Goal: Task Accomplishment & Management: Manage account settings

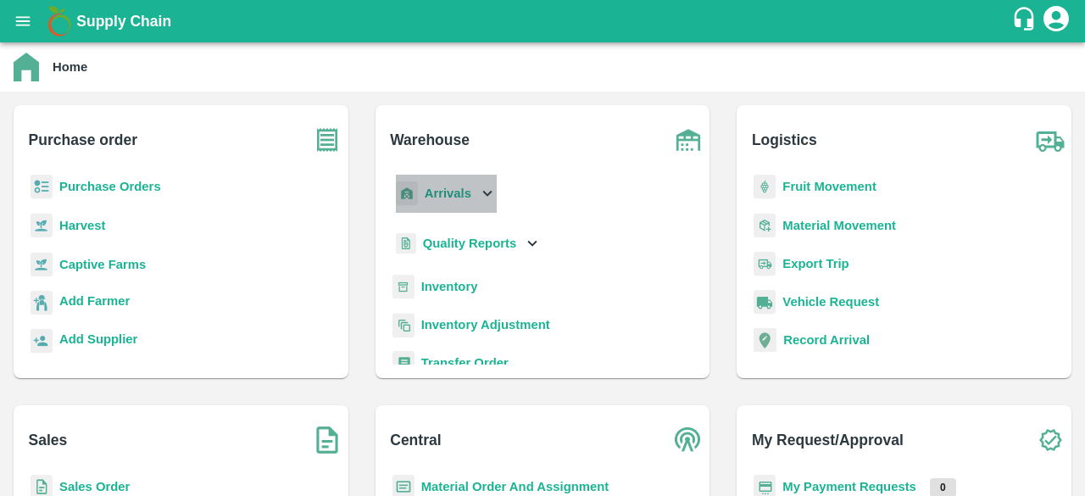
click at [485, 194] on icon at bounding box center [487, 194] width 9 height 6
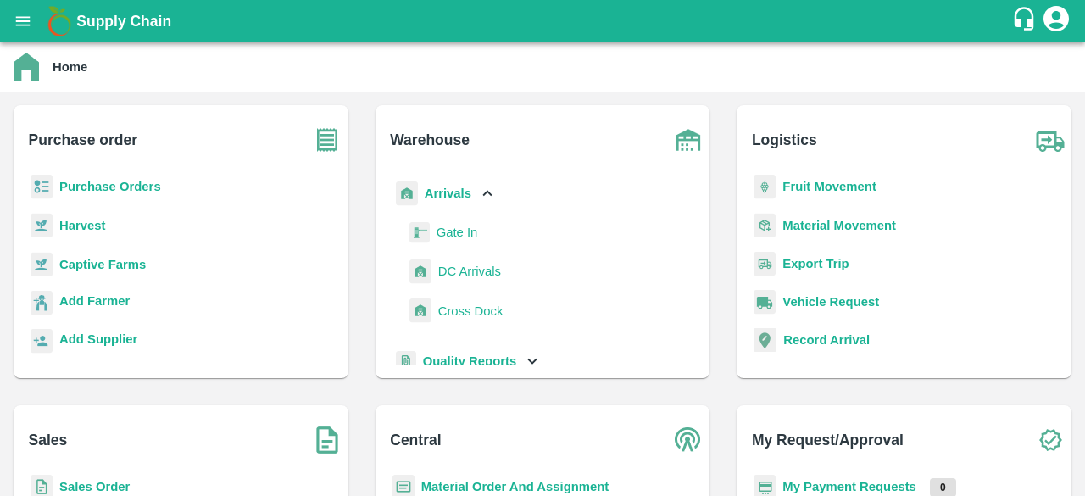
click at [478, 267] on span "DC Arrivals" at bounding box center [469, 271] width 63 height 19
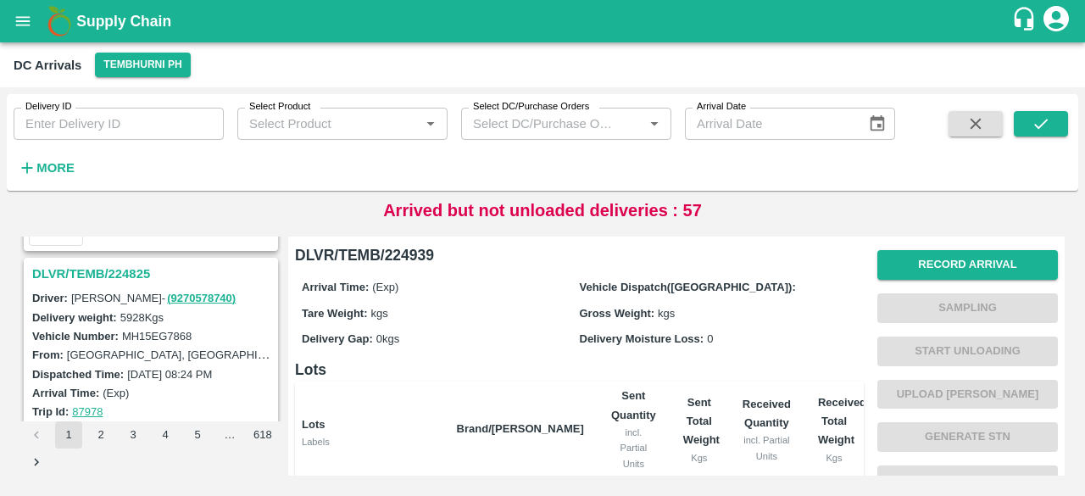
scroll to position [4841, 0]
click at [53, 174] on strong "More" at bounding box center [55, 168] width 38 height 14
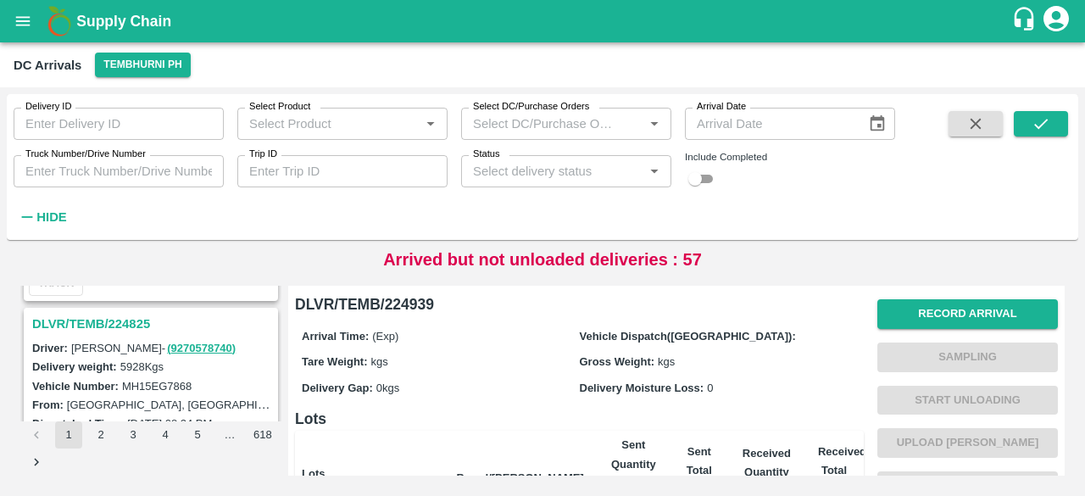
click at [77, 170] on input "Truck Number/Drive Number" at bounding box center [119, 171] width 210 height 32
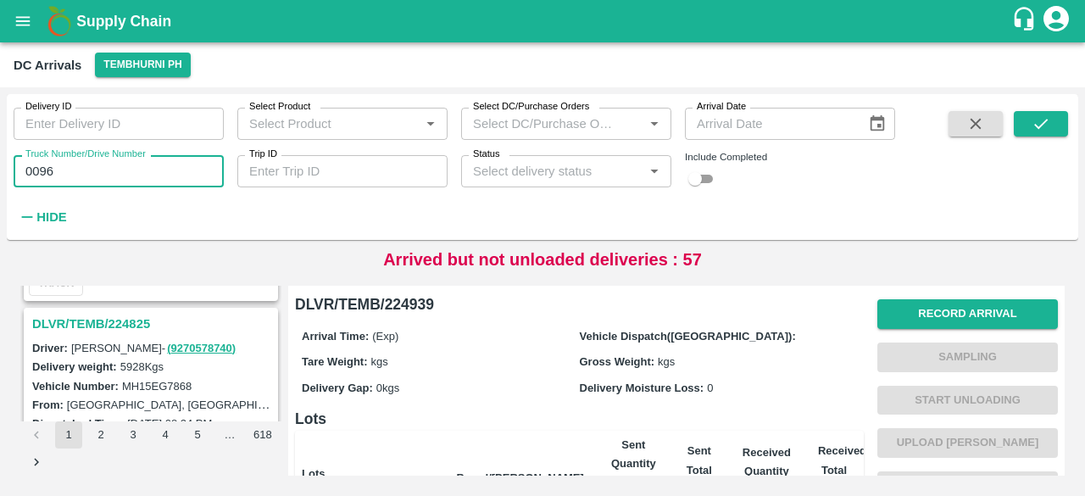
type input "0096"
click at [703, 175] on input "checkbox" at bounding box center [695, 179] width 61 height 20
checkbox input "true"
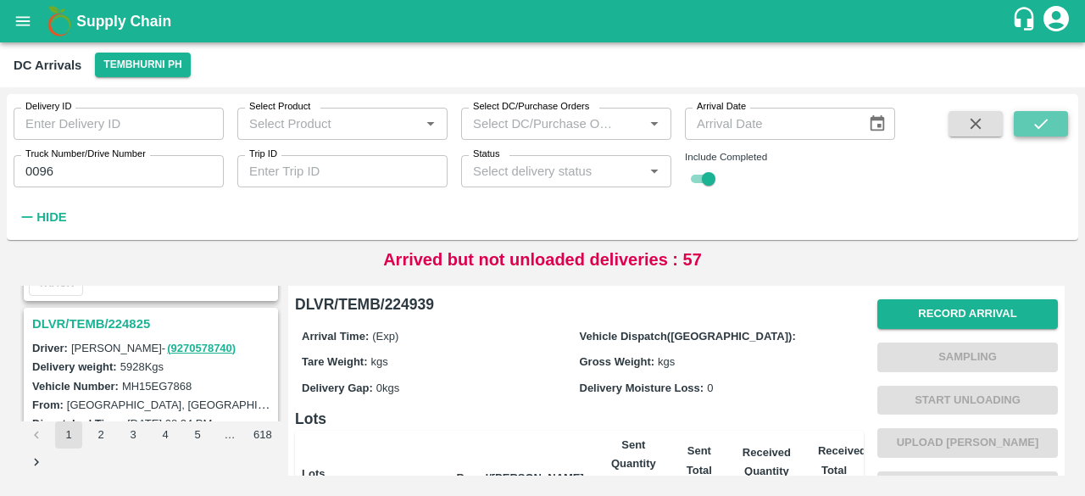
click at [1038, 131] on icon "submit" at bounding box center [1041, 123] width 19 height 19
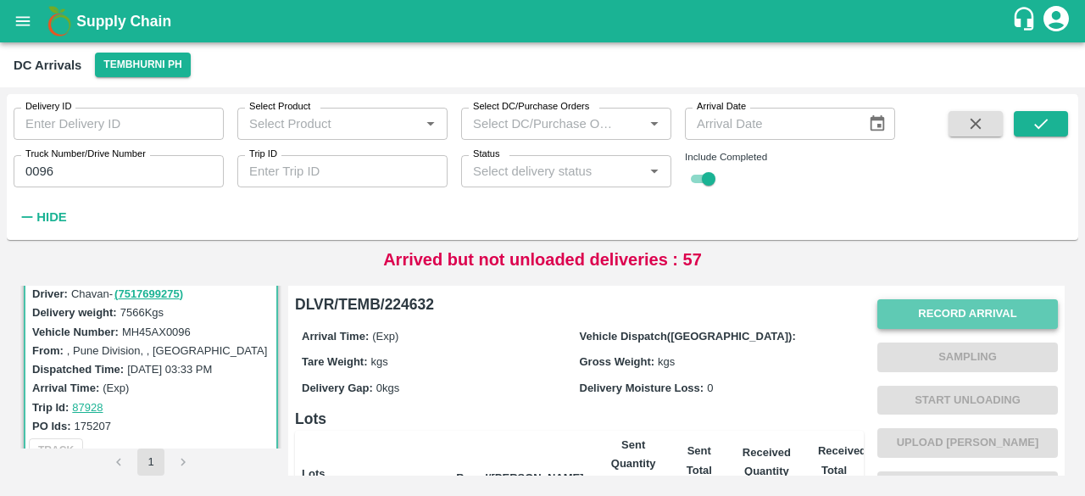
click at [952, 328] on button "Record Arrival" at bounding box center [967, 314] width 181 height 30
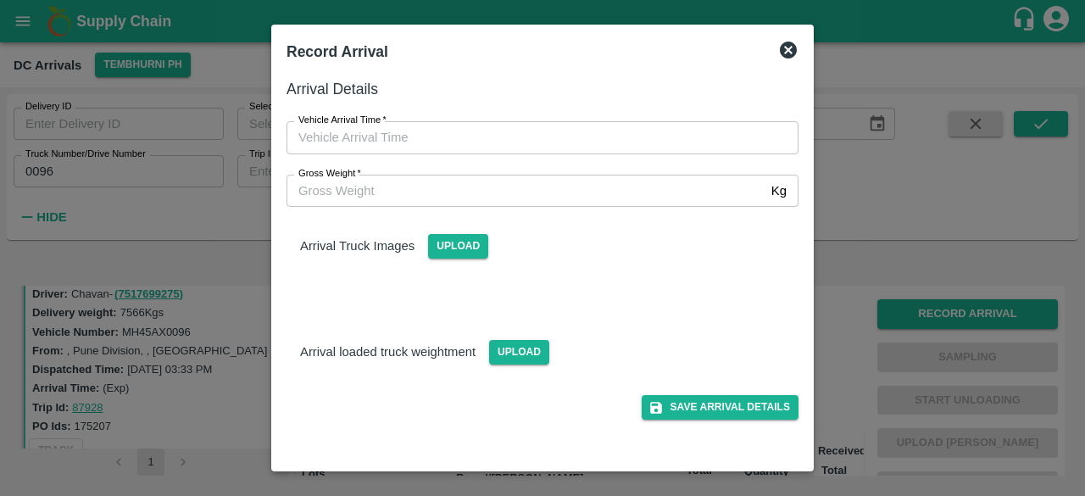
type input "DD/MM/YYYY hh:mm aa"
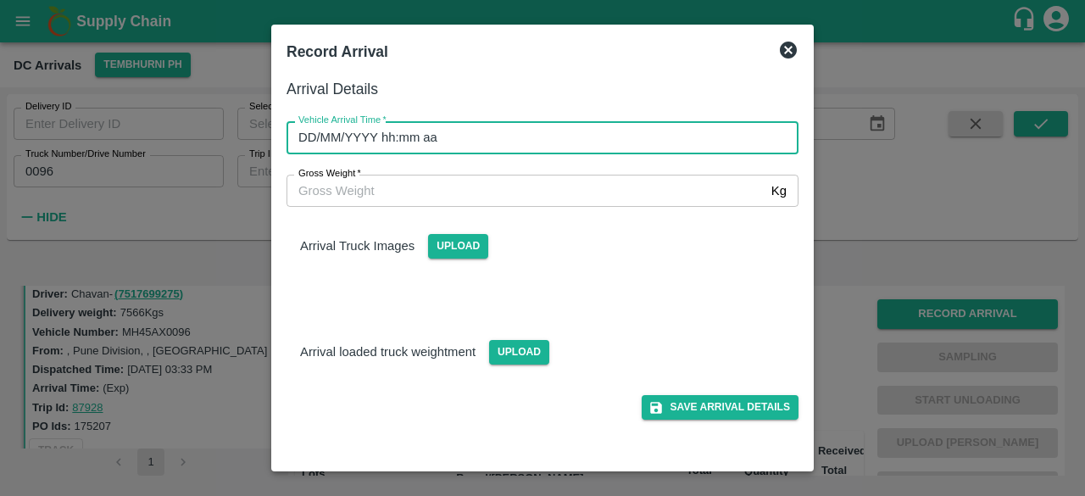
click at [523, 148] on input "DD/MM/YYYY hh:mm aa" at bounding box center [537, 137] width 500 height 32
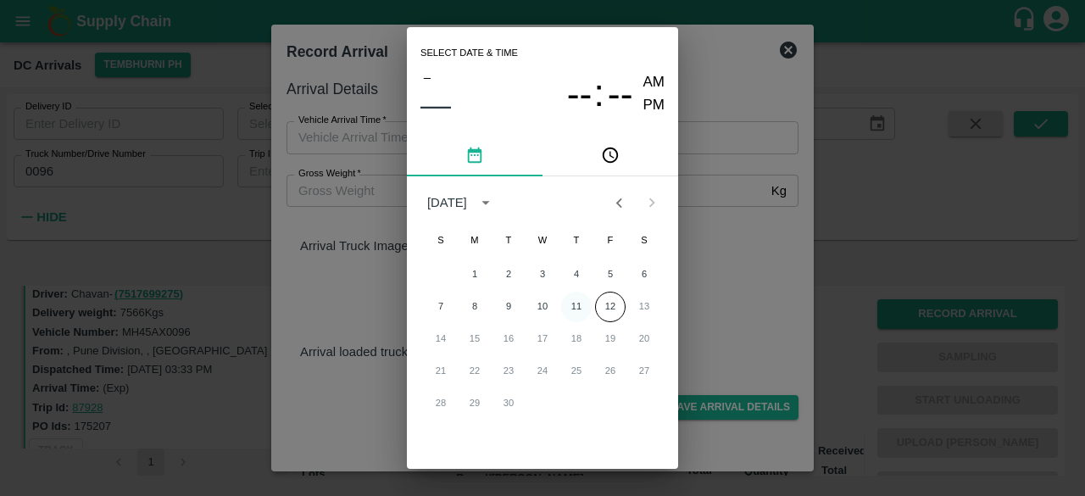
click at [577, 308] on button "11" at bounding box center [576, 307] width 31 height 31
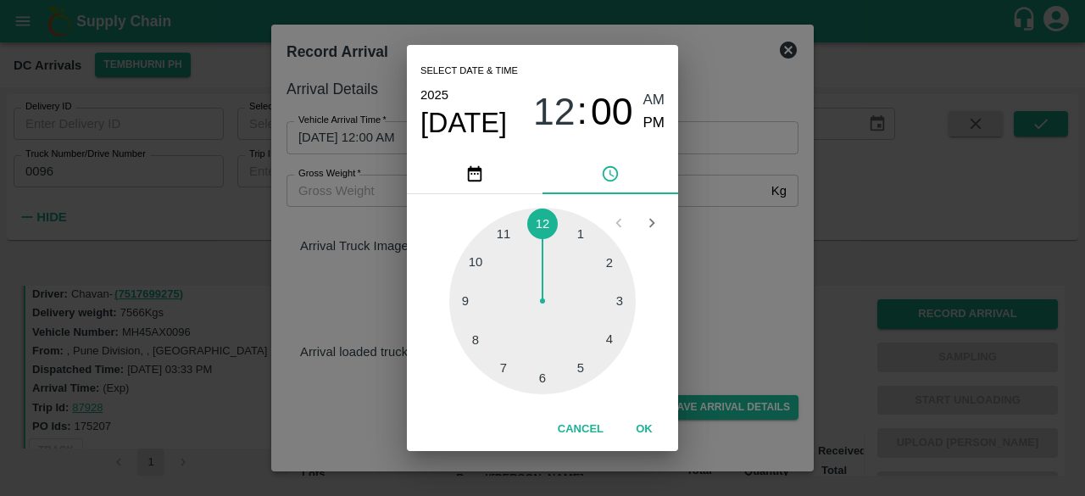
click at [476, 342] on div at bounding box center [542, 301] width 186 height 186
click at [615, 339] on div at bounding box center [542, 301] width 186 height 186
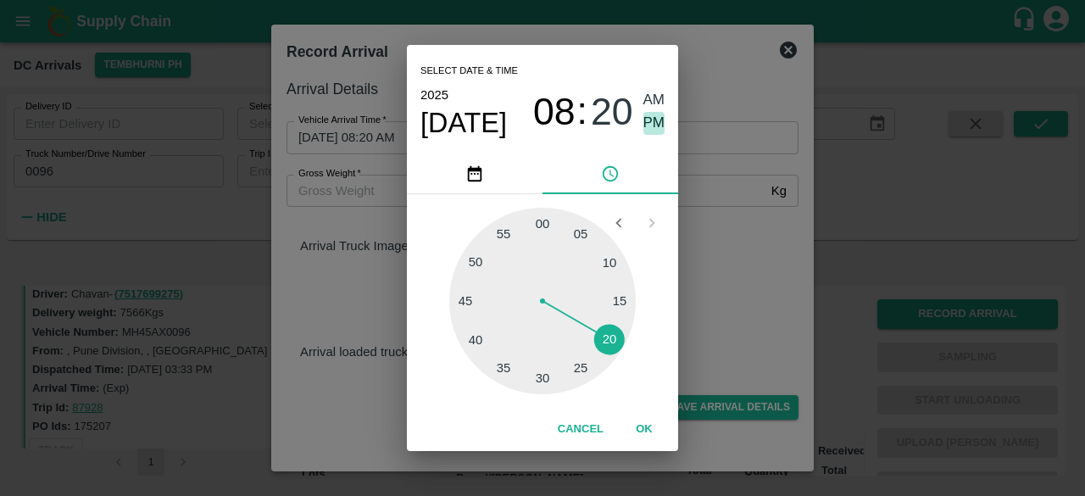
click at [656, 112] on span "PM" at bounding box center [654, 123] width 22 height 23
type input "[DATE] 08:20 PM"
click at [712, 285] on div "Select date & time [DATE] 08 : 20 AM PM 05 10 15 20 25 30 35 40 45 50 55 00 Can…" at bounding box center [542, 248] width 1085 height 496
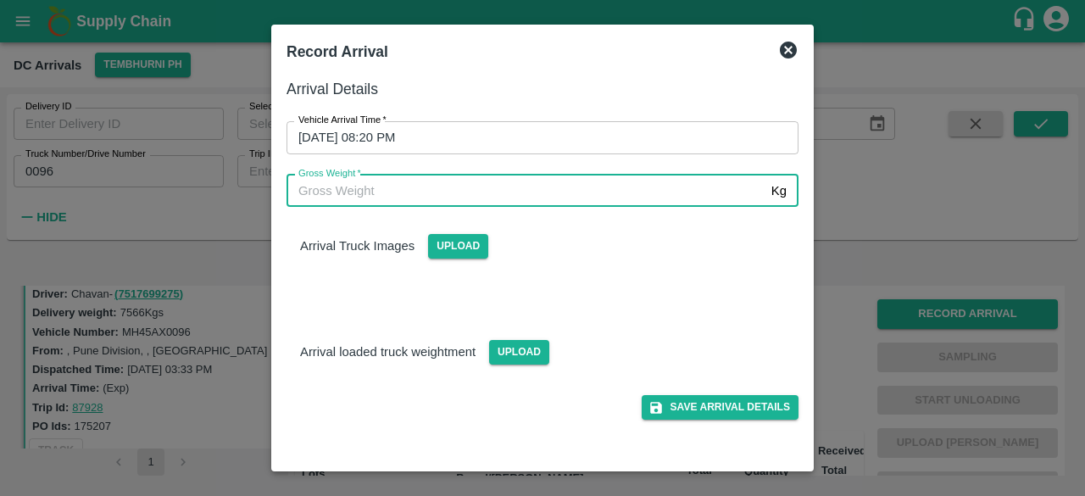
click at [431, 201] on input "Gross Weight   *" at bounding box center [526, 191] width 478 height 32
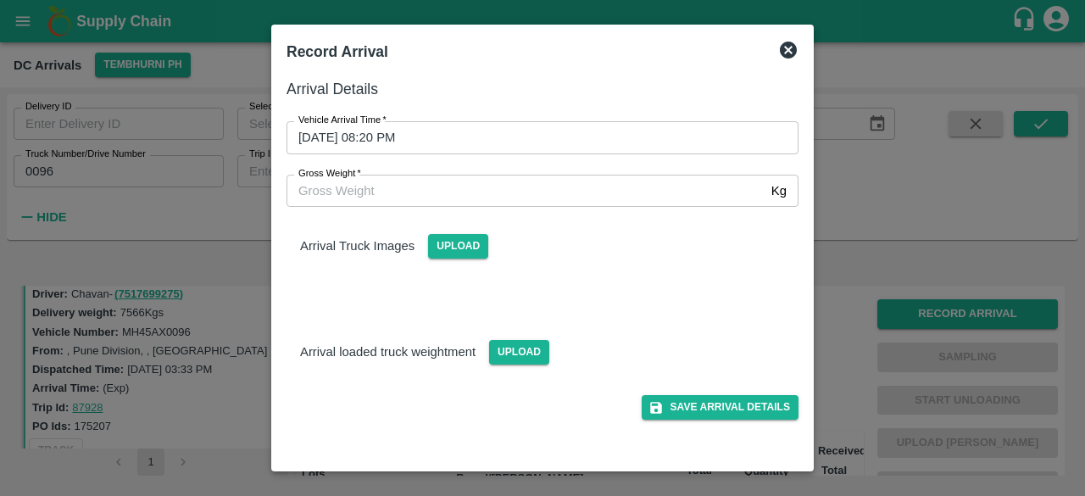
click at [785, 48] on icon at bounding box center [788, 50] width 17 height 17
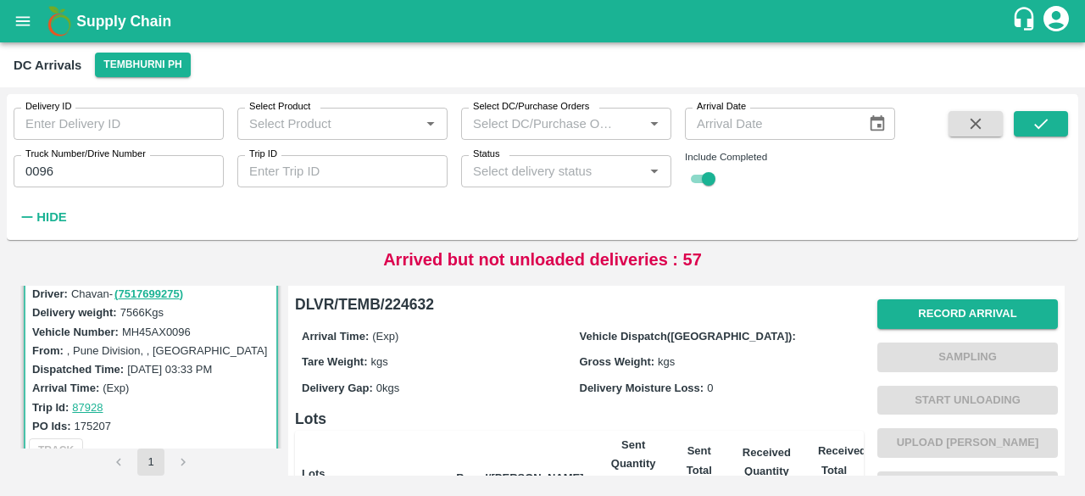
click at [158, 331] on label "MH45AX0096" at bounding box center [156, 332] width 69 height 13
copy label "MH45AX0096"
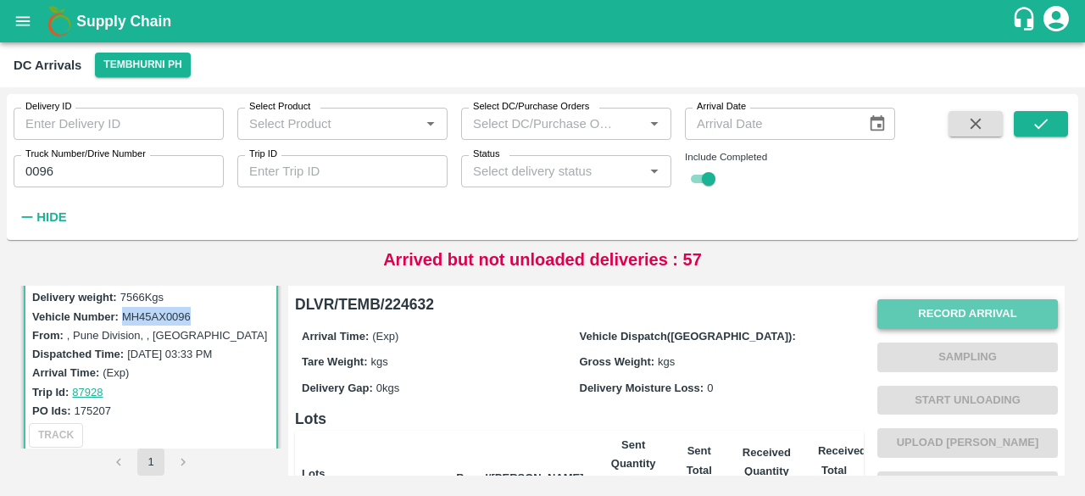
click at [960, 308] on button "Record Arrival" at bounding box center [967, 314] width 181 height 30
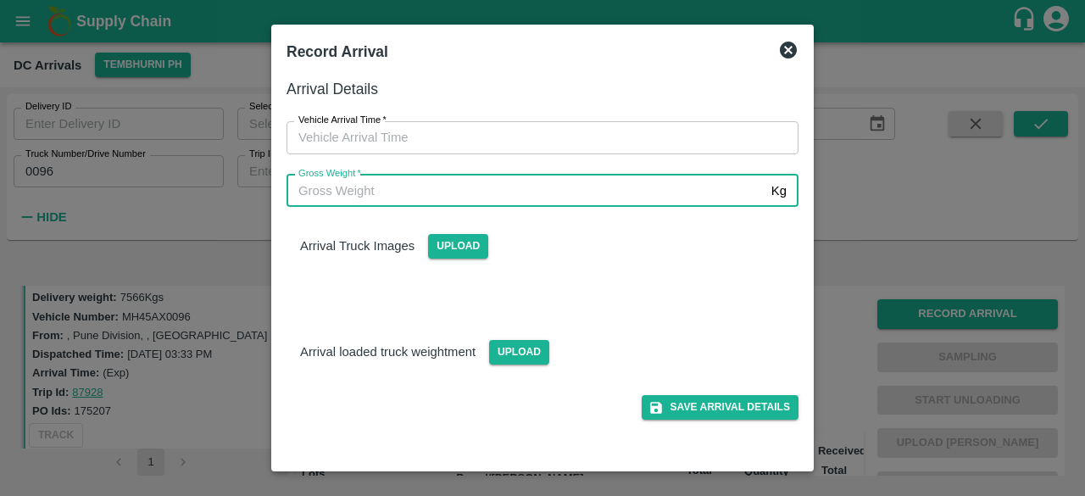
click at [467, 201] on input "Gross Weight   *" at bounding box center [526, 191] width 478 height 32
type input "14120"
type input "DD/MM/YYYY hh:mm aa"
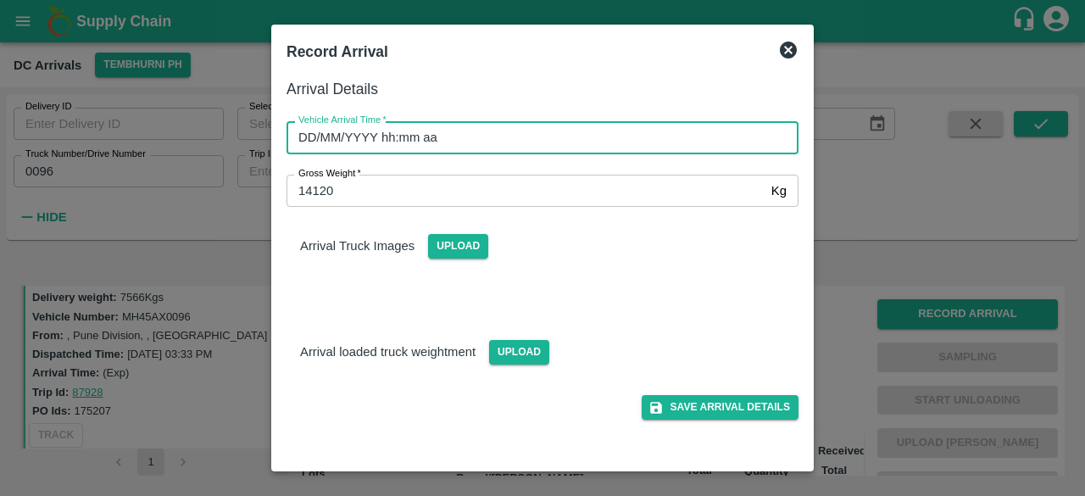
click at [440, 148] on input "DD/MM/YYYY hh:mm aa" at bounding box center [537, 137] width 500 height 32
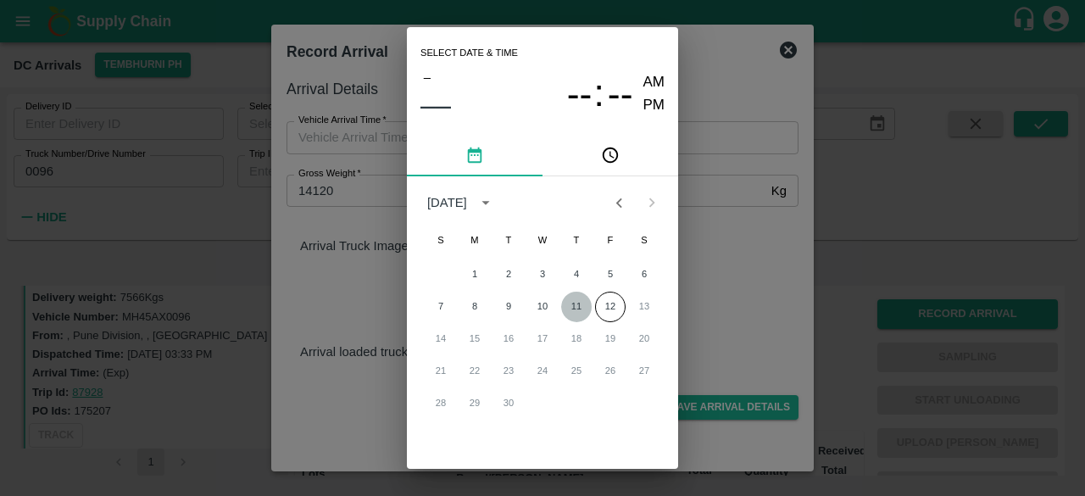
click at [575, 309] on button "11" at bounding box center [576, 307] width 31 height 31
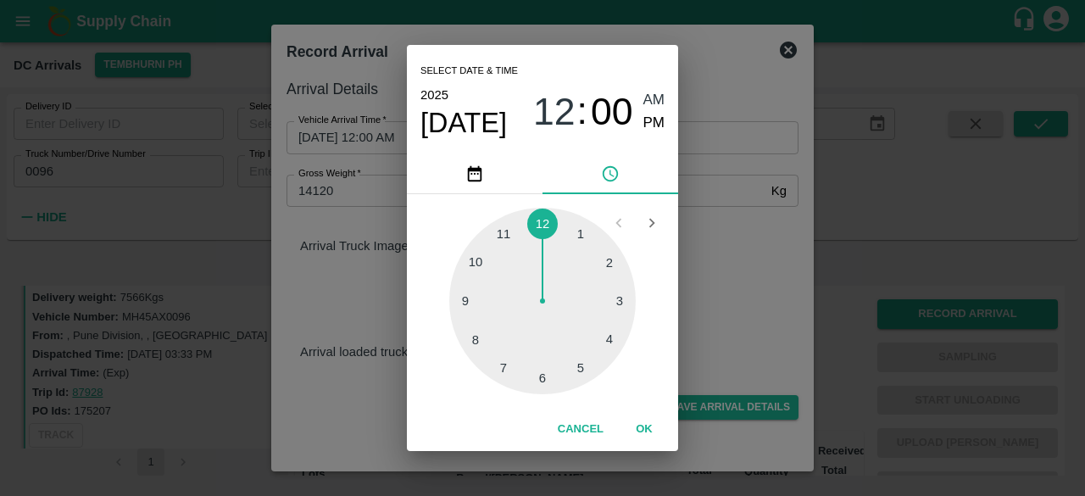
click at [475, 341] on div at bounding box center [542, 301] width 186 height 186
click at [608, 341] on div at bounding box center [542, 301] width 186 height 186
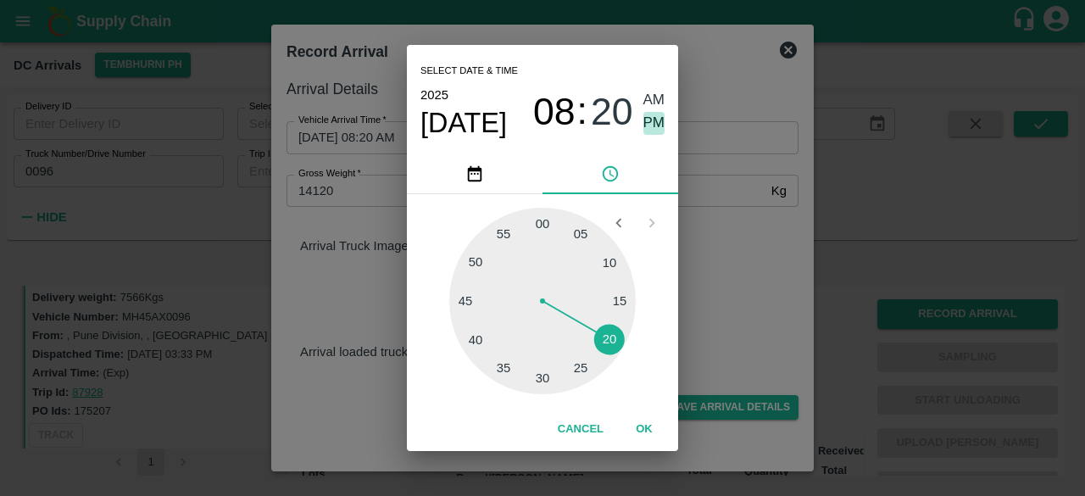
click at [651, 119] on span "PM" at bounding box center [654, 123] width 22 height 23
type input "[DATE] 08:20 PM"
click at [771, 373] on div "Select date & time [DATE] 08 : 20 AM PM 05 10 15 20 25 30 35 40 45 50 55 00 Can…" at bounding box center [542, 248] width 1085 height 496
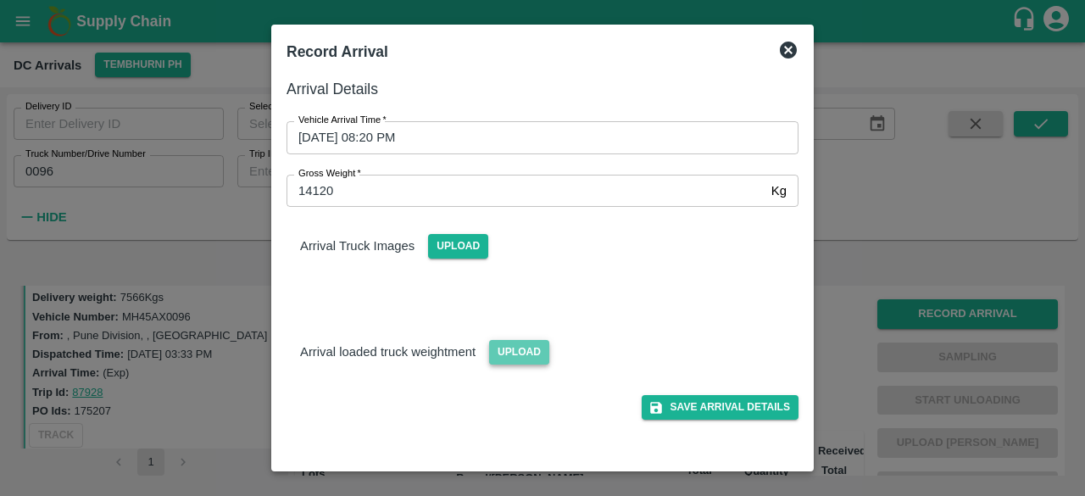
click at [505, 357] on span "Upload" at bounding box center [519, 352] width 60 height 25
click at [0, 0] on input "Upload" at bounding box center [0, 0] width 0 height 0
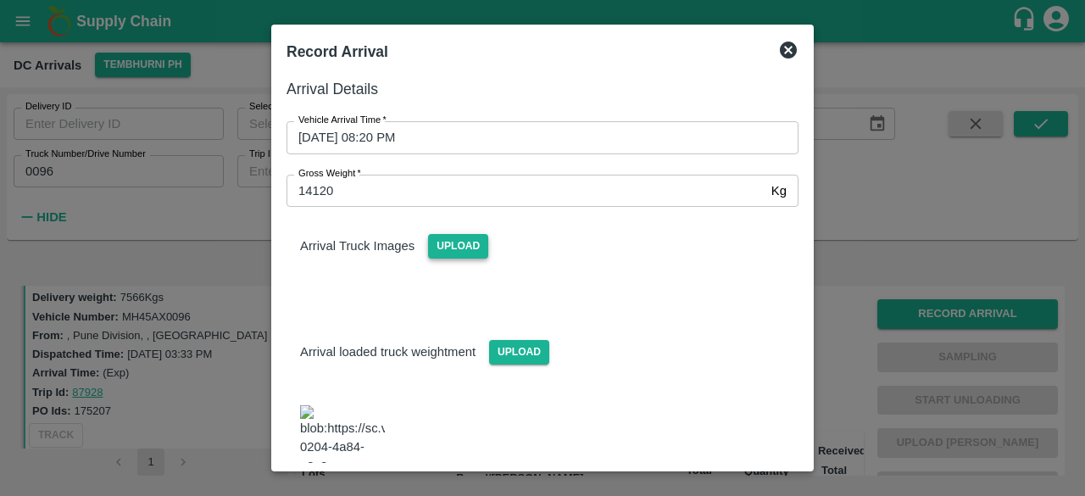
click at [438, 248] on span "Upload" at bounding box center [458, 246] width 60 height 25
click at [0, 0] on input "Upload" at bounding box center [0, 0] width 0 height 0
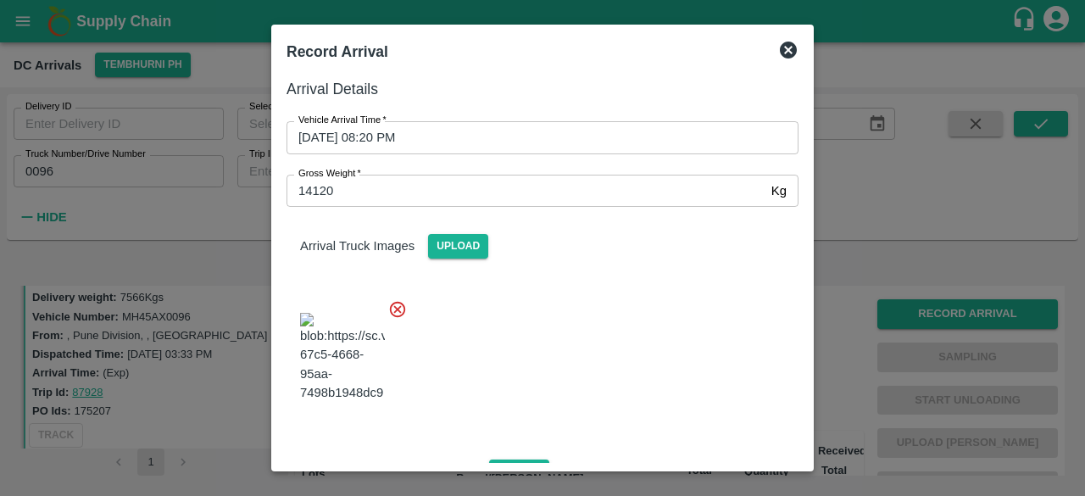
scroll to position [261, 0]
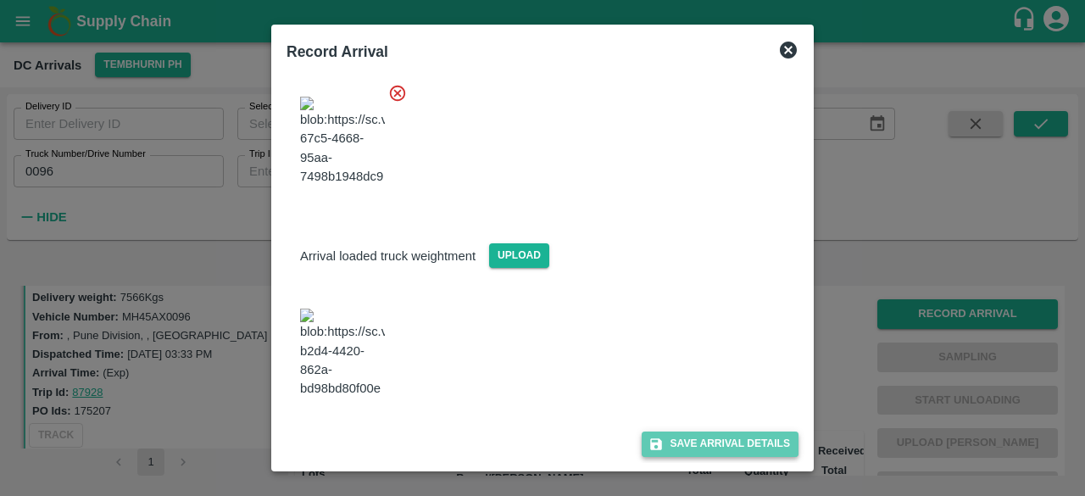
click at [727, 445] on button "Save Arrival Details" at bounding box center [720, 443] width 157 height 25
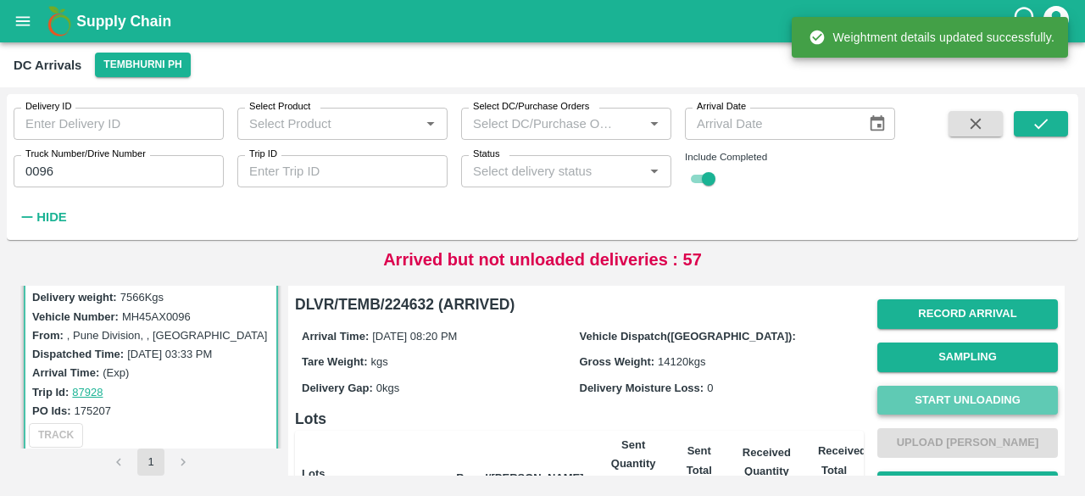
click at [946, 401] on button "Start Unloading" at bounding box center [967, 401] width 181 height 30
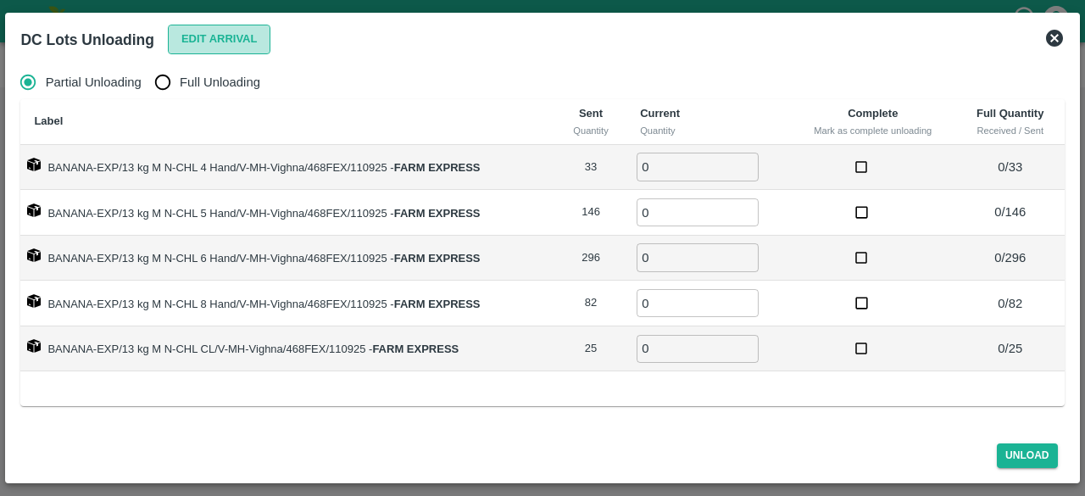
click at [208, 44] on button "Edit Arrival" at bounding box center [219, 40] width 103 height 30
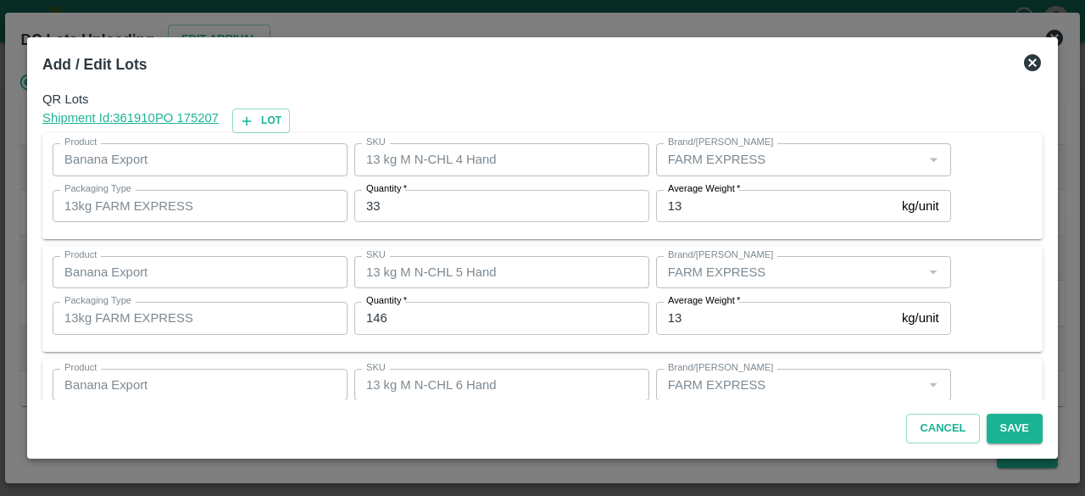
click at [370, 205] on input "33" at bounding box center [501, 206] width 295 height 32
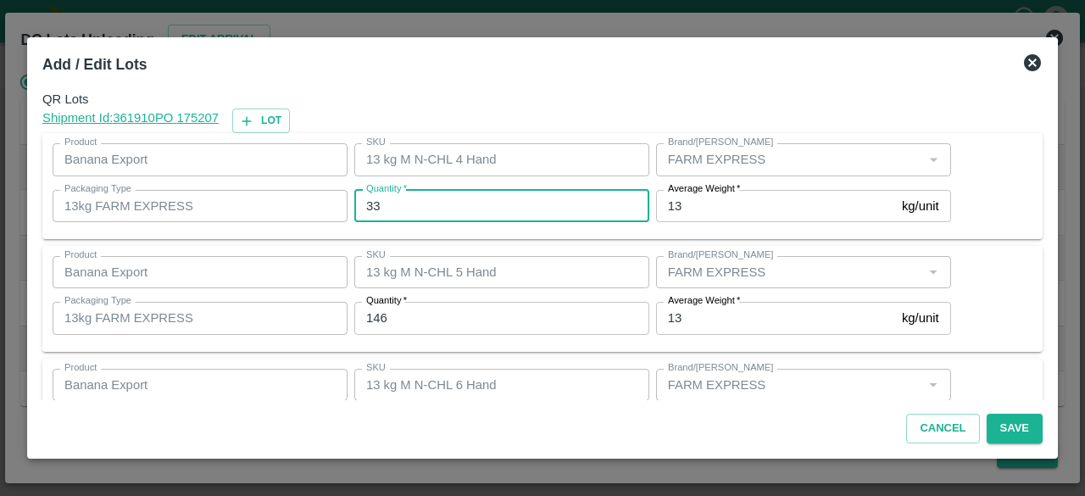
click at [370, 205] on input "33" at bounding box center [501, 206] width 295 height 32
type input "38"
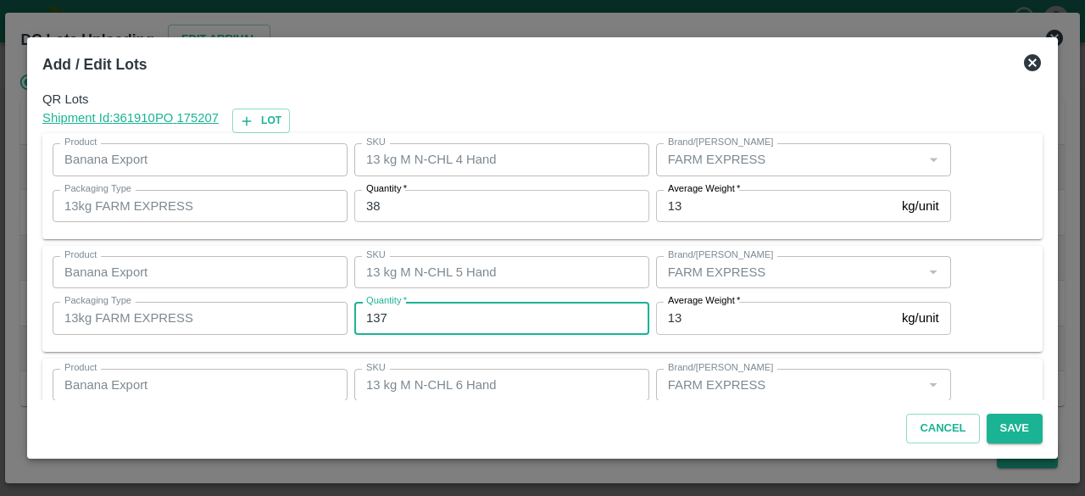
type input "137"
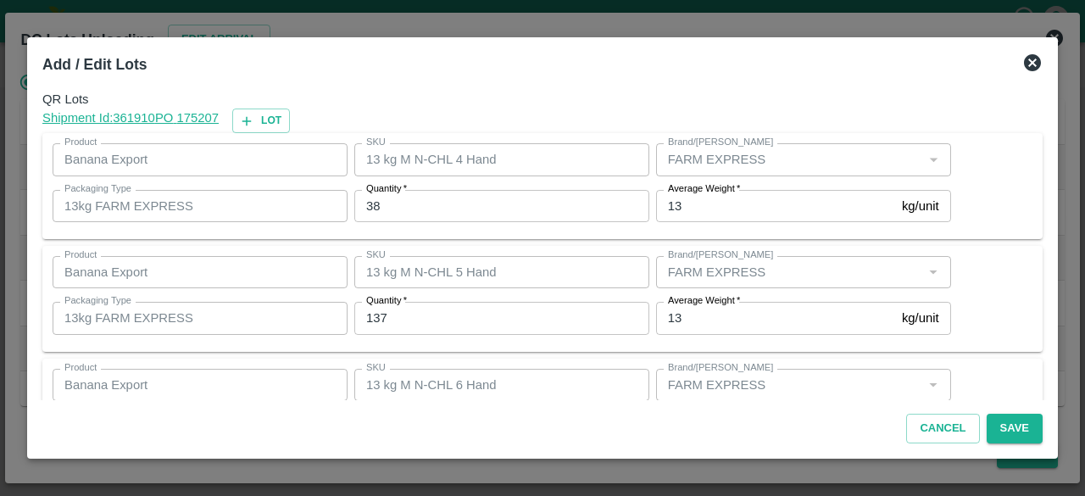
scroll to position [188, 0]
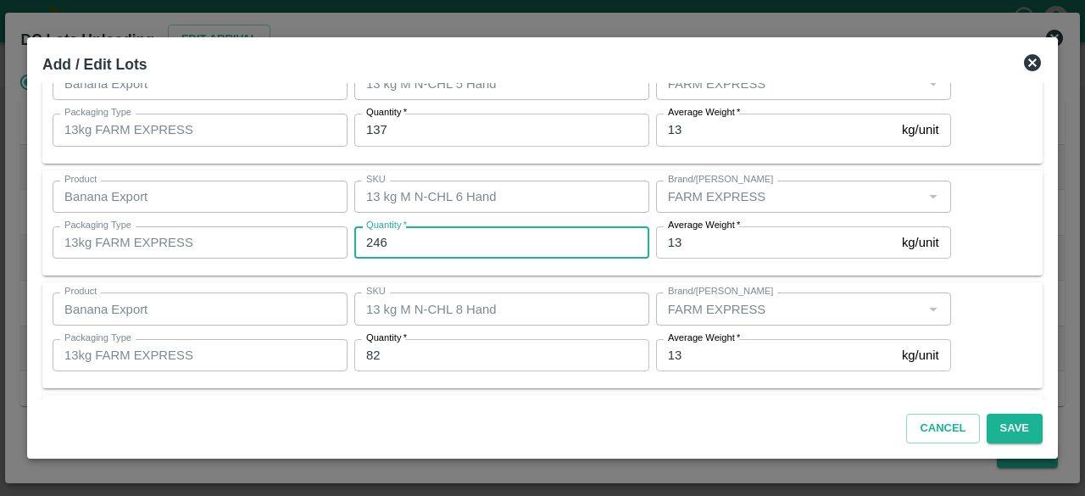
type input "246"
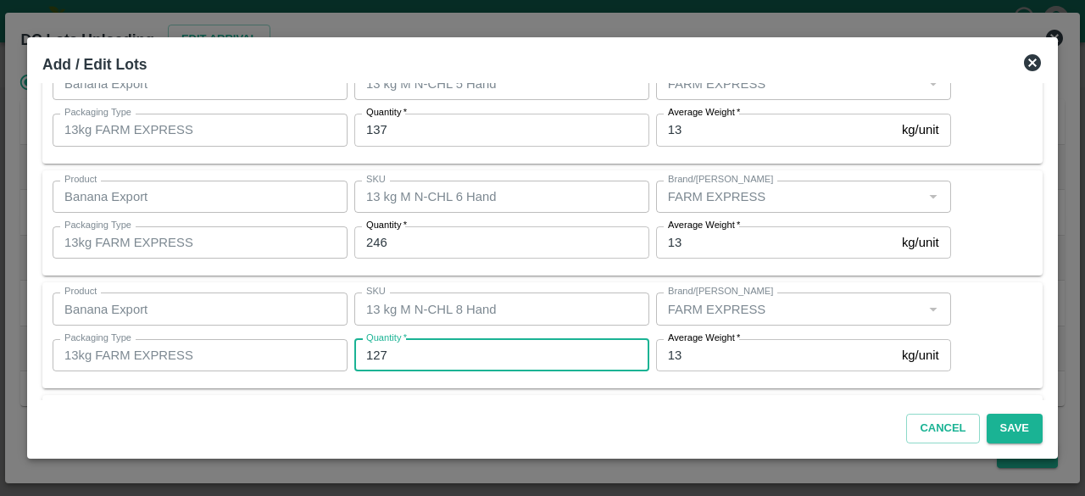
type input "127"
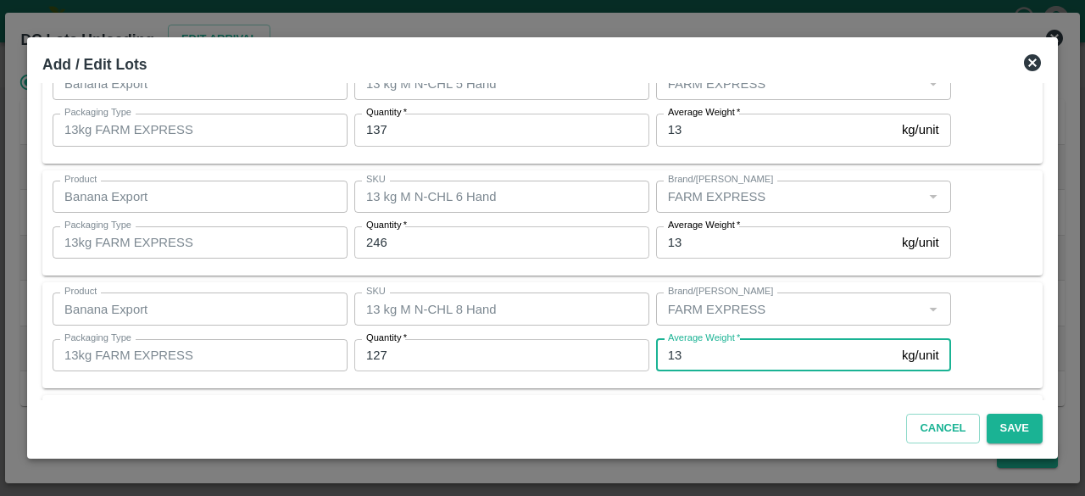
scroll to position [301, 0]
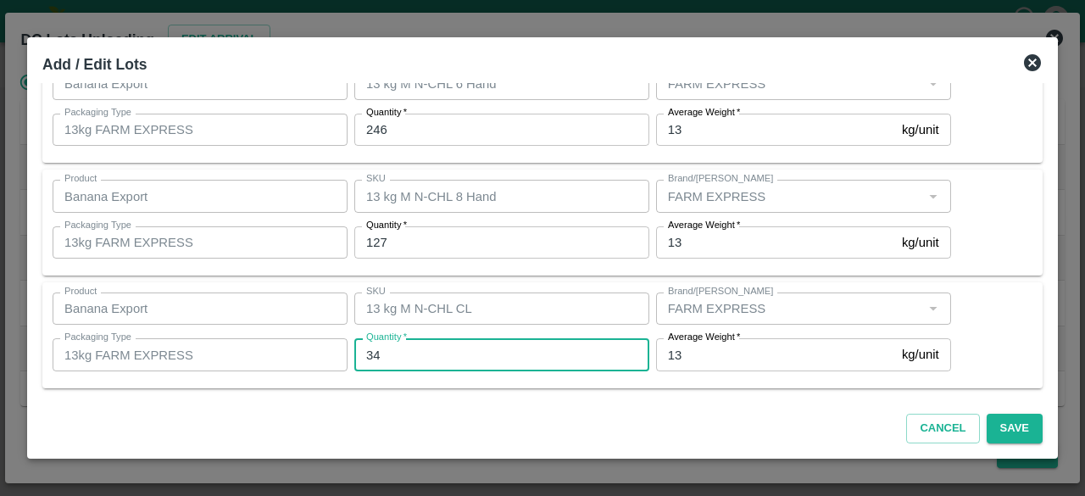
type input "34"
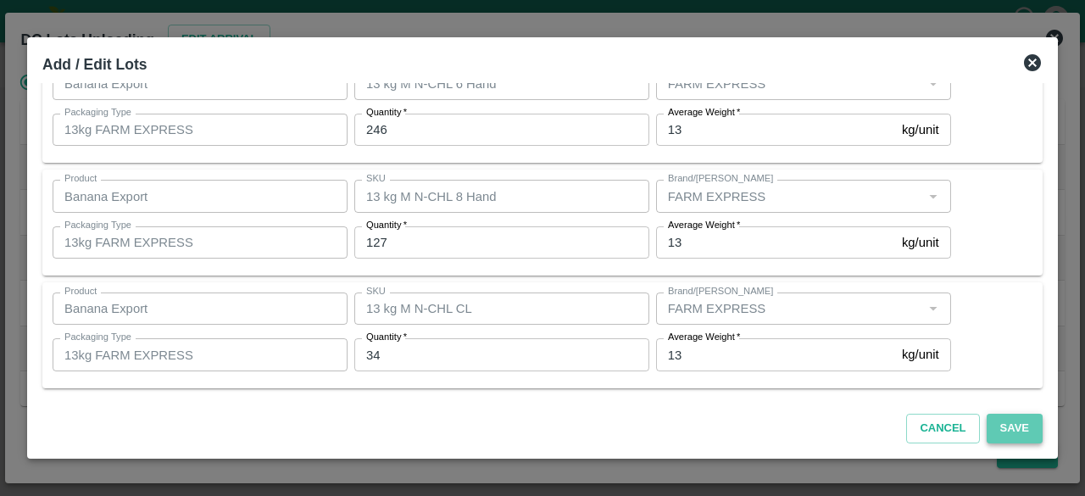
click at [1014, 429] on button "Save" at bounding box center [1015, 429] width 56 height 30
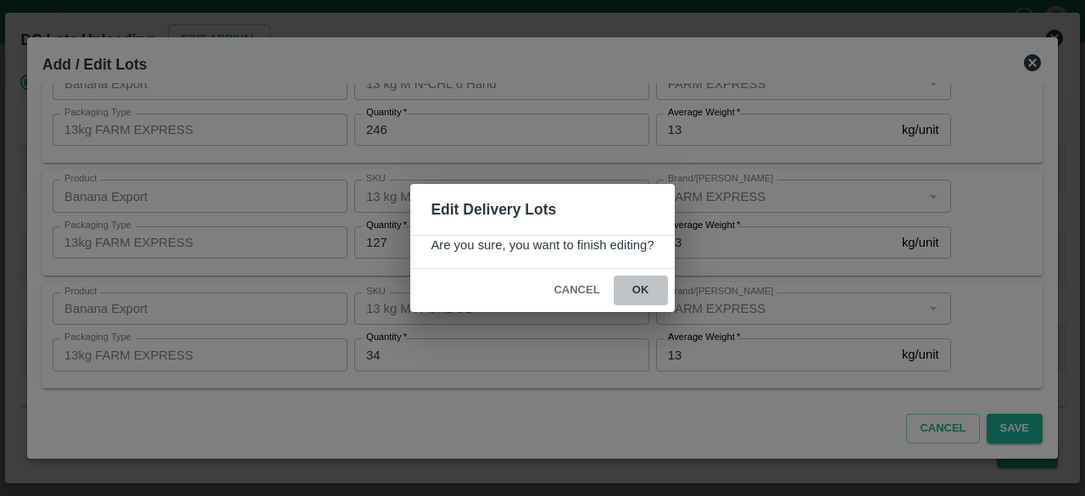
click at [637, 291] on button "ok" at bounding box center [641, 291] width 54 height 30
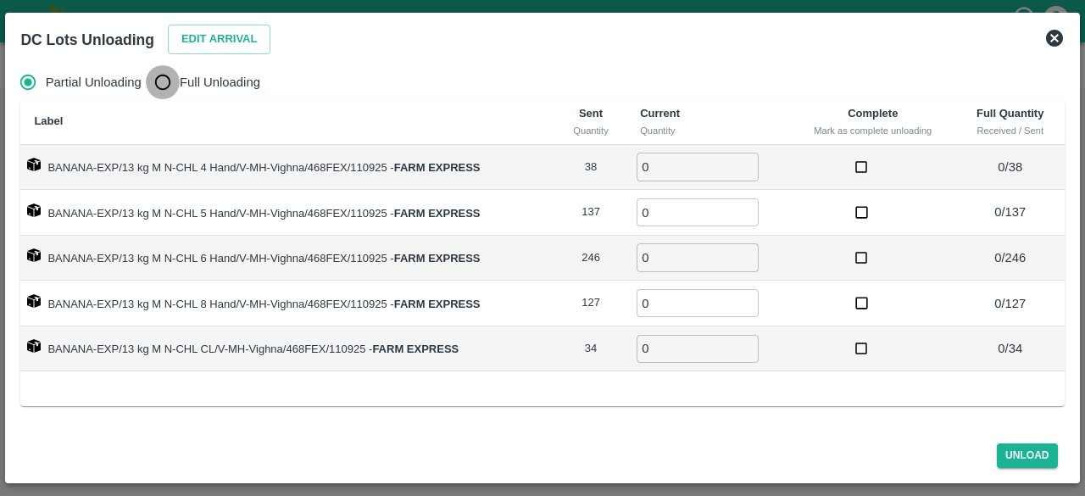
click at [158, 75] on input "Full Unloading" at bounding box center [163, 82] width 34 height 34
radio input "true"
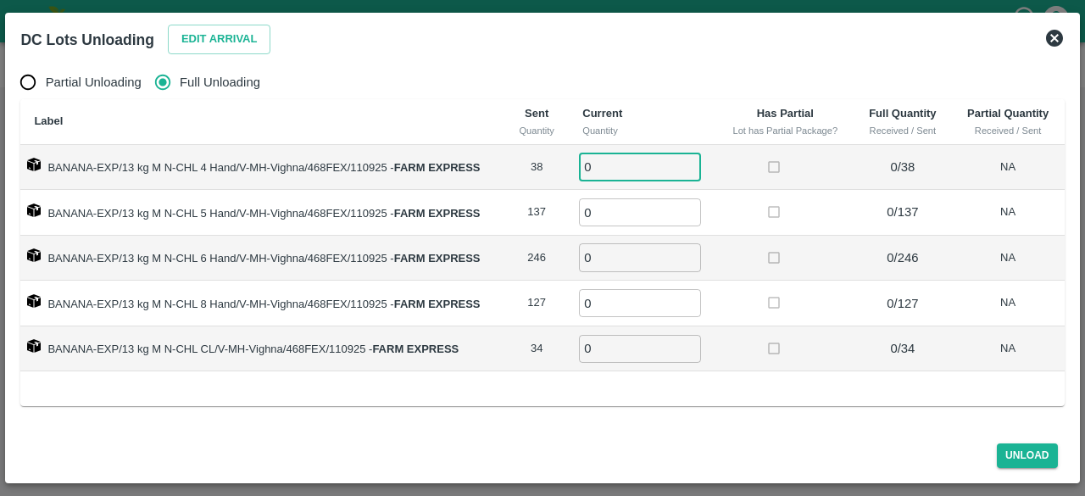
click at [610, 170] on input "0" at bounding box center [640, 167] width 122 height 28
type input "38"
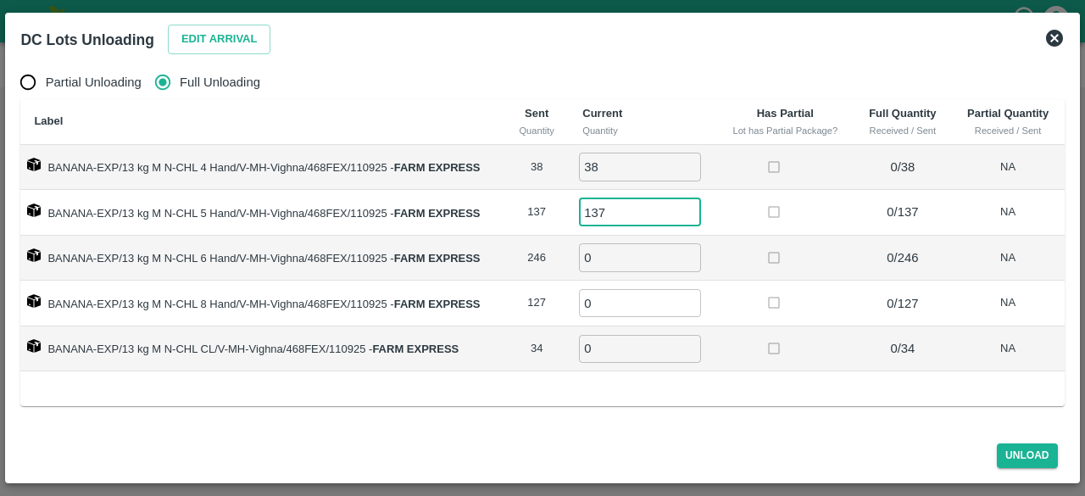
type input "137"
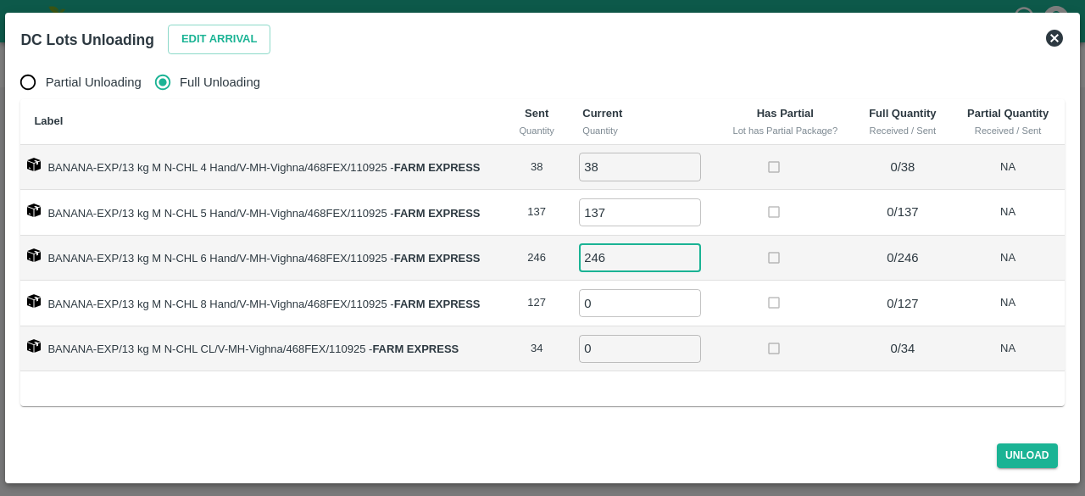
type input "246"
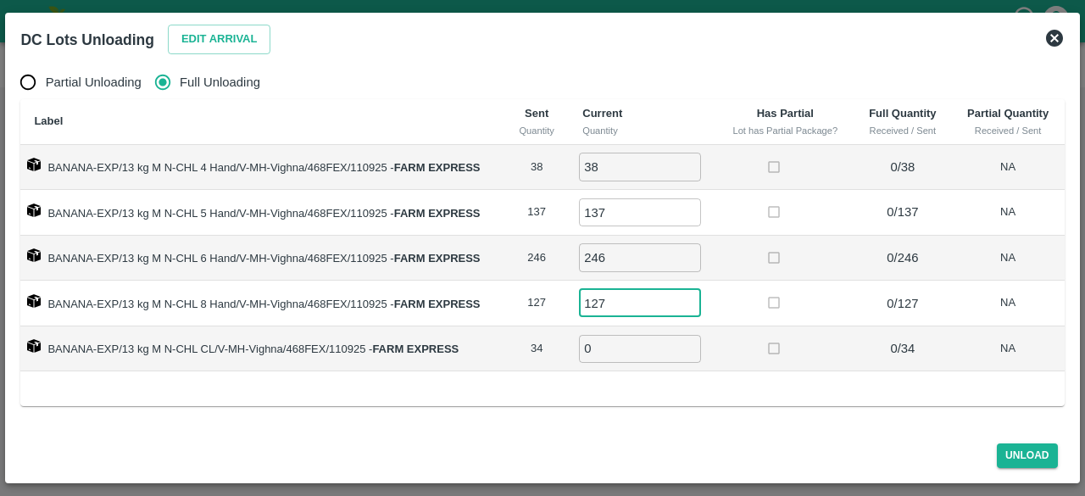
type input "127"
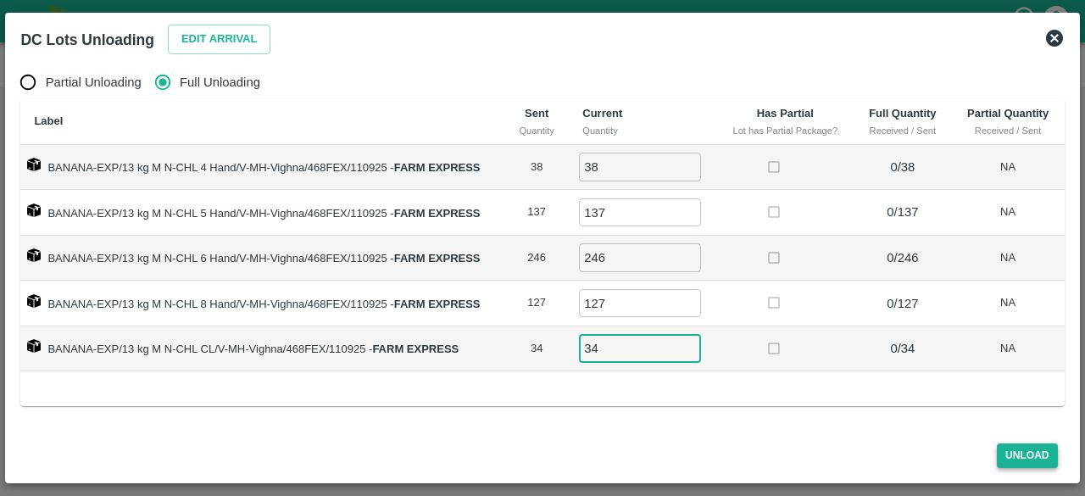
type input "34"
click at [1022, 458] on button "Unload" at bounding box center [1027, 455] width 61 height 25
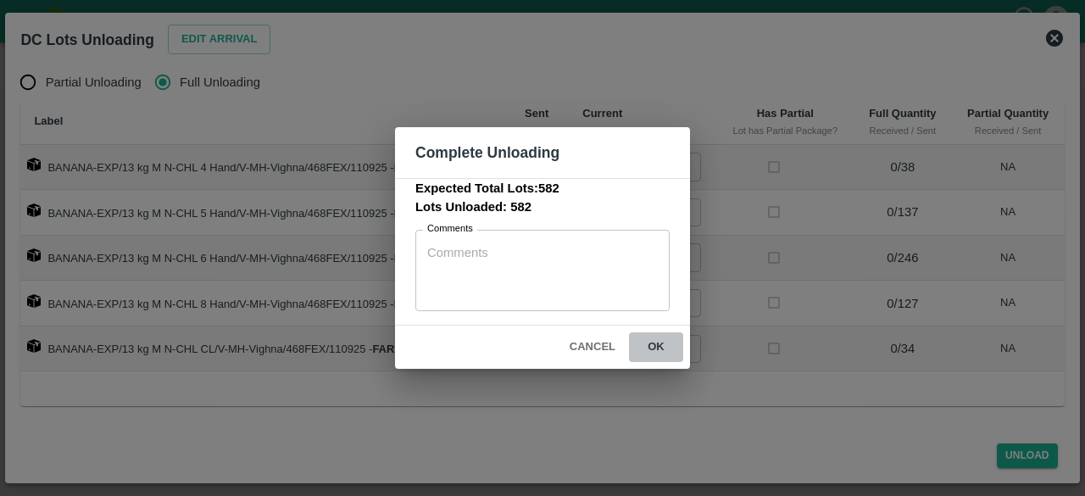
click at [655, 344] on button "ok" at bounding box center [656, 347] width 54 height 30
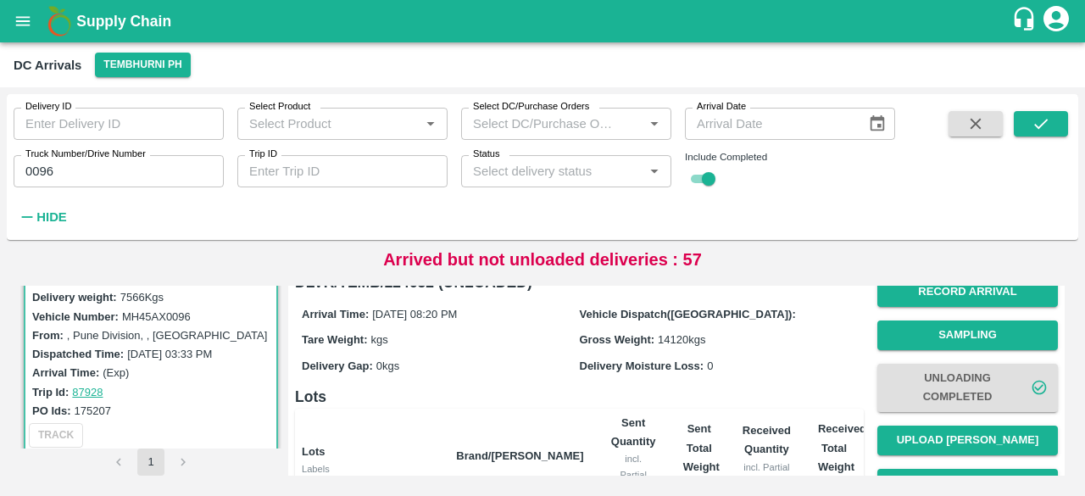
scroll to position [24, 0]
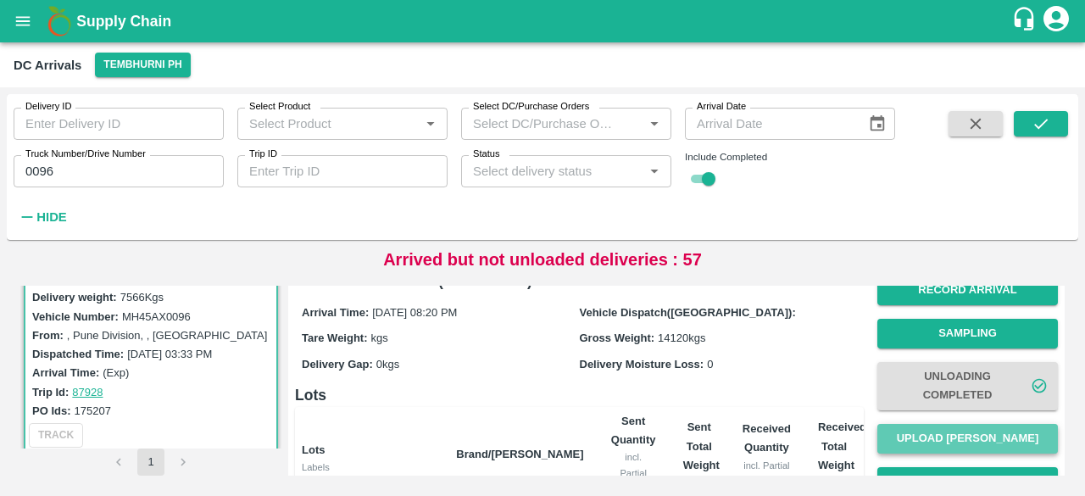
click at [980, 447] on button "Upload [PERSON_NAME]" at bounding box center [967, 439] width 181 height 30
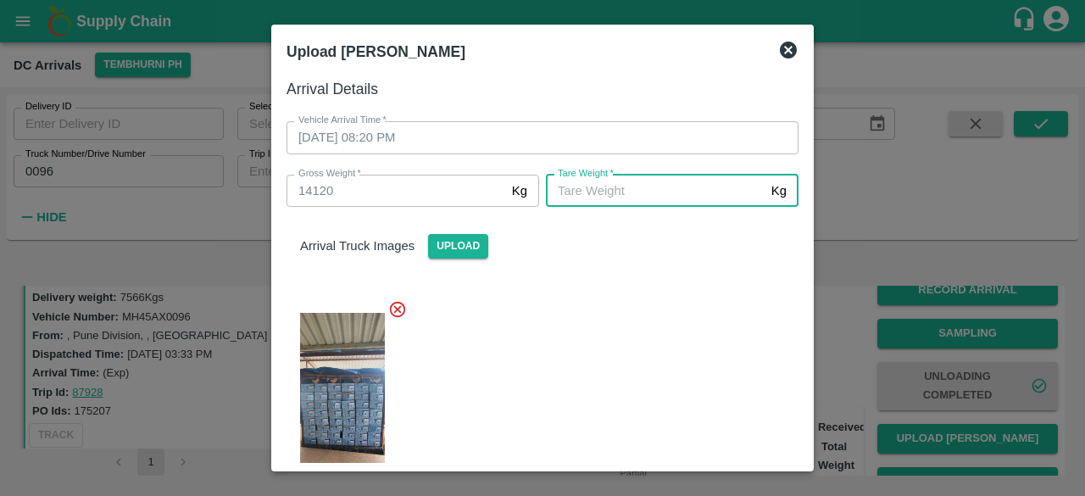
click at [672, 191] on input "[PERSON_NAME]   *" at bounding box center [655, 191] width 219 height 32
type input "5960"
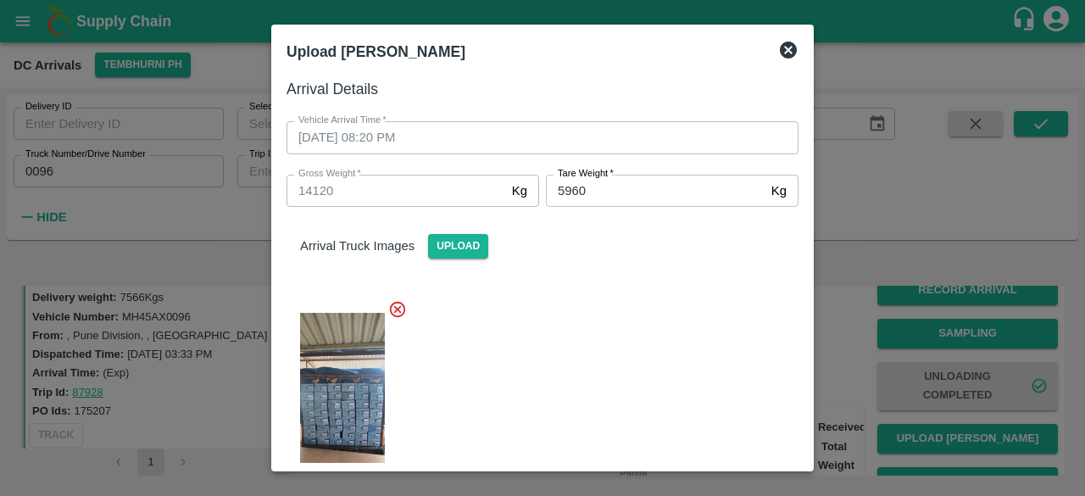
click at [619, 376] on div at bounding box center [536, 402] width 526 height 232
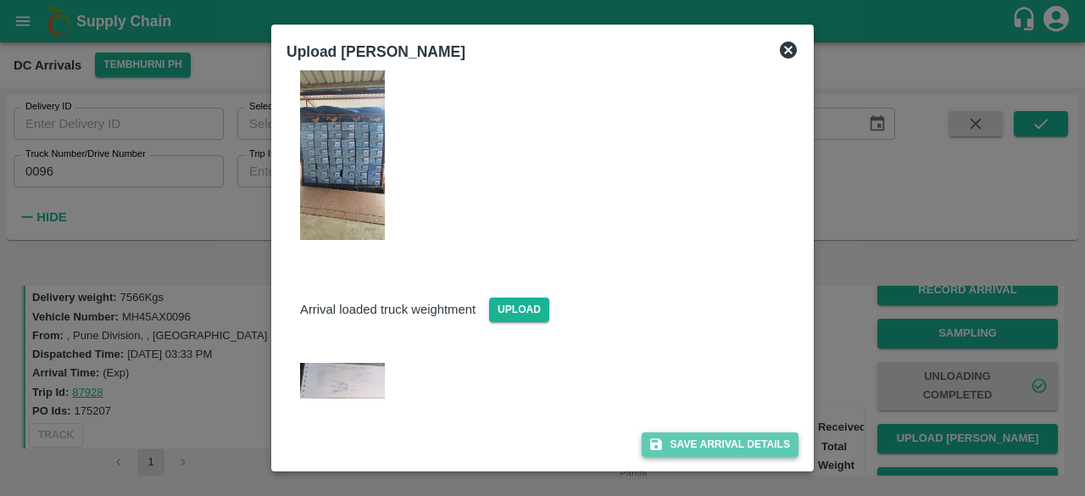
click at [716, 437] on button "Save Arrival Details" at bounding box center [720, 444] width 157 height 25
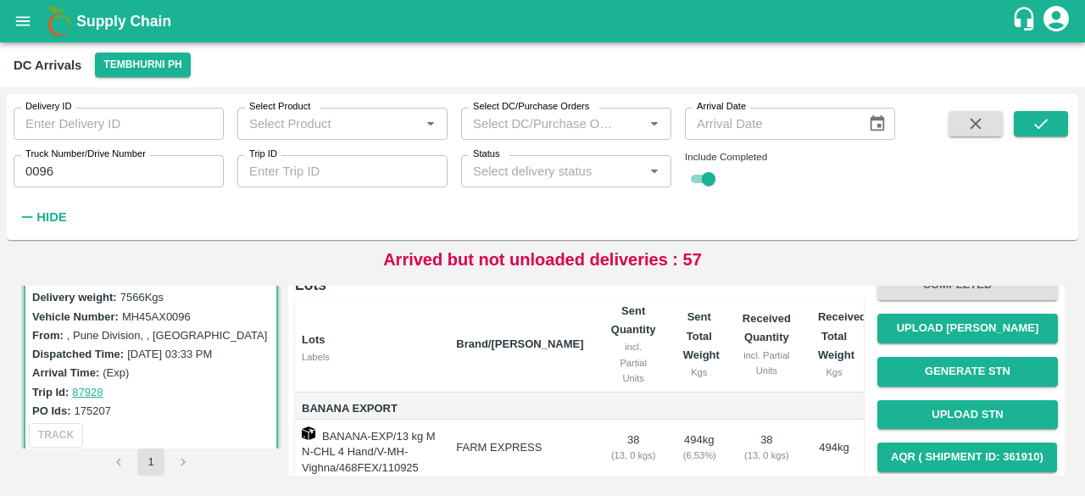
scroll to position [135, 0]
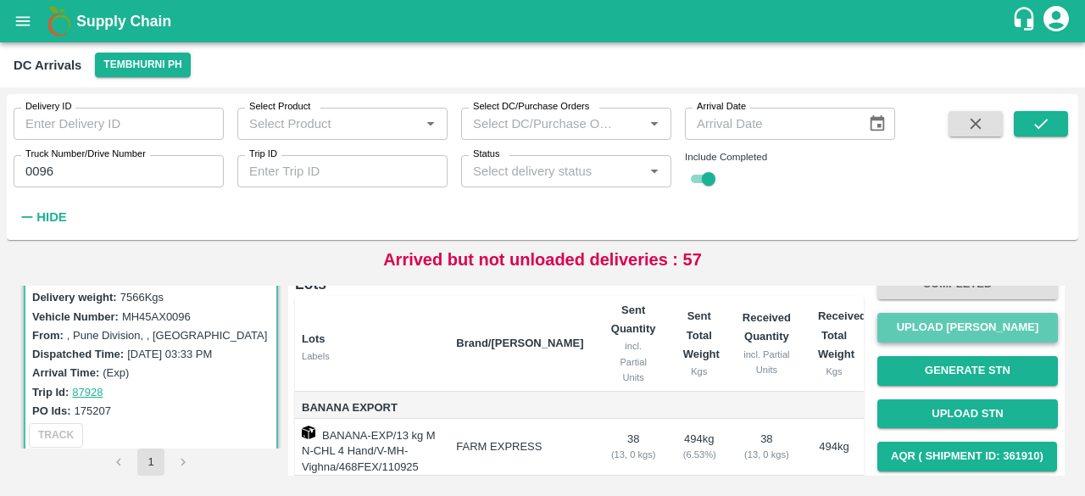
click at [975, 337] on button "Upload [PERSON_NAME]" at bounding box center [967, 328] width 181 height 30
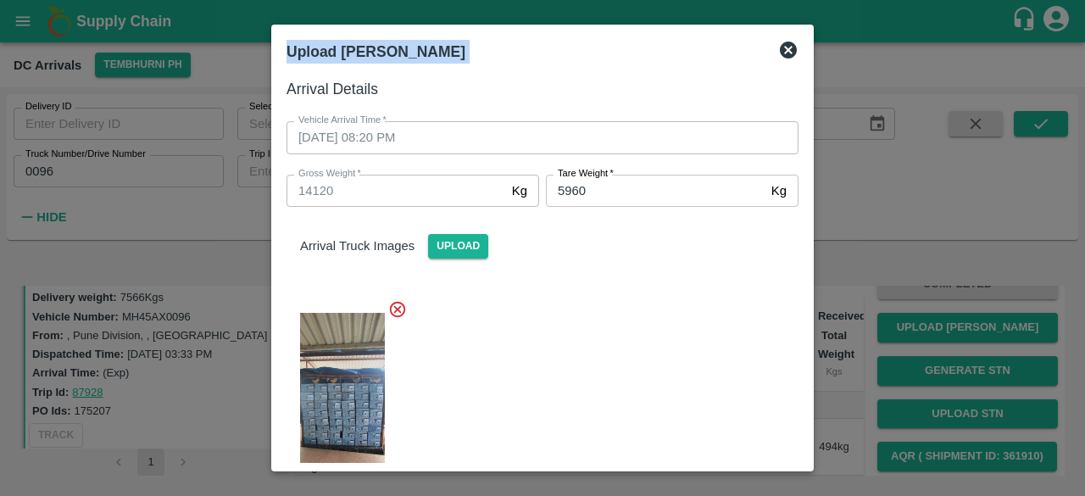
click at [789, 48] on div "Upload Tare Weight Arrival Details Vehicle Arrival Time   * [DATE] 08:20 PM Veh…" at bounding box center [542, 248] width 1085 height 496
click at [789, 48] on icon at bounding box center [788, 50] width 20 height 20
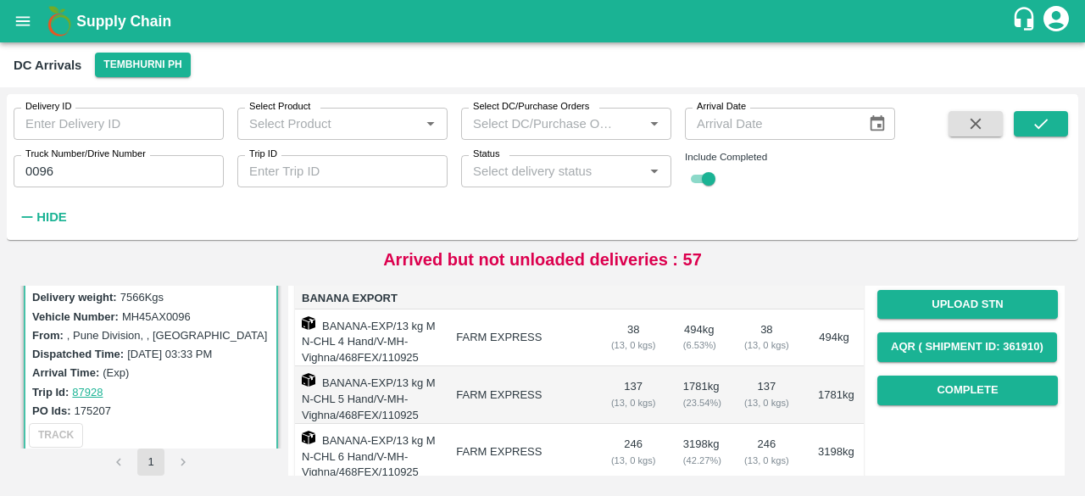
scroll to position [242, 0]
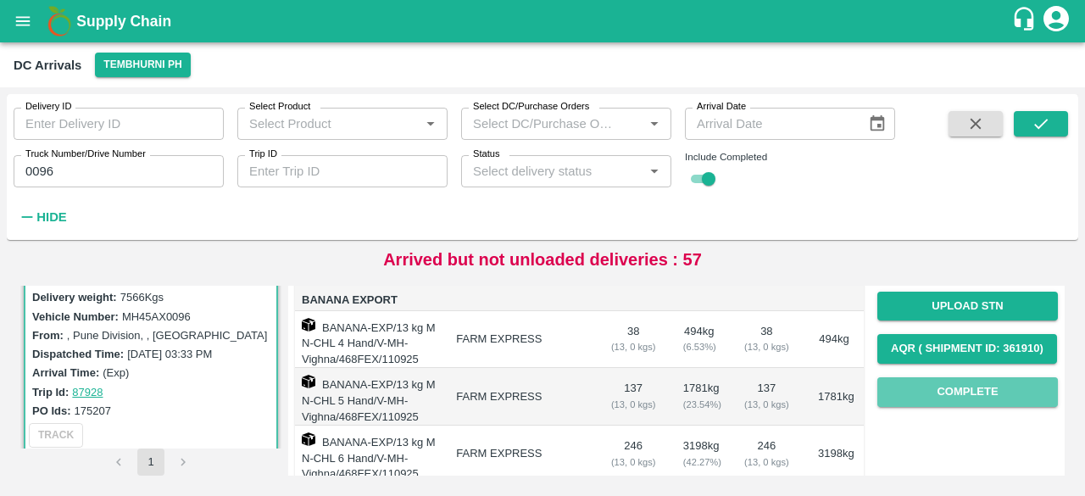
click at [925, 384] on button "Complete" at bounding box center [967, 392] width 181 height 30
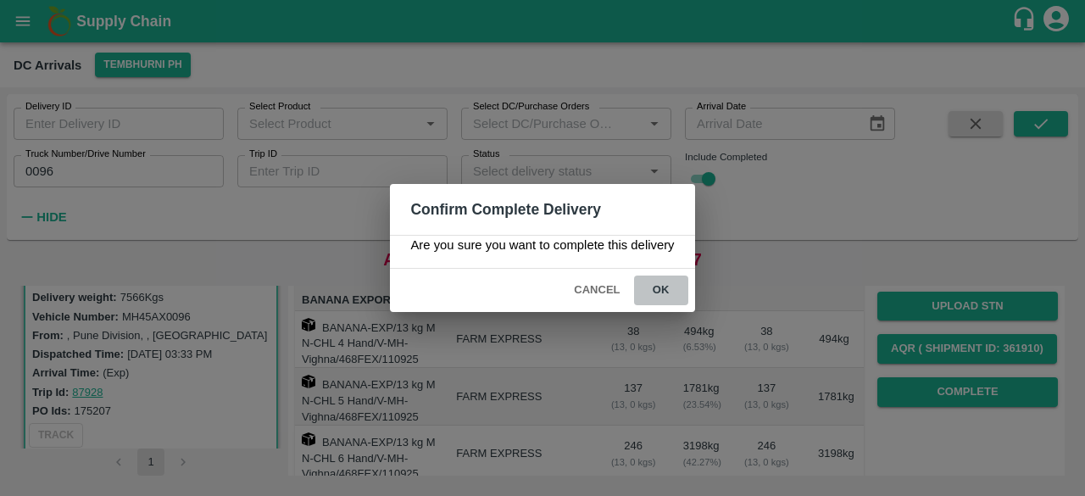
click at [658, 287] on button "ok" at bounding box center [661, 291] width 54 height 30
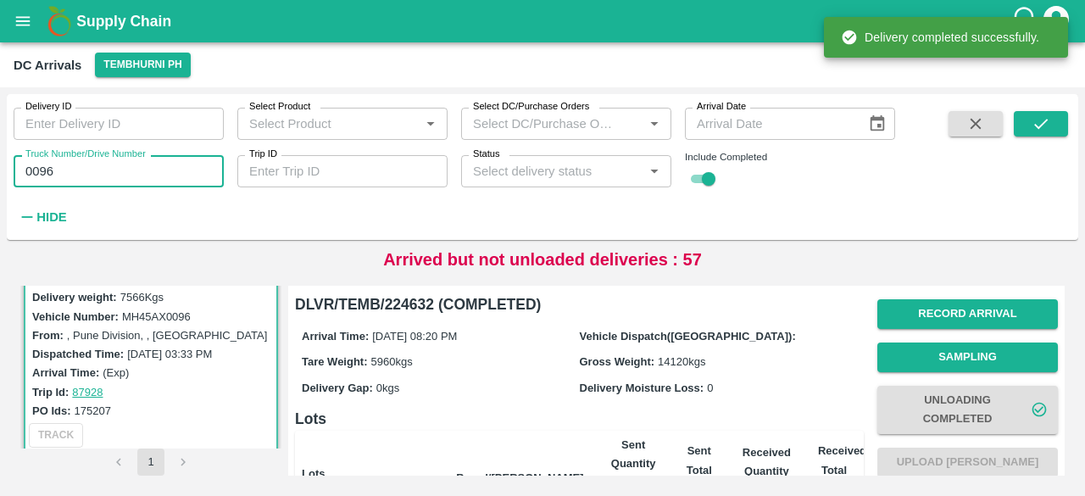
click at [41, 171] on input "0096" at bounding box center [119, 171] width 210 height 32
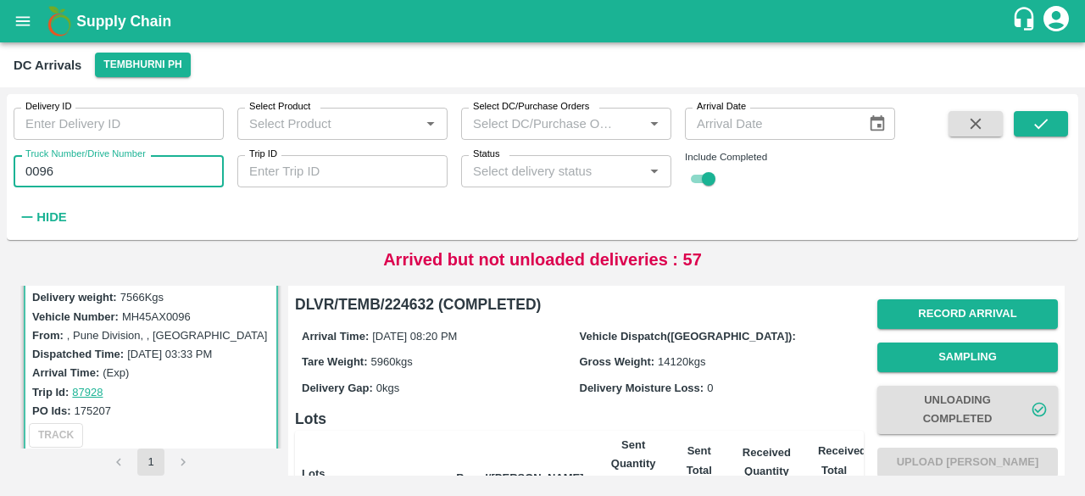
click at [41, 171] on input "0096" at bounding box center [119, 171] width 210 height 32
click at [1036, 119] on icon "submit" at bounding box center [1041, 123] width 19 height 19
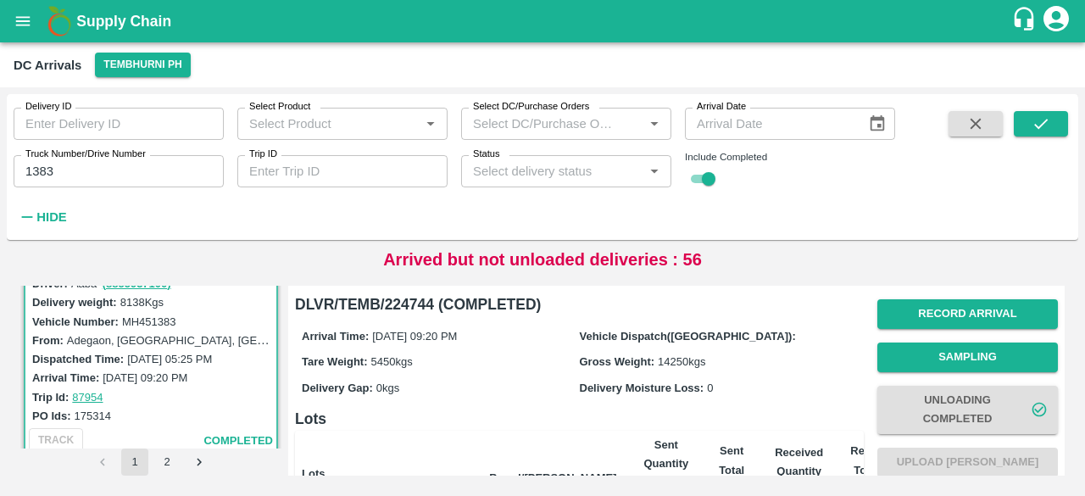
scroll to position [398, 0]
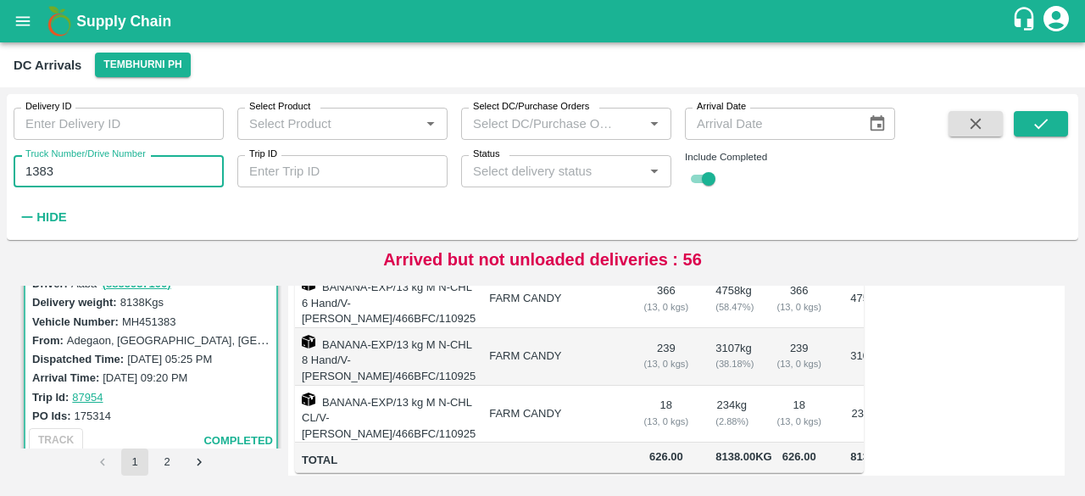
click at [42, 170] on input "1383" at bounding box center [119, 171] width 210 height 32
type input "5152"
click at [1047, 122] on icon "submit" at bounding box center [1041, 123] width 19 height 19
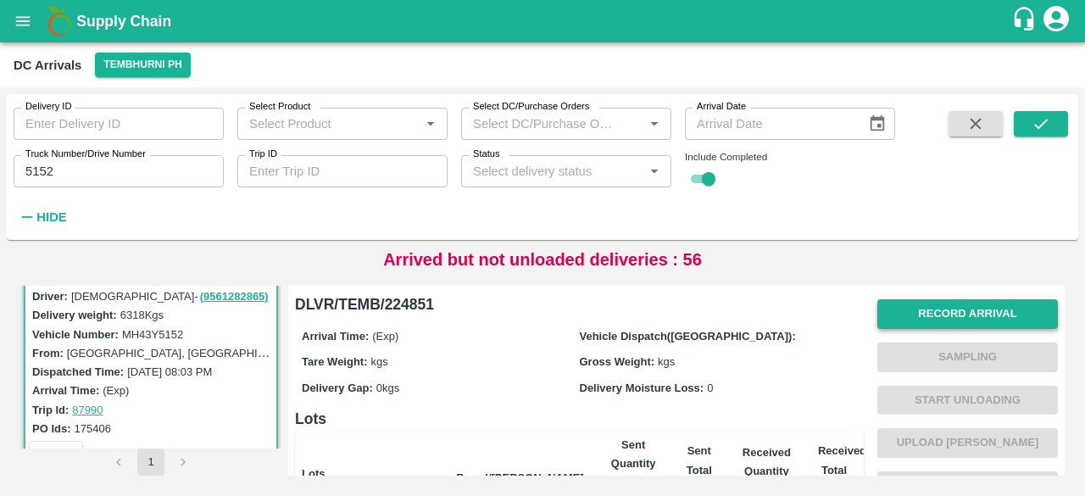
click at [961, 316] on button "Record Arrival" at bounding box center [967, 314] width 181 height 30
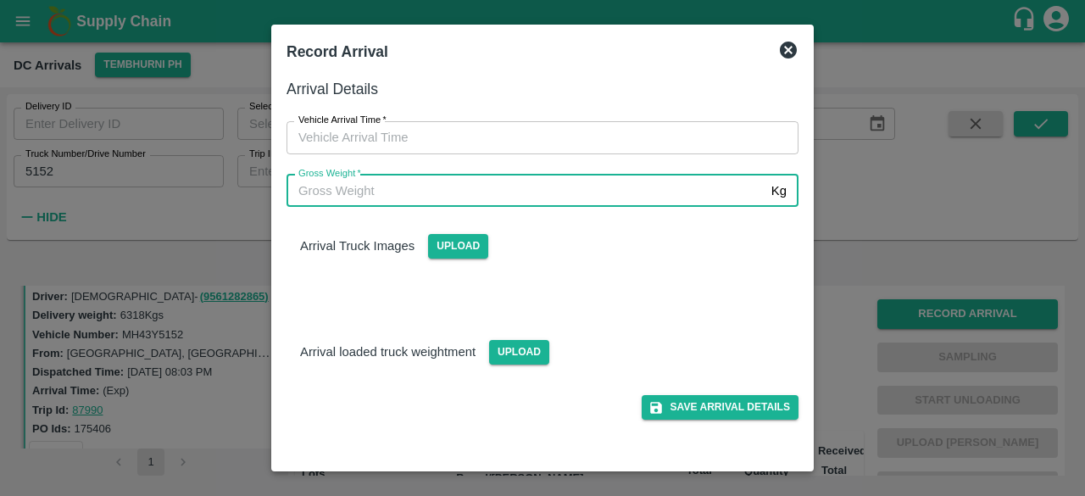
click at [537, 186] on input "Gross Weight   *" at bounding box center [526, 191] width 478 height 32
type input "11700"
type input "DD/MM/YYYY hh:mm aa"
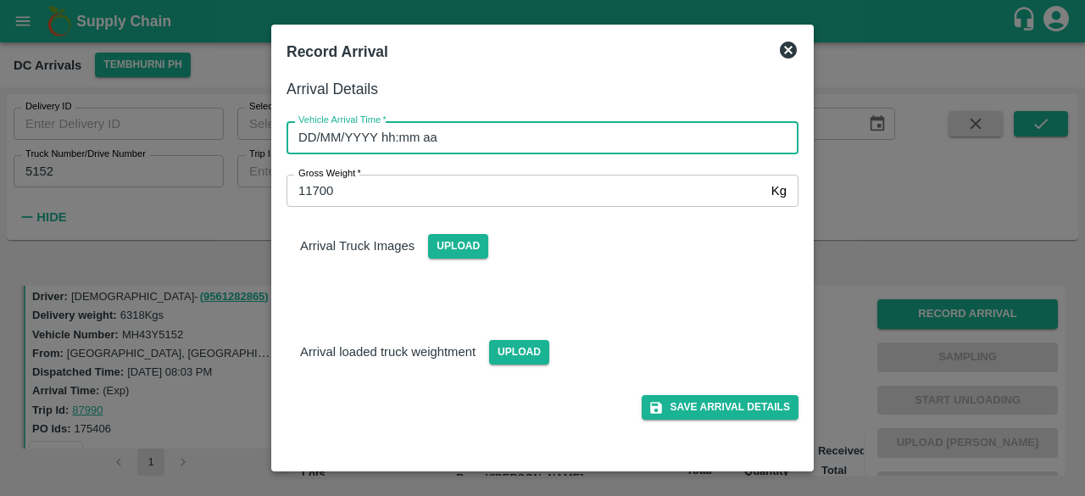
click at [541, 148] on input "DD/MM/YYYY hh:mm aa" at bounding box center [537, 137] width 500 height 32
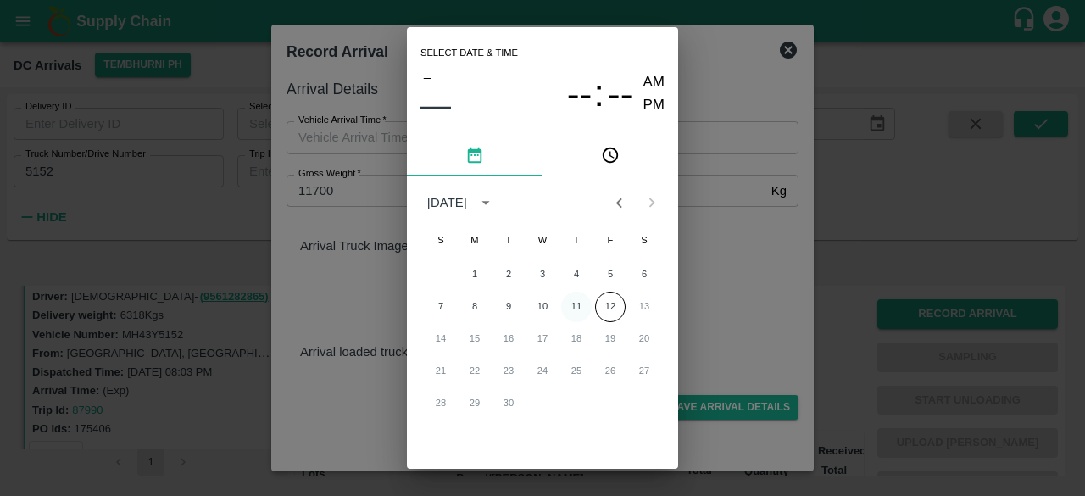
drag, startPoint x: 571, startPoint y: 300, endPoint x: 572, endPoint y: 311, distance: 11.2
click at [572, 311] on button "11" at bounding box center [576, 307] width 31 height 31
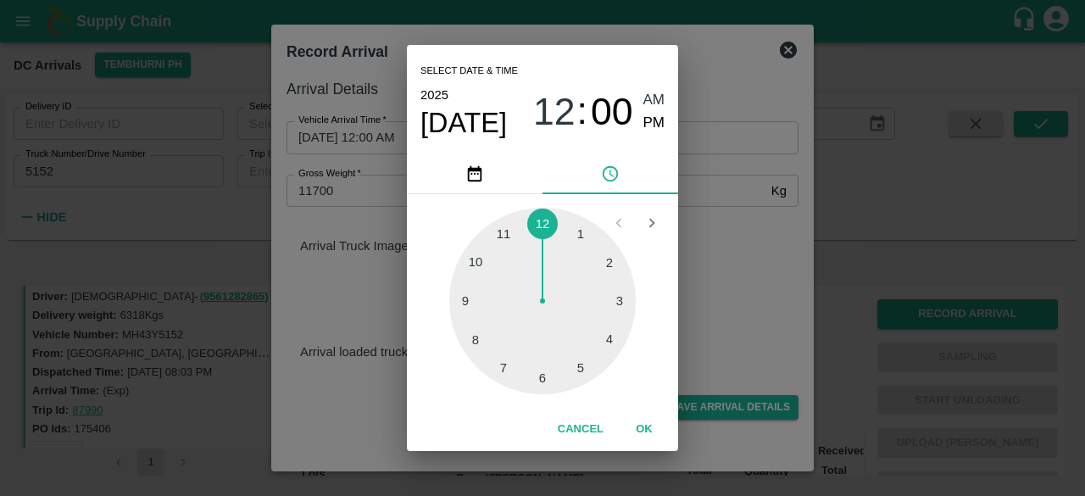
click at [572, 311] on div at bounding box center [542, 301] width 186 height 186
click at [558, 116] on span "04" at bounding box center [554, 112] width 42 height 44
click at [475, 264] on div at bounding box center [542, 301] width 186 height 186
click at [652, 125] on span "PM" at bounding box center [654, 123] width 22 height 23
type input "[DATE] 10:00 PM"
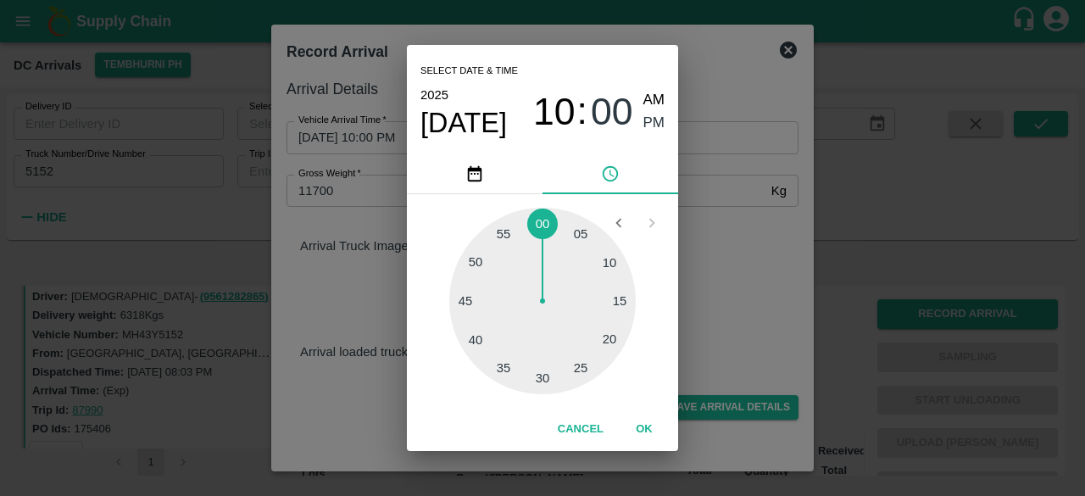
click at [721, 248] on div "Select date & time [DATE] 10 : 00 AM PM 05 10 15 20 25 30 35 40 45 50 55 00 Can…" at bounding box center [542, 248] width 1085 height 496
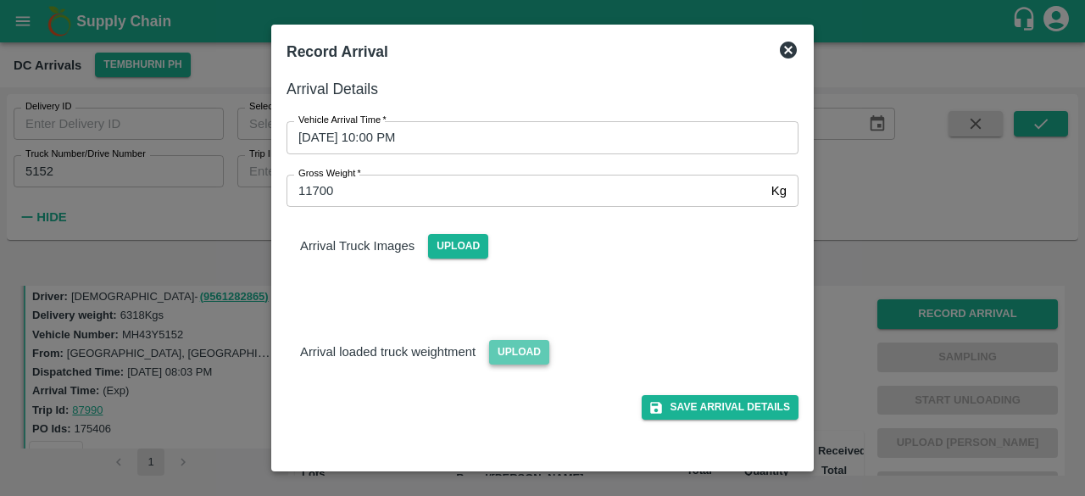
click at [509, 345] on span "Upload" at bounding box center [519, 352] width 60 height 25
click at [0, 0] on input "Upload" at bounding box center [0, 0] width 0 height 0
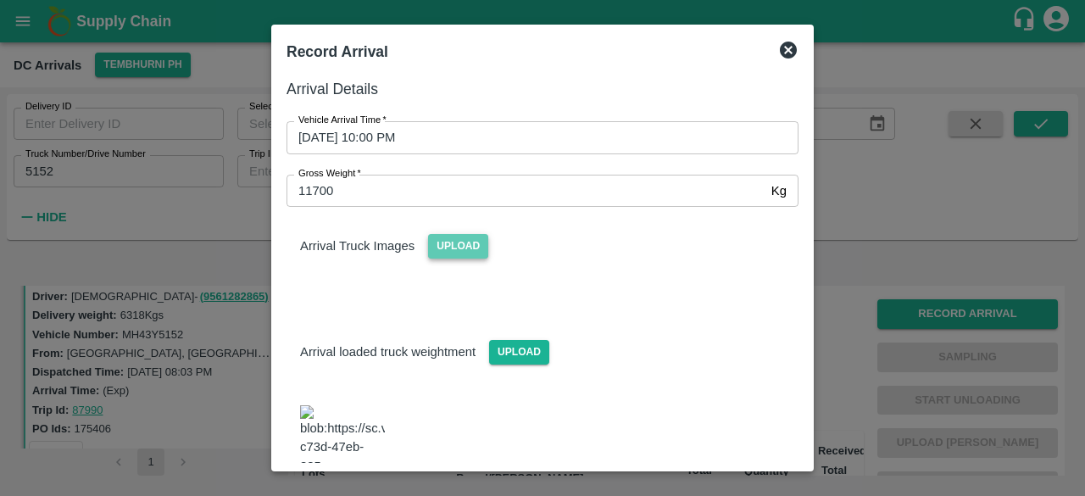
click at [456, 247] on span "Upload" at bounding box center [458, 246] width 60 height 25
click at [0, 0] on input "Upload" at bounding box center [0, 0] width 0 height 0
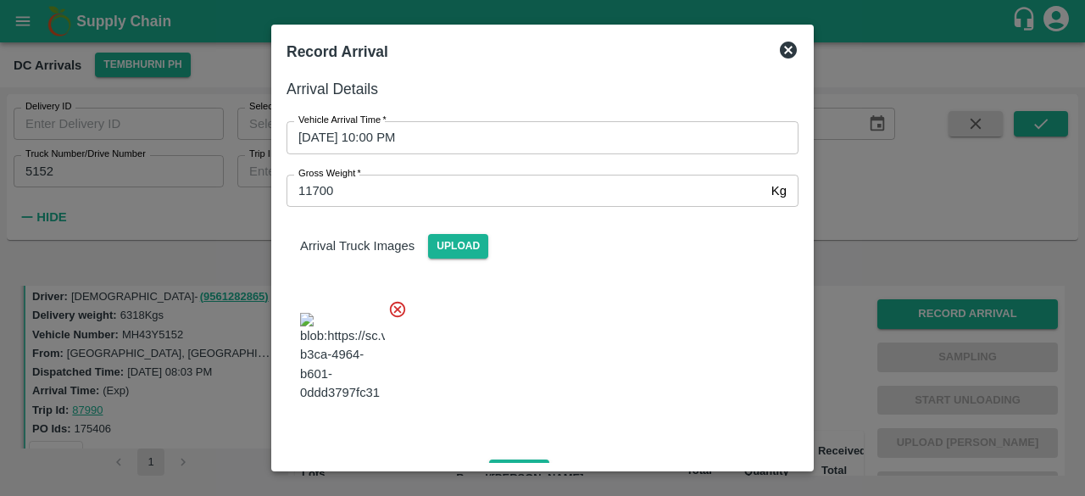
scroll to position [179, 0]
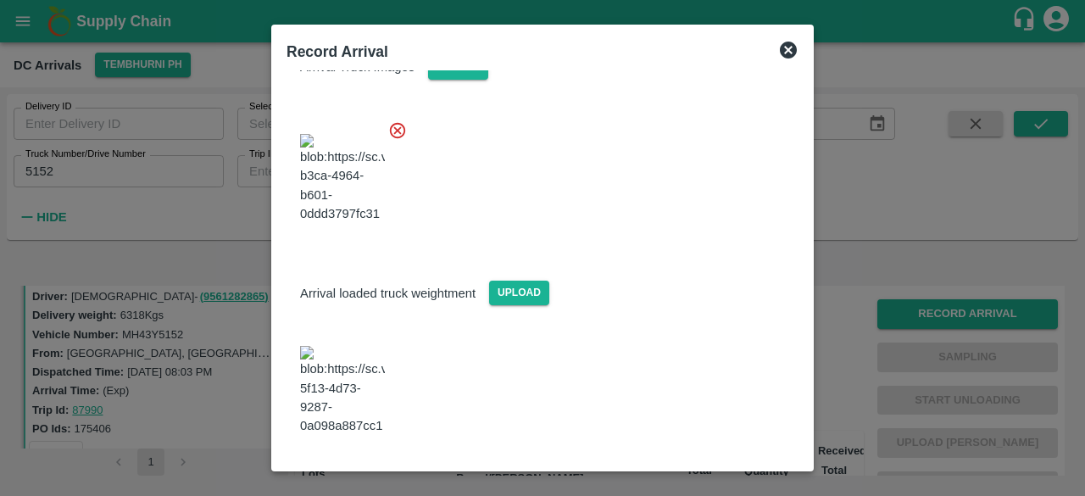
click at [707, 469] on button "Save Arrival Details" at bounding box center [720, 481] width 157 height 25
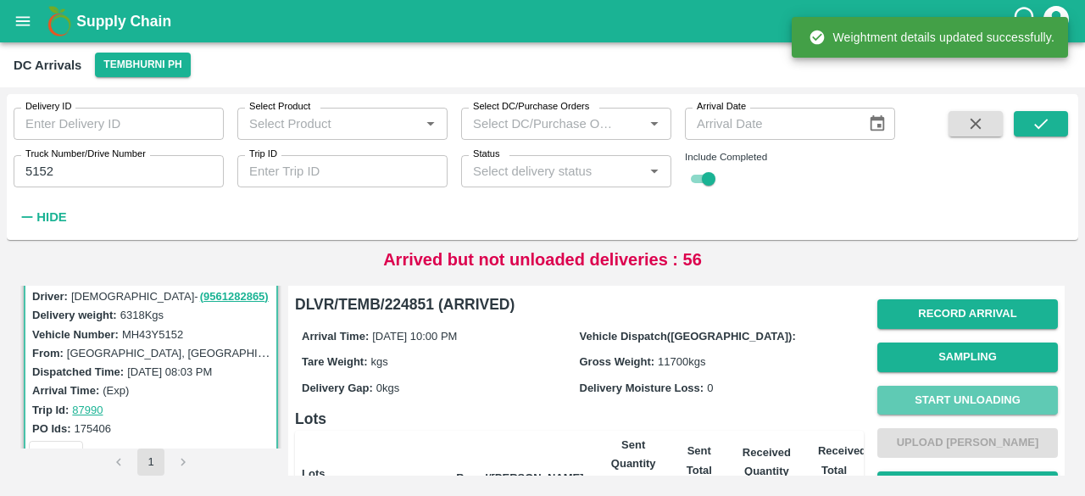
click at [956, 409] on button "Start Unloading" at bounding box center [967, 401] width 181 height 30
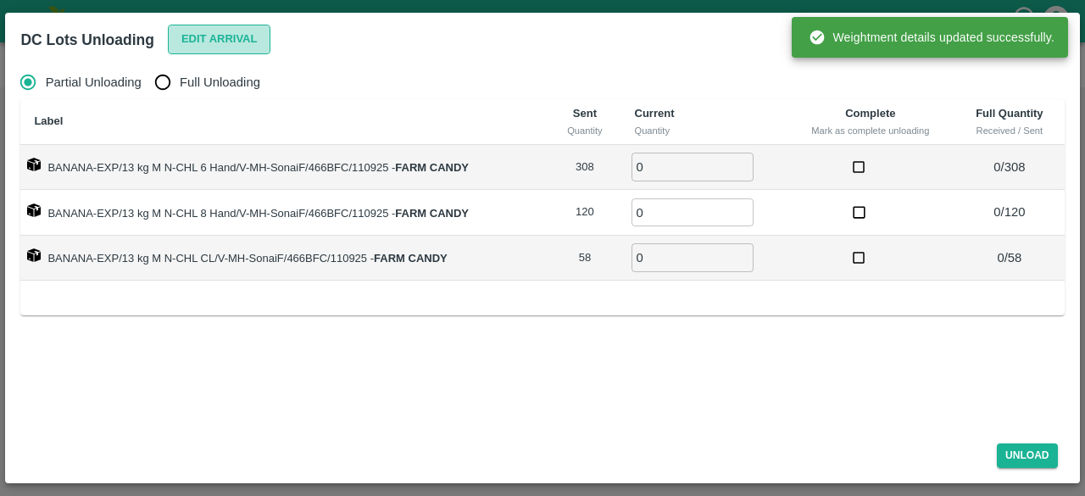
click at [219, 36] on button "Edit Arrival" at bounding box center [219, 40] width 103 height 30
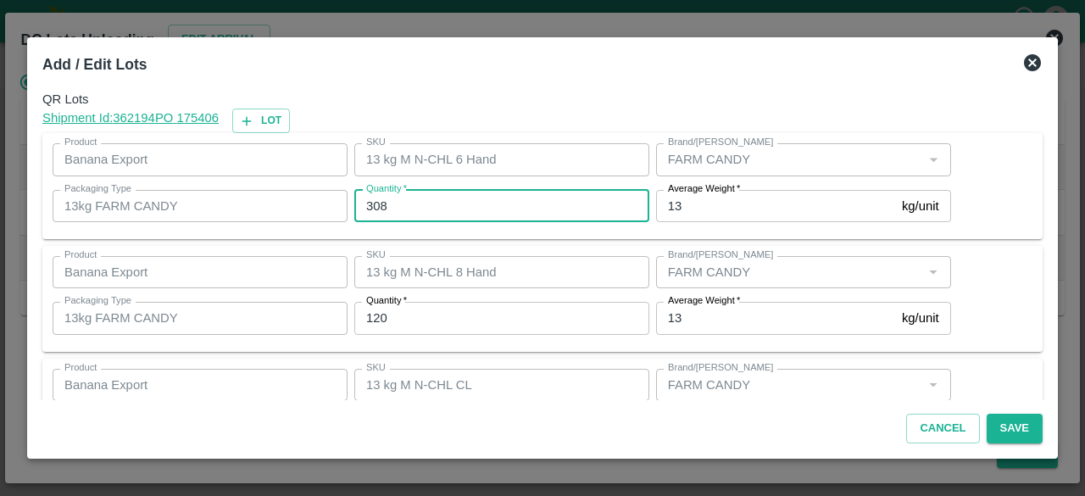
click at [375, 202] on input "308" at bounding box center [501, 206] width 295 height 32
type input "309"
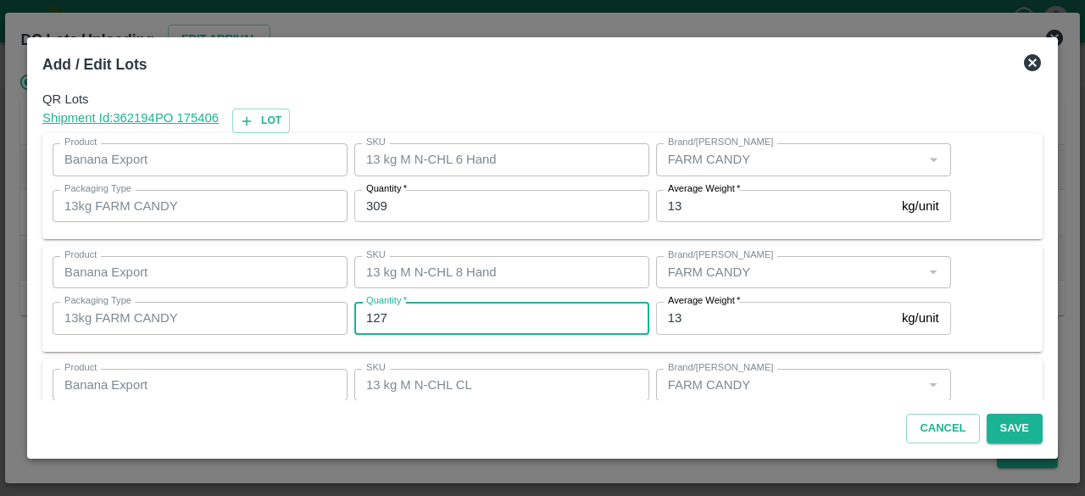
type input "127"
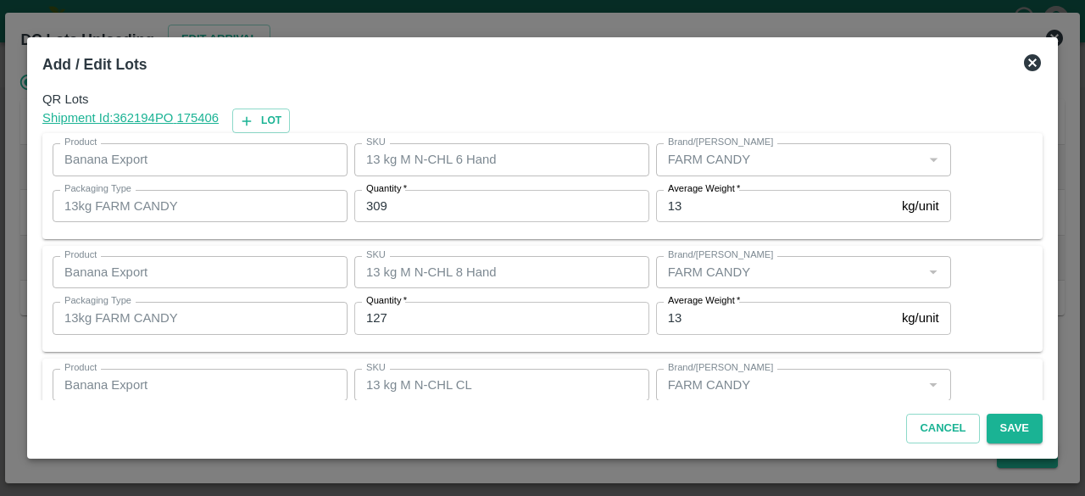
scroll to position [76, 0]
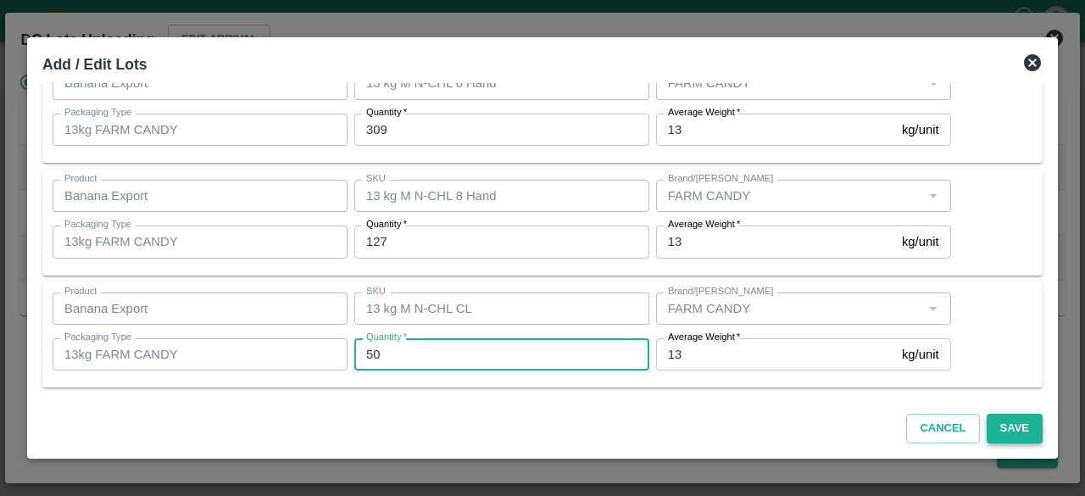
type input "50"
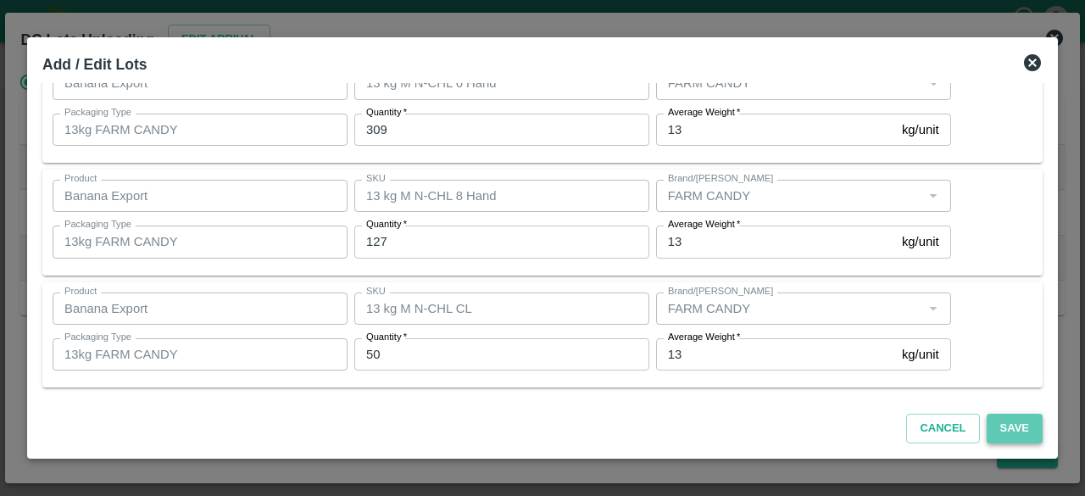
click at [1021, 431] on button "Save" at bounding box center [1015, 429] width 56 height 30
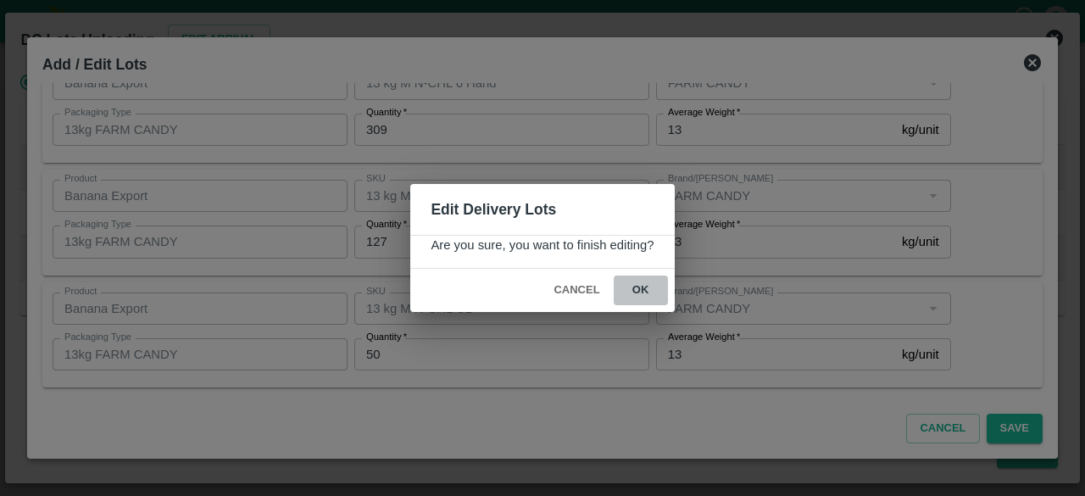
click at [639, 291] on button "ok" at bounding box center [641, 291] width 54 height 30
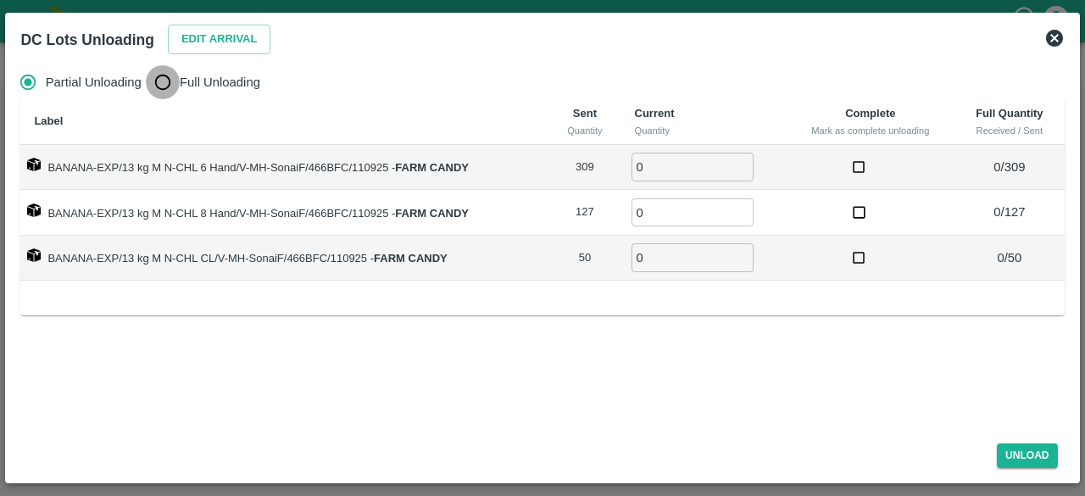
click at [166, 86] on input "Full Unloading" at bounding box center [163, 82] width 34 height 34
radio input "true"
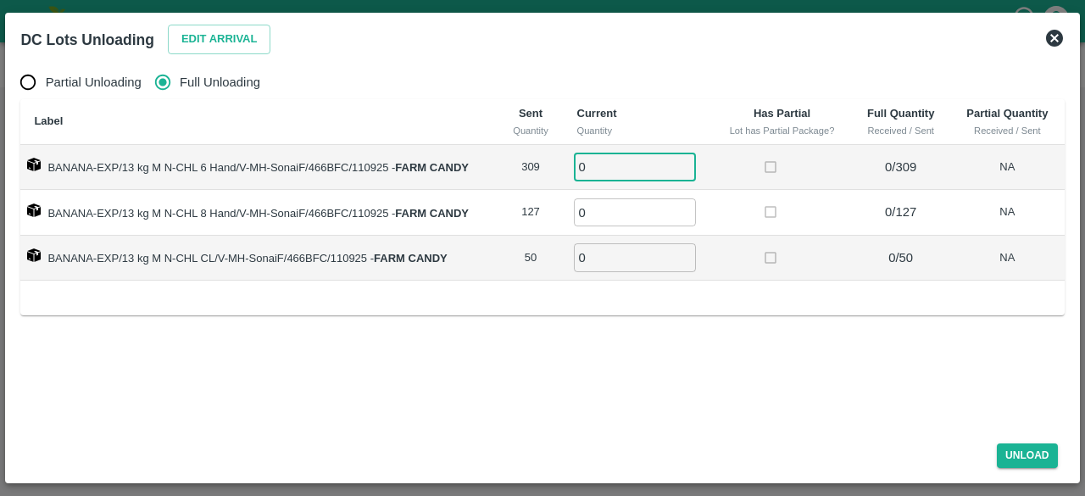
click at [602, 155] on input "0" at bounding box center [635, 167] width 122 height 28
type input "309"
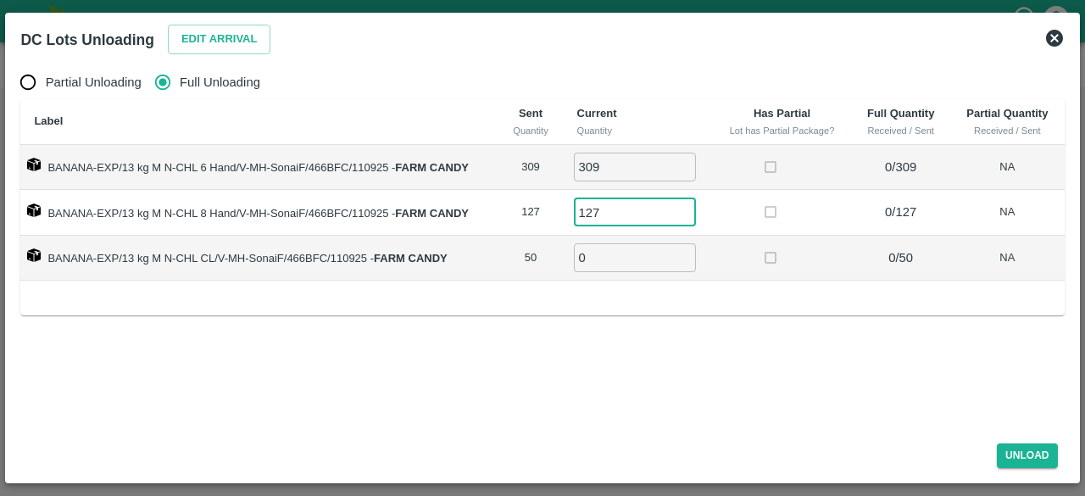
type input "127"
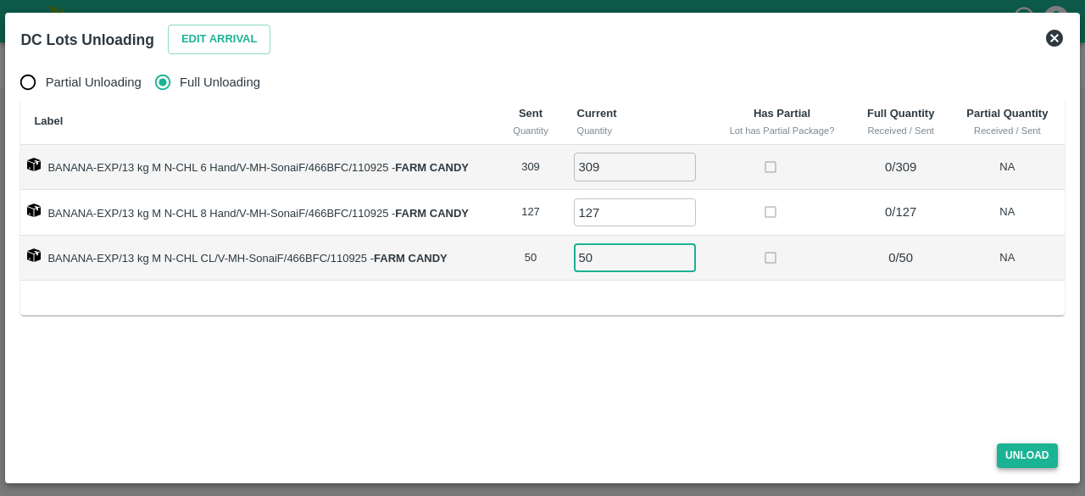
type input "50"
click at [1014, 455] on button "Unload" at bounding box center [1027, 455] width 61 height 25
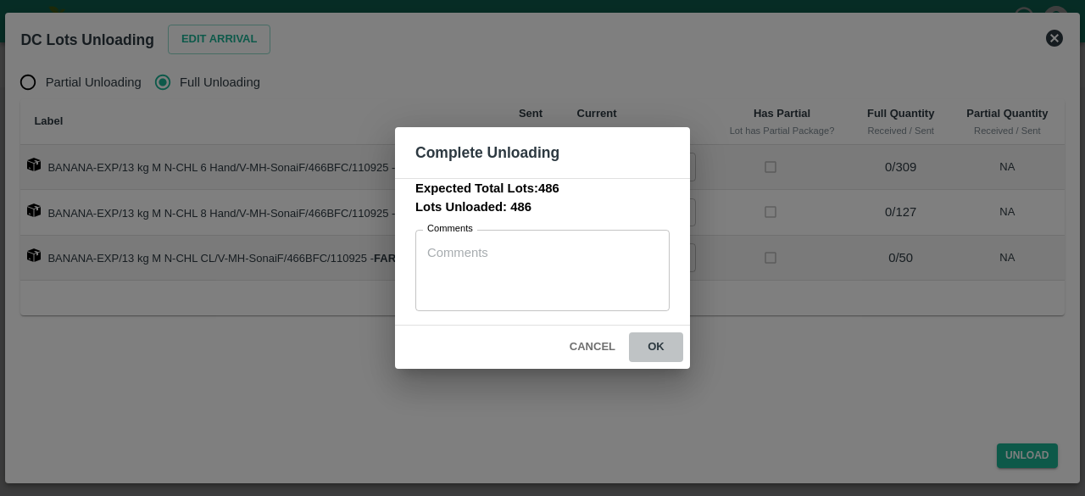
click at [658, 350] on button "ok" at bounding box center [656, 347] width 54 height 30
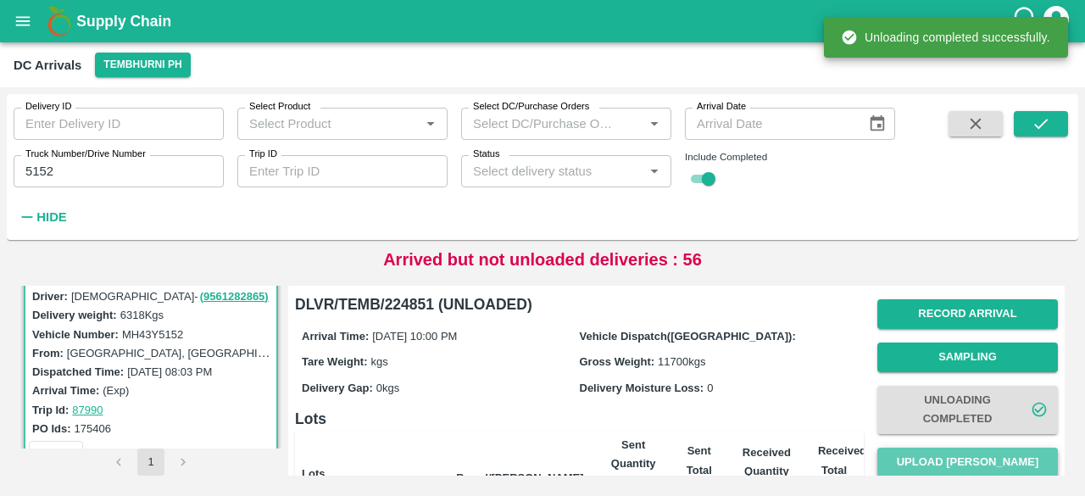
click at [966, 462] on button "Upload [PERSON_NAME]" at bounding box center [967, 463] width 181 height 30
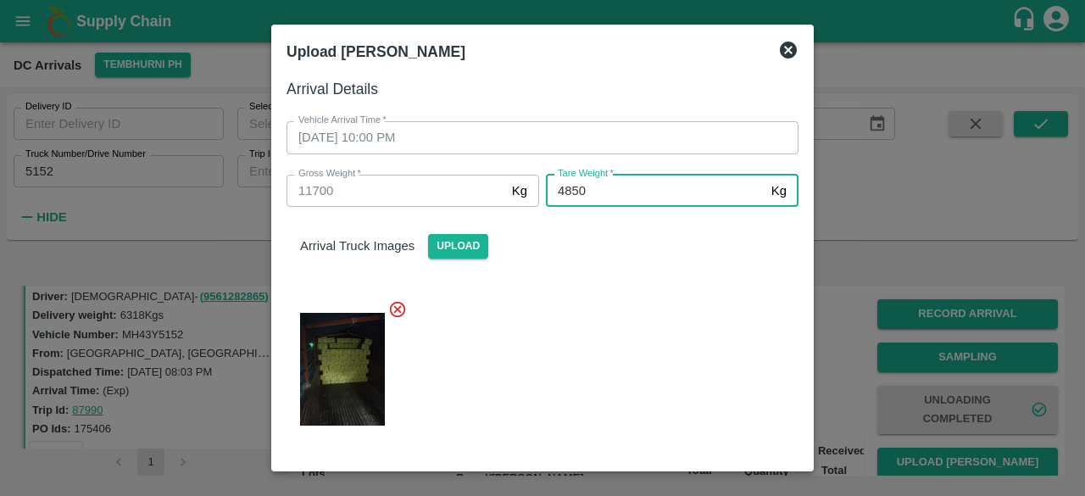
type input "4850"
click at [617, 331] on div at bounding box center [536, 364] width 526 height 157
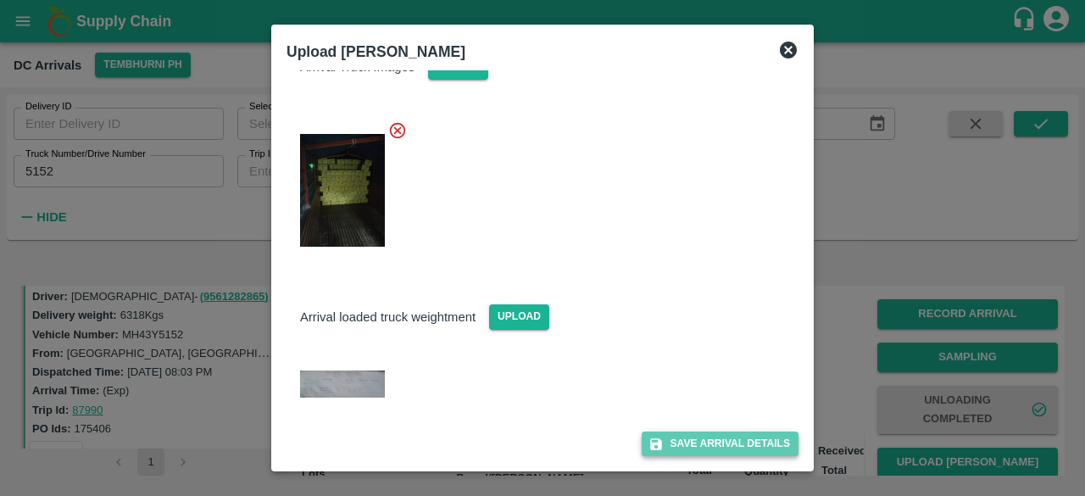
click at [704, 437] on button "Save Arrival Details" at bounding box center [720, 443] width 157 height 25
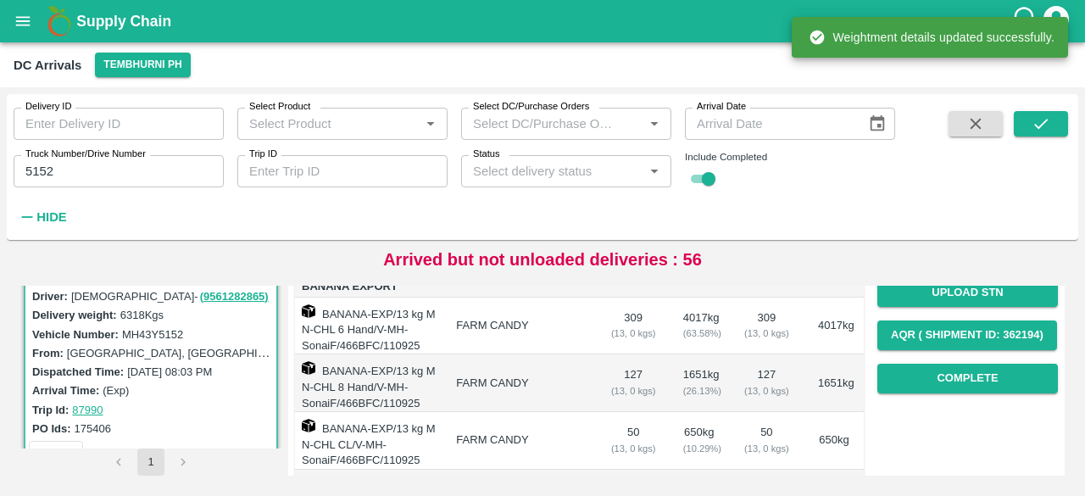
scroll to position [258, 0]
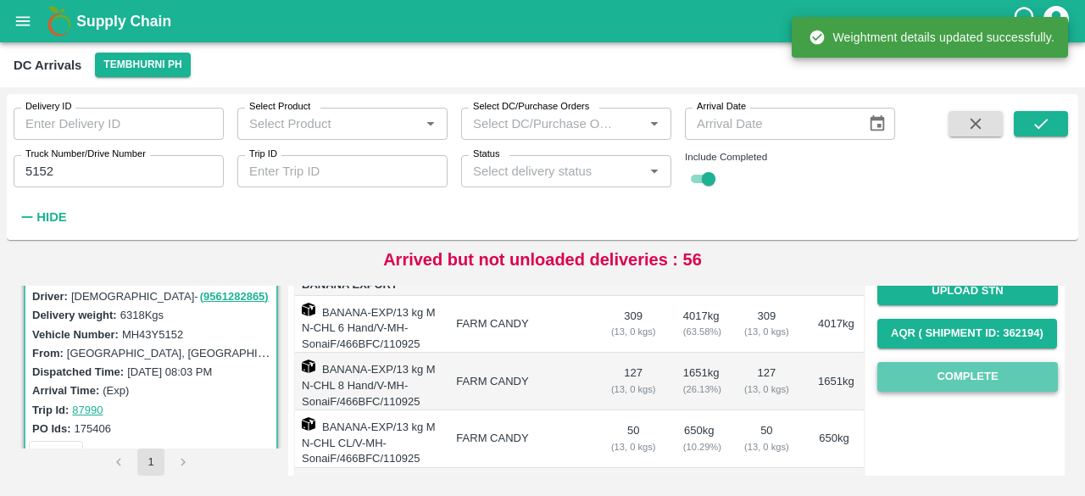
click at [930, 385] on button "Complete" at bounding box center [967, 377] width 181 height 30
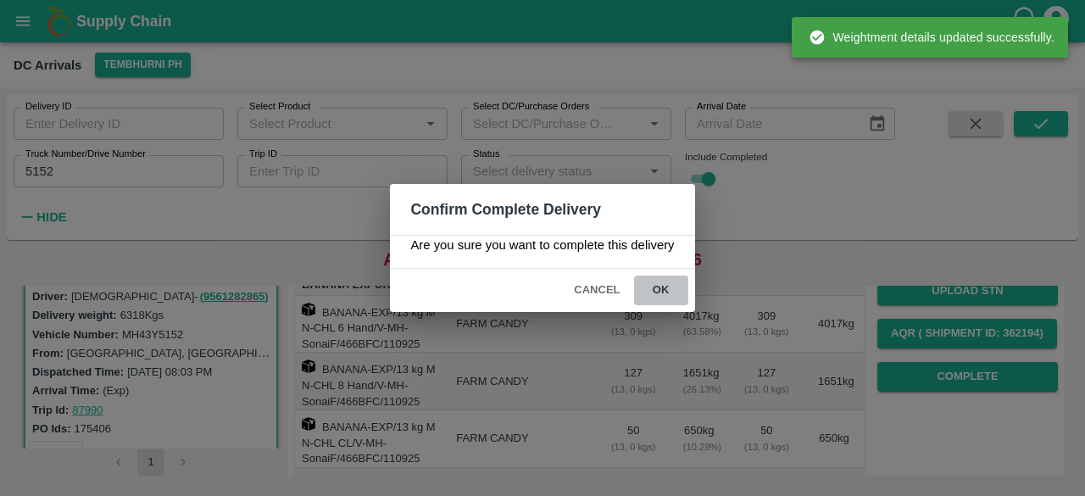
click at [657, 293] on button "ok" at bounding box center [661, 291] width 54 height 30
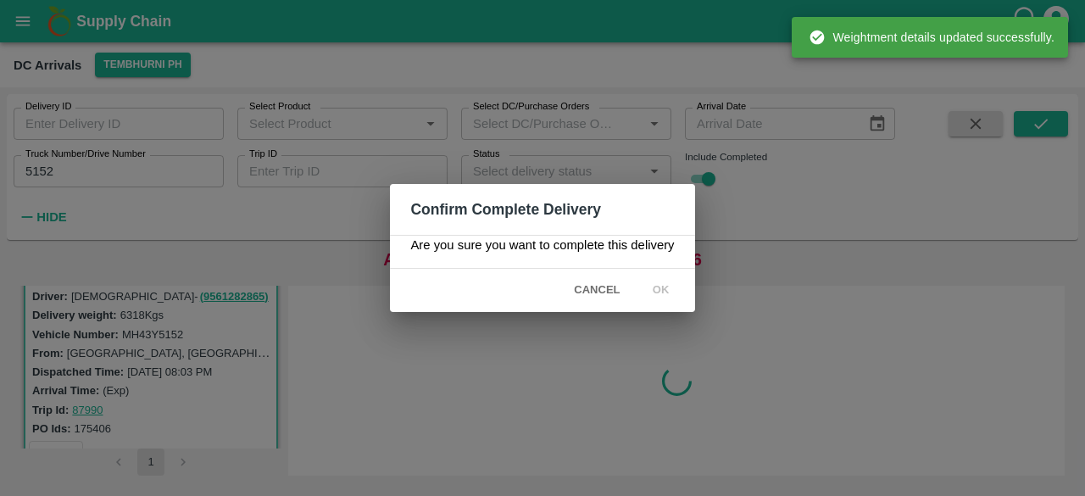
scroll to position [0, 0]
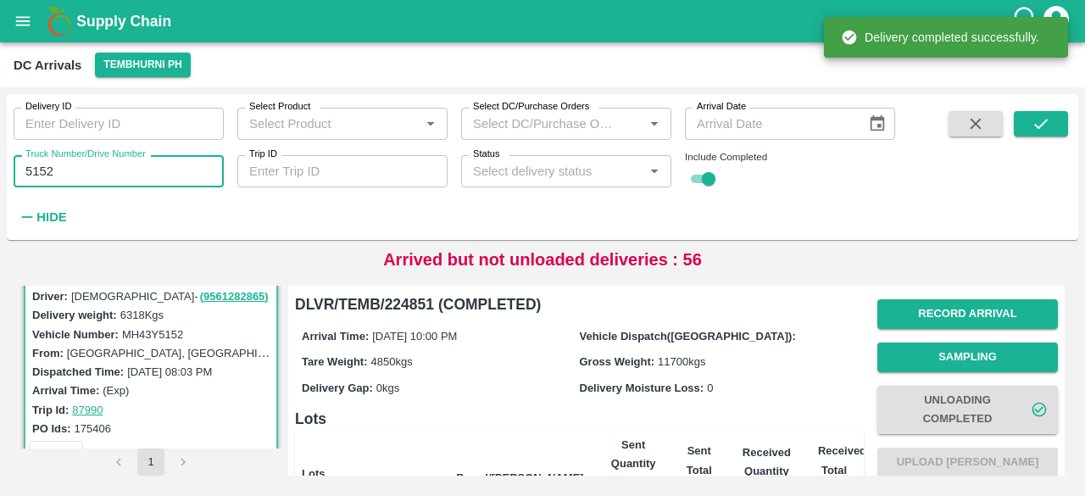
click at [37, 169] on input "5152" at bounding box center [119, 171] width 210 height 32
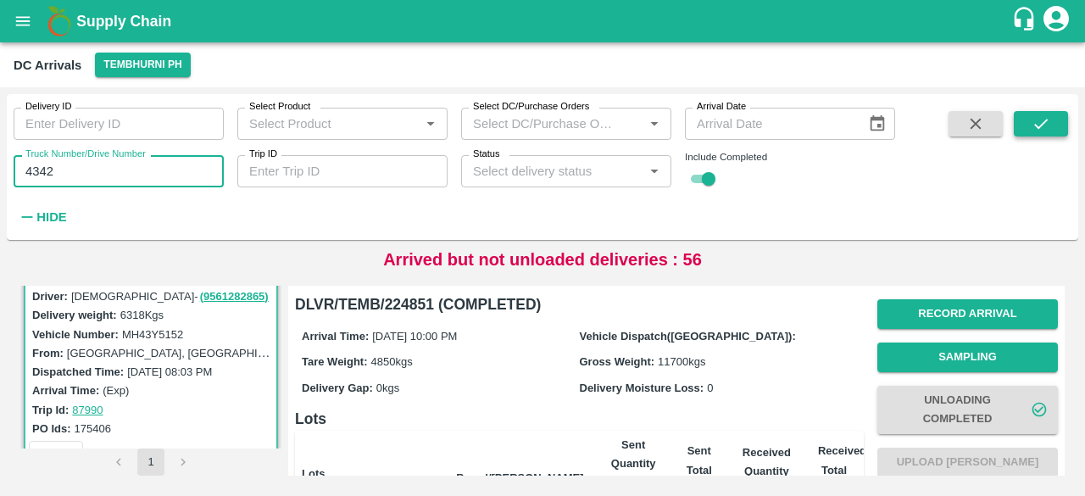
type input "4342"
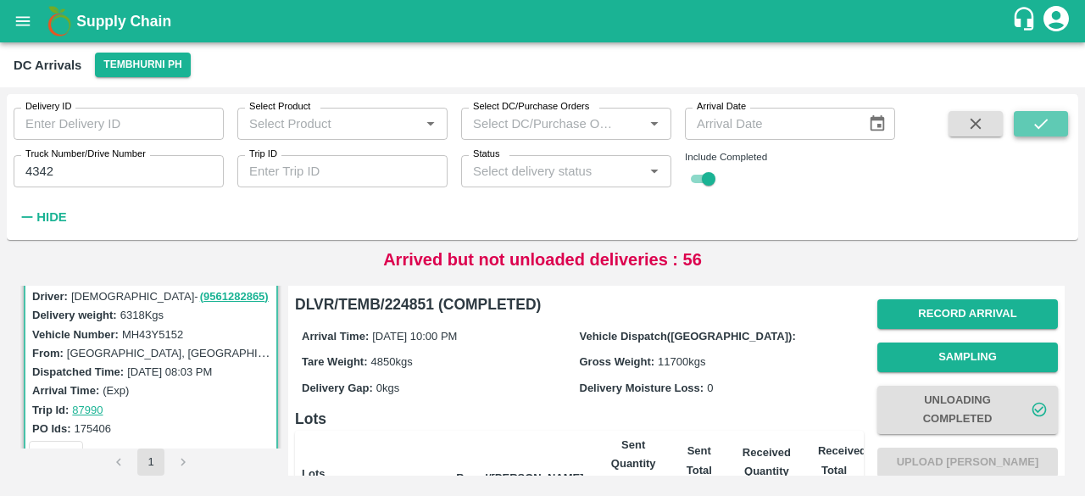
click at [1039, 115] on icon "submit" at bounding box center [1041, 123] width 19 height 19
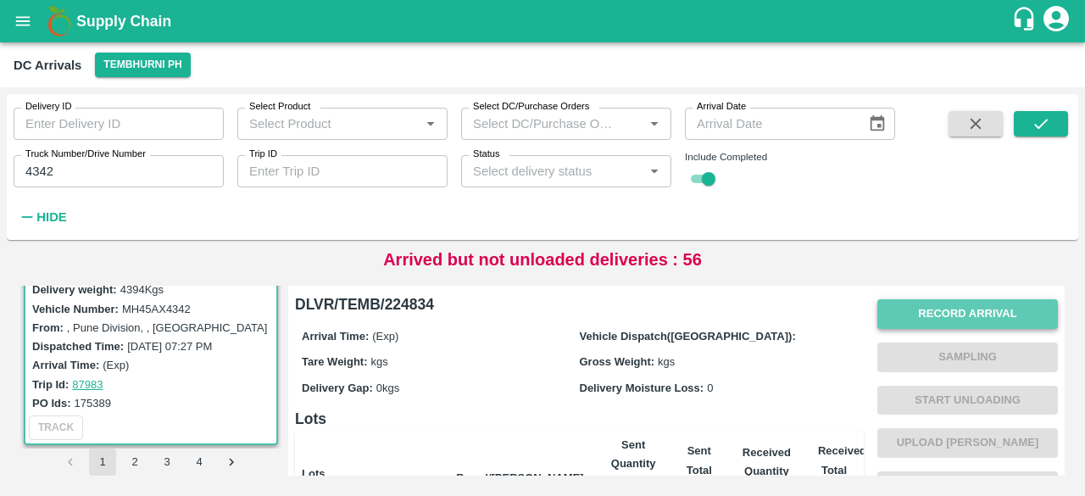
click at [942, 326] on button "Record Arrival" at bounding box center [967, 314] width 181 height 30
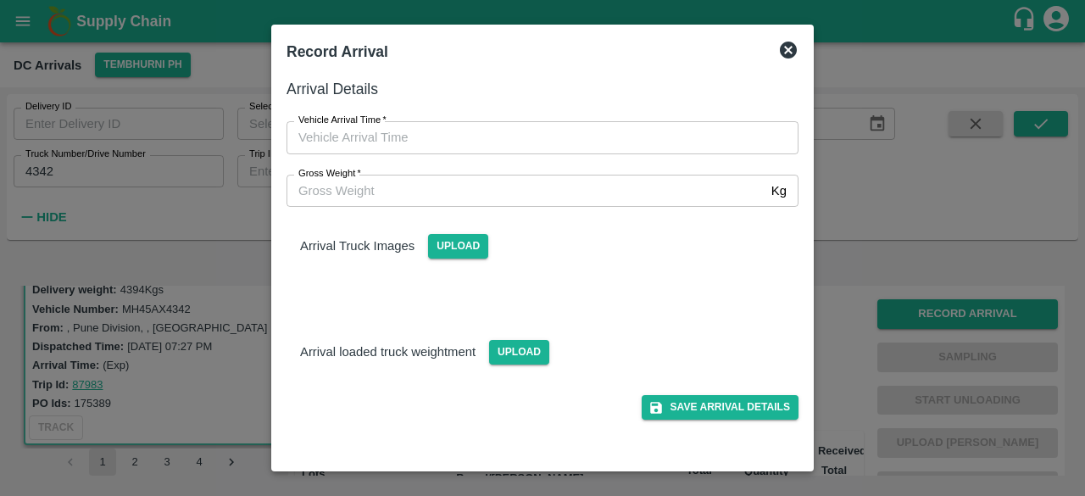
type input "DD/MM/YYYY hh:mm aa"
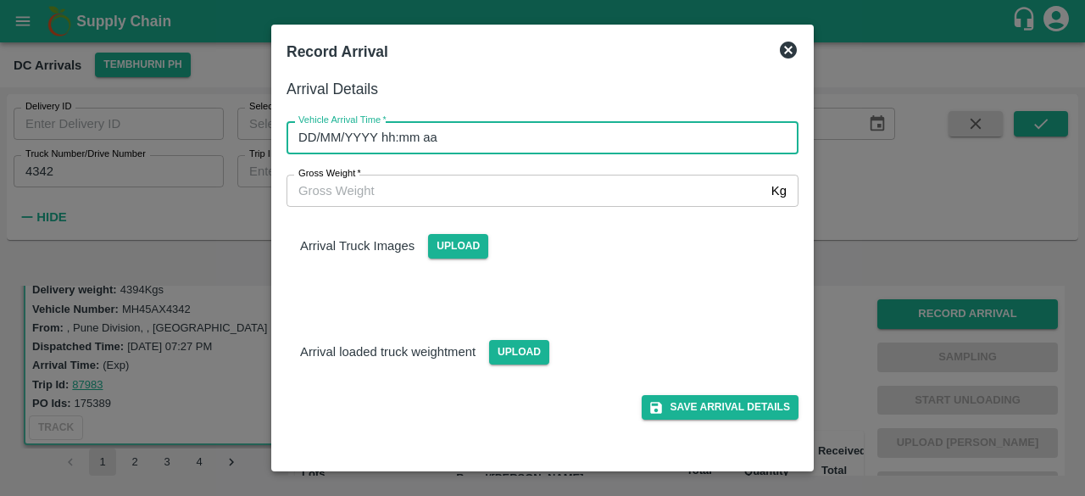
click at [582, 142] on input "DD/MM/YYYY hh:mm aa" at bounding box center [537, 137] width 500 height 32
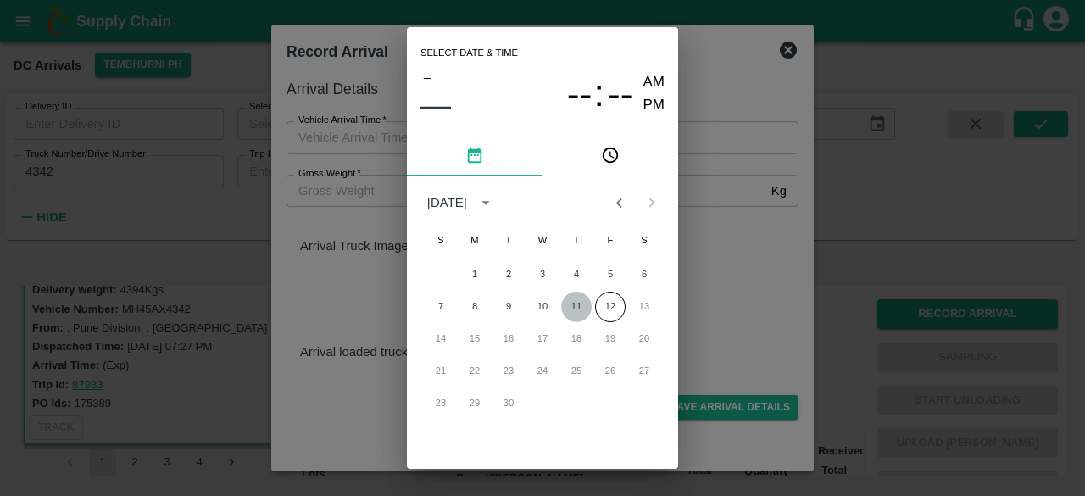
click at [573, 303] on button "11" at bounding box center [576, 307] width 31 height 31
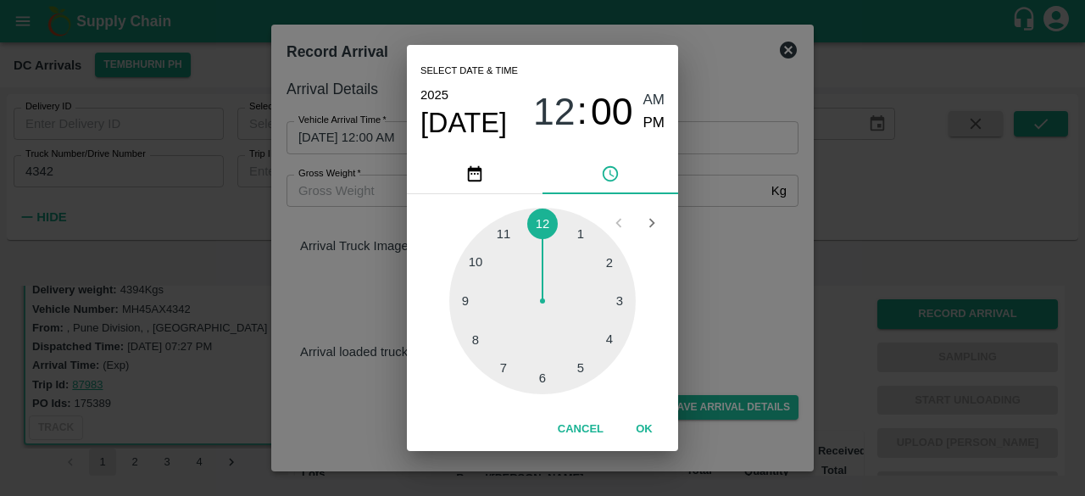
click at [476, 257] on div at bounding box center [542, 301] width 186 height 186
click at [465, 299] on div at bounding box center [542, 301] width 186 height 186
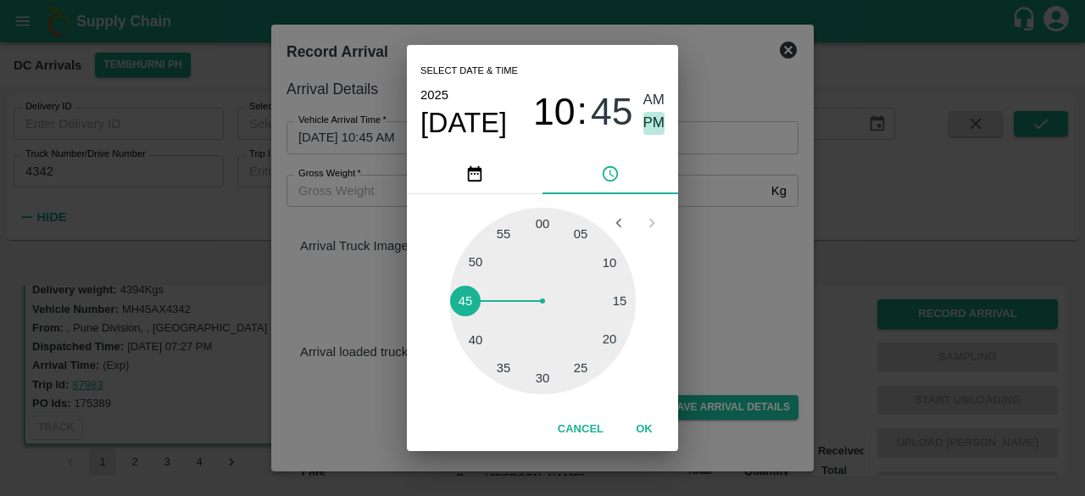
click at [649, 120] on span "PM" at bounding box center [654, 123] width 22 height 23
type input "[DATE] 10:45 PM"
click at [706, 231] on div "Select date & time [DATE] 10 : 45 AM PM 05 10 15 20 25 30 35 40 45 50 55 00 Can…" at bounding box center [542, 248] width 1085 height 496
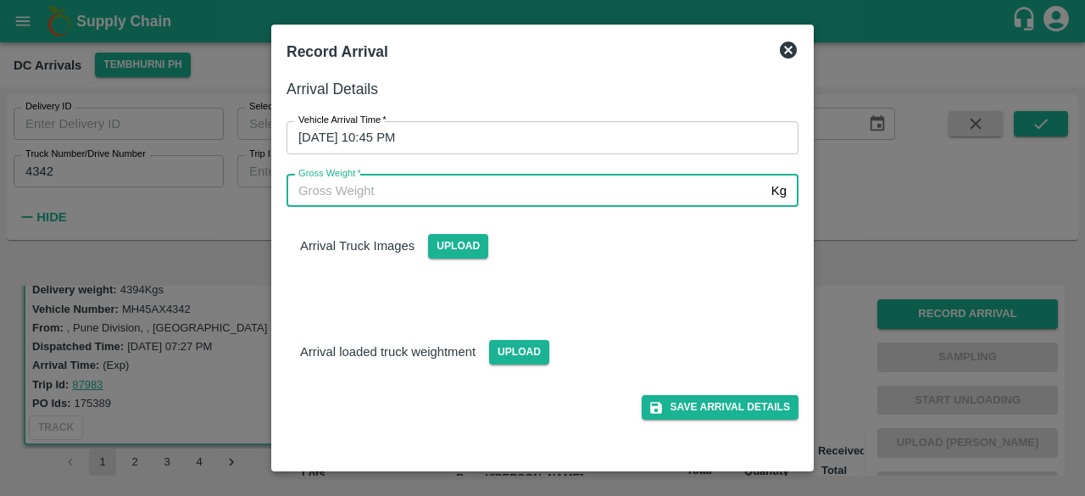
click at [349, 186] on input "Gross Weight   *" at bounding box center [526, 191] width 478 height 32
type input "10510"
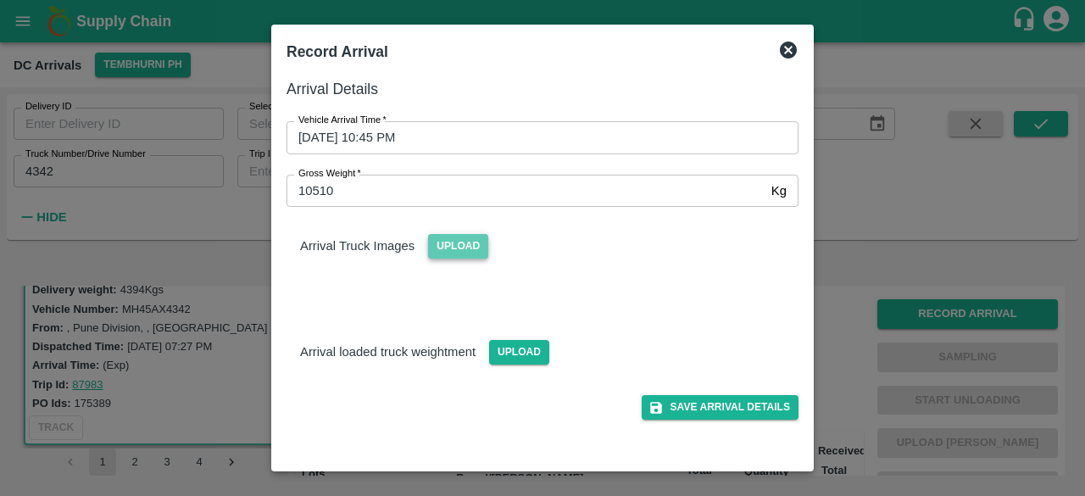
click at [459, 242] on span "Upload" at bounding box center [458, 246] width 60 height 25
click at [0, 0] on input "Upload" at bounding box center [0, 0] width 0 height 0
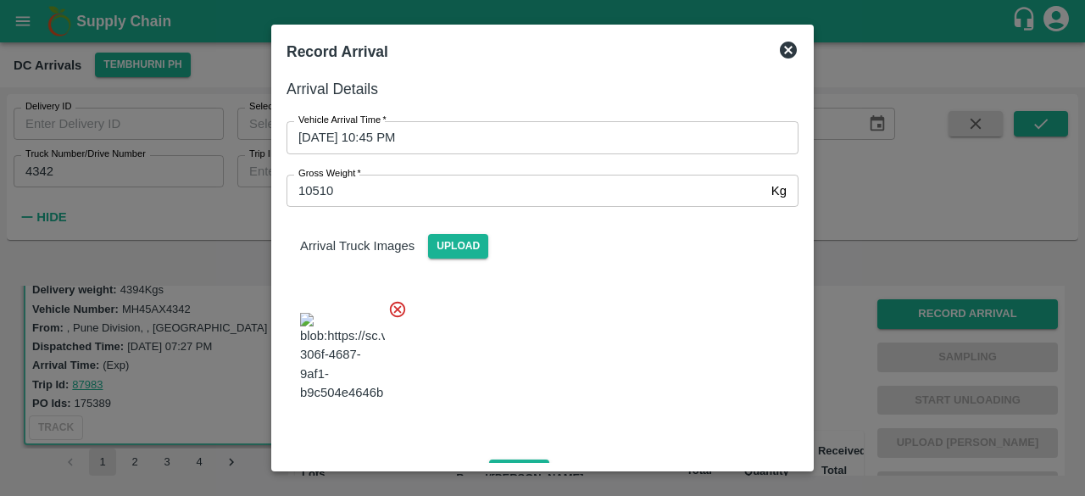
scroll to position [107, 0]
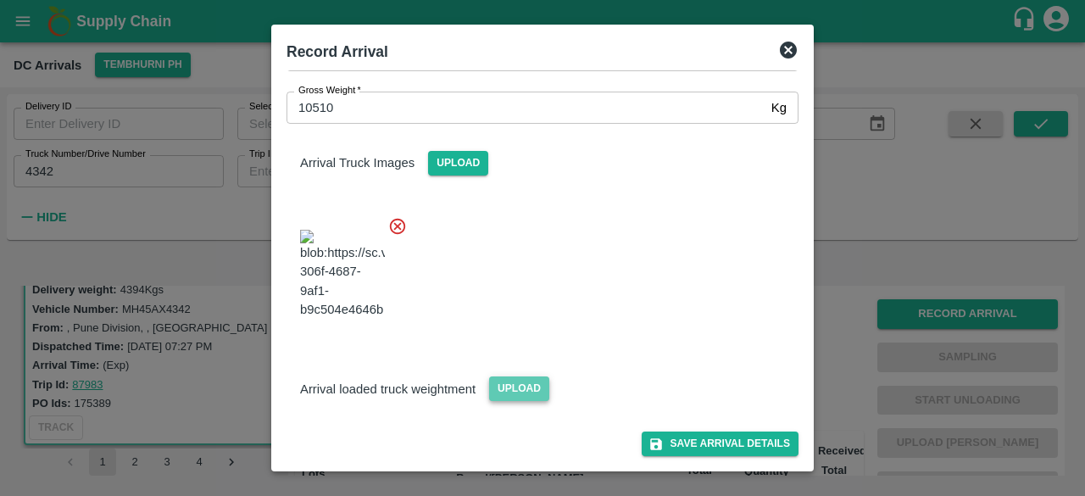
click at [514, 392] on span "Upload" at bounding box center [519, 388] width 60 height 25
click at [0, 0] on input "Upload" at bounding box center [0, 0] width 0 height 0
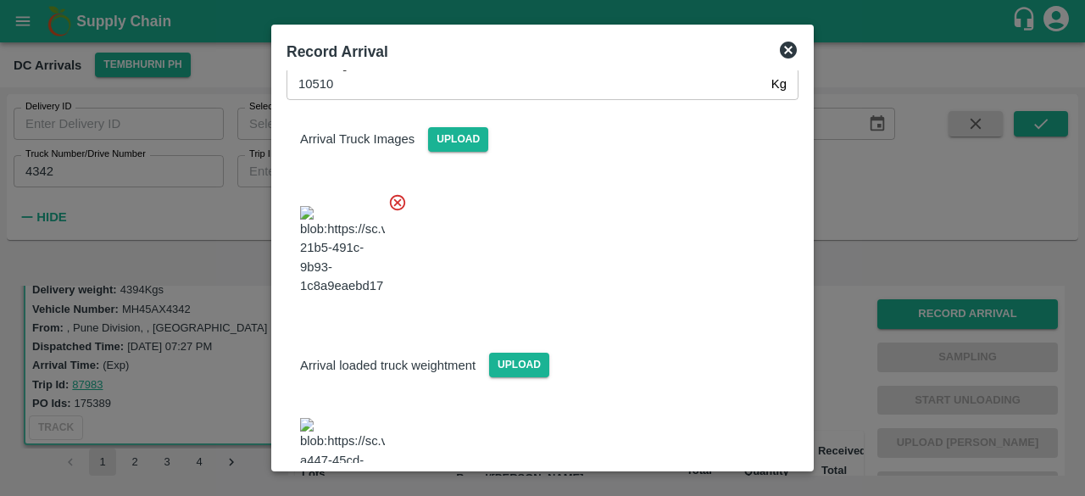
scroll to position [193, 0]
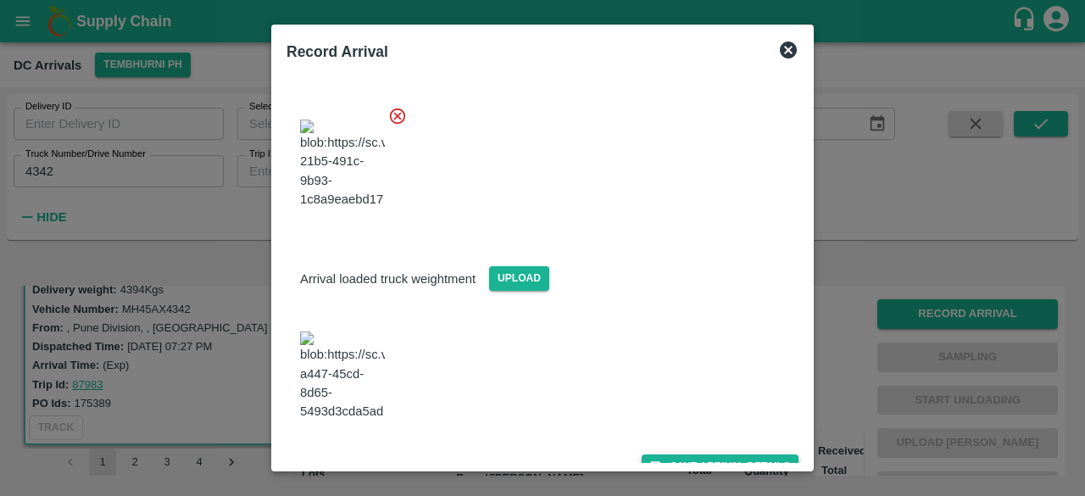
click at [707, 454] on button "Save Arrival Details" at bounding box center [720, 466] width 157 height 25
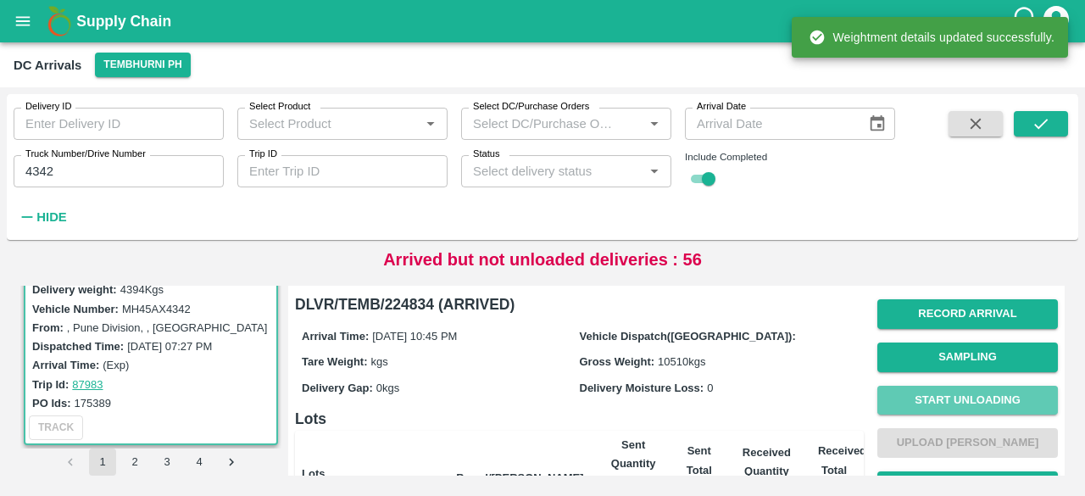
click at [968, 398] on button "Start Unloading" at bounding box center [967, 401] width 181 height 30
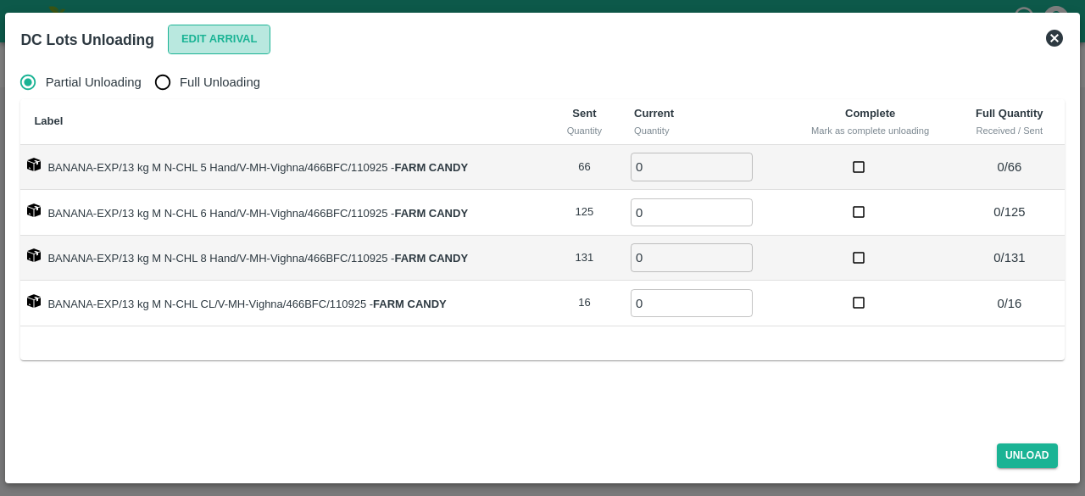
click at [225, 42] on button "Edit Arrival" at bounding box center [219, 40] width 103 height 30
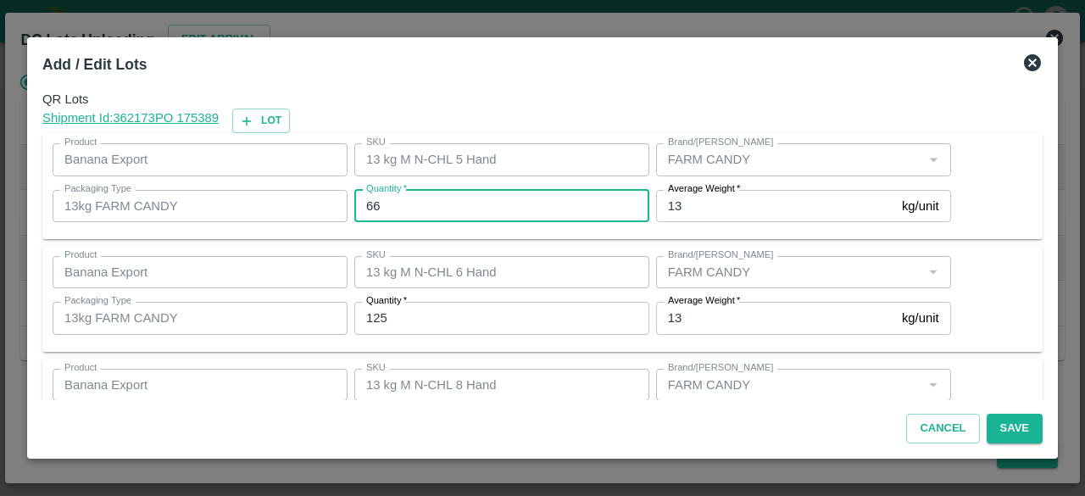
click at [369, 202] on input "66" at bounding box center [501, 206] width 295 height 32
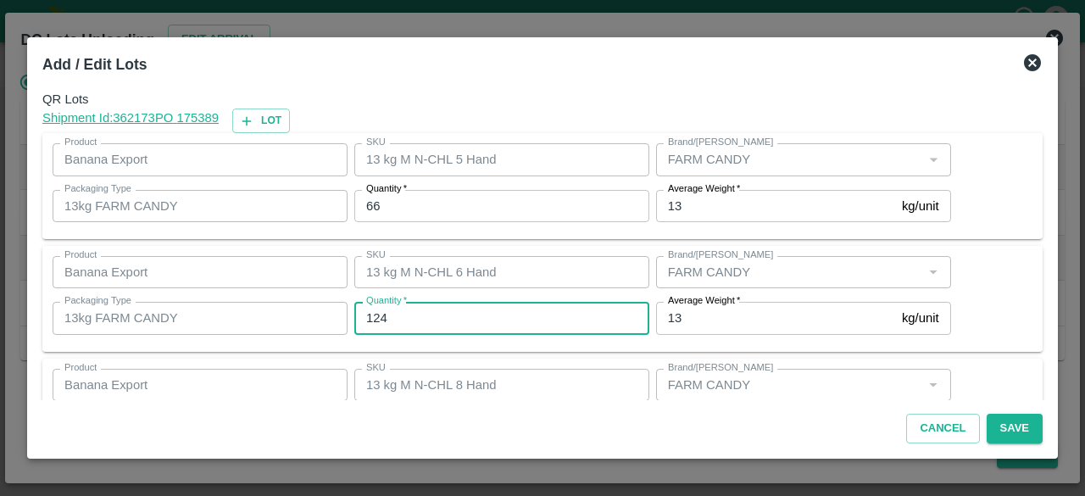
type input "124"
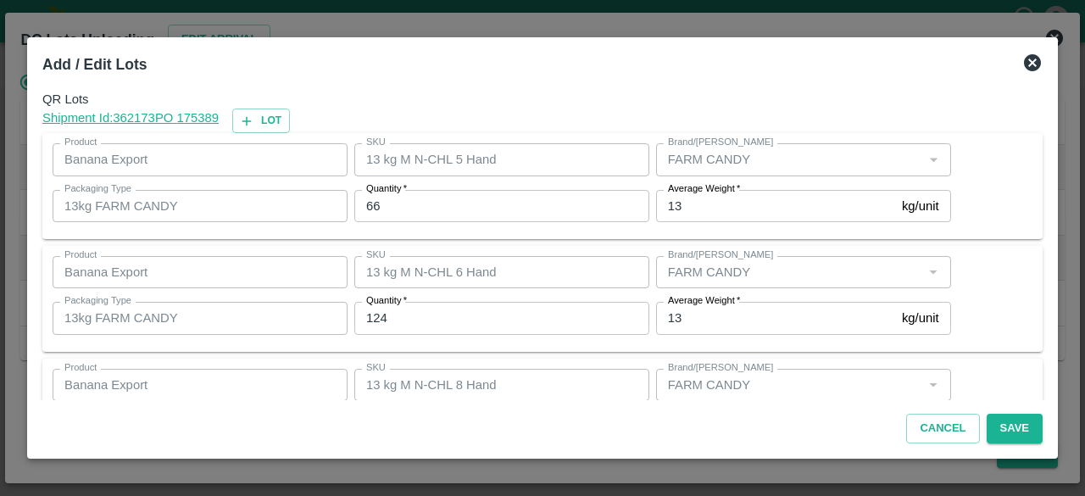
scroll to position [188, 0]
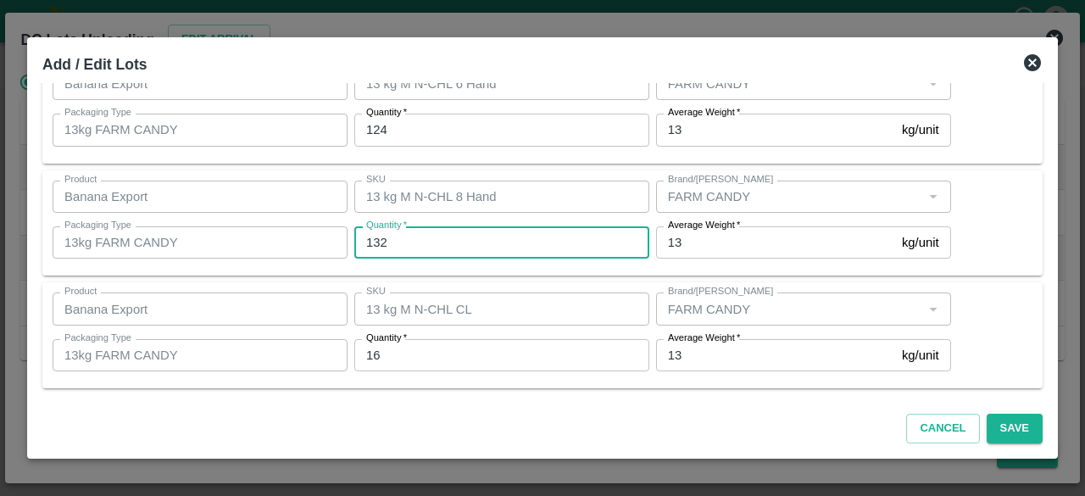
type input "132"
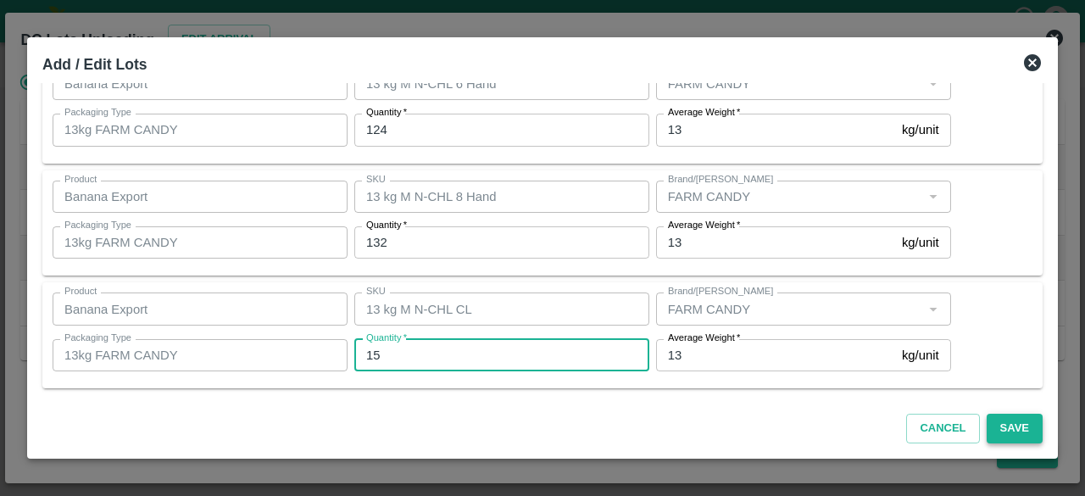
type input "15"
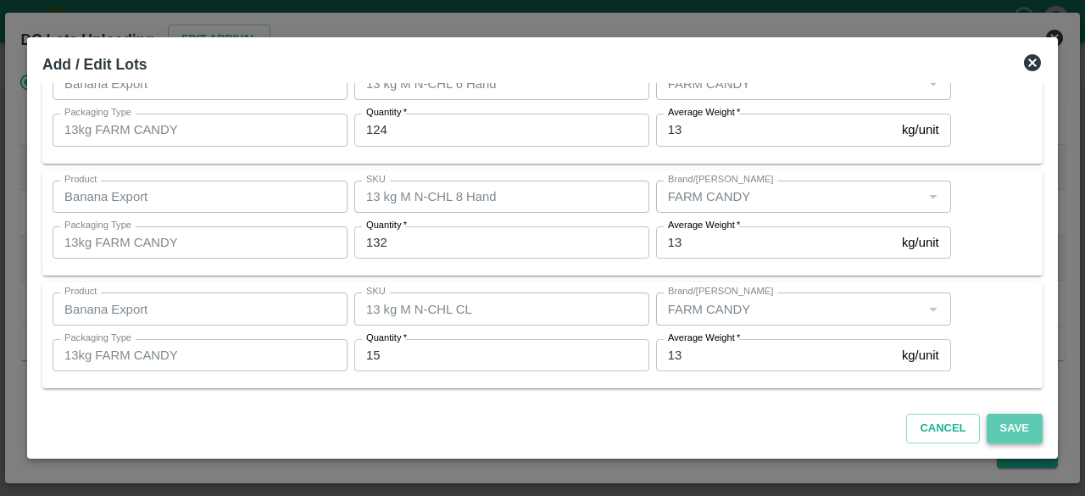
click at [1016, 426] on button "Save" at bounding box center [1015, 429] width 56 height 30
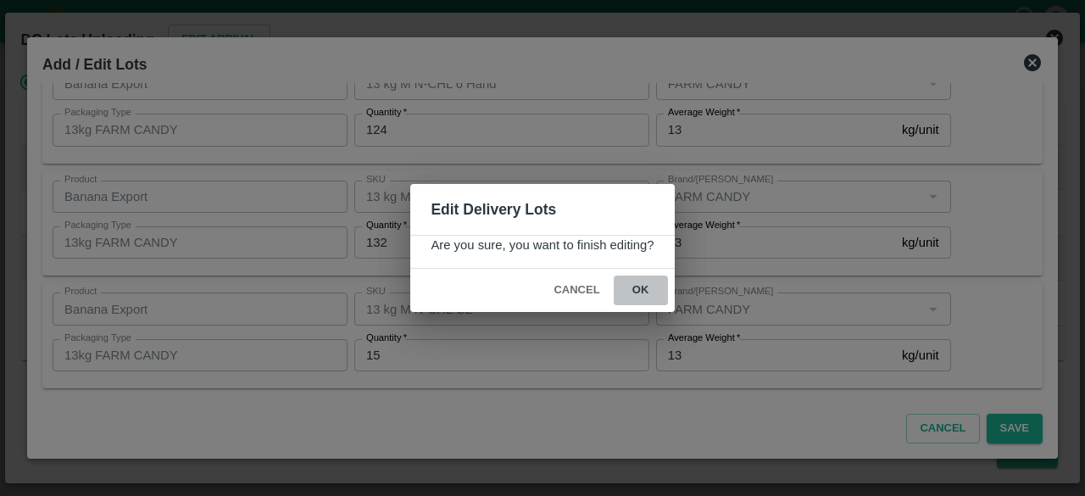
click at [636, 282] on button "ok" at bounding box center [641, 291] width 54 height 30
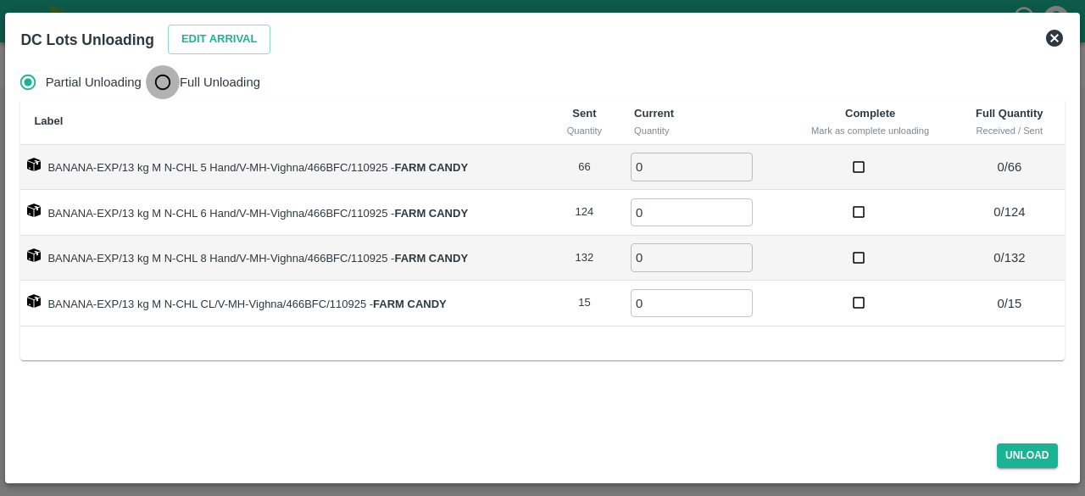
click at [166, 87] on input "Full Unloading" at bounding box center [163, 82] width 34 height 34
radio input "true"
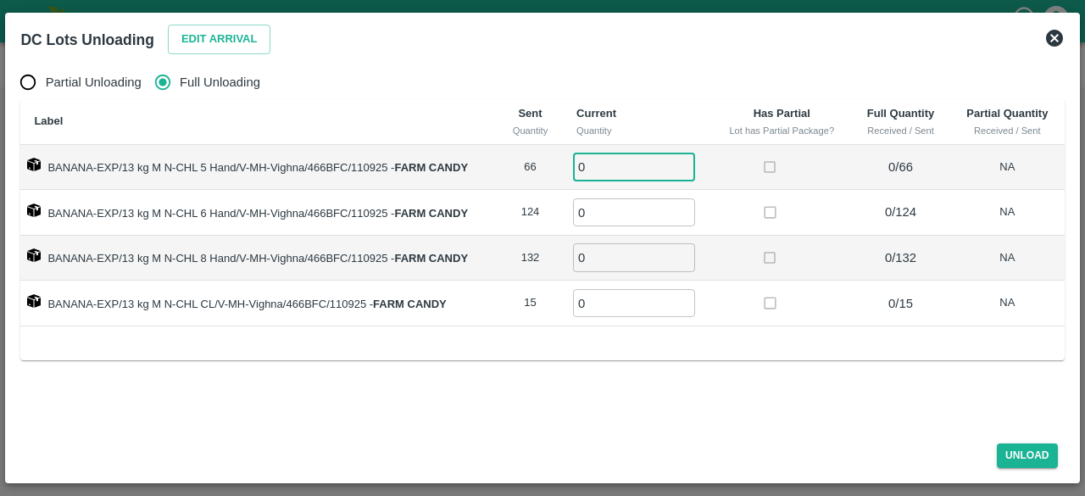
click at [602, 164] on input "0" at bounding box center [634, 167] width 122 height 28
type input "66"
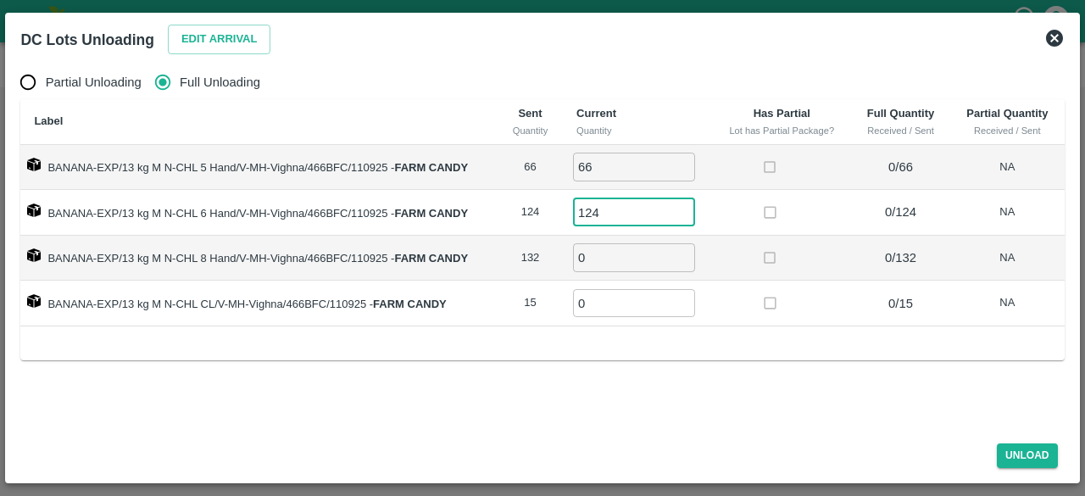
type input "124"
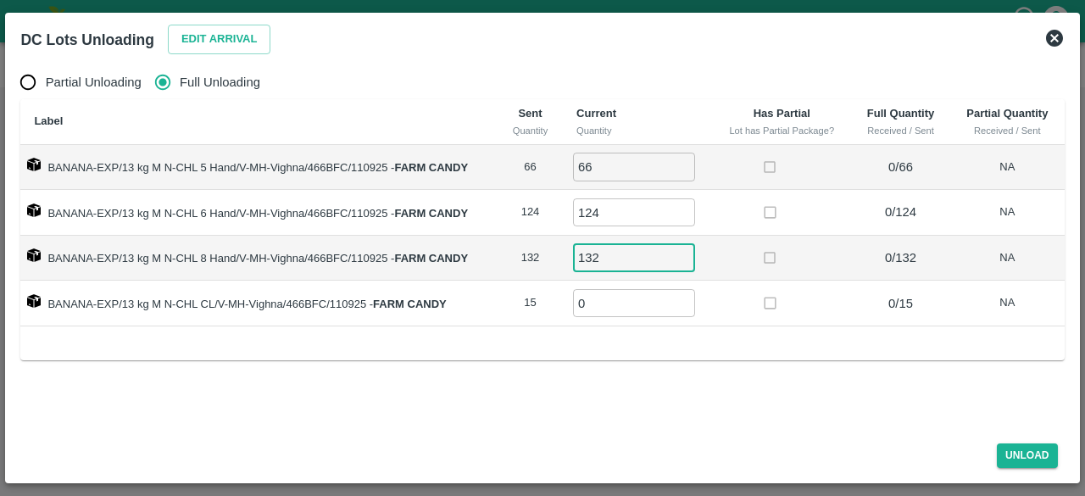
type input "132"
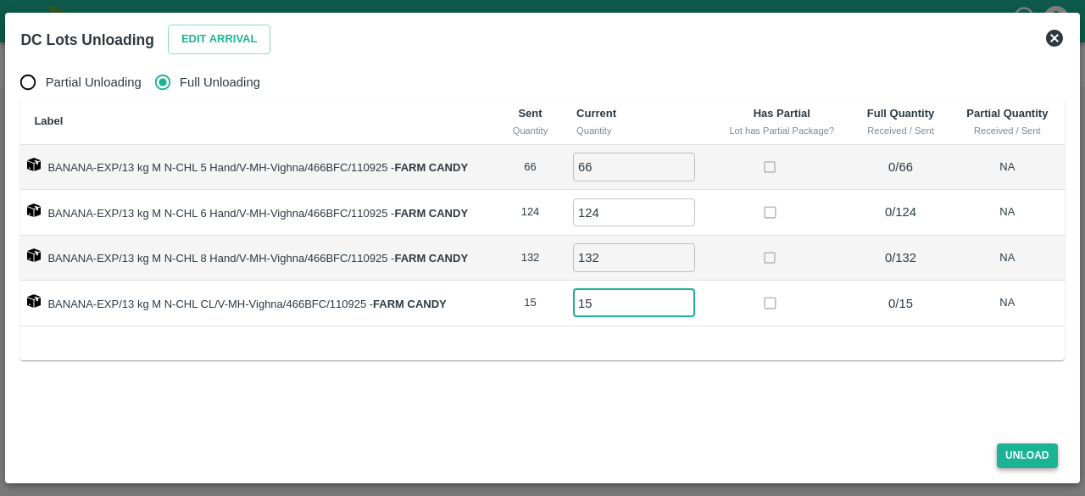
type input "15"
click at [1022, 460] on button "Unload" at bounding box center [1027, 455] width 61 height 25
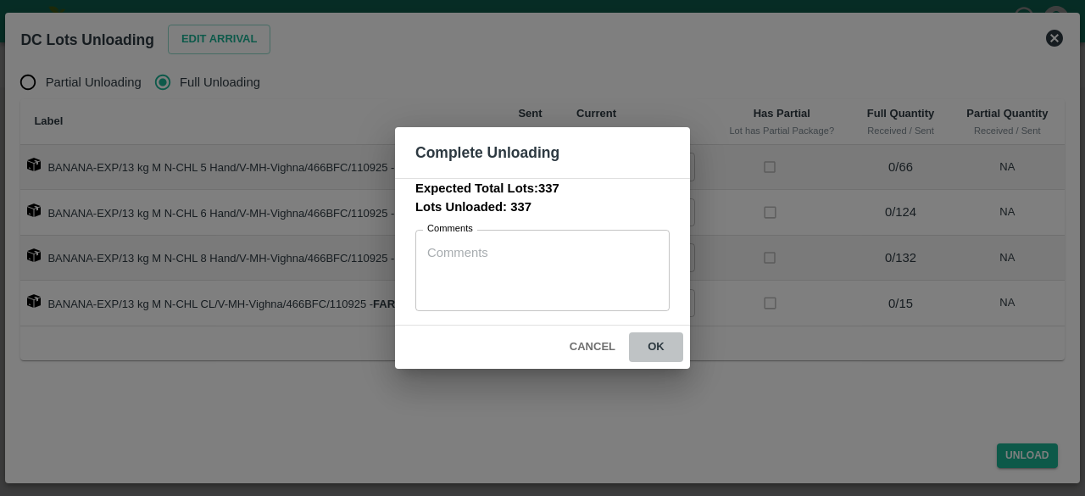
click at [649, 352] on button "ok" at bounding box center [656, 347] width 54 height 30
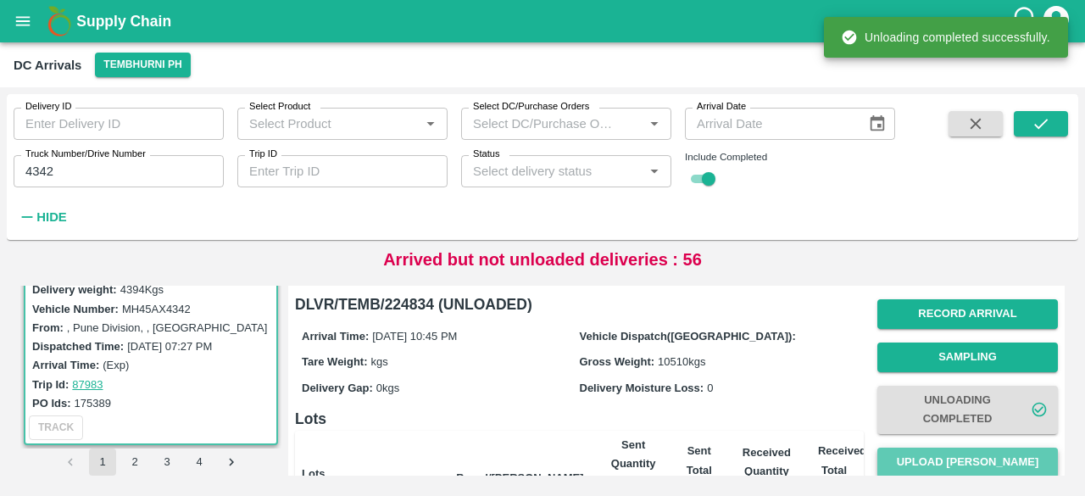
click at [960, 459] on button "Upload [PERSON_NAME]" at bounding box center [967, 463] width 181 height 30
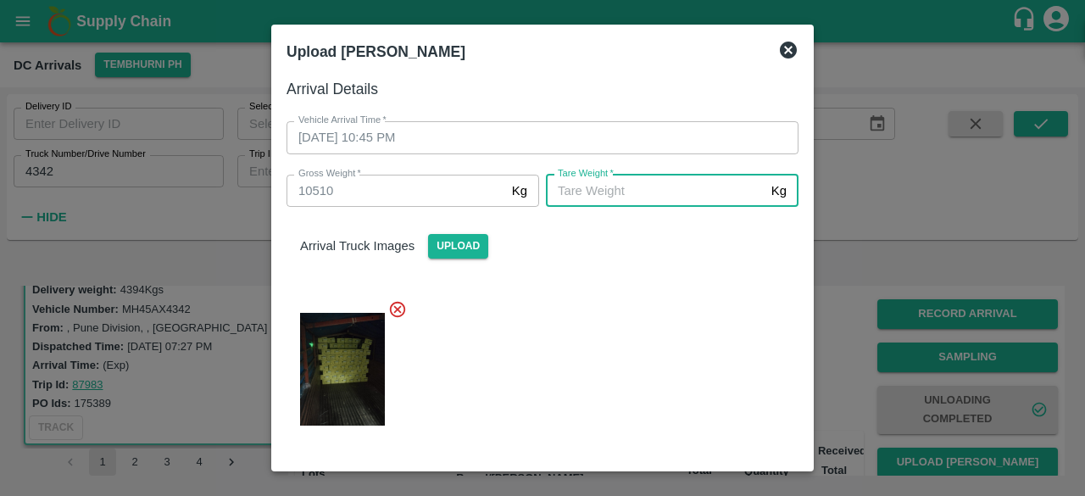
click at [679, 186] on input "[PERSON_NAME]   *" at bounding box center [655, 191] width 219 height 32
type input "5750"
click at [607, 354] on div at bounding box center [536, 364] width 526 height 157
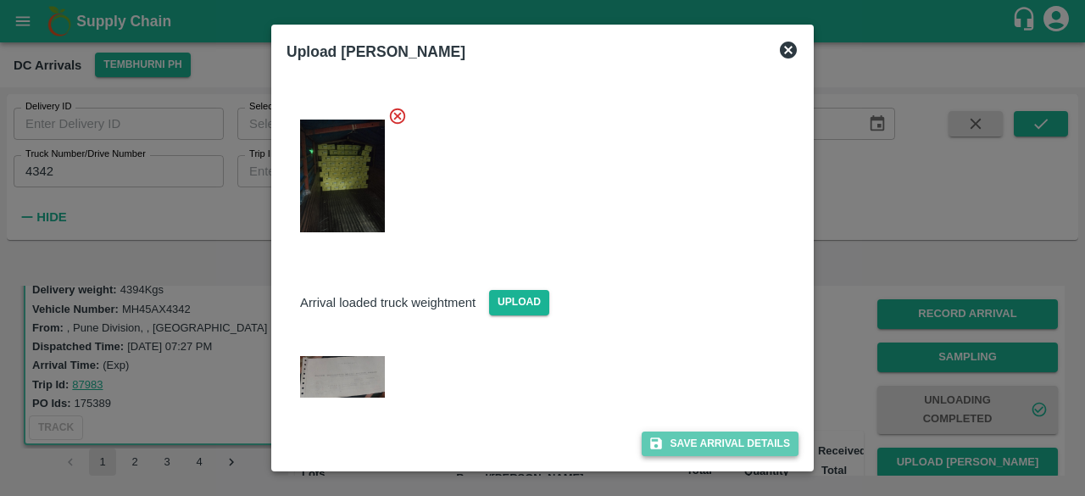
click at [722, 442] on button "Save Arrival Details" at bounding box center [720, 443] width 157 height 25
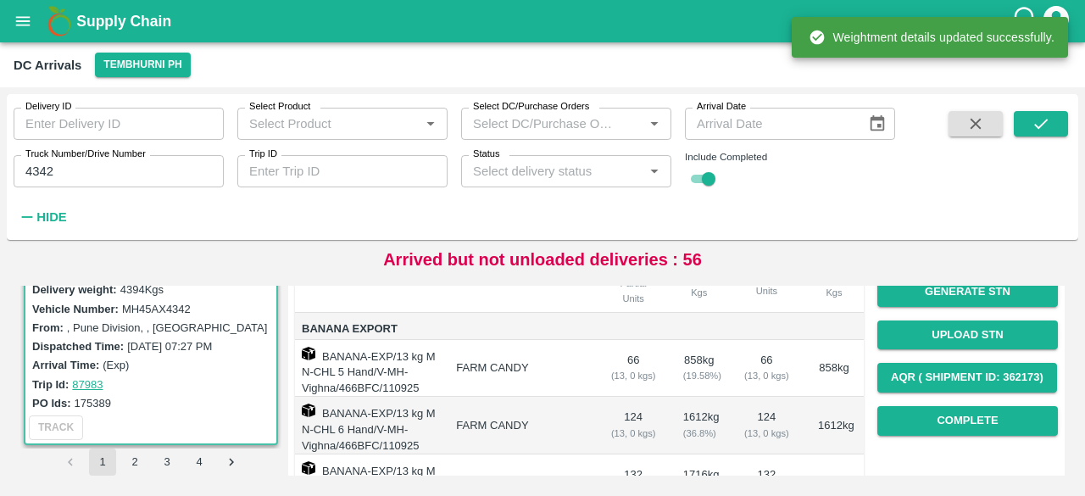
scroll to position [215, 0]
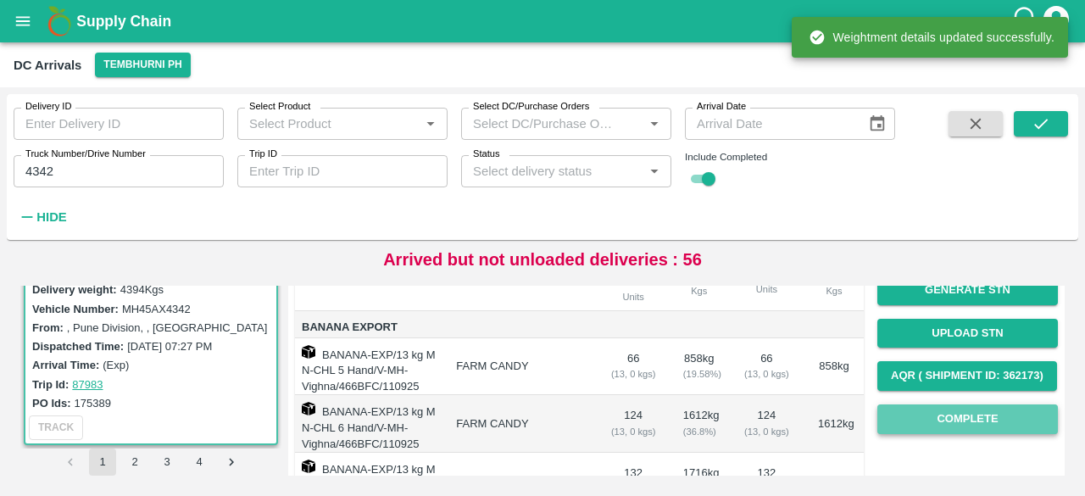
click at [942, 416] on button "Complete" at bounding box center [967, 419] width 181 height 30
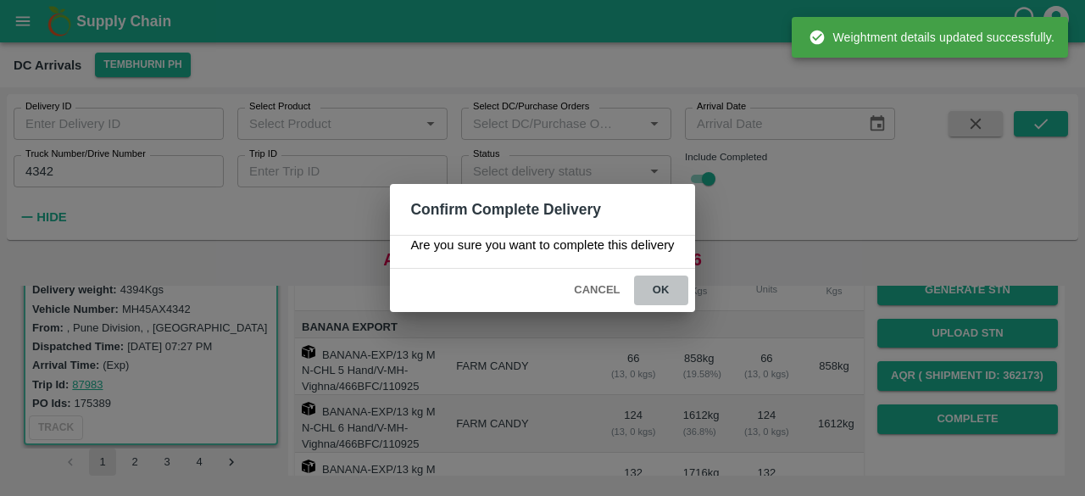
click at [656, 293] on button "ok" at bounding box center [661, 291] width 54 height 30
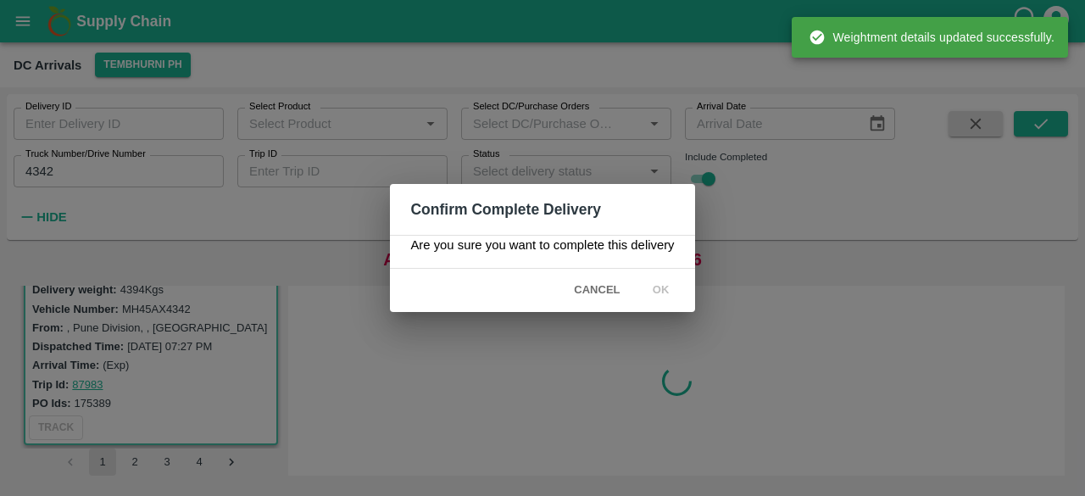
scroll to position [0, 0]
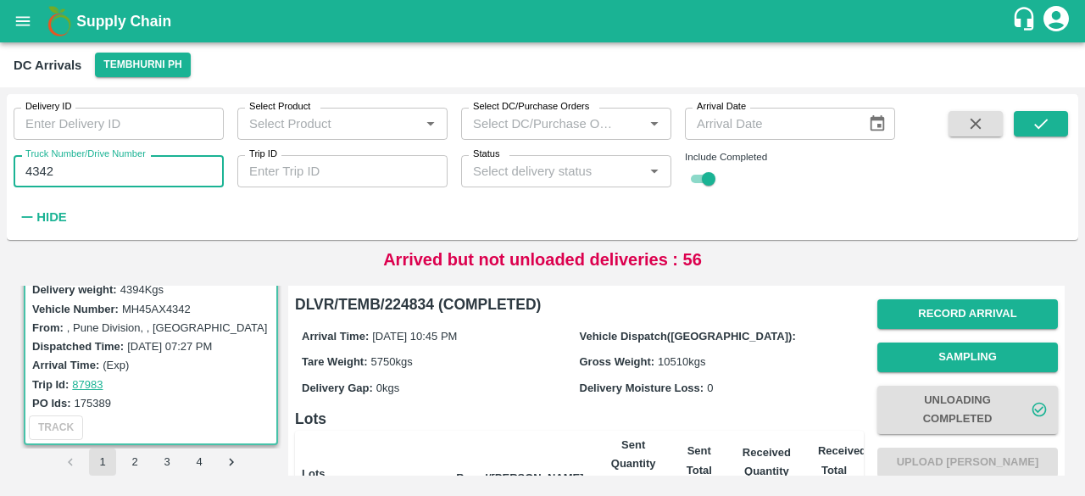
click at [38, 168] on input "4342" at bounding box center [119, 171] width 210 height 32
type input "7868"
click at [1032, 126] on icon "submit" at bounding box center [1041, 123] width 19 height 19
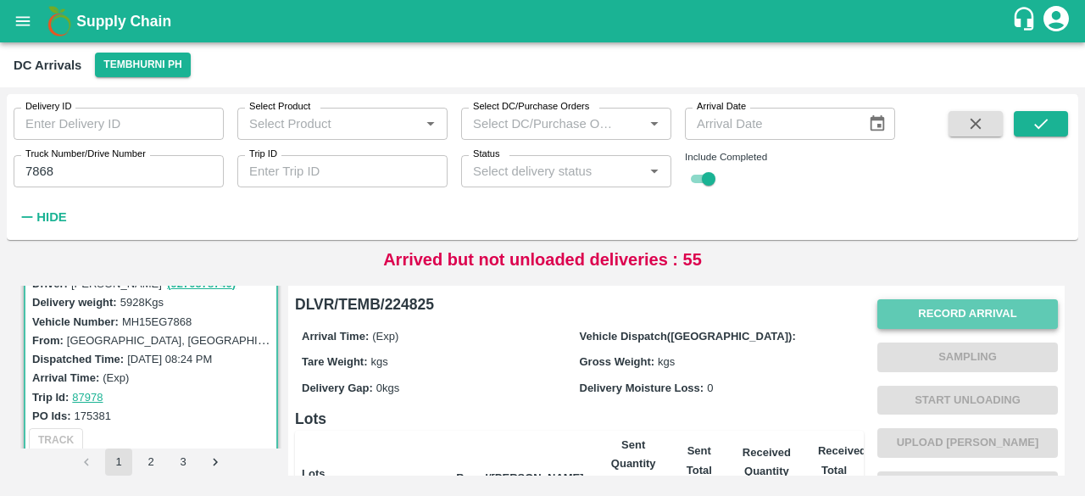
click at [955, 312] on button "Record Arrival" at bounding box center [967, 314] width 181 height 30
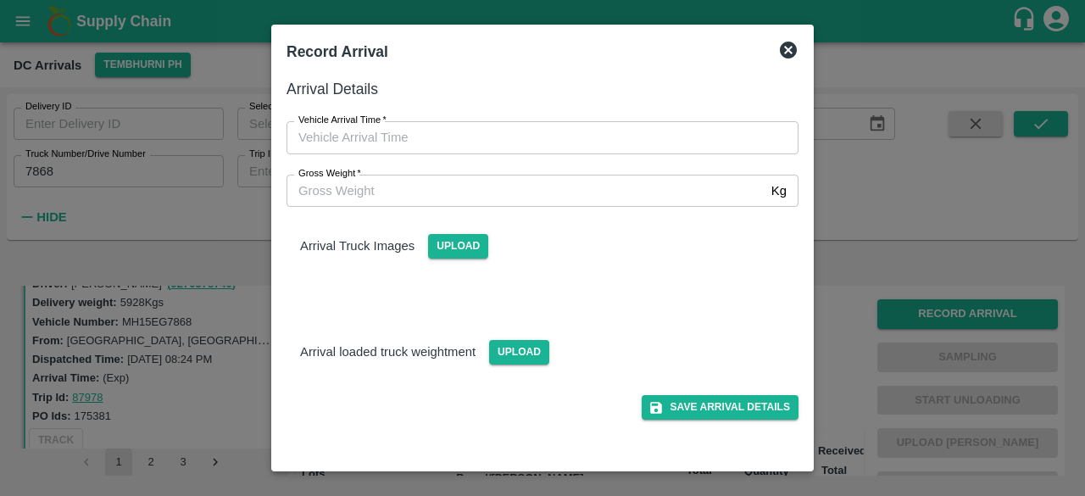
type input "DD/MM/YYYY hh:mm aa"
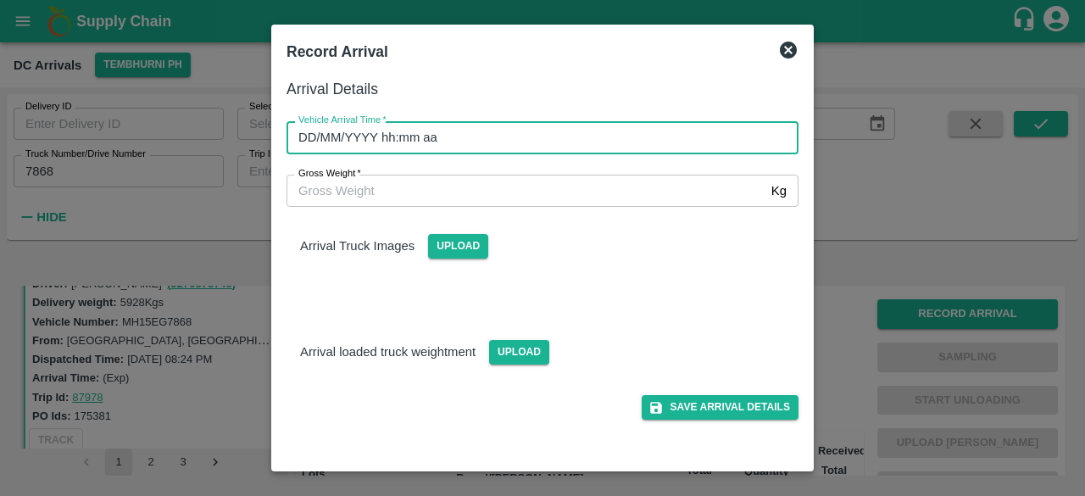
click at [481, 130] on input "DD/MM/YYYY hh:mm aa" at bounding box center [537, 137] width 500 height 32
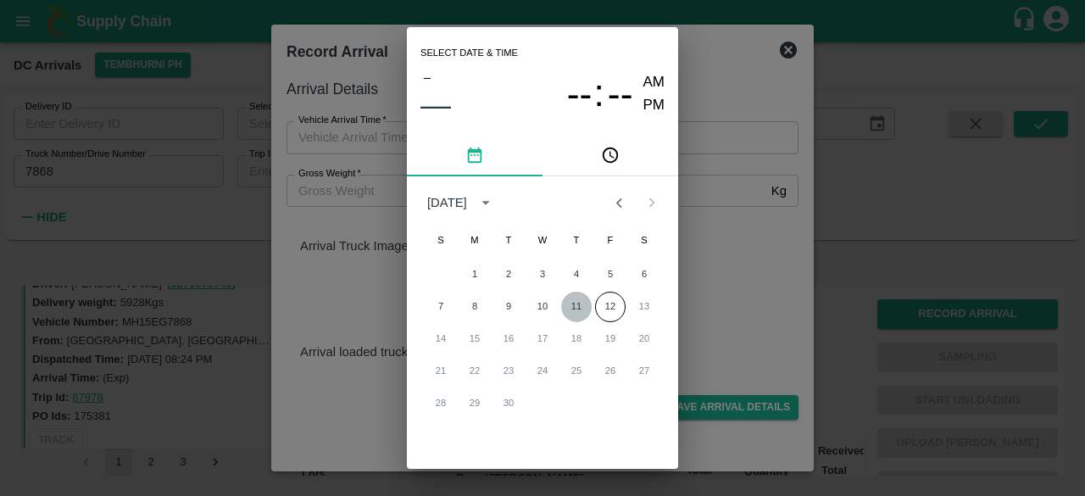
click at [575, 298] on button "11" at bounding box center [576, 307] width 31 height 31
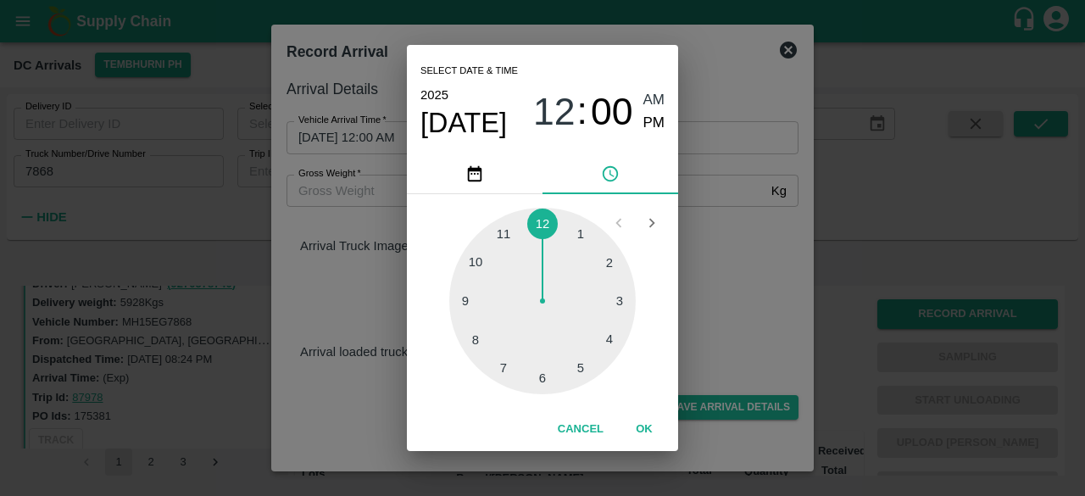
click at [504, 236] on div at bounding box center [542, 301] width 186 height 186
click at [581, 230] on div at bounding box center [542, 301] width 186 height 186
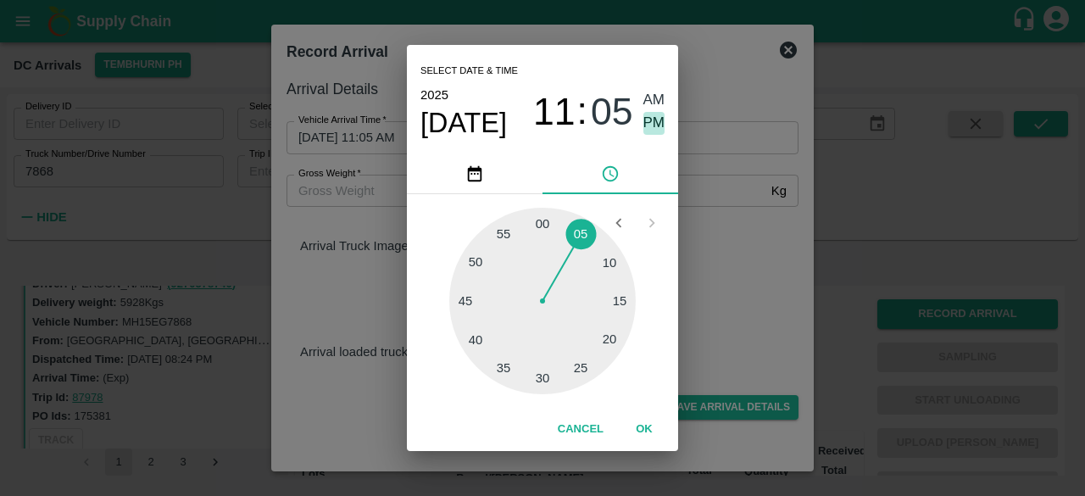
click at [644, 118] on span "PM" at bounding box center [654, 123] width 22 height 23
type input "[DATE] 11:05 PM"
click at [709, 264] on div "Select date & time [DATE] 11 : 05 AM PM 05 10 15 20 25 30 35 40 45 50 55 00 Can…" at bounding box center [542, 248] width 1085 height 496
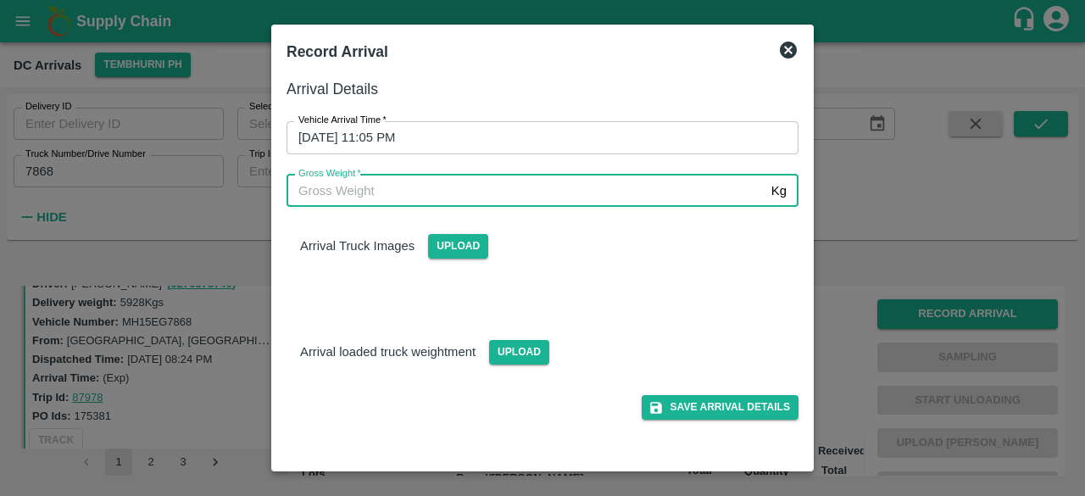
click at [321, 189] on input "Gross Weight   *" at bounding box center [526, 191] width 478 height 32
type input "11930"
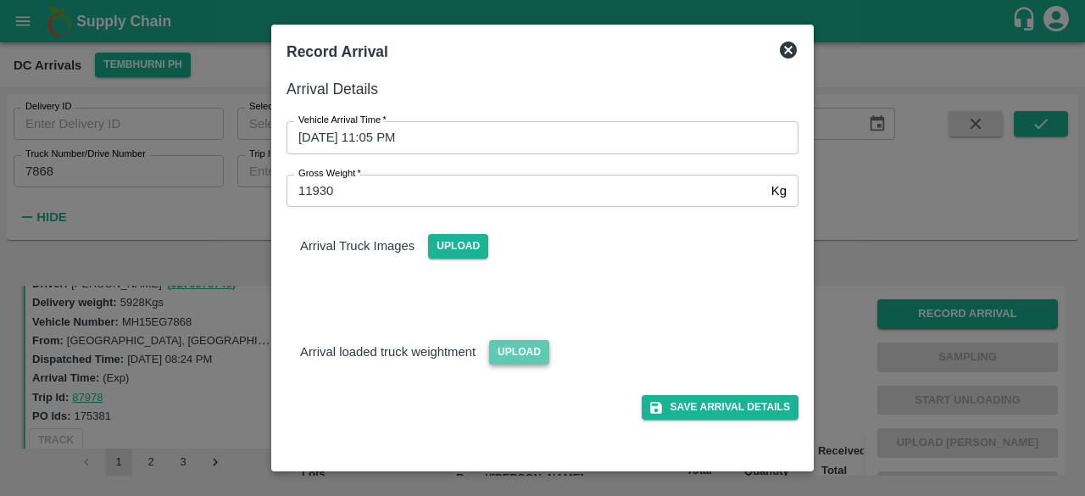
click at [507, 355] on span "Upload" at bounding box center [519, 352] width 60 height 25
click at [0, 0] on input "Upload" at bounding box center [0, 0] width 0 height 0
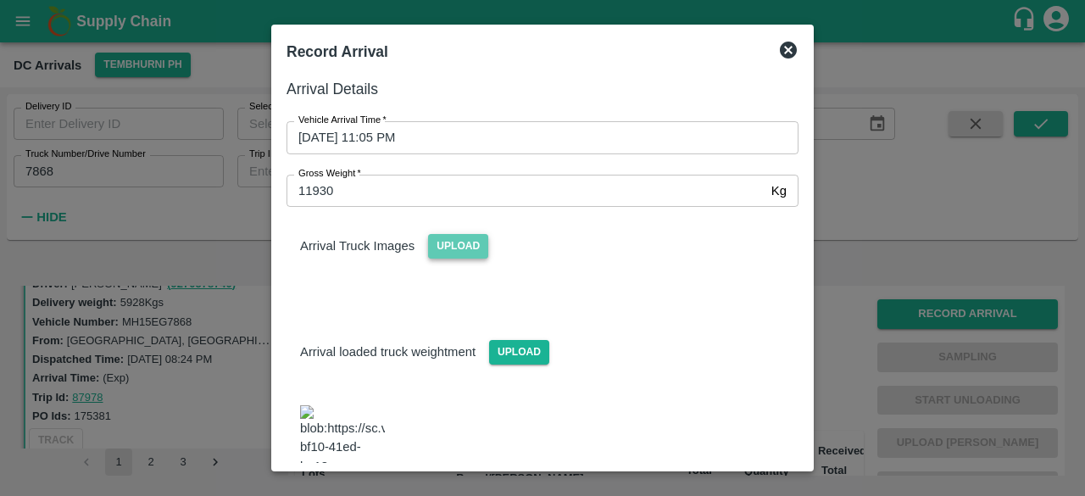
click at [469, 247] on span "Upload" at bounding box center [458, 246] width 60 height 25
click at [0, 0] on input "Upload" at bounding box center [0, 0] width 0 height 0
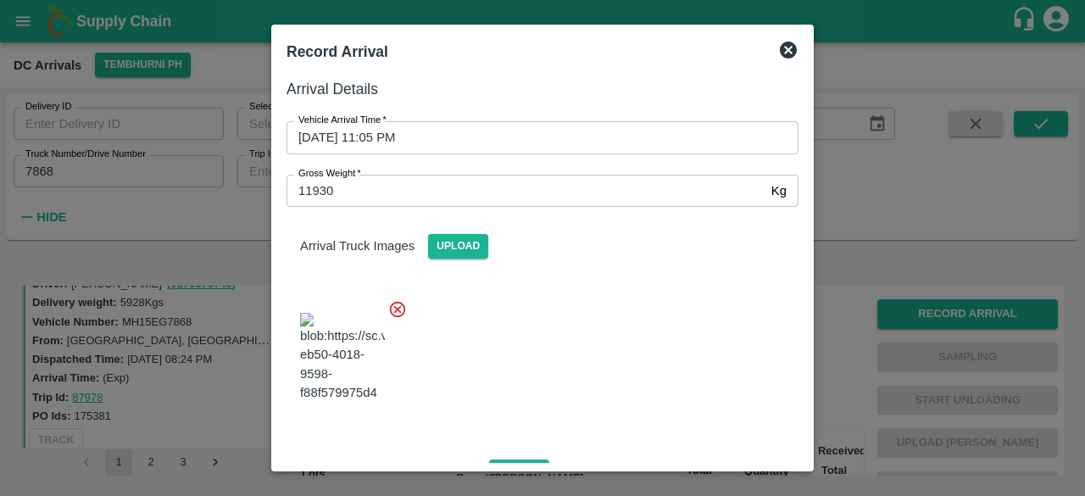
scroll to position [188, 0]
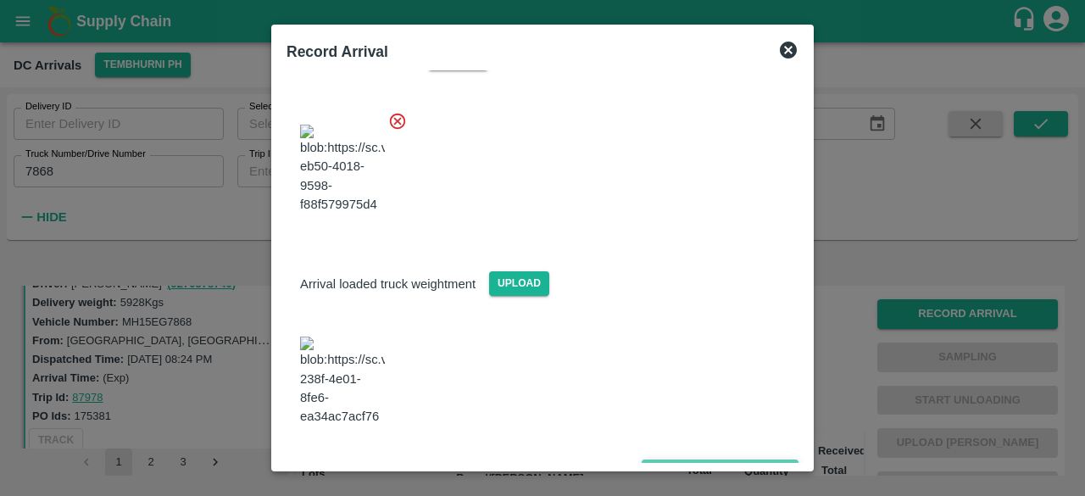
click at [705, 459] on button "Save Arrival Details" at bounding box center [720, 471] width 157 height 25
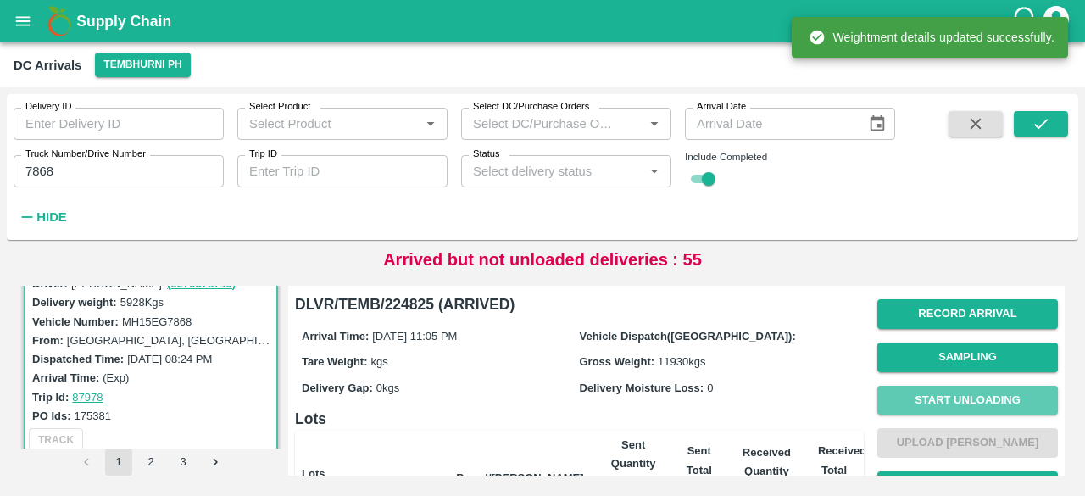
click at [966, 398] on button "Start Unloading" at bounding box center [967, 401] width 181 height 30
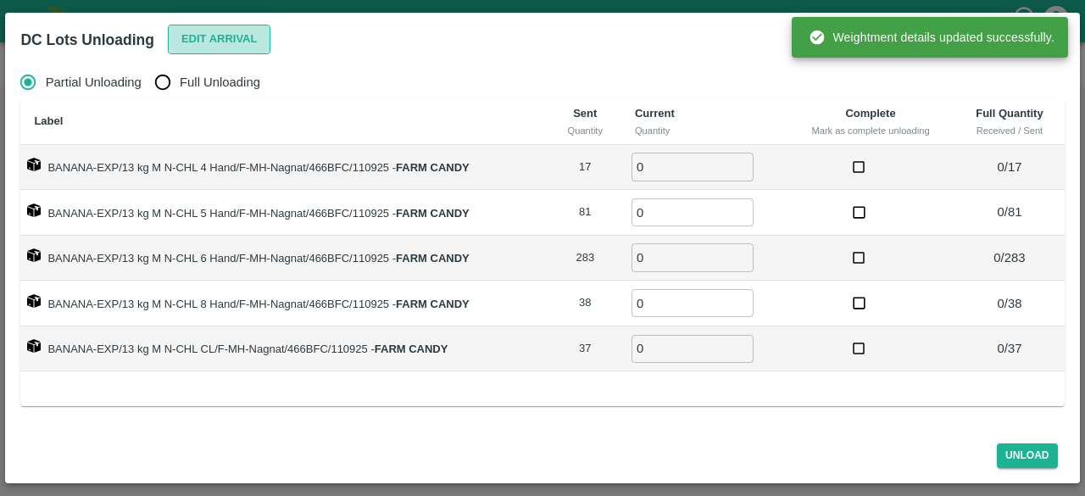
click at [202, 36] on button "Edit Arrival" at bounding box center [219, 40] width 103 height 30
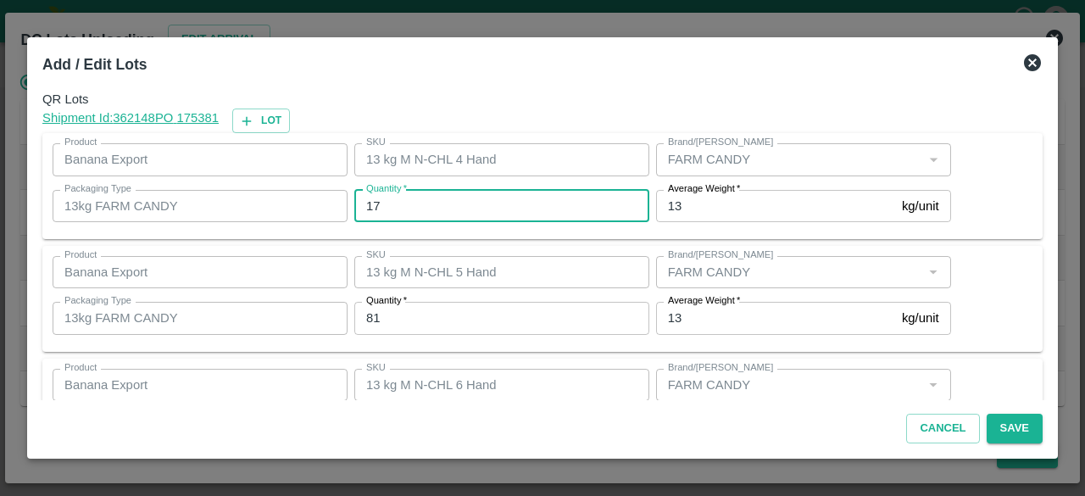
click at [370, 201] on input "17" at bounding box center [501, 206] width 295 height 32
type input "16"
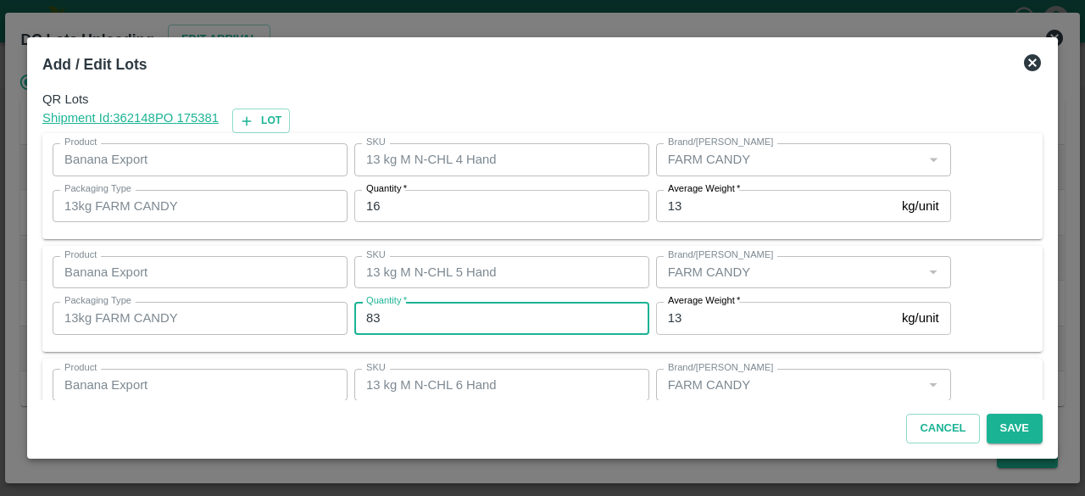
type input "83"
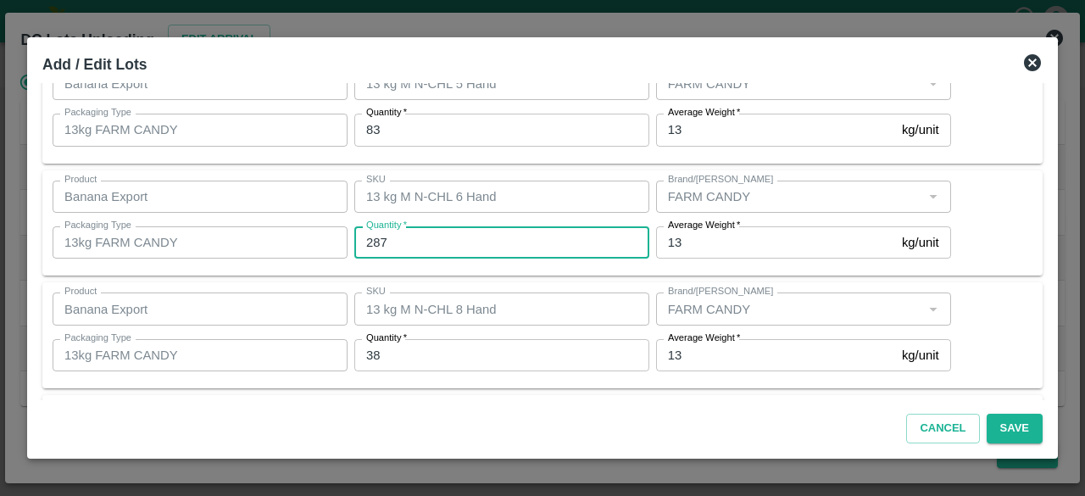
type input "287"
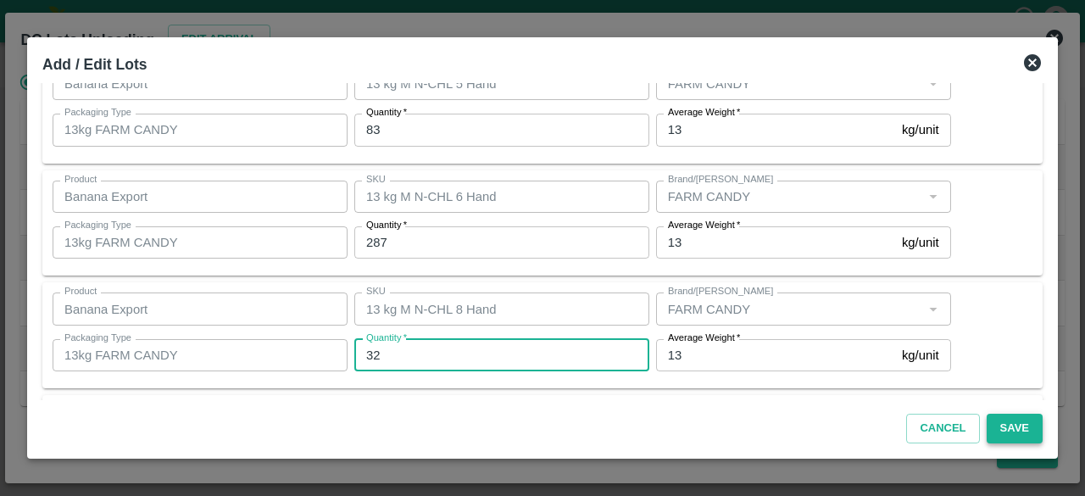
type input "32"
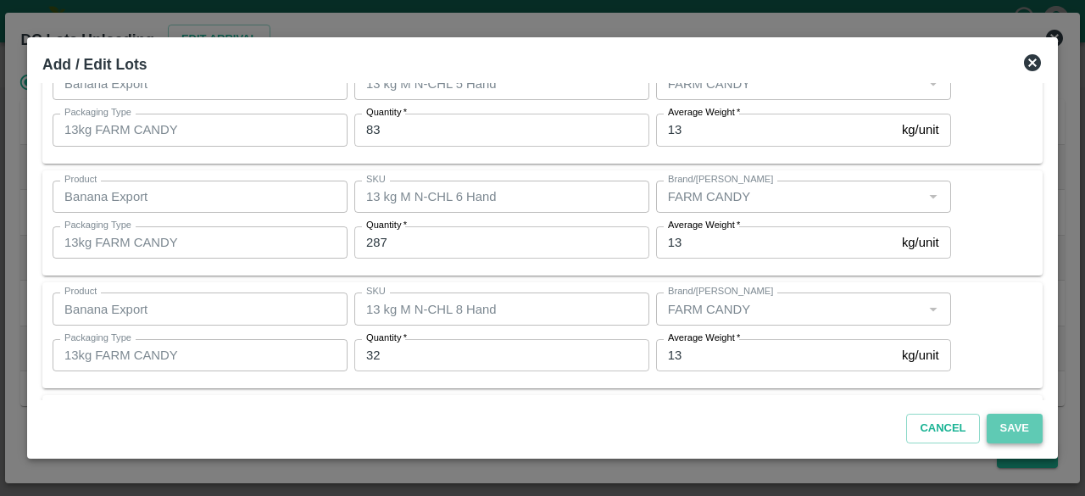
click at [1004, 433] on button "Save" at bounding box center [1015, 429] width 56 height 30
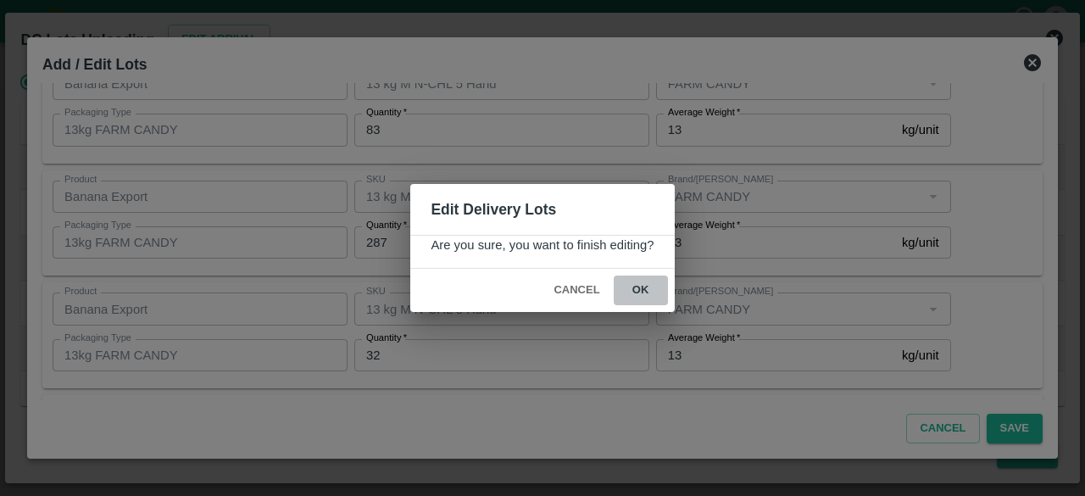
click at [639, 287] on button "ok" at bounding box center [641, 291] width 54 height 30
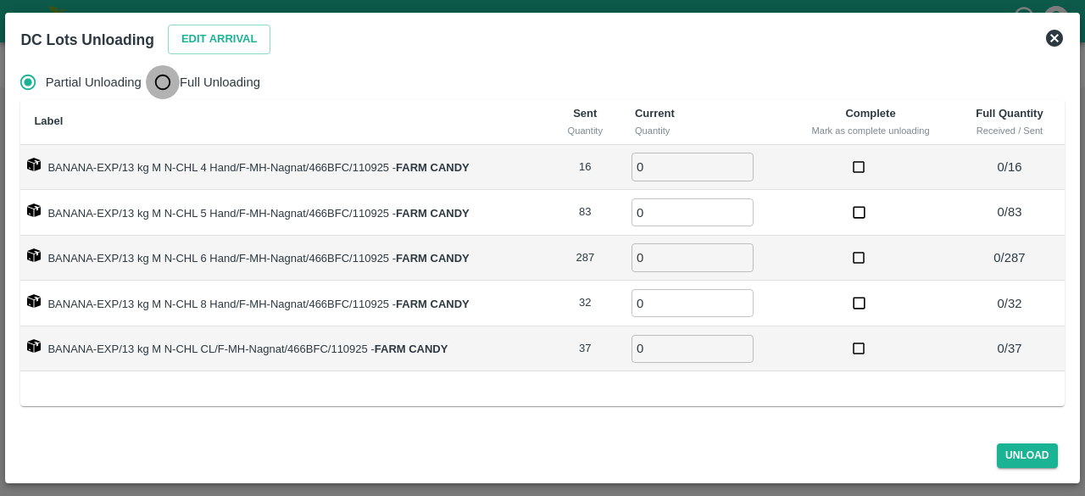
click at [171, 97] on input "Full Unloading" at bounding box center [163, 82] width 34 height 34
radio input "true"
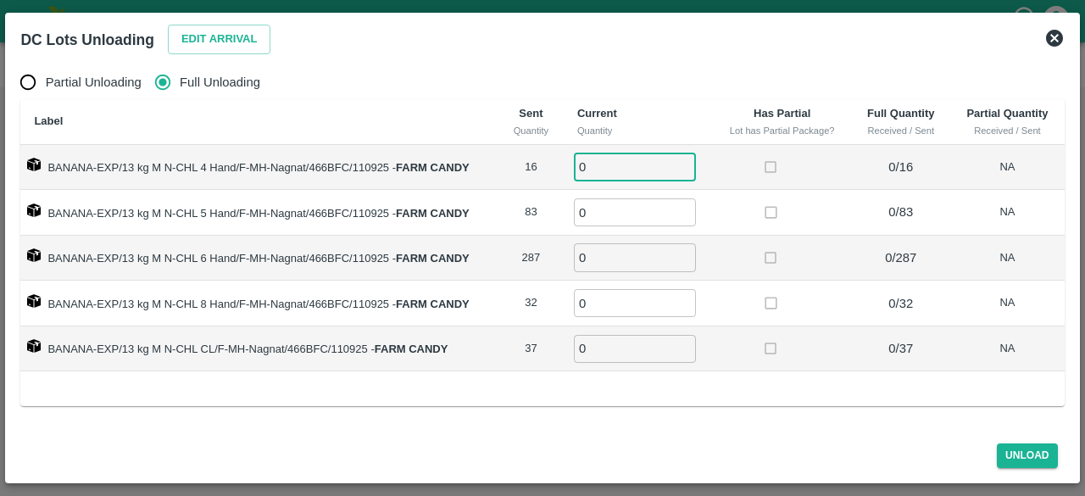
click at [604, 163] on input "0" at bounding box center [635, 167] width 122 height 28
type input "16"
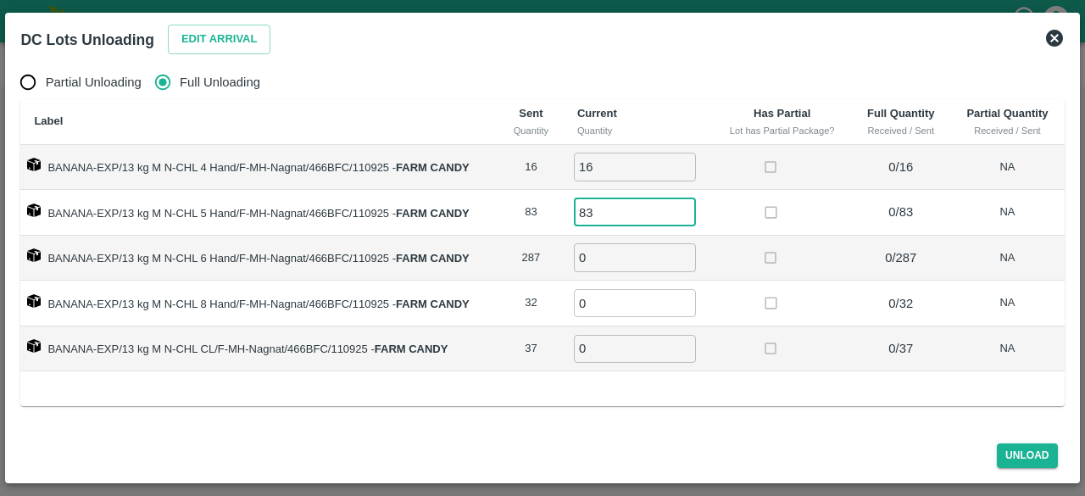
type input "83"
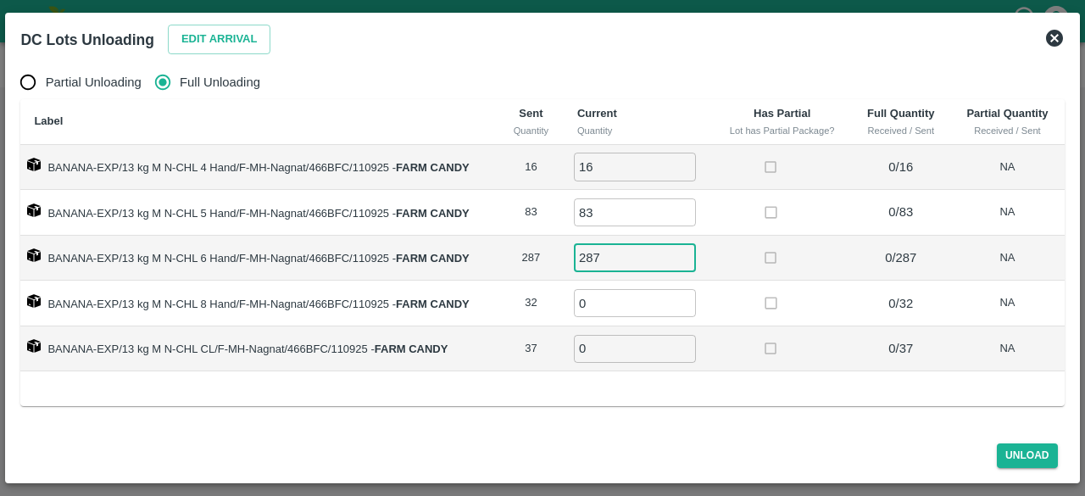
type input "287"
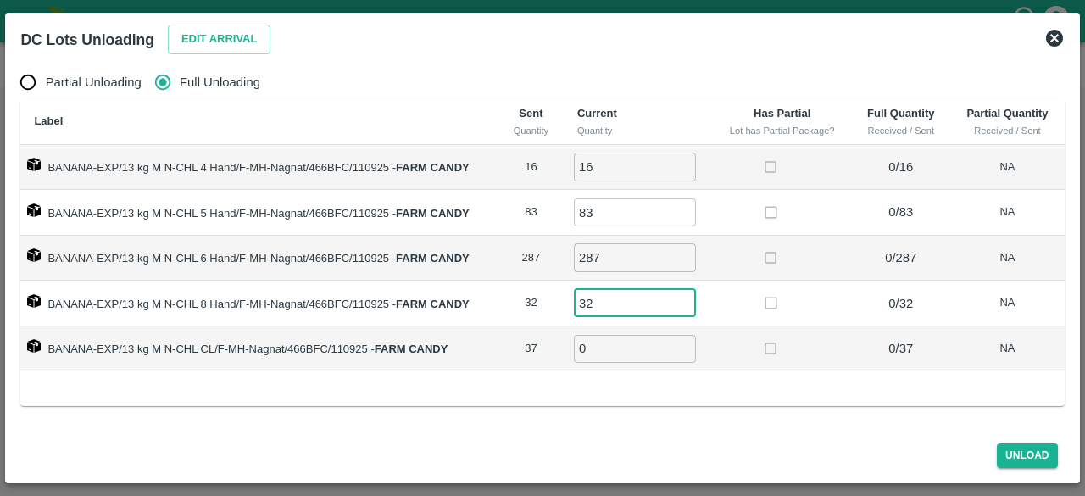
type input "32"
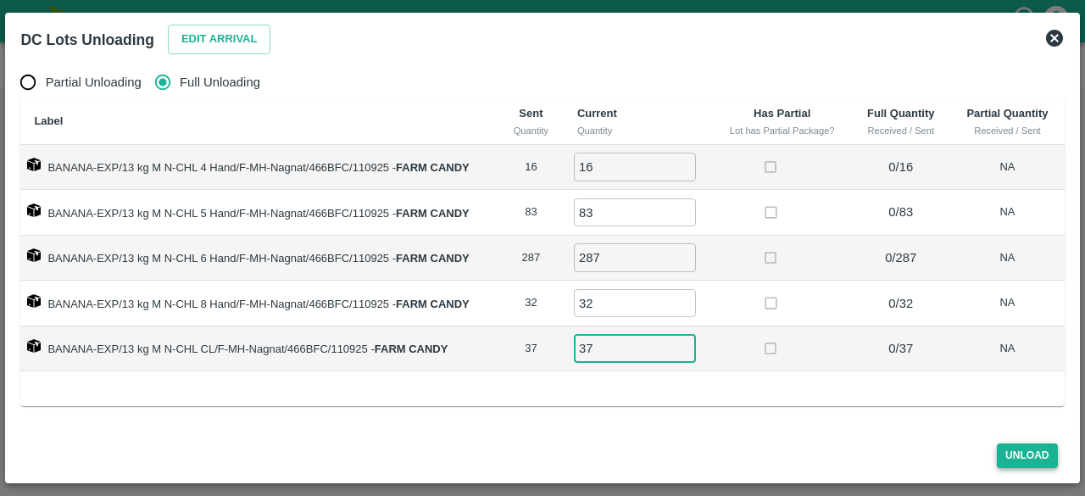
type input "37"
click at [1028, 459] on button "Unload" at bounding box center [1027, 455] width 61 height 25
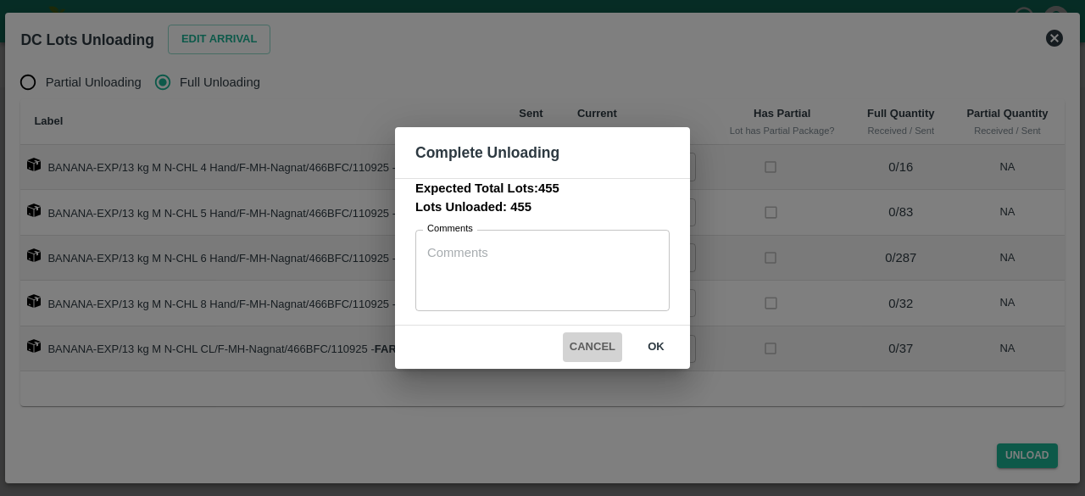
click at [589, 345] on button "Cancel" at bounding box center [592, 347] width 59 height 30
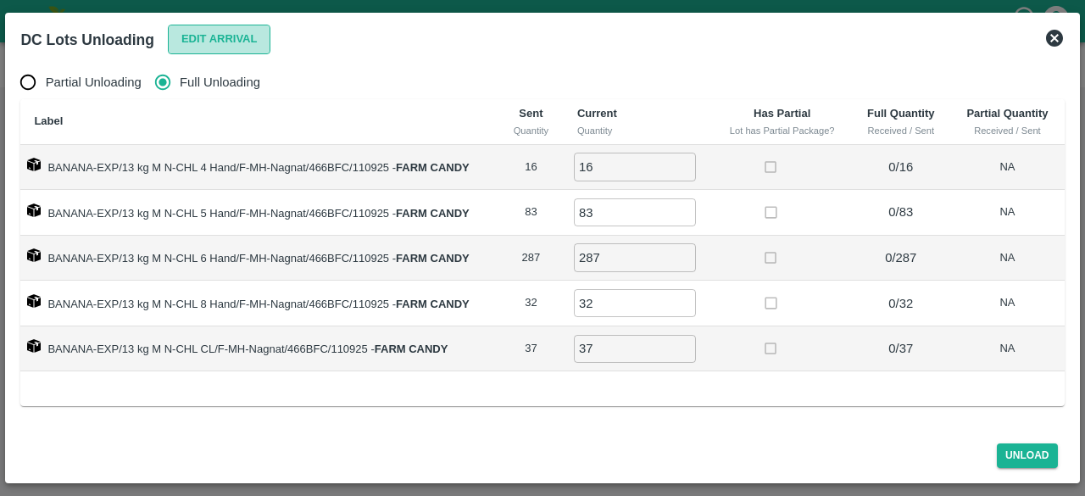
click at [225, 41] on button "Edit Arrival" at bounding box center [219, 40] width 103 height 30
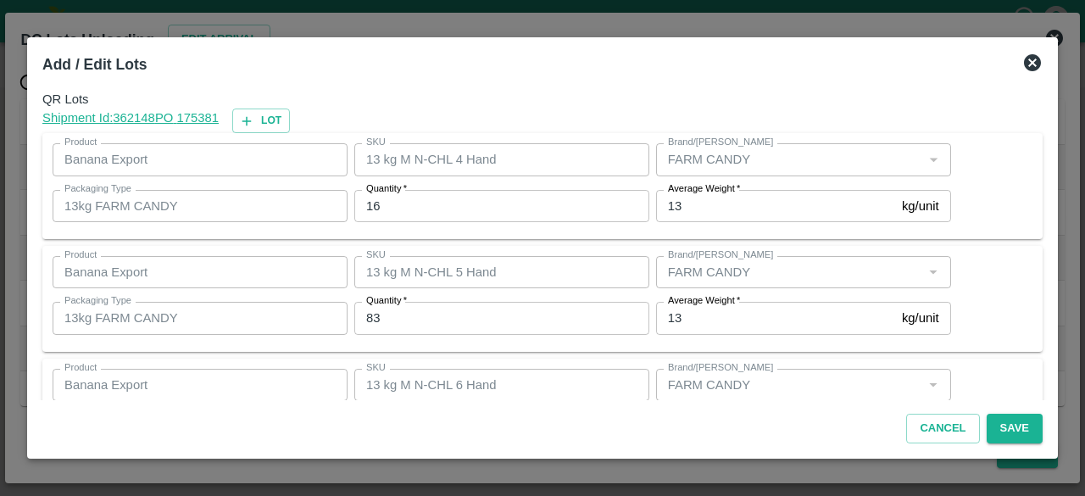
scroll to position [301, 0]
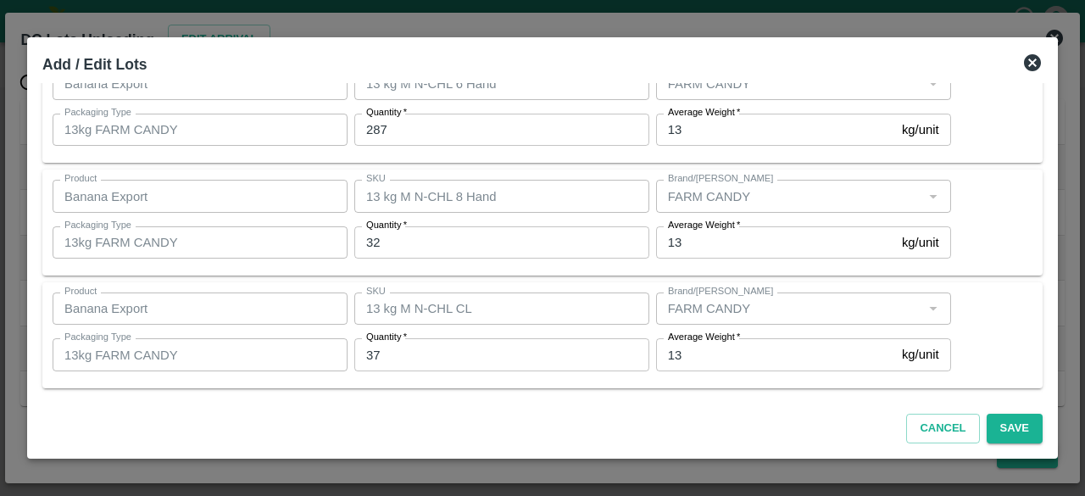
click at [397, 253] on input "32" at bounding box center [501, 242] width 295 height 32
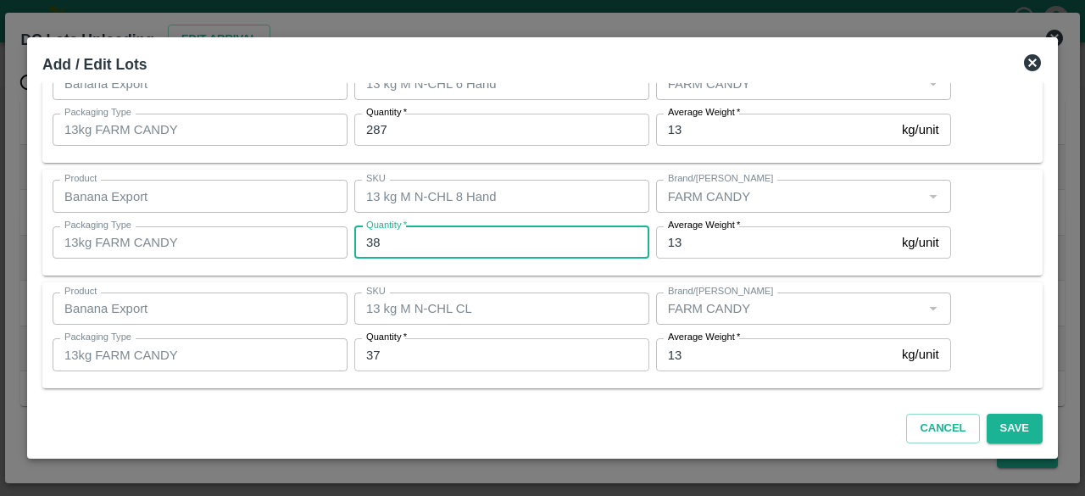
type input "38"
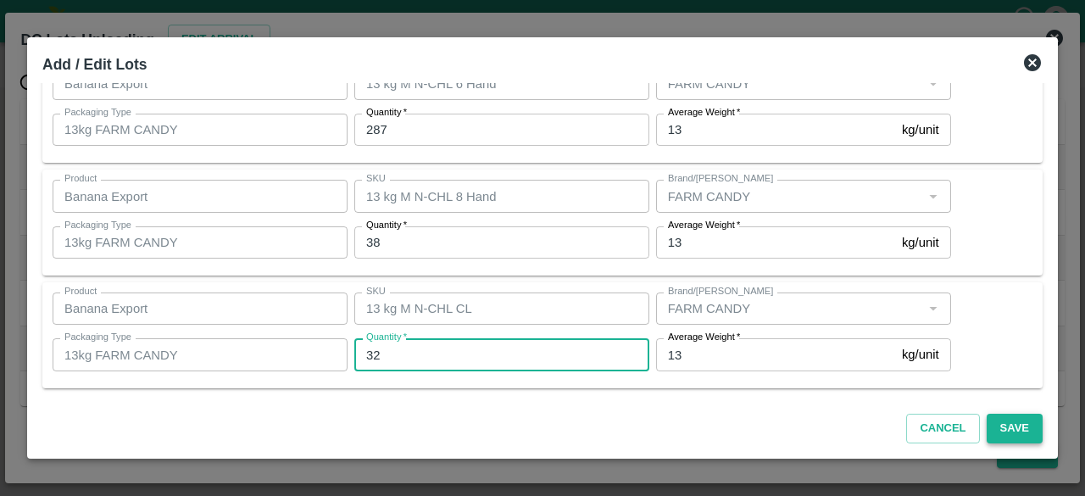
type input "32"
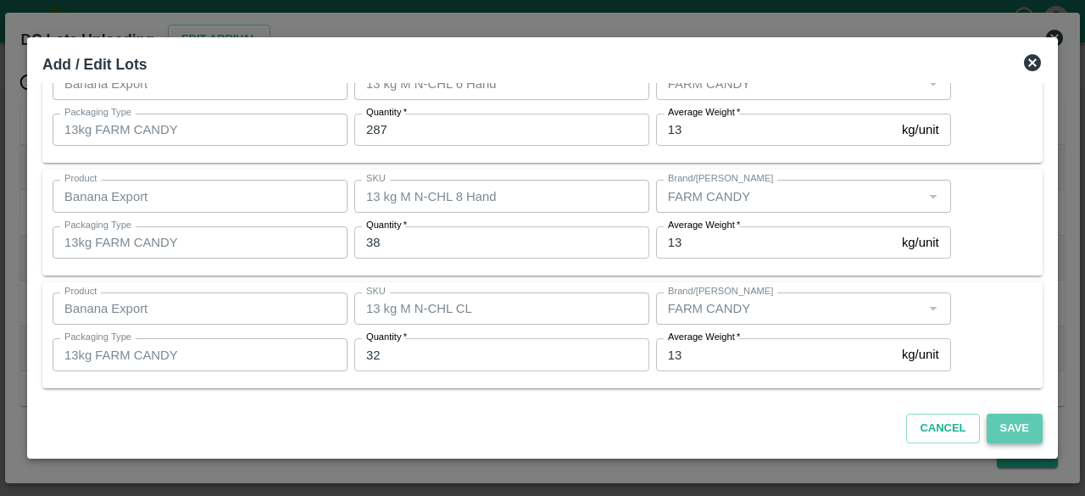
click at [1019, 433] on button "Save" at bounding box center [1015, 429] width 56 height 30
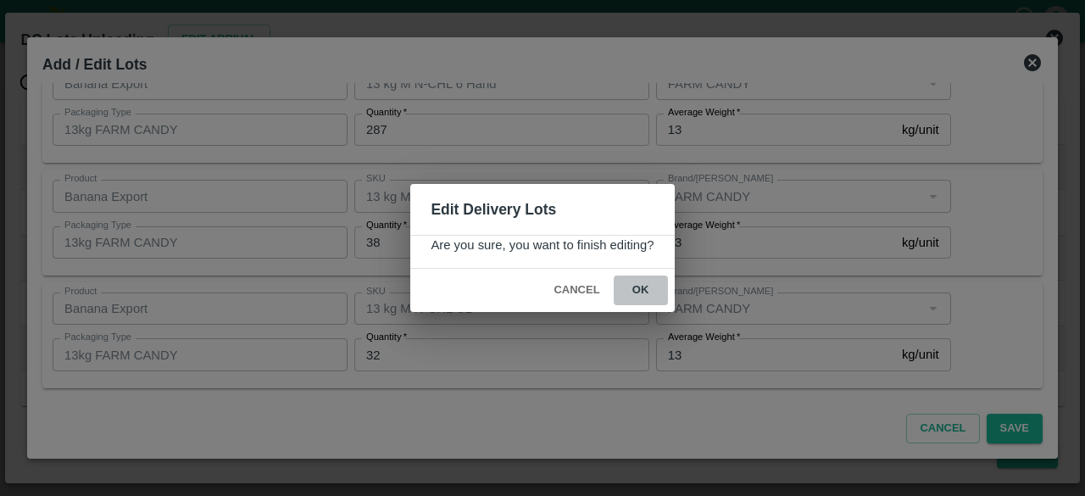
click at [641, 294] on button "ok" at bounding box center [641, 291] width 54 height 30
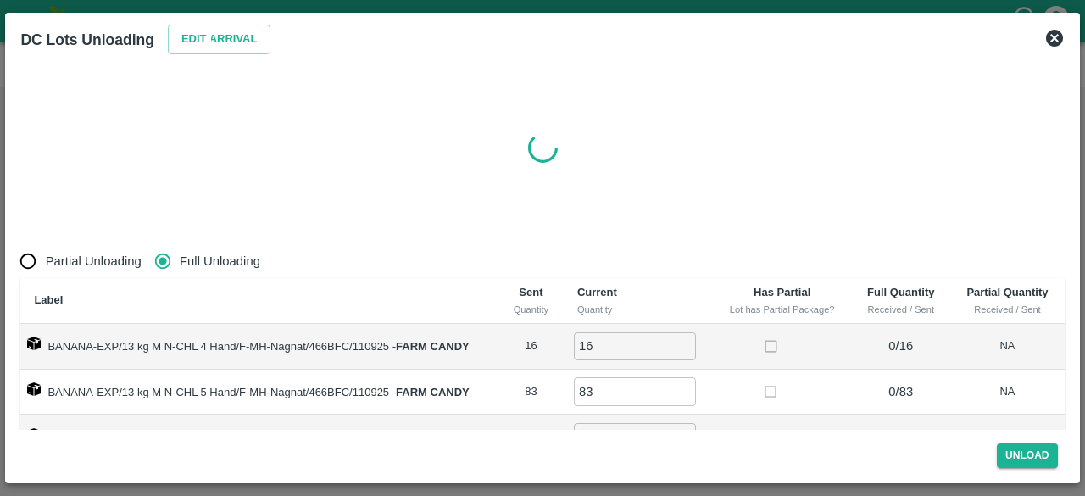
radio input "true"
type input "0"
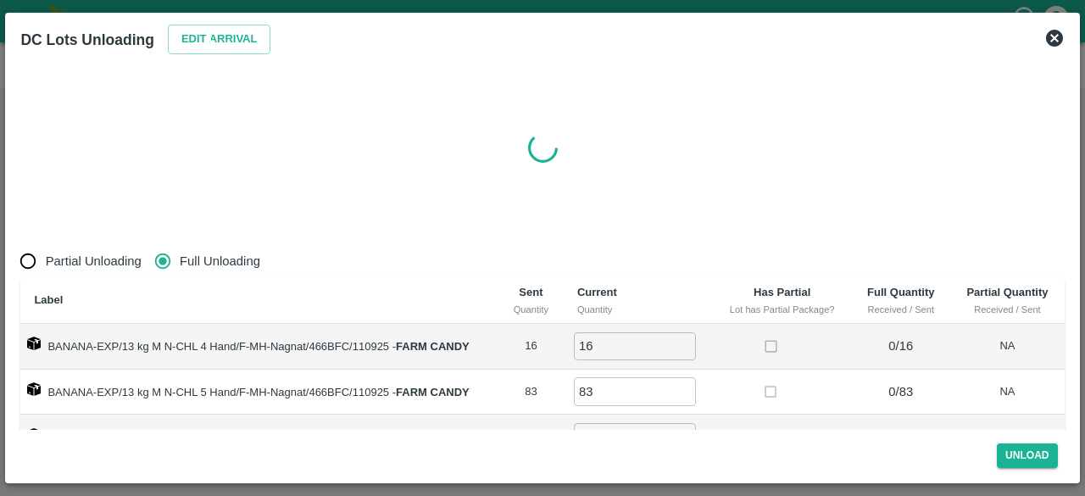
type input "0"
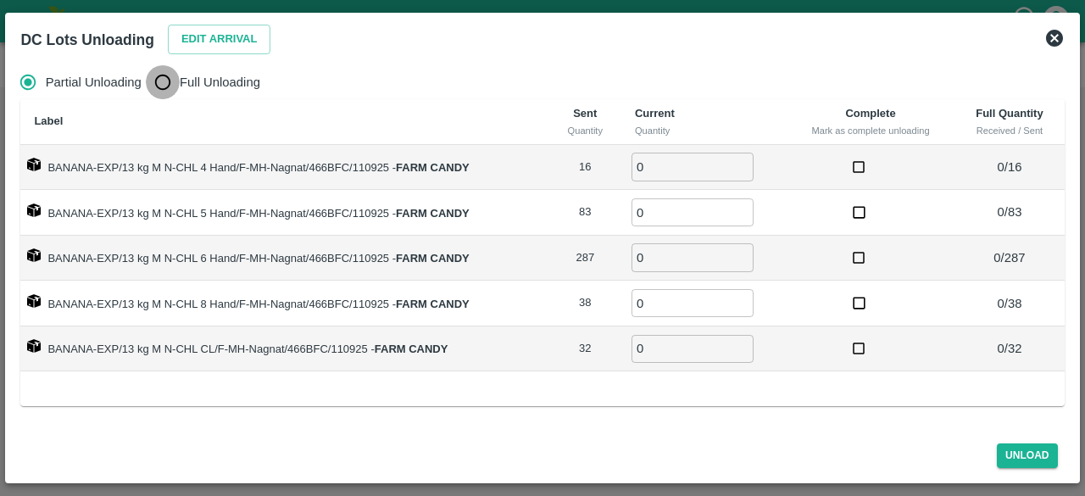
click at [170, 86] on input "Full Unloading" at bounding box center [163, 82] width 34 height 34
radio input "true"
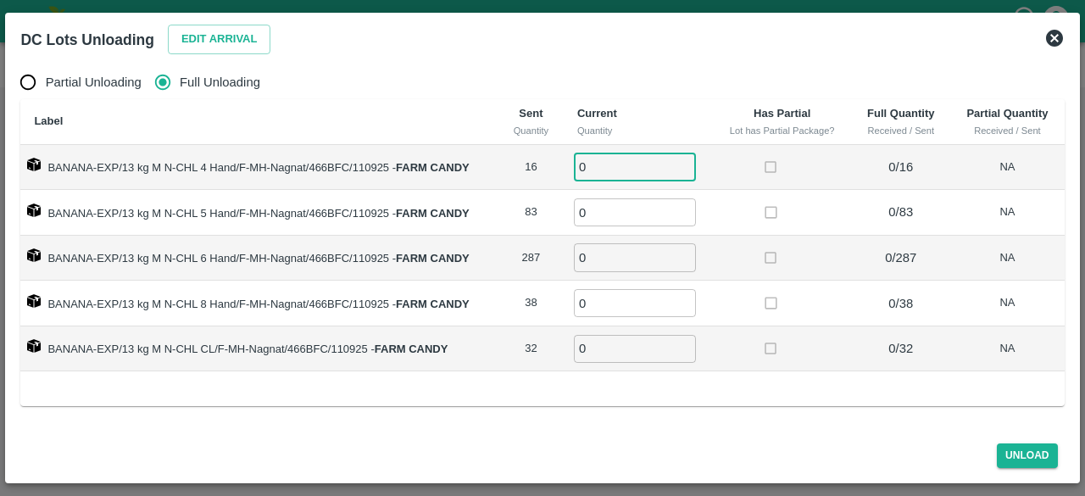
click at [616, 166] on input "0" at bounding box center [635, 167] width 122 height 28
type input "16"
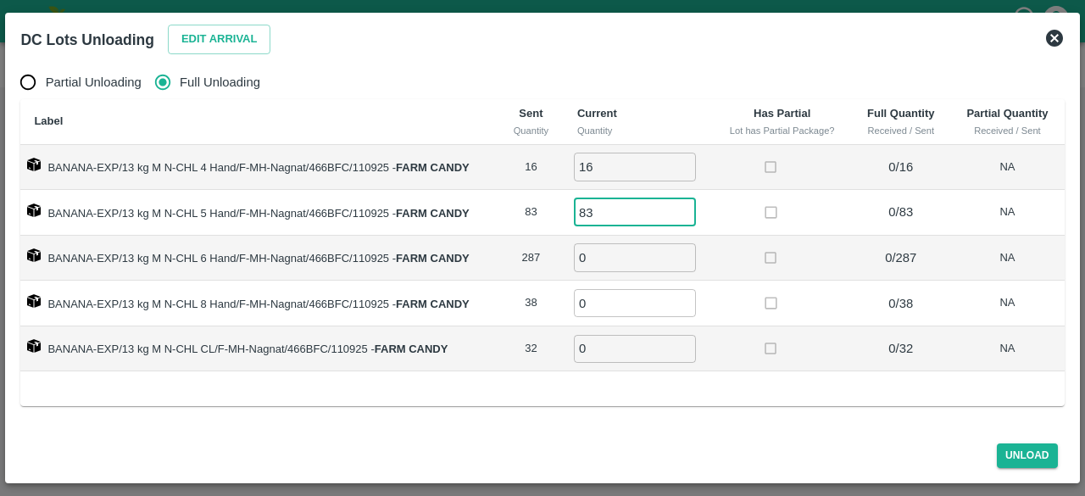
type input "83"
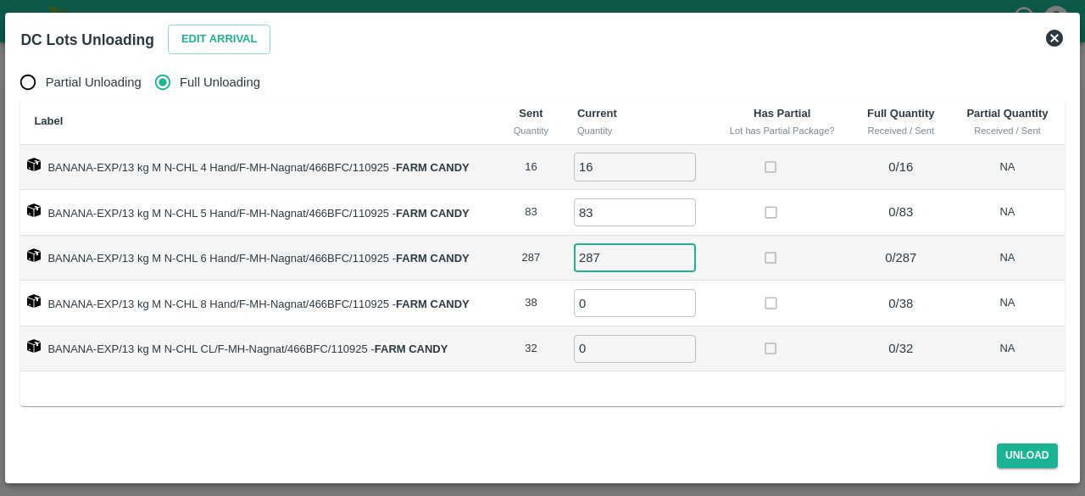
type input "287"
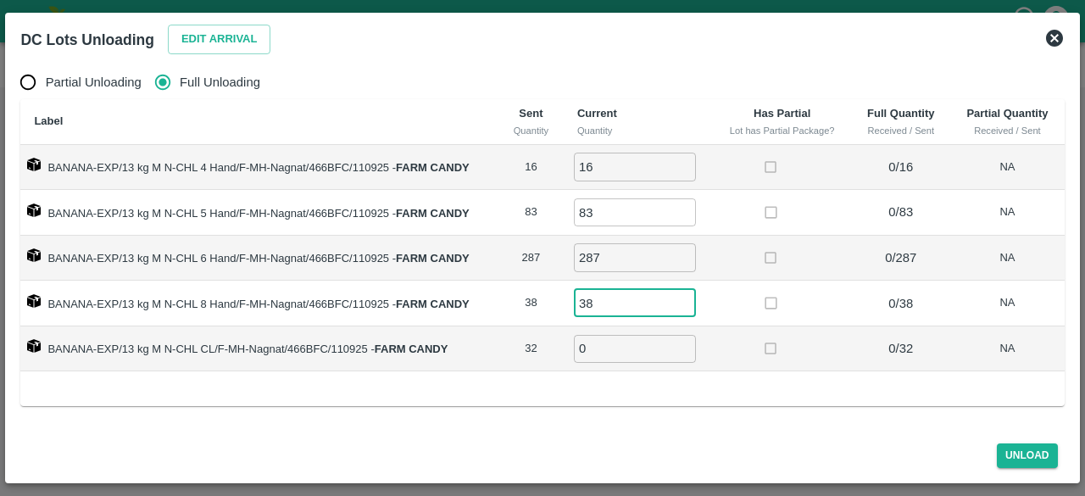
type input "38"
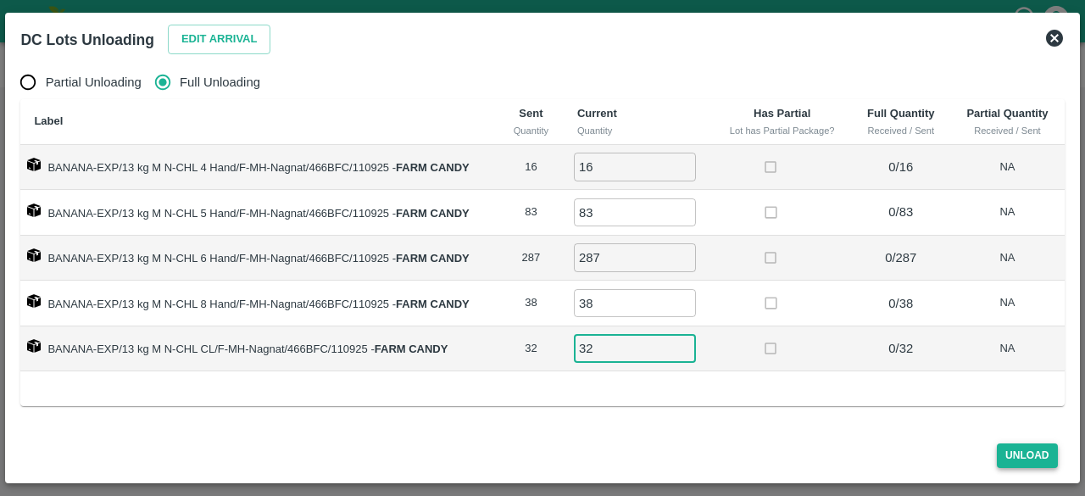
type input "32"
click at [1019, 449] on button "Unload" at bounding box center [1027, 455] width 61 height 25
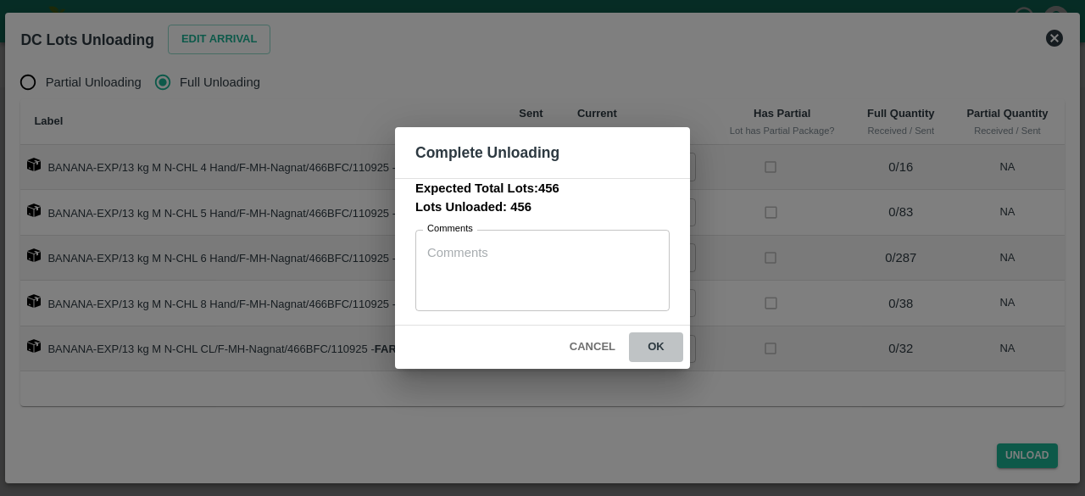
click at [654, 346] on button "ok" at bounding box center [656, 347] width 54 height 30
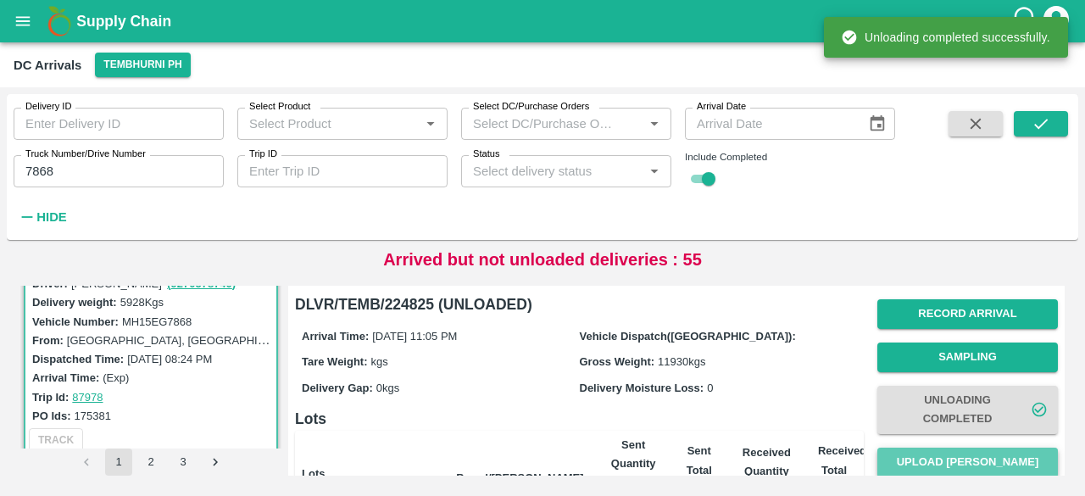
click at [961, 455] on button "Upload [PERSON_NAME]" at bounding box center [967, 463] width 181 height 30
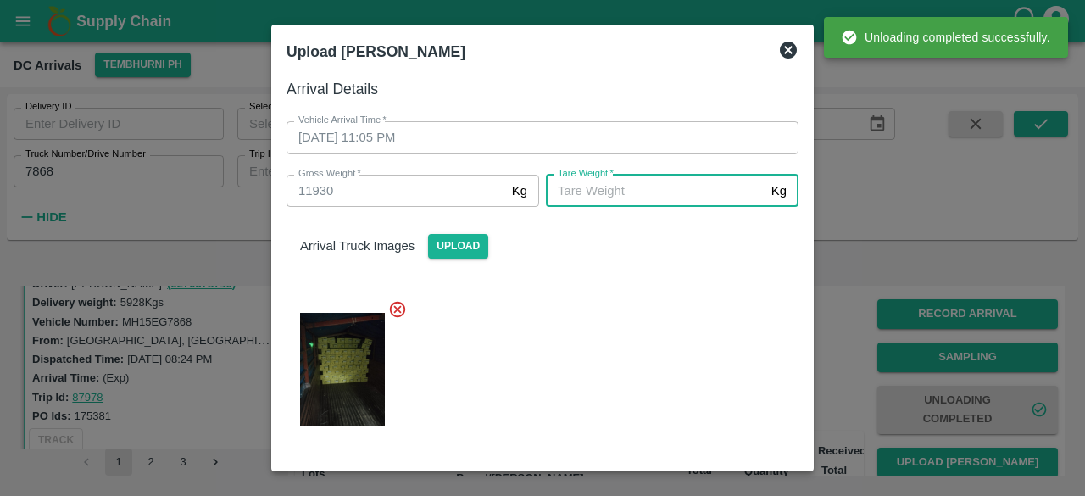
click at [668, 187] on input "[PERSON_NAME]   *" at bounding box center [655, 191] width 219 height 32
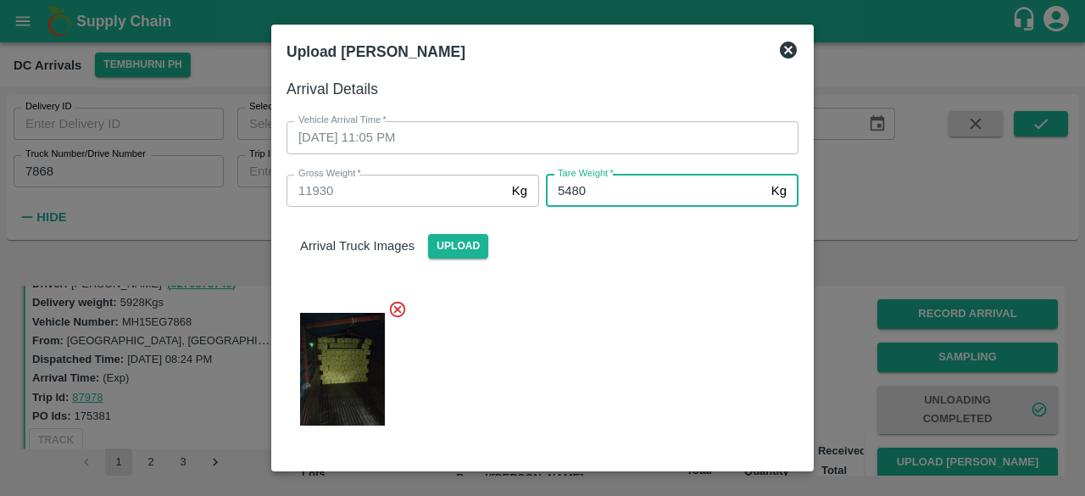
type input "5480"
click at [605, 331] on div at bounding box center [536, 364] width 526 height 157
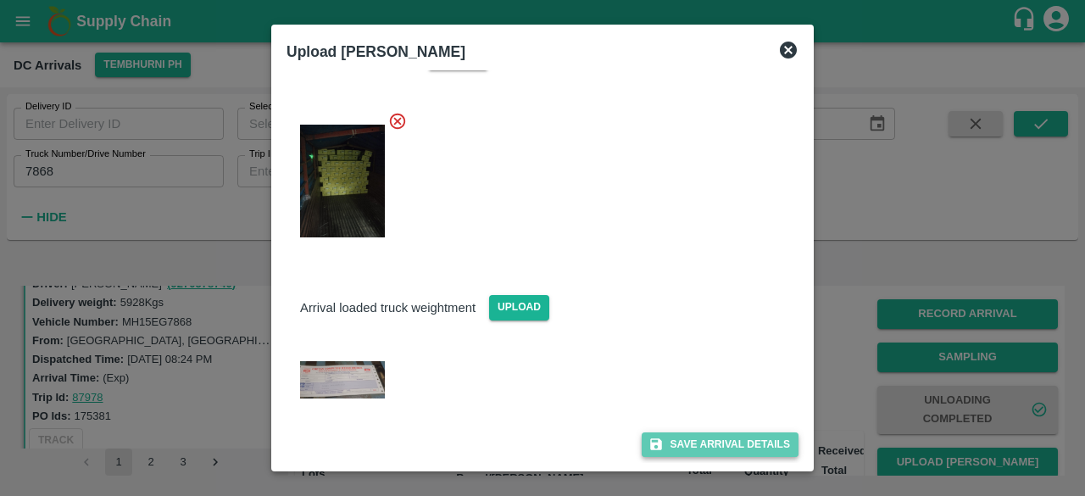
click at [693, 449] on button "Save Arrival Details" at bounding box center [720, 444] width 157 height 25
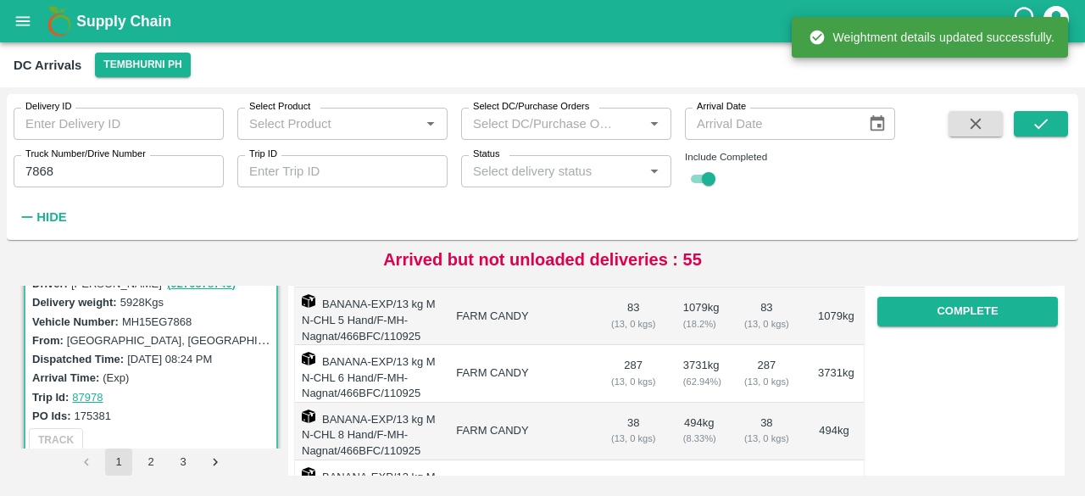
scroll to position [337, 0]
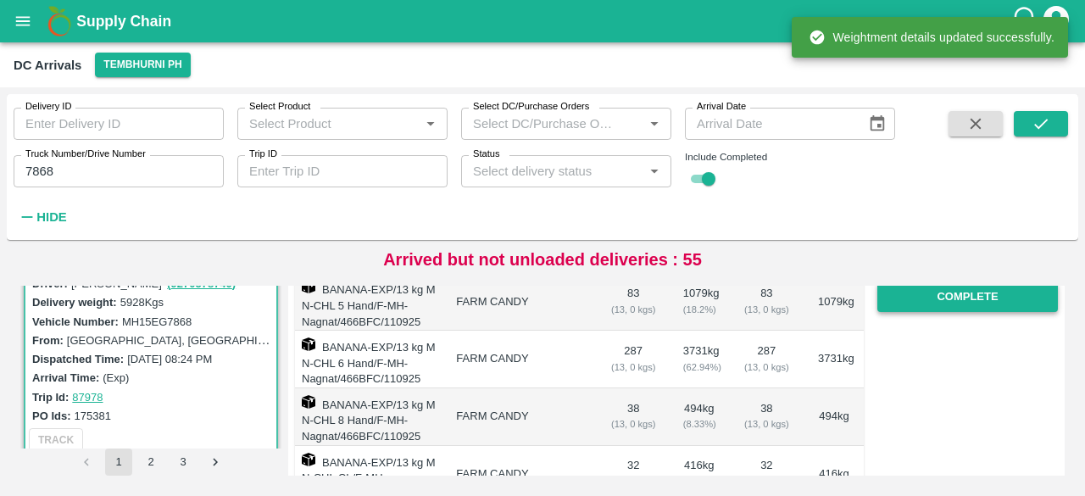
click at [955, 300] on button "Complete" at bounding box center [967, 297] width 181 height 30
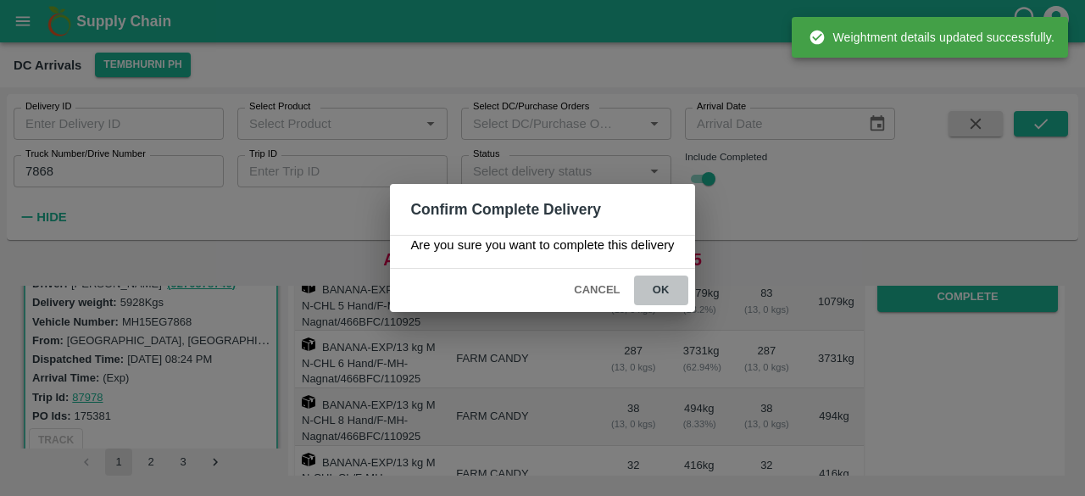
click at [656, 285] on button "ok" at bounding box center [661, 291] width 54 height 30
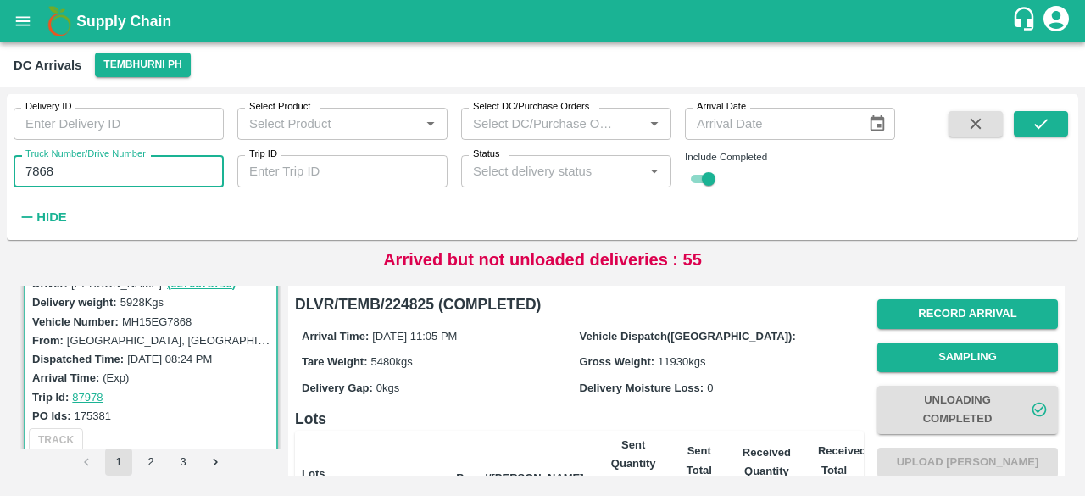
click at [37, 170] on input "7868" at bounding box center [119, 171] width 210 height 32
type input "6060"
click at [1029, 123] on button "submit" at bounding box center [1041, 123] width 54 height 25
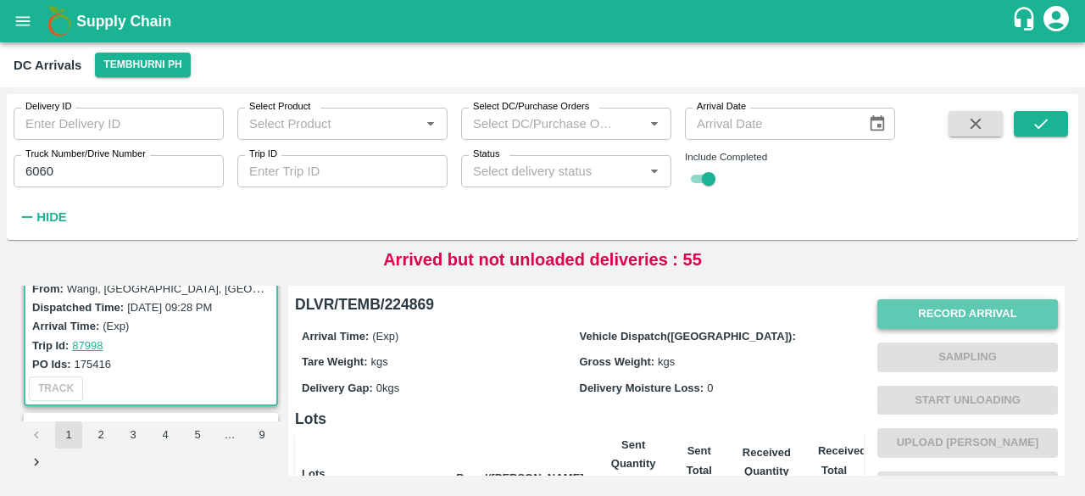
click at [953, 311] on button "Record Arrival" at bounding box center [967, 314] width 181 height 30
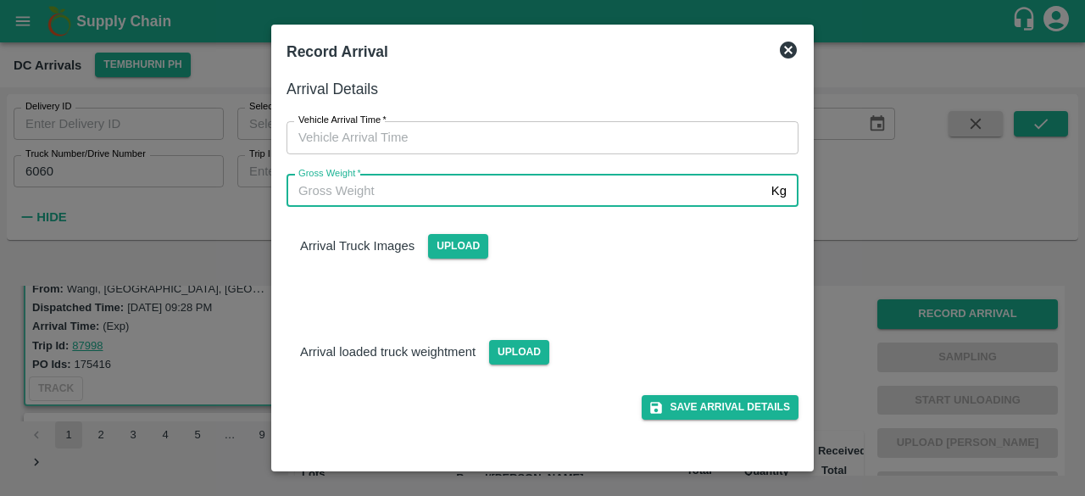
click at [554, 201] on input "Gross Weight   *" at bounding box center [526, 191] width 478 height 32
type input "13760"
type input "DD/MM/YYYY hh:mm aa"
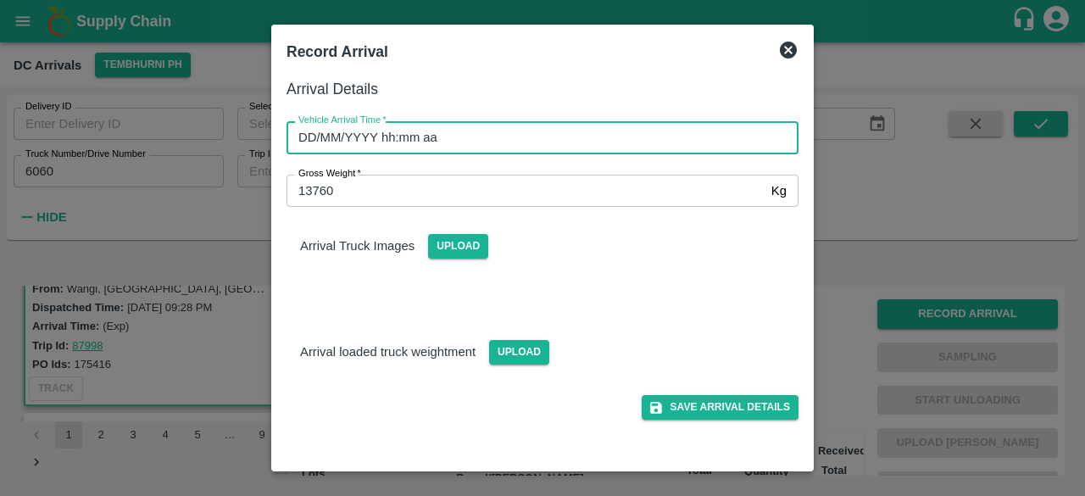
click at [562, 126] on input "DD/MM/YYYY hh:mm aa" at bounding box center [537, 137] width 500 height 32
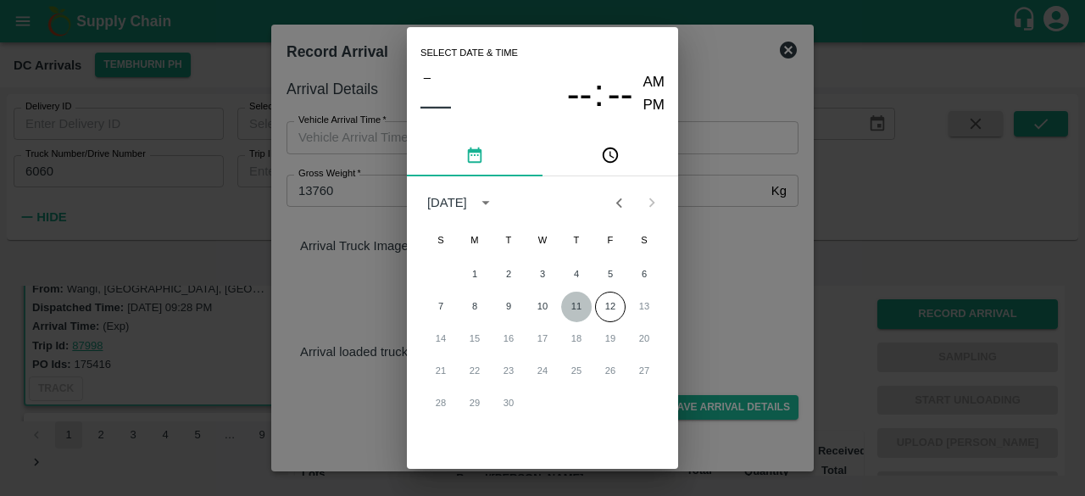
click at [578, 300] on button "11" at bounding box center [576, 307] width 31 height 31
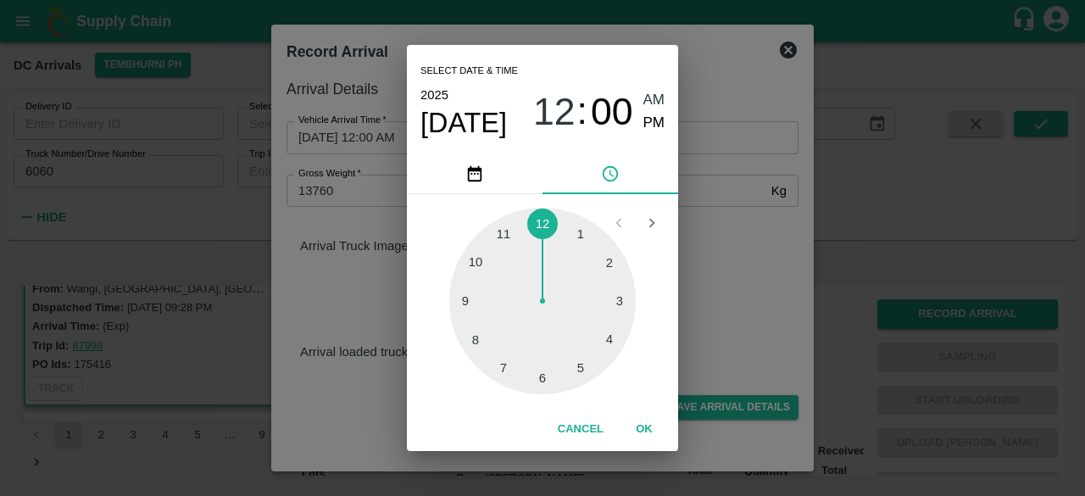
click at [504, 235] on div at bounding box center [542, 301] width 186 height 186
click at [539, 379] on div at bounding box center [542, 301] width 186 height 186
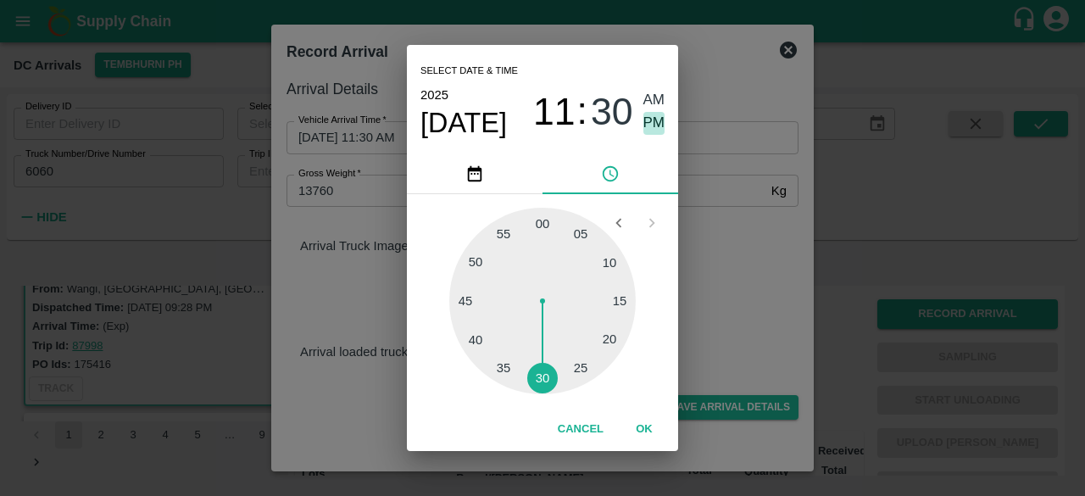
click at [651, 118] on span "PM" at bounding box center [654, 123] width 22 height 23
type input "[DATE] 11:30 PM"
click at [738, 286] on div "Select date & time [DATE] 11 : 30 AM PM 05 10 15 20 25 30 35 40 45 50 55 00 Can…" at bounding box center [542, 248] width 1085 height 496
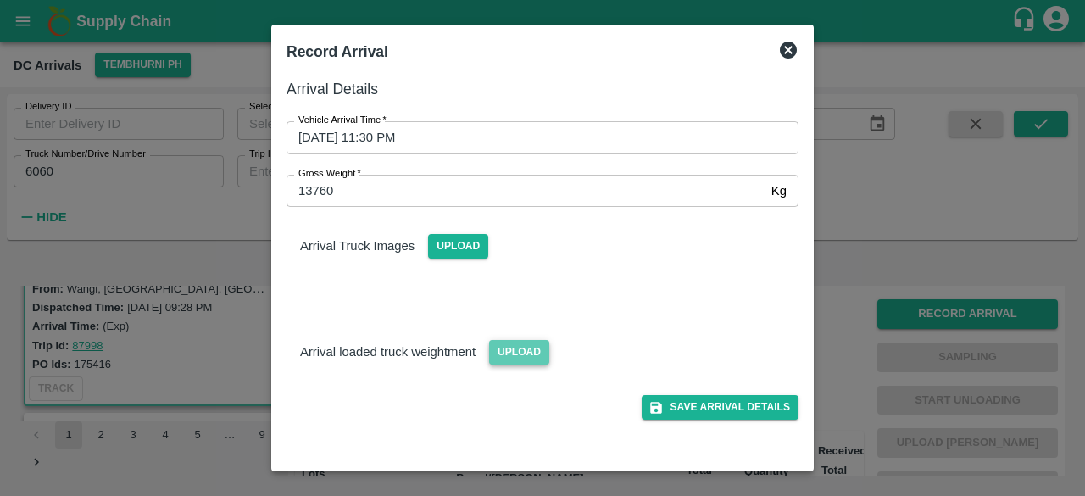
click at [498, 352] on span "Upload" at bounding box center [519, 352] width 60 height 25
click at [0, 0] on input "Upload" at bounding box center [0, 0] width 0 height 0
click at [459, 242] on span "Upload" at bounding box center [458, 246] width 60 height 25
click at [0, 0] on input "Upload" at bounding box center [0, 0] width 0 height 0
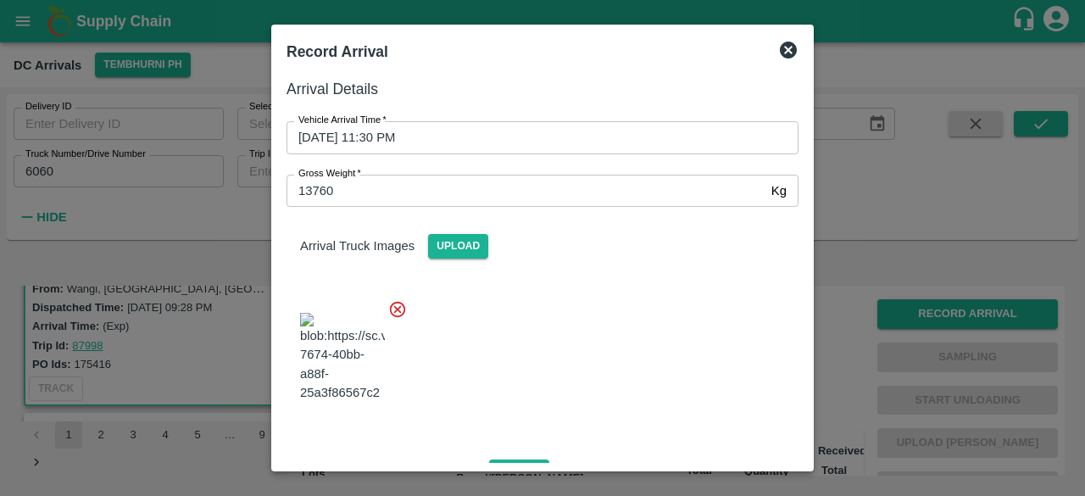
scroll to position [107, 0]
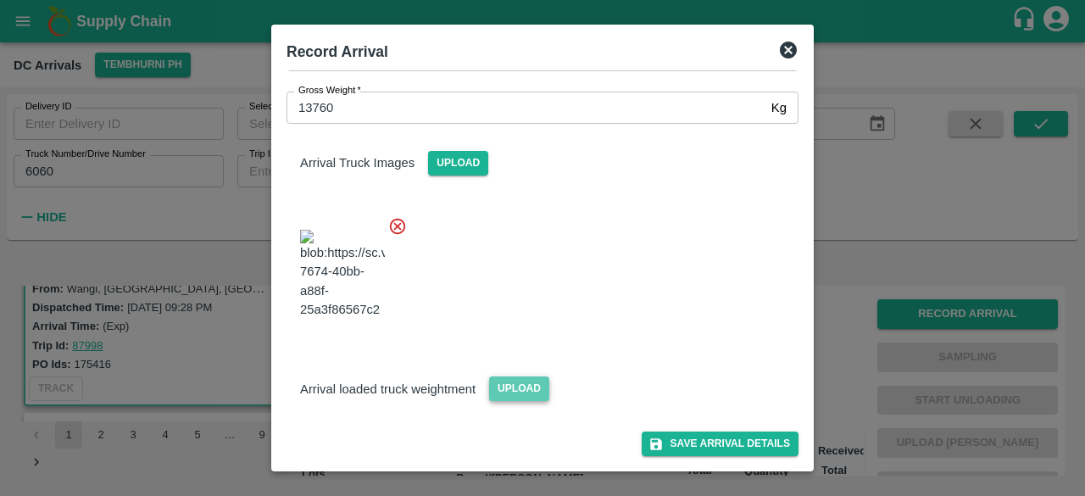
click at [511, 390] on span "Upload" at bounding box center [519, 388] width 60 height 25
click at [0, 0] on input "Upload" at bounding box center [0, 0] width 0 height 0
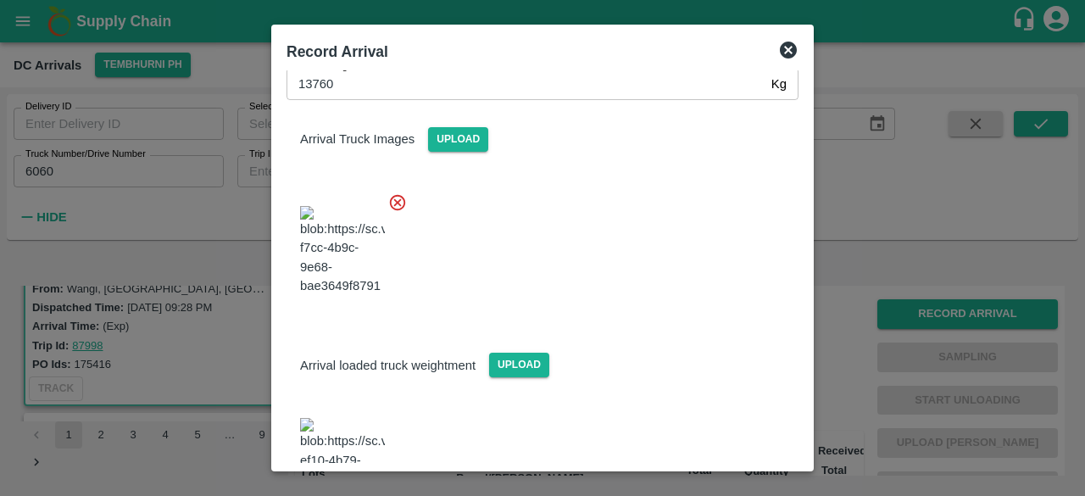
scroll to position [210, 0]
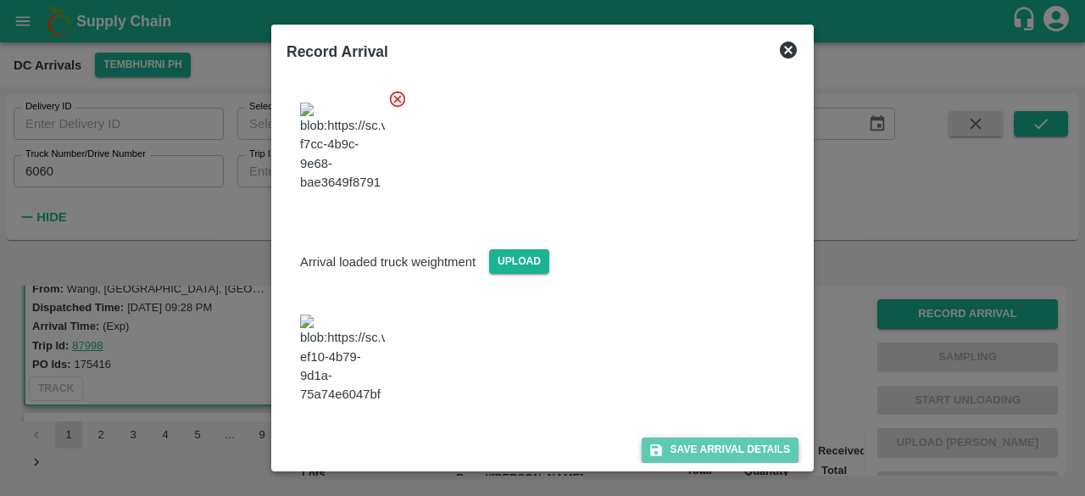
click at [717, 448] on button "Save Arrival Details" at bounding box center [720, 449] width 157 height 25
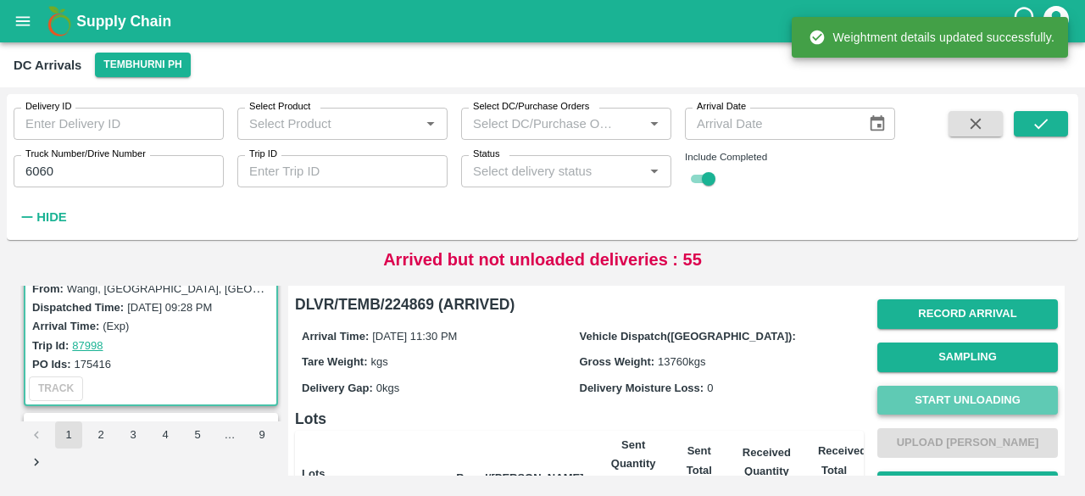
click at [972, 400] on button "Start Unloading" at bounding box center [967, 401] width 181 height 30
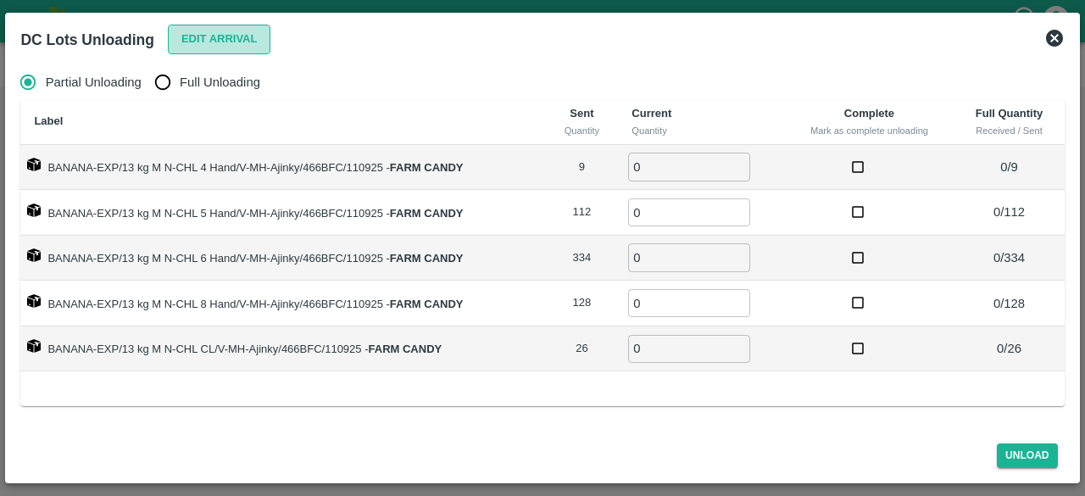
click at [217, 45] on button "Edit Arrival" at bounding box center [219, 40] width 103 height 30
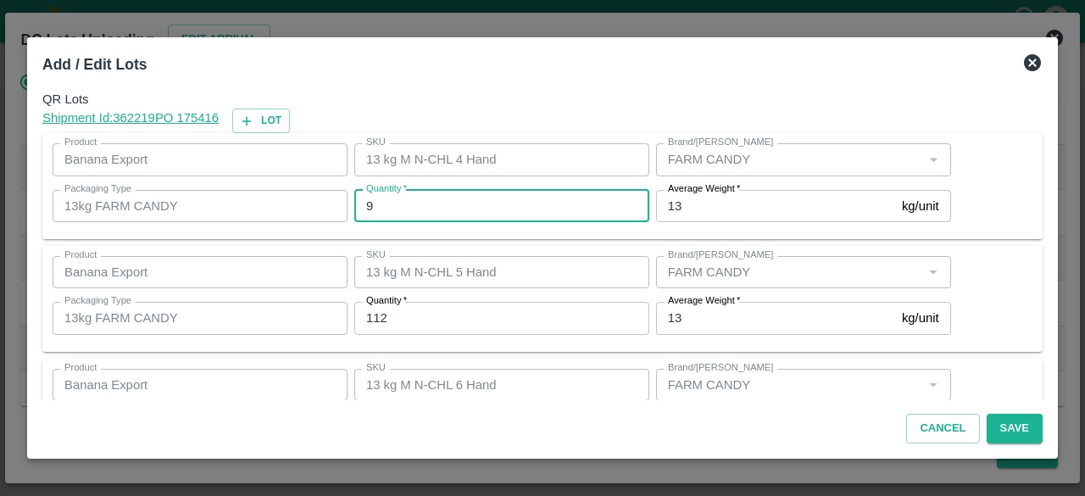
click at [404, 216] on input "9" at bounding box center [501, 206] width 295 height 32
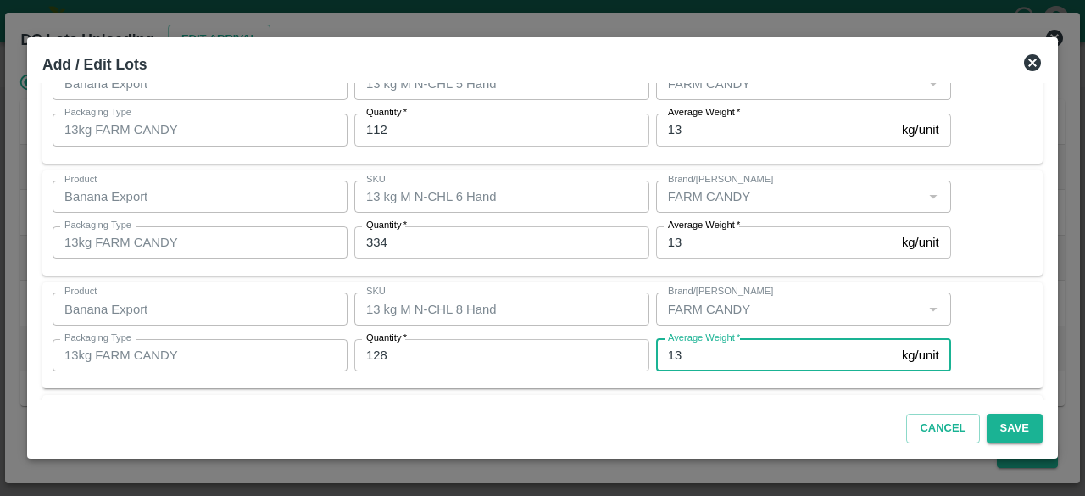
scroll to position [301, 0]
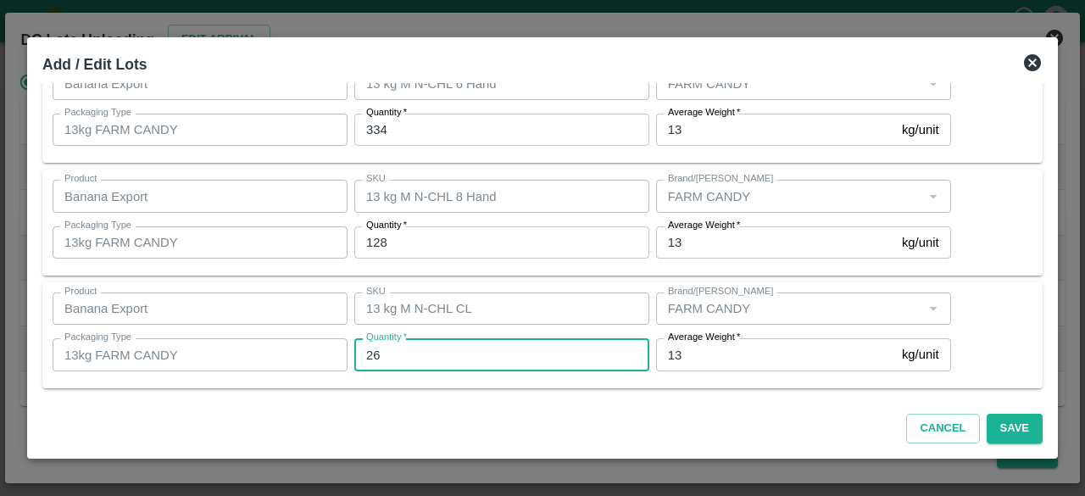
click at [1033, 62] on icon at bounding box center [1032, 63] width 20 height 20
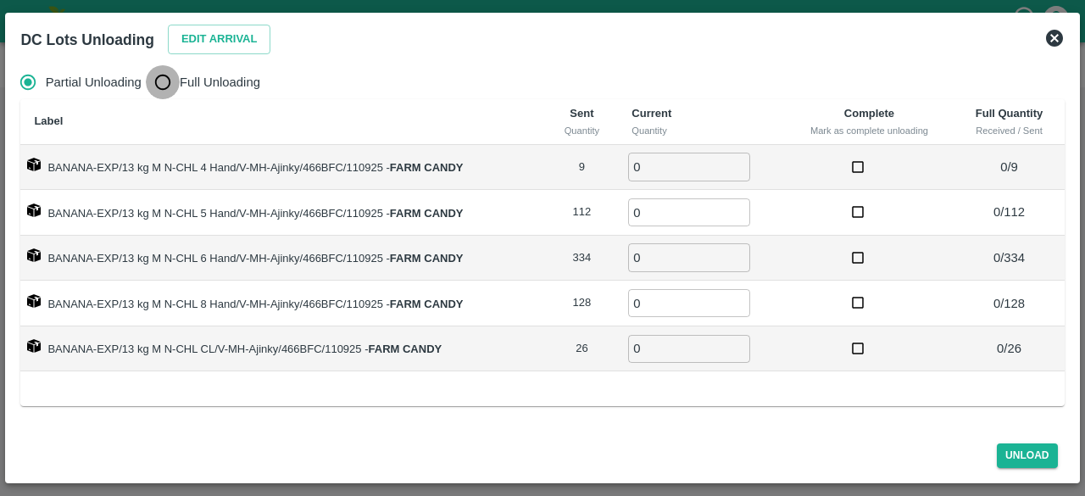
click at [168, 87] on input "Full Unloading" at bounding box center [163, 82] width 34 height 34
radio input "true"
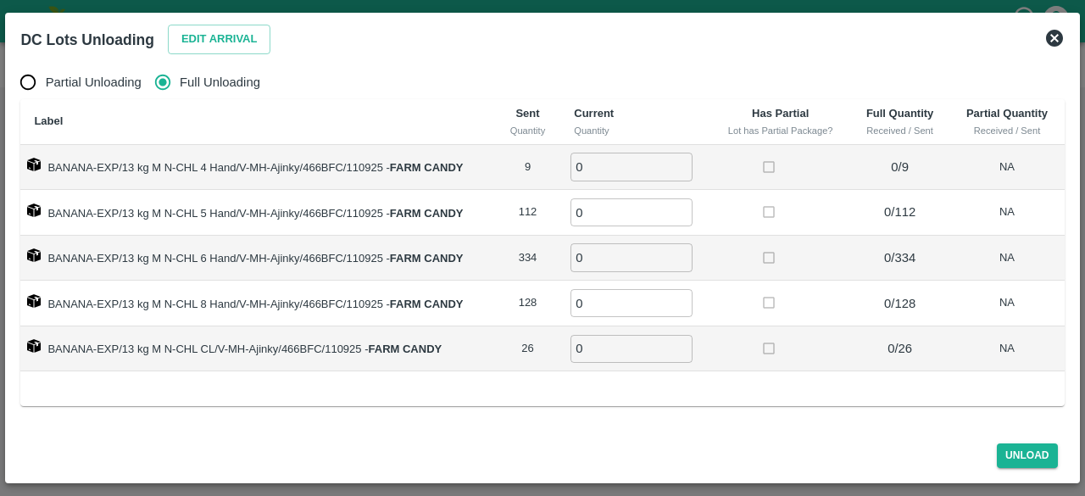
click at [608, 171] on input "0" at bounding box center [632, 167] width 122 height 28
type input "9"
type input "112"
type input "334"
type input "128"
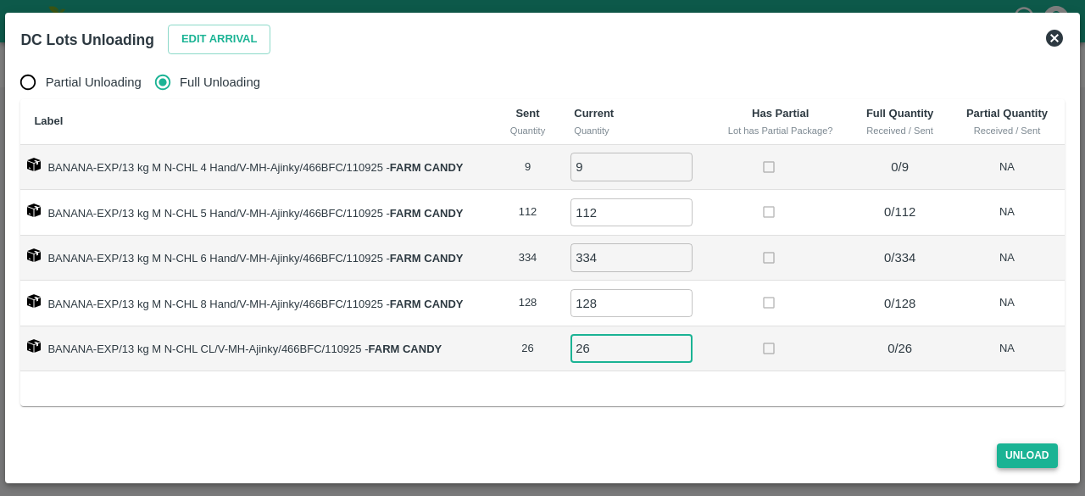
type input "26"
click at [1021, 460] on button "Unload" at bounding box center [1027, 455] width 61 height 25
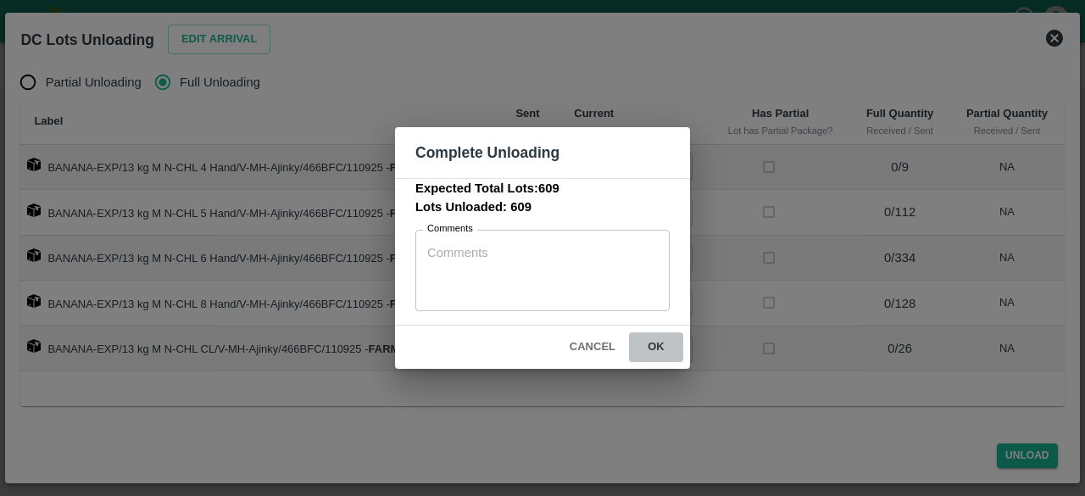
click at [656, 342] on button "ok" at bounding box center [656, 347] width 54 height 30
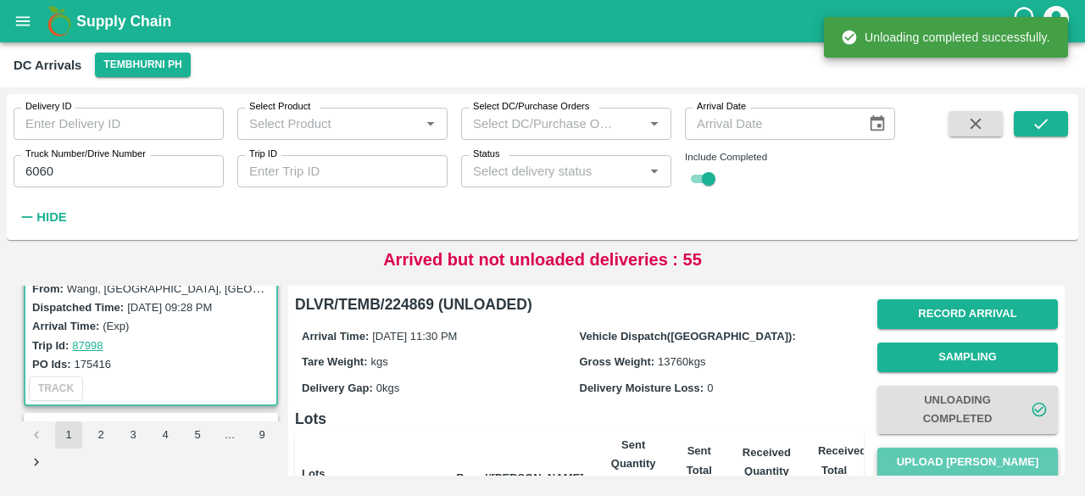
click at [953, 462] on button "Upload [PERSON_NAME]" at bounding box center [967, 463] width 181 height 30
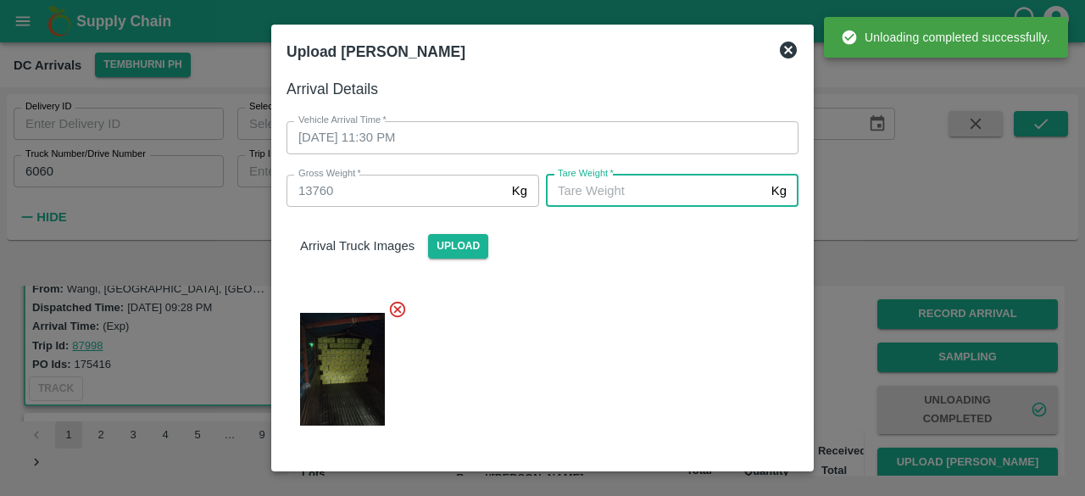
click at [665, 199] on input "[PERSON_NAME]   *" at bounding box center [655, 191] width 219 height 32
type input "5"
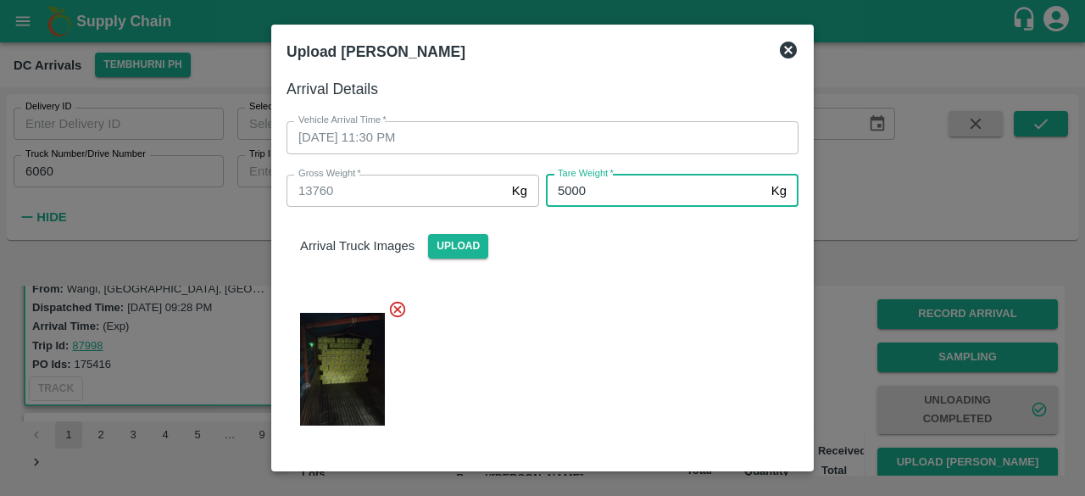
type input "5000"
click at [679, 328] on div at bounding box center [536, 364] width 526 height 157
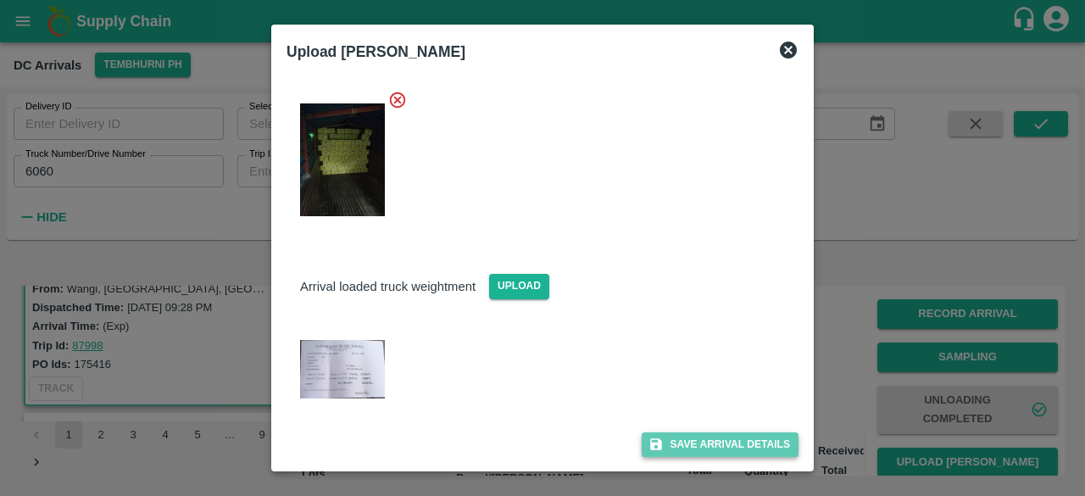
click at [714, 438] on button "Save Arrival Details" at bounding box center [720, 444] width 157 height 25
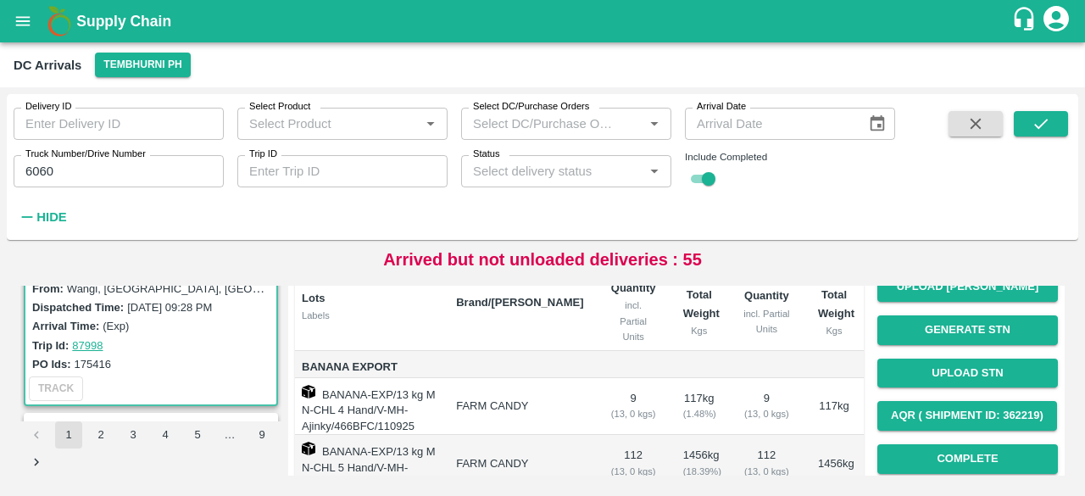
scroll to position [176, 0]
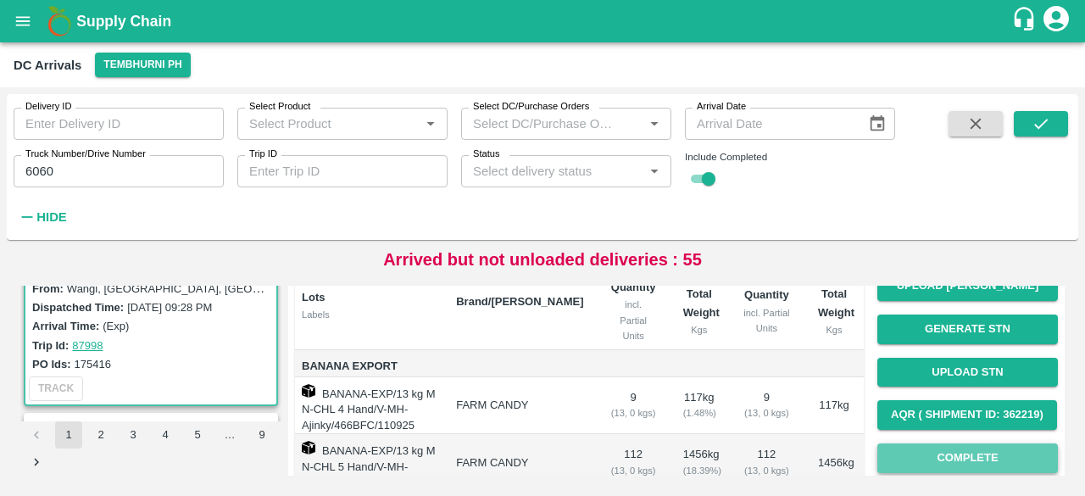
click at [958, 462] on button "Complete" at bounding box center [967, 458] width 181 height 30
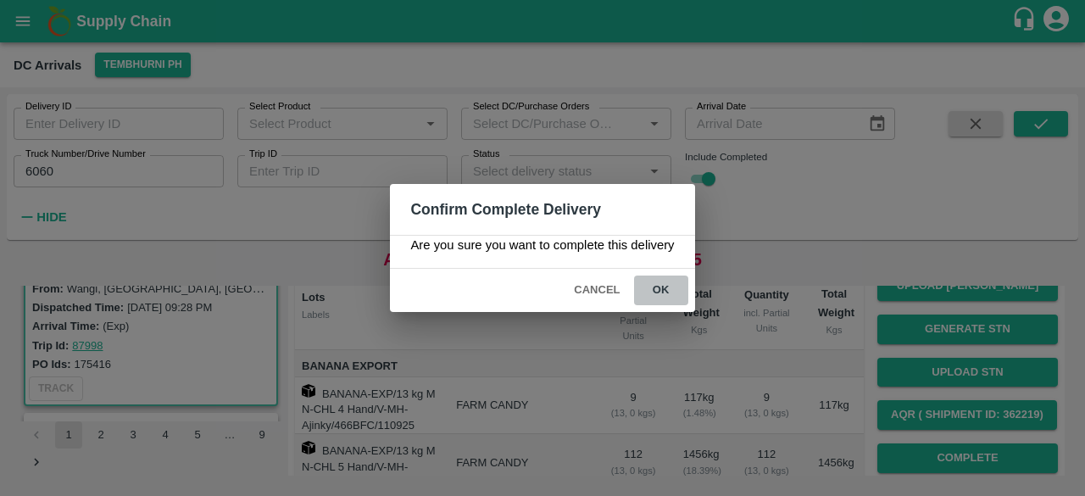
click at [651, 285] on button "ok" at bounding box center [661, 291] width 54 height 30
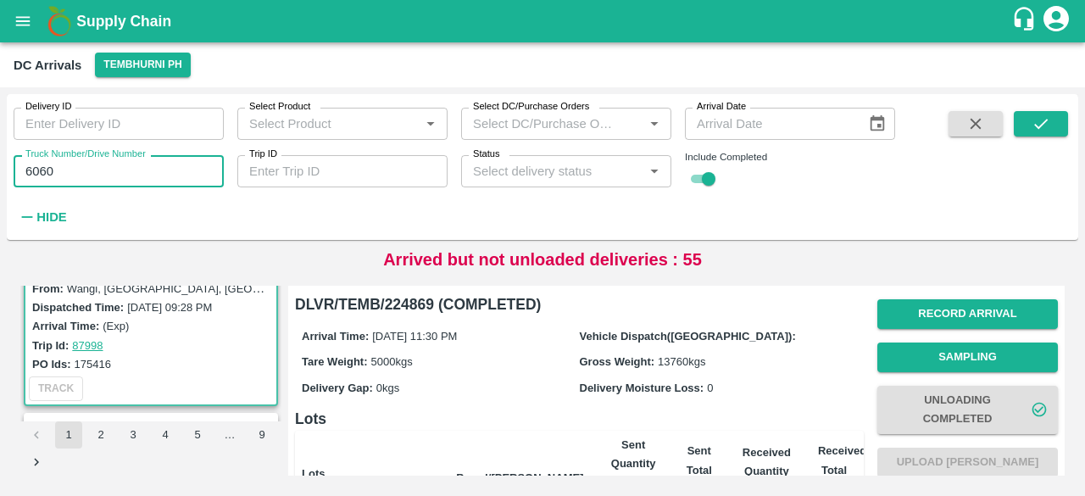
click at [42, 169] on input "6060" at bounding box center [119, 171] width 210 height 32
click at [1039, 125] on icon "submit" at bounding box center [1041, 123] width 19 height 19
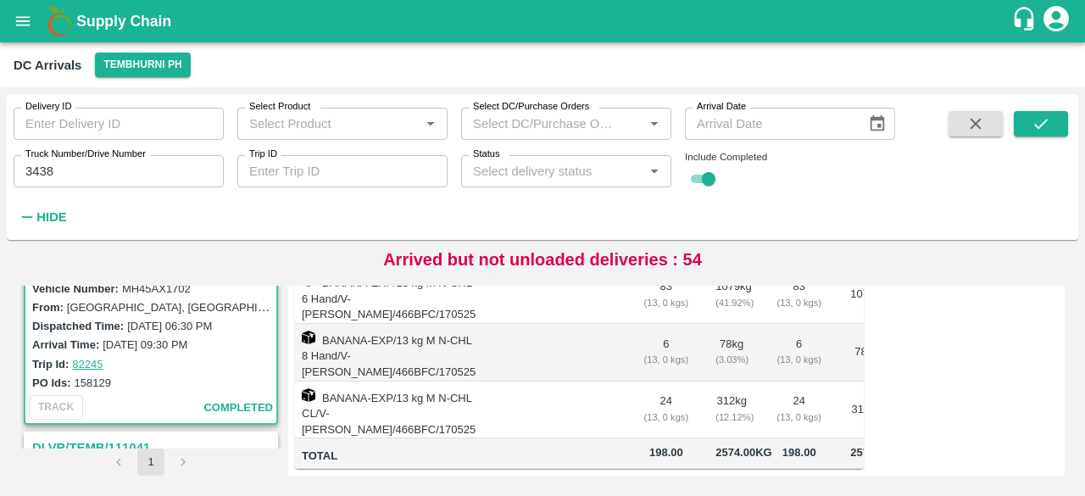
scroll to position [81, 0]
click at [39, 164] on input "3438" at bounding box center [119, 171] width 210 height 32
type input "3448"
click at [1040, 126] on icon "submit" at bounding box center [1041, 124] width 14 height 10
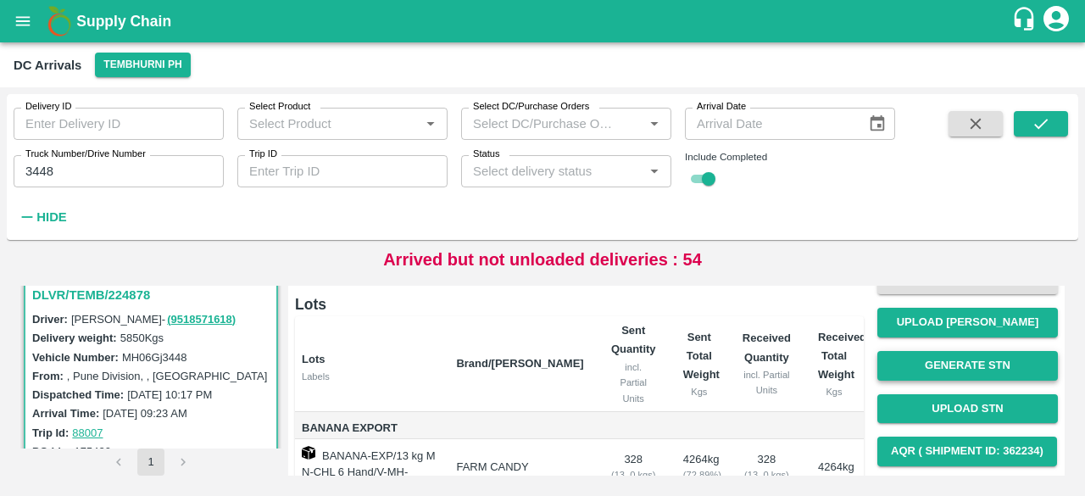
scroll to position [139, 0]
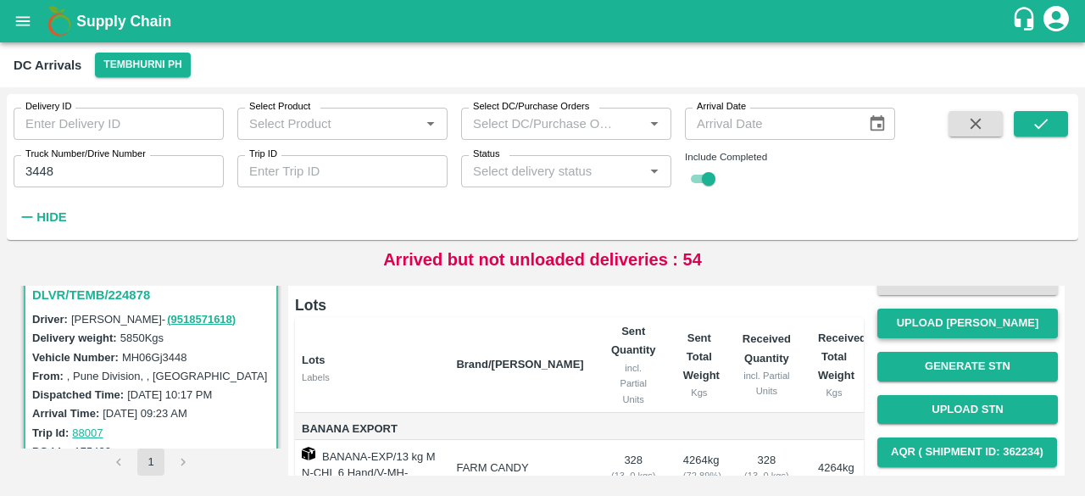
click at [971, 316] on button "Upload [PERSON_NAME]" at bounding box center [967, 324] width 181 height 30
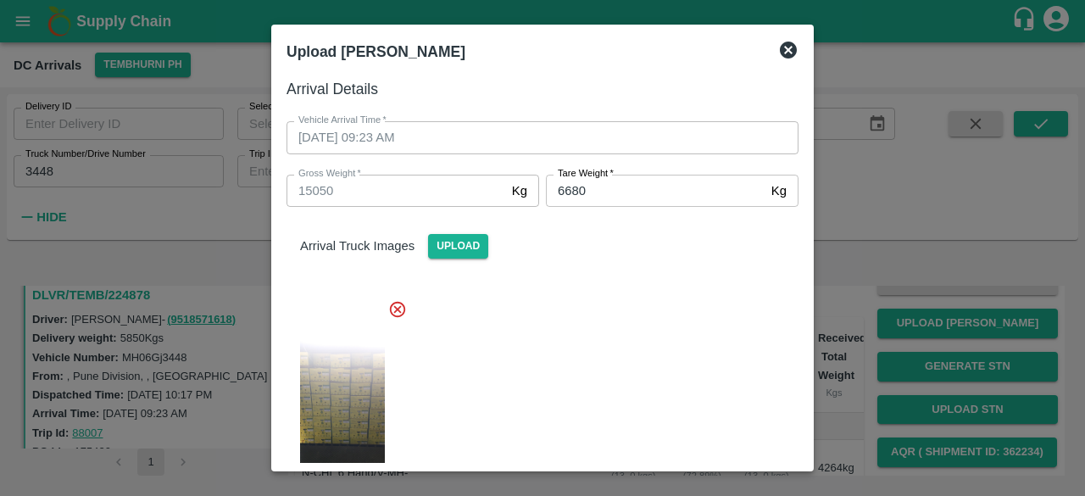
click at [786, 56] on icon at bounding box center [788, 50] width 17 height 17
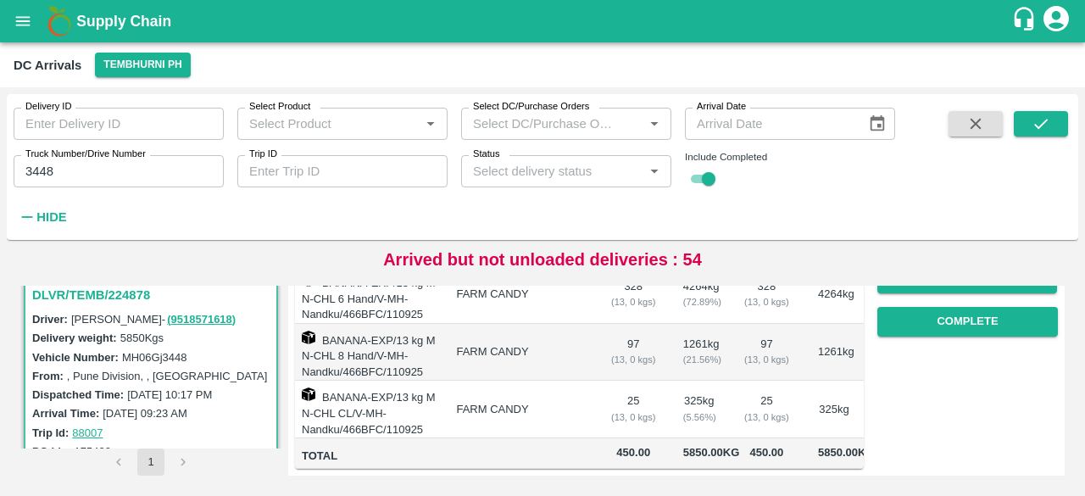
scroll to position [326, 0]
click at [977, 309] on button "Complete" at bounding box center [967, 322] width 181 height 30
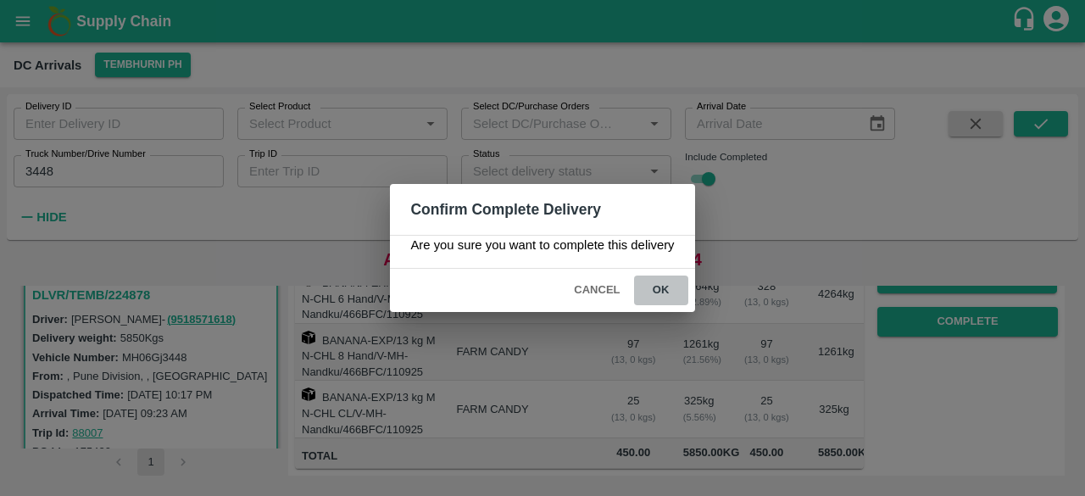
click at [658, 288] on button "ok" at bounding box center [661, 291] width 54 height 30
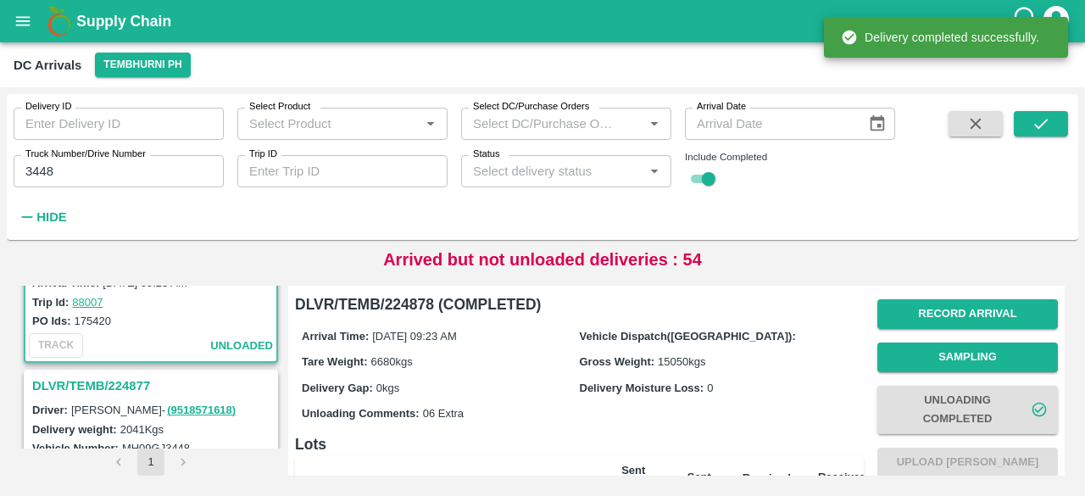
scroll to position [193, 0]
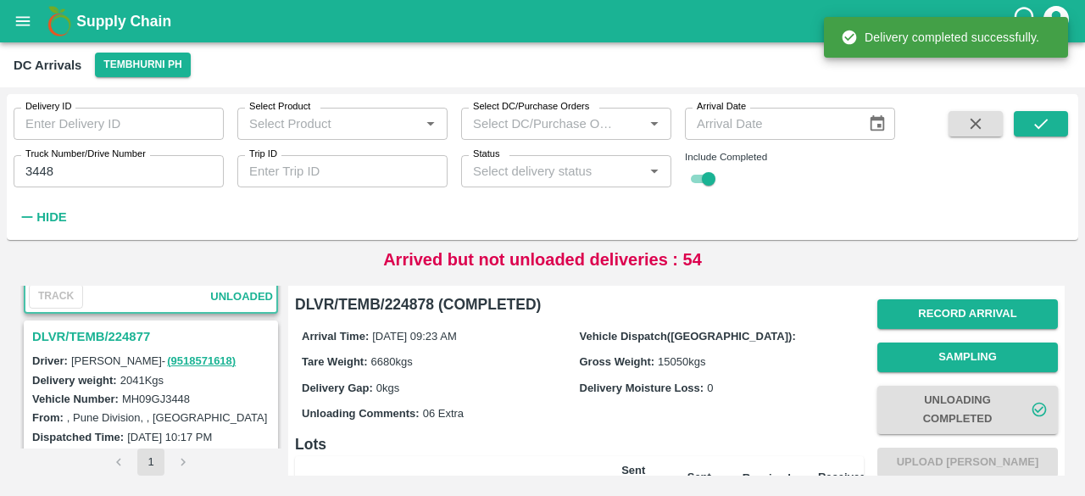
click at [125, 330] on h3 "DLVR/TEMB/224877" at bounding box center [153, 337] width 242 height 22
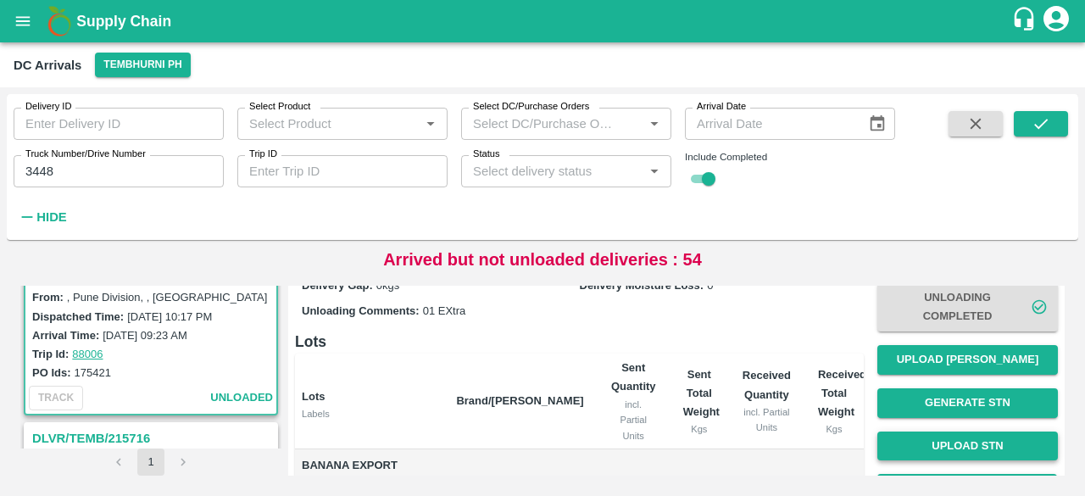
scroll to position [100, 0]
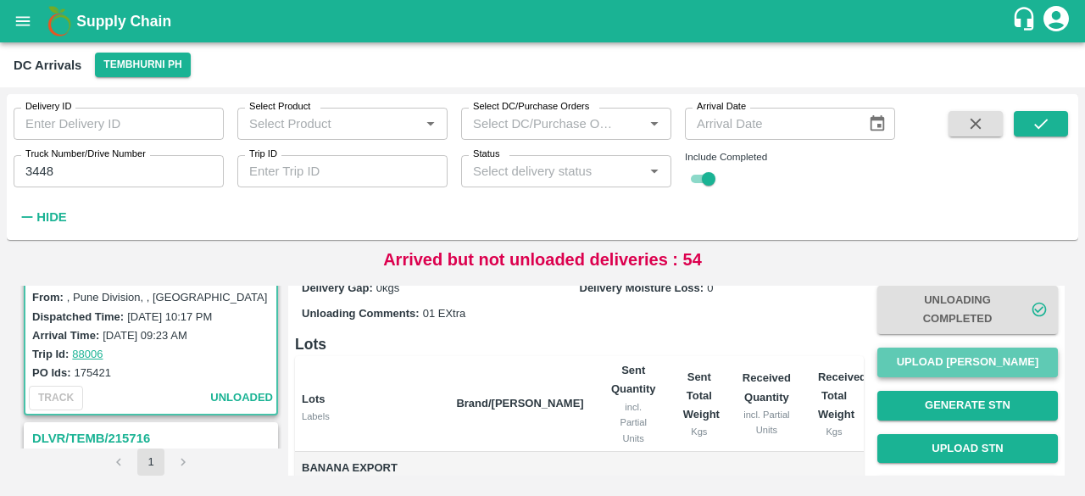
click at [950, 362] on button "Upload [PERSON_NAME]" at bounding box center [967, 363] width 181 height 30
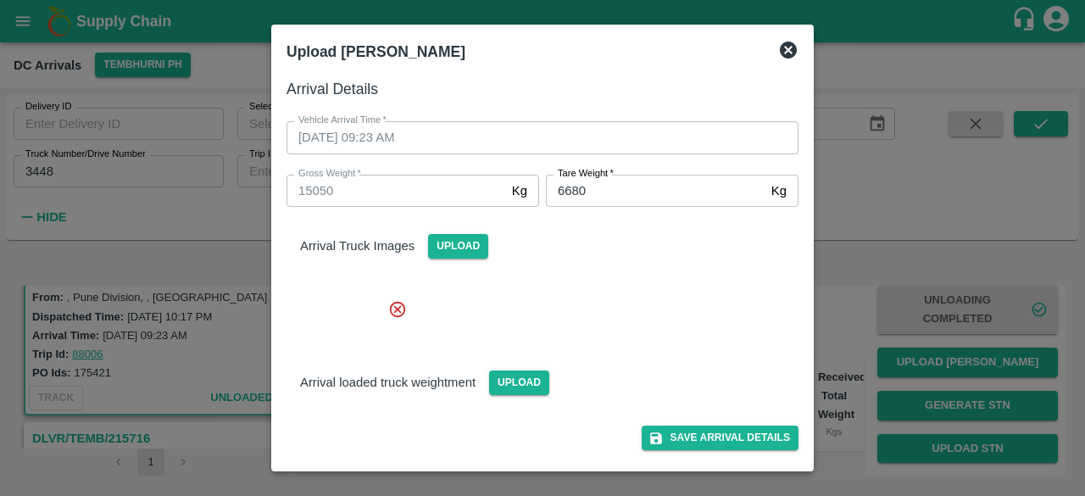
click at [787, 51] on icon at bounding box center [788, 50] width 20 height 20
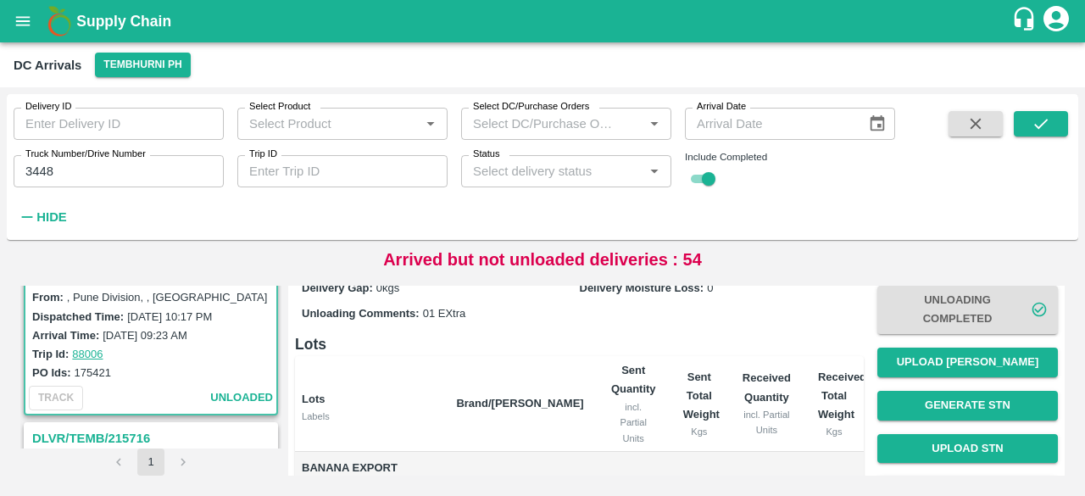
scroll to position [313, 0]
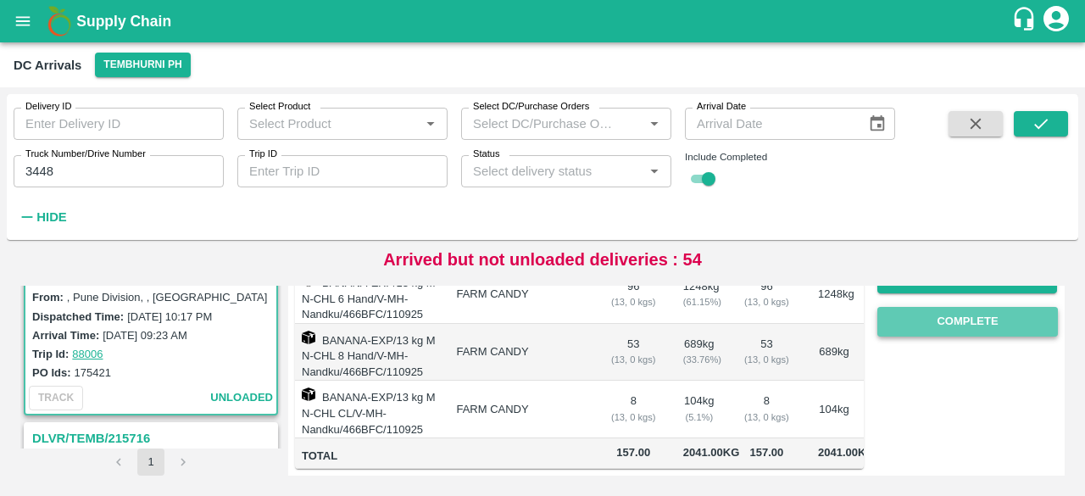
click at [949, 315] on button "Complete" at bounding box center [967, 322] width 181 height 30
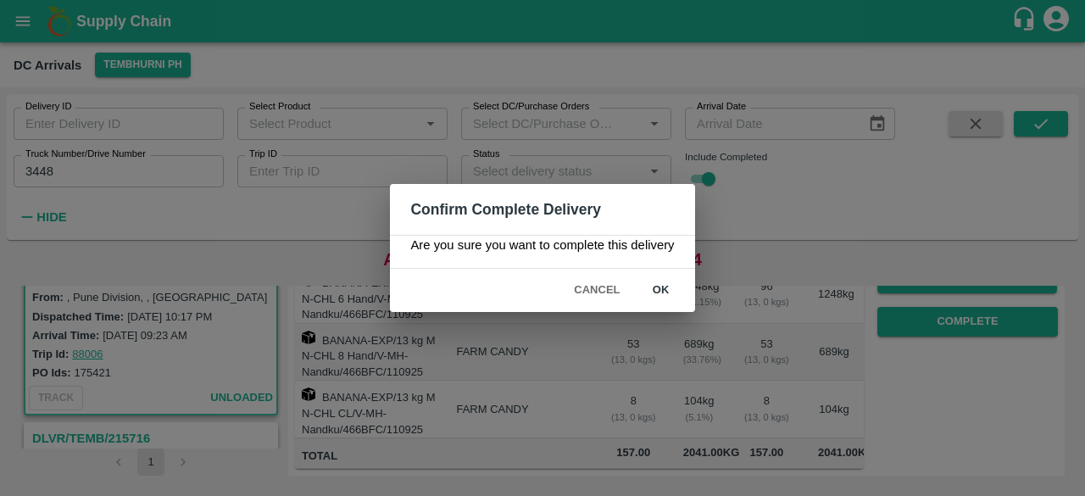
click at [651, 296] on button "ok" at bounding box center [661, 291] width 54 height 30
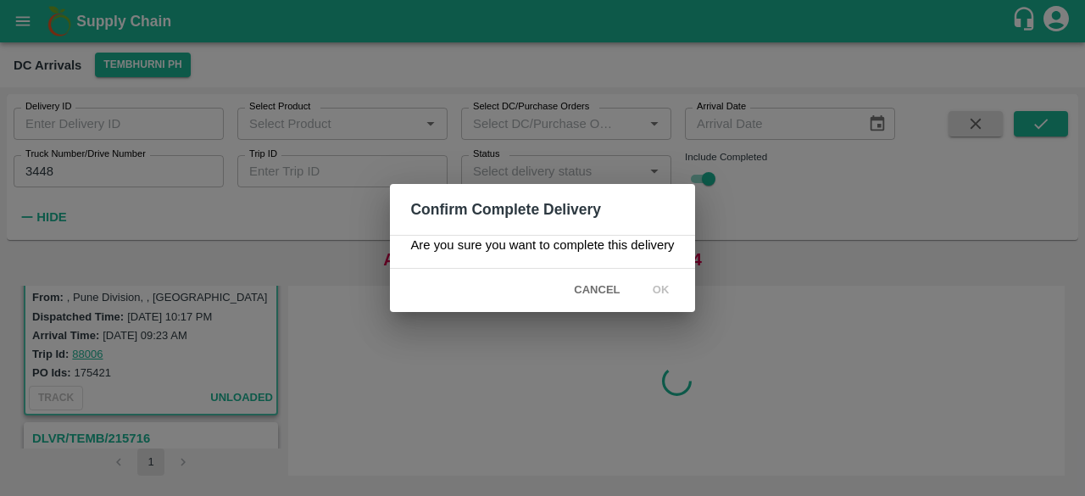
scroll to position [0, 0]
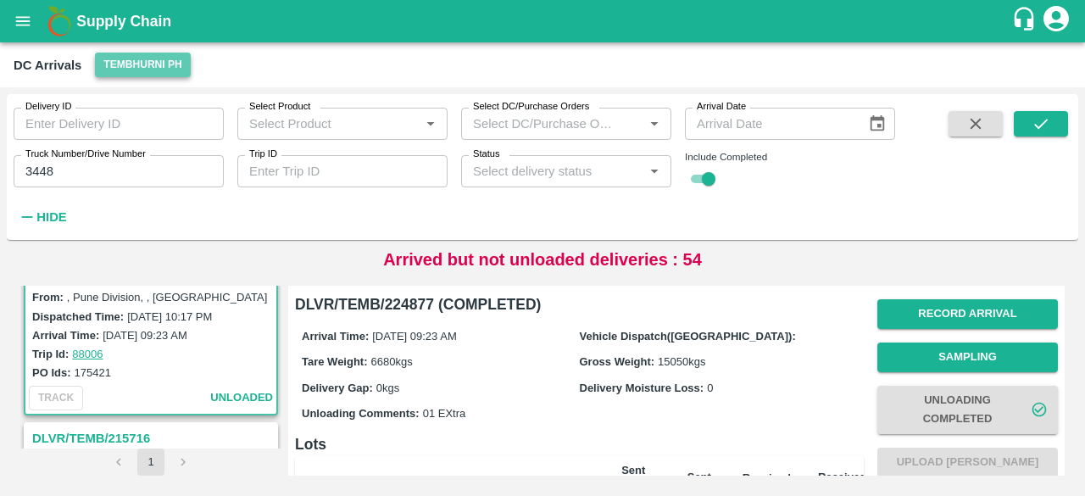
click at [142, 59] on button "Tembhurni PH" at bounding box center [142, 65] width 95 height 25
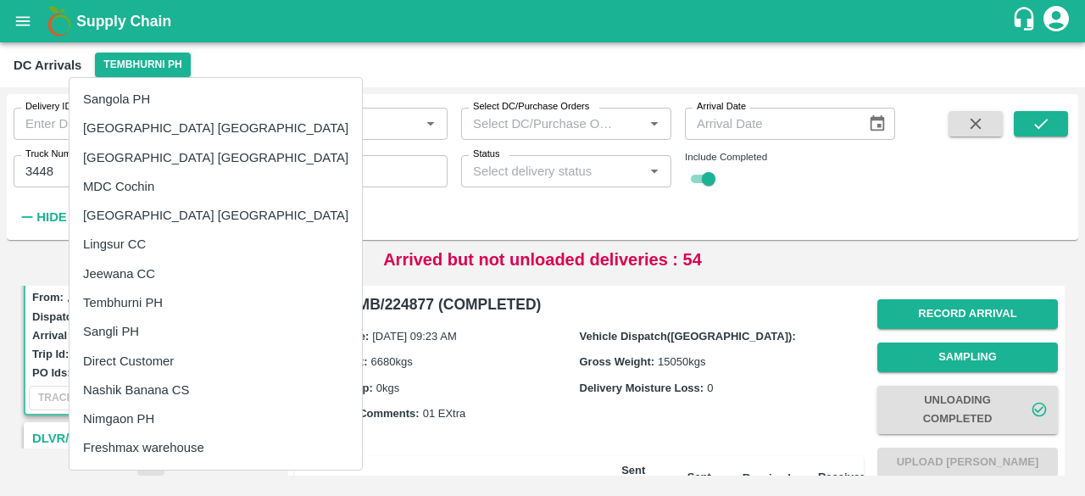
click at [253, 49] on div at bounding box center [542, 248] width 1085 height 496
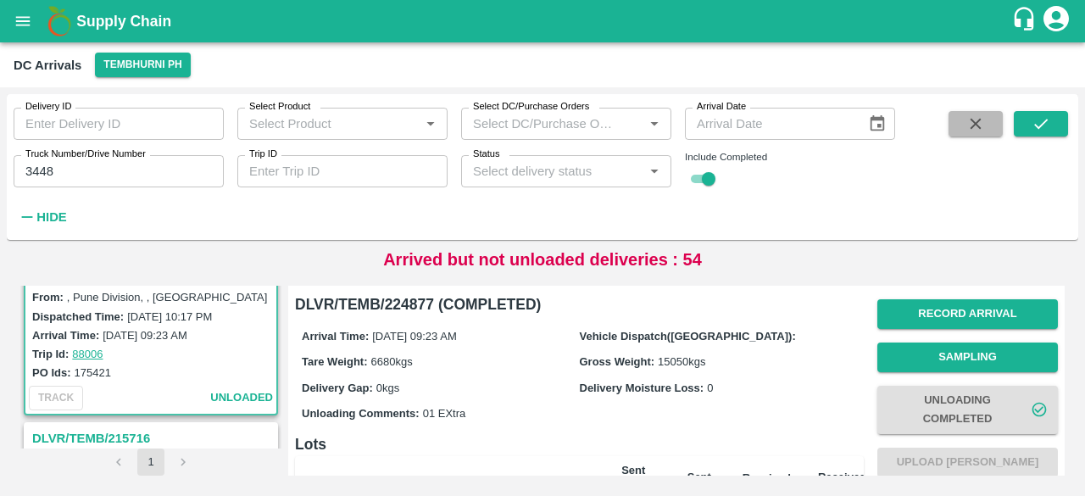
click at [977, 135] on button "button" at bounding box center [976, 123] width 54 height 25
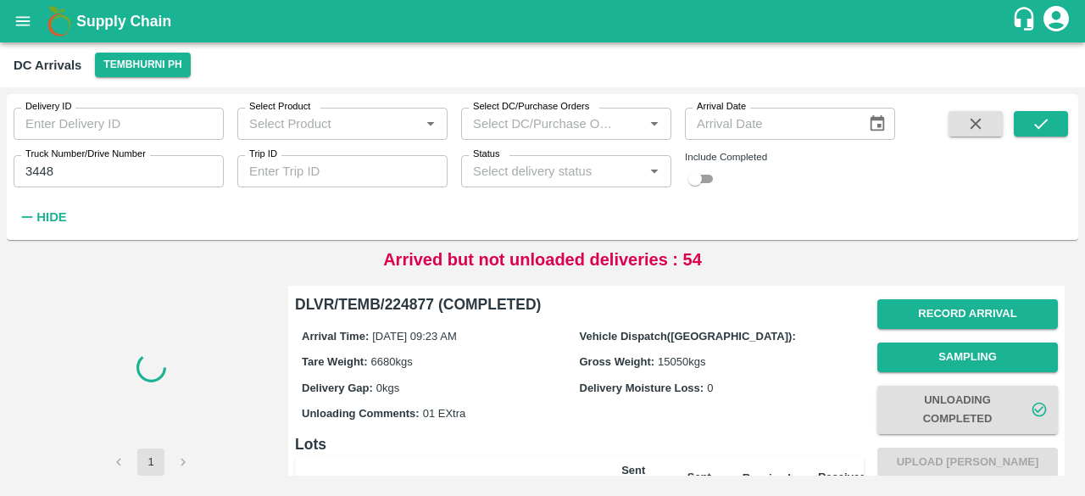
checkbox input "false"
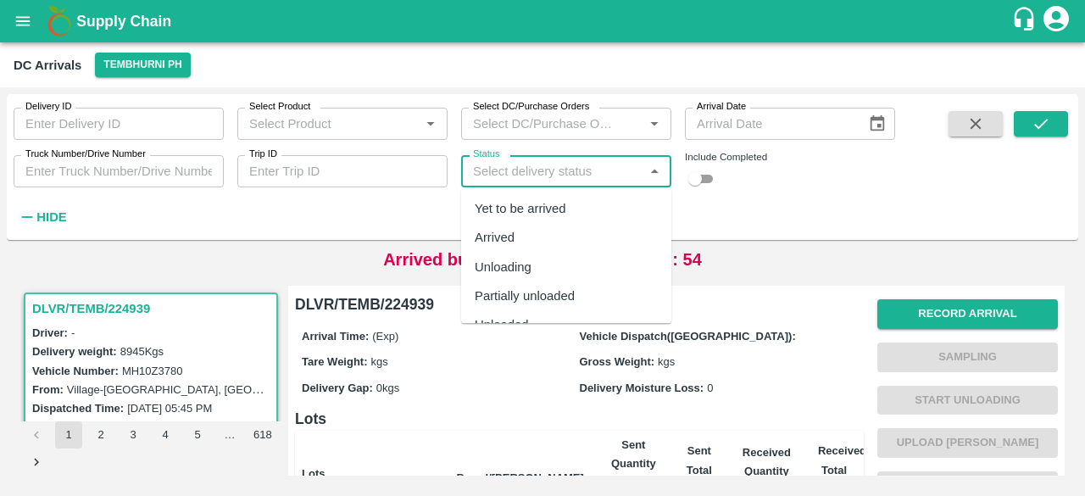
click at [625, 180] on input "Status" at bounding box center [552, 171] width 172 height 22
click at [576, 218] on div "Yet to be arrived" at bounding box center [566, 208] width 210 height 29
type input "Yet to be arrived"
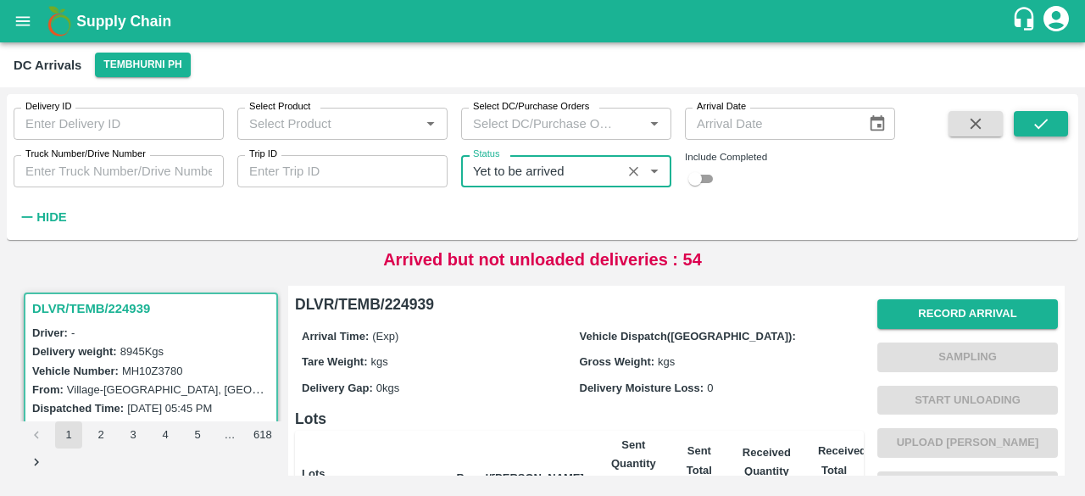
click at [1043, 128] on icon "submit" at bounding box center [1041, 123] width 19 height 19
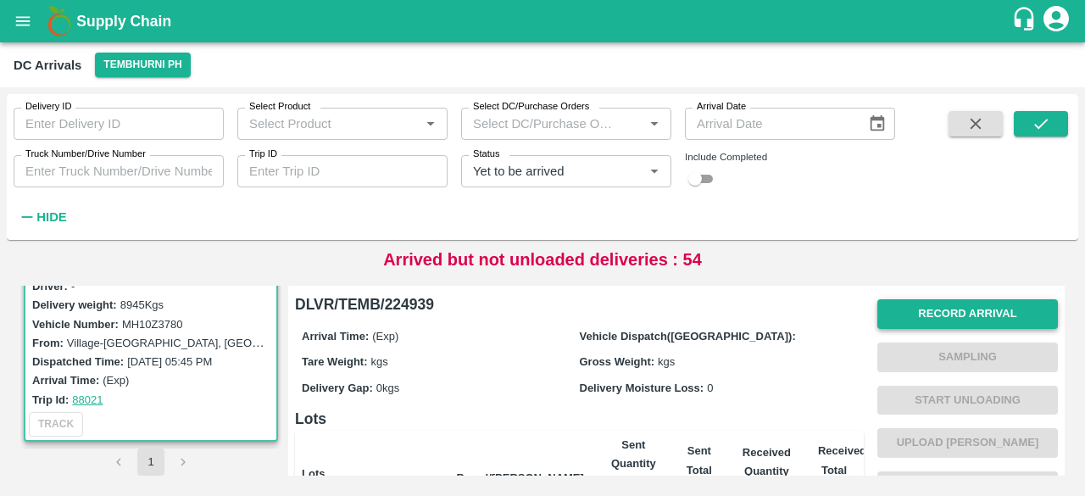
click at [945, 315] on button "Record Arrival" at bounding box center [967, 314] width 181 height 30
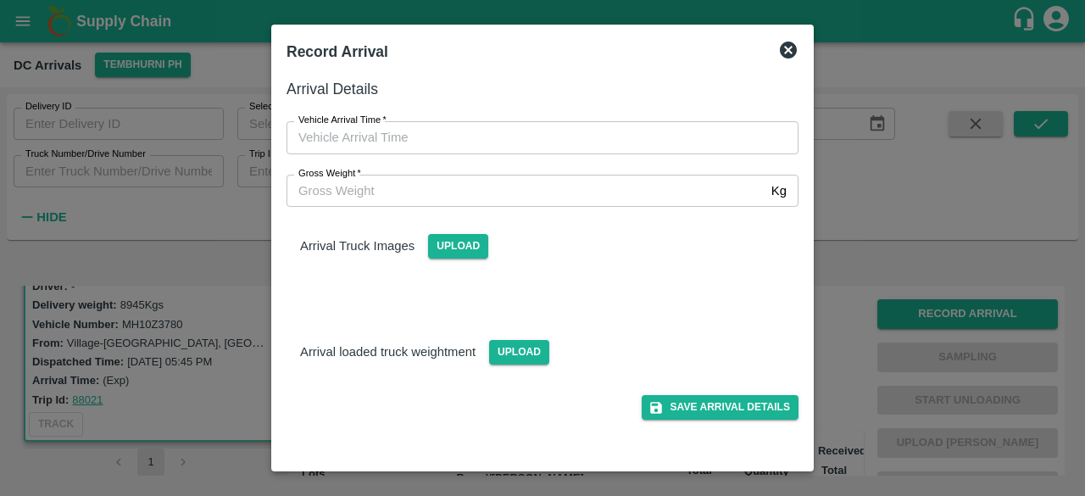
type input "DD/MM/YYYY hh:mm aa"
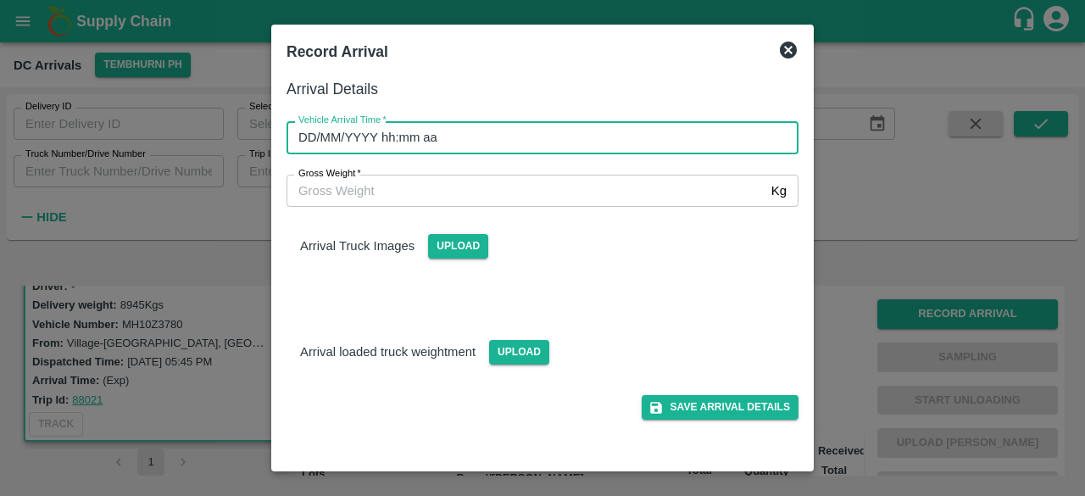
click at [614, 133] on input "DD/MM/YYYY hh:mm aa" at bounding box center [537, 137] width 500 height 32
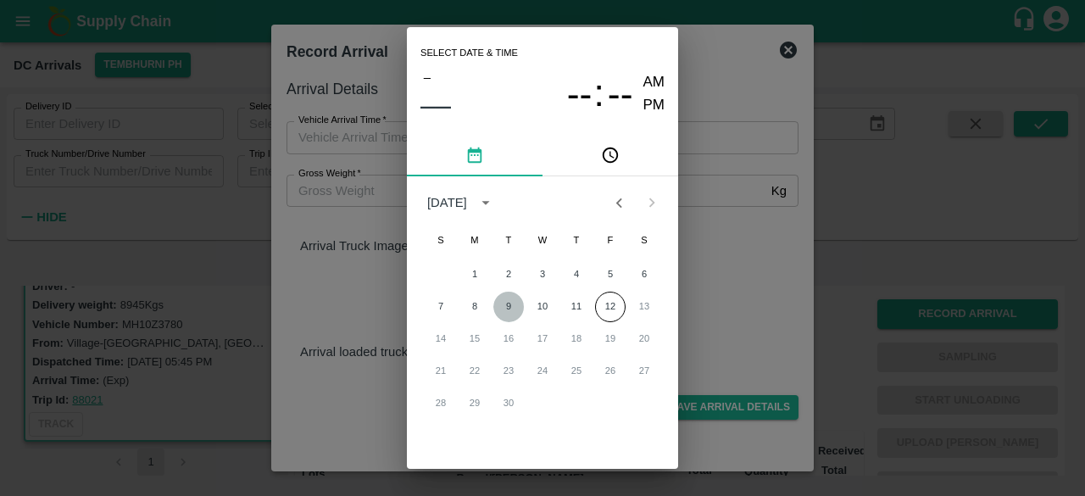
click at [509, 308] on button "9" at bounding box center [508, 307] width 31 height 31
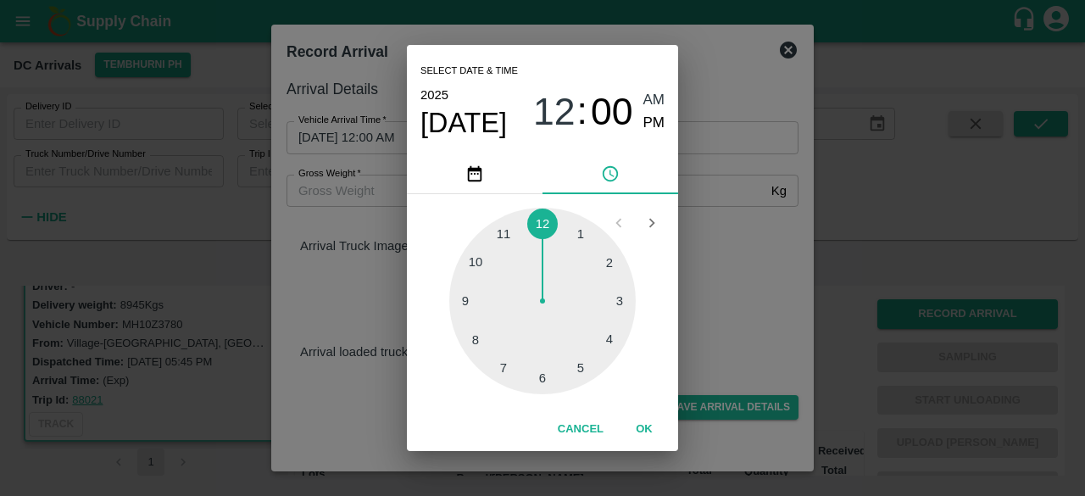
click at [615, 298] on div at bounding box center [542, 301] width 186 height 186
click at [566, 231] on div at bounding box center [542, 301] width 186 height 186
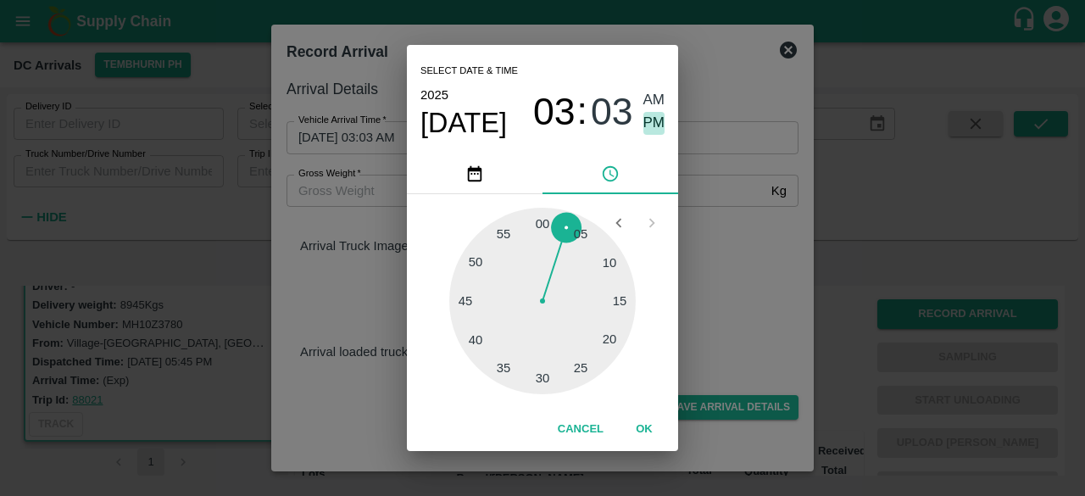
click at [648, 133] on span "PM" at bounding box center [654, 123] width 22 height 23
type input "[DATE] 03:03 PM"
click at [715, 226] on div "Select date & time [DATE] 03 : 03 AM PM 05 10 15 20 25 30 35 40 45 50 55 00 Can…" at bounding box center [542, 248] width 1085 height 496
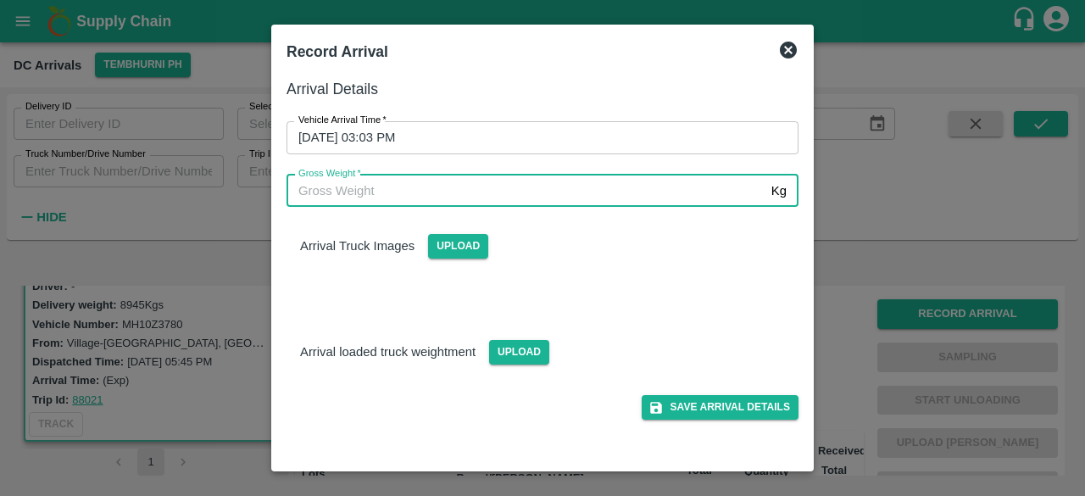
click at [396, 196] on input "Gross Weight   *" at bounding box center [526, 191] width 478 height 32
type input "14660"
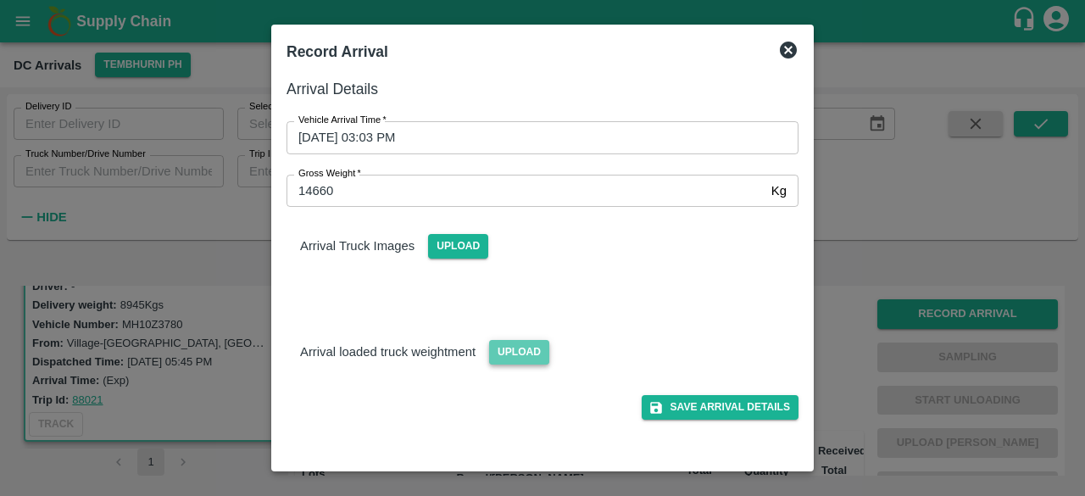
click at [490, 348] on span "Upload" at bounding box center [519, 352] width 60 height 25
click at [0, 0] on input "Upload" at bounding box center [0, 0] width 0 height 0
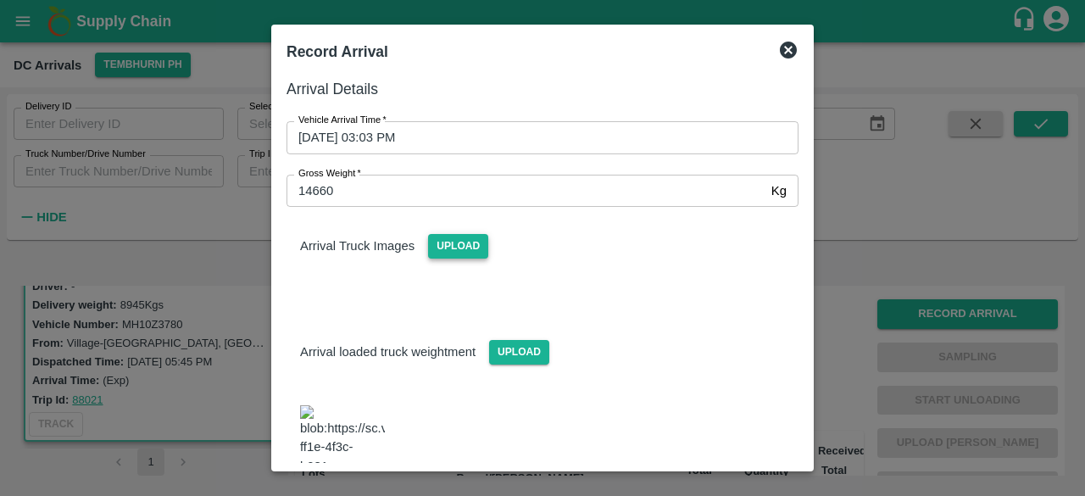
click at [446, 250] on span "Upload" at bounding box center [458, 246] width 60 height 25
click at [0, 0] on input "Upload" at bounding box center [0, 0] width 0 height 0
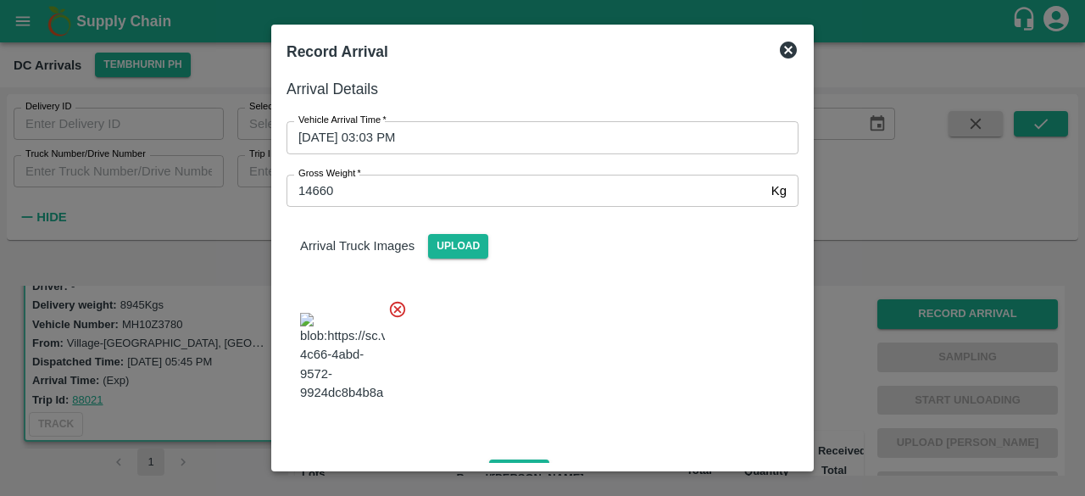
scroll to position [264, 0]
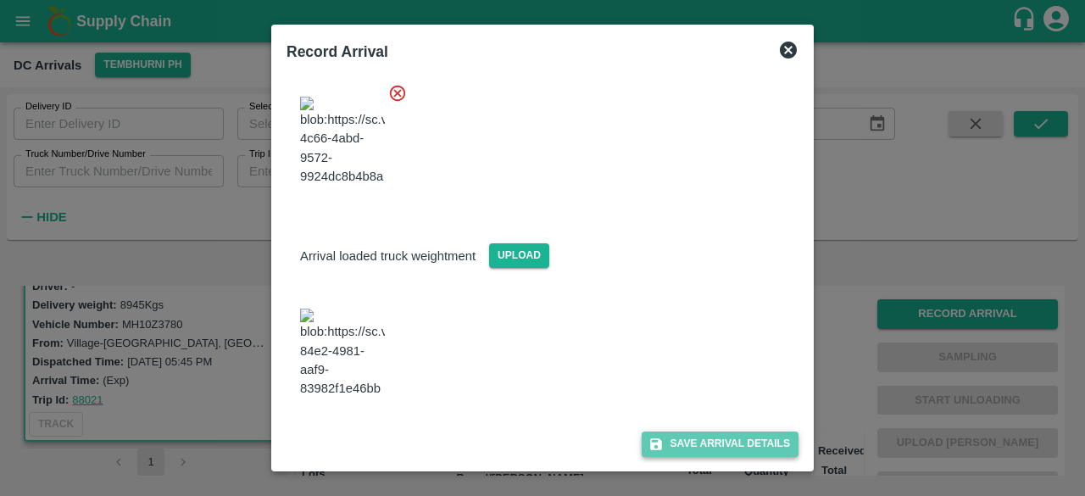
click at [705, 445] on button "Save Arrival Details" at bounding box center [720, 443] width 157 height 25
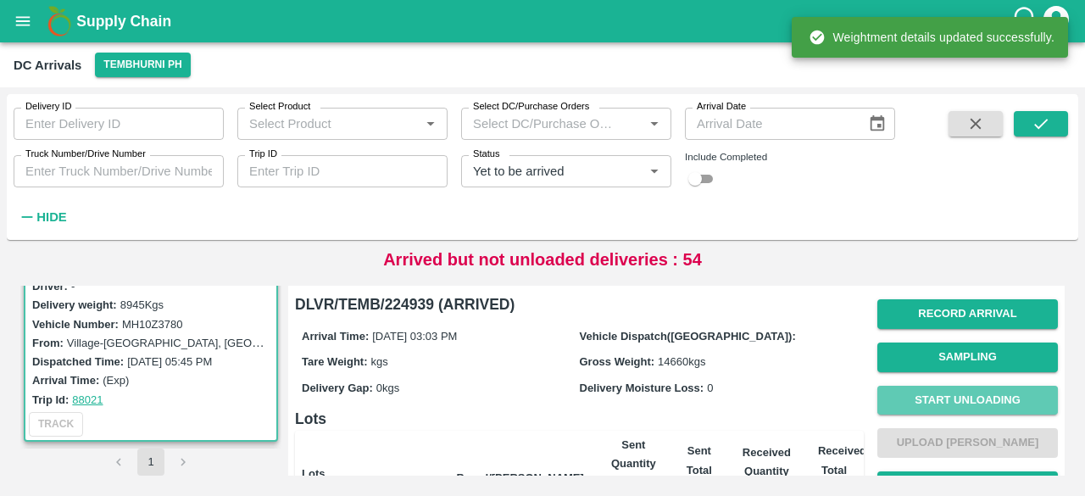
click at [966, 400] on button "Start Unloading" at bounding box center [967, 401] width 181 height 30
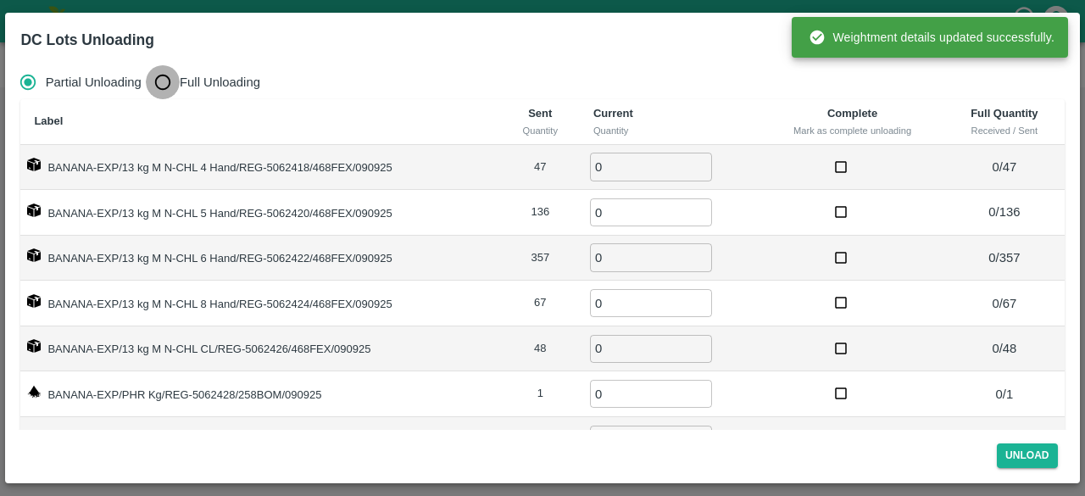
click at [164, 84] on input "Full Unloading" at bounding box center [163, 82] width 34 height 34
radio input "true"
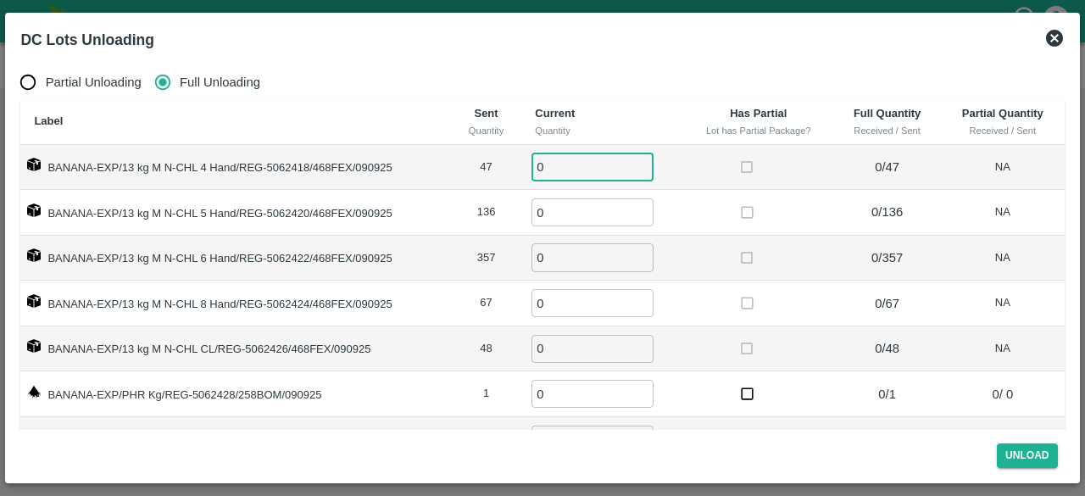
click at [559, 173] on input "0" at bounding box center [593, 167] width 122 height 28
type input "47"
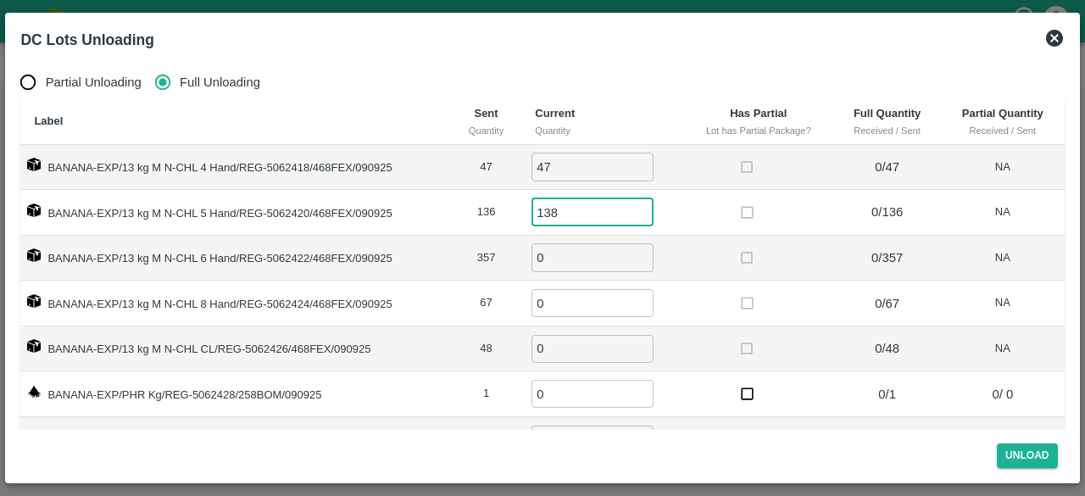
type input "138"
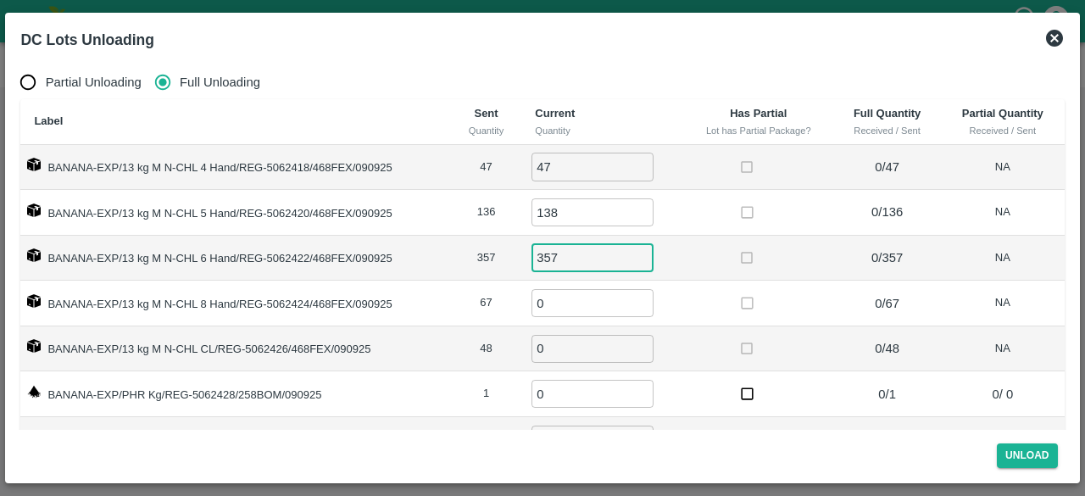
type input "357"
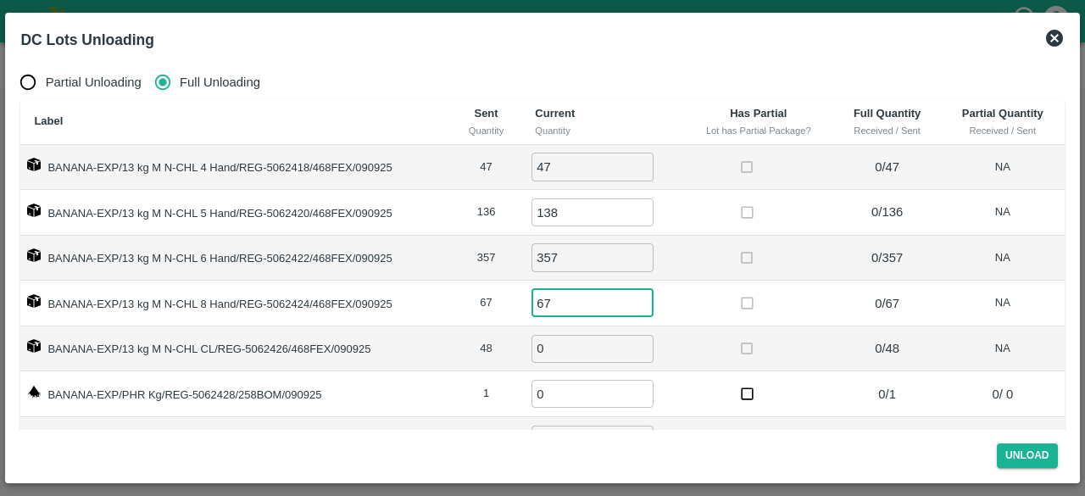
type input "67"
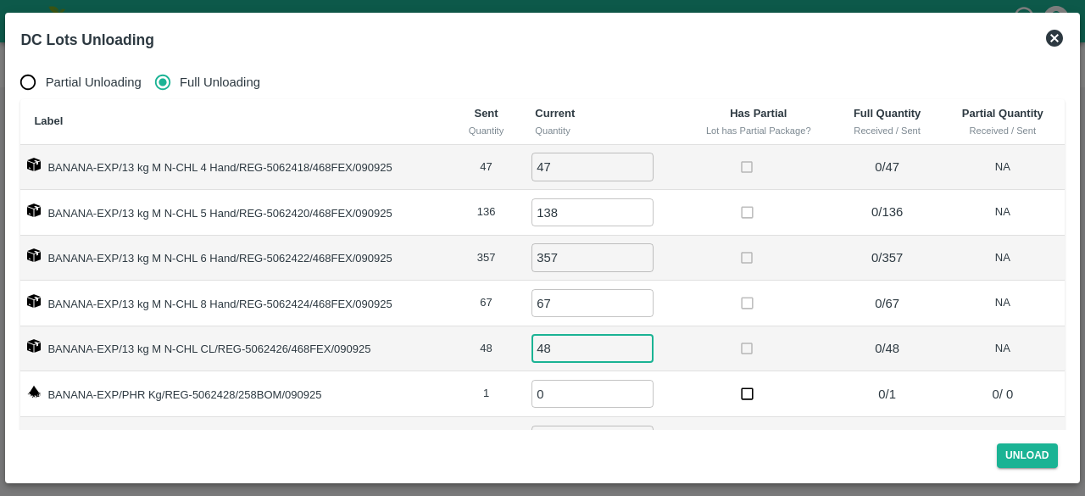
type input "48"
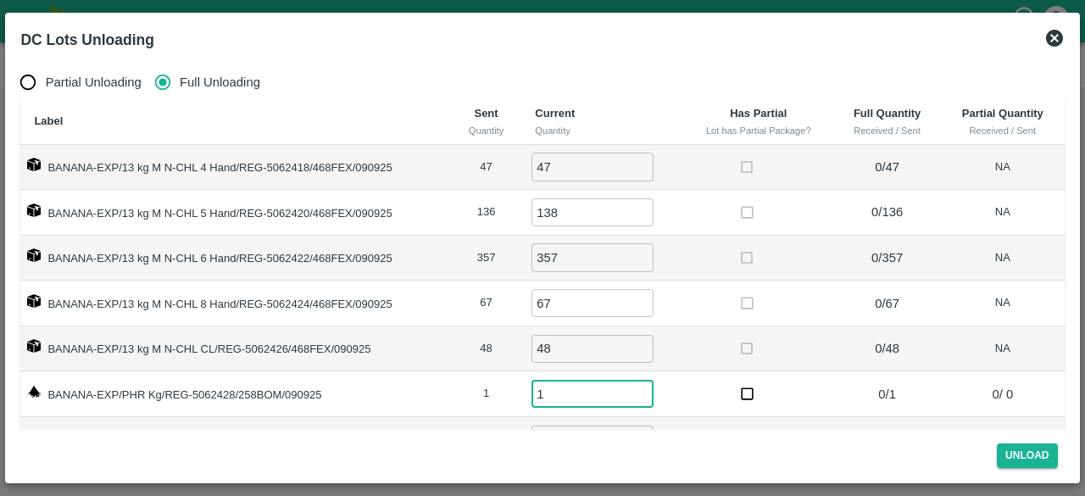
type input "1"
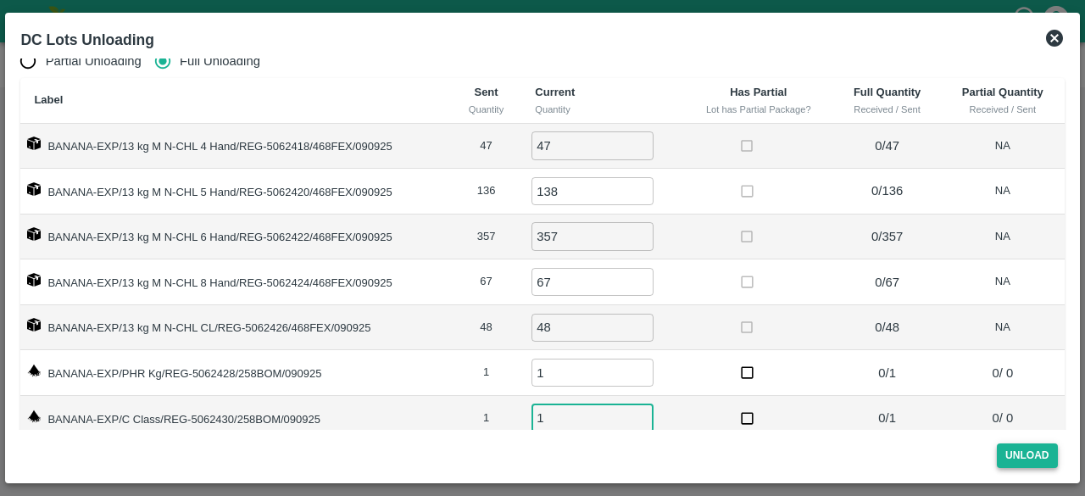
type input "1"
click at [1019, 455] on button "Unload" at bounding box center [1027, 455] width 61 height 25
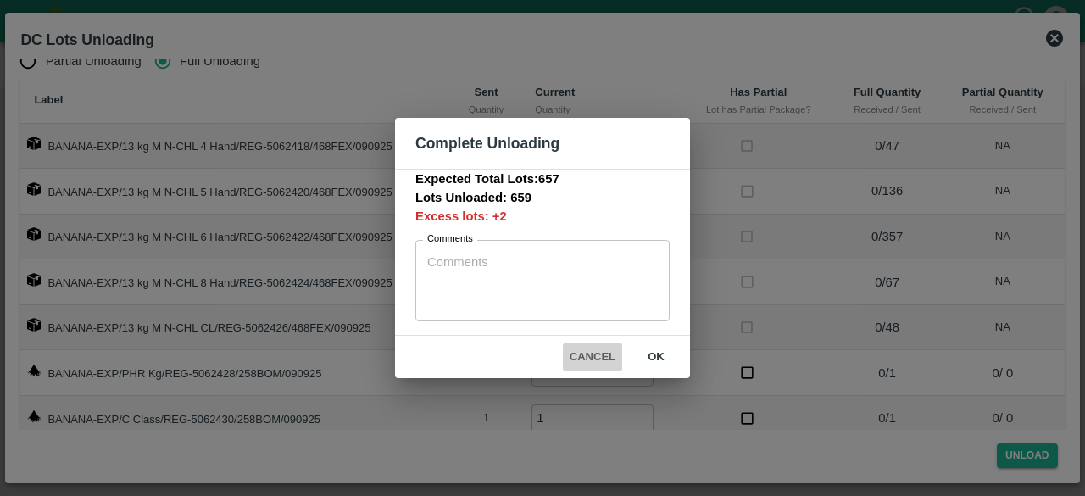
click at [583, 352] on button "Cancel" at bounding box center [592, 357] width 59 height 30
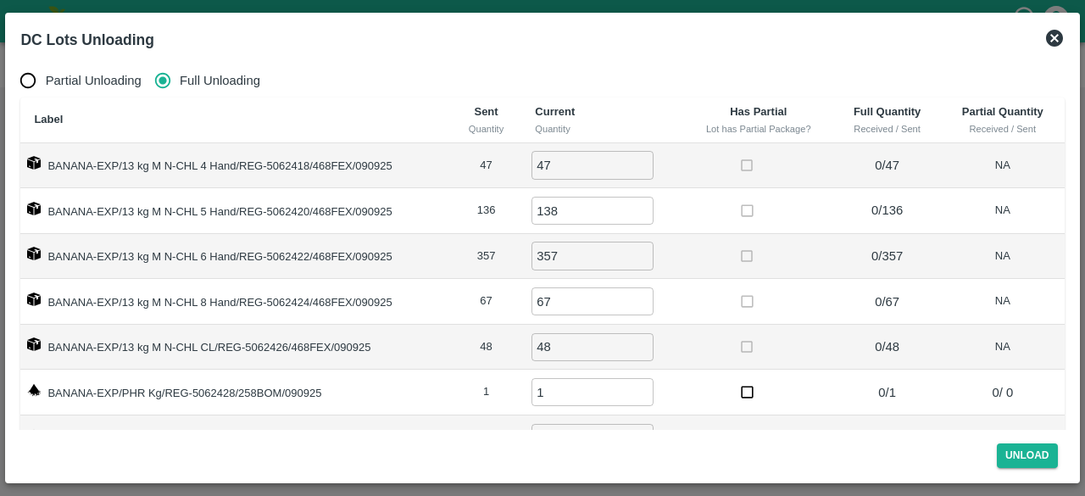
scroll to position [0, 0]
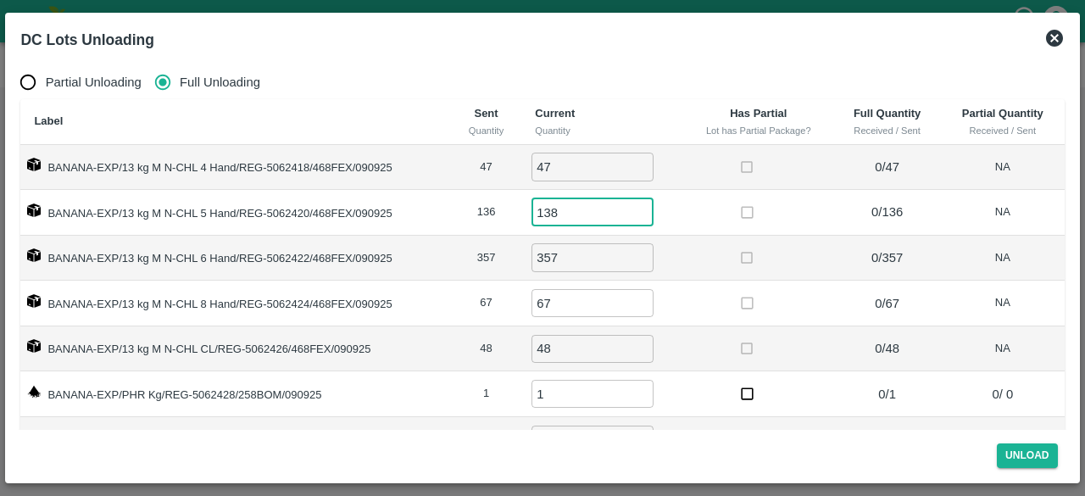
click at [560, 220] on input "138" at bounding box center [593, 212] width 122 height 28
type input "136"
click at [1018, 452] on button "Unload" at bounding box center [1027, 455] width 61 height 25
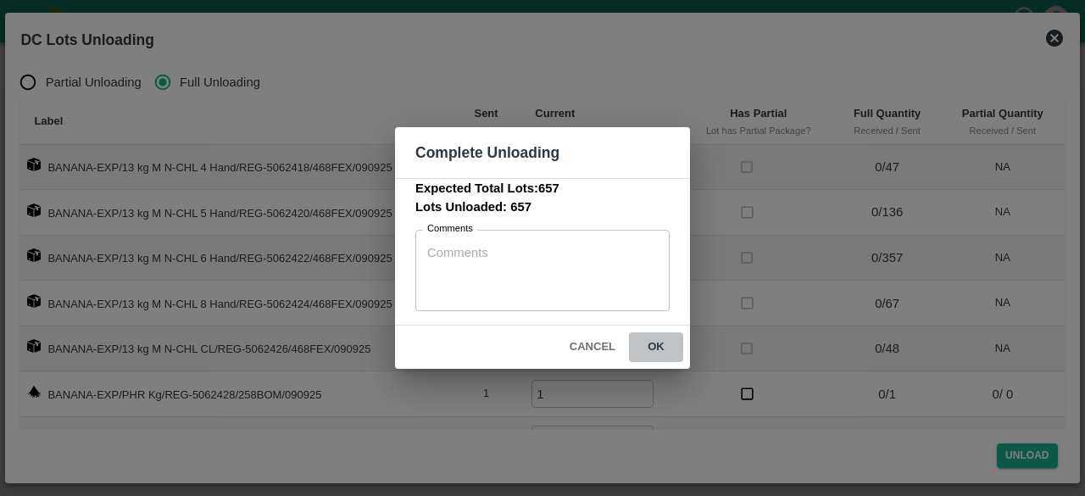
click at [658, 347] on button "ok" at bounding box center [656, 347] width 54 height 30
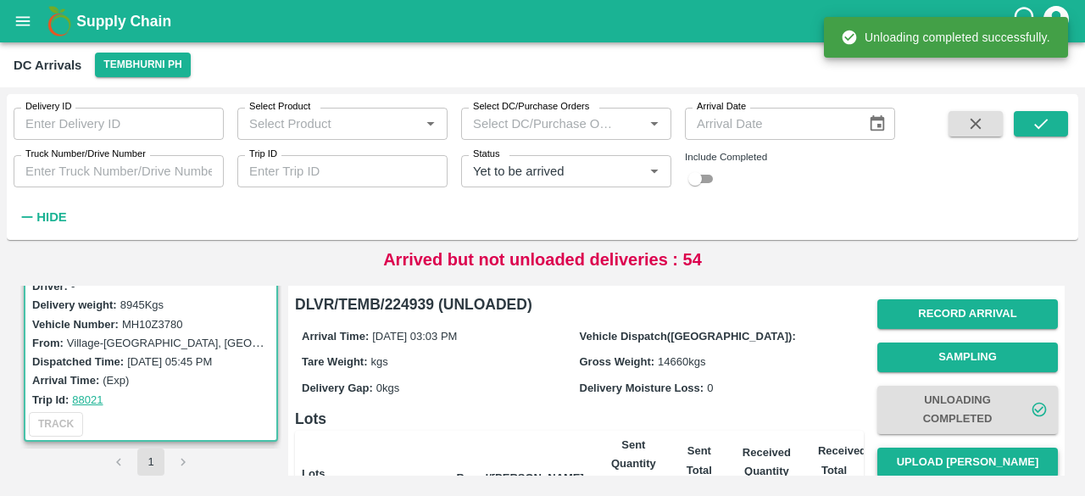
click at [948, 454] on button "Upload [PERSON_NAME]" at bounding box center [967, 463] width 181 height 30
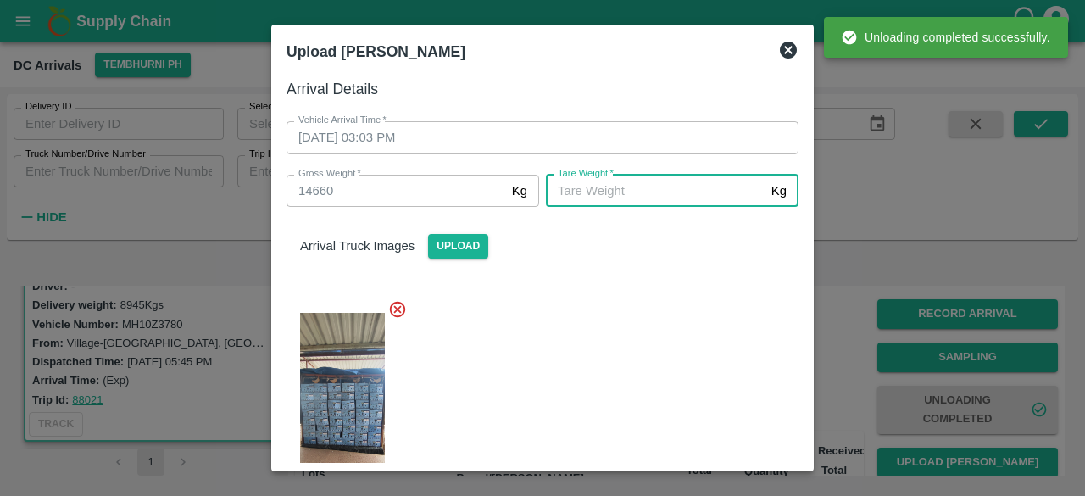
click at [636, 190] on input "[PERSON_NAME]   *" at bounding box center [655, 191] width 219 height 32
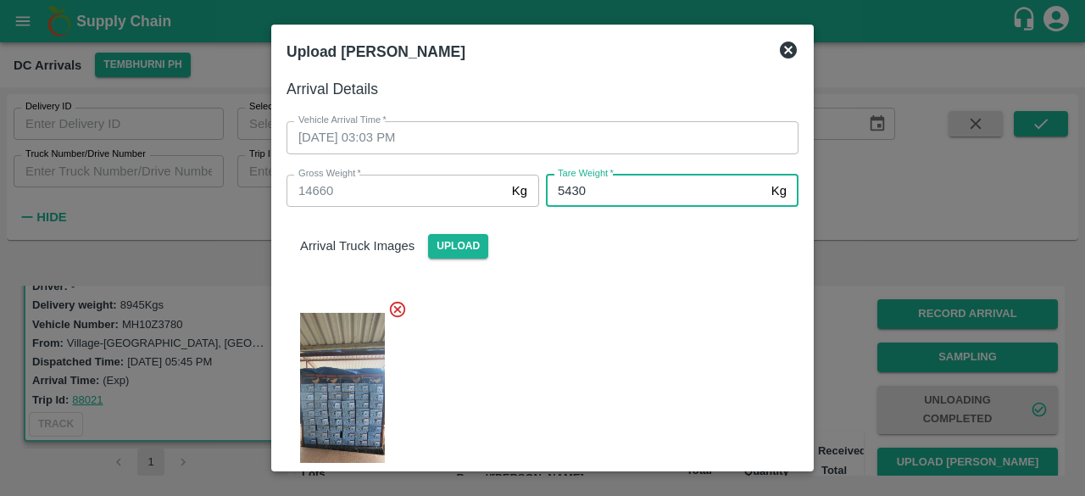
type input "5430"
click at [642, 277] on div "Arrival Truck Images Upload" at bounding box center [536, 362] width 526 height 338
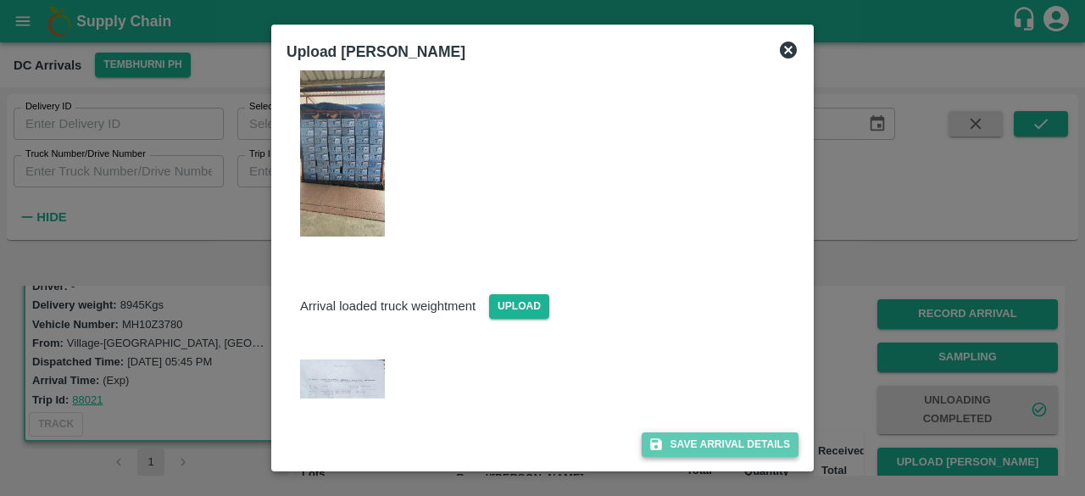
click at [692, 437] on button "Save Arrival Details" at bounding box center [720, 444] width 157 height 25
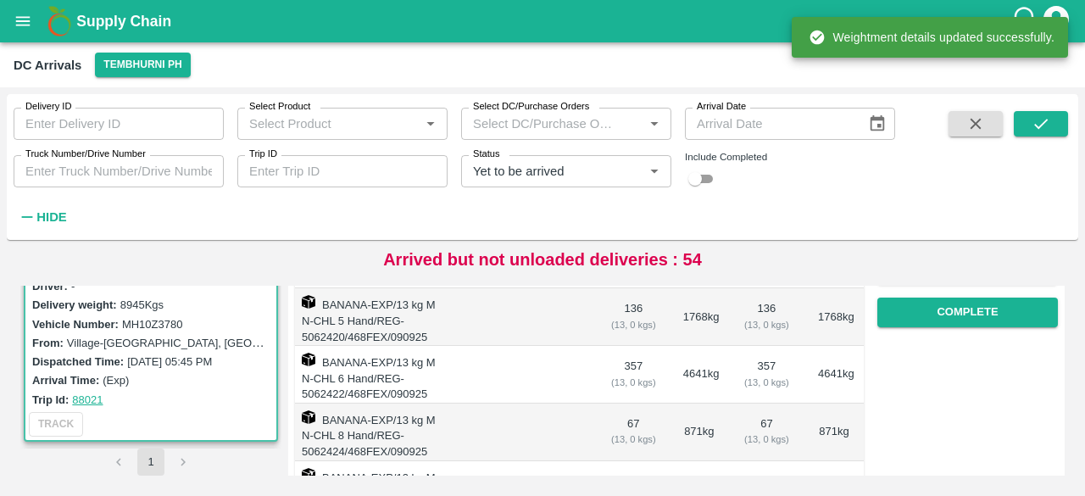
scroll to position [323, 0]
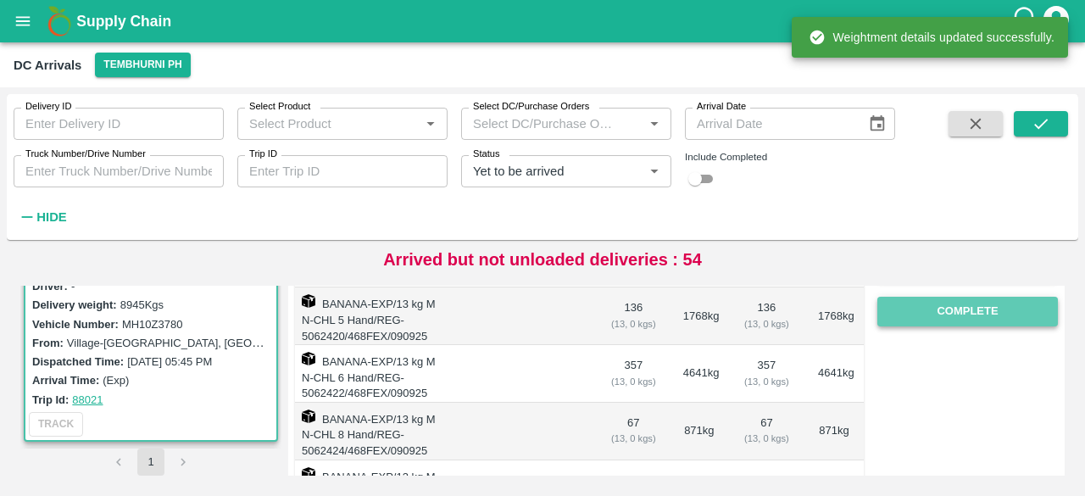
click at [946, 315] on button "Complete" at bounding box center [967, 312] width 181 height 30
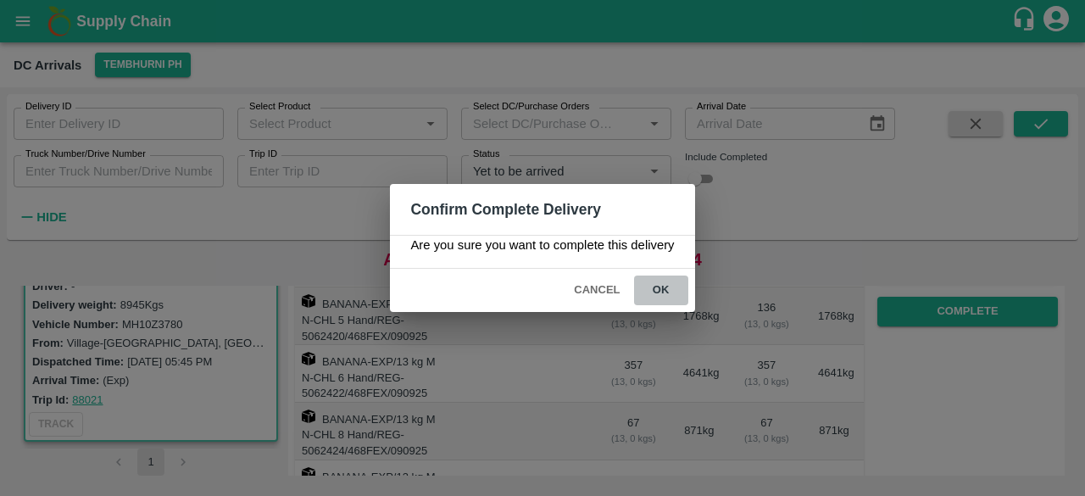
click at [657, 281] on button "ok" at bounding box center [661, 291] width 54 height 30
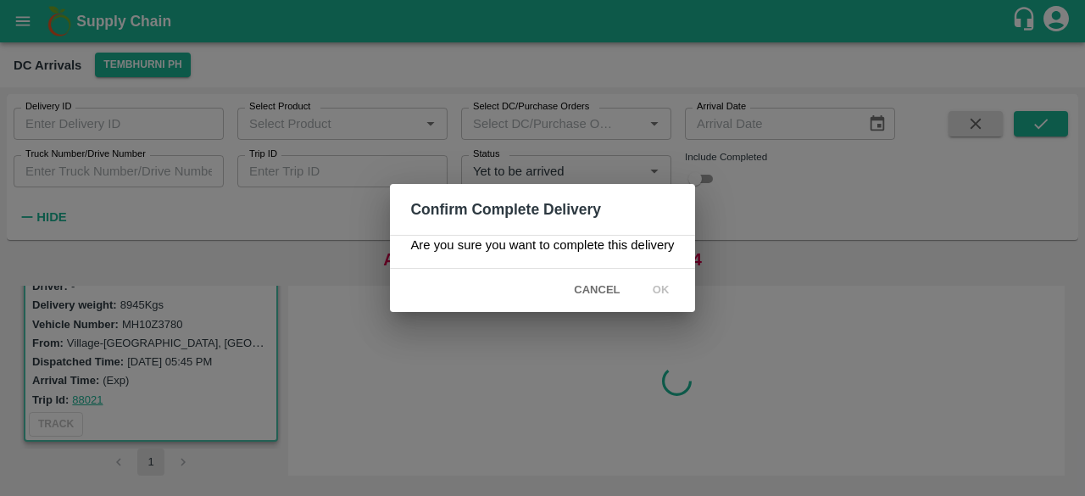
scroll to position [0, 0]
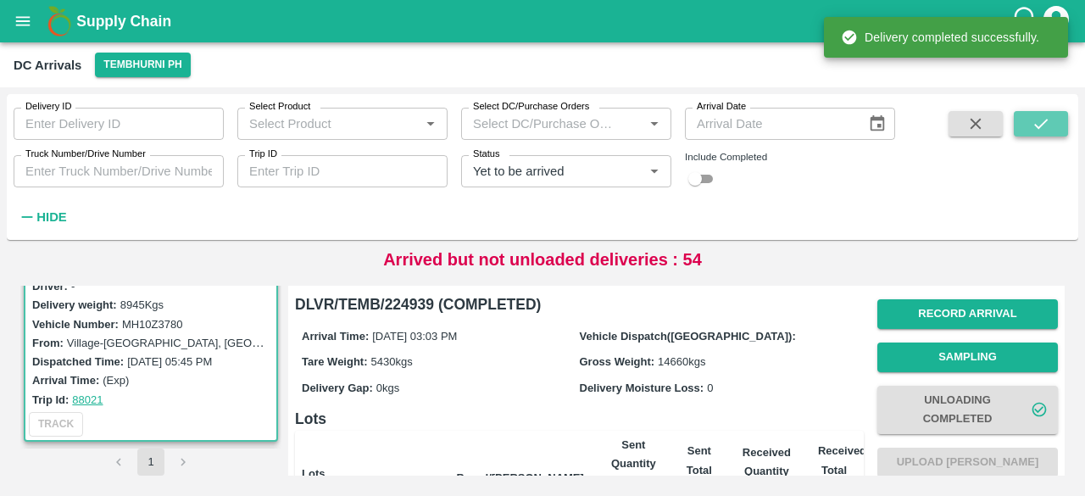
click at [1039, 128] on icon "submit" at bounding box center [1041, 124] width 14 height 10
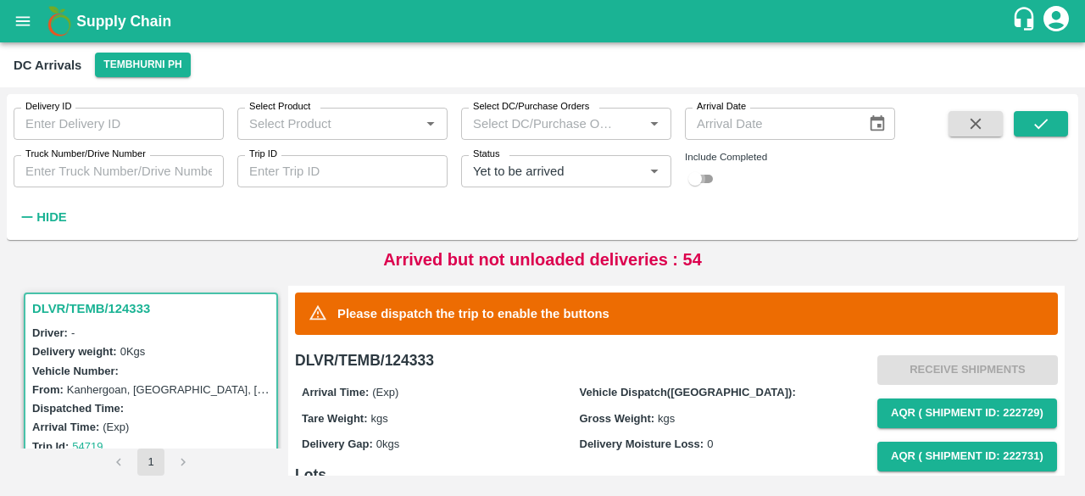
click at [704, 181] on input "checkbox" at bounding box center [695, 179] width 61 height 20
checkbox input "true"
click at [1042, 133] on button "submit" at bounding box center [1041, 123] width 54 height 25
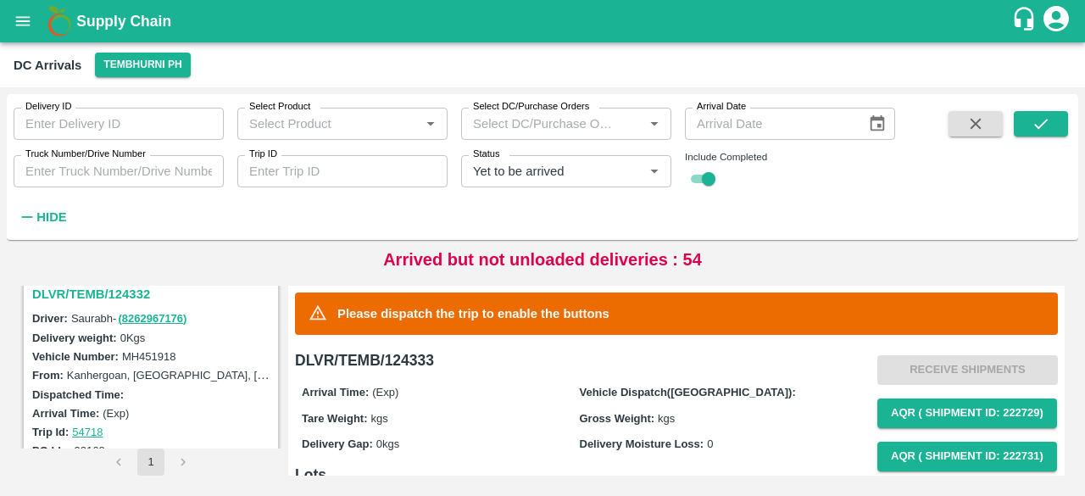
scroll to position [286, 0]
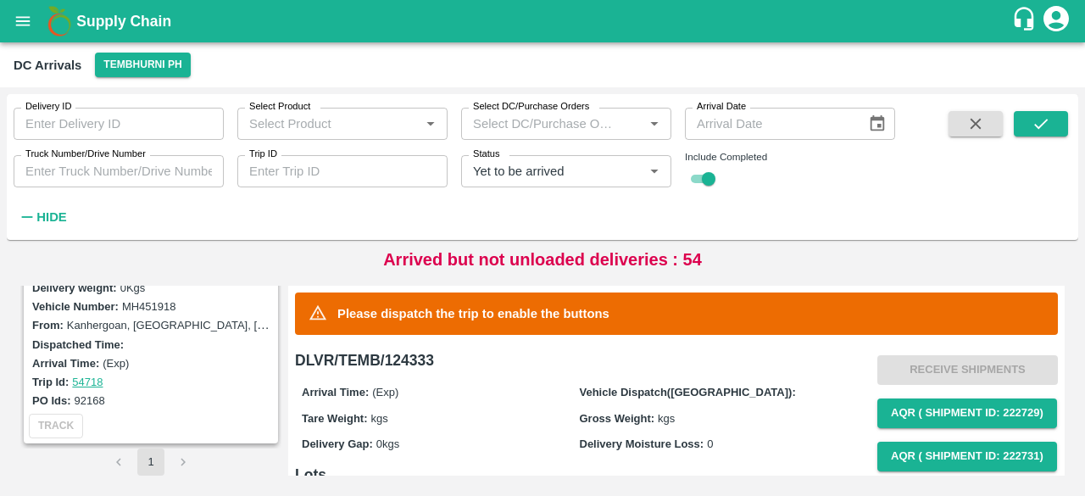
drag, startPoint x: 166, startPoint y: 365, endPoint x: 170, endPoint y: 394, distance: 29.9
click at [170, 394] on div "PO Ids: 92168" at bounding box center [153, 400] width 242 height 19
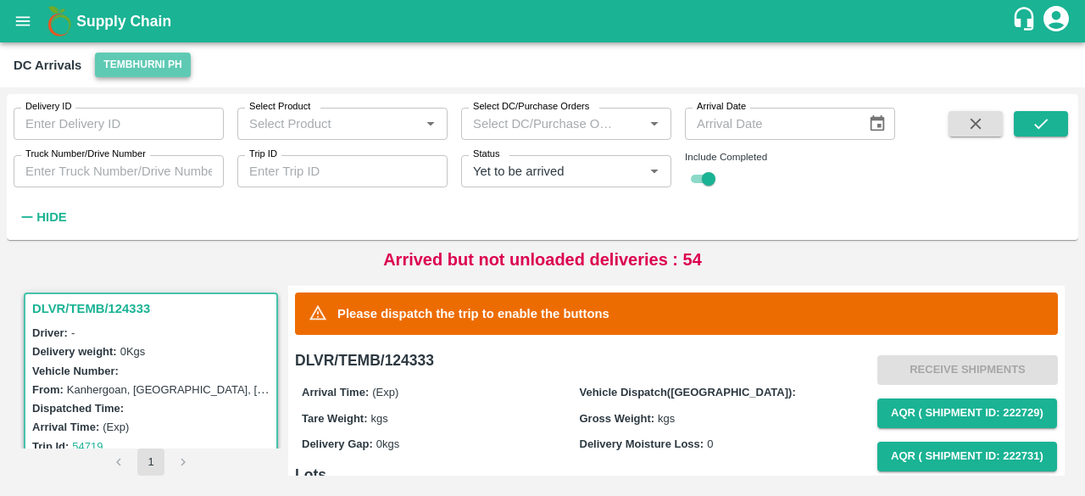
click at [138, 70] on button "Tembhurni PH" at bounding box center [142, 65] width 95 height 25
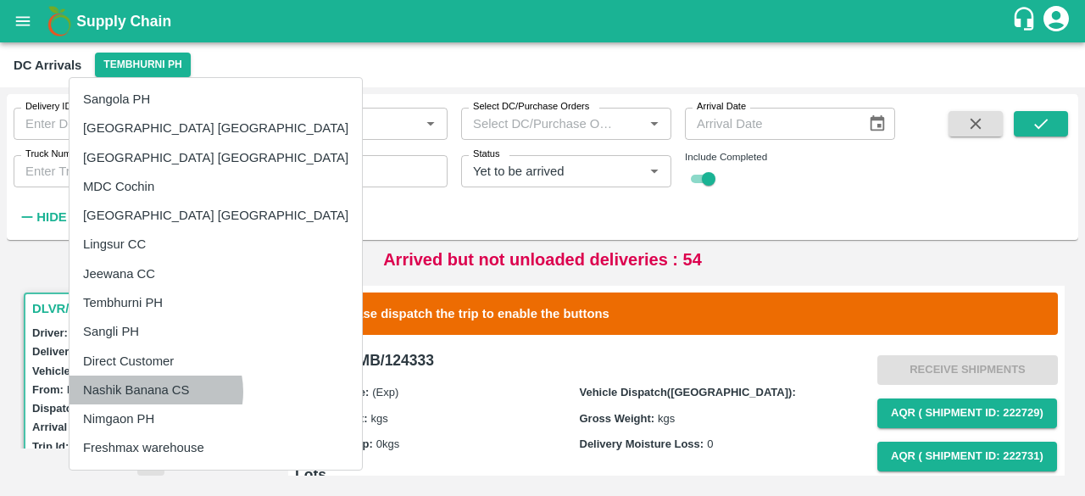
click at [155, 391] on li "Nashik Banana CS" at bounding box center [216, 390] width 292 height 29
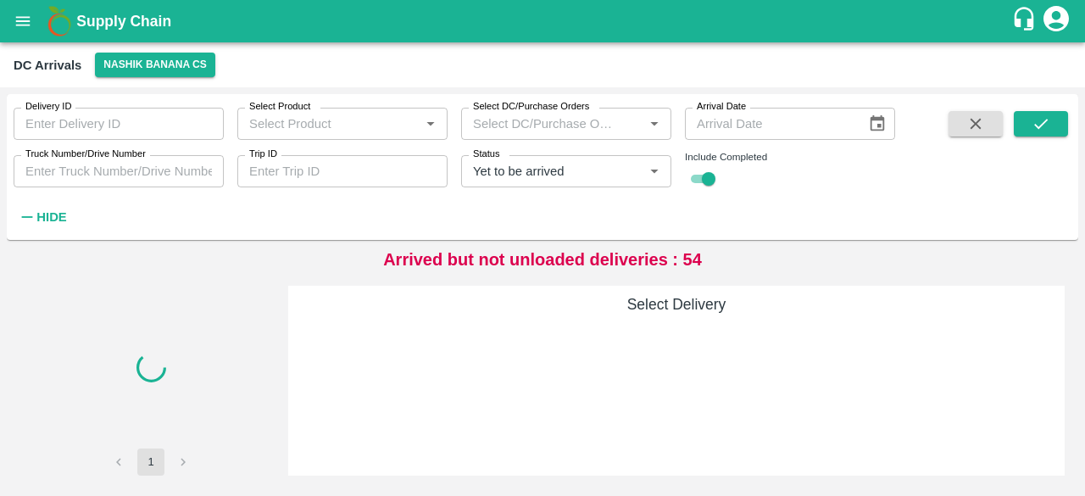
click at [155, 298] on ul "Sangola PH [GEOGRAPHIC_DATA] [GEOGRAPHIC_DATA] [GEOGRAPHIC_DATA] [GEOGRAPHIC_DA…" at bounding box center [198, 188] width 220 height 220
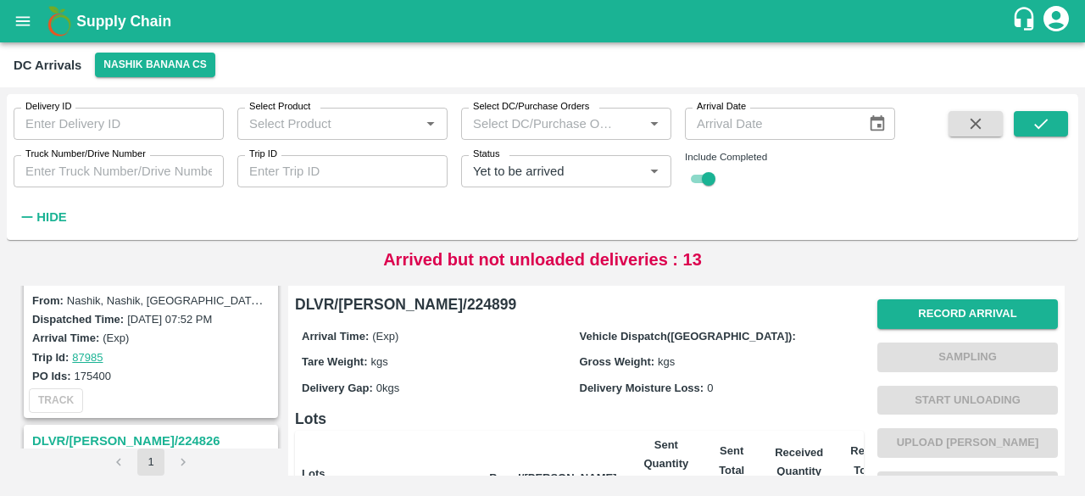
scroll to position [1194, 0]
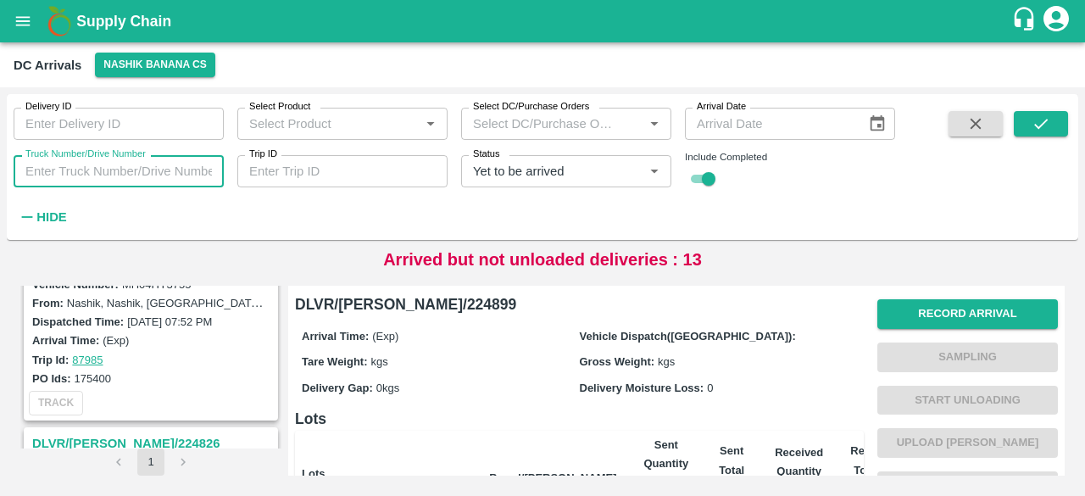
click at [109, 174] on input "Truck Number/Drive Number" at bounding box center [119, 171] width 210 height 32
type input "3755"
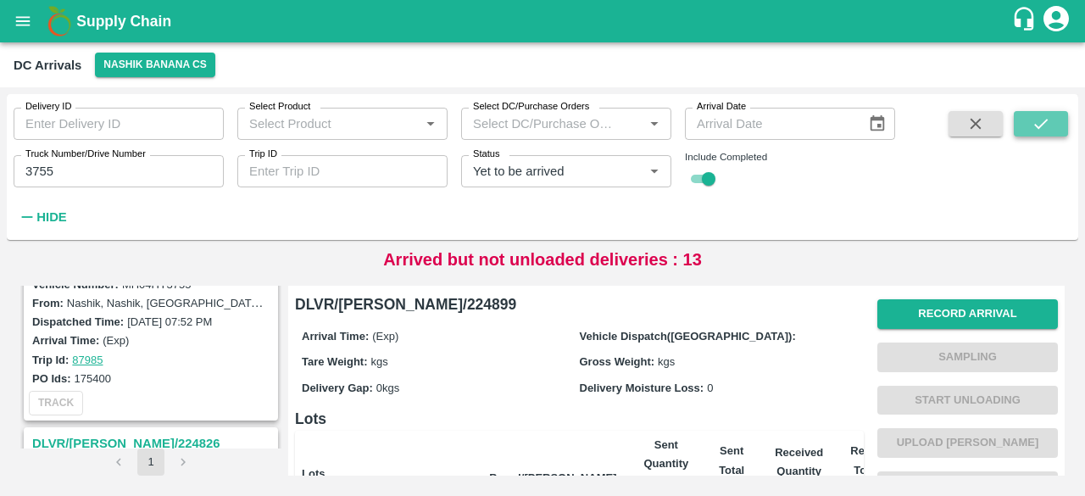
click at [1048, 125] on icon "submit" at bounding box center [1041, 123] width 19 height 19
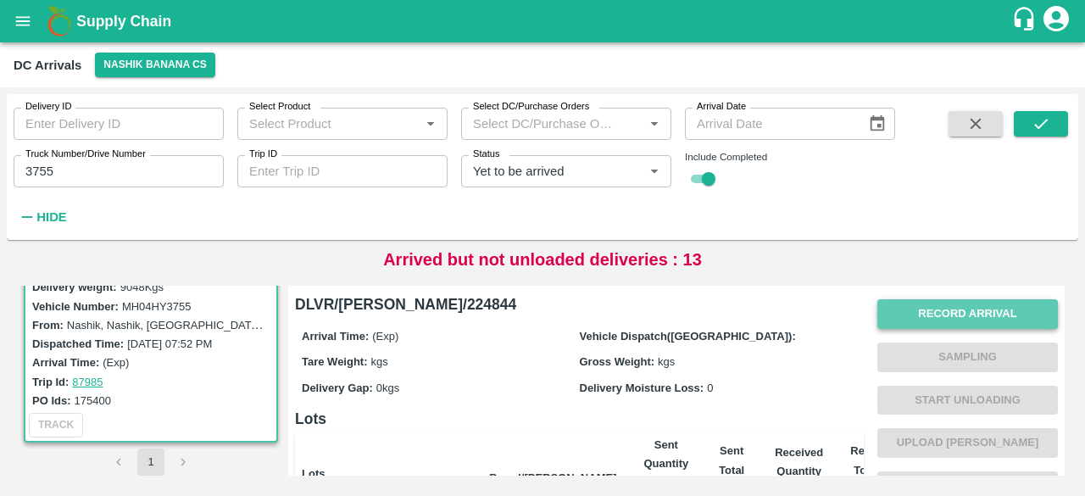
click at [953, 309] on button "Record Arrival" at bounding box center [967, 314] width 181 height 30
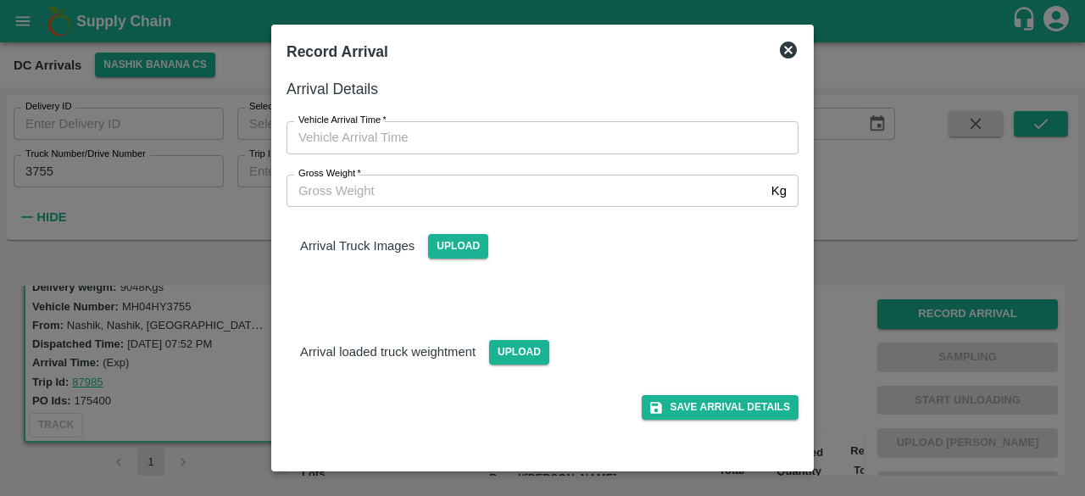
type input "DD/MM/YYYY hh:mm aa"
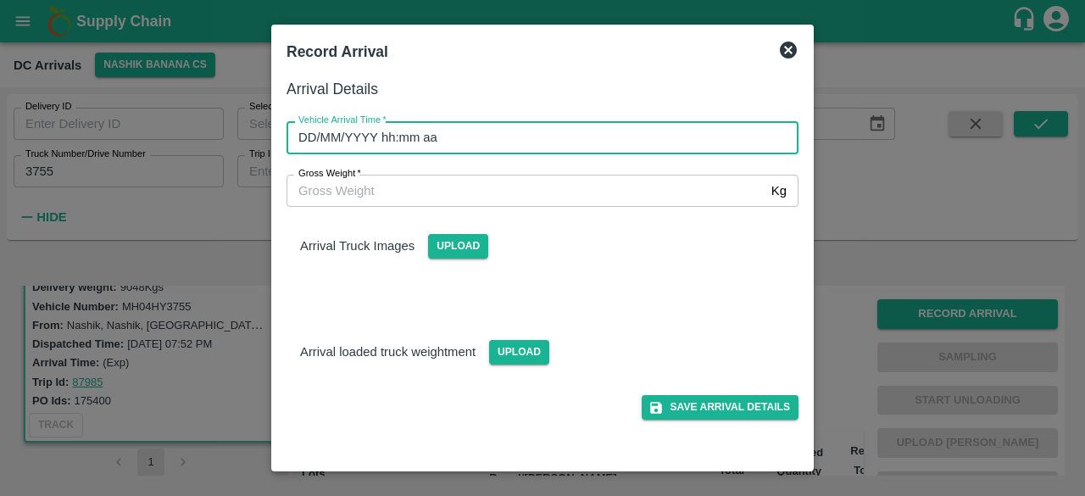
click at [565, 133] on input "DD/MM/YYYY hh:mm aa" at bounding box center [537, 137] width 500 height 32
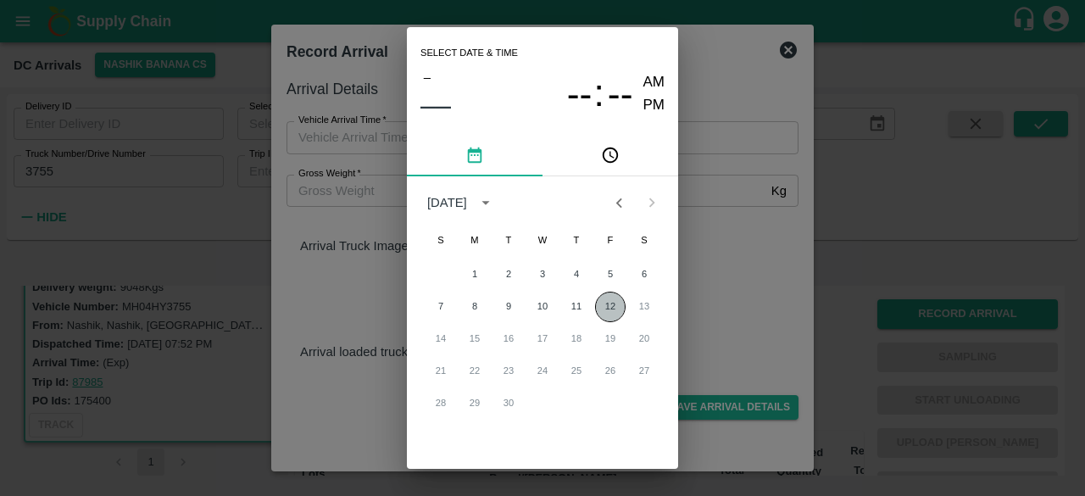
click at [604, 309] on button "12" at bounding box center [610, 307] width 31 height 31
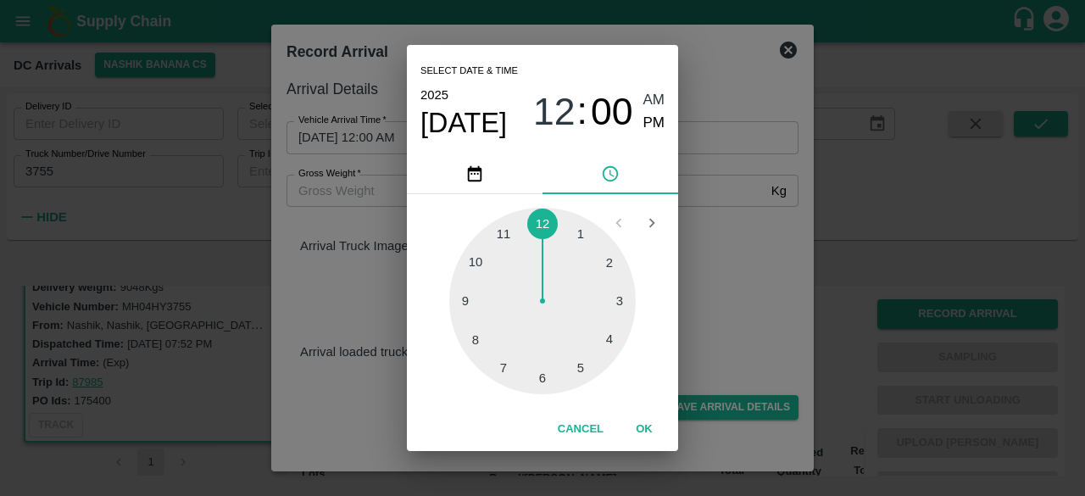
click at [498, 377] on div at bounding box center [542, 301] width 186 height 186
click at [465, 300] on div at bounding box center [542, 301] width 186 height 186
type input "[DATE] 07:45 AM"
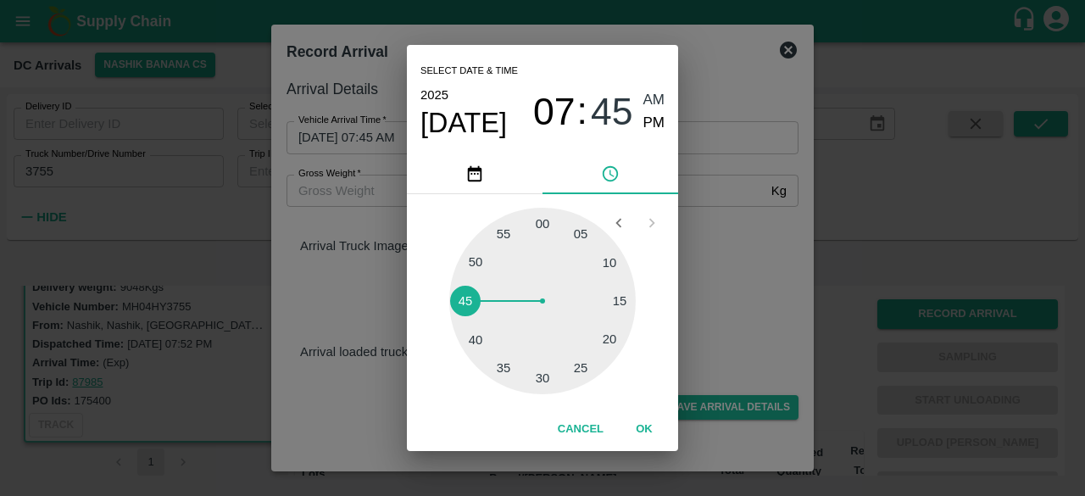
click at [703, 271] on div "Select date & time [DATE] 07 : 45 AM PM 05 10 15 20 25 30 35 40 45 50 55 00 Can…" at bounding box center [542, 248] width 1085 height 496
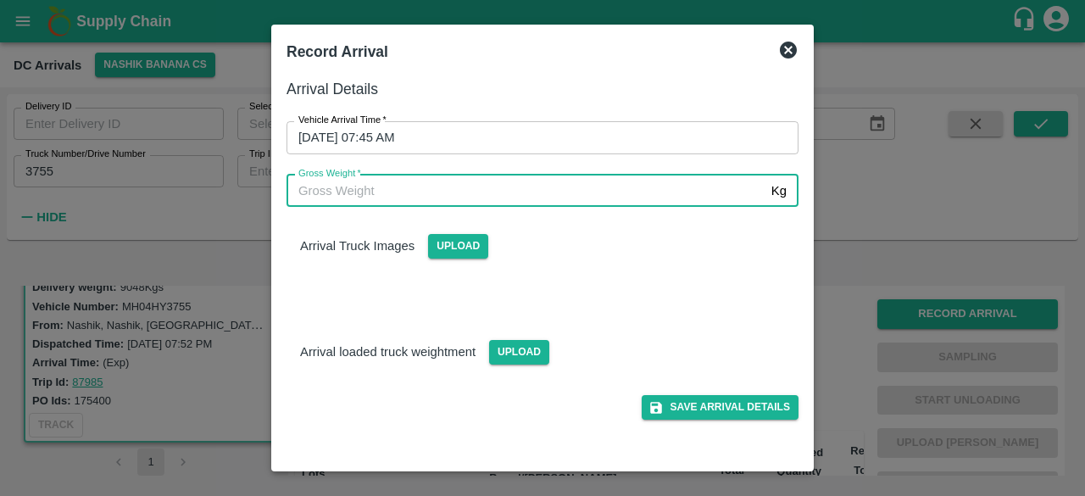
click at [346, 184] on input "Gross Weight   *" at bounding box center [526, 191] width 478 height 32
type input "15295"
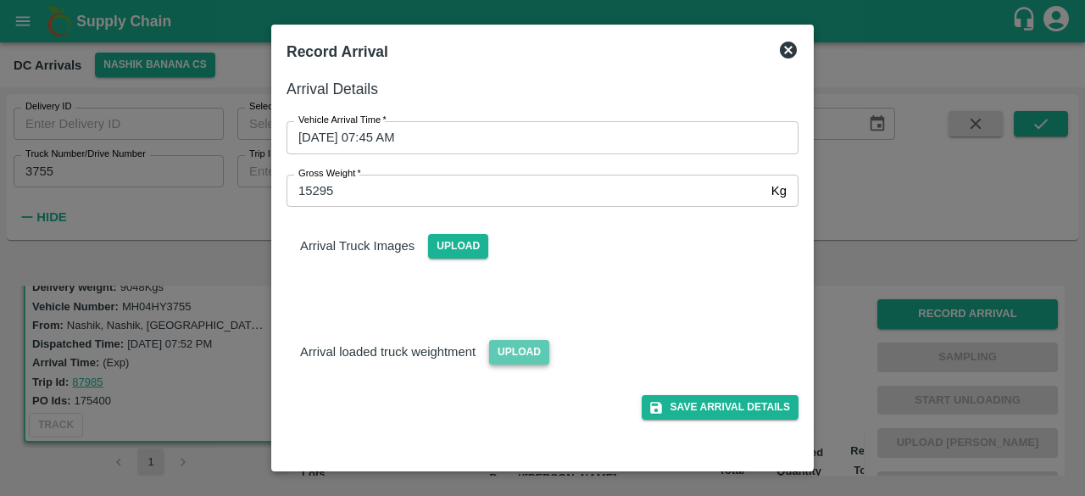
click at [509, 348] on span "Upload" at bounding box center [519, 352] width 60 height 25
click at [0, 0] on input "Upload" at bounding box center [0, 0] width 0 height 0
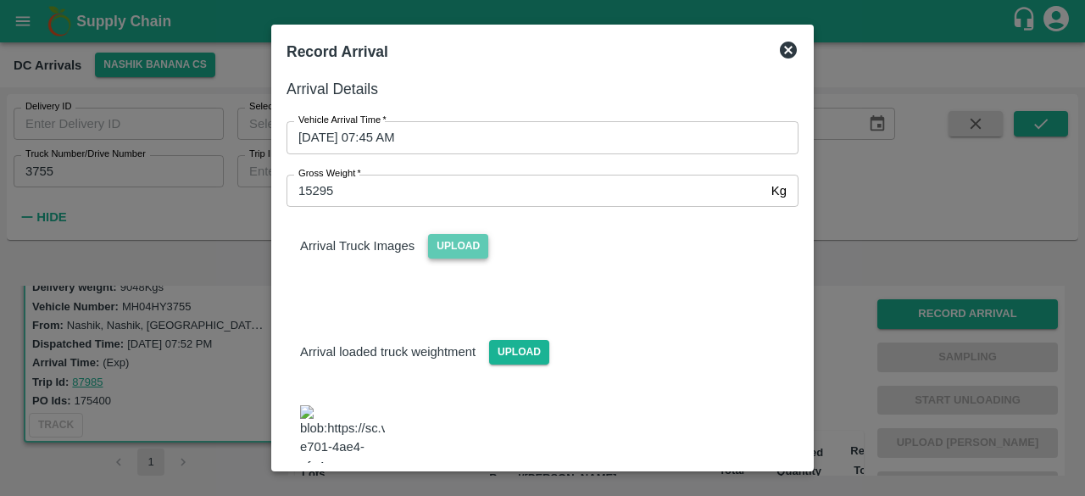
click at [463, 242] on span "Upload" at bounding box center [458, 246] width 60 height 25
click at [0, 0] on input "Upload" at bounding box center [0, 0] width 0 height 0
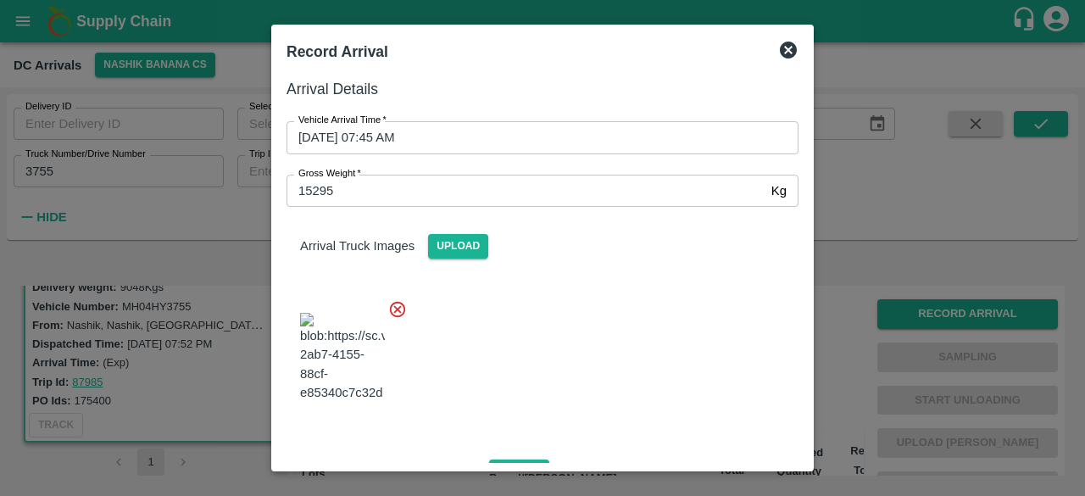
scroll to position [180, 0]
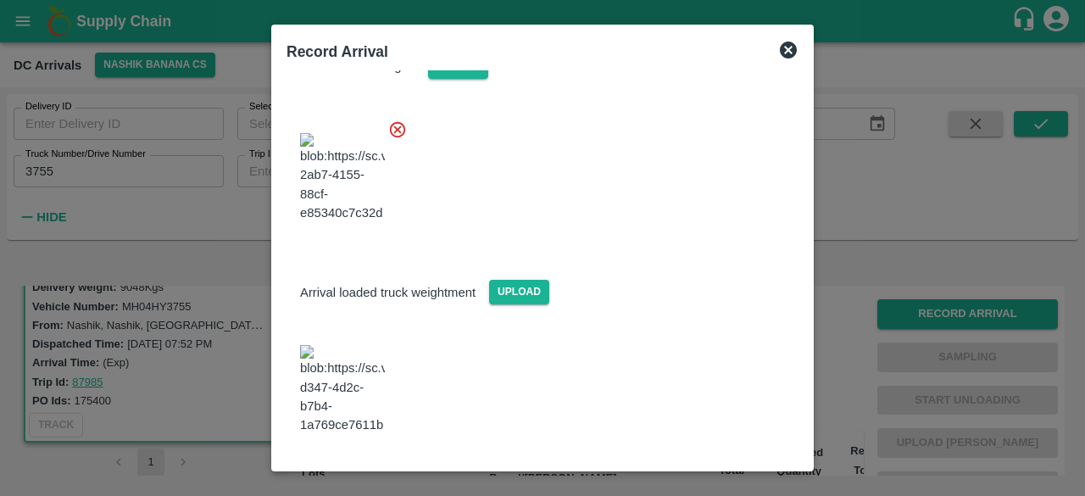
click at [712, 468] on button "Save Arrival Details" at bounding box center [720, 480] width 157 height 25
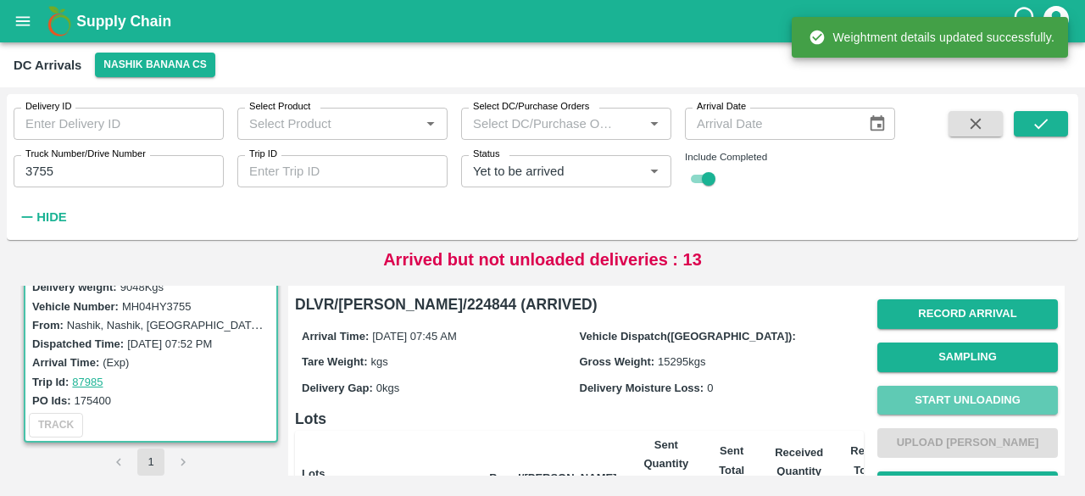
click at [952, 392] on button "Start Unloading" at bounding box center [967, 401] width 181 height 30
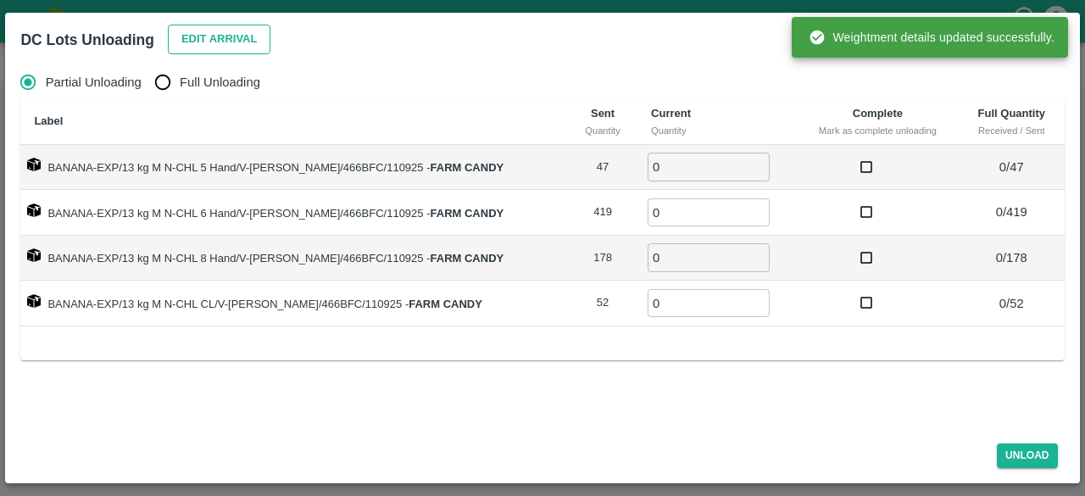
click at [214, 35] on button "Edit Arrival" at bounding box center [219, 40] width 103 height 30
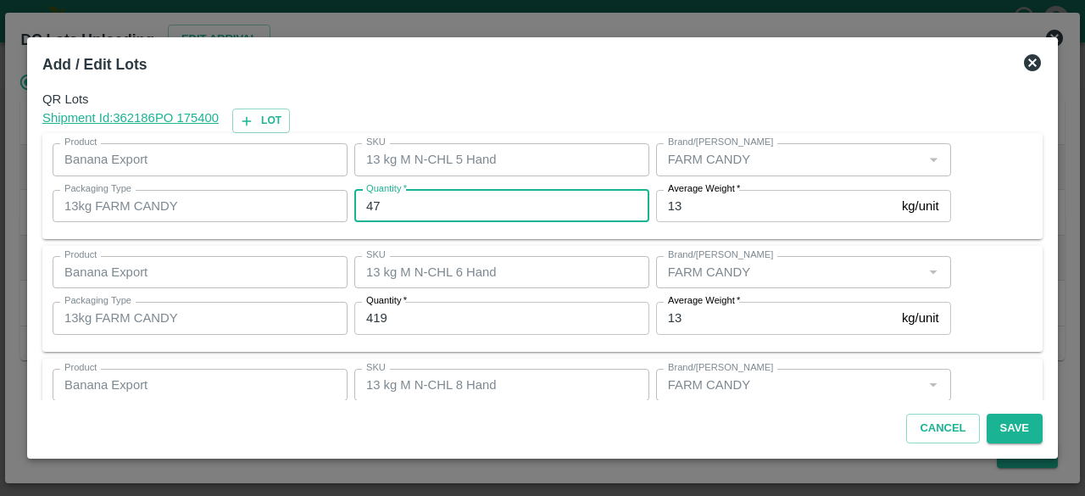
click at [369, 208] on input "47" at bounding box center [501, 206] width 295 height 32
type input "38"
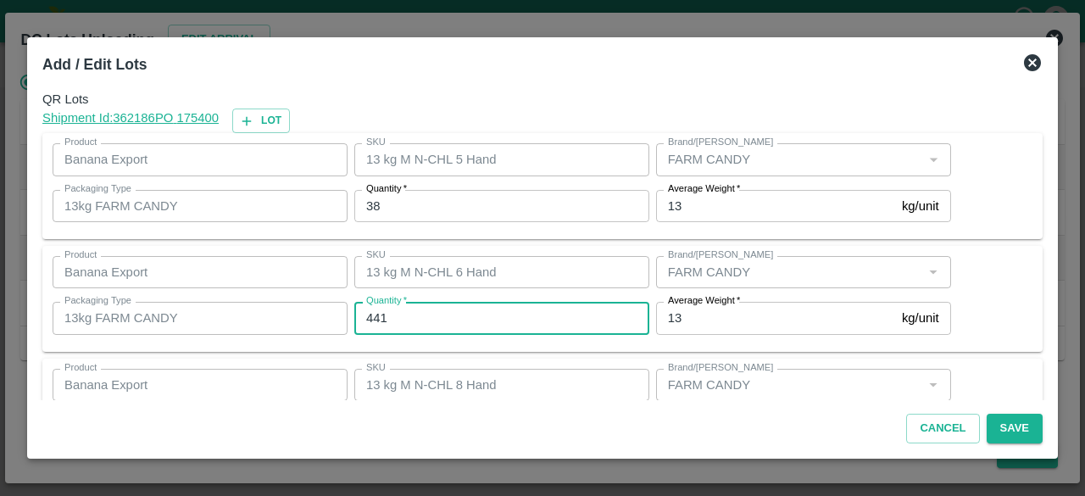
type input "441"
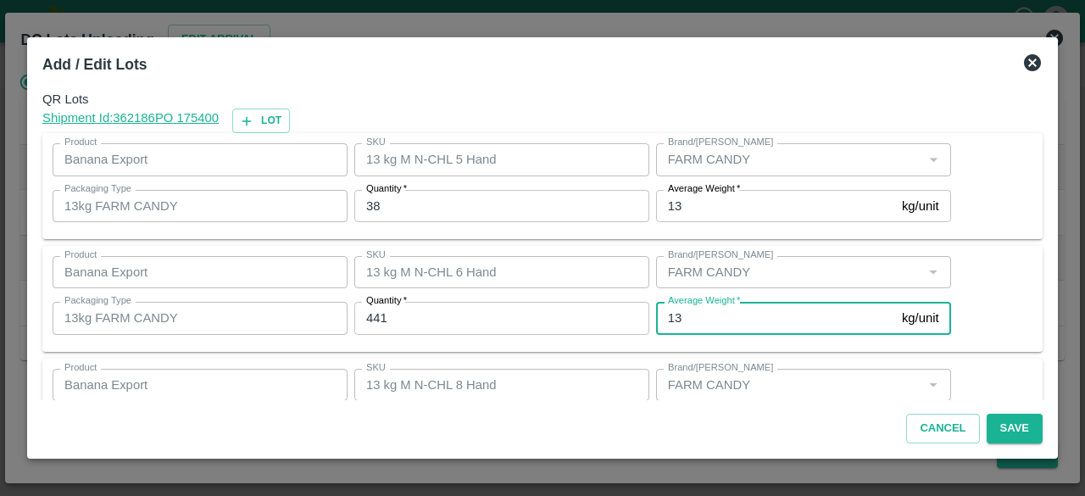
scroll to position [188, 0]
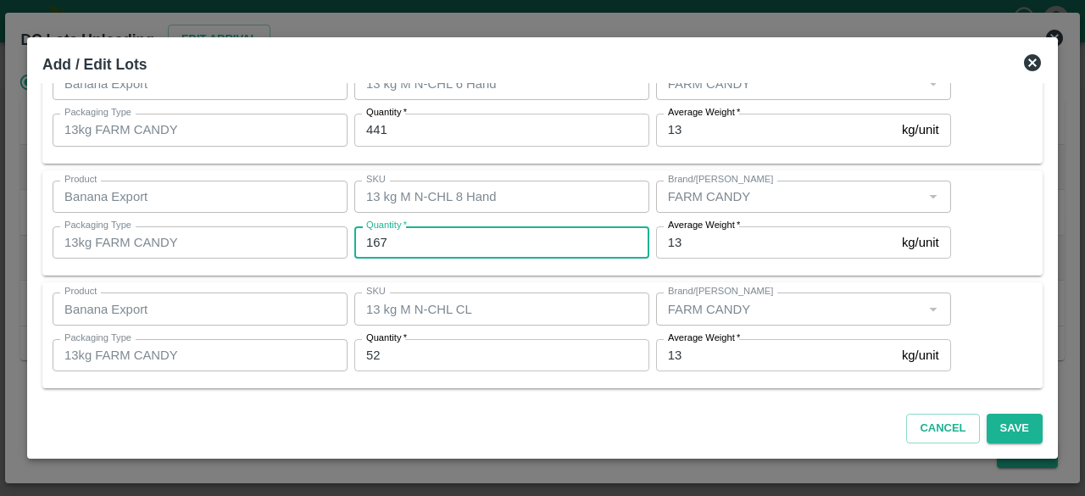
type input "167"
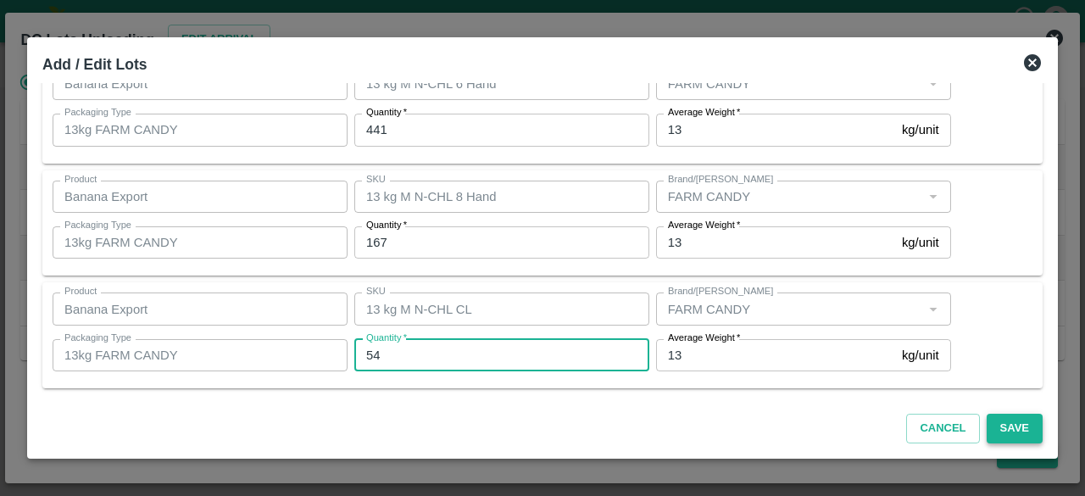
type input "54"
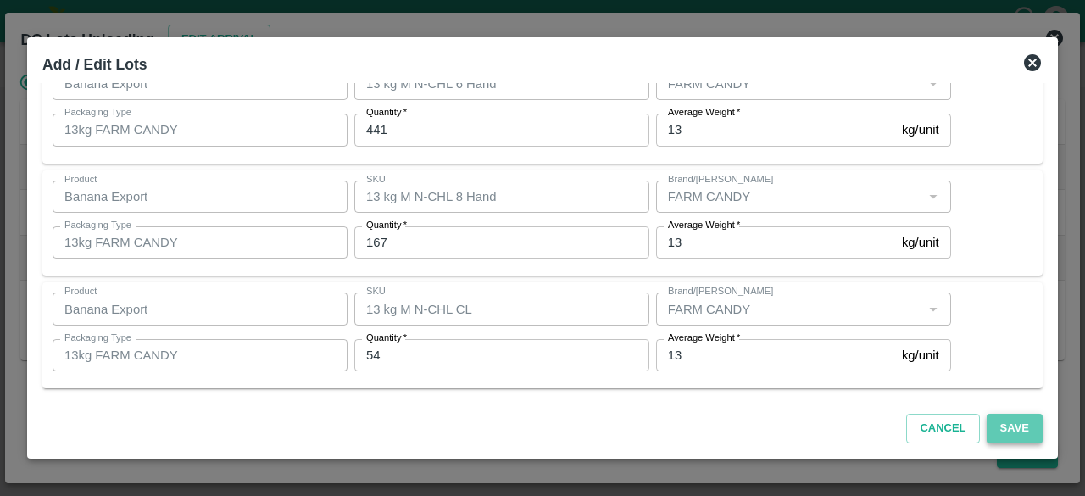
click at [1010, 428] on button "Save" at bounding box center [1015, 429] width 56 height 30
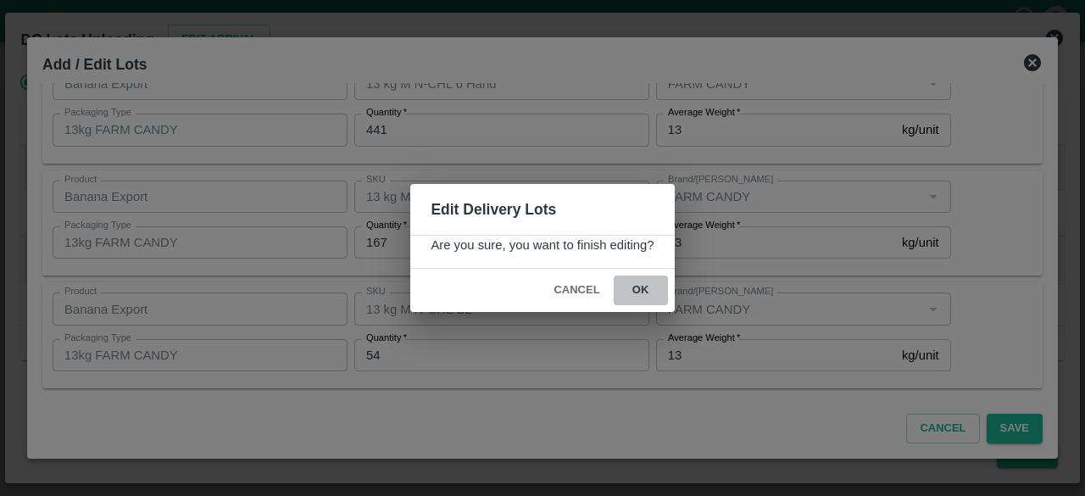
click at [635, 284] on button "ok" at bounding box center [641, 291] width 54 height 30
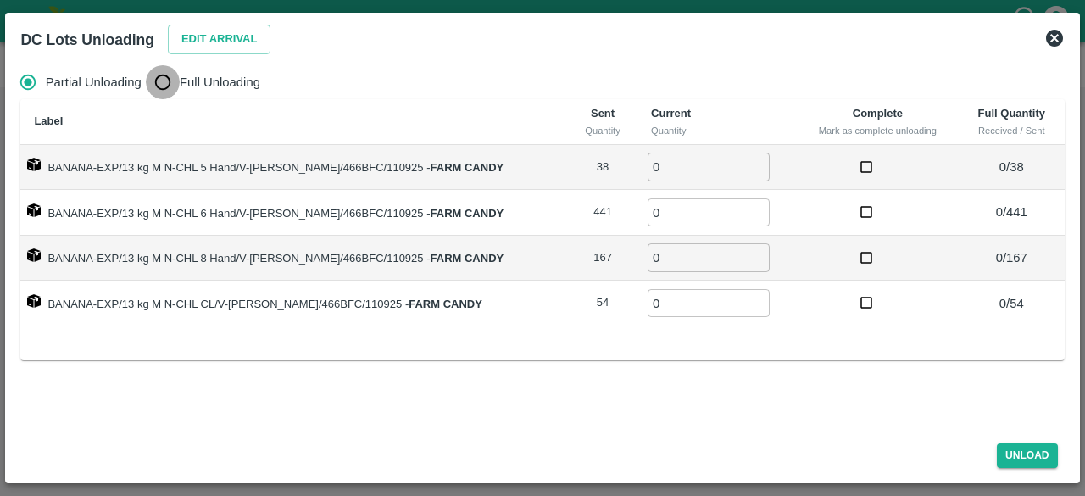
click at [162, 88] on input "Full Unloading" at bounding box center [163, 82] width 34 height 34
radio input "true"
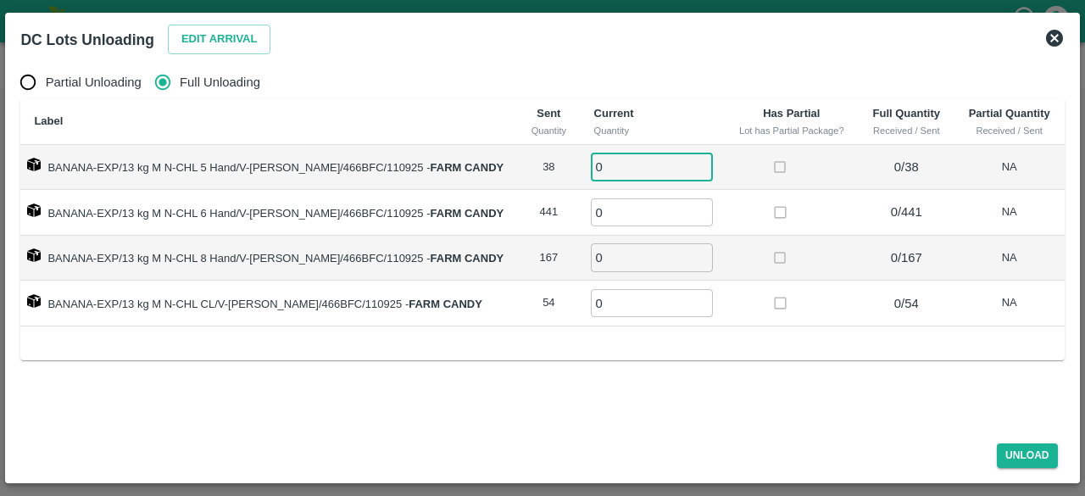
click at [614, 173] on input "0" at bounding box center [652, 167] width 122 height 28
type input "38"
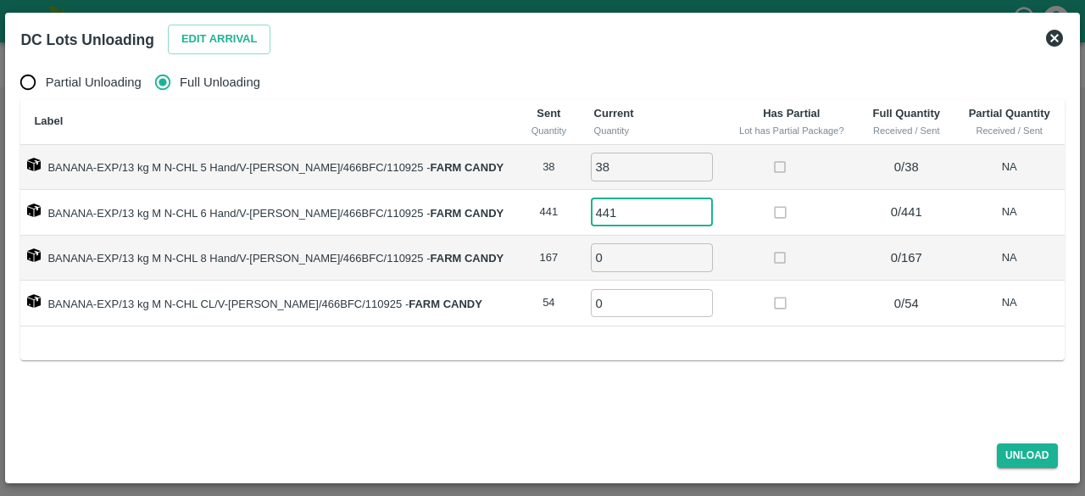
type input "441"
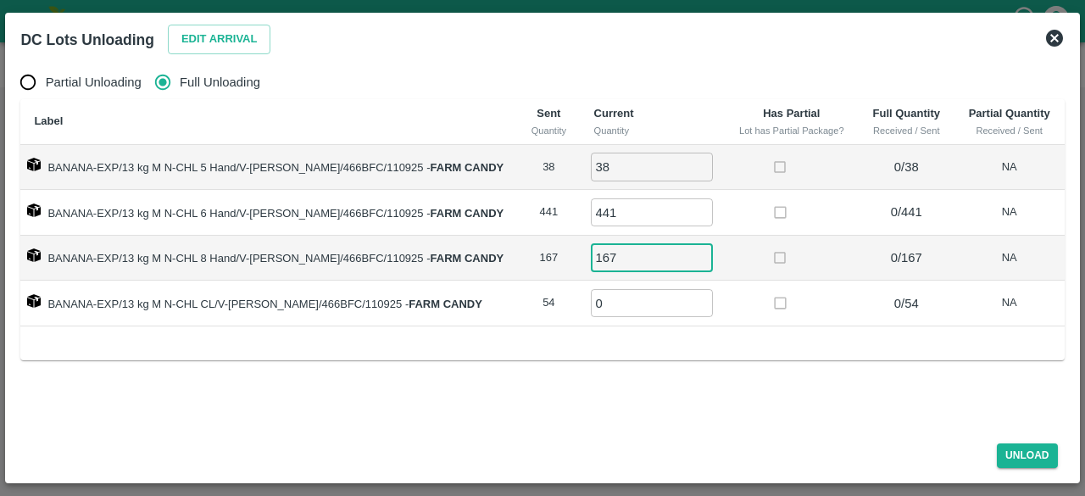
type input "167"
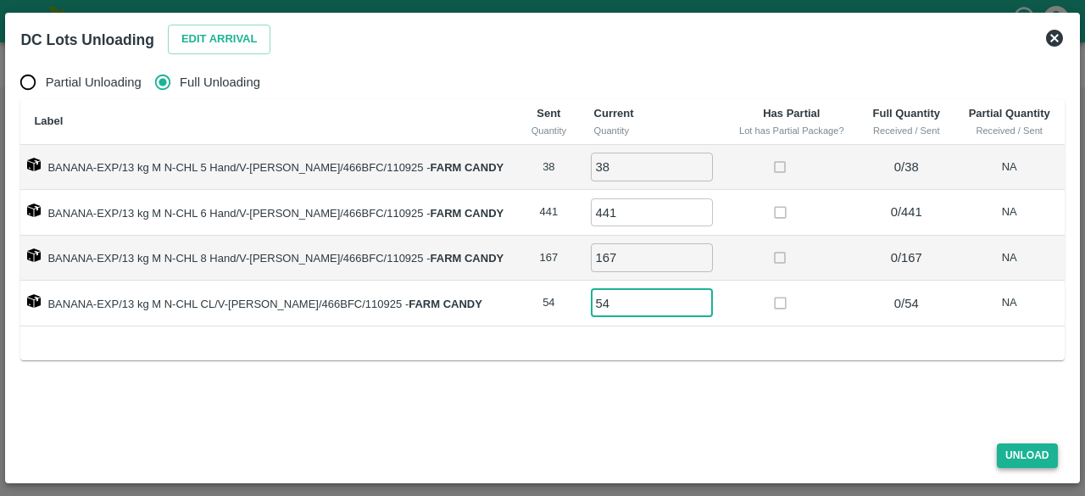
type input "54"
click at [1027, 451] on button "Unload" at bounding box center [1027, 455] width 61 height 25
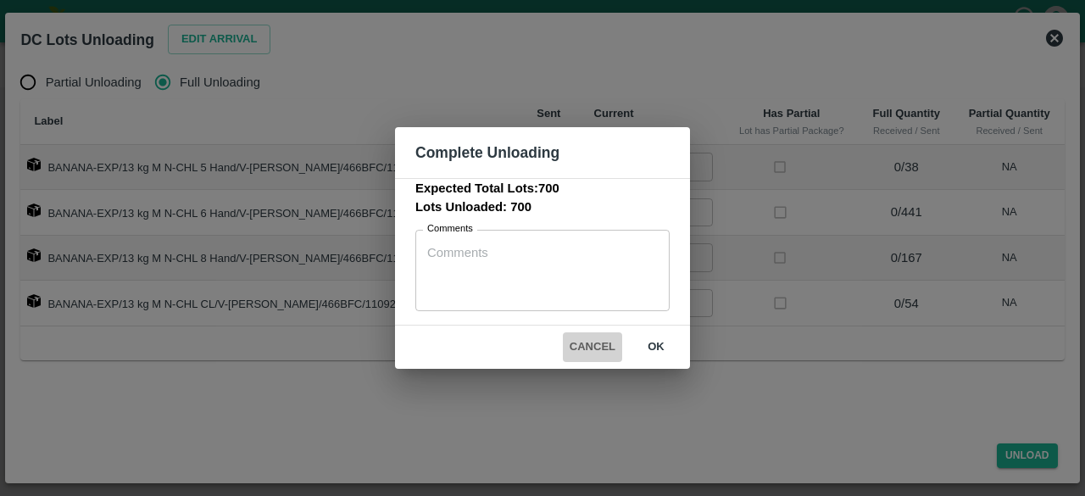
click at [577, 351] on button "Cancel" at bounding box center [592, 347] width 59 height 30
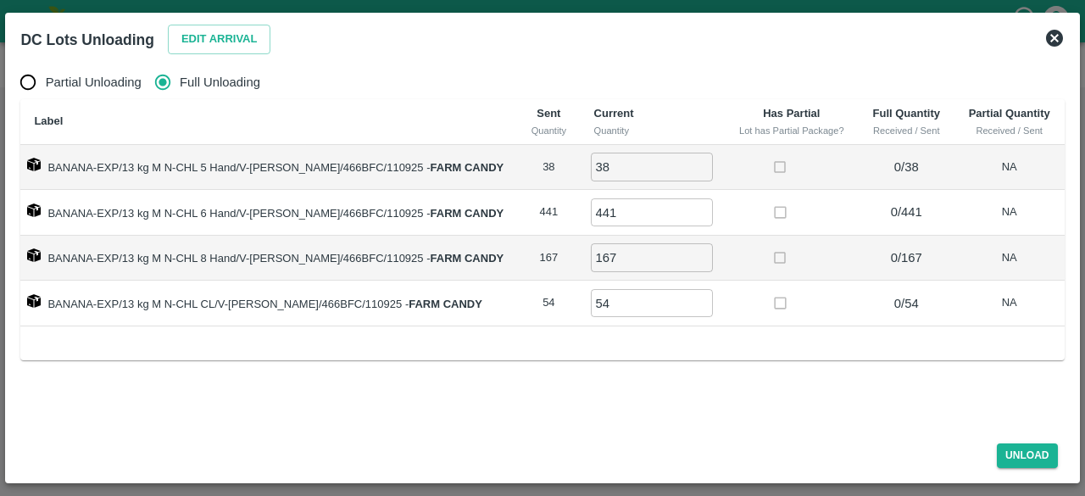
click at [217, 24] on div "Edit Arrival" at bounding box center [216, 36] width 110 height 36
click at [231, 38] on button "Edit Arrival" at bounding box center [219, 40] width 103 height 30
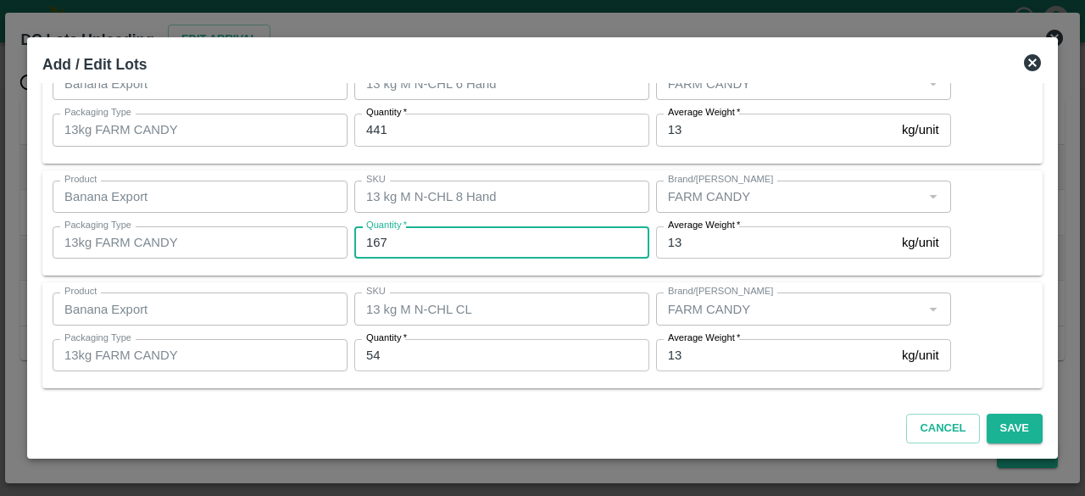
click at [404, 238] on input "167" at bounding box center [501, 242] width 295 height 32
type input "163"
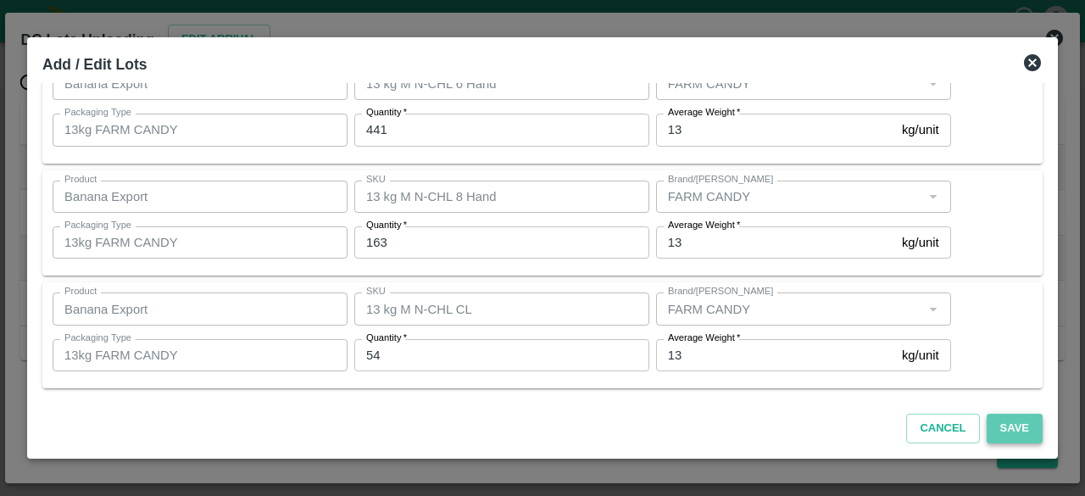
click at [1014, 431] on button "Save" at bounding box center [1015, 429] width 56 height 30
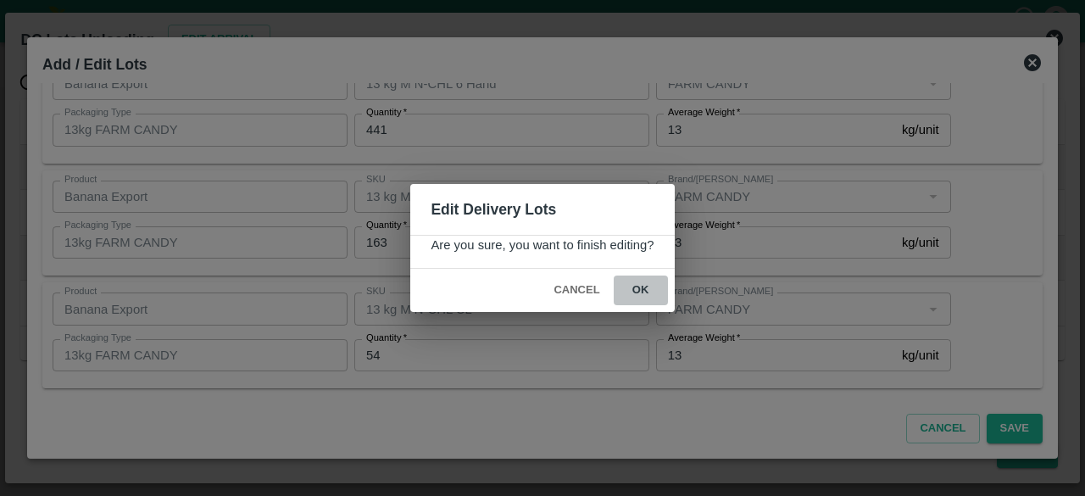
click at [637, 286] on button "ok" at bounding box center [641, 291] width 54 height 30
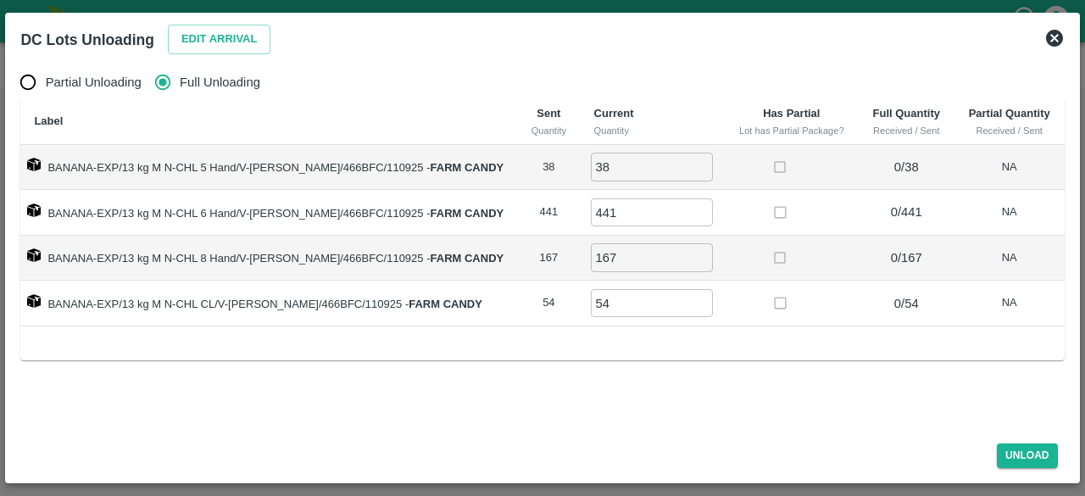
radio input "true"
type input "0"
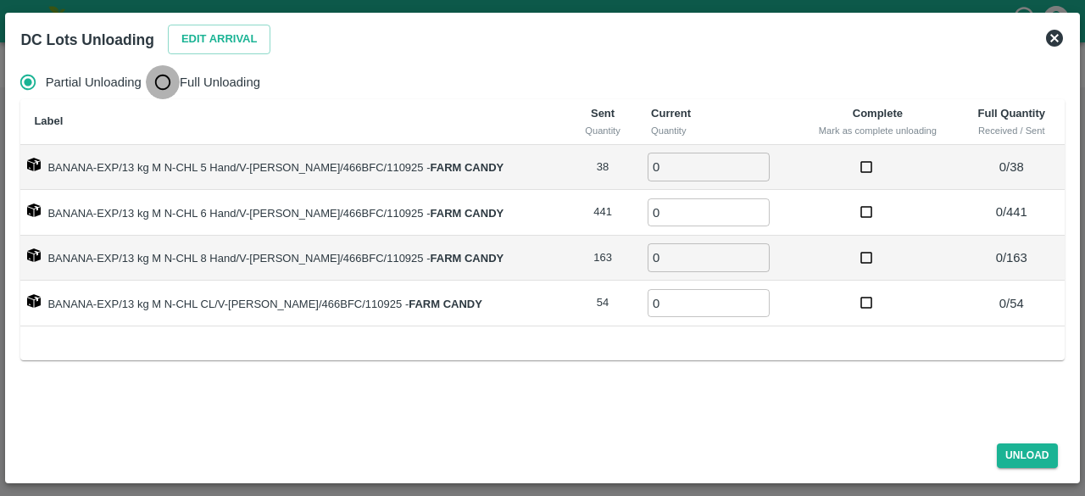
click at [164, 83] on input "Full Unloading" at bounding box center [163, 82] width 34 height 34
radio input "true"
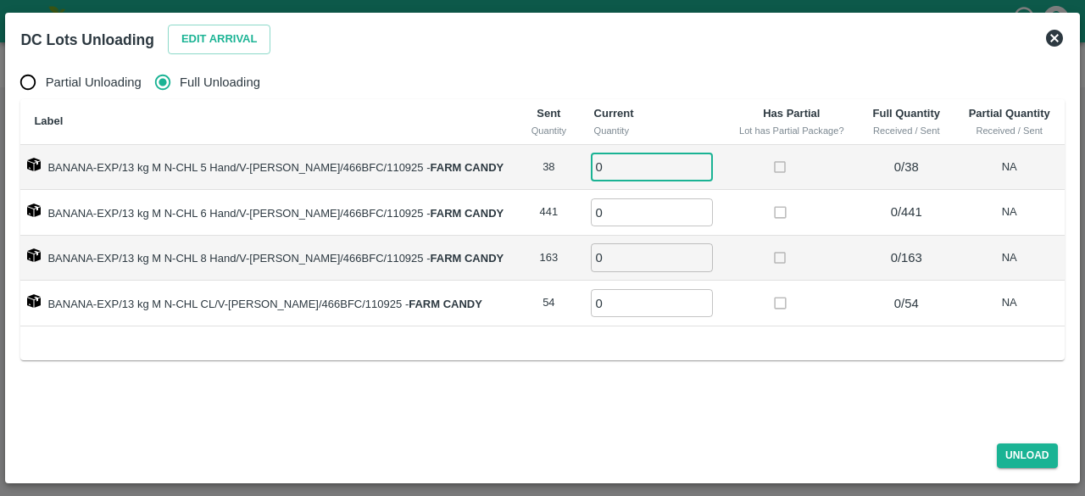
click at [591, 164] on input "0" at bounding box center [652, 167] width 122 height 28
type input "38"
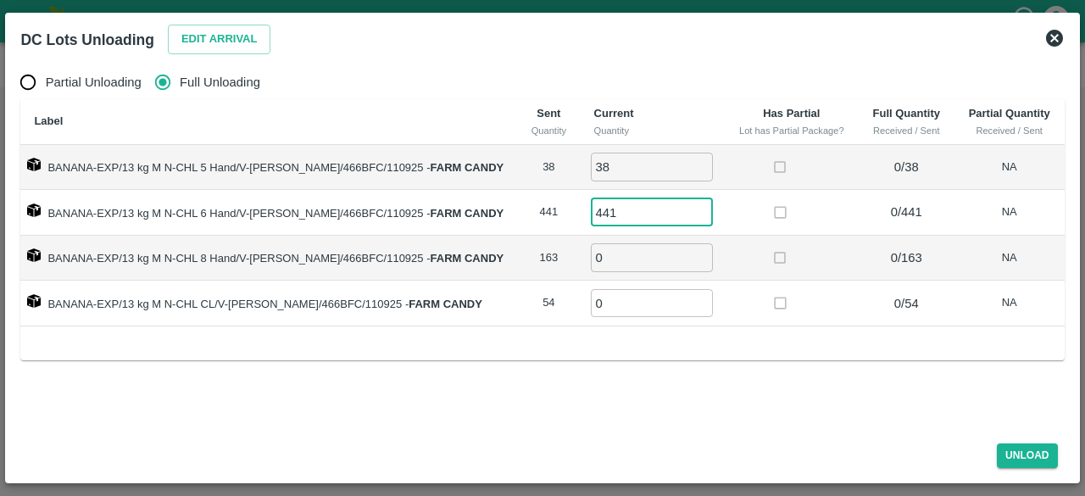
type input "441"
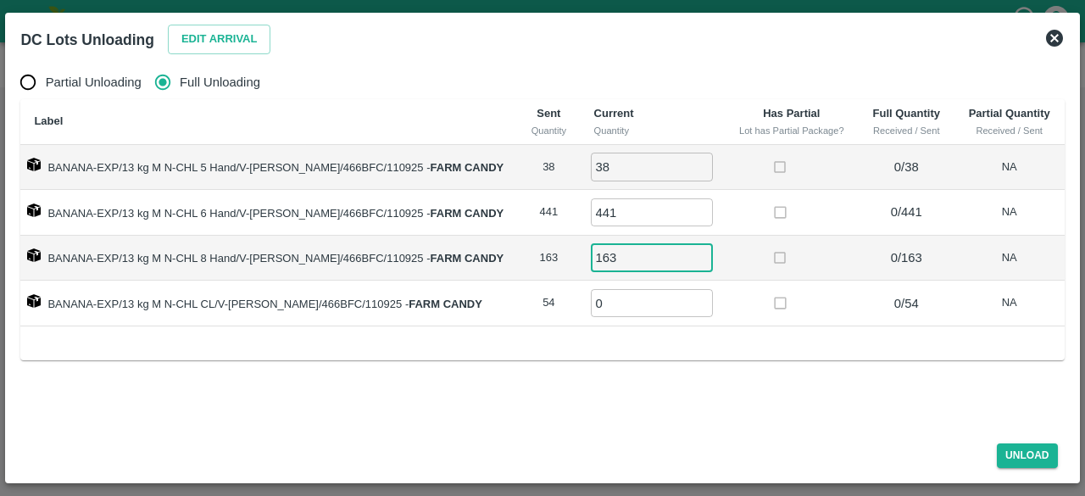
type input "163"
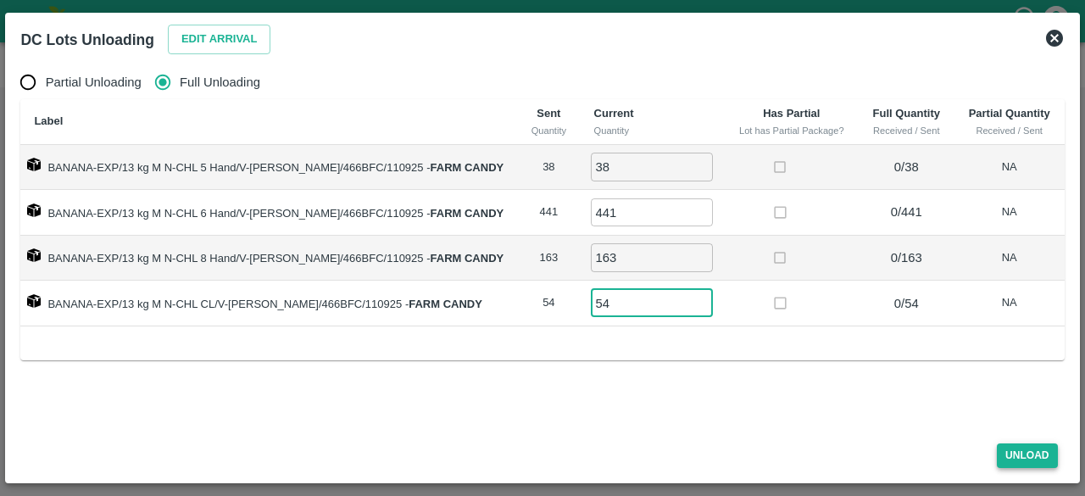
type input "54"
click at [1014, 460] on button "Unload" at bounding box center [1027, 455] width 61 height 25
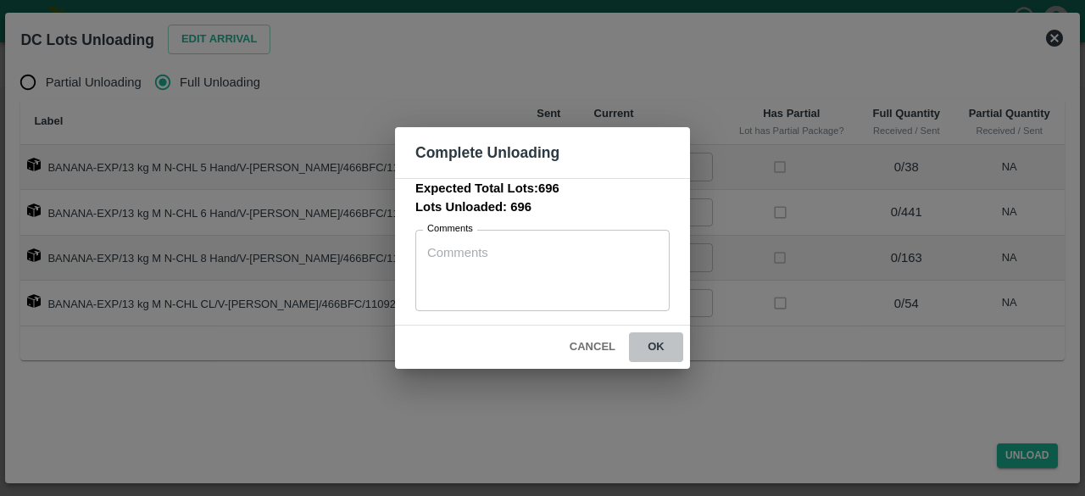
click at [654, 347] on button "ok" at bounding box center [656, 347] width 54 height 30
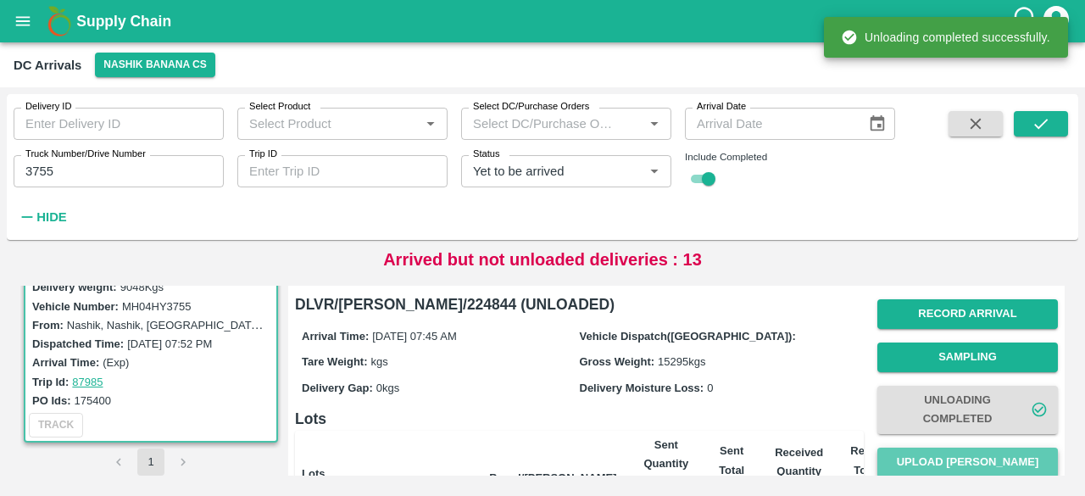
click at [973, 454] on button "Upload [PERSON_NAME]" at bounding box center [967, 463] width 181 height 30
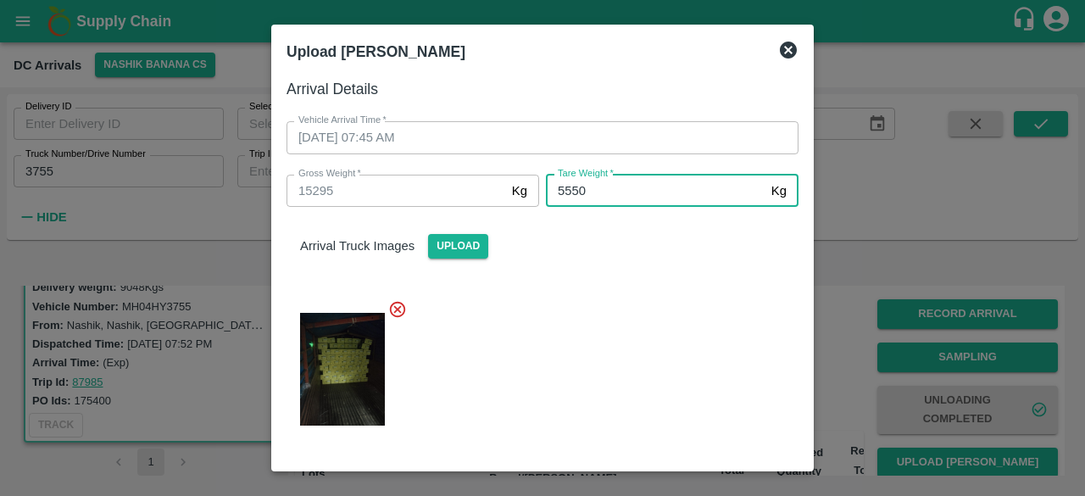
type input "5550"
click at [598, 303] on div at bounding box center [536, 364] width 526 height 157
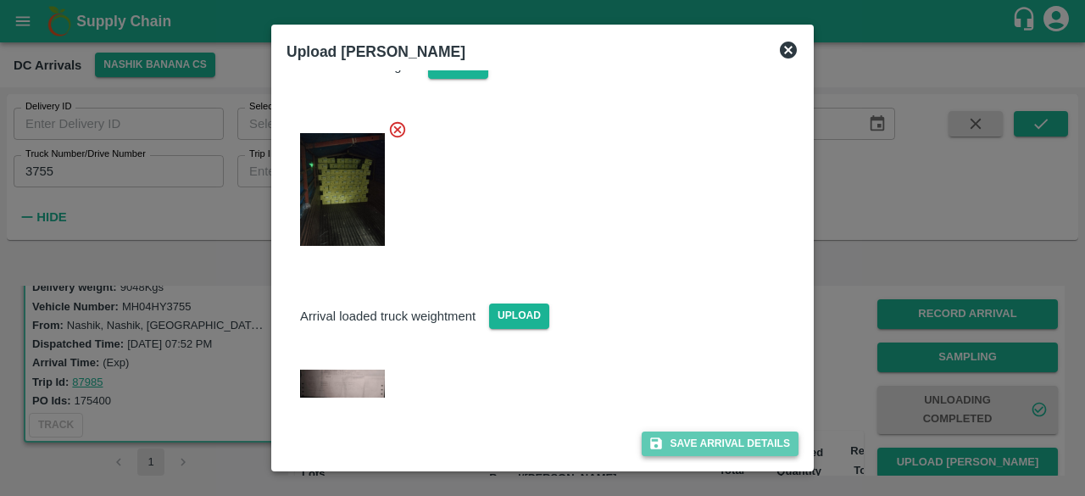
click at [704, 445] on button "Save Arrival Details" at bounding box center [720, 443] width 157 height 25
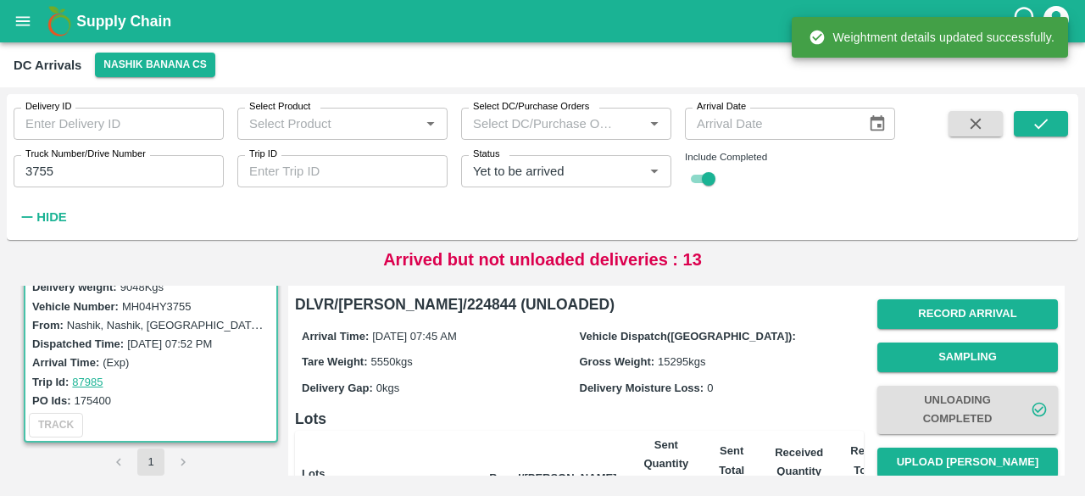
scroll to position [281, 0]
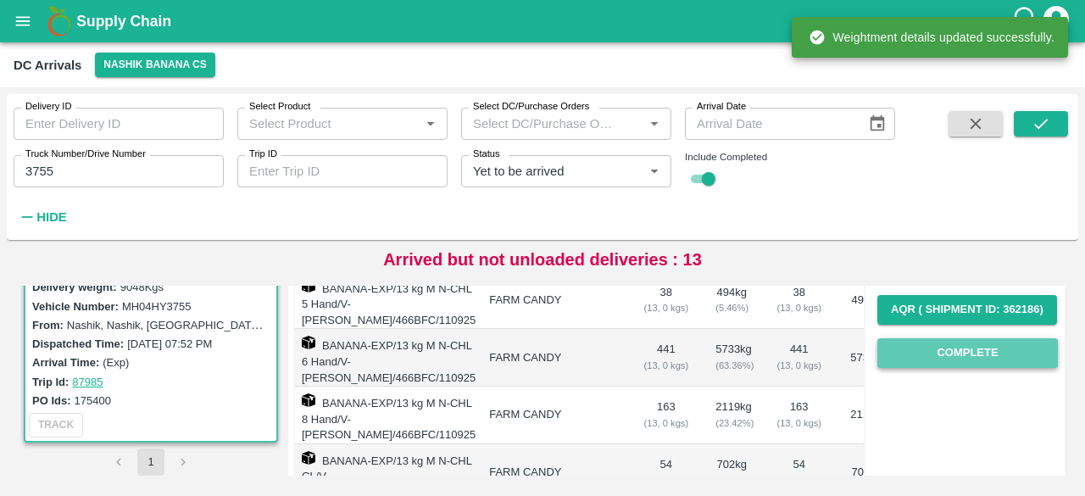
click at [957, 354] on button "Complete" at bounding box center [967, 353] width 181 height 30
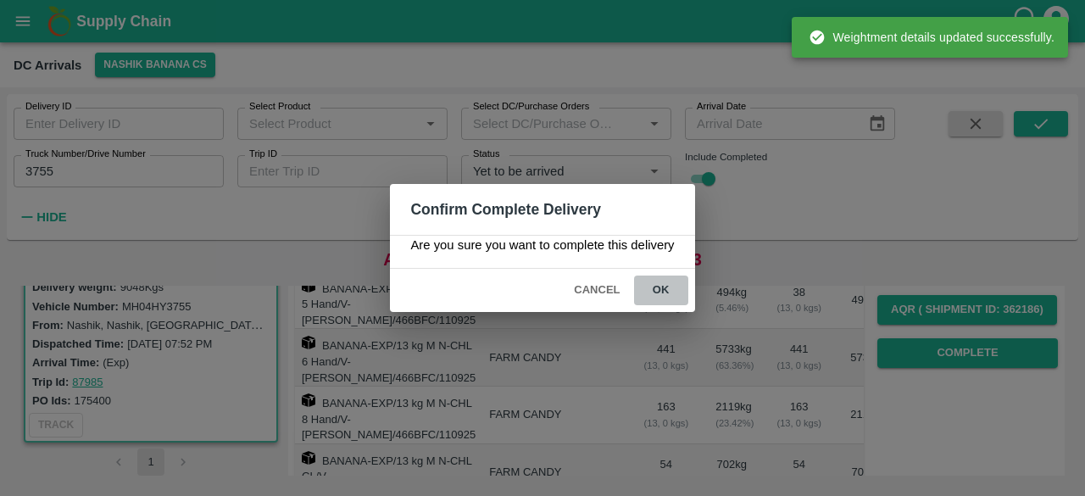
click at [656, 290] on button "ok" at bounding box center [661, 291] width 54 height 30
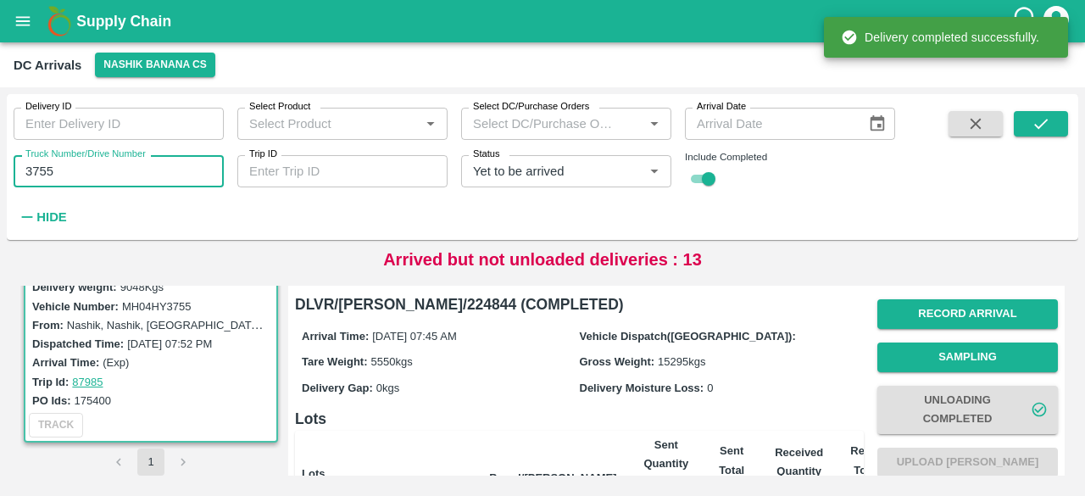
click at [37, 174] on input "3755" at bounding box center [119, 171] width 210 height 32
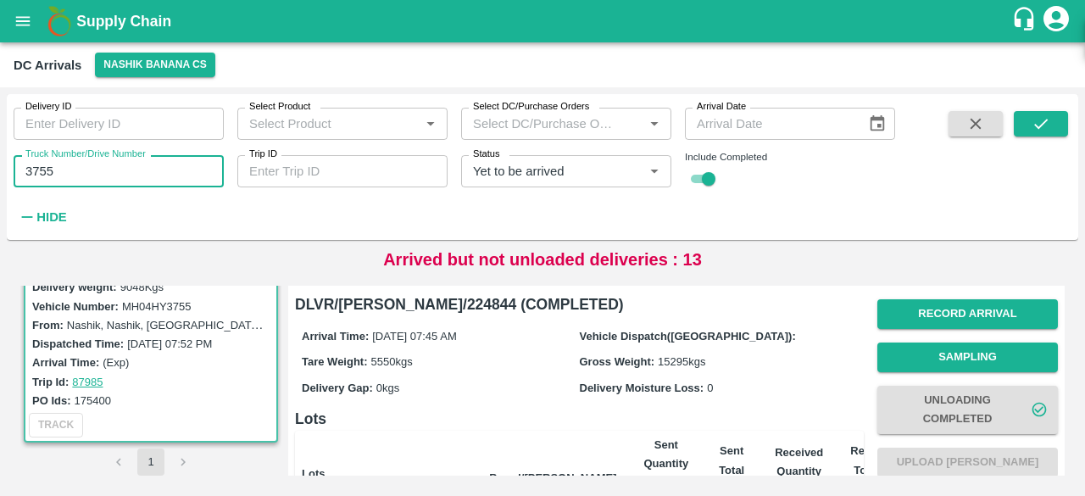
click at [37, 174] on input "3755" at bounding box center [119, 171] width 210 height 32
type input "4685"
click at [1038, 128] on icon "submit" at bounding box center [1041, 124] width 14 height 10
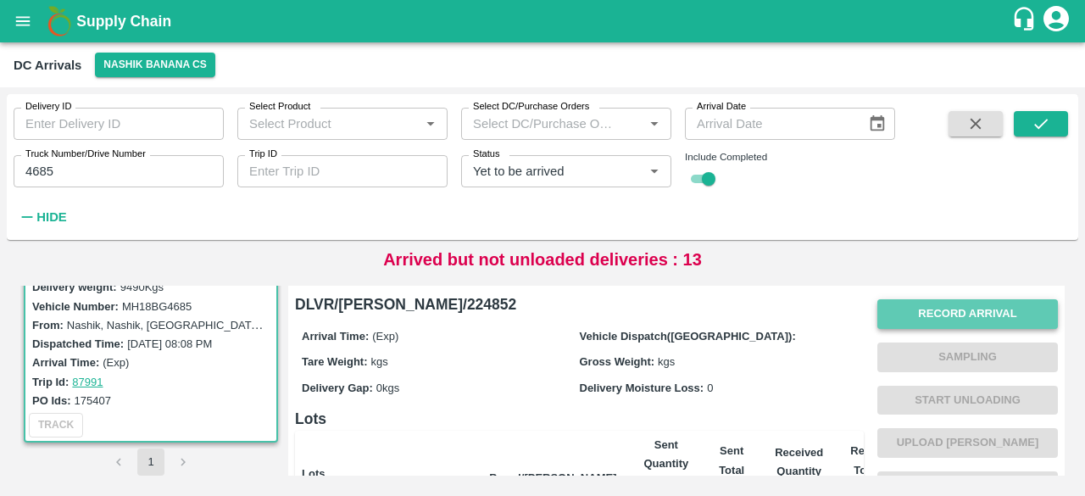
click at [943, 315] on button "Record Arrival" at bounding box center [967, 314] width 181 height 30
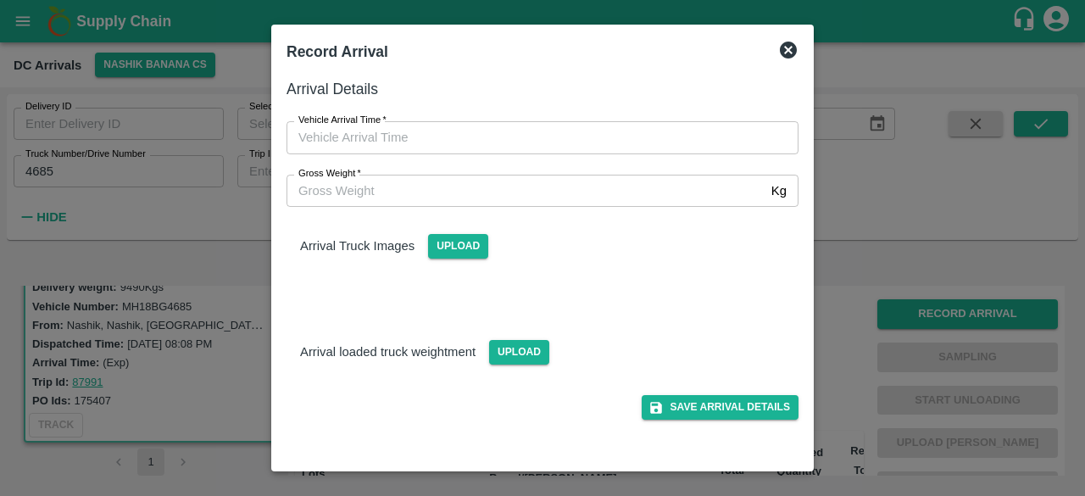
type input "DD/MM/YYYY hh:mm aa"
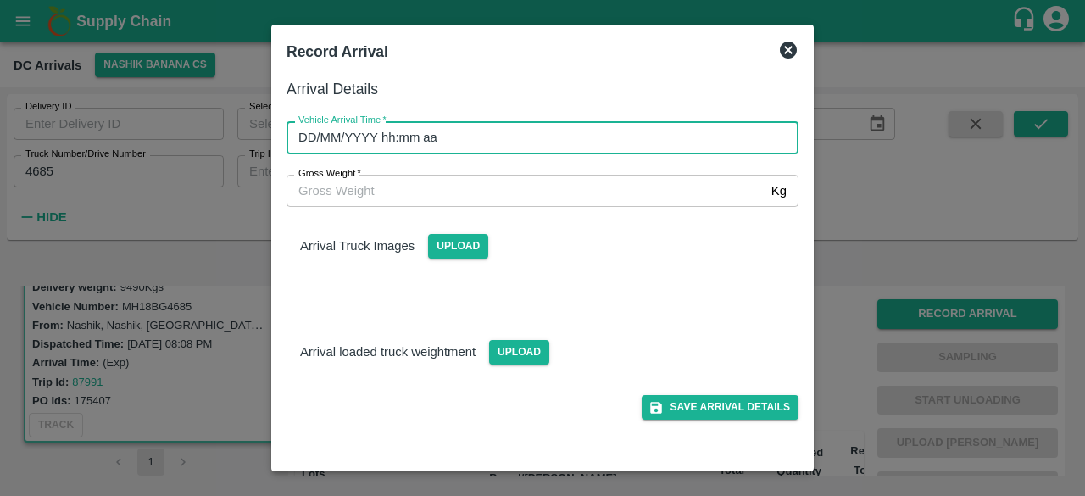
click at [620, 133] on input "DD/MM/YYYY hh:mm aa" at bounding box center [537, 137] width 500 height 32
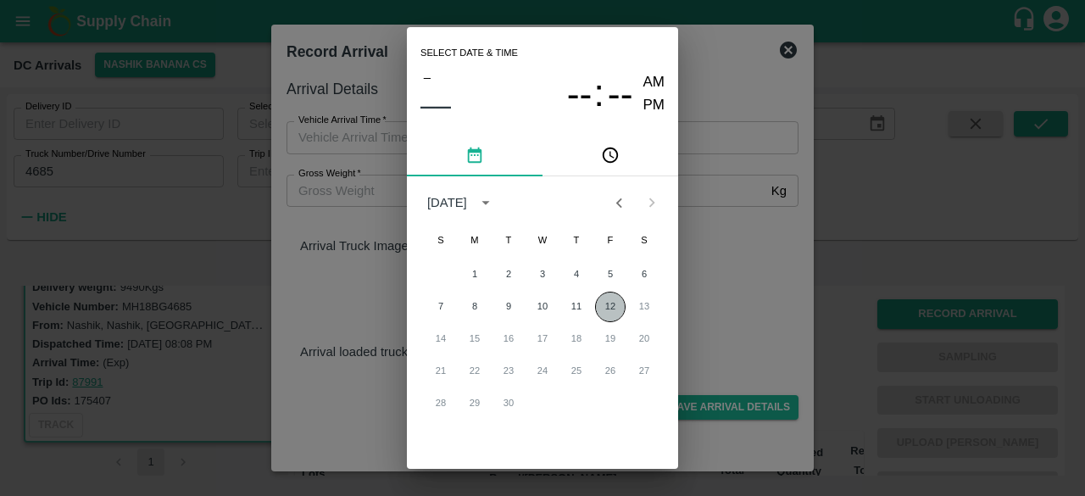
click at [606, 305] on button "12" at bounding box center [610, 307] width 31 height 31
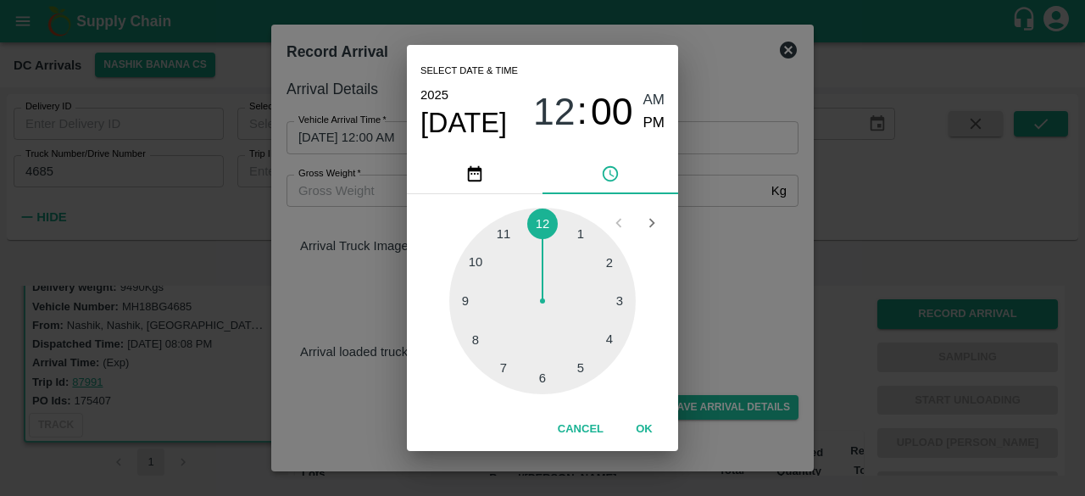
click at [541, 376] on div at bounding box center [542, 301] width 186 height 186
click at [609, 335] on div at bounding box center [542, 301] width 186 height 186
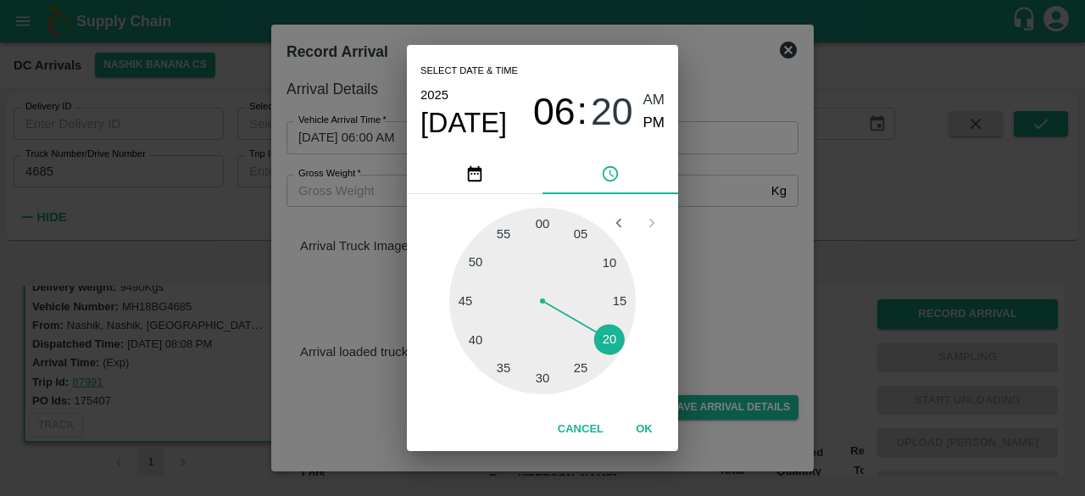
type input "[DATE] 06:20 AM"
click at [721, 286] on div "Select date & time [DATE] 06 : 20 AM PM 05 10 15 20 25 30 35 40 45 50 55 00 Can…" at bounding box center [542, 248] width 1085 height 496
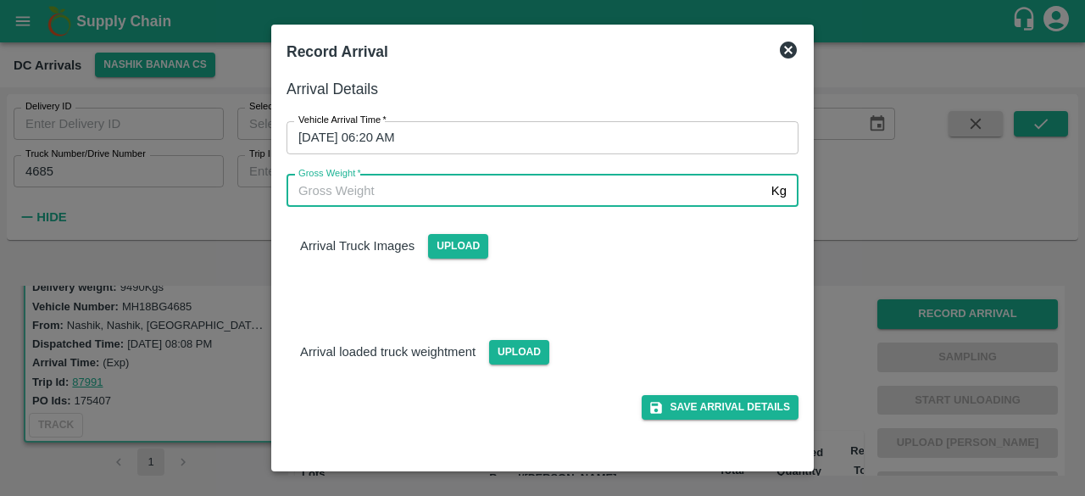
click at [339, 194] on input "Gross Weight   *" at bounding box center [526, 191] width 478 height 32
type input "16380"
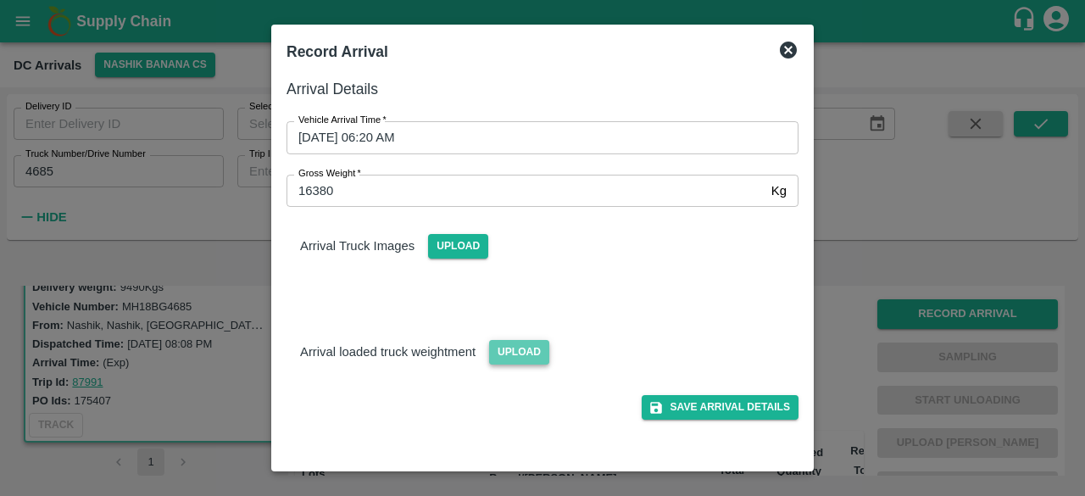
click at [504, 348] on span "Upload" at bounding box center [519, 352] width 60 height 25
click at [0, 0] on input "Upload" at bounding box center [0, 0] width 0 height 0
click at [459, 239] on span "Upload" at bounding box center [458, 246] width 60 height 25
click at [0, 0] on input "Upload" at bounding box center [0, 0] width 0 height 0
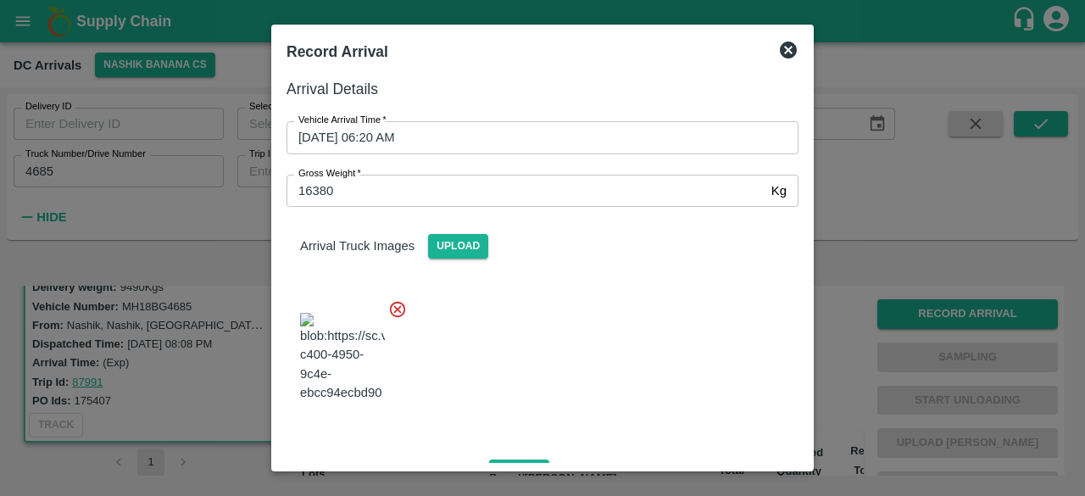
scroll to position [107, 0]
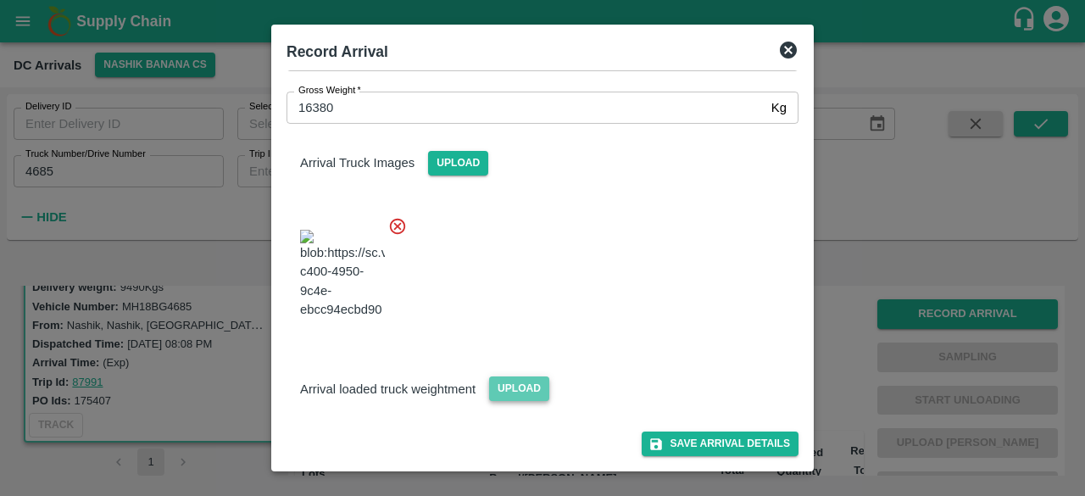
click at [517, 394] on span "Upload" at bounding box center [519, 388] width 60 height 25
click at [0, 0] on input "Upload" at bounding box center [0, 0] width 0 height 0
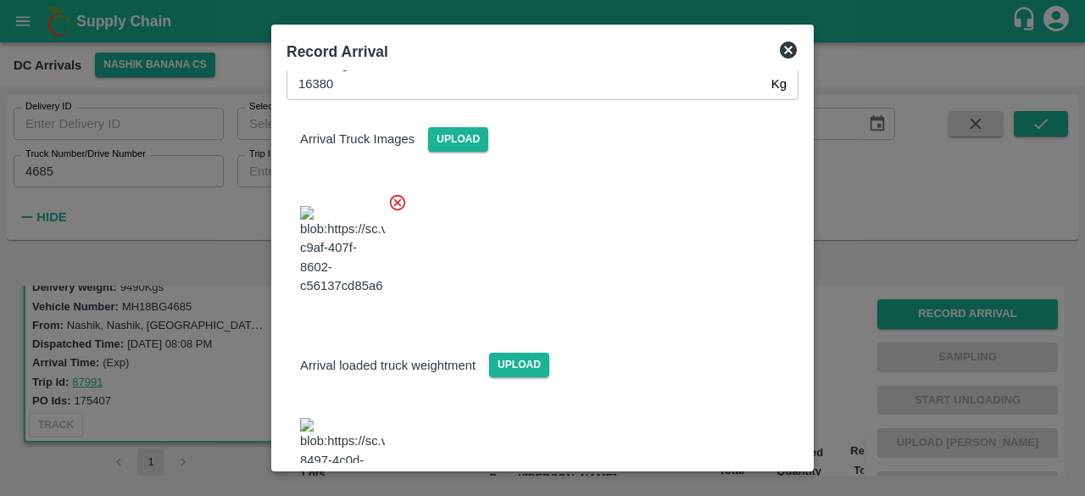
scroll to position [189, 0]
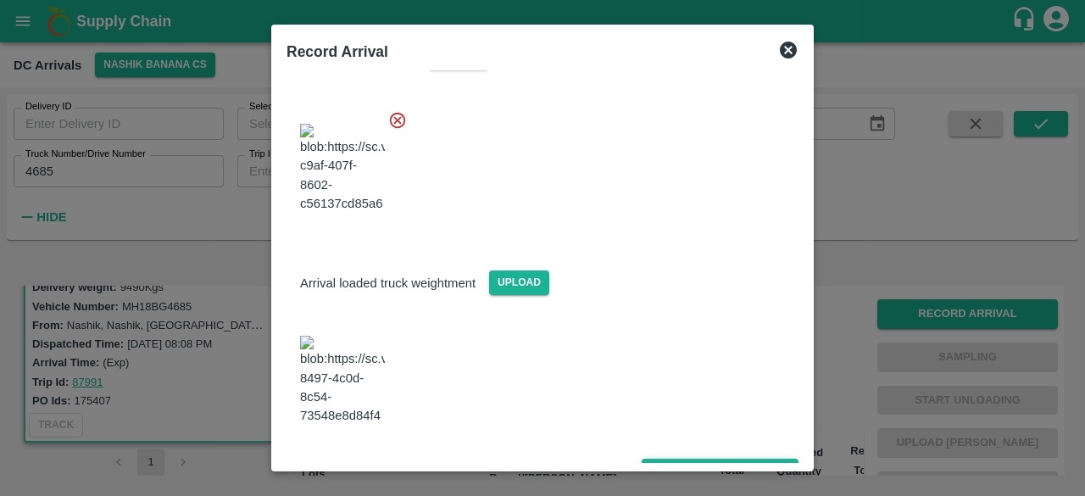
click at [700, 459] on button "Save Arrival Details" at bounding box center [720, 471] width 157 height 25
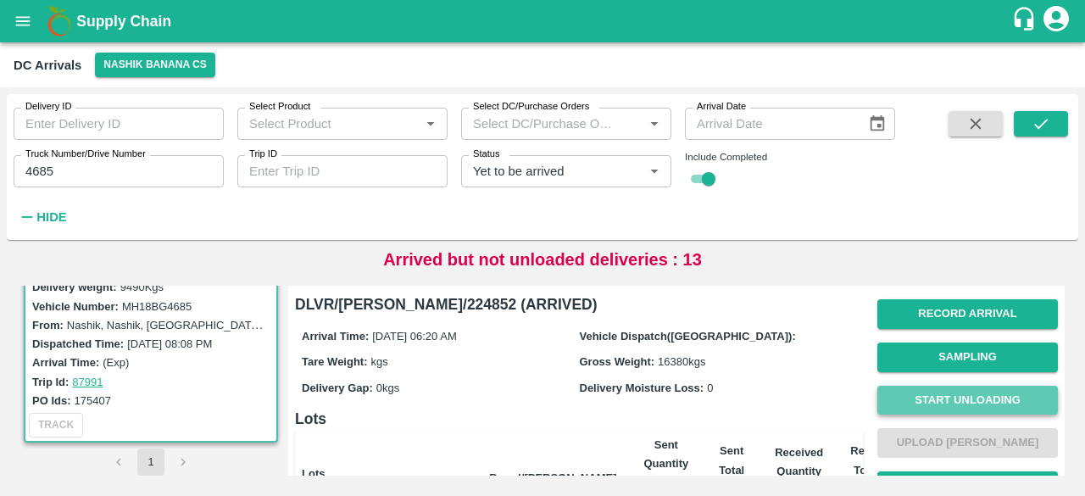
click at [965, 399] on button "Start Unloading" at bounding box center [967, 401] width 181 height 30
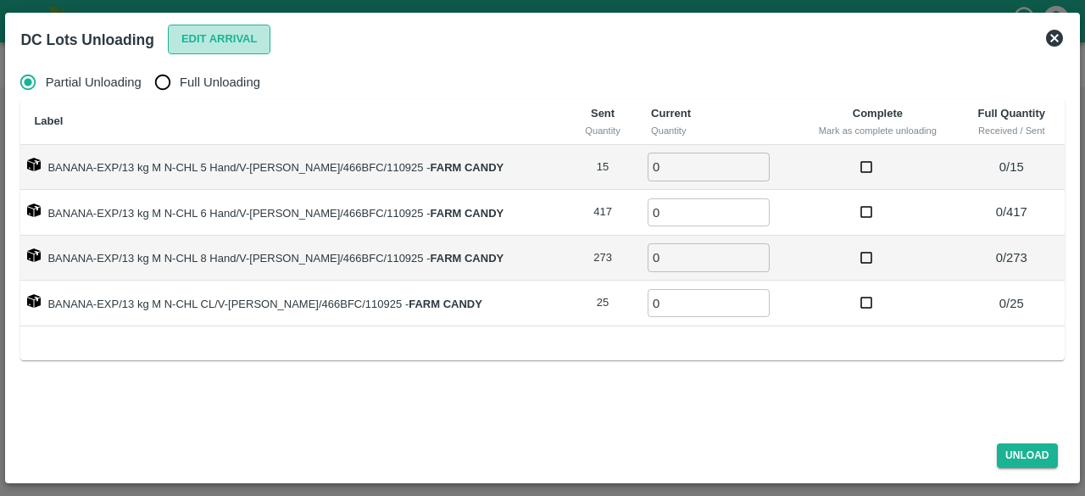
click at [214, 32] on button "Edit Arrival" at bounding box center [219, 40] width 103 height 30
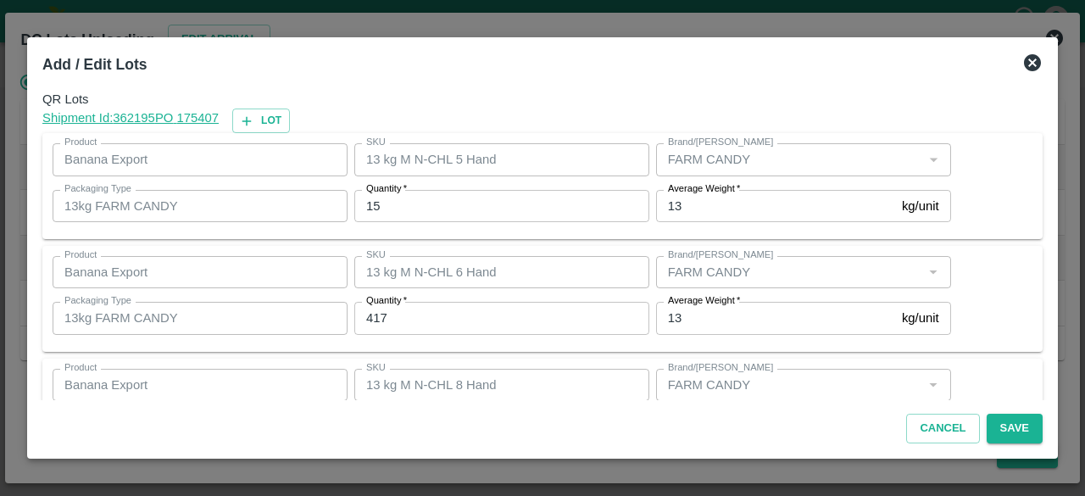
click at [370, 204] on input "15" at bounding box center [501, 206] width 295 height 32
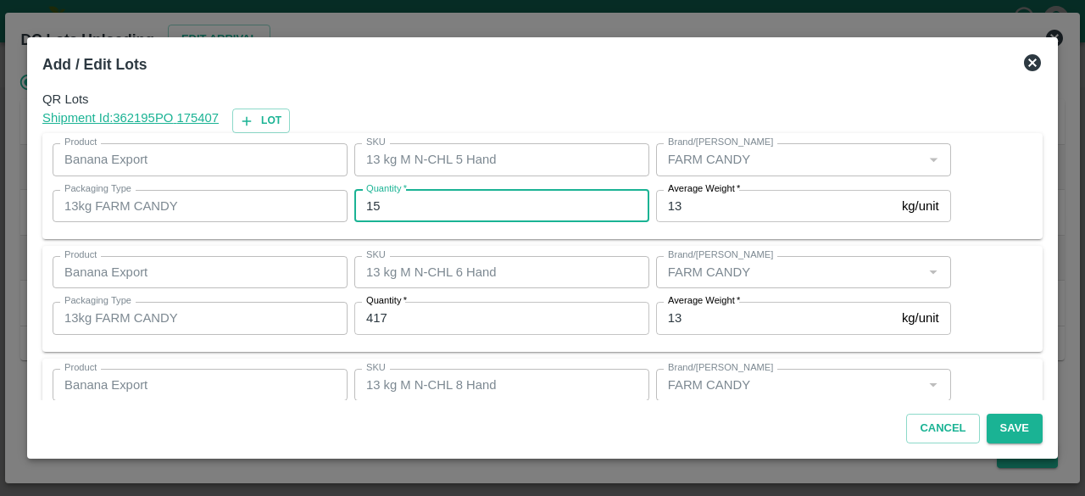
click at [370, 204] on input "15" at bounding box center [501, 206] width 295 height 32
type input "11"
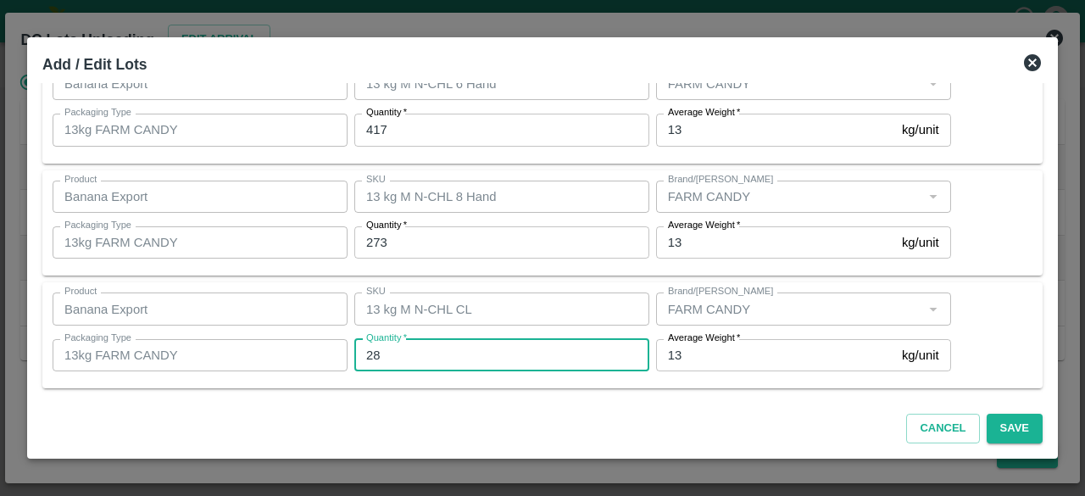
scroll to position [0, 0]
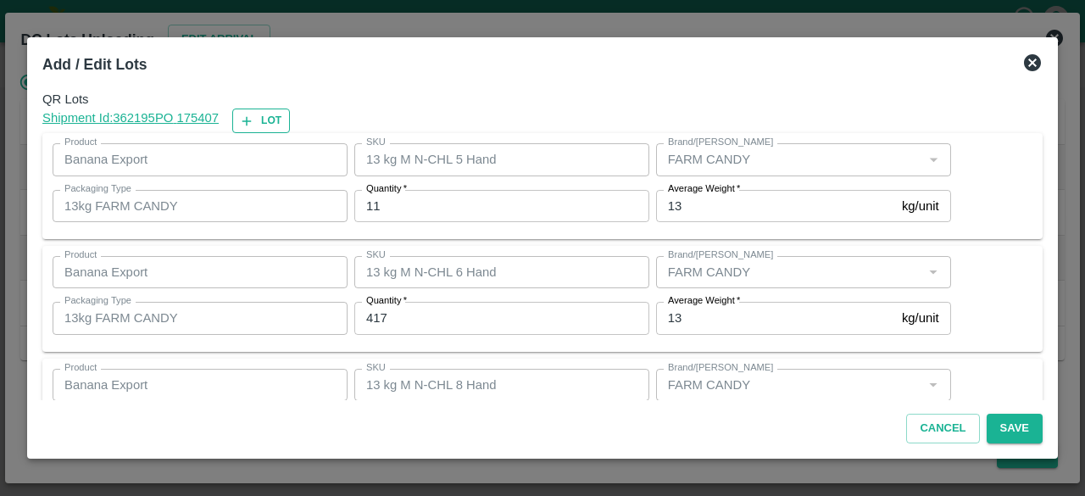
type input "28"
click at [254, 121] on icon "button" at bounding box center [246, 121] width 15 height 15
type input "13 kg M N-CHL 5 Hand"
type input "11"
type input "13 kg M N-CHL 6 Hand"
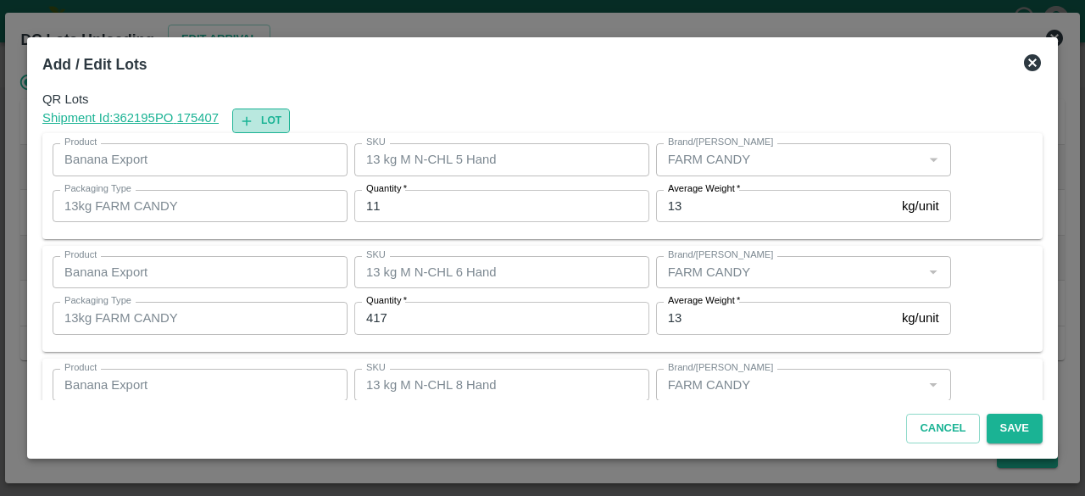
type input "417"
type input "13 kg M N-CHL 8 Hand"
type input "273"
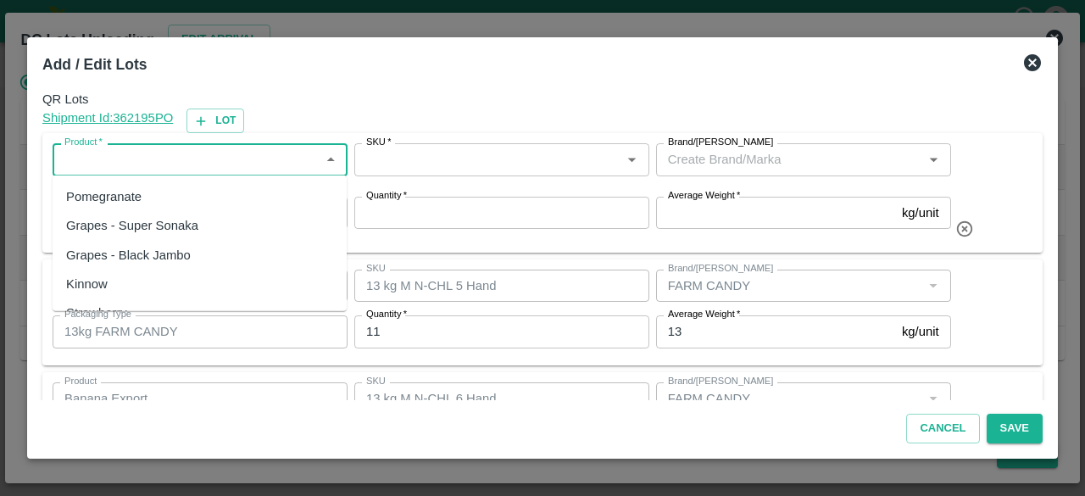
click at [186, 155] on input "Product   *" at bounding box center [186, 159] width 257 height 22
click at [168, 189] on div "Banana Export" at bounding box center [200, 196] width 294 height 29
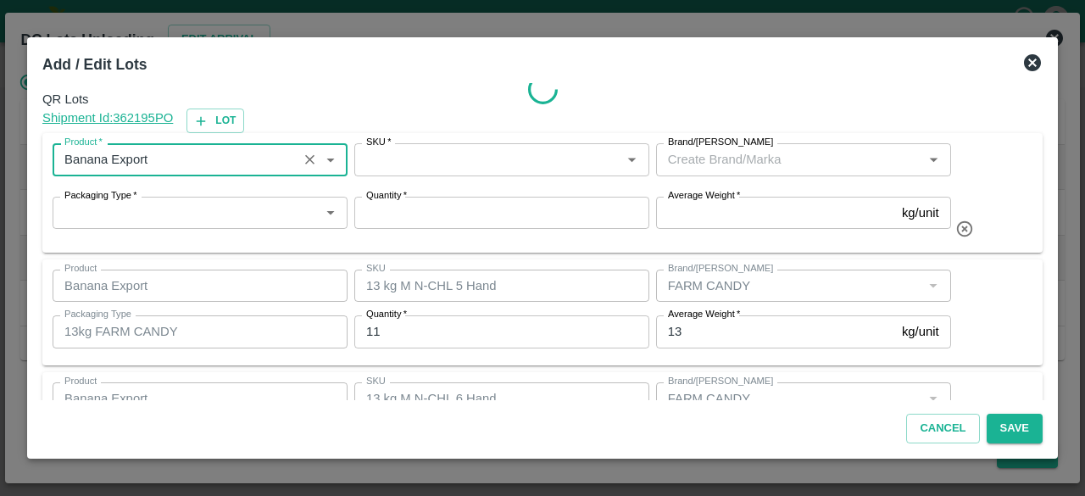
type input "Banana Export"
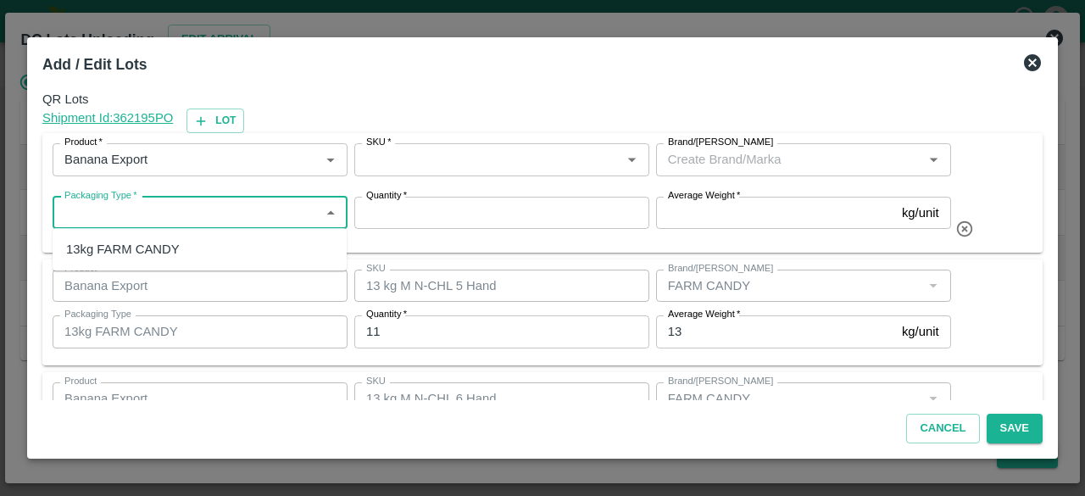
click at [240, 209] on input "Packaging Type   *" at bounding box center [186, 213] width 257 height 22
click at [214, 242] on div "13kg FARM CANDY" at bounding box center [200, 249] width 294 height 29
type input "13kg FARM CANDY"
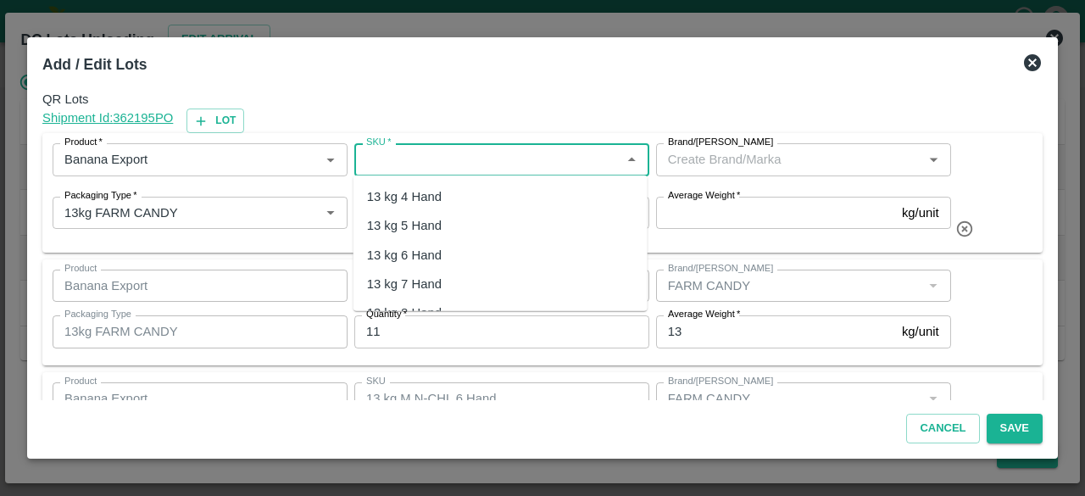
click at [483, 160] on input "SKU   *" at bounding box center [487, 159] width 257 height 22
click at [475, 203] on div "13 kg M N-CHL 4 Hand" at bounding box center [432, 196] width 131 height 19
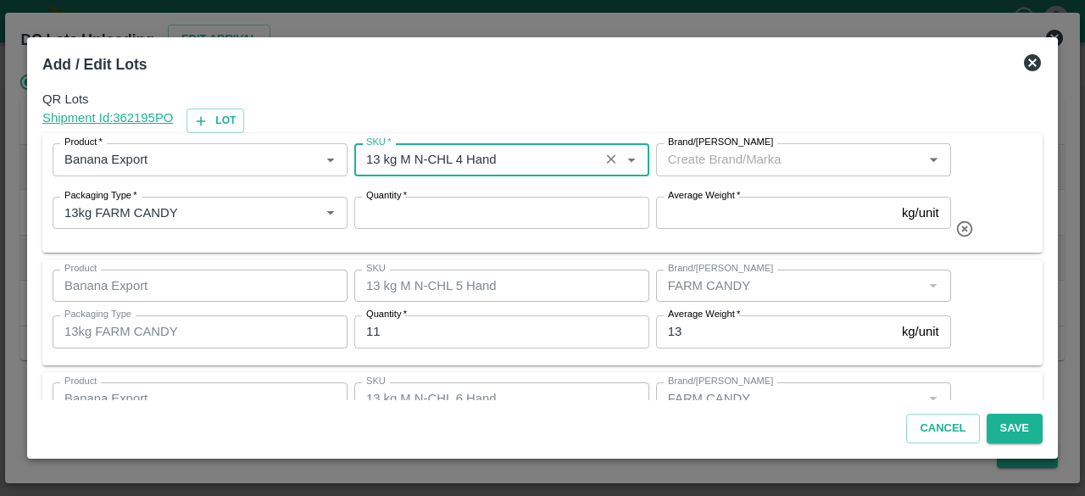
type input "13 kg M N-CHL 4 Hand"
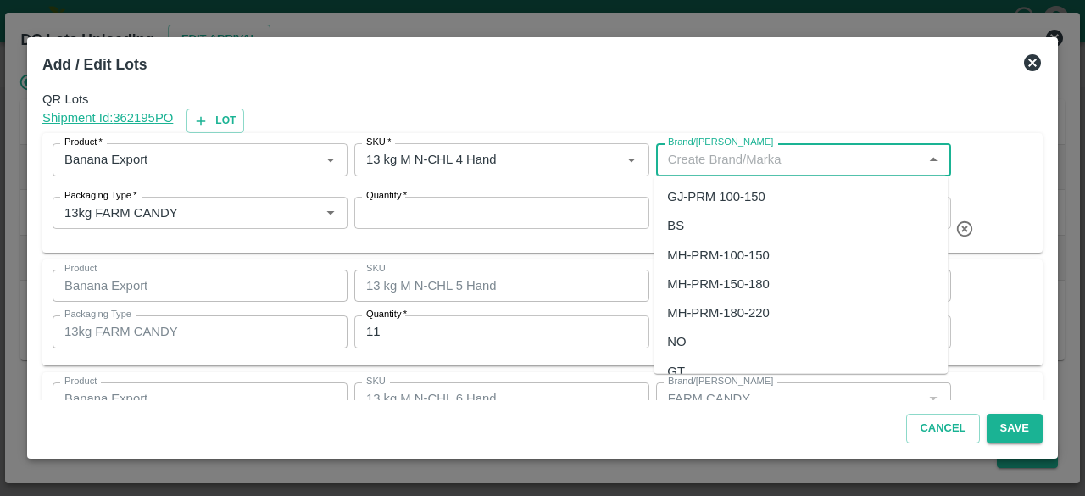
click at [773, 153] on input "Brand/[PERSON_NAME]" at bounding box center [789, 159] width 257 height 22
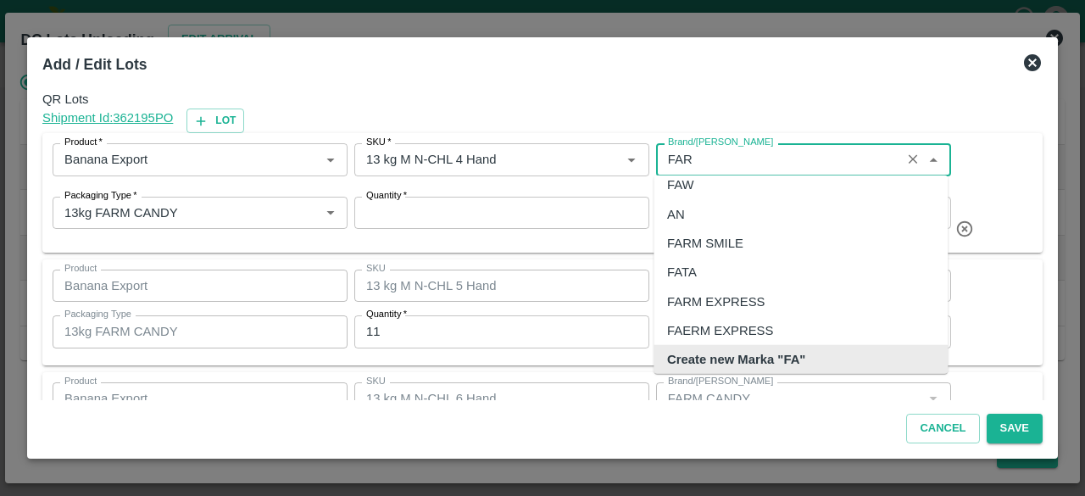
scroll to position [19, 0]
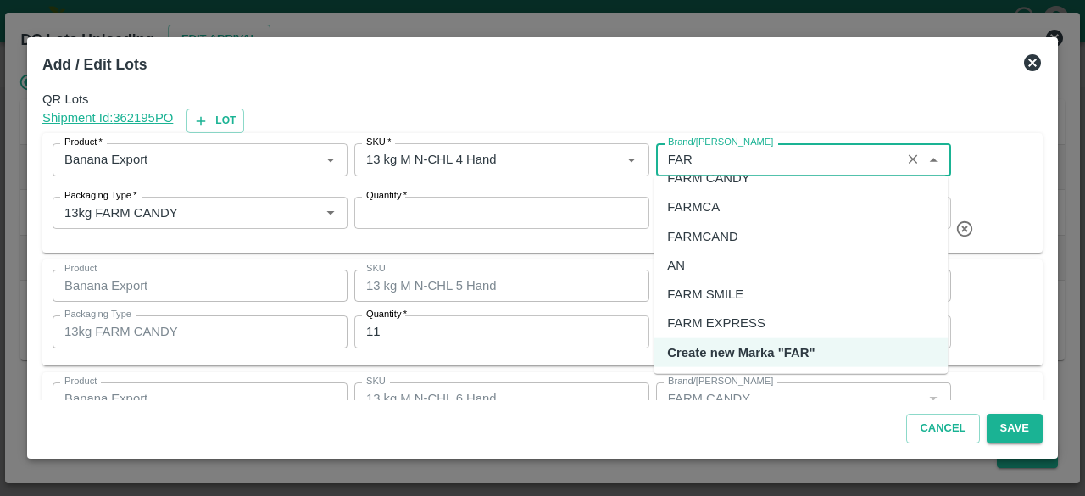
click at [729, 181] on div "FARM CANDY" at bounding box center [708, 178] width 82 height 19
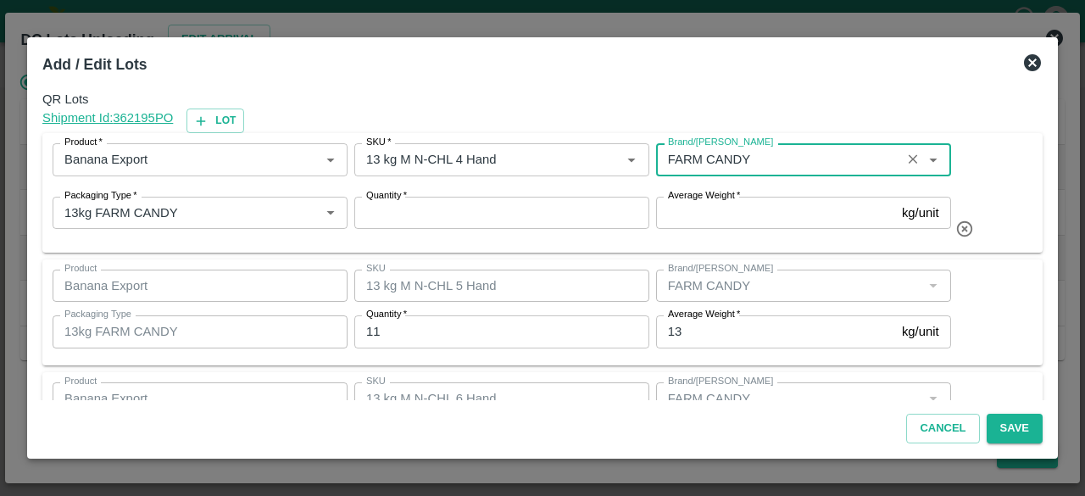
type input "FARM CANDY"
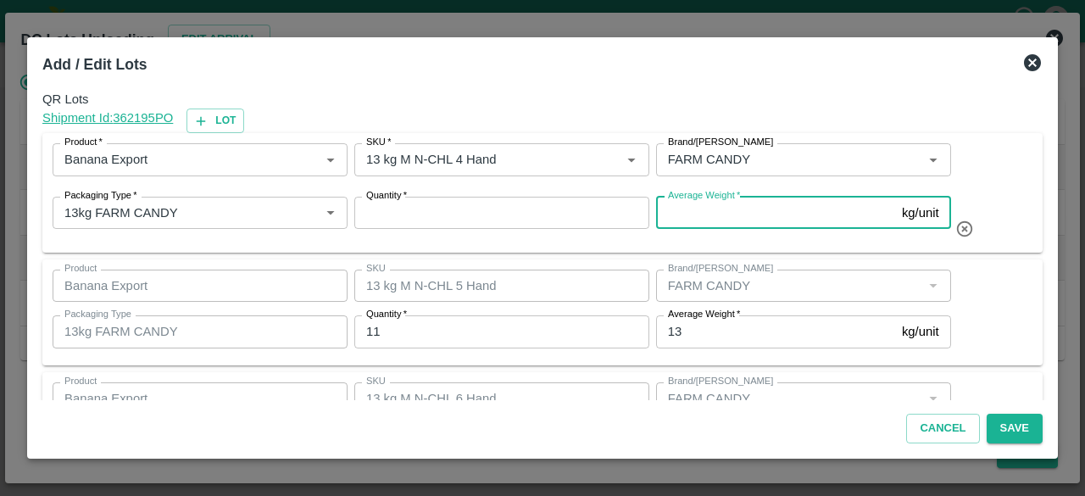
click at [702, 218] on input "Average Weight   *" at bounding box center [775, 213] width 239 height 32
type input "13"
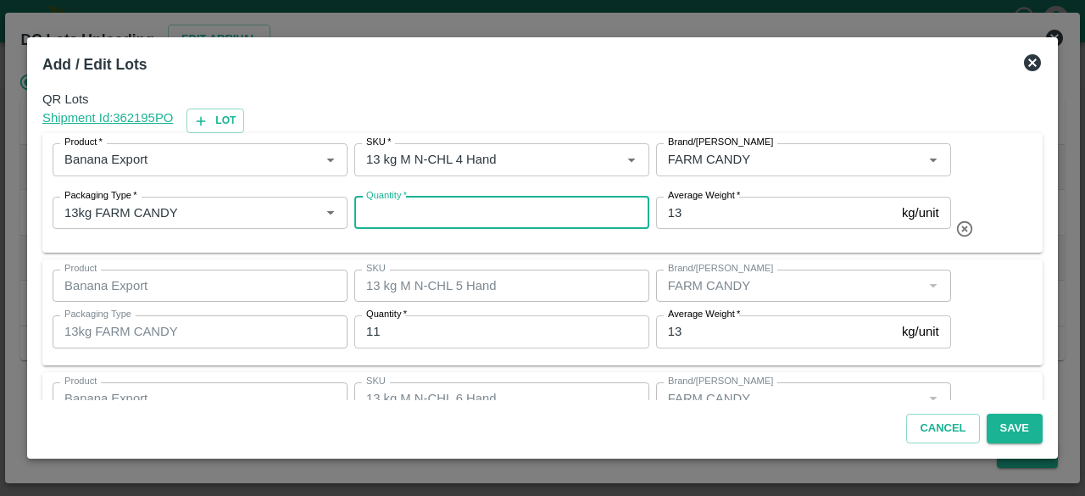
click at [588, 214] on input "Quantity   *" at bounding box center [501, 213] width 295 height 32
type input "1"
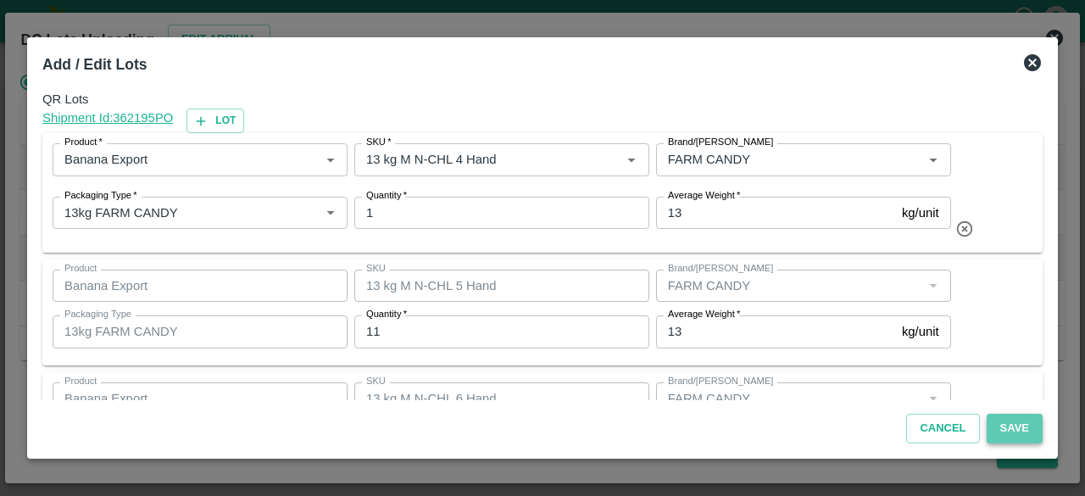
click at [1002, 428] on button "Save" at bounding box center [1015, 429] width 56 height 30
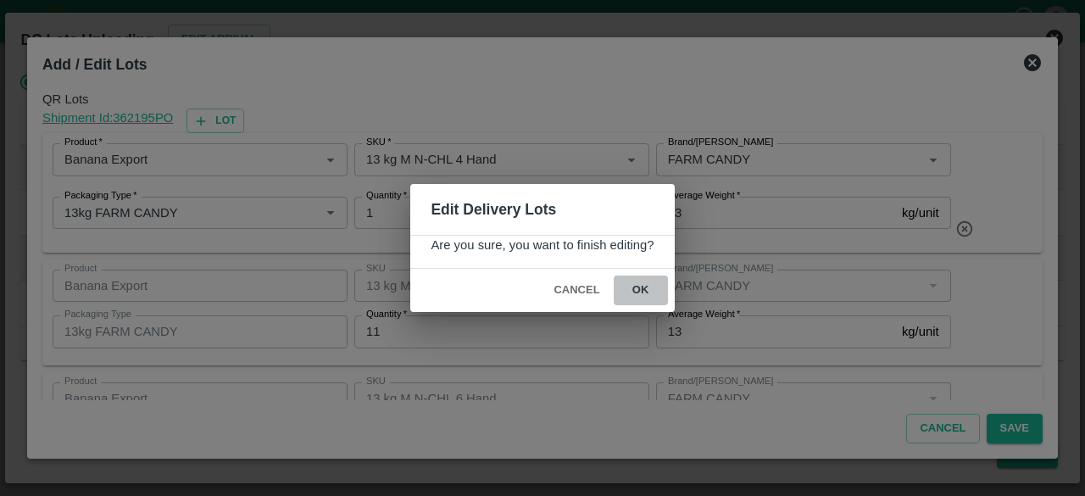
click at [637, 291] on button "ok" at bounding box center [641, 291] width 54 height 30
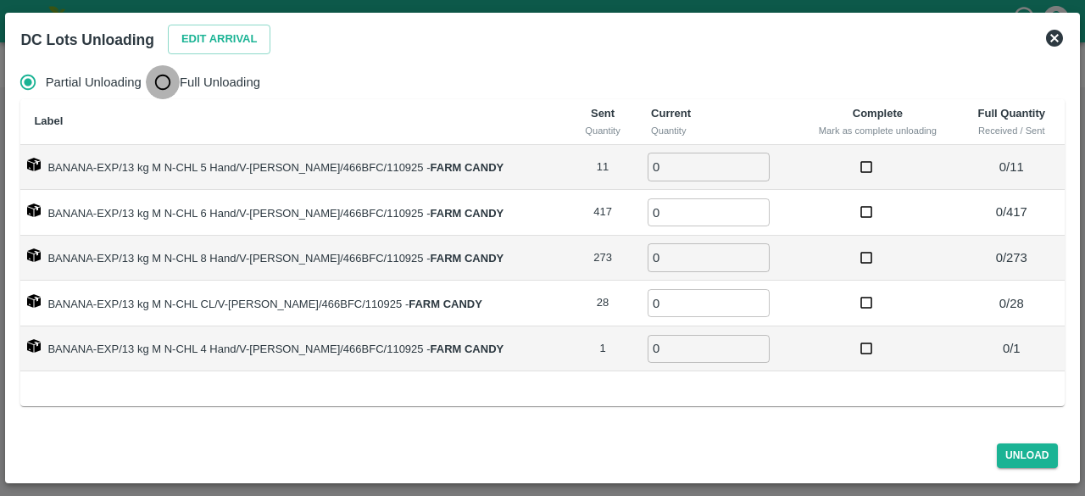
click at [165, 89] on input "Full Unloading" at bounding box center [163, 82] width 34 height 34
radio input "true"
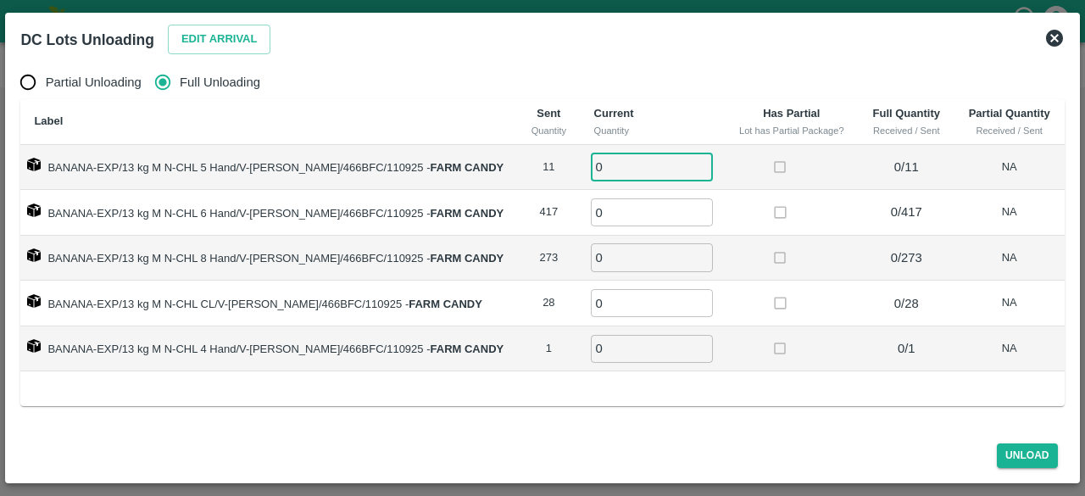
click at [603, 166] on input "0" at bounding box center [652, 167] width 122 height 28
type input "11"
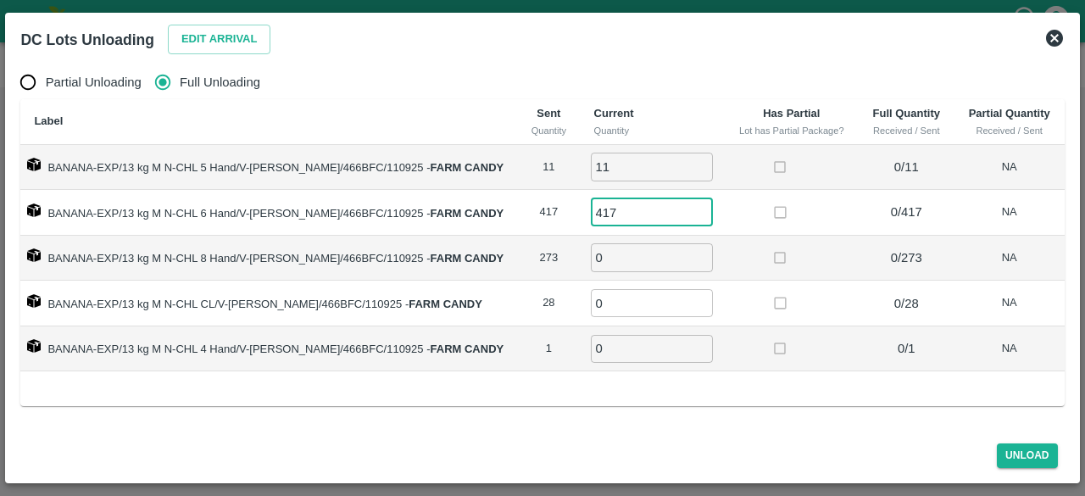
type input "417"
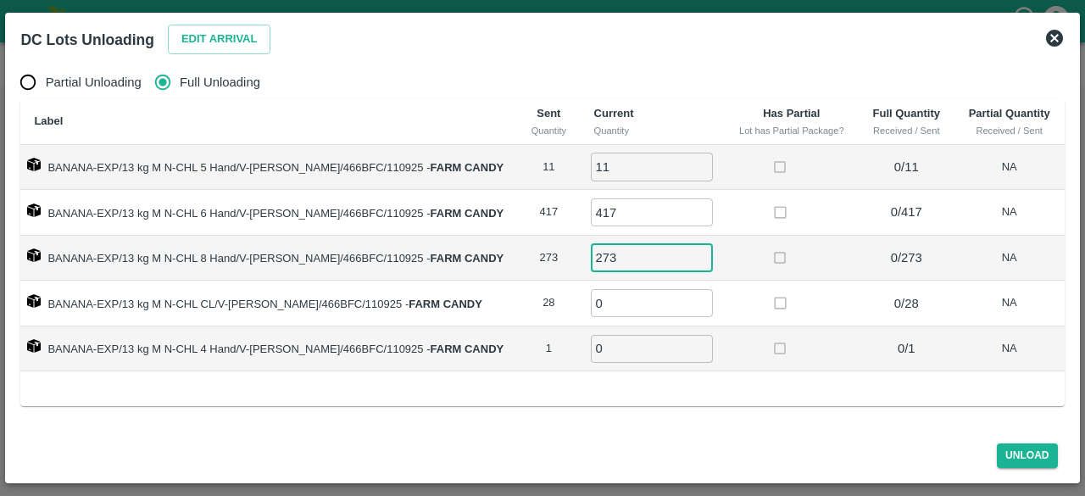
type input "273"
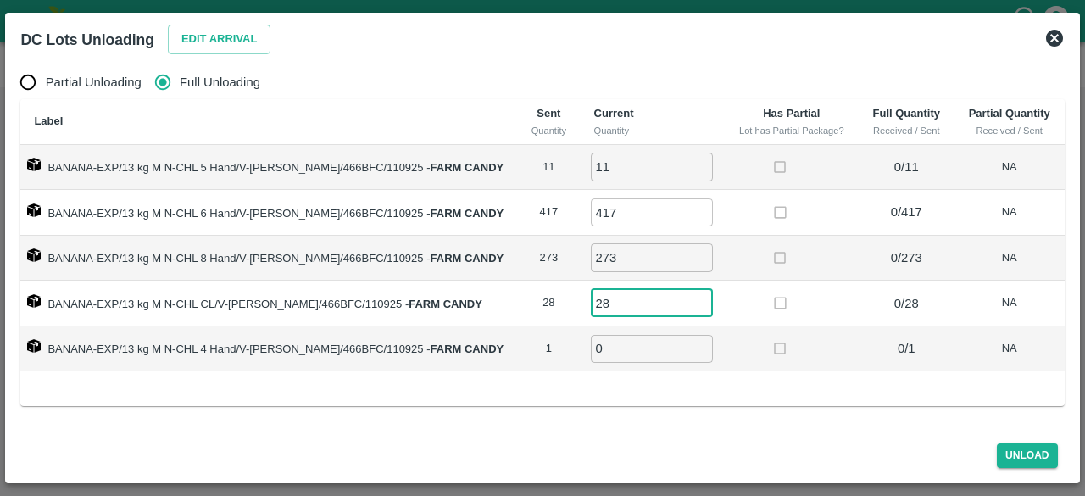
type input "28"
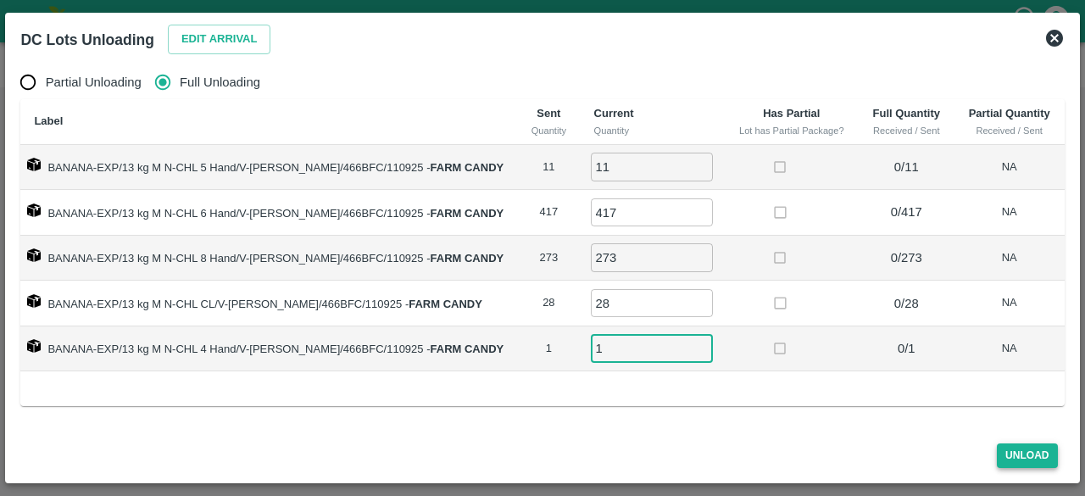
type input "1"
click at [1024, 455] on button "Unload" at bounding box center [1027, 455] width 61 height 25
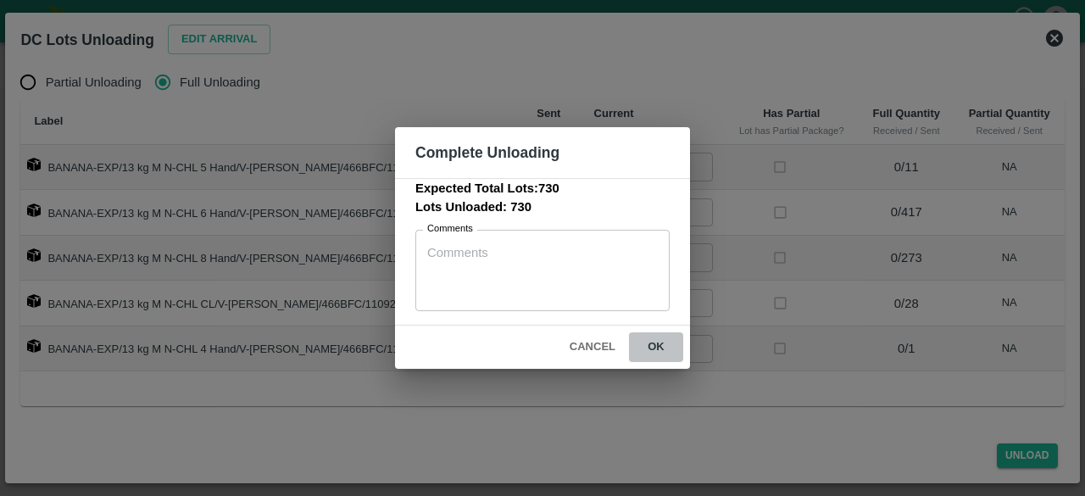
click at [651, 347] on button "ok" at bounding box center [656, 347] width 54 height 30
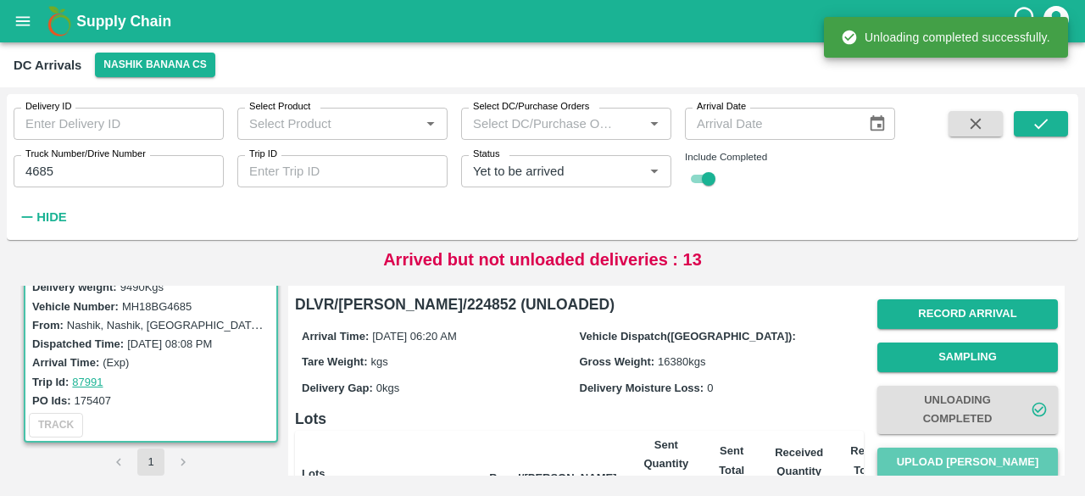
click at [968, 456] on button "Upload [PERSON_NAME]" at bounding box center [967, 463] width 181 height 30
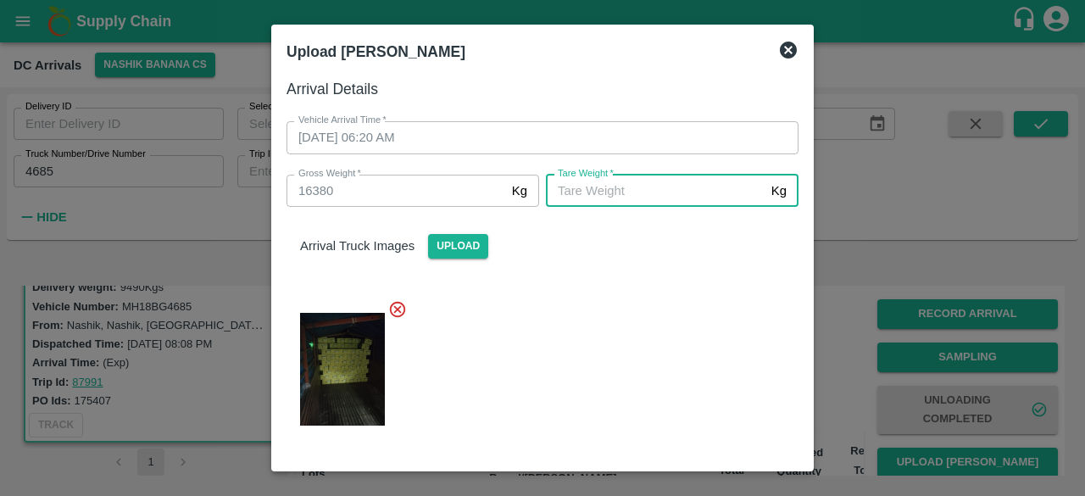
click at [609, 181] on input "[PERSON_NAME]   *" at bounding box center [655, 191] width 219 height 32
type input "6830"
click at [669, 370] on div at bounding box center [536, 364] width 526 height 157
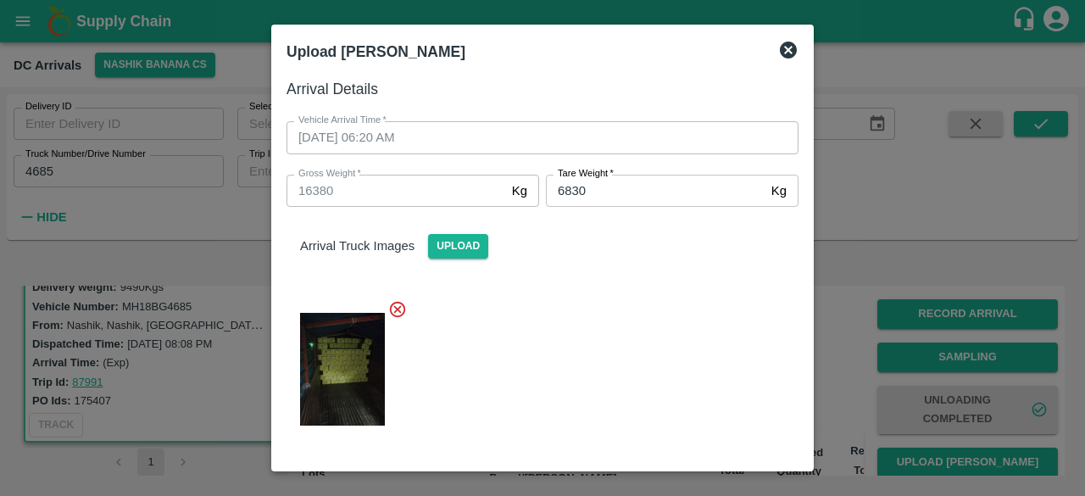
scroll to position [189, 0]
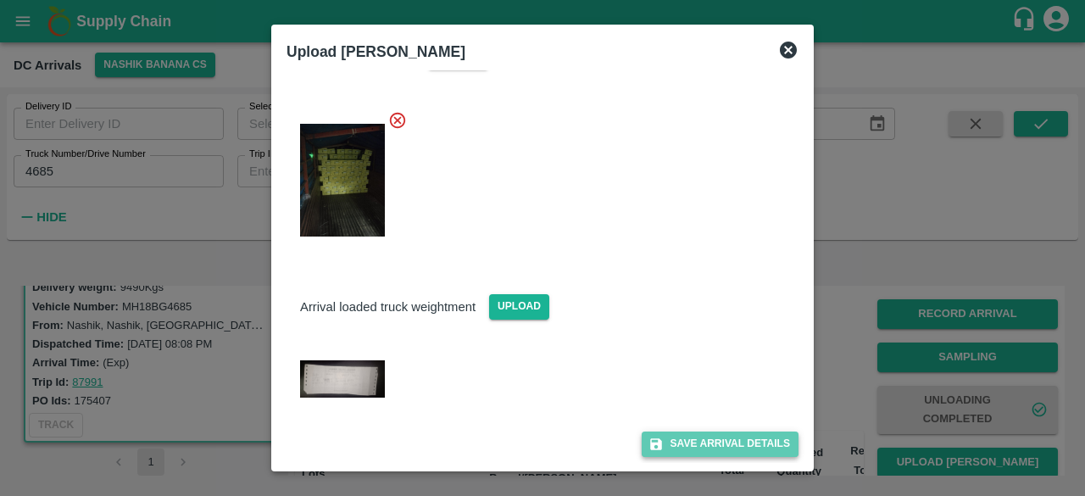
click at [708, 444] on button "Save Arrival Details" at bounding box center [720, 443] width 157 height 25
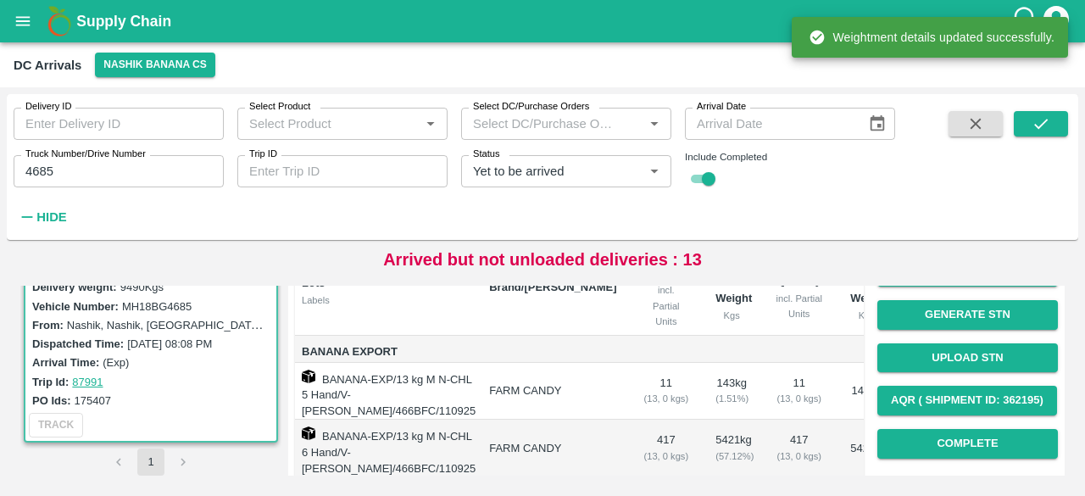
scroll to position [234, 0]
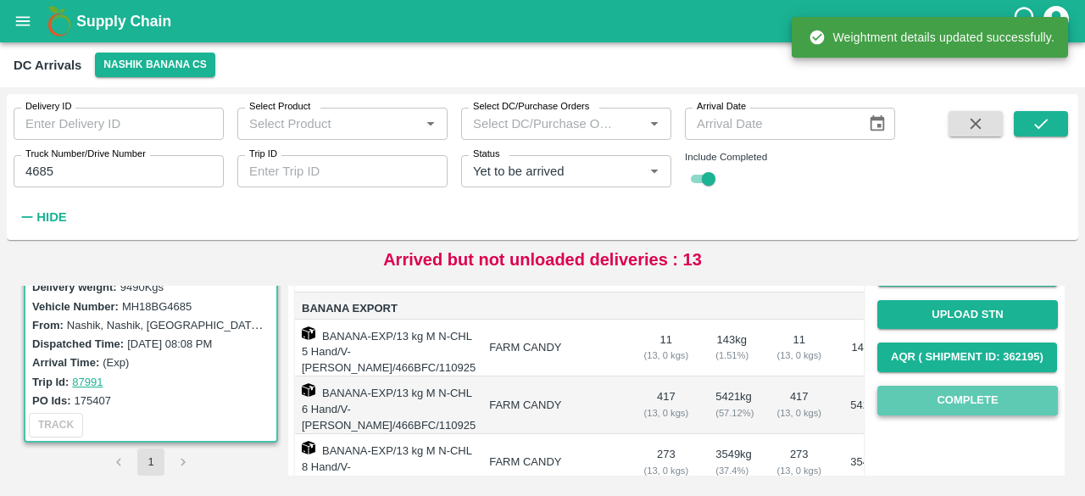
click at [953, 403] on button "Complete" at bounding box center [967, 401] width 181 height 30
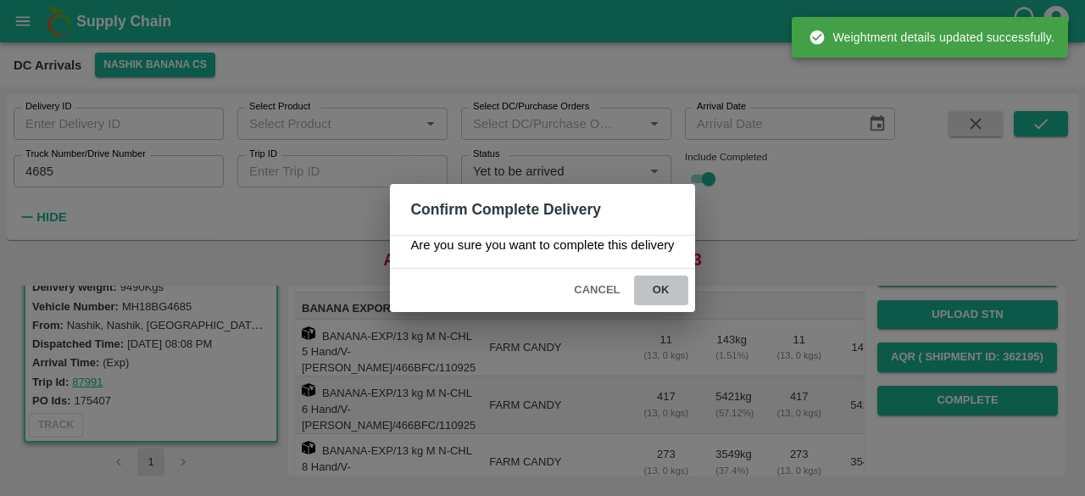
click at [654, 288] on button "ok" at bounding box center [661, 291] width 54 height 30
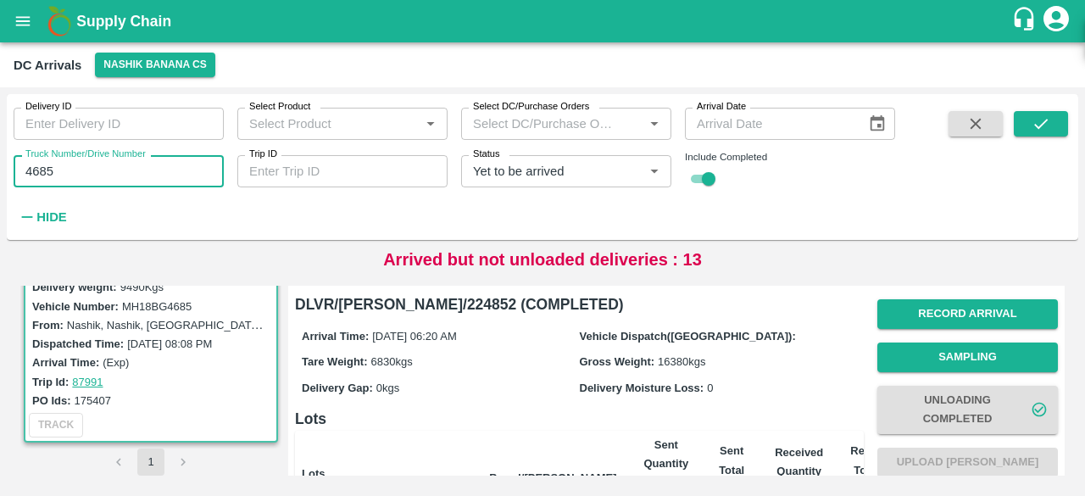
click at [40, 162] on input "4685" at bounding box center [119, 171] width 210 height 32
type input "7344"
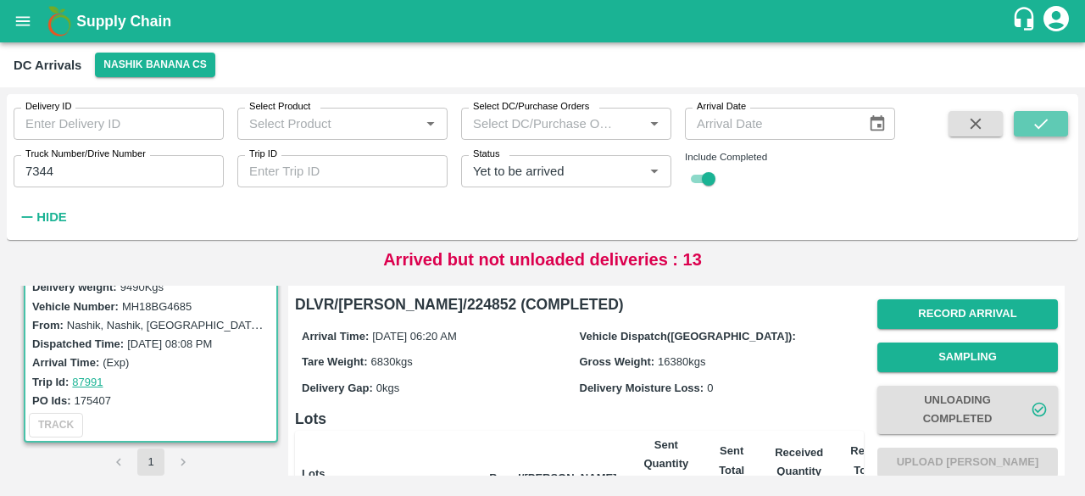
click at [1046, 121] on icon "submit" at bounding box center [1041, 123] width 19 height 19
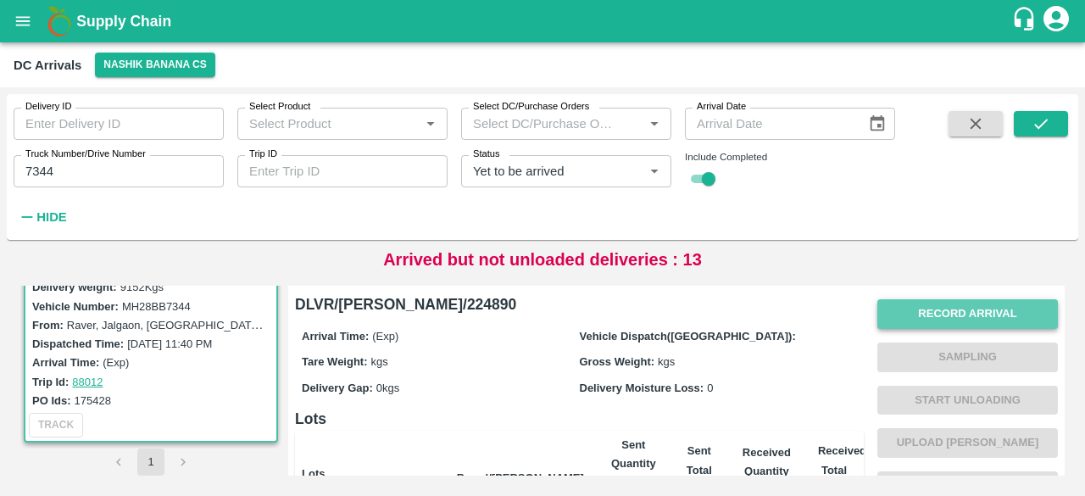
click at [957, 318] on button "Record Arrival" at bounding box center [967, 314] width 181 height 30
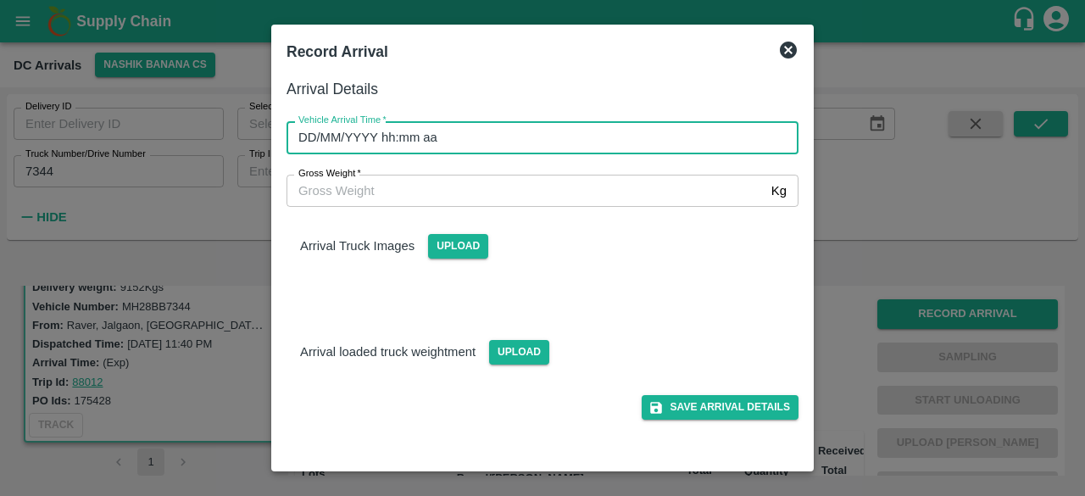
type input "DD/MM/YYYY hh:mm aa"
click at [646, 140] on input "DD/MM/YYYY hh:mm aa" at bounding box center [537, 137] width 500 height 32
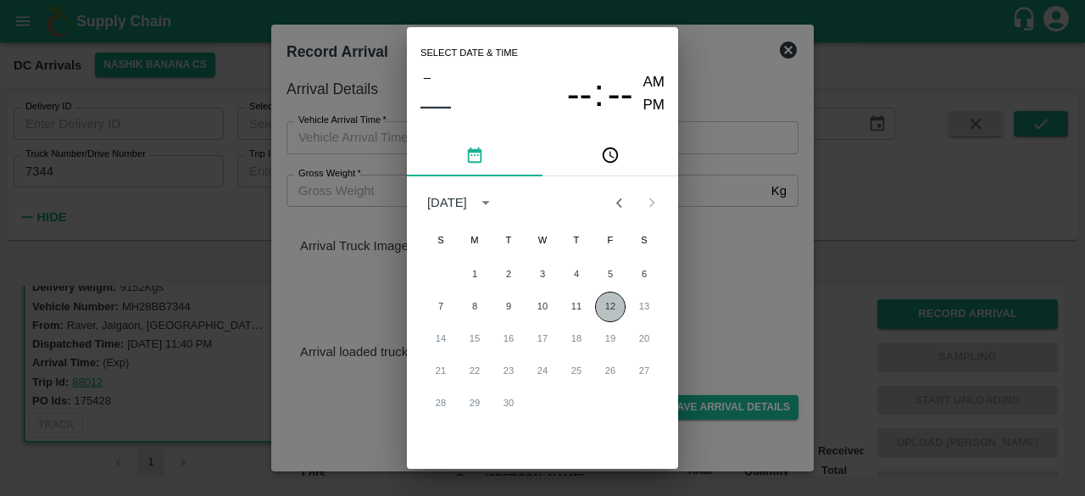
click at [603, 303] on button "12" at bounding box center [610, 307] width 31 height 31
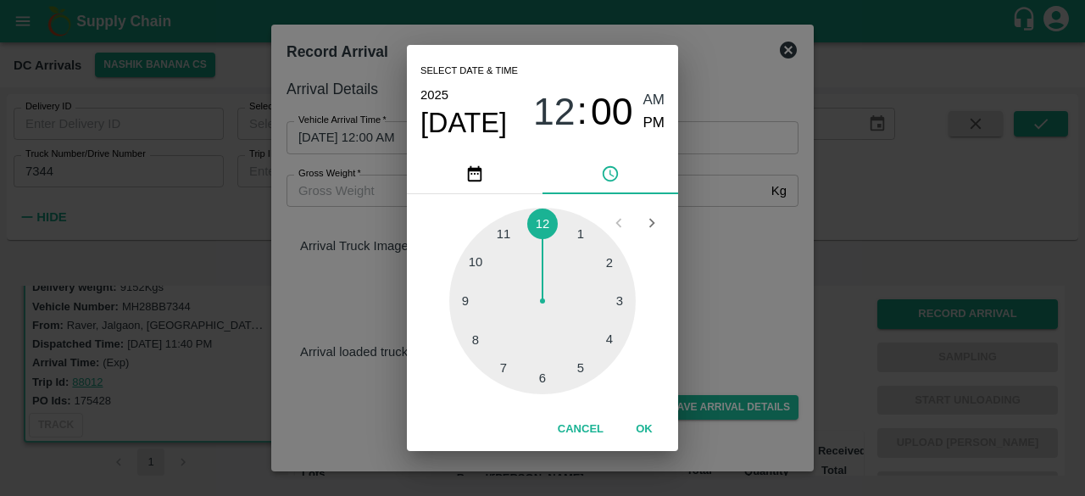
click at [507, 365] on div at bounding box center [542, 301] width 186 height 186
type input "[DATE] 07:00 AM"
click at [725, 260] on div "Select date & time [DATE] 07 : 00 AM PM 05 10 15 20 25 30 35 40 45 50 55 00 Can…" at bounding box center [542, 248] width 1085 height 496
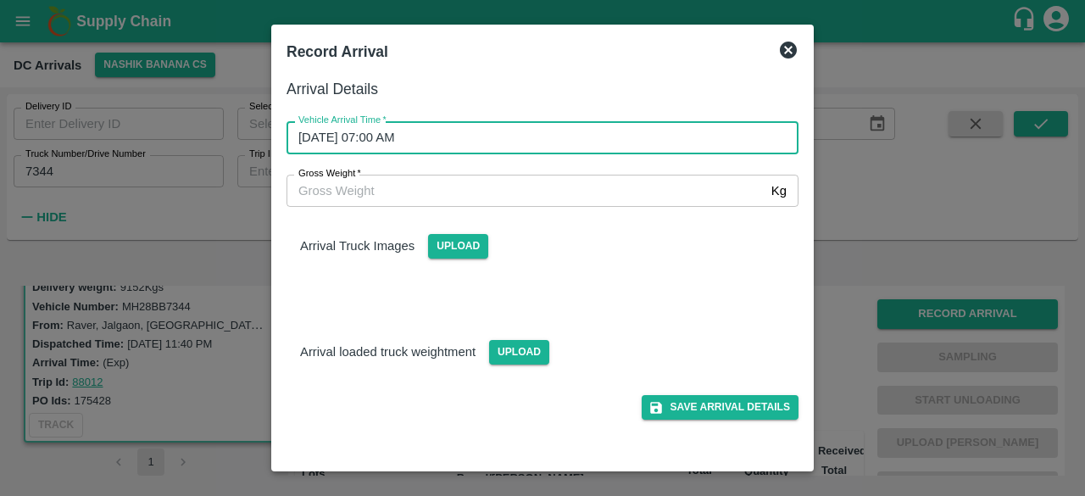
click at [315, 191] on input "Gross Weight   *" at bounding box center [526, 191] width 478 height 32
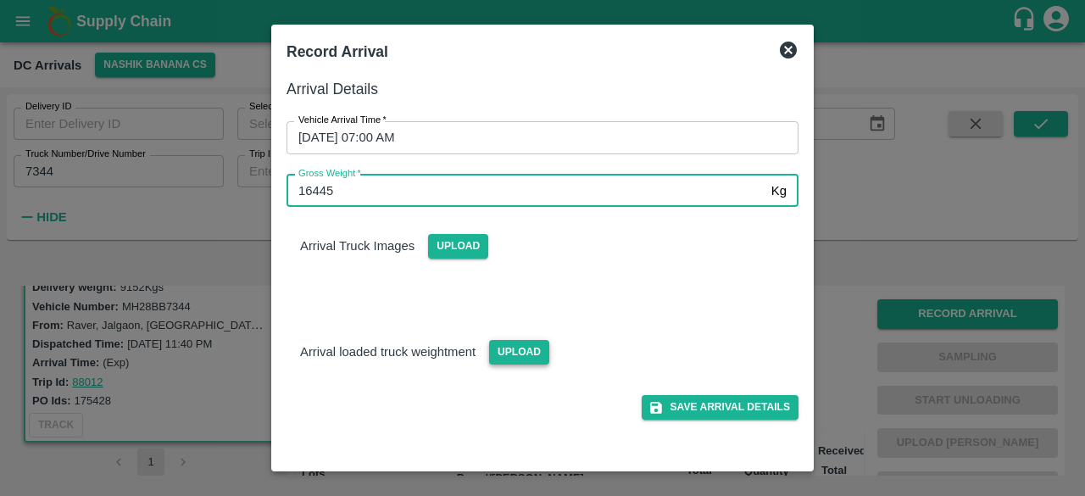
type input "16445"
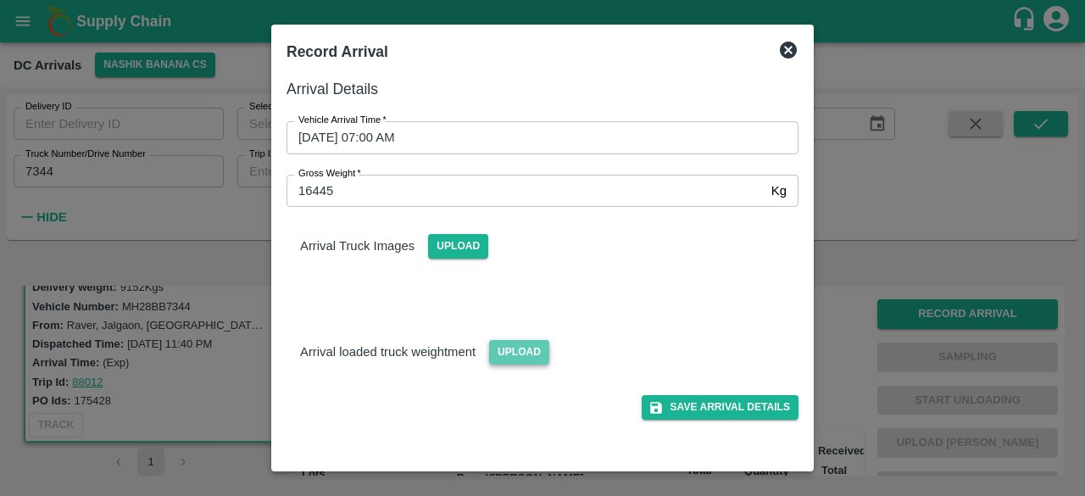
click at [520, 342] on span "Upload" at bounding box center [519, 352] width 60 height 25
click at [0, 0] on input "Upload" at bounding box center [0, 0] width 0 height 0
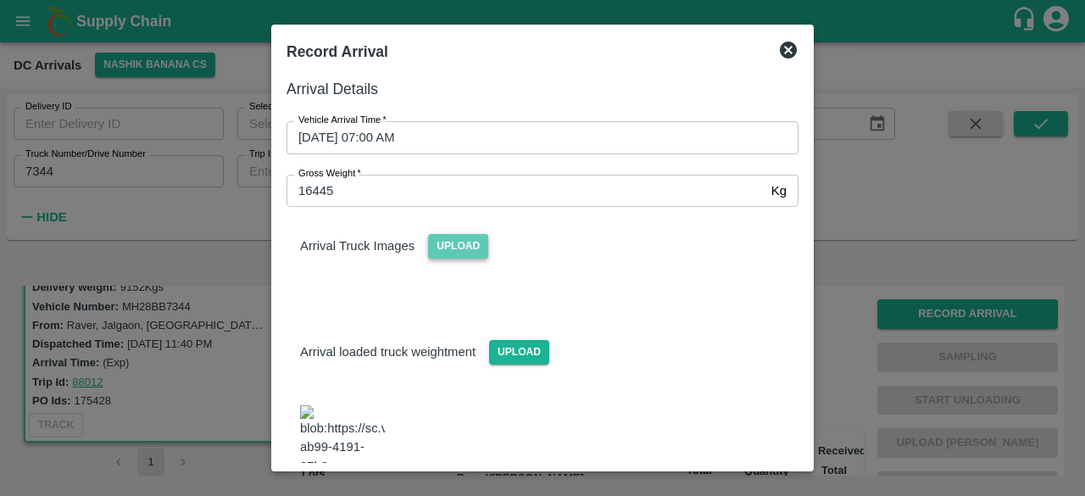
click at [442, 246] on span "Upload" at bounding box center [458, 246] width 60 height 25
click at [0, 0] on input "Upload" at bounding box center [0, 0] width 0 height 0
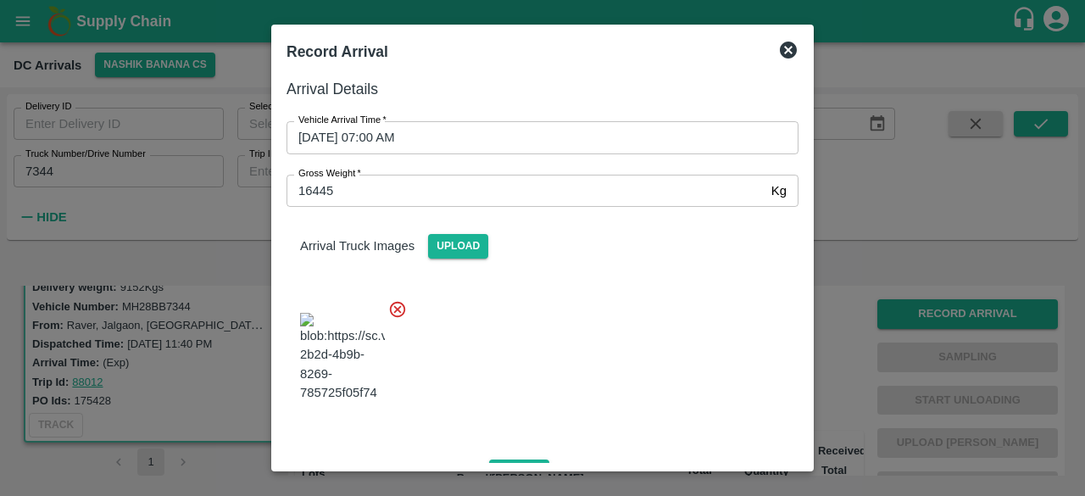
scroll to position [193, 0]
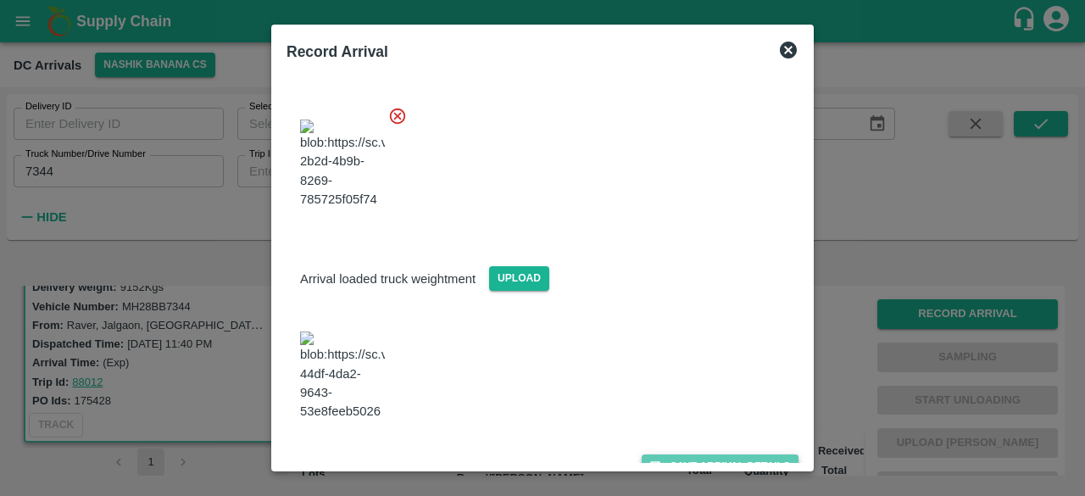
click at [700, 454] on button "Save Arrival Details" at bounding box center [720, 466] width 157 height 25
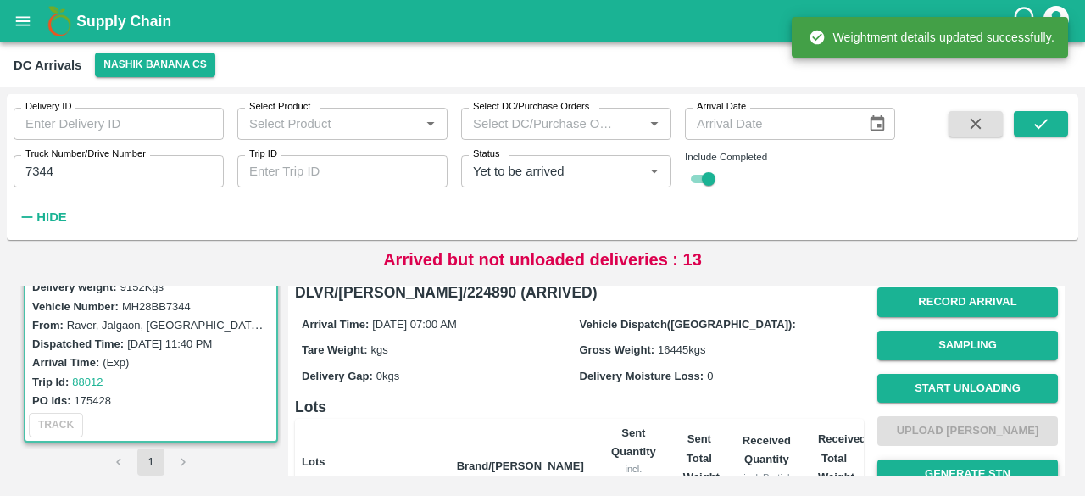
scroll to position [8, 0]
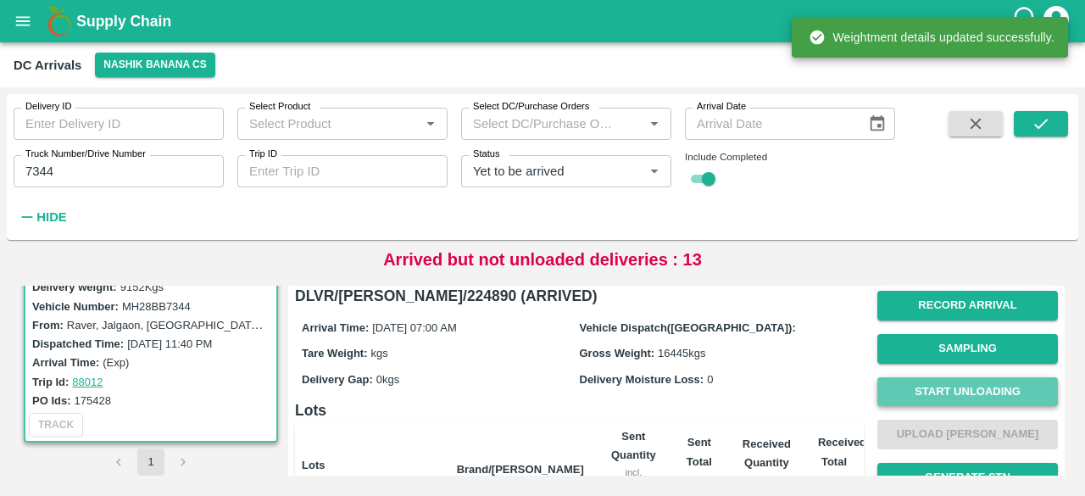
click at [962, 394] on button "Start Unloading" at bounding box center [967, 392] width 181 height 30
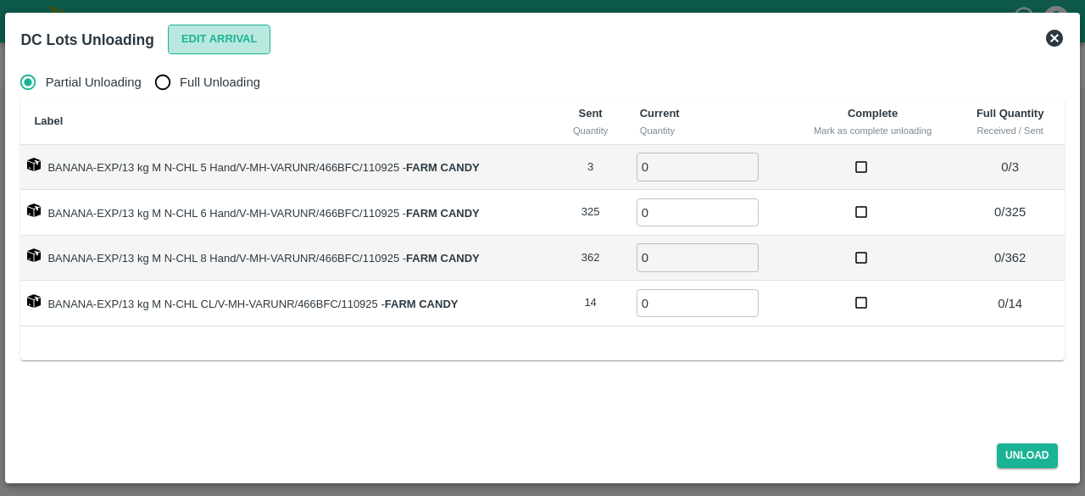
click at [210, 47] on button "Edit Arrival" at bounding box center [219, 40] width 103 height 30
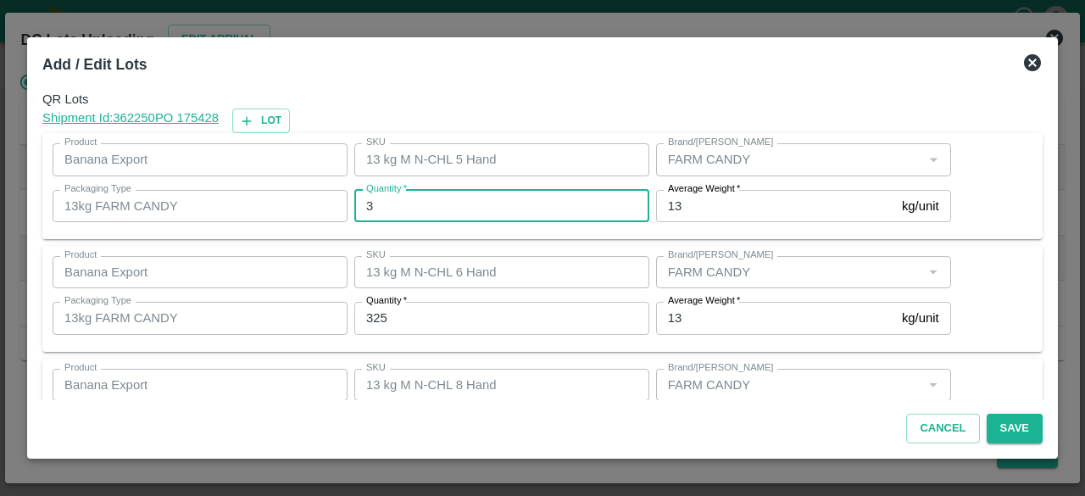
click at [398, 204] on input "3" at bounding box center [501, 206] width 295 height 32
type input "5"
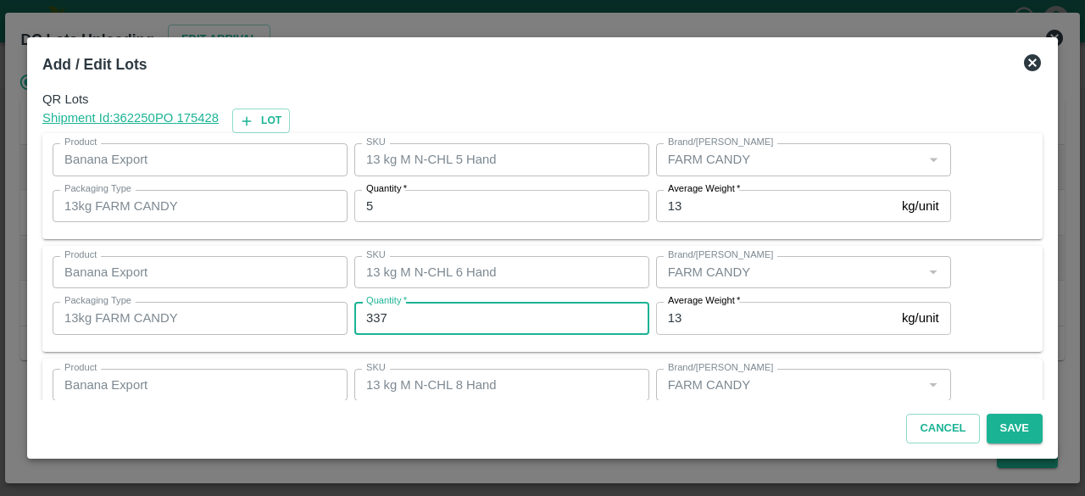
type input "337"
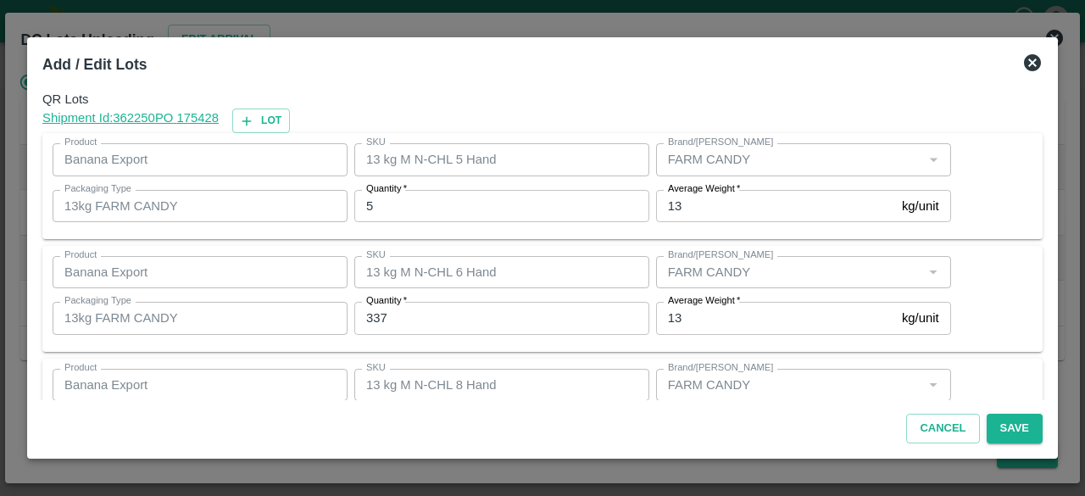
scroll to position [188, 0]
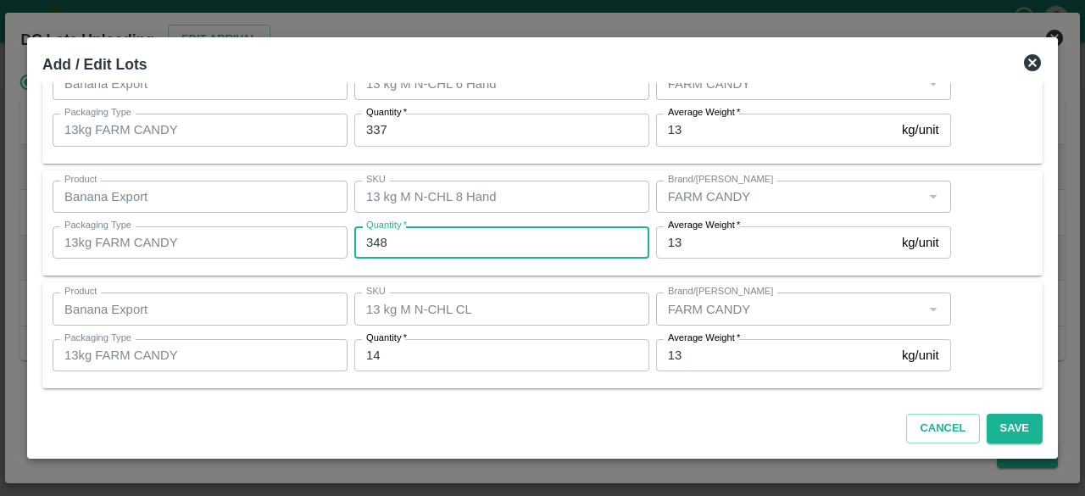
type input "348"
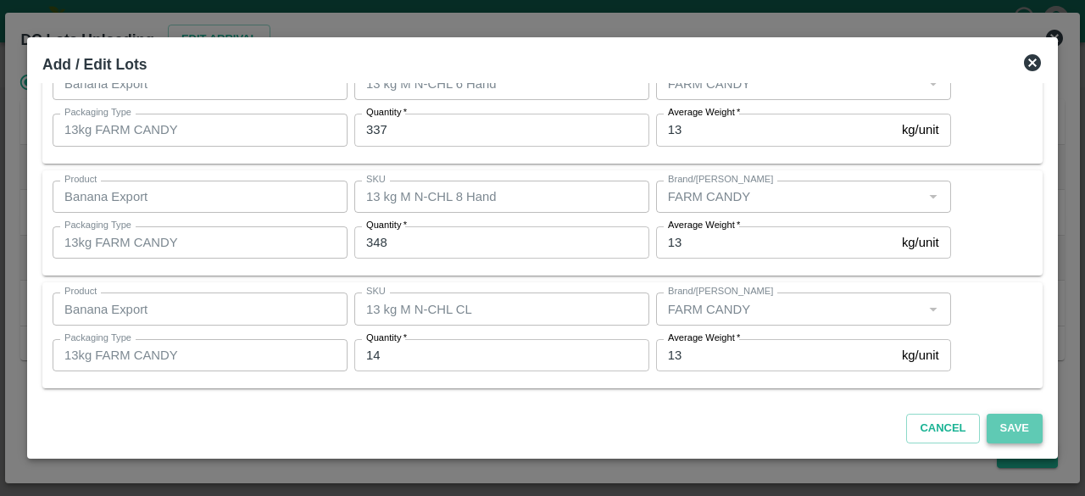
click at [1015, 429] on button "Save" at bounding box center [1015, 429] width 56 height 30
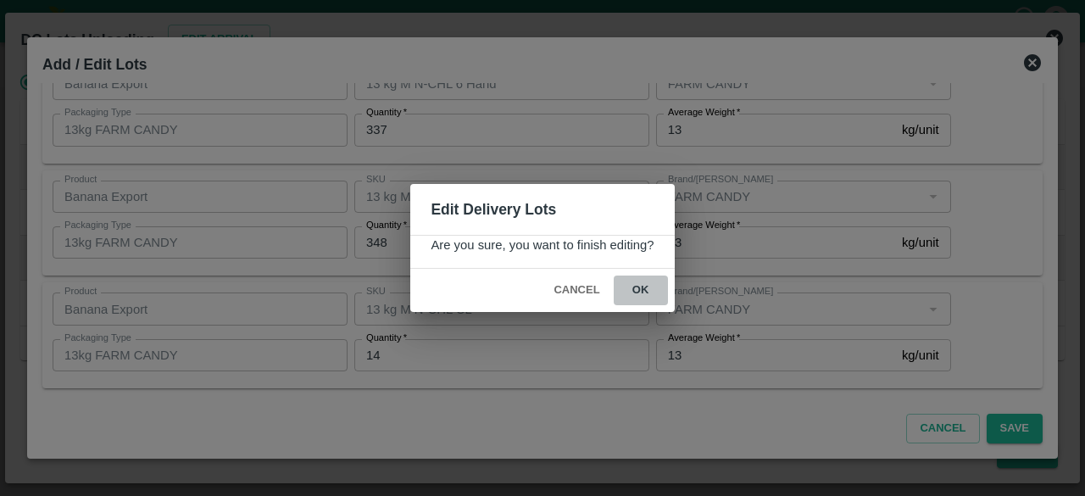
click at [633, 283] on button "ok" at bounding box center [641, 291] width 54 height 30
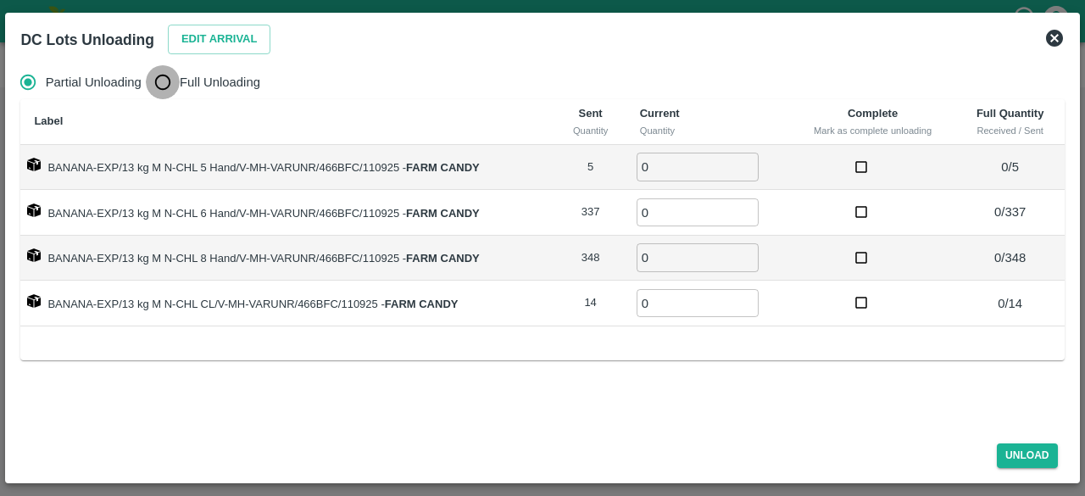
click at [163, 84] on input "Full Unloading" at bounding box center [163, 82] width 34 height 34
radio input "true"
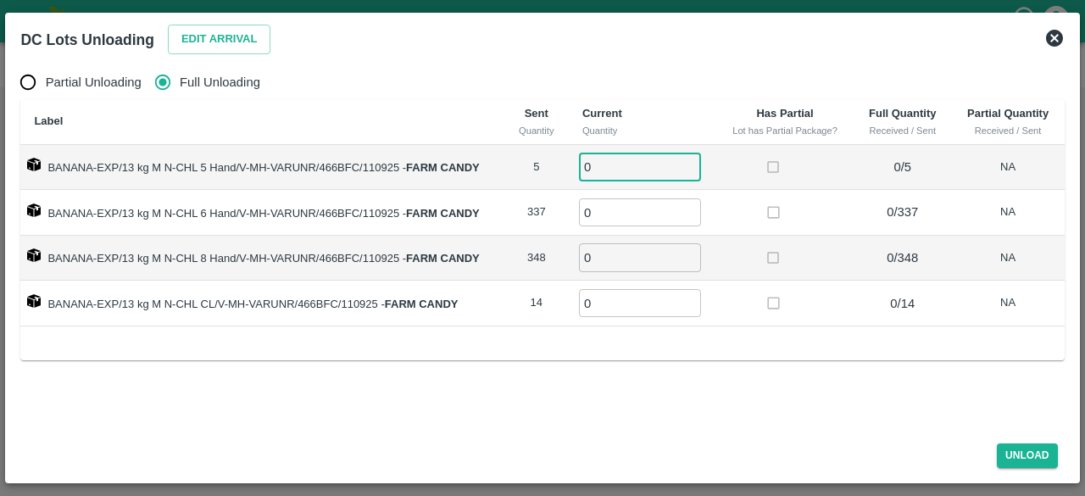
click at [612, 164] on input "0" at bounding box center [640, 167] width 122 height 28
type input "5"
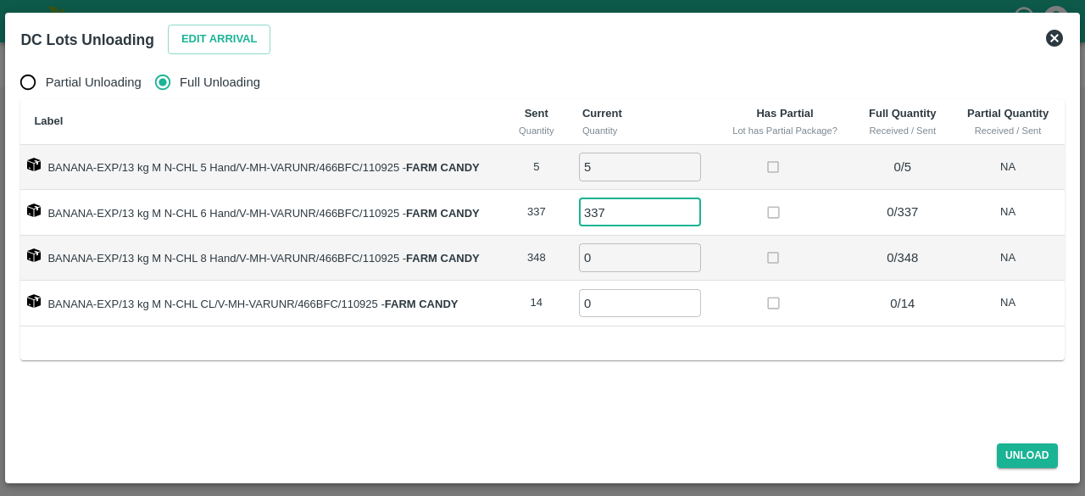
type input "337"
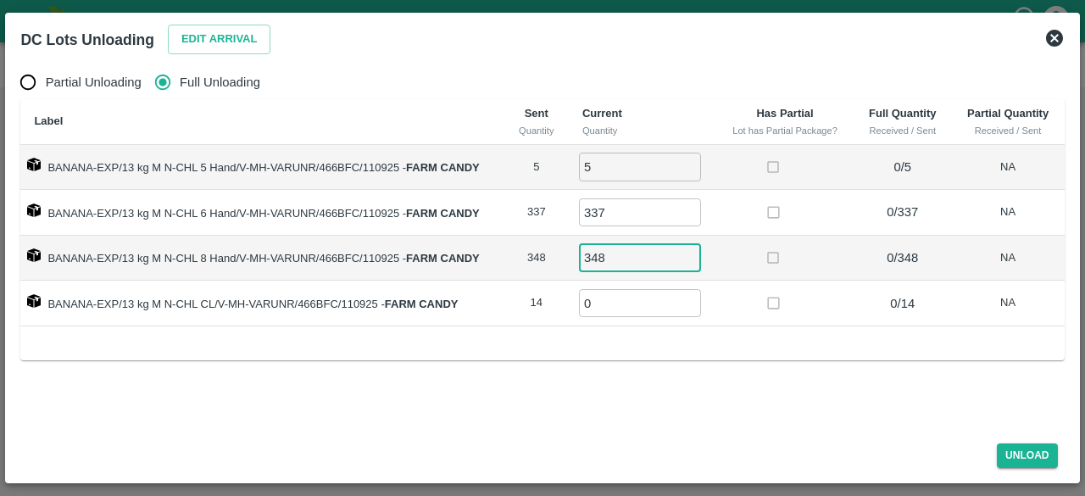
type input "348"
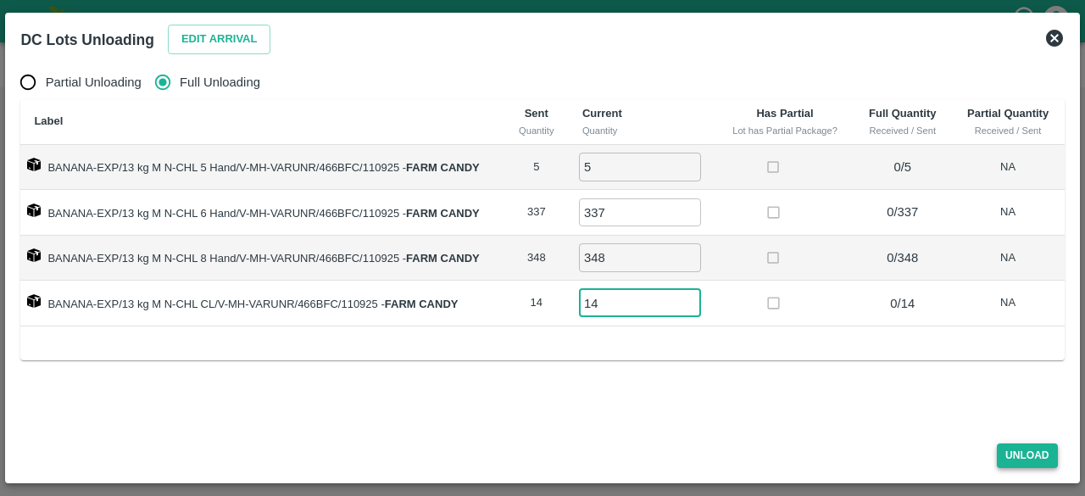
type input "14"
click at [1019, 455] on button "Unload" at bounding box center [1027, 455] width 61 height 25
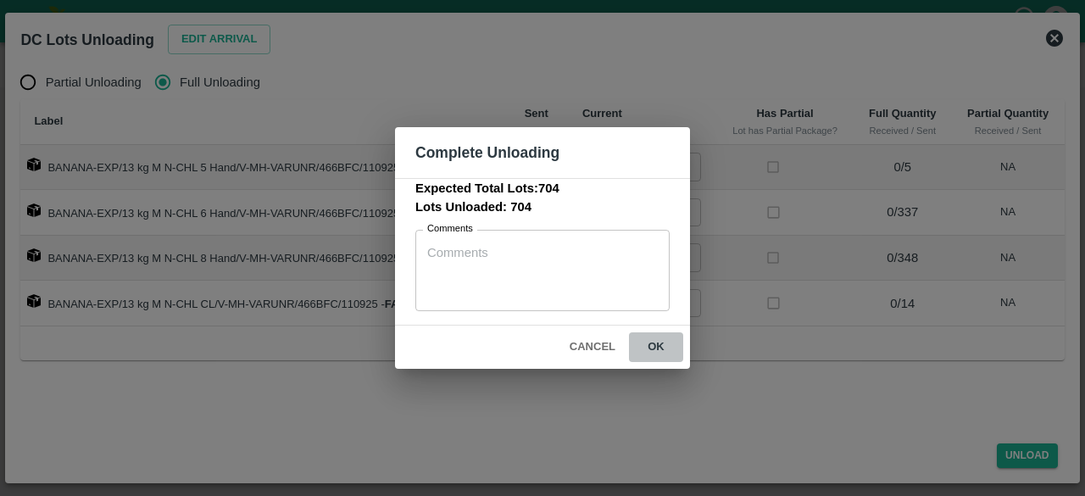
click at [657, 345] on button "ok" at bounding box center [656, 347] width 54 height 30
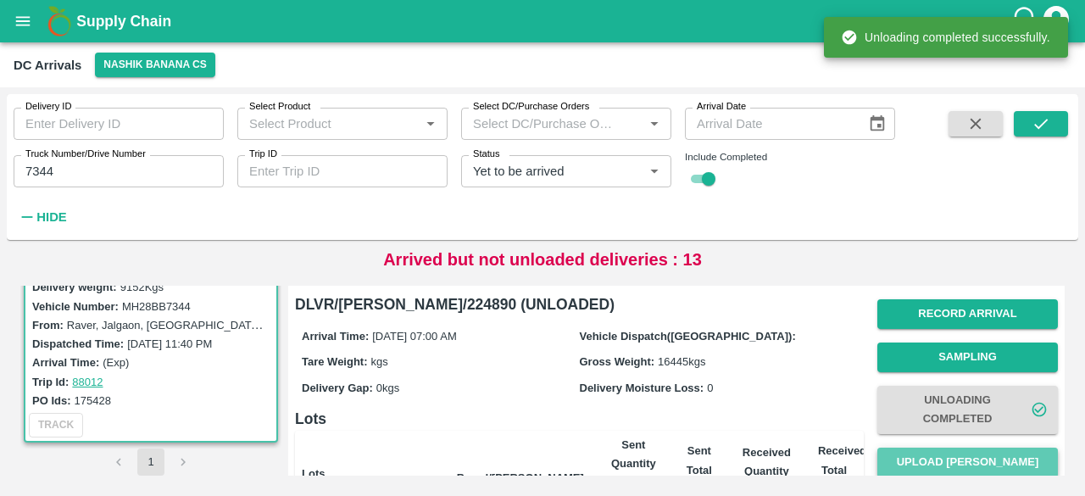
click at [949, 457] on button "Upload [PERSON_NAME]" at bounding box center [967, 463] width 181 height 30
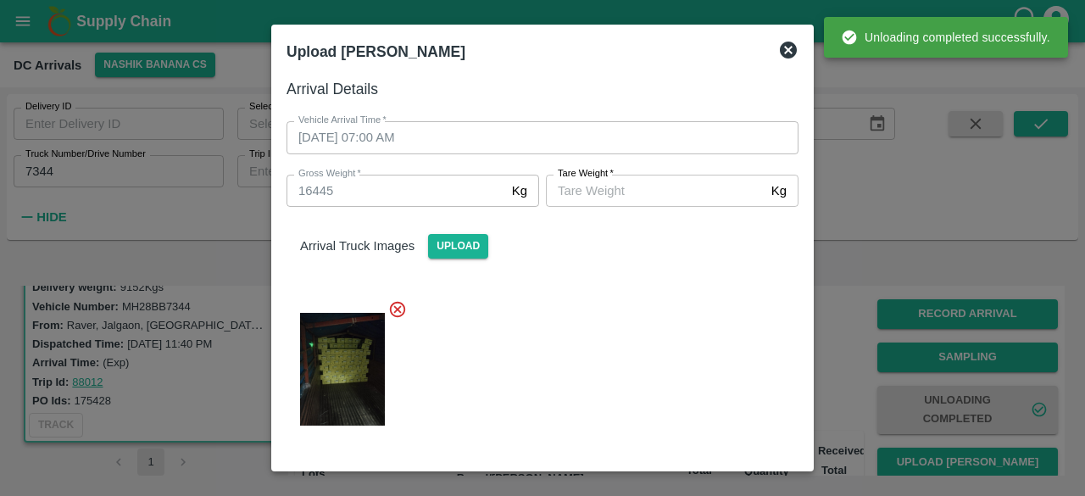
click at [637, 192] on input "[PERSON_NAME]   *" at bounding box center [655, 191] width 219 height 32
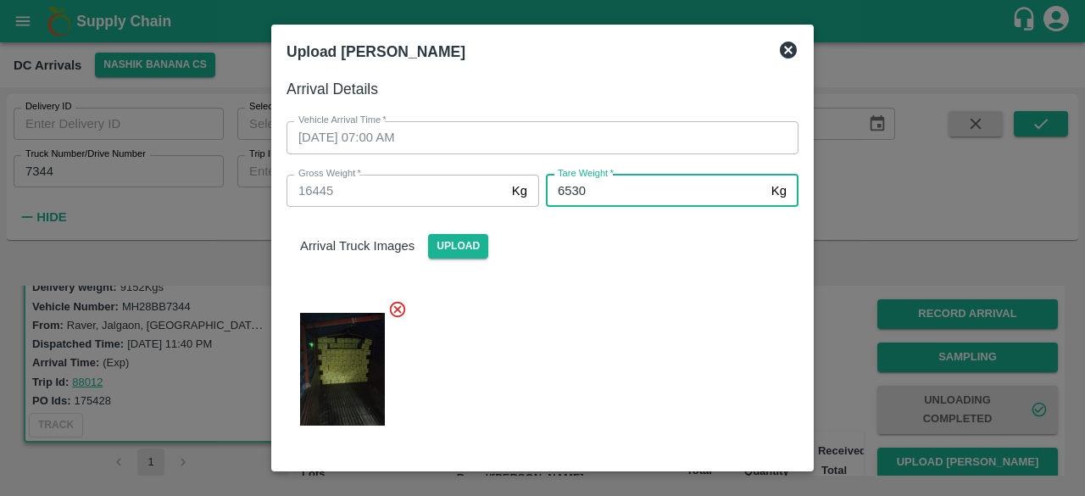
type input "6530"
click at [661, 296] on div at bounding box center [536, 364] width 526 height 157
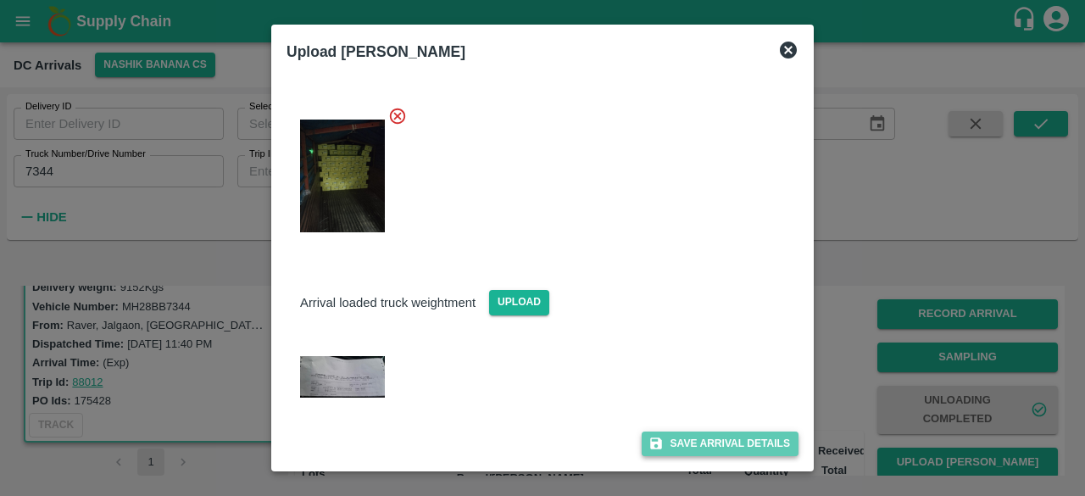
click at [712, 454] on button "Save Arrival Details" at bounding box center [720, 443] width 157 height 25
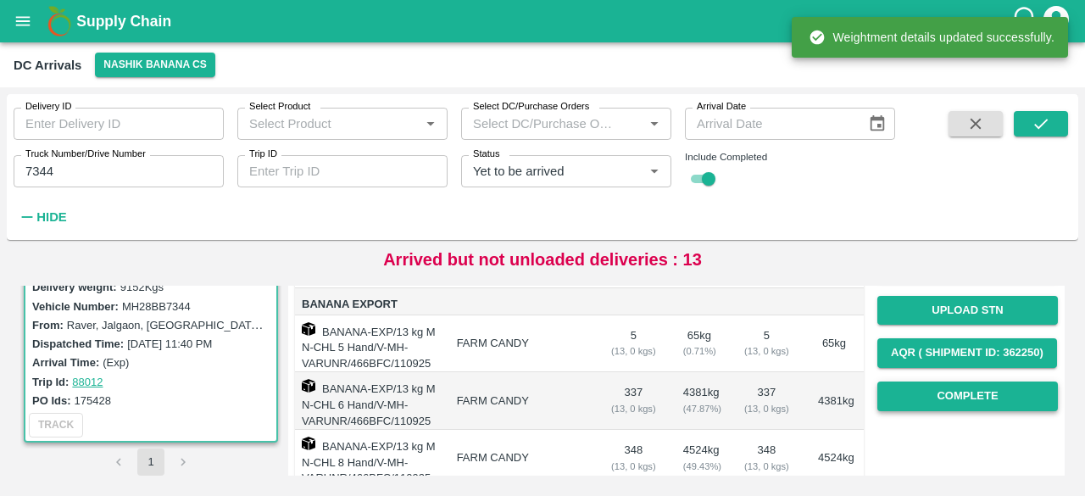
scroll to position [239, 0]
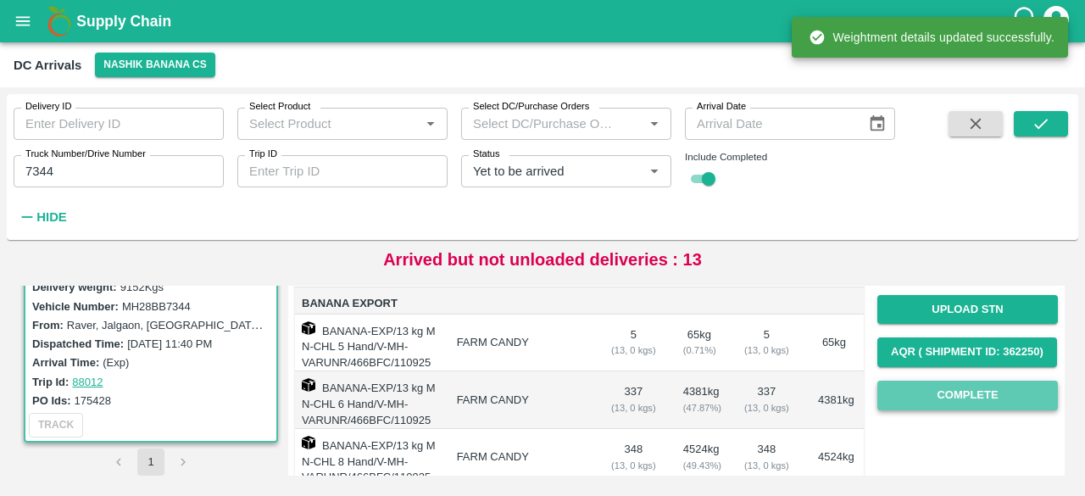
click at [960, 394] on button "Complete" at bounding box center [967, 396] width 181 height 30
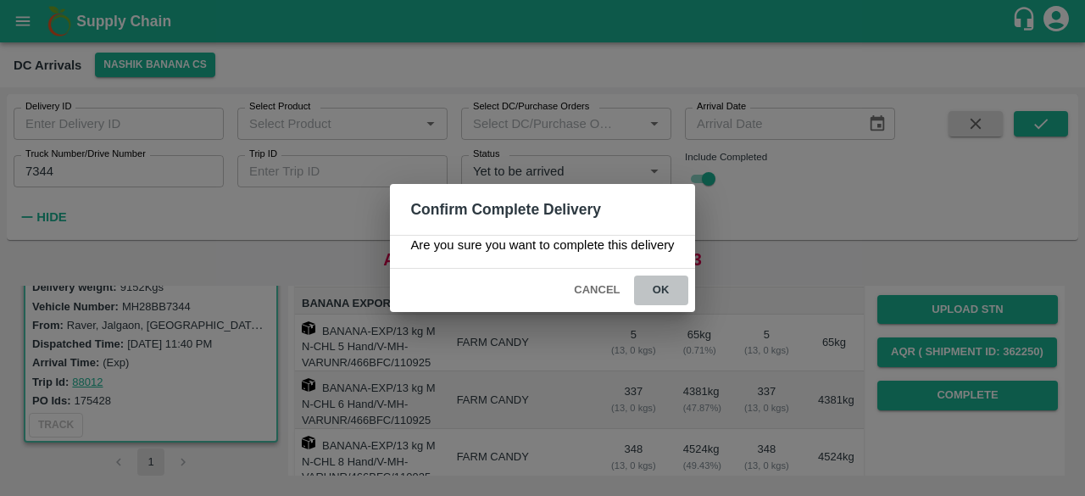
click at [660, 296] on button "ok" at bounding box center [661, 291] width 54 height 30
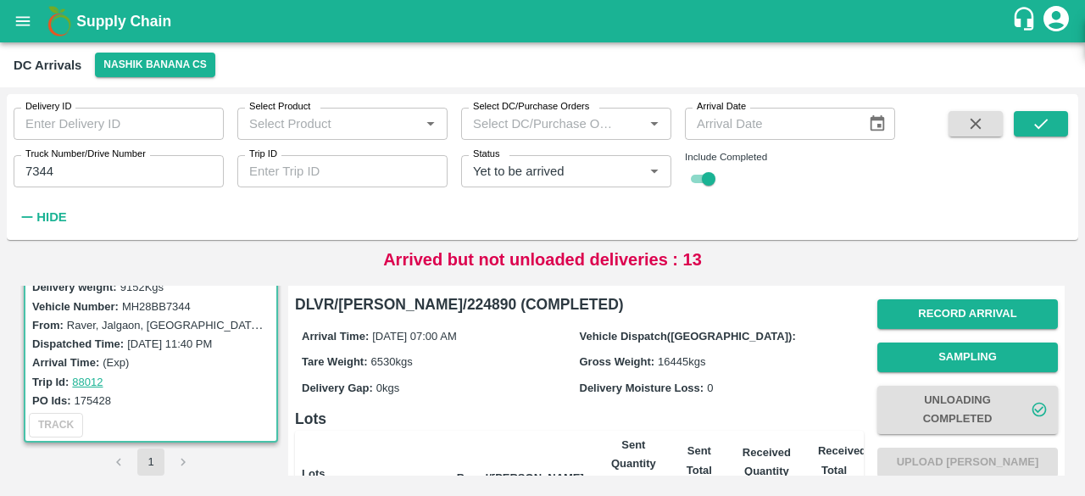
scroll to position [356, 0]
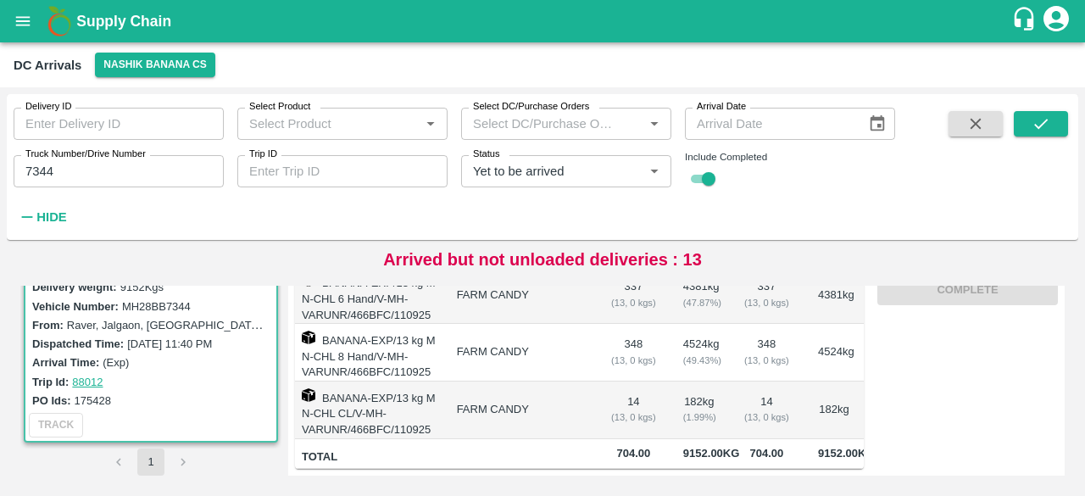
click at [39, 172] on input "7344" at bounding box center [119, 171] width 210 height 32
type input "3333"
click at [1038, 136] on span at bounding box center [1041, 170] width 54 height 119
click at [1044, 117] on icon "submit" at bounding box center [1041, 123] width 19 height 19
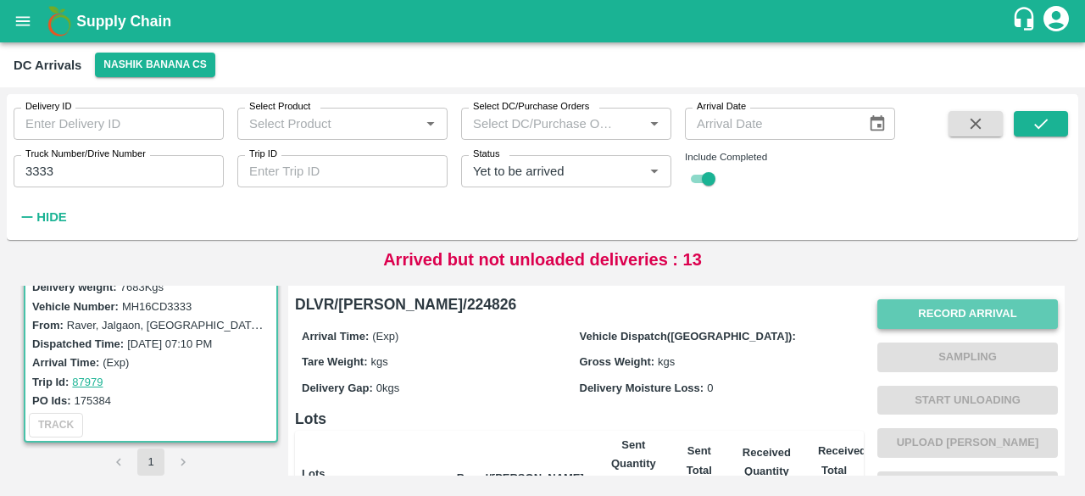
click at [938, 315] on button "Record Arrival" at bounding box center [967, 314] width 181 height 30
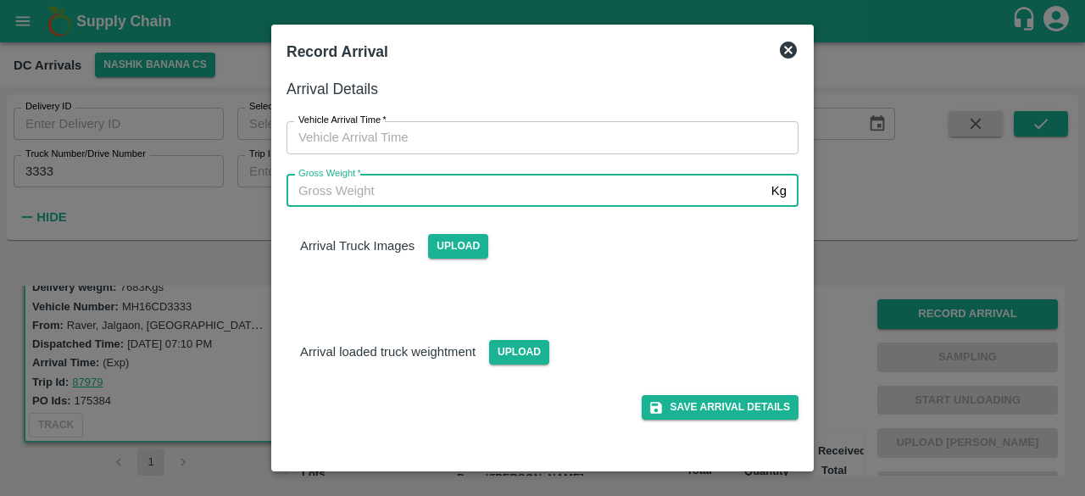
click at [465, 192] on input "Gross Weight   *" at bounding box center [526, 191] width 478 height 32
type input "15345"
type input "DD/MM/YYYY hh:mm aa"
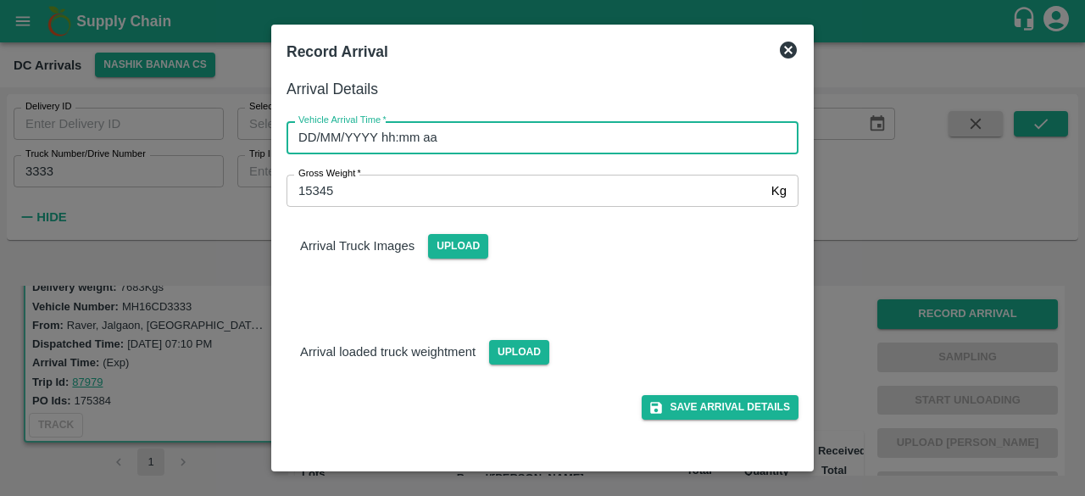
click at [515, 151] on input "DD/MM/YYYY hh:mm aa" at bounding box center [537, 137] width 500 height 32
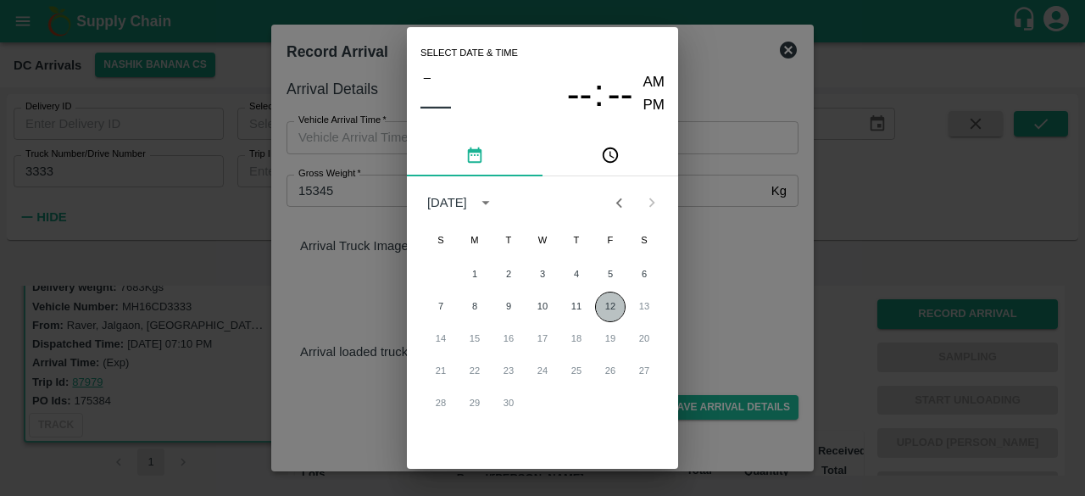
click at [602, 311] on button "12" at bounding box center [610, 307] width 31 height 31
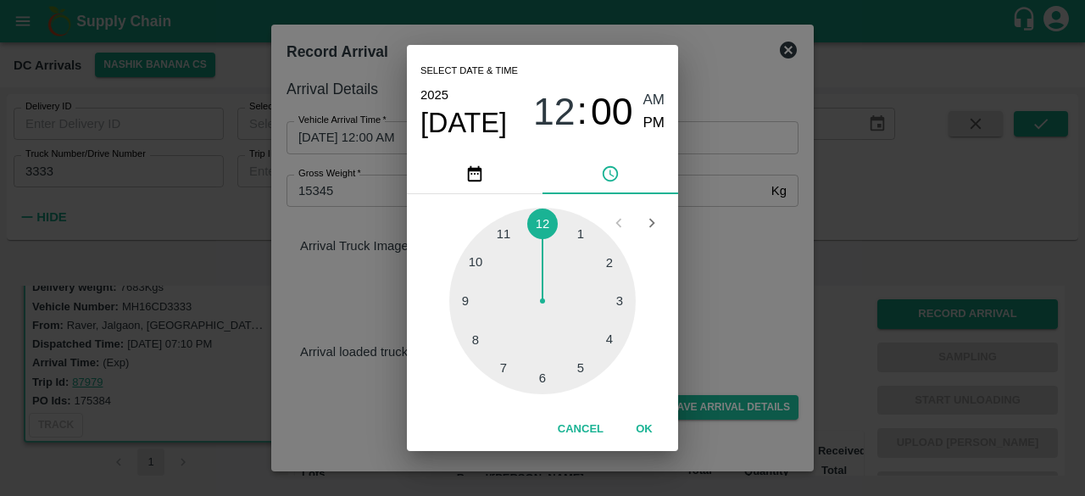
click at [582, 373] on div at bounding box center [542, 301] width 186 height 186
click at [463, 302] on div at bounding box center [542, 301] width 186 height 186
type input "[DATE] 05:45 AM"
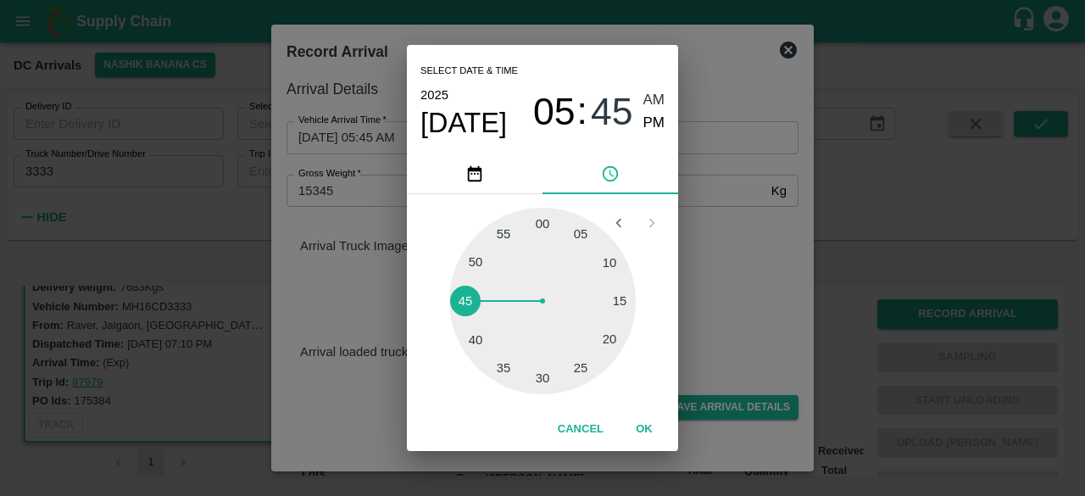
click at [741, 255] on div "Select date & time [DATE] 05 : 45 AM PM 05 10 15 20 25 30 35 40 45 50 55 00 Can…" at bounding box center [542, 248] width 1085 height 496
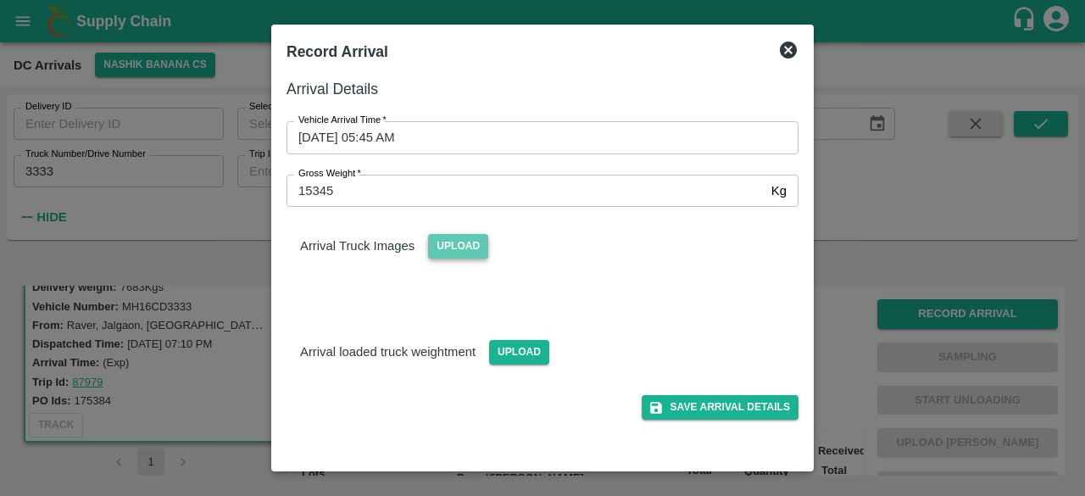
click at [449, 245] on span "Upload" at bounding box center [458, 246] width 60 height 25
click at [0, 0] on input "Upload" at bounding box center [0, 0] width 0 height 0
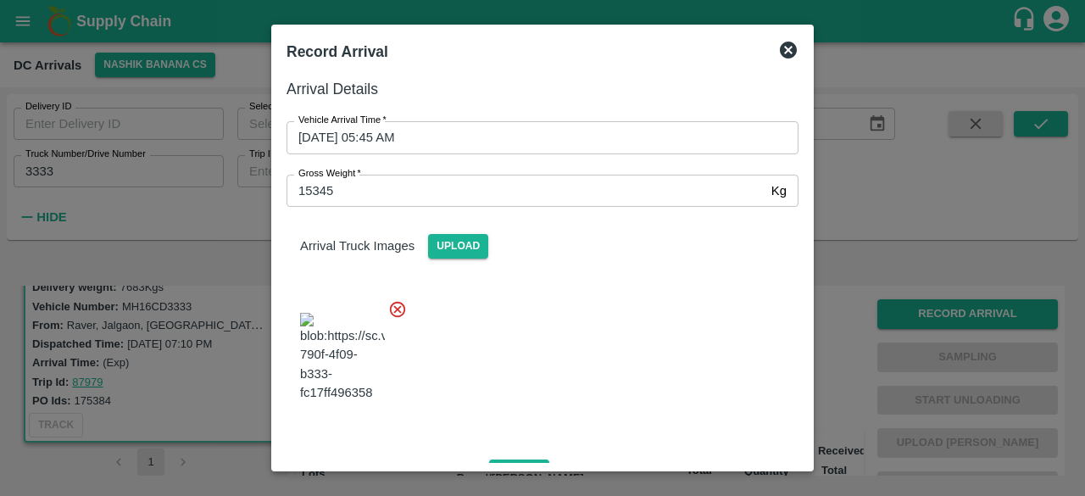
scroll to position [107, 0]
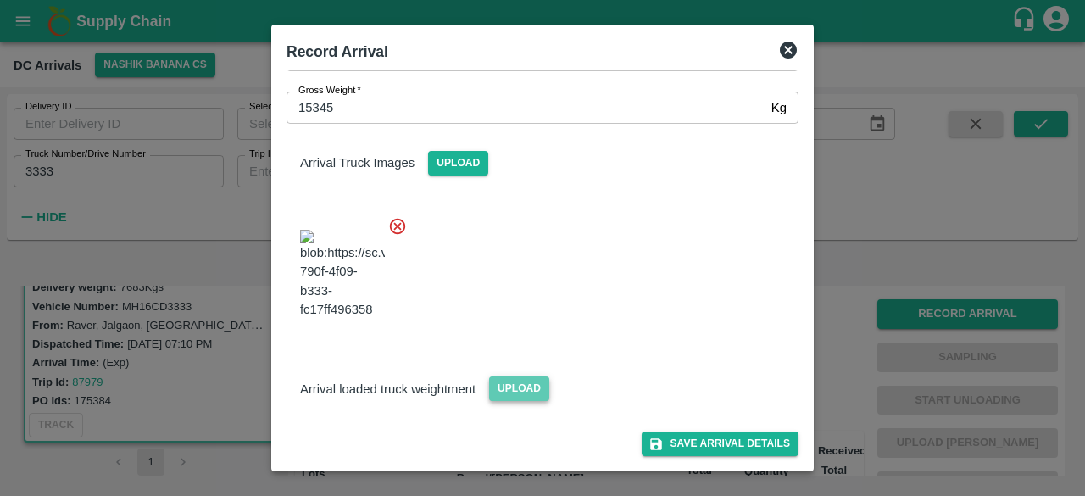
click at [515, 394] on span "Upload" at bounding box center [519, 388] width 60 height 25
click at [0, 0] on input "Upload" at bounding box center [0, 0] width 0 height 0
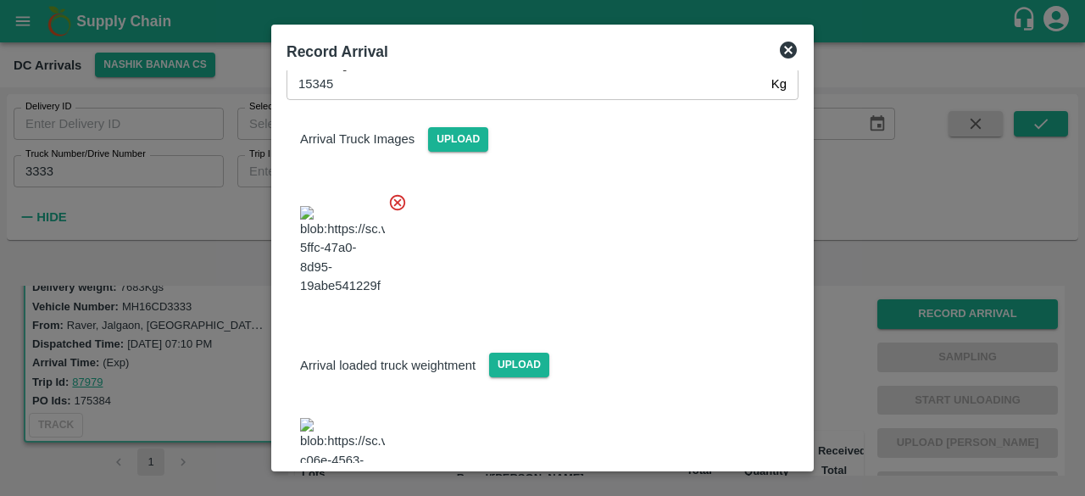
scroll to position [302, 0]
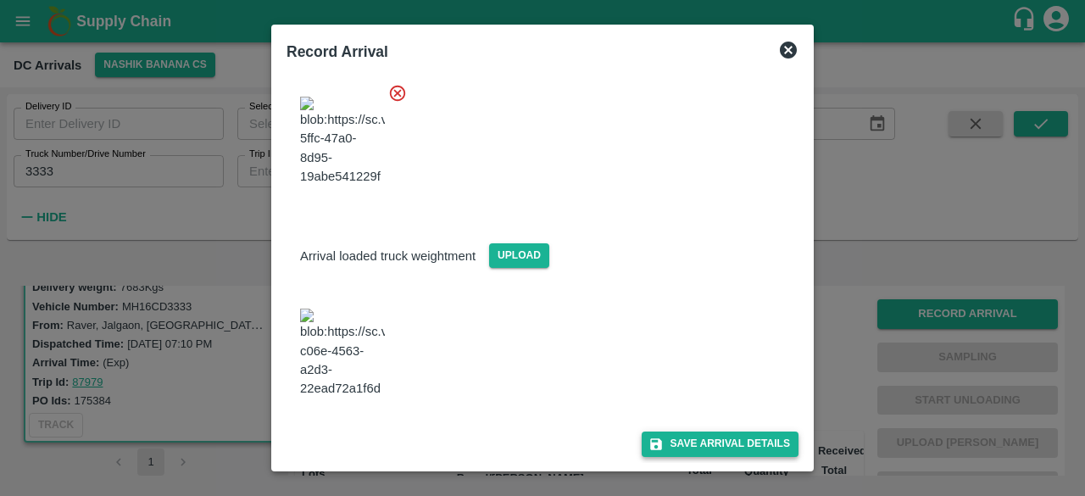
click at [710, 450] on button "Save Arrival Details" at bounding box center [720, 443] width 157 height 25
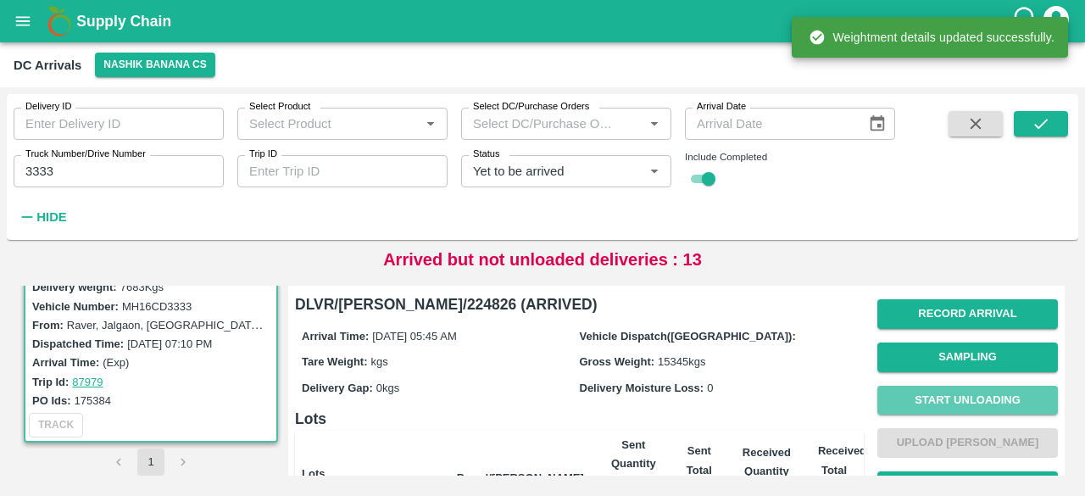
click at [966, 387] on button "Start Unloading" at bounding box center [967, 401] width 181 height 30
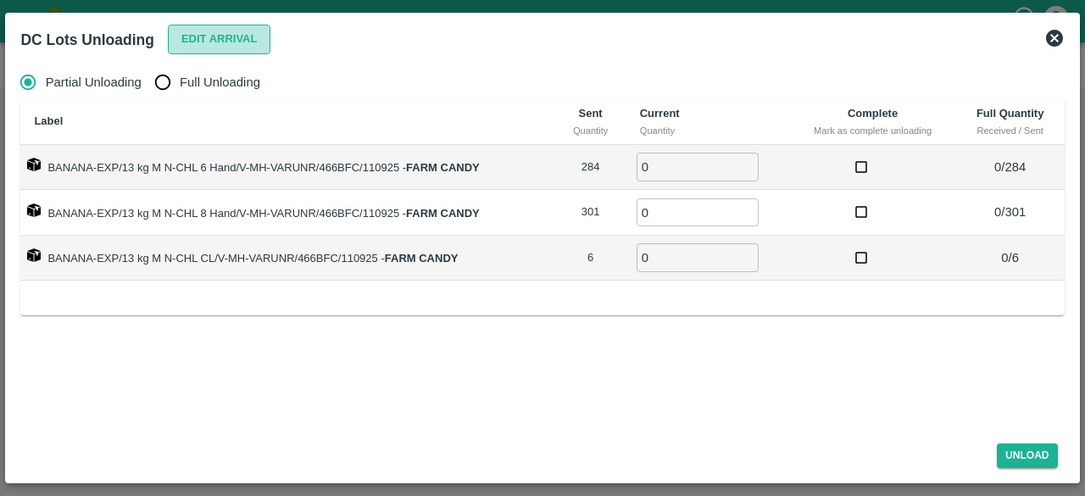
click at [217, 33] on button "Edit Arrival" at bounding box center [219, 40] width 103 height 30
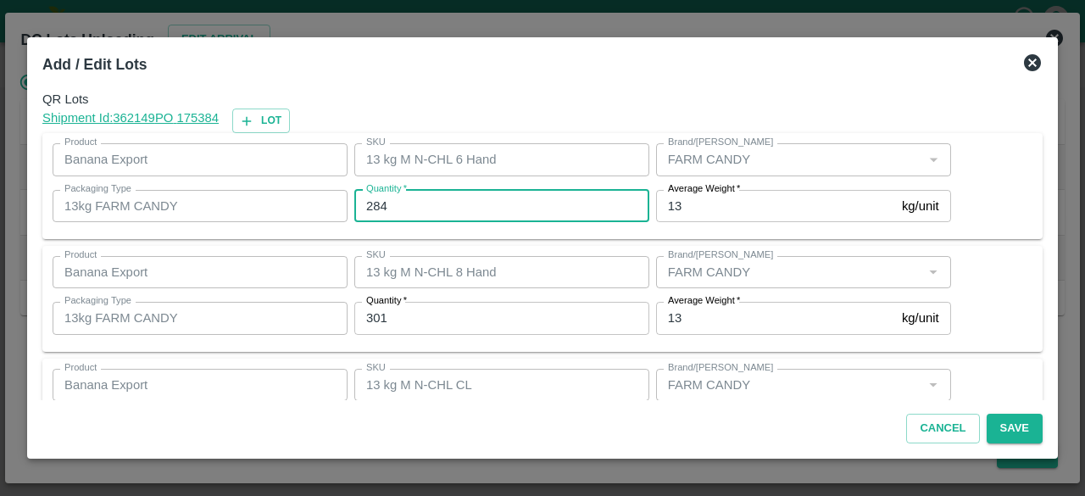
click at [374, 203] on input "284" at bounding box center [501, 206] width 295 height 32
type input "190"
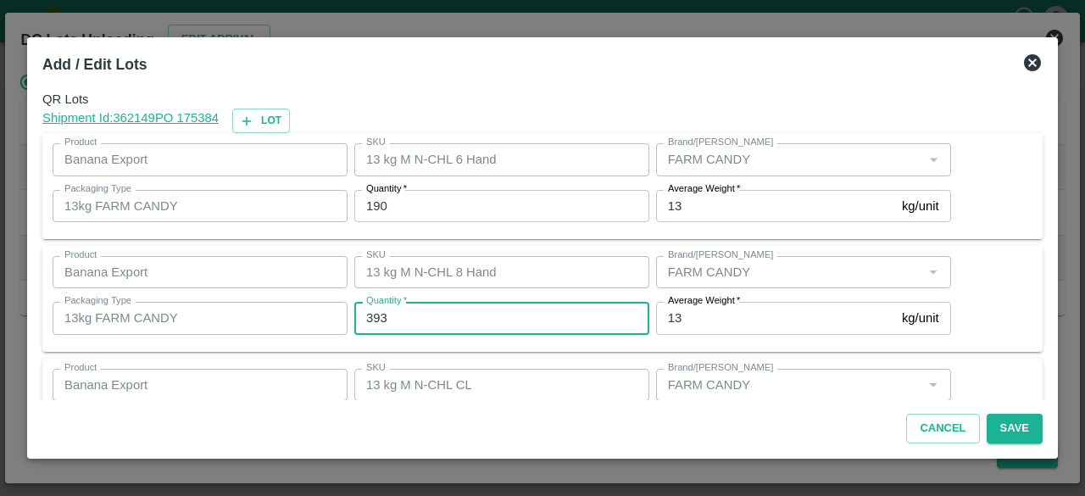
type input "393"
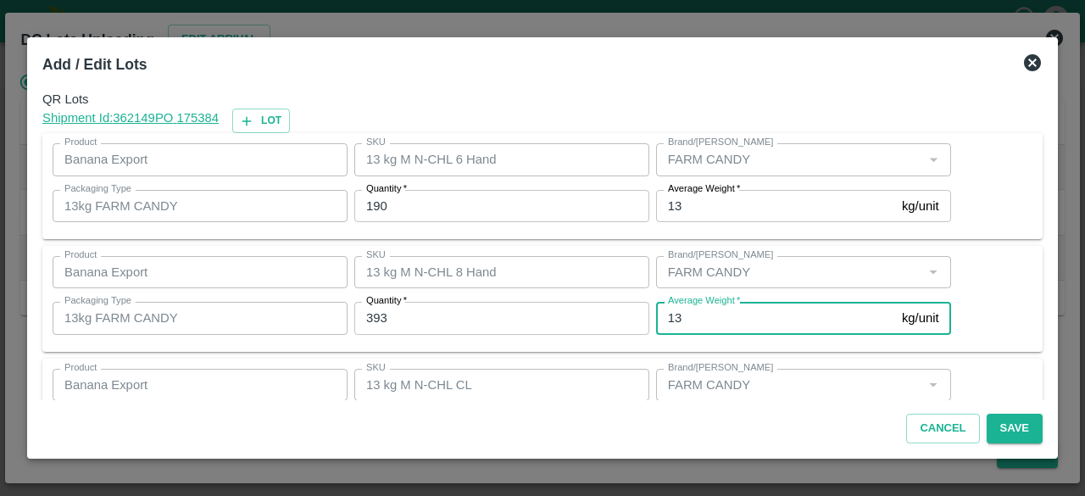
scroll to position [76, 0]
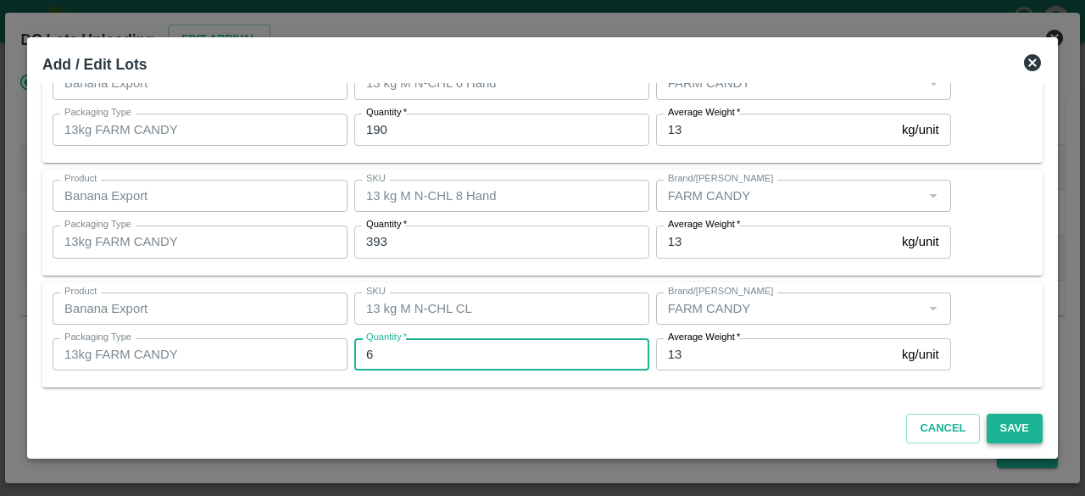
click at [1005, 420] on button "Save" at bounding box center [1015, 429] width 56 height 30
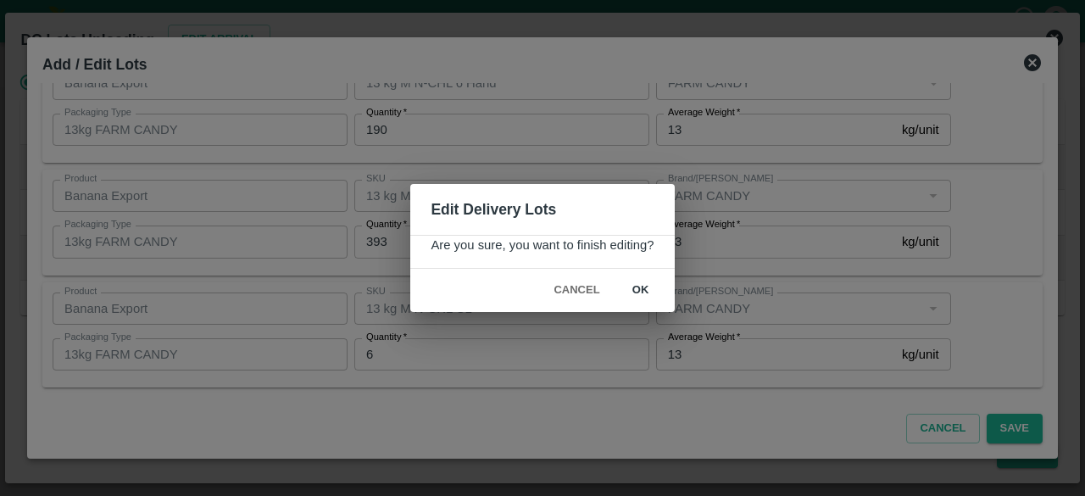
click at [641, 285] on button "ok" at bounding box center [641, 291] width 54 height 30
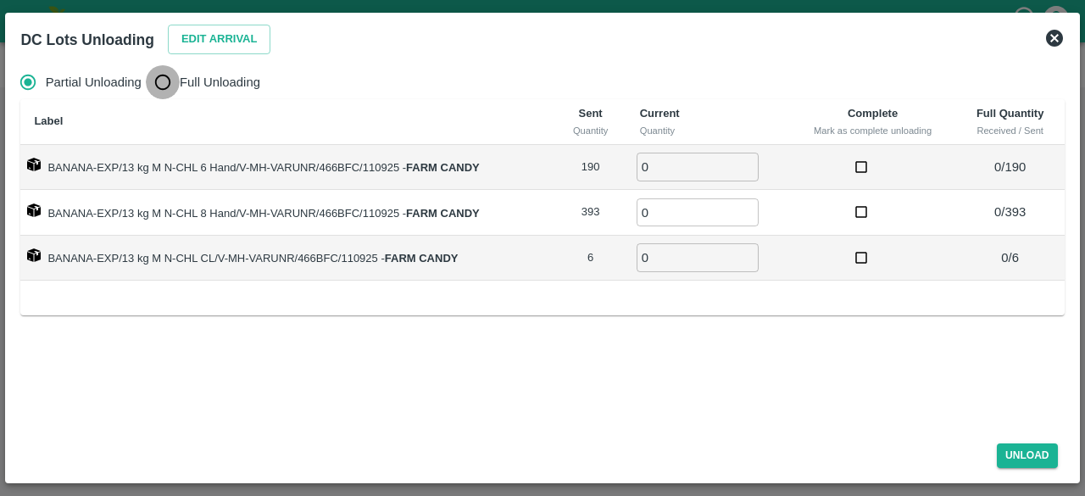
click at [159, 84] on input "Full Unloading" at bounding box center [163, 82] width 34 height 34
radio input "true"
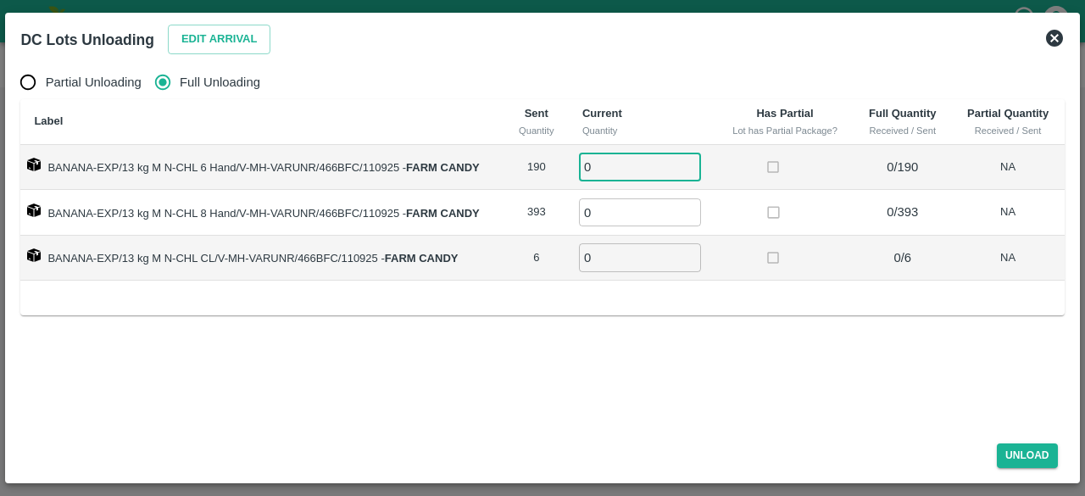
click at [612, 169] on input "0" at bounding box center [640, 167] width 122 height 28
type input "190"
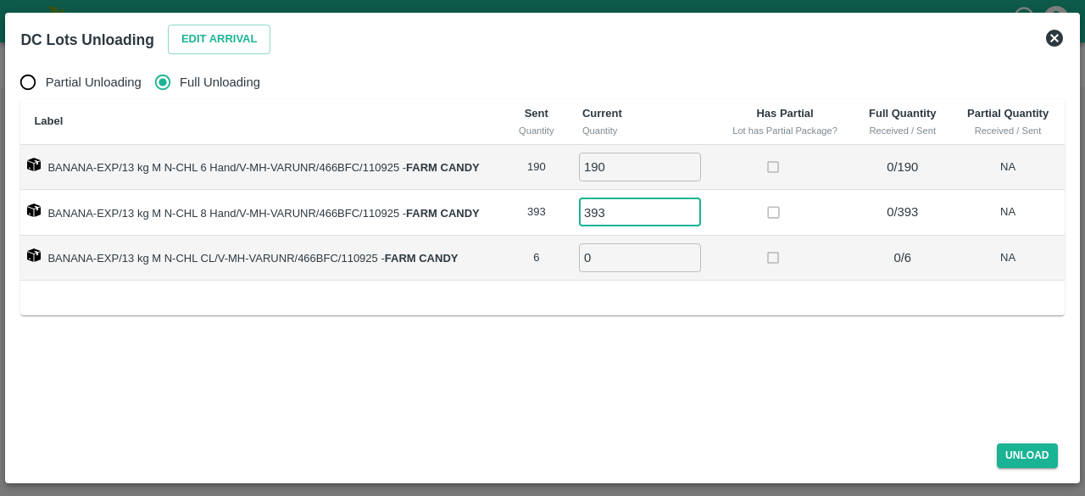
type input "393"
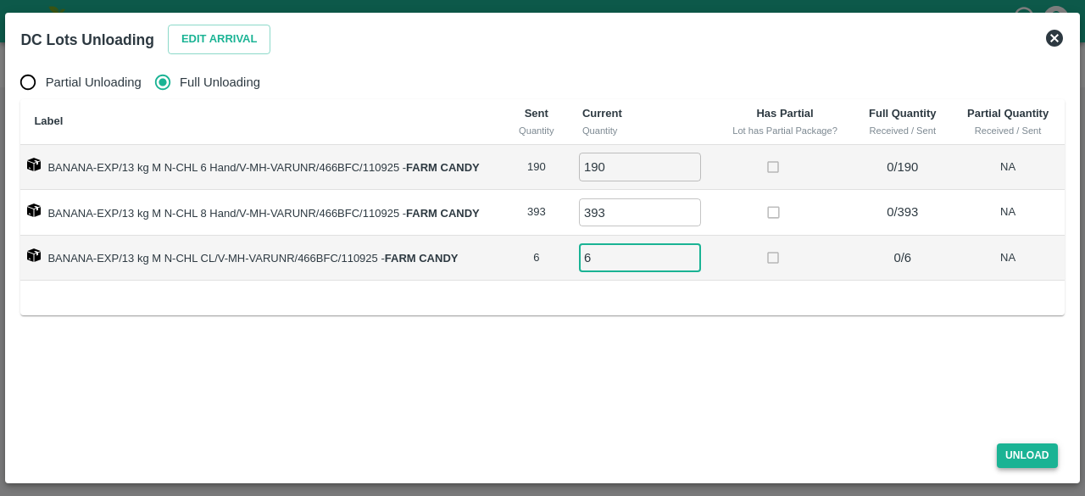
type input "6"
click at [1022, 452] on button "Unload" at bounding box center [1027, 455] width 61 height 25
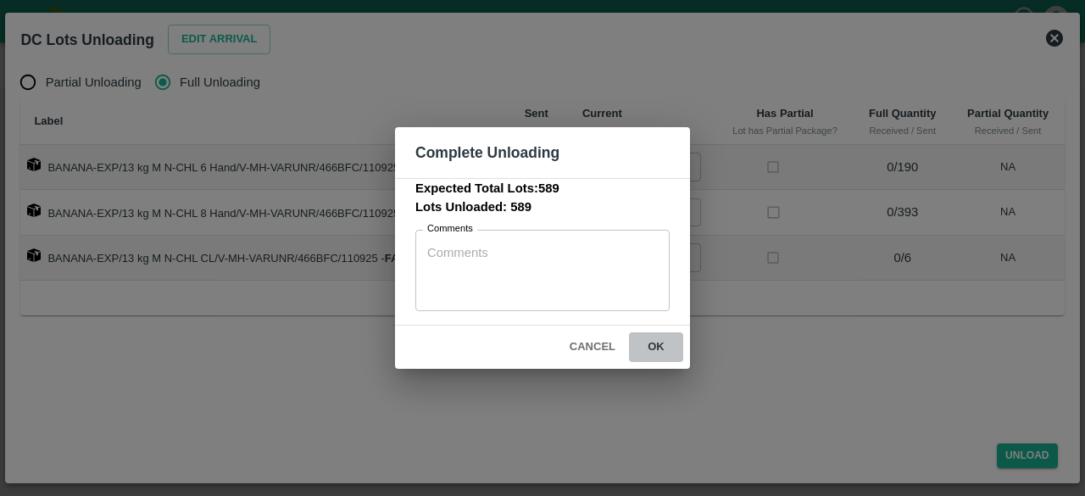
click at [656, 352] on button "ok" at bounding box center [656, 347] width 54 height 30
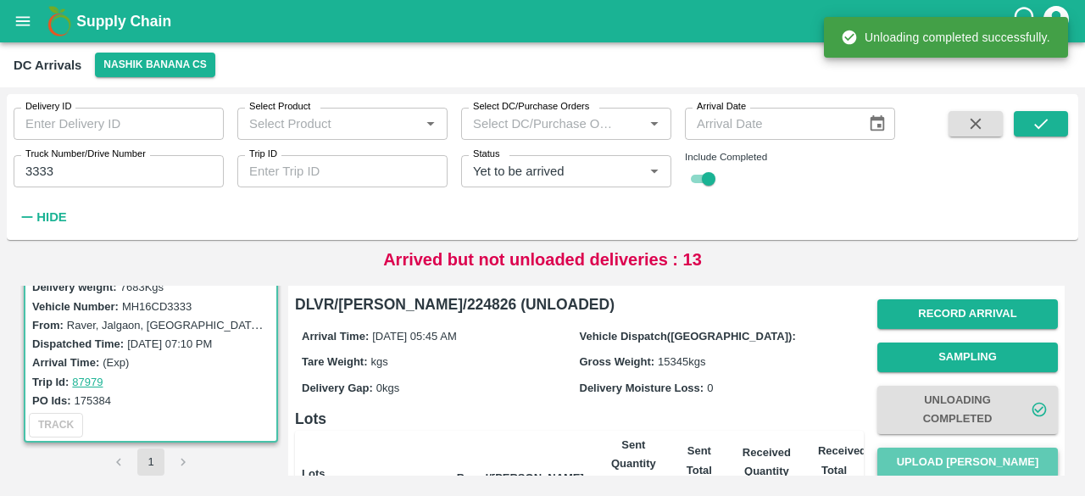
click at [955, 457] on button "Upload [PERSON_NAME]" at bounding box center [967, 463] width 181 height 30
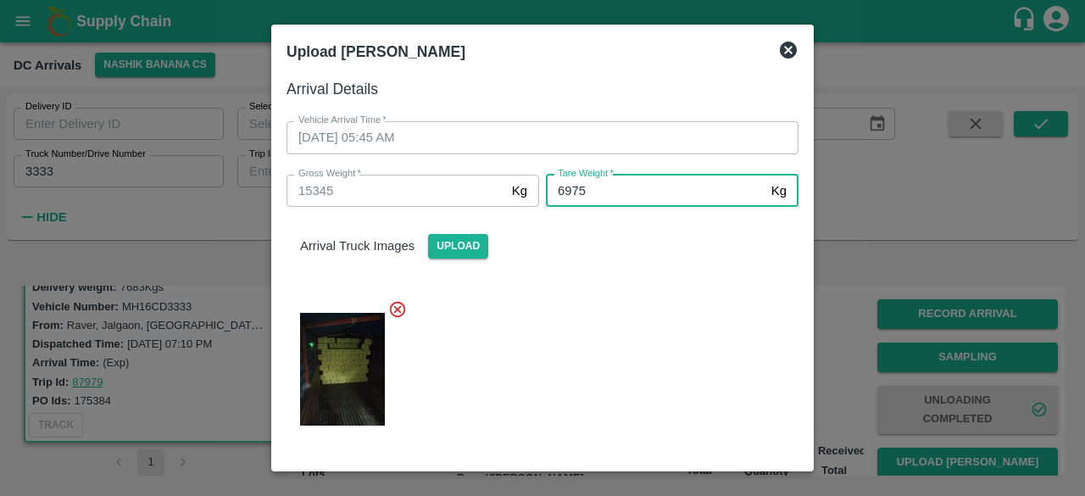
type input "6975"
click at [632, 347] on div at bounding box center [536, 364] width 526 height 157
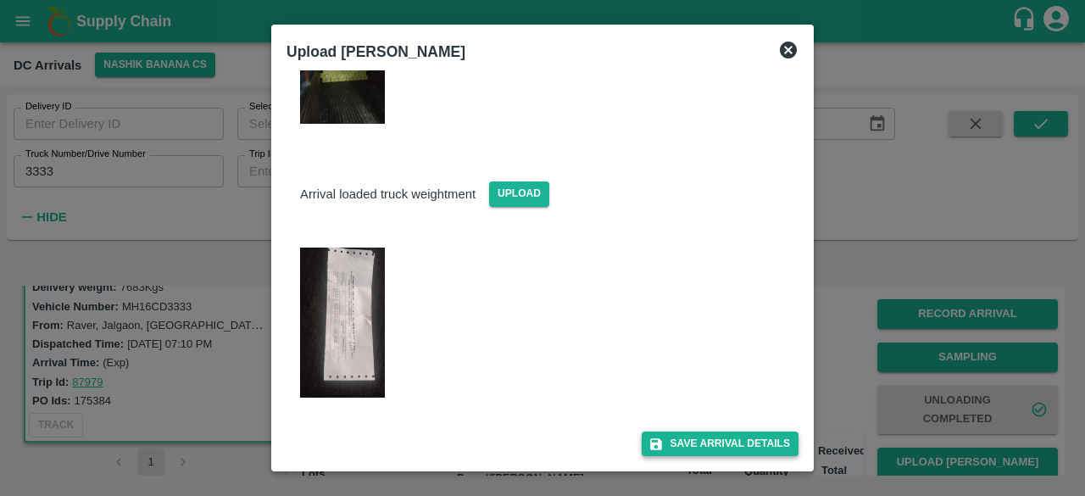
click at [707, 450] on button "Save Arrival Details" at bounding box center [720, 443] width 157 height 25
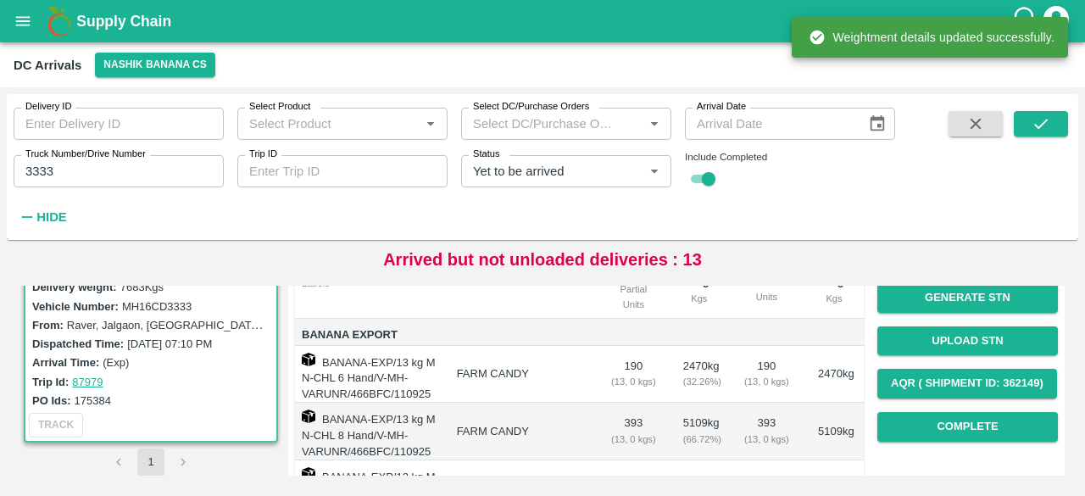
scroll to position [209, 0]
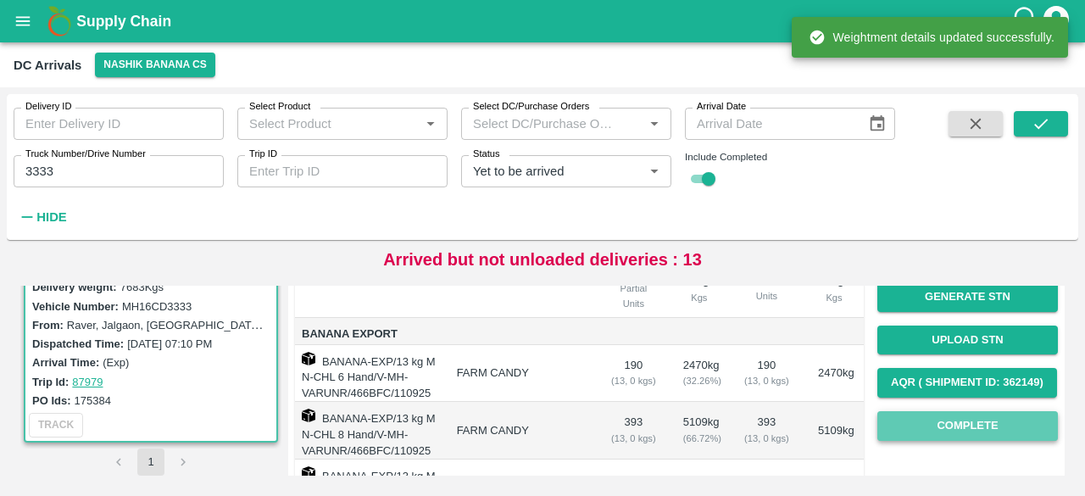
click at [958, 425] on button "Complete" at bounding box center [967, 426] width 181 height 30
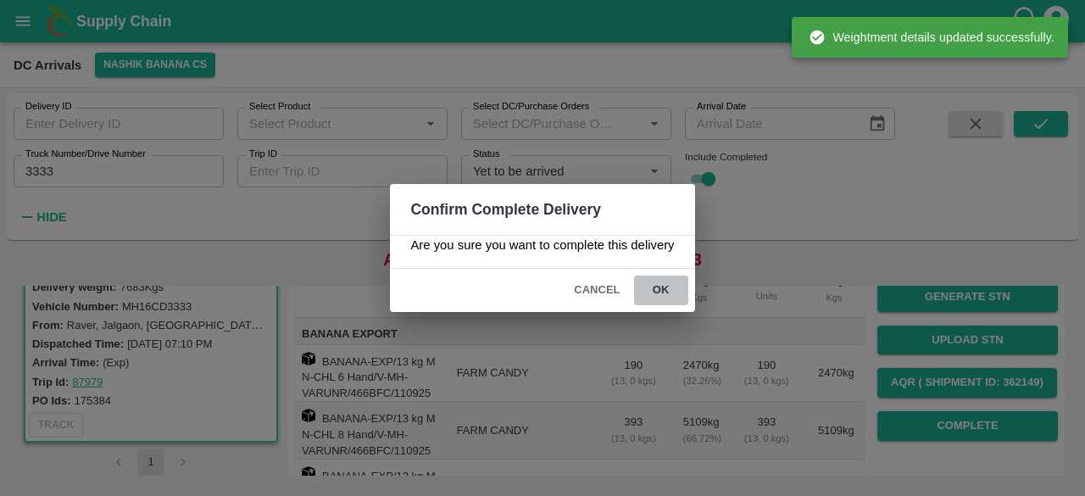
click at [658, 288] on button "ok" at bounding box center [661, 291] width 54 height 30
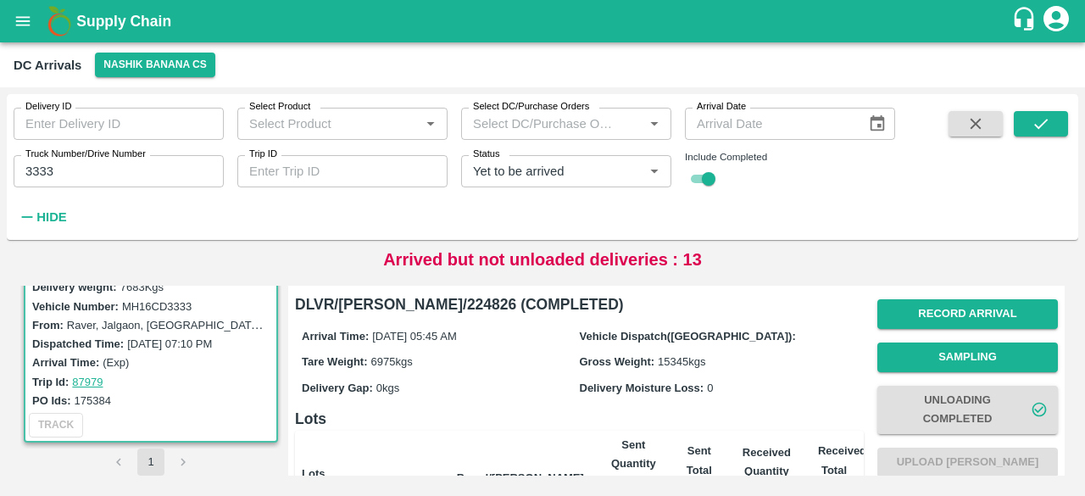
click at [35, 169] on input "3333" at bounding box center [119, 171] width 210 height 32
type input "6309"
click at [1041, 117] on icon "submit" at bounding box center [1041, 123] width 19 height 19
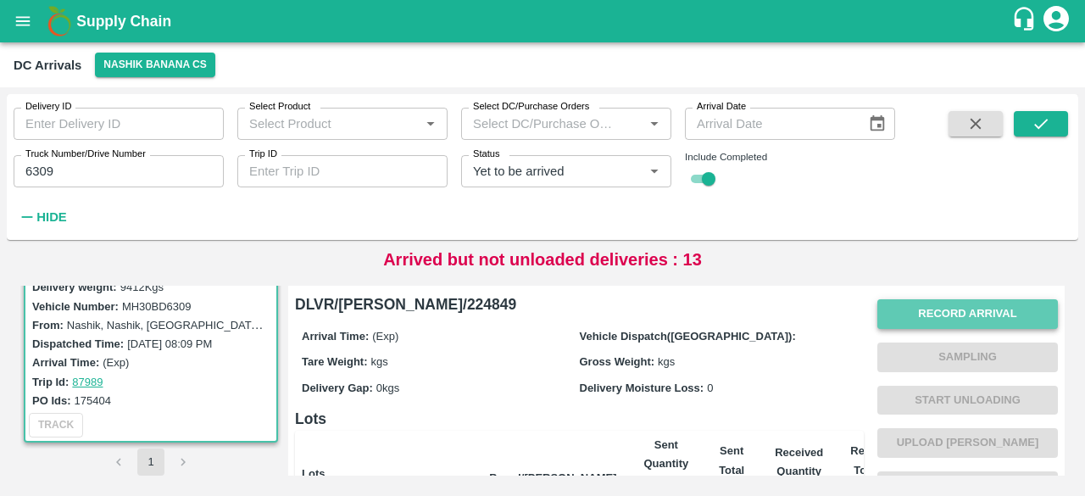
click at [946, 308] on button "Record Arrival" at bounding box center [967, 314] width 181 height 30
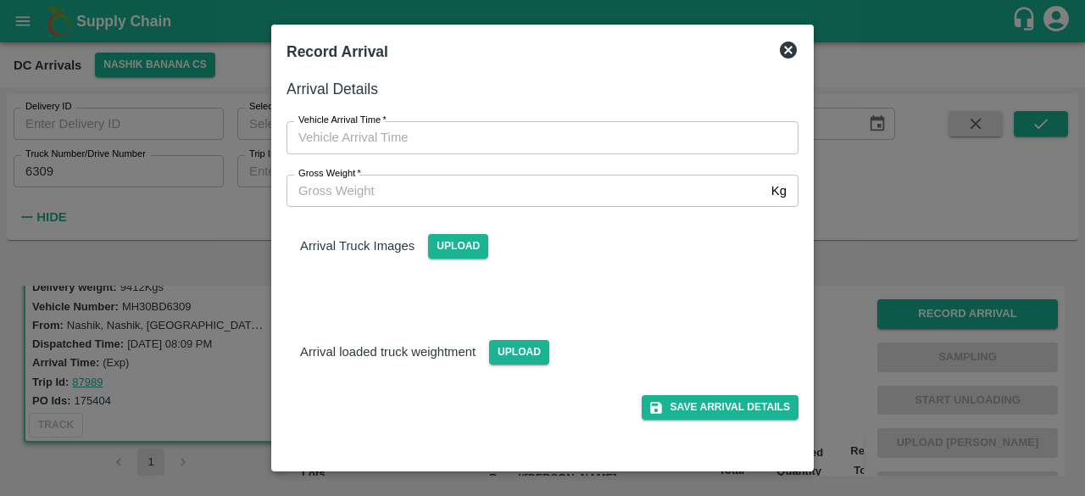
type input "DD/MM/YYYY hh:mm aa"
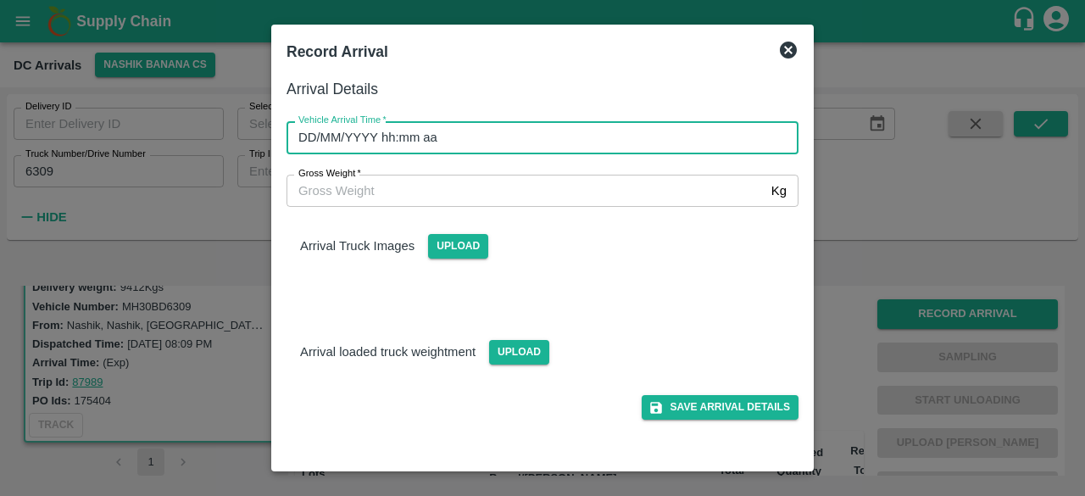
click at [520, 133] on input "DD/MM/YYYY hh:mm aa" at bounding box center [537, 137] width 500 height 32
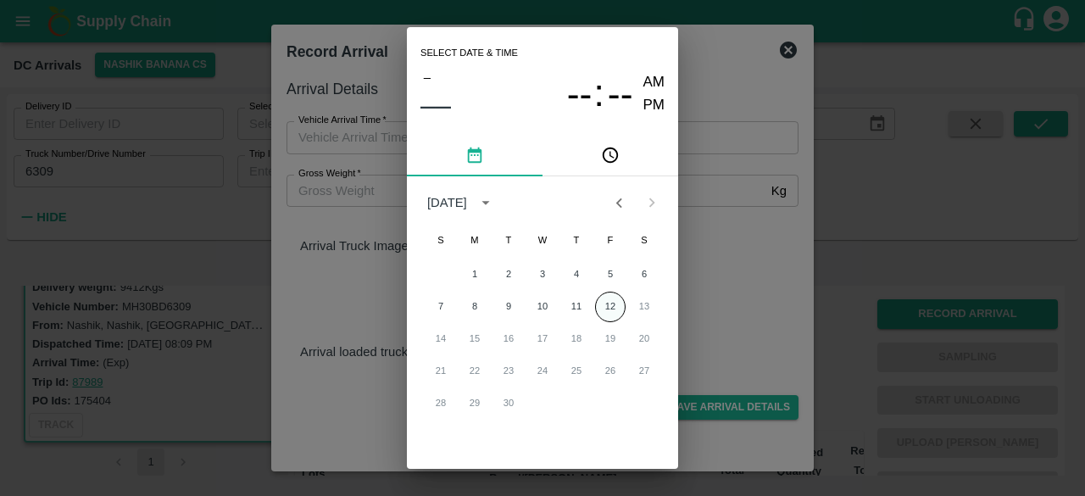
click at [610, 298] on button "12" at bounding box center [610, 307] width 31 height 31
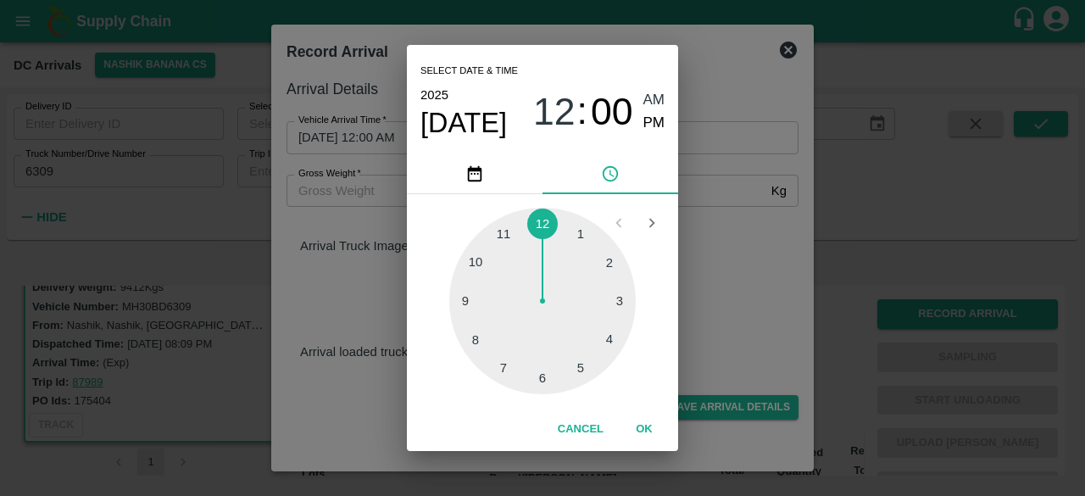
click at [542, 381] on div at bounding box center [542, 301] width 186 height 186
type input "[DATE] 06:00 AM"
click at [717, 326] on div "Select date & time [DATE] 06 : 00 AM PM 05 10 15 20 25 30 35 40 45 50 55 00 Can…" at bounding box center [542, 248] width 1085 height 496
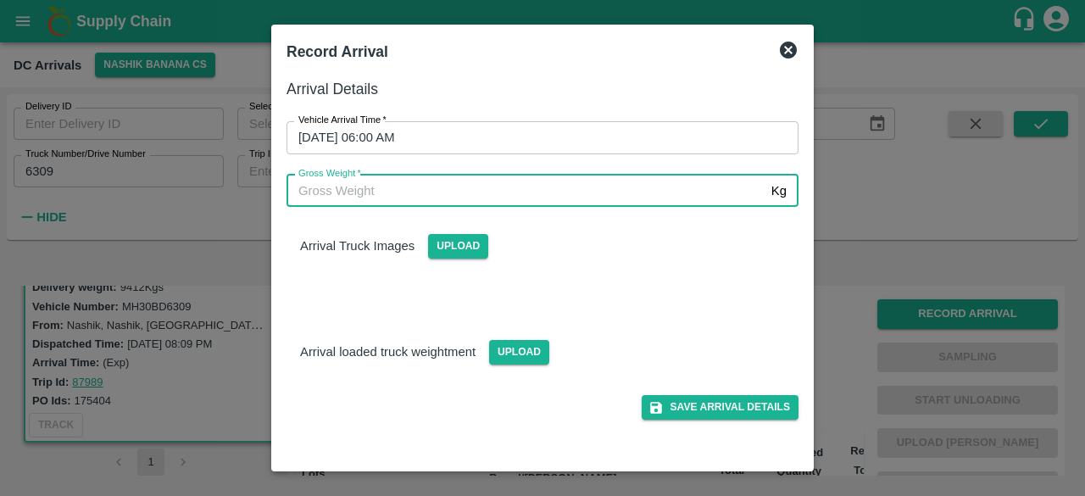
click at [330, 193] on input "Gross Weight   *" at bounding box center [526, 191] width 478 height 32
type input "16875"
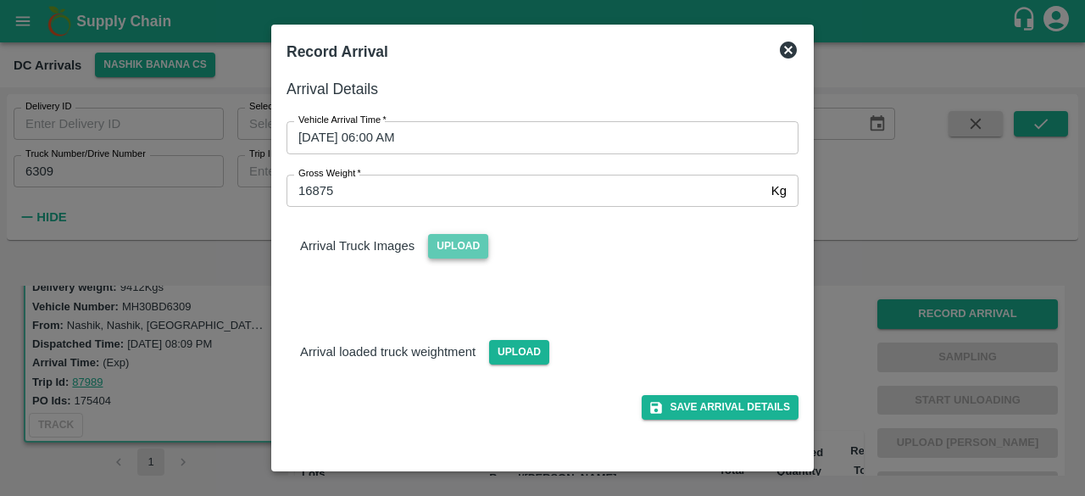
click at [463, 249] on span "Upload" at bounding box center [458, 246] width 60 height 25
click at [0, 0] on input "Upload" at bounding box center [0, 0] width 0 height 0
click at [527, 353] on span "Upload" at bounding box center [519, 352] width 60 height 25
click at [0, 0] on input "Upload" at bounding box center [0, 0] width 0 height 0
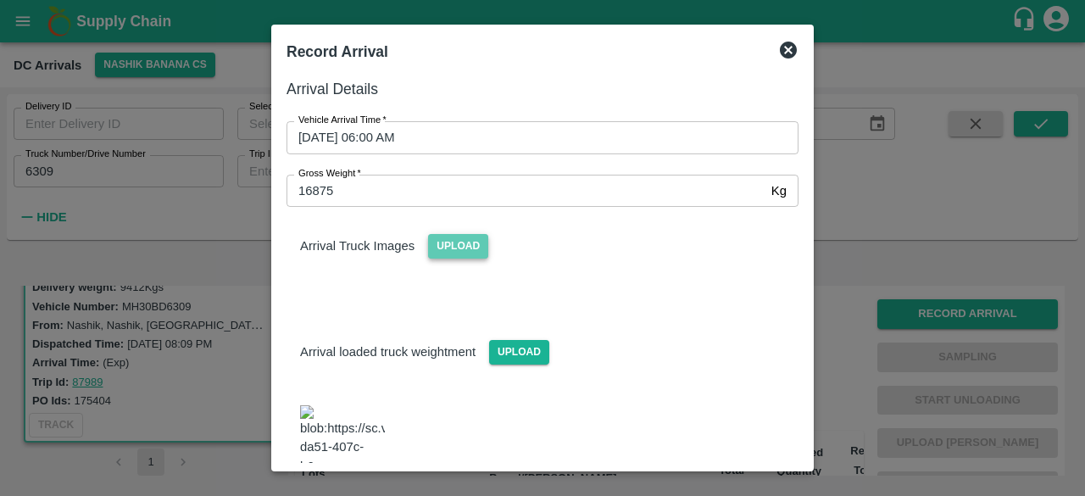
click at [451, 250] on span "Upload" at bounding box center [458, 246] width 60 height 25
click at [0, 0] on input "Upload" at bounding box center [0, 0] width 0 height 0
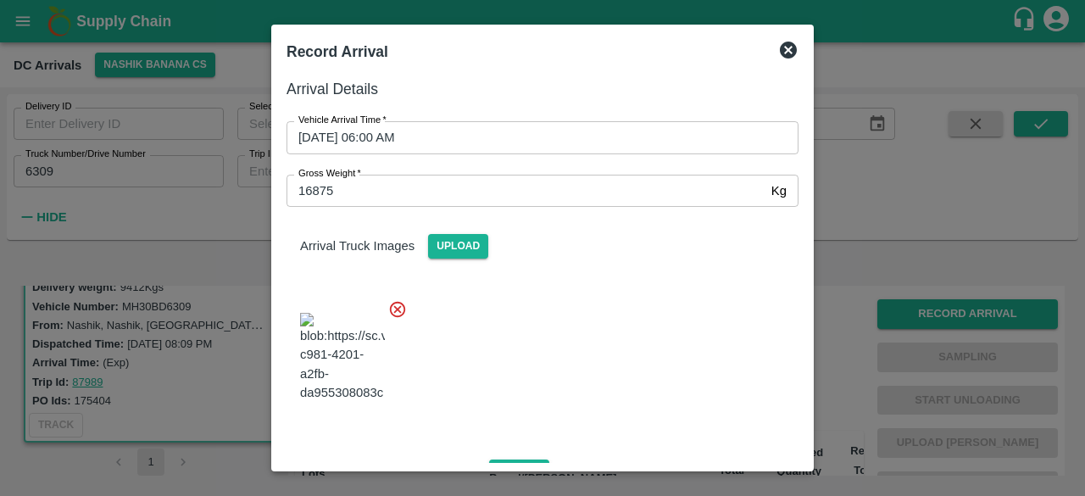
scroll to position [193, 0]
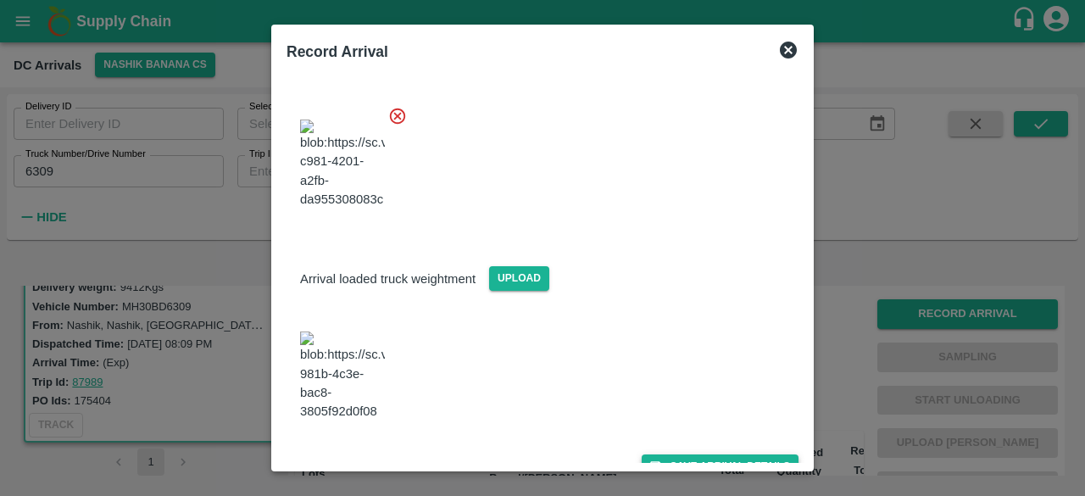
click at [712, 454] on button "Save Arrival Details" at bounding box center [720, 466] width 157 height 25
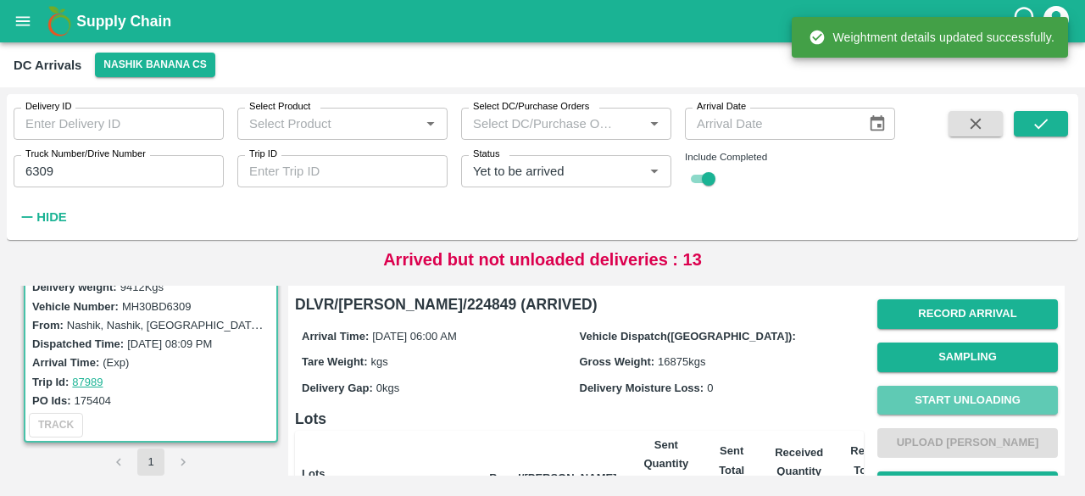
click at [966, 401] on button "Start Unloading" at bounding box center [967, 401] width 181 height 30
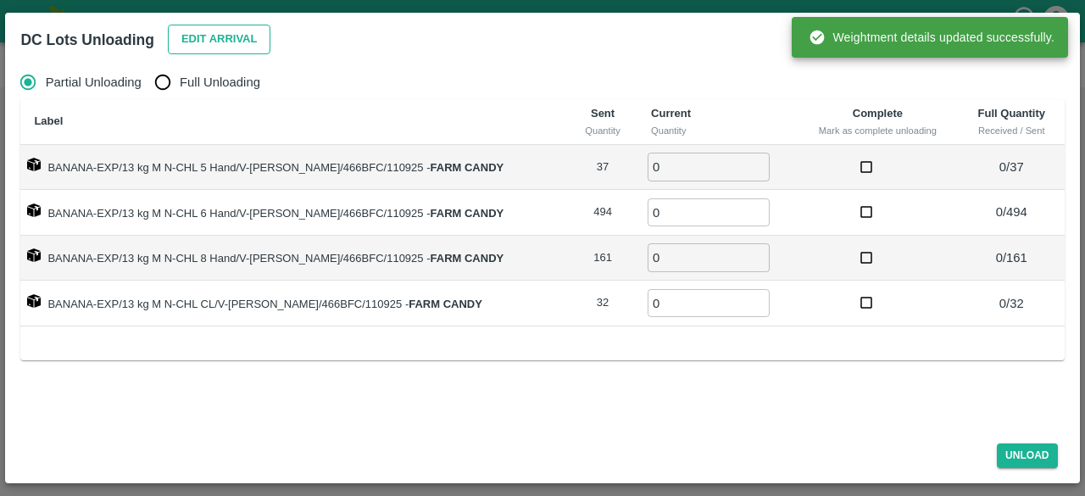
click at [222, 35] on button "Edit Arrival" at bounding box center [219, 40] width 103 height 30
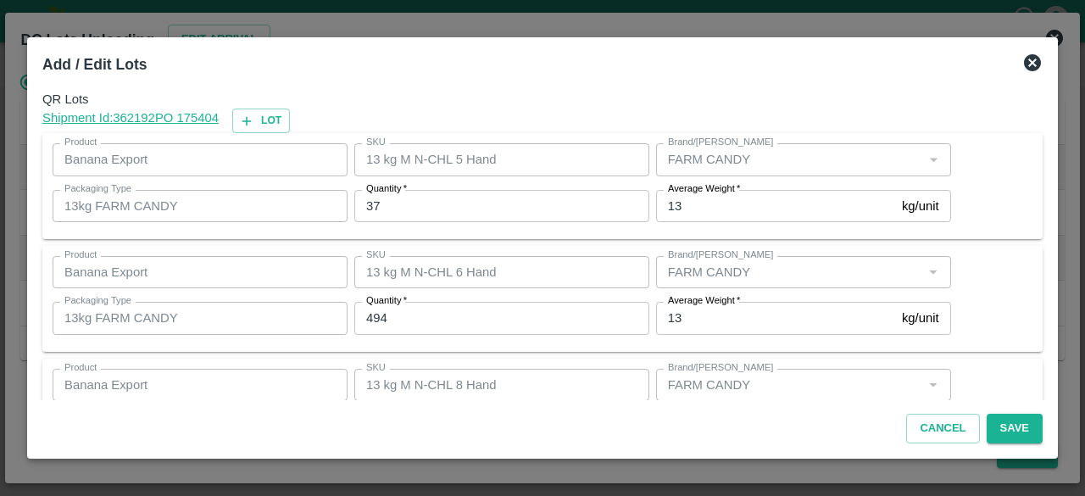
click at [375, 200] on input "37" at bounding box center [501, 206] width 295 height 32
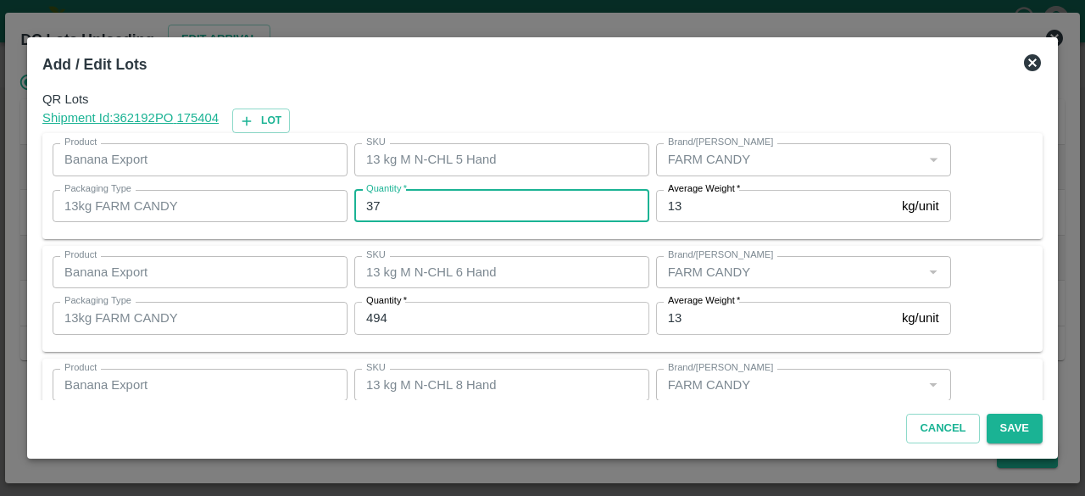
click at [375, 200] on input "37" at bounding box center [501, 206] width 295 height 32
type input "31"
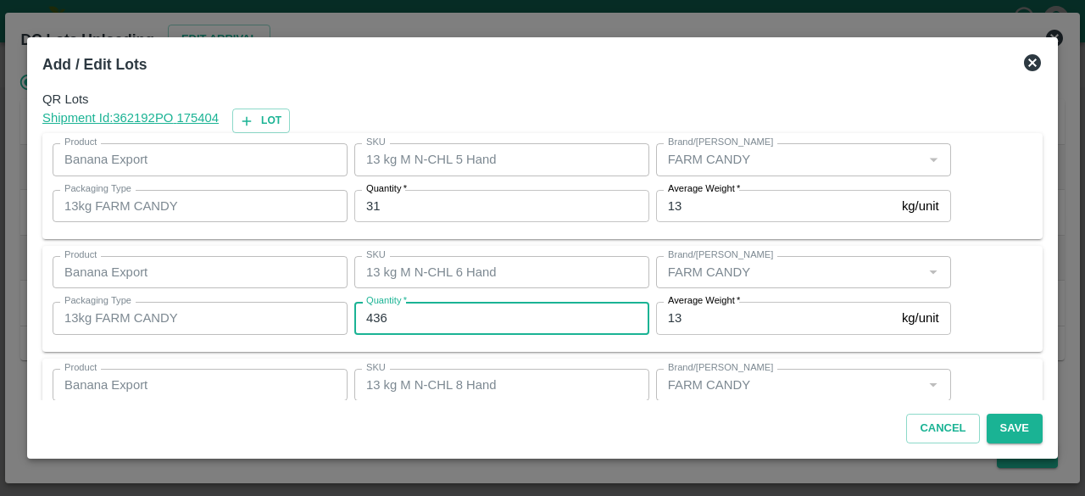
type input "436"
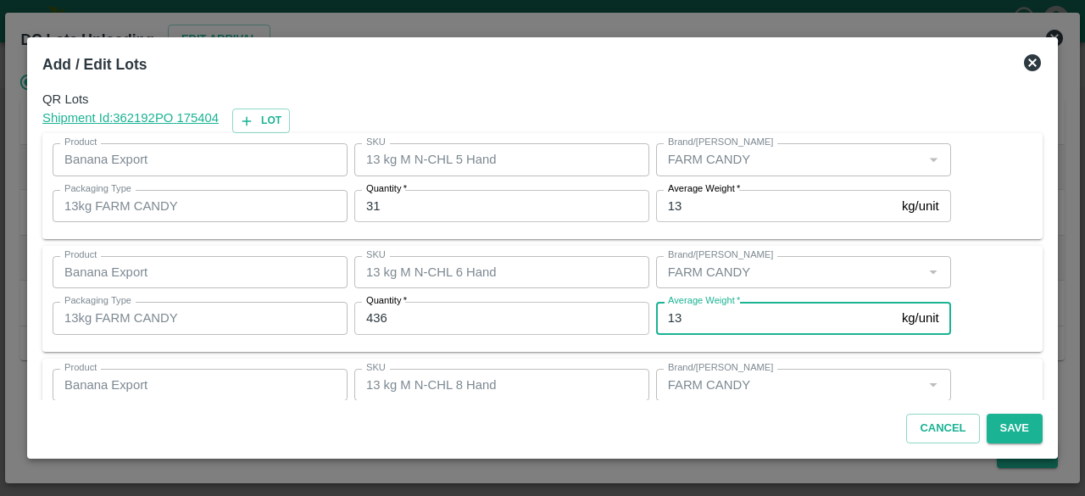
scroll to position [188, 0]
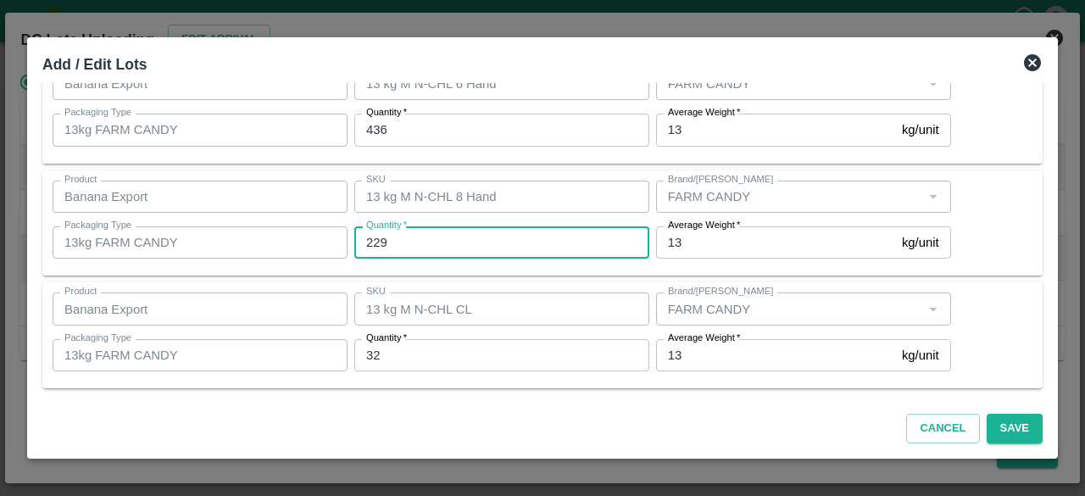
type input "229"
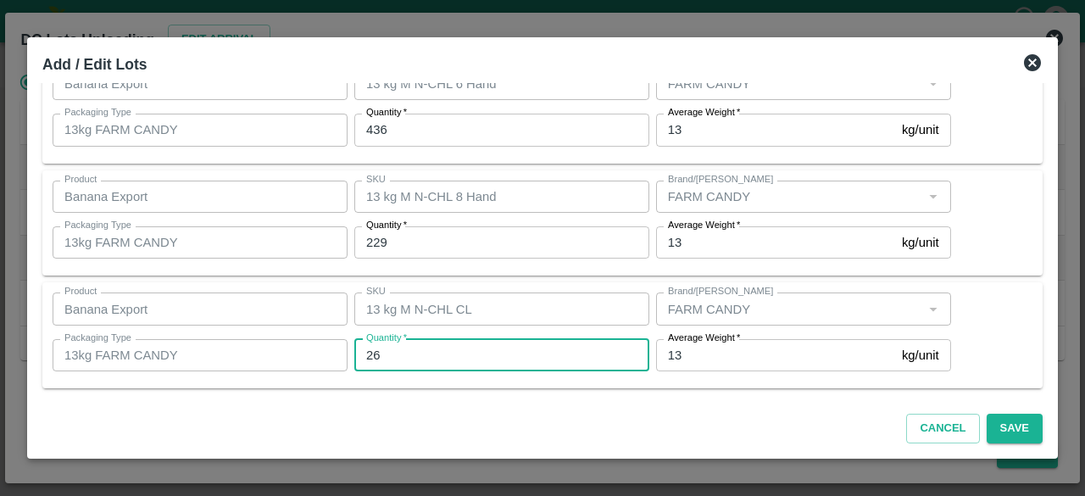
scroll to position [0, 0]
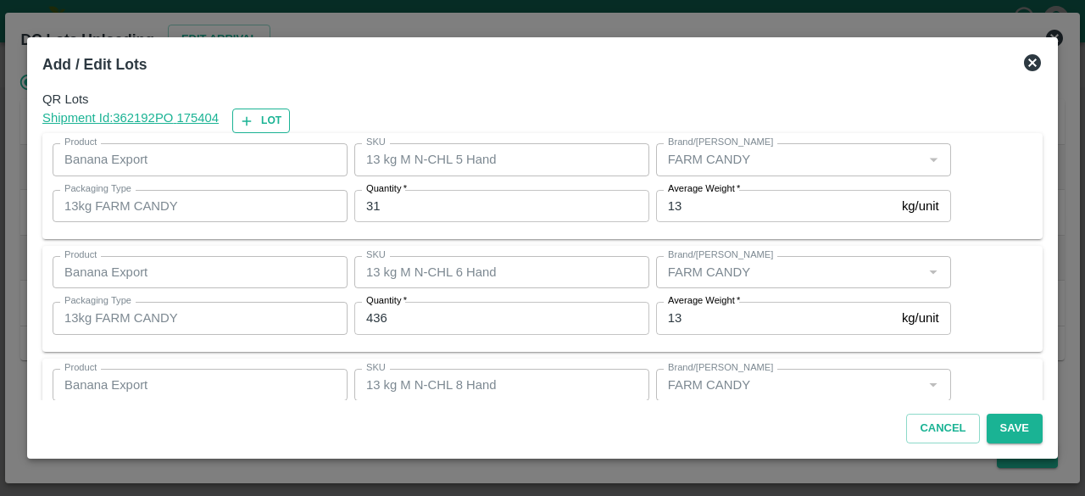
type input "26"
click at [269, 120] on button "Lot" at bounding box center [261, 121] width 58 height 25
type input "13 kg M N-CHL 5 Hand"
type input "31"
type input "13 kg M N-CHL 6 Hand"
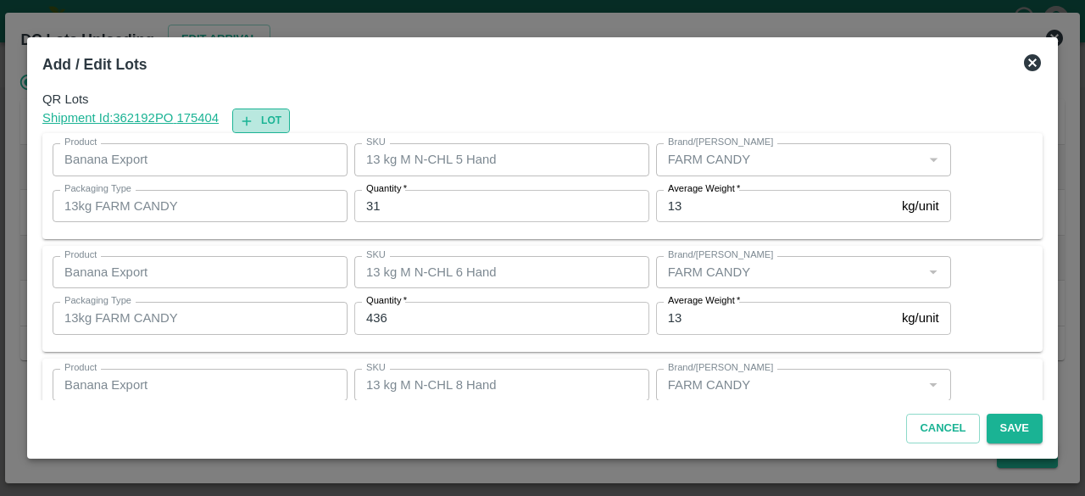
type input "436"
type input "13 kg M N-CHL 8 Hand"
type input "229"
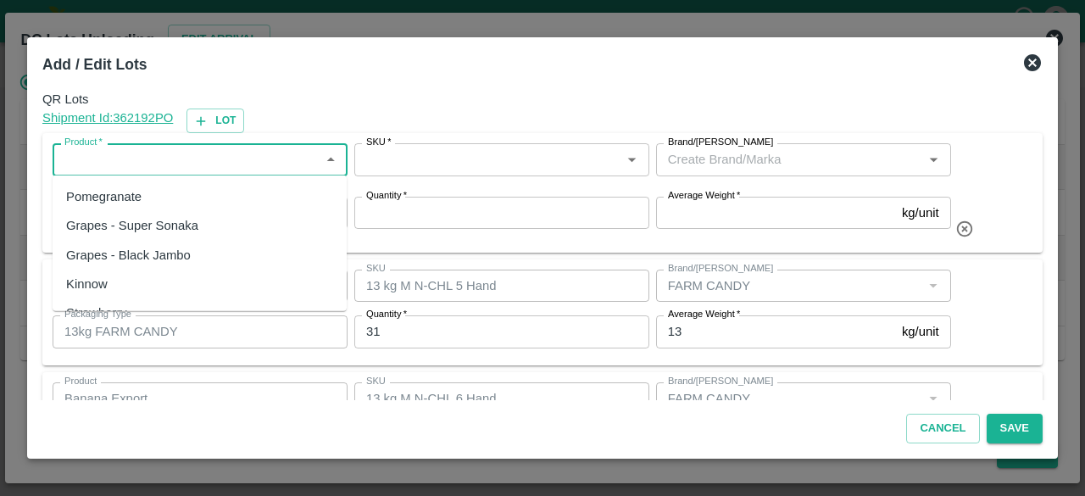
click at [236, 159] on input "Product   *" at bounding box center [186, 159] width 257 height 22
click at [207, 198] on div "Banana Export" at bounding box center [200, 196] width 294 height 29
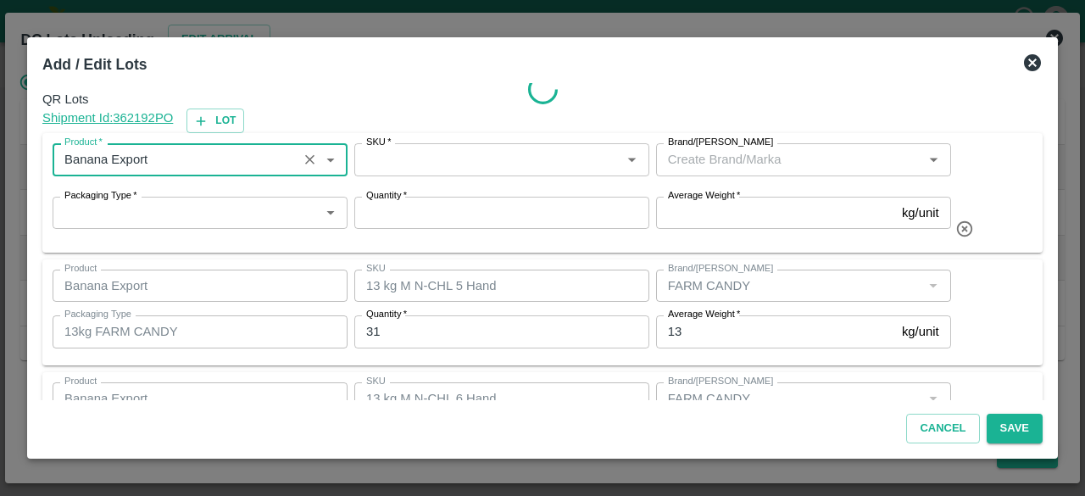
type input "Banana Export"
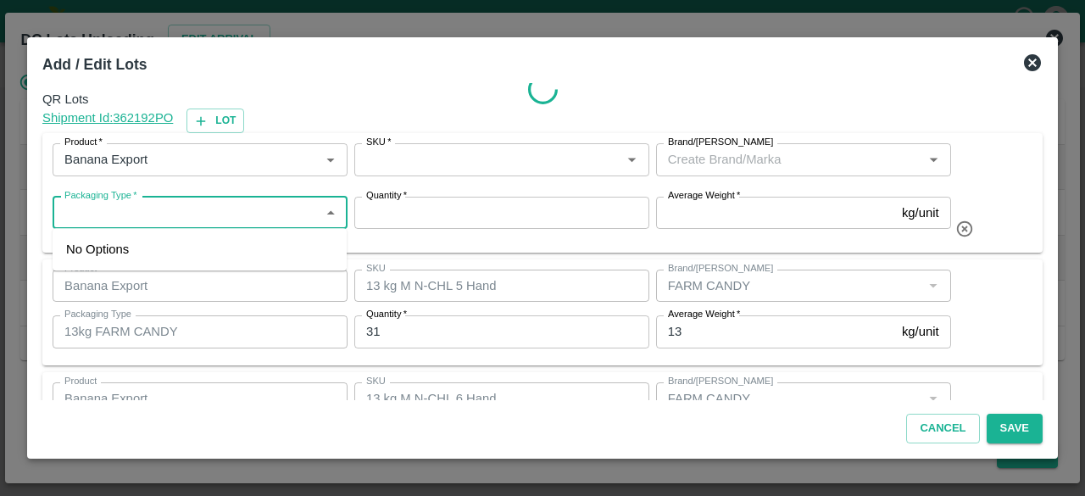
click at [205, 209] on input "Packaging Type   *" at bounding box center [186, 213] width 257 height 22
click at [193, 245] on div "13kg FARM CANDY" at bounding box center [200, 249] width 294 height 29
type input "13kg FARM CANDY"
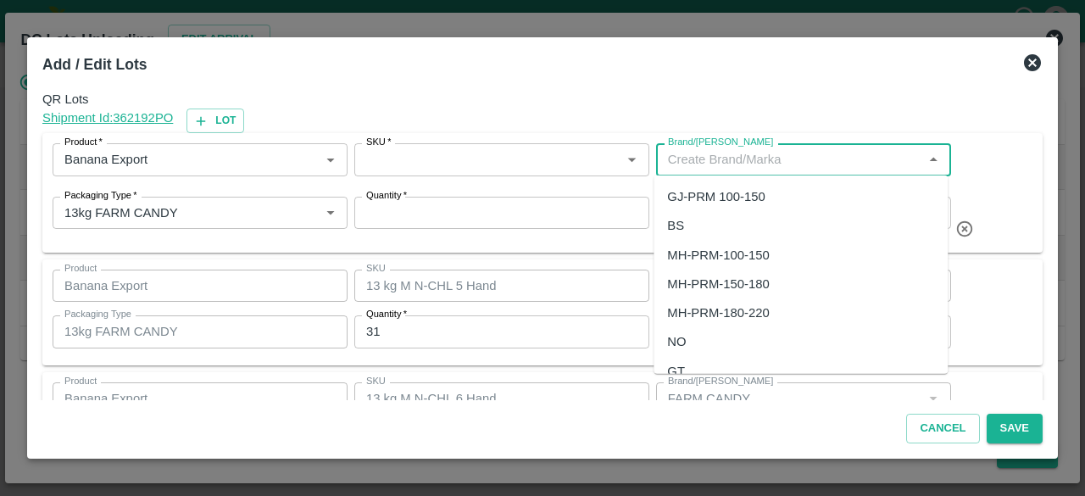
click at [751, 159] on input "Brand/[PERSON_NAME]" at bounding box center [789, 159] width 257 height 22
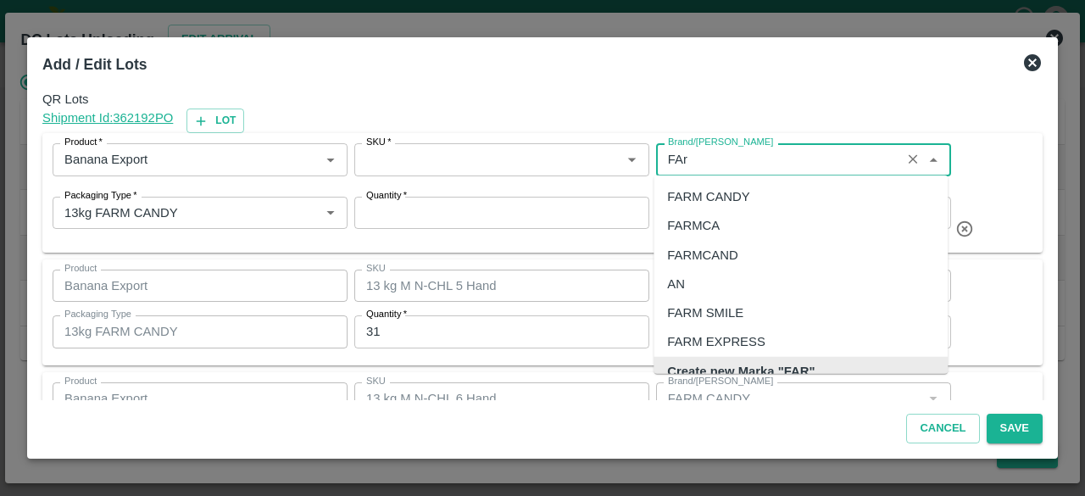
scroll to position [19, 0]
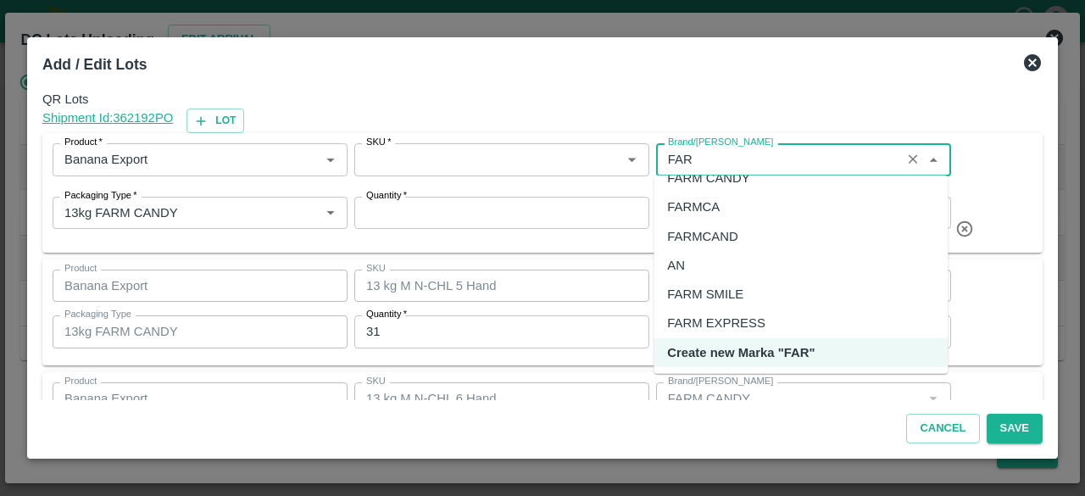
click at [747, 188] on div "FARM CANDY" at bounding box center [801, 178] width 294 height 29
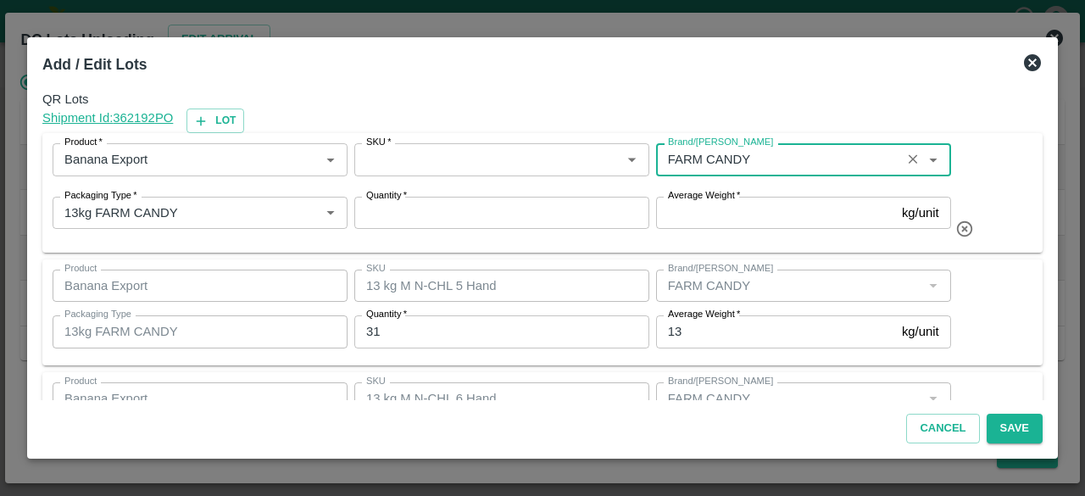
type input "FARM CANDY"
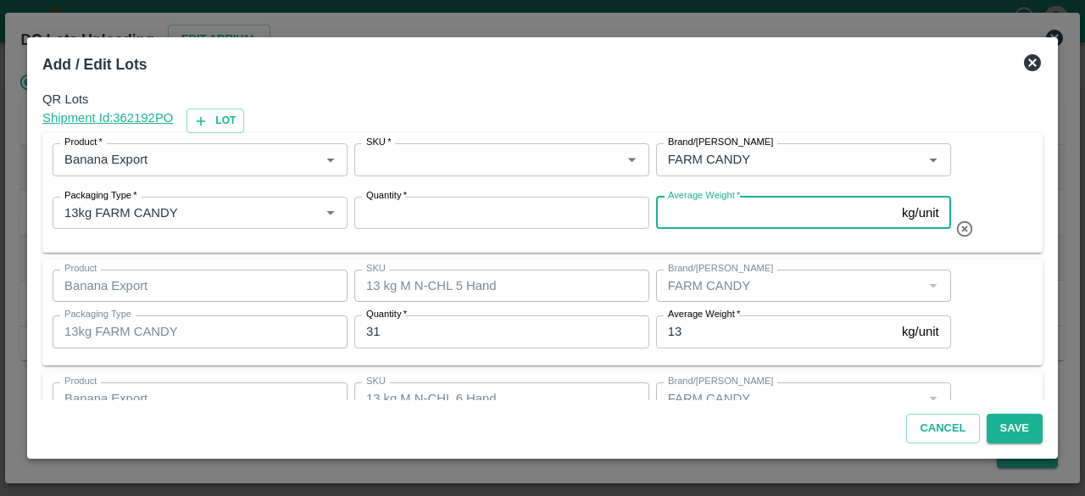
click at [731, 220] on input "Average Weight   *" at bounding box center [775, 213] width 239 height 32
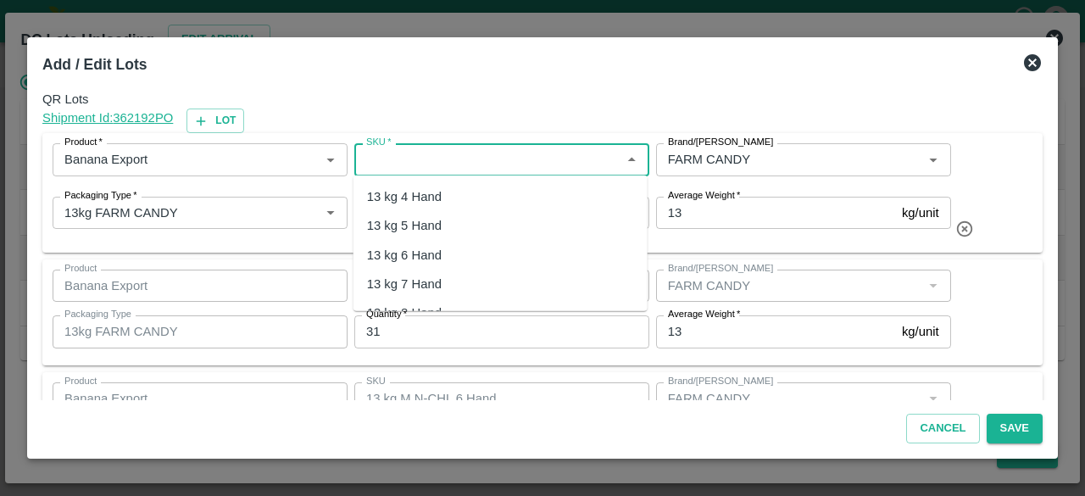
click at [494, 148] on input "SKU   *" at bounding box center [487, 159] width 257 height 22
click at [493, 197] on div "13 kg M N-CHL 4 Hand" at bounding box center [432, 196] width 131 height 19
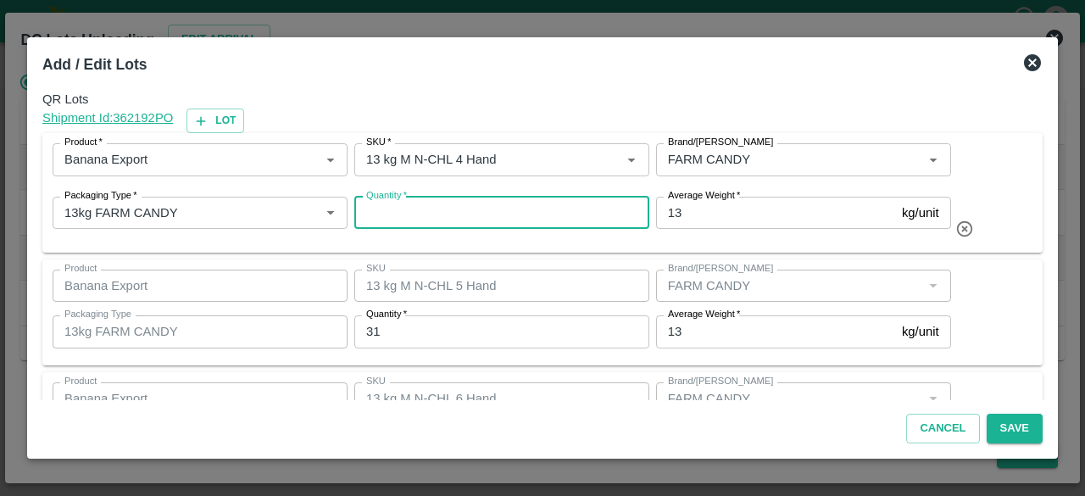
click at [484, 213] on input "Quantity   *" at bounding box center [501, 213] width 295 height 32
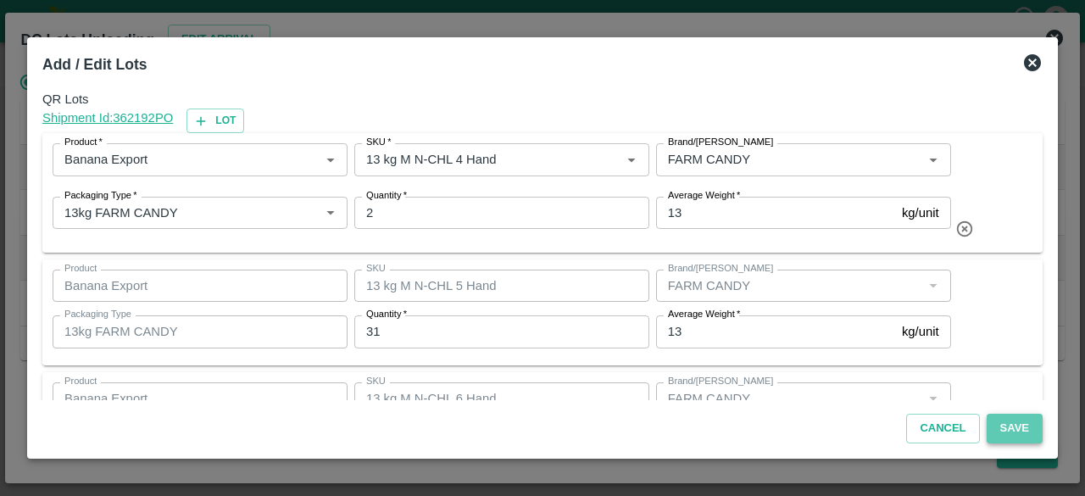
click at [1017, 430] on button "Save" at bounding box center [1015, 429] width 56 height 30
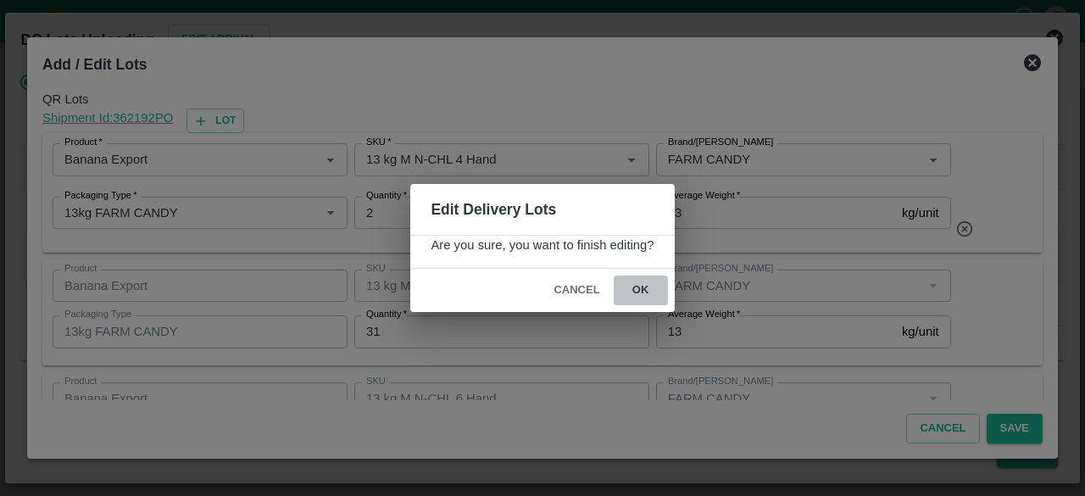
click at [639, 287] on button "ok" at bounding box center [641, 291] width 54 height 30
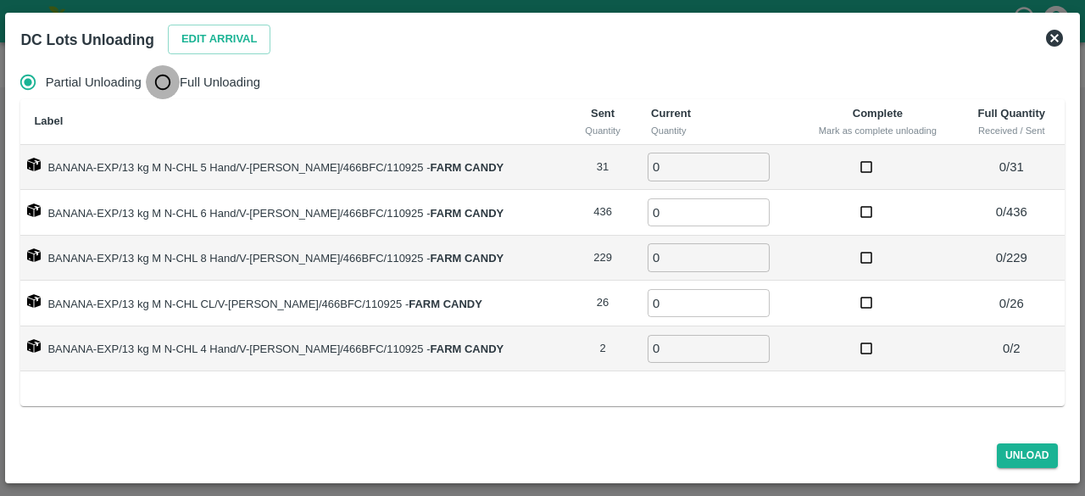
click at [151, 72] on input "Full Unloading" at bounding box center [163, 82] width 34 height 34
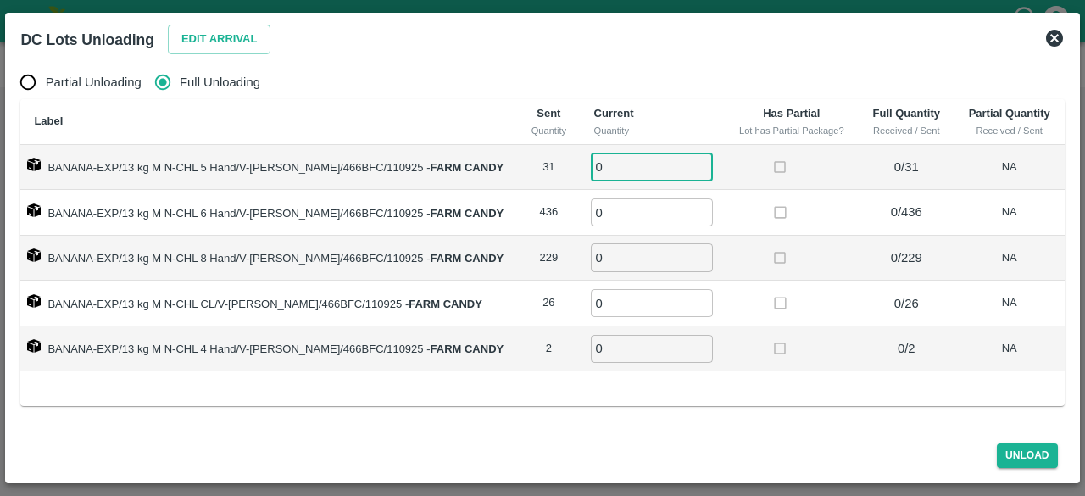
click at [648, 174] on input "0" at bounding box center [652, 167] width 122 height 28
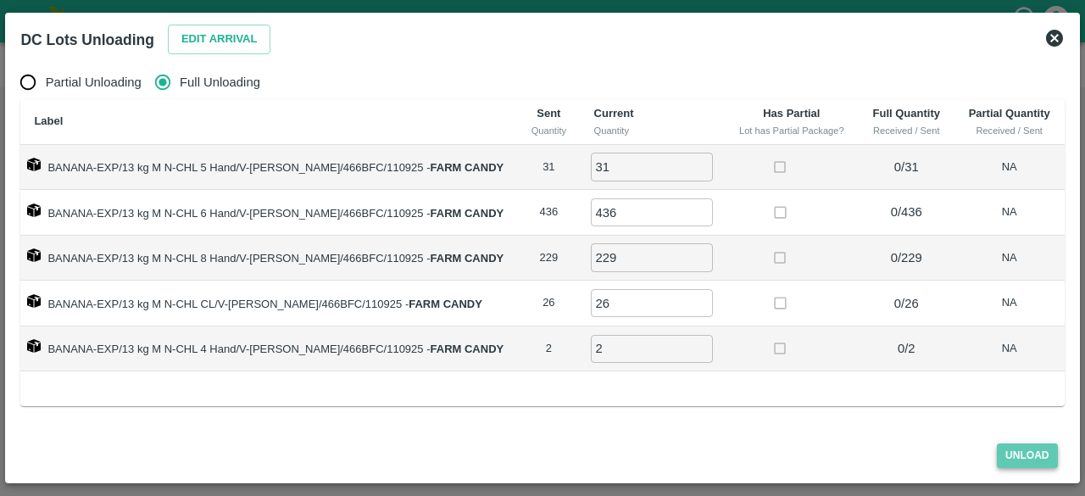
click at [1019, 453] on button "Unload" at bounding box center [1027, 455] width 61 height 25
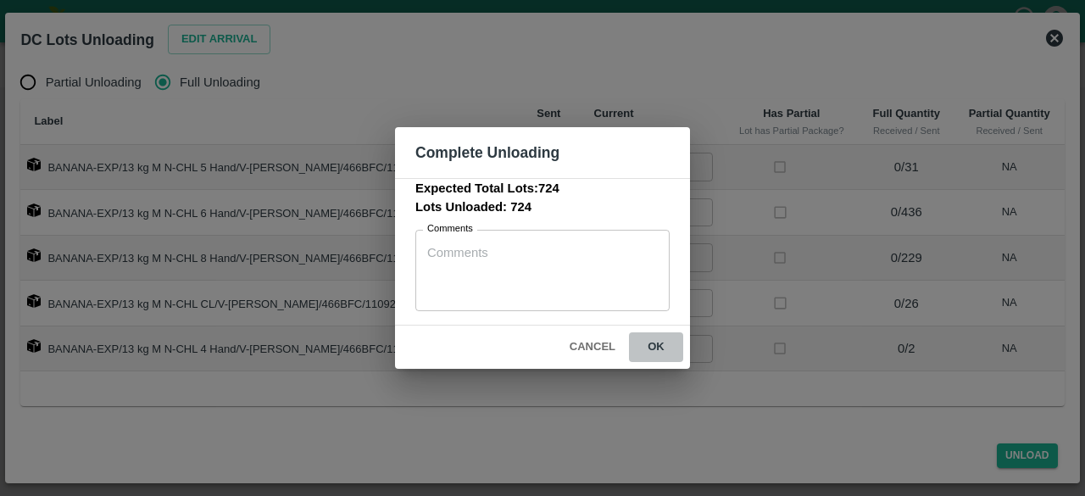
click at [657, 345] on button "ok" at bounding box center [656, 347] width 54 height 30
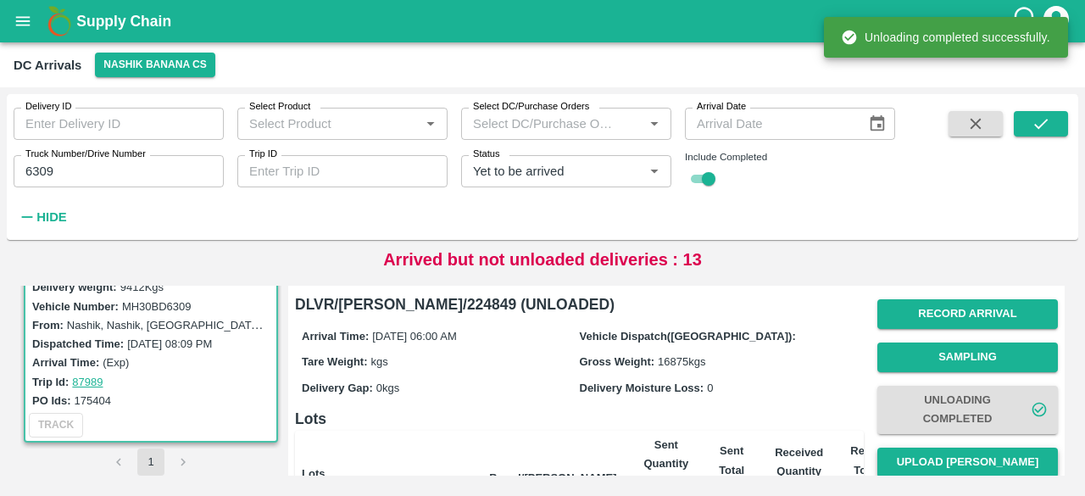
click at [959, 459] on button "Upload [PERSON_NAME]" at bounding box center [967, 463] width 181 height 30
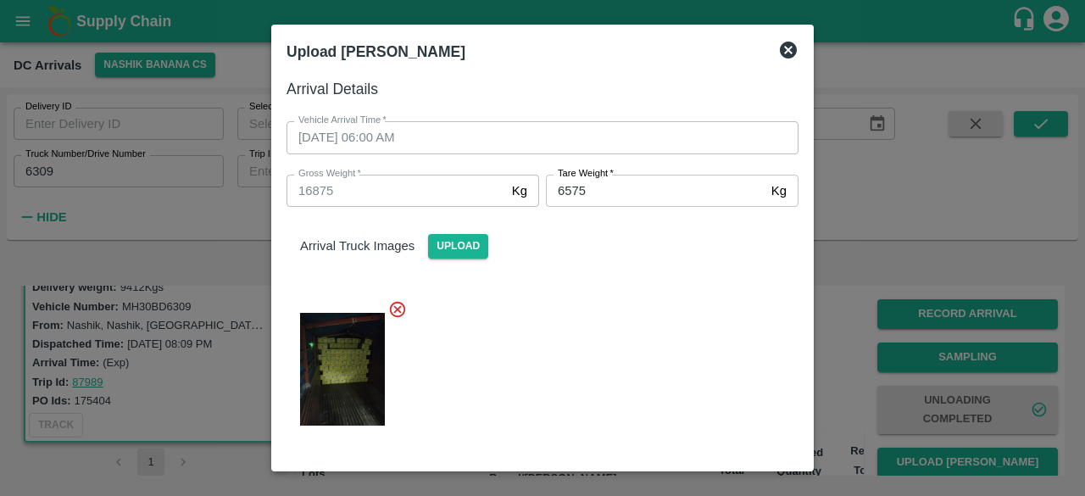
click at [651, 307] on div at bounding box center [536, 364] width 526 height 157
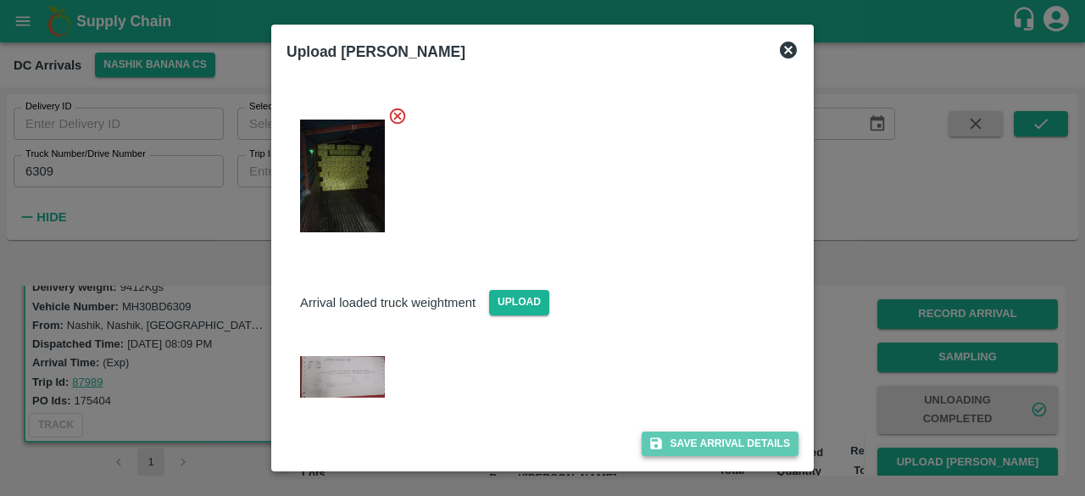
click at [712, 447] on button "Save Arrival Details" at bounding box center [720, 443] width 157 height 25
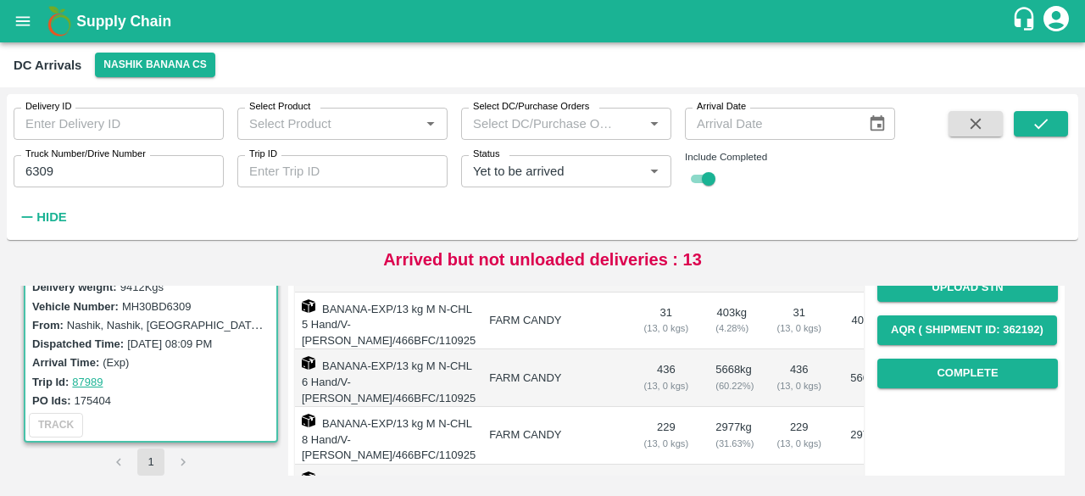
scroll to position [304, 0]
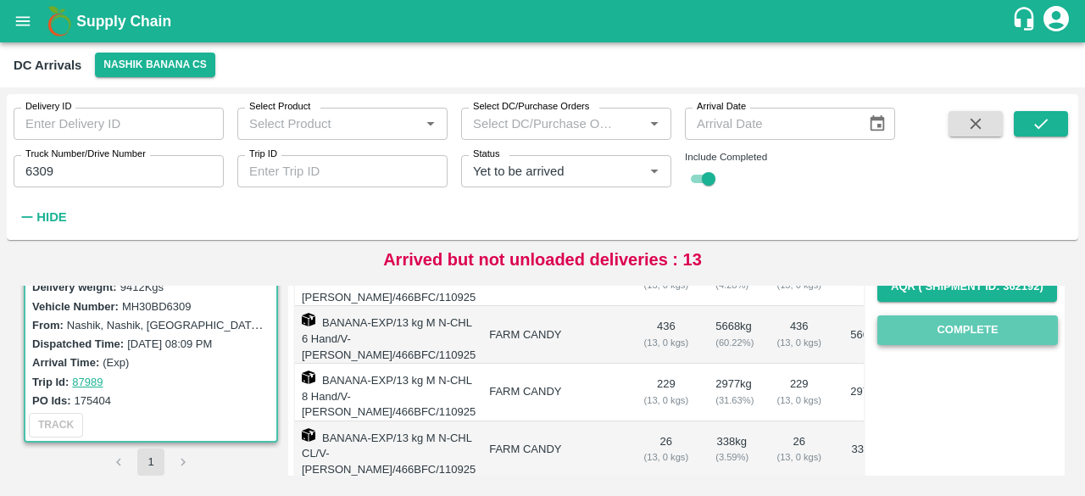
click at [961, 324] on button "Complete" at bounding box center [967, 330] width 181 height 30
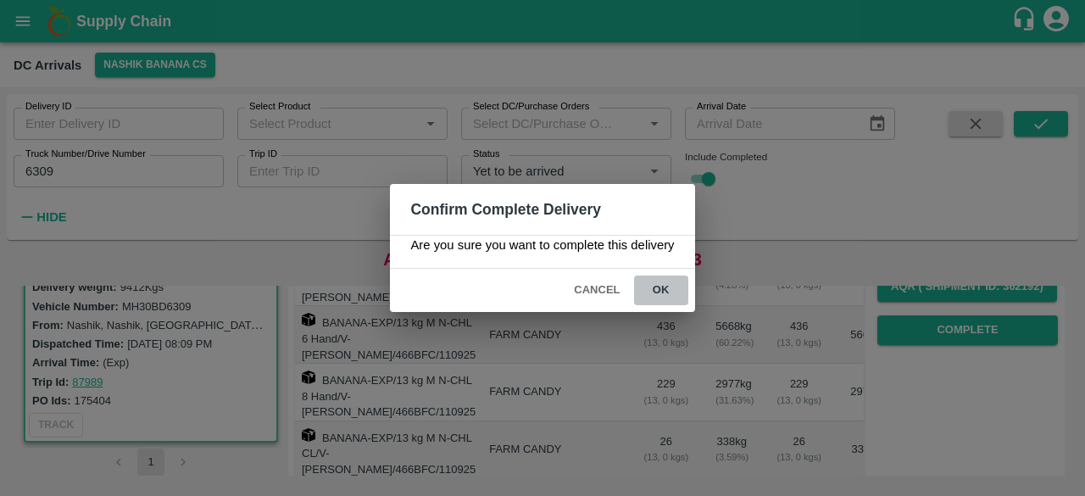
click at [660, 294] on button "ok" at bounding box center [661, 291] width 54 height 30
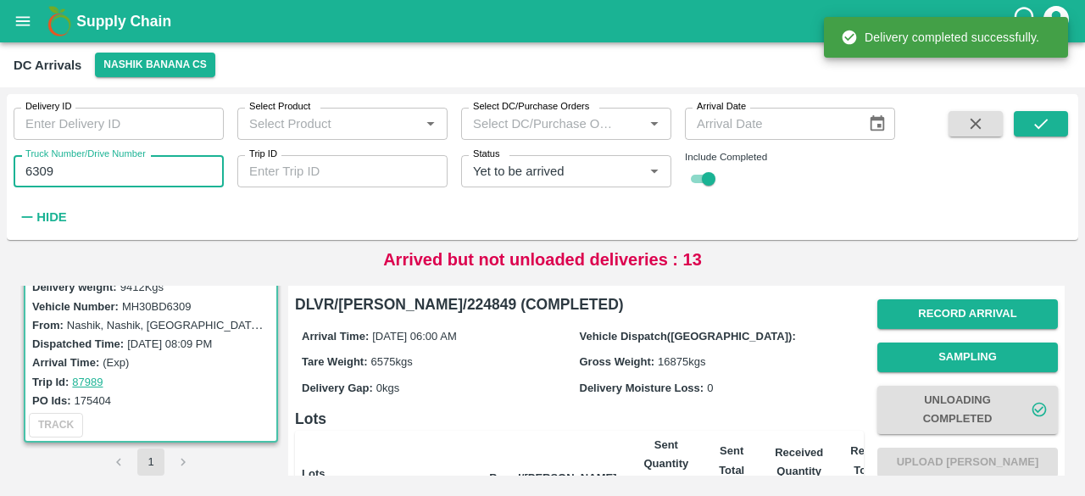
click at [39, 173] on input "6309" at bounding box center [119, 171] width 210 height 32
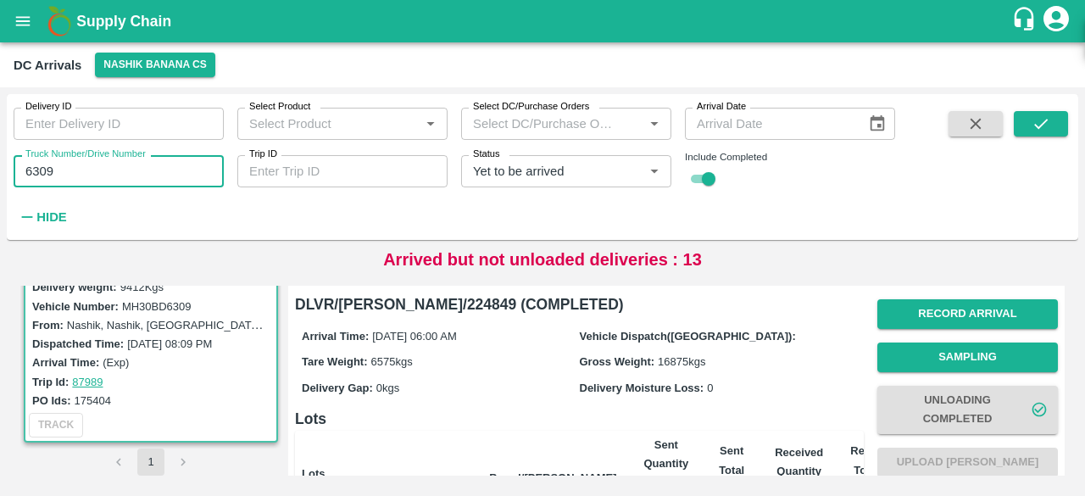
click at [39, 173] on input "6309" at bounding box center [119, 171] width 210 height 32
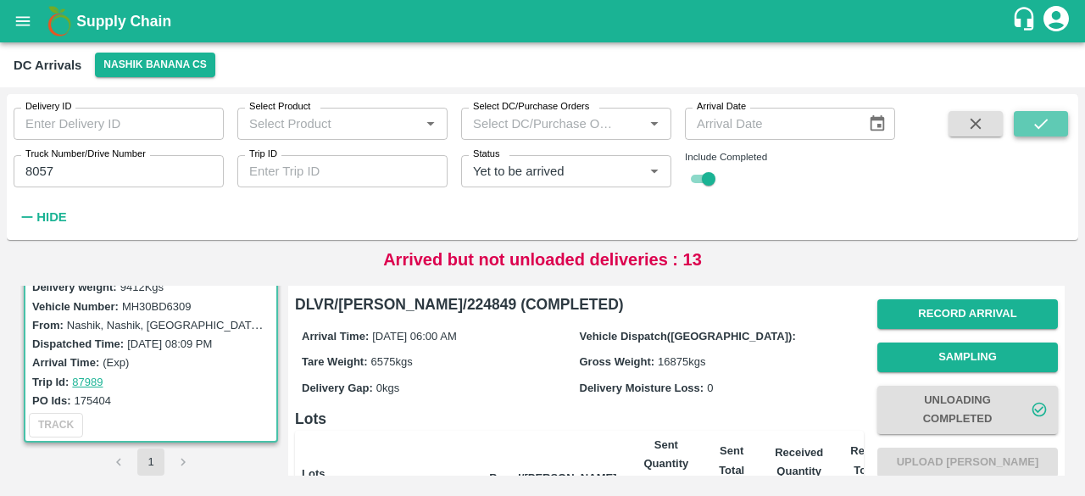
click at [1043, 124] on icon "submit" at bounding box center [1041, 124] width 14 height 10
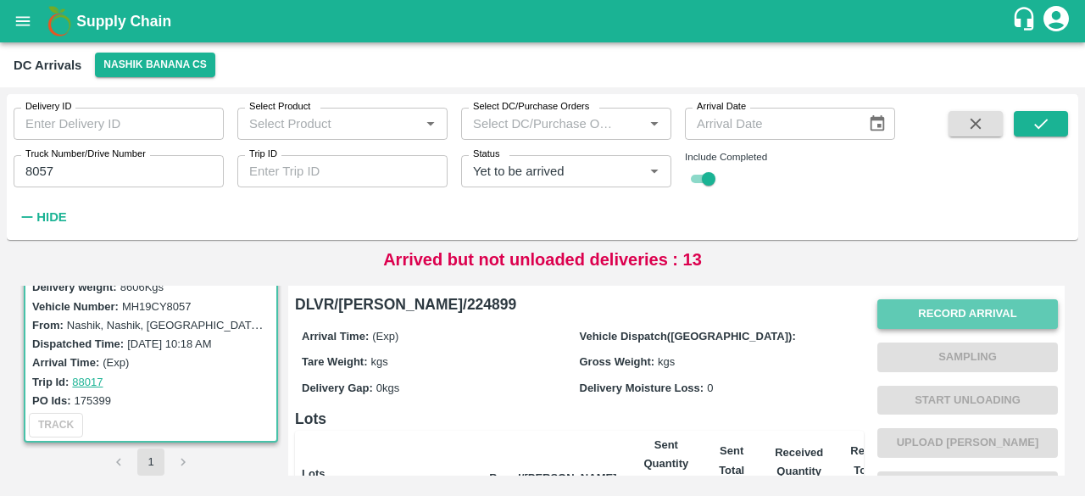
click at [971, 303] on button "Record Arrival" at bounding box center [967, 314] width 181 height 30
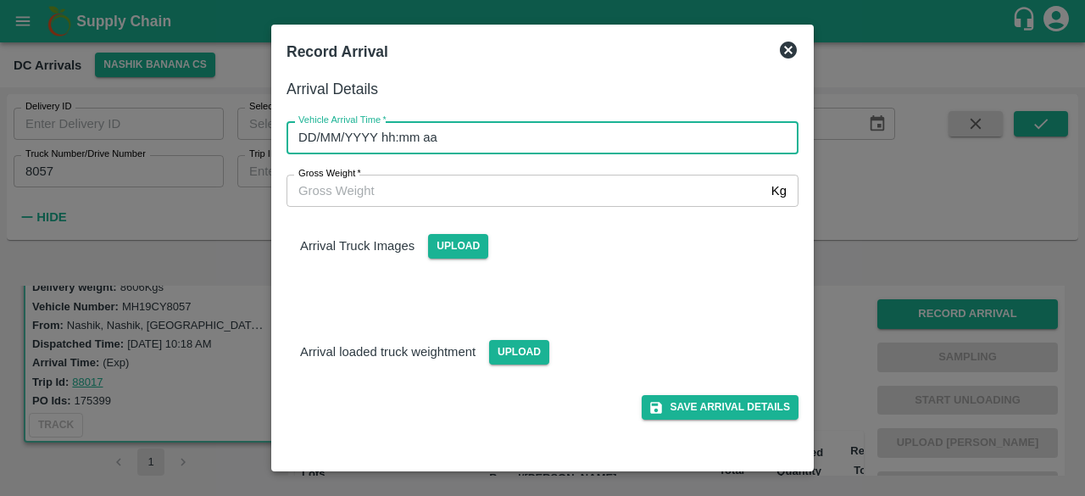
click at [559, 150] on input "DD/MM/YYYY hh:mm aa" at bounding box center [537, 137] width 500 height 32
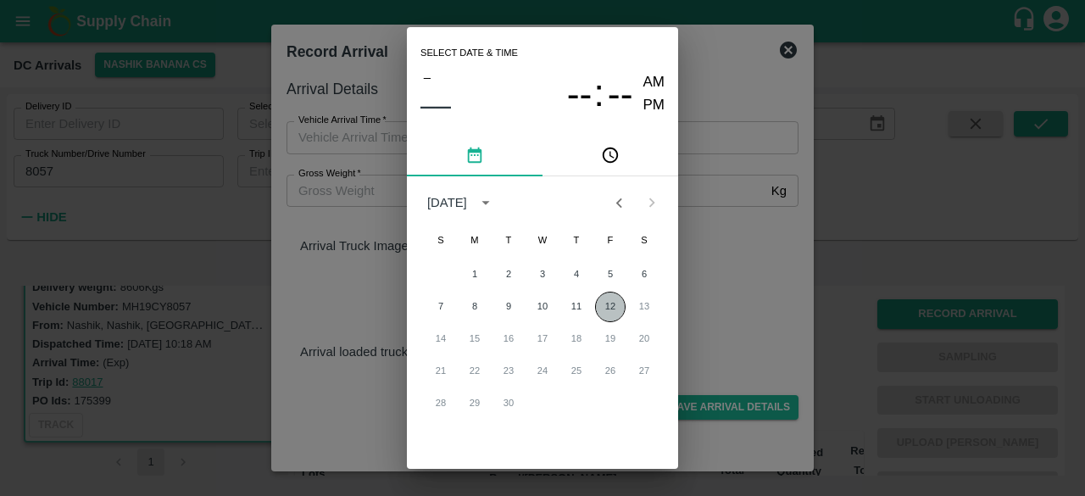
click at [606, 308] on button "12" at bounding box center [610, 307] width 31 height 31
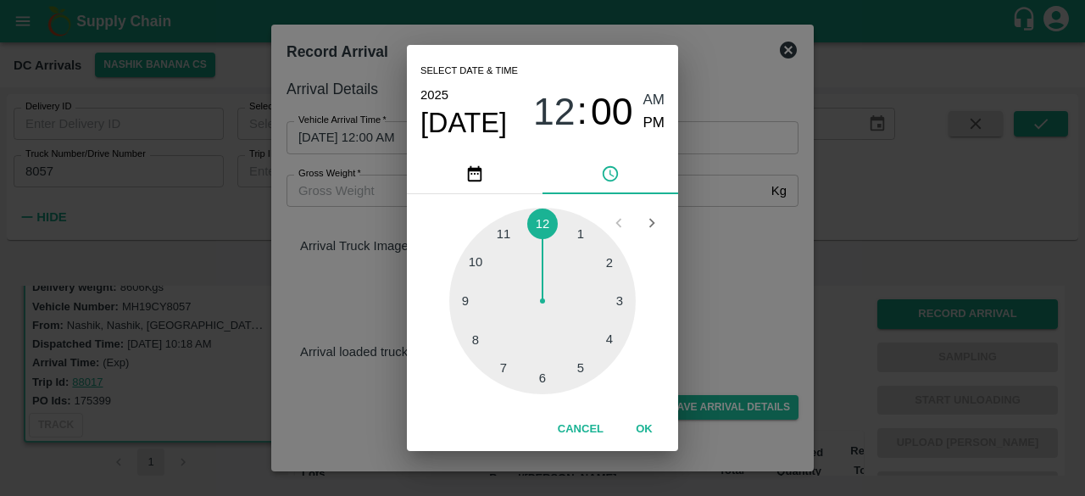
click at [470, 299] on div at bounding box center [542, 301] width 186 height 186
click at [714, 265] on div "Select date & time [DATE] 09 : 00 AM PM 05 10 15 20 25 30 35 40 45 50 55 00 Can…" at bounding box center [542, 248] width 1085 height 496
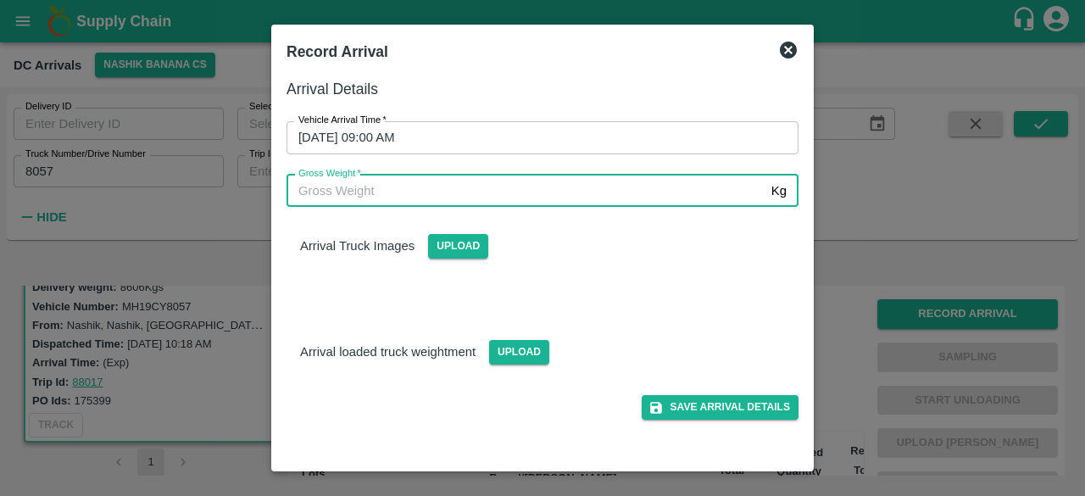
click at [580, 189] on input "Gross Weight   *" at bounding box center [526, 191] width 478 height 32
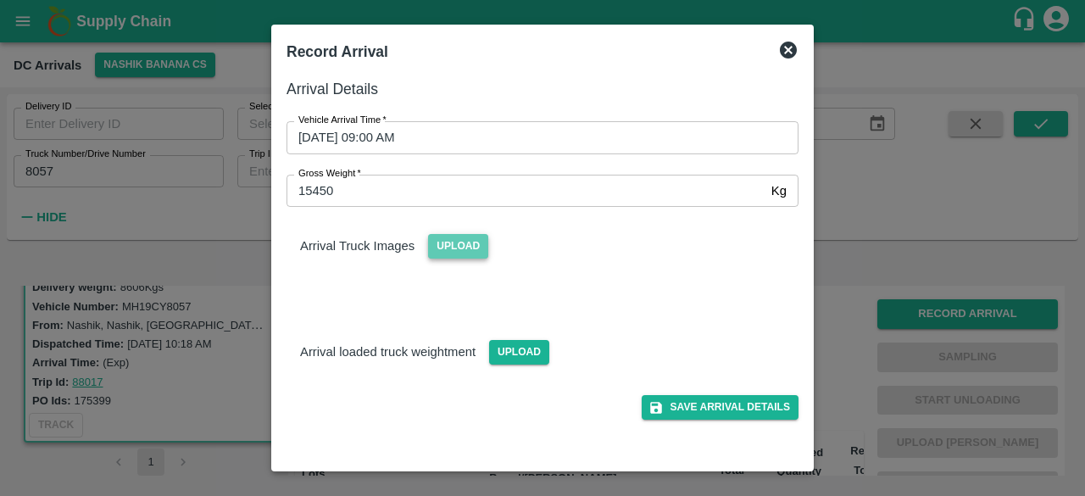
click at [459, 243] on span "Upload" at bounding box center [458, 246] width 60 height 25
click at [0, 0] on input "Upload" at bounding box center [0, 0] width 0 height 0
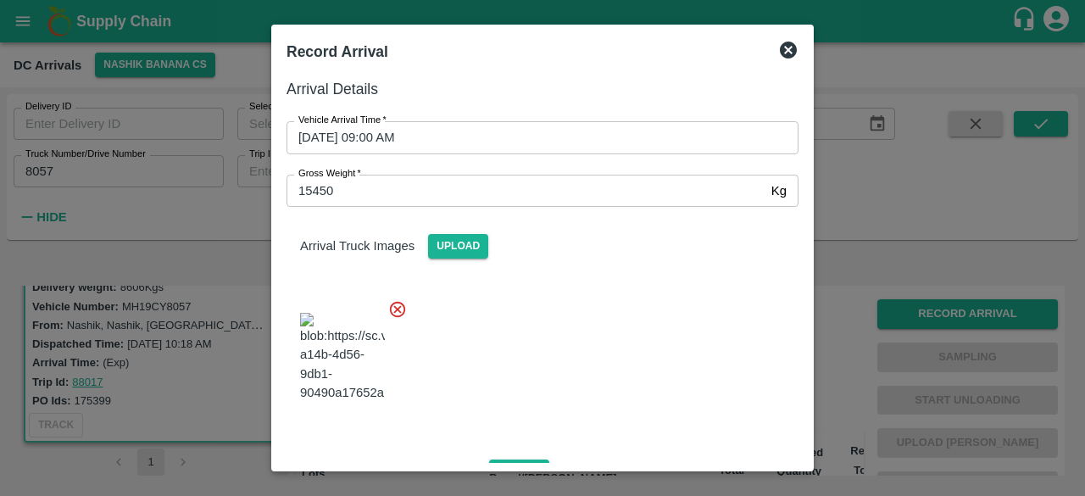
scroll to position [107, 0]
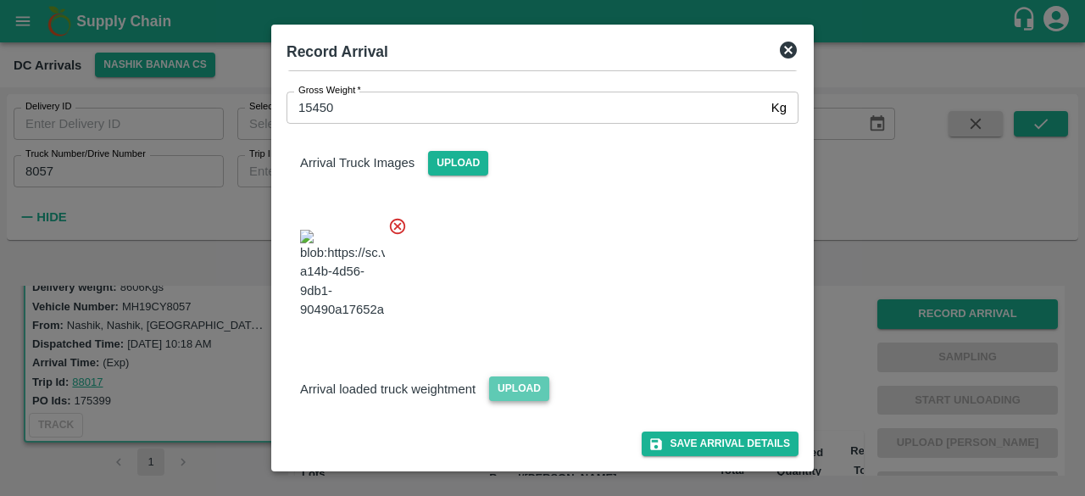
click at [512, 397] on span "Upload" at bounding box center [519, 388] width 60 height 25
click at [0, 0] on input "Upload" at bounding box center [0, 0] width 0 height 0
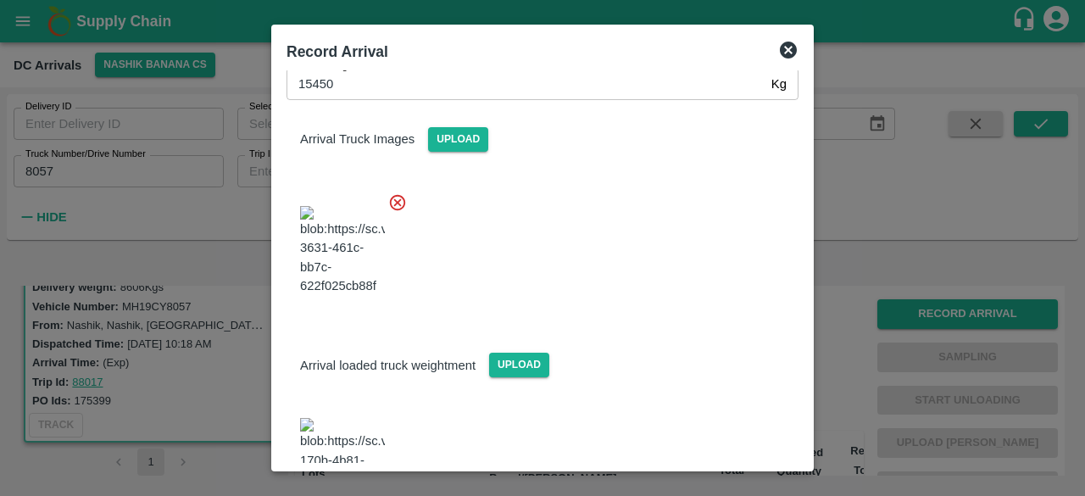
scroll to position [189, 0]
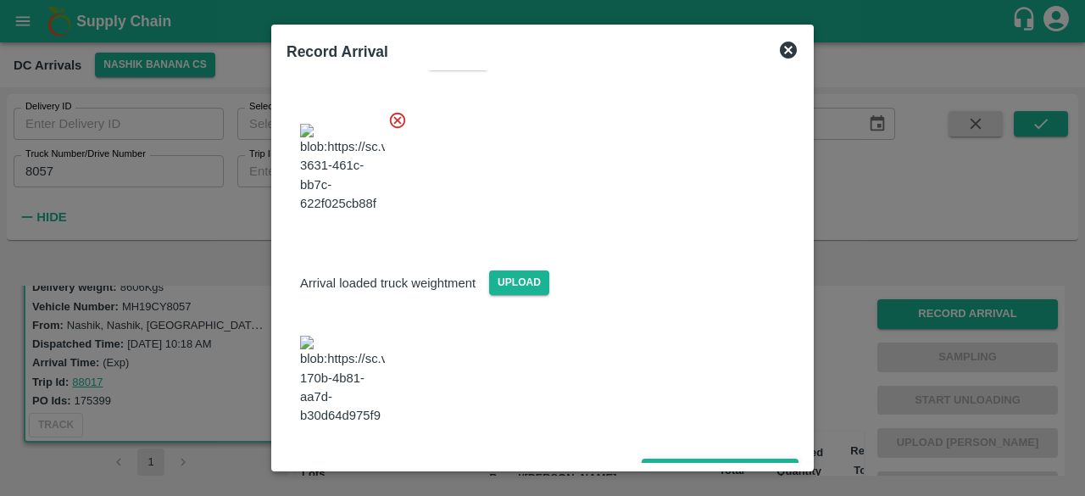
click at [717, 459] on button "Save Arrival Details" at bounding box center [720, 471] width 157 height 25
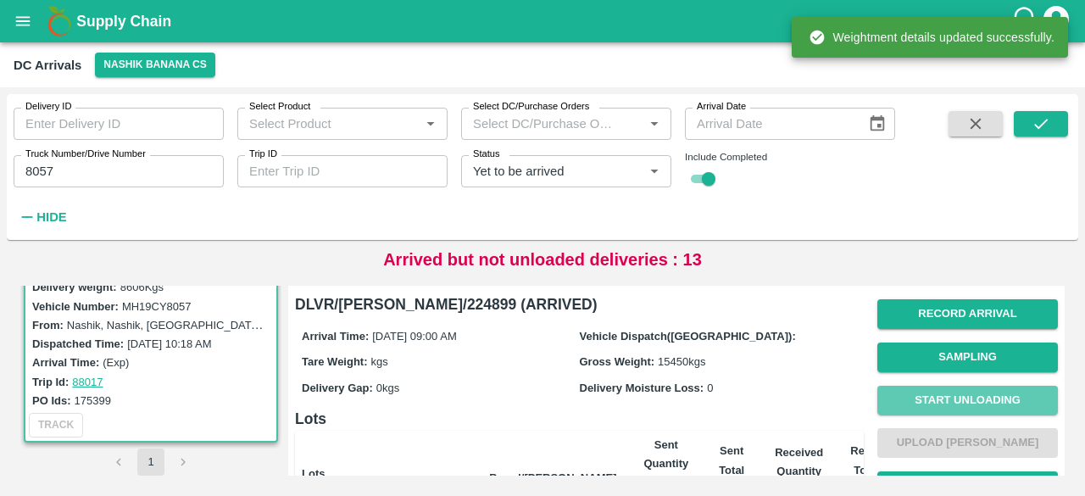
click at [973, 398] on button "Start Unloading" at bounding box center [967, 401] width 181 height 30
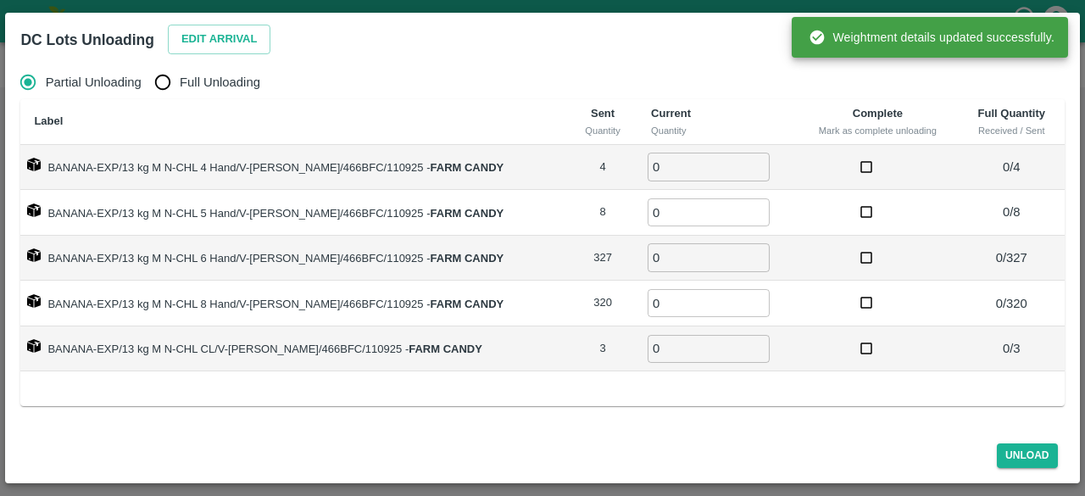
click at [216, 24] on div "Edit Arrival" at bounding box center [216, 36] width 110 height 36
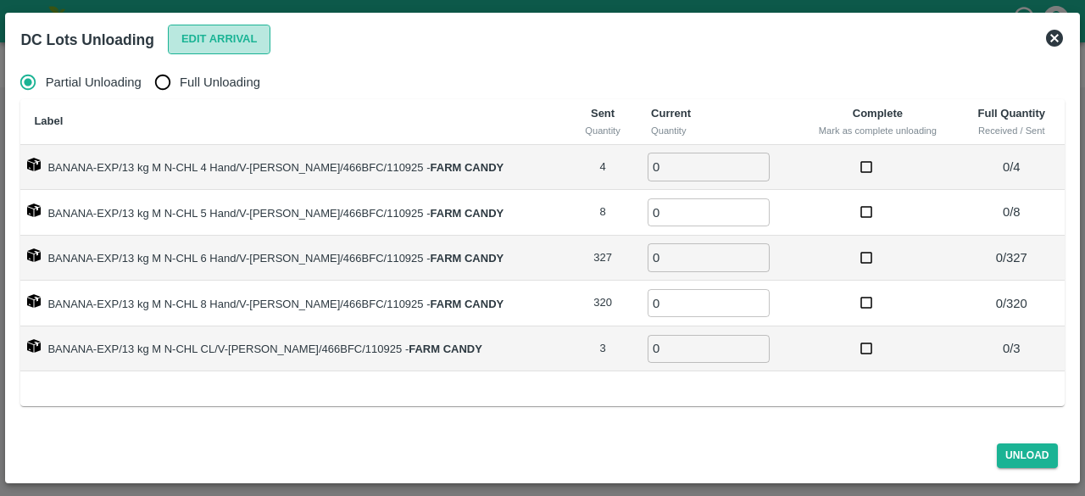
click at [217, 39] on button "Edit Arrival" at bounding box center [219, 40] width 103 height 30
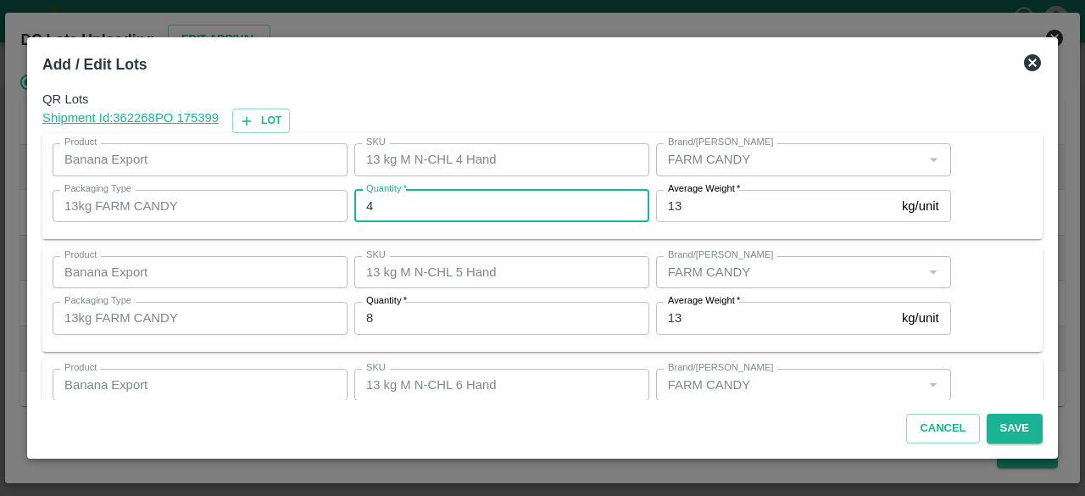
click at [400, 206] on input "4" at bounding box center [501, 206] width 295 height 32
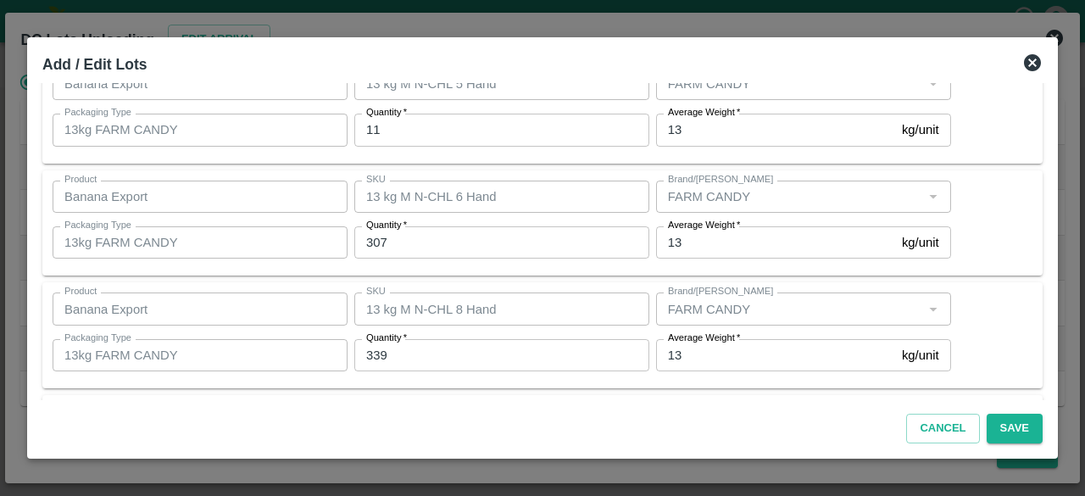
scroll to position [301, 0]
click at [1018, 429] on button "Save" at bounding box center [1015, 429] width 56 height 30
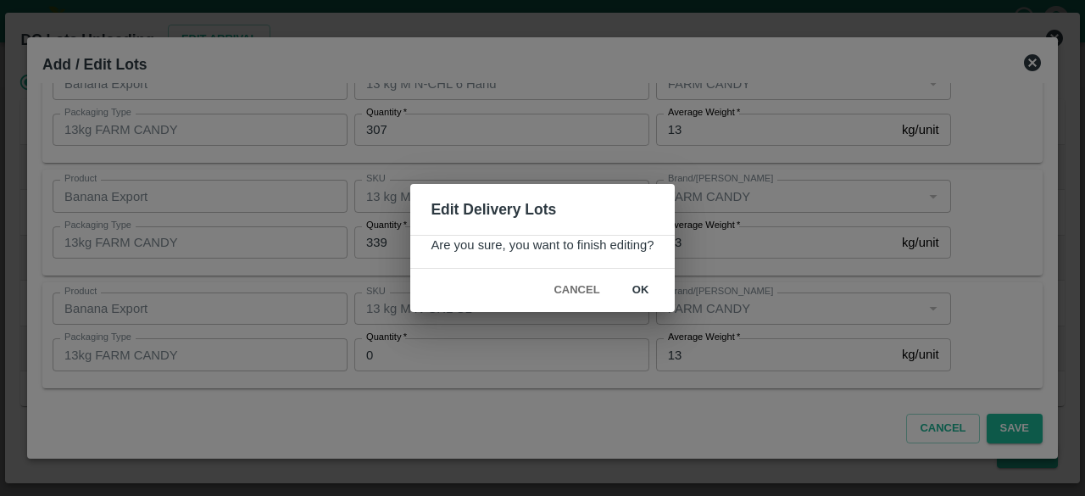
click at [641, 282] on button "ok" at bounding box center [641, 291] width 54 height 30
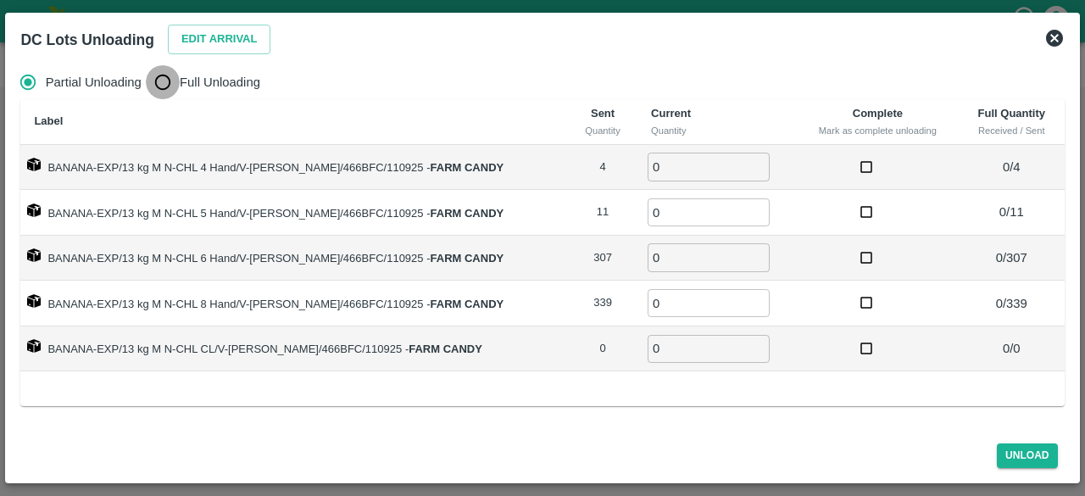
click at [164, 84] on input "Full Unloading" at bounding box center [163, 82] width 34 height 34
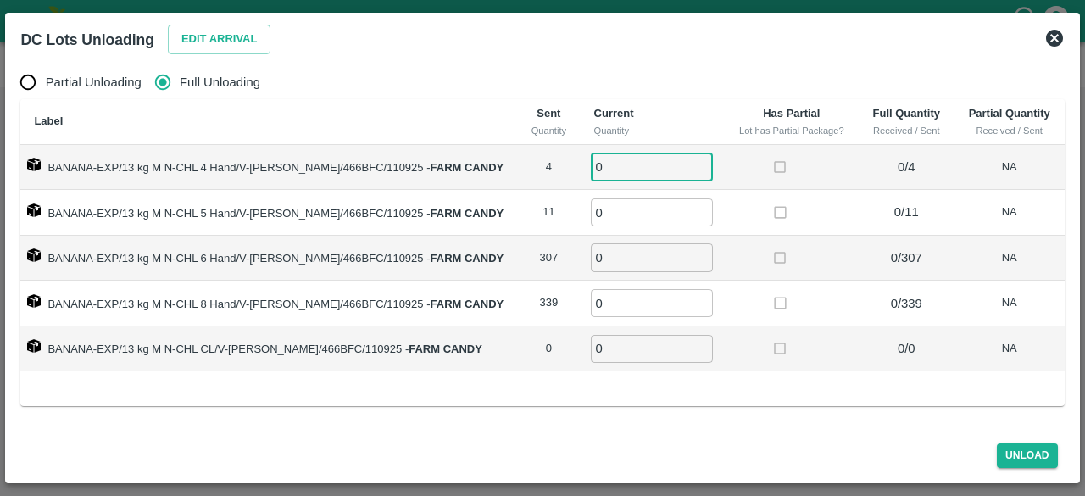
click at [598, 170] on input "0" at bounding box center [652, 167] width 122 height 28
click at [1024, 458] on button "Unload" at bounding box center [1027, 455] width 61 height 25
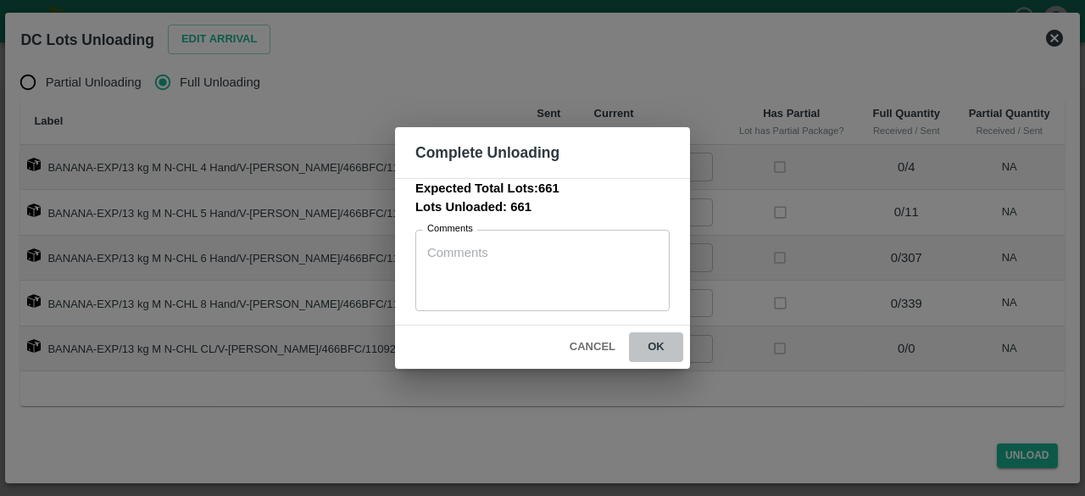
click at [652, 347] on button "ok" at bounding box center [656, 347] width 54 height 30
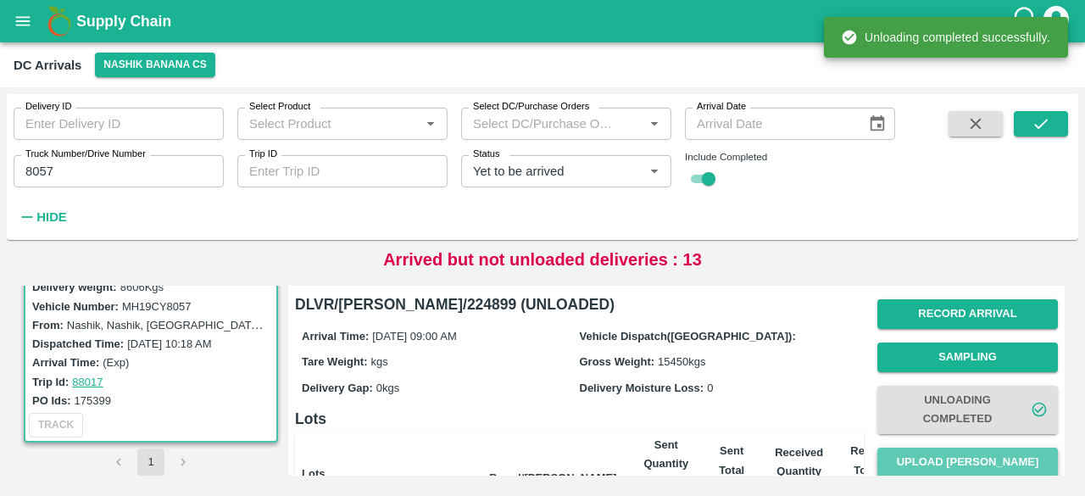
click at [967, 462] on button "Upload [PERSON_NAME]" at bounding box center [967, 463] width 181 height 30
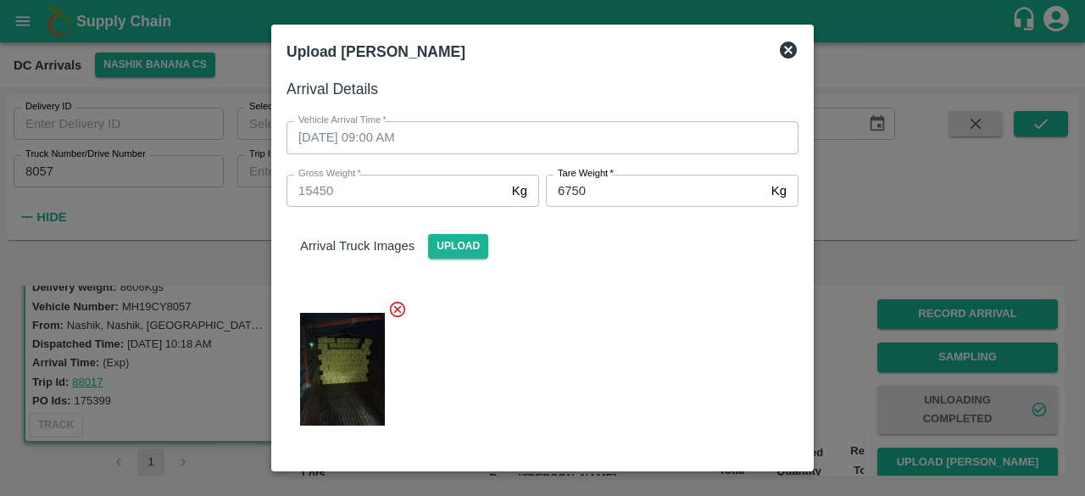
click at [646, 362] on div at bounding box center [536, 364] width 526 height 157
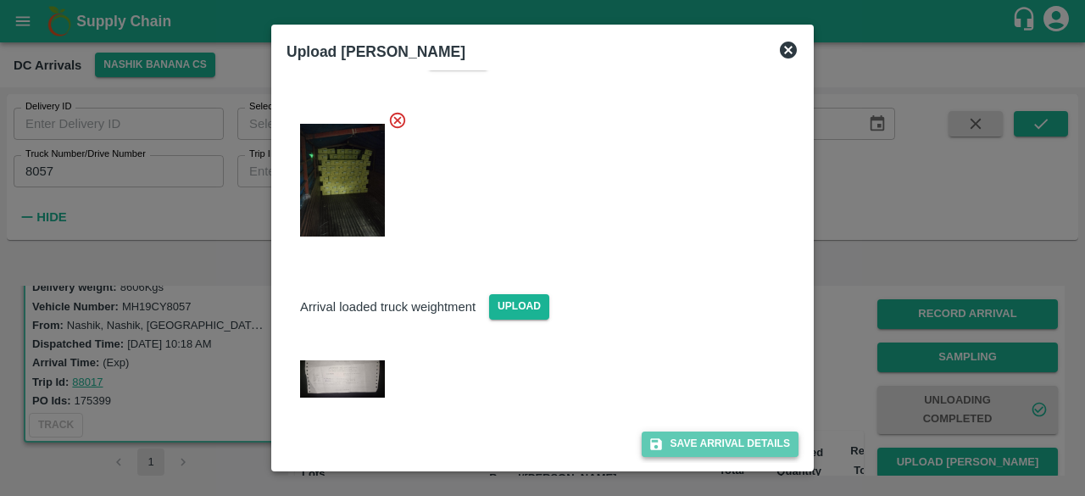
click at [704, 437] on button "Save Arrival Details" at bounding box center [720, 443] width 157 height 25
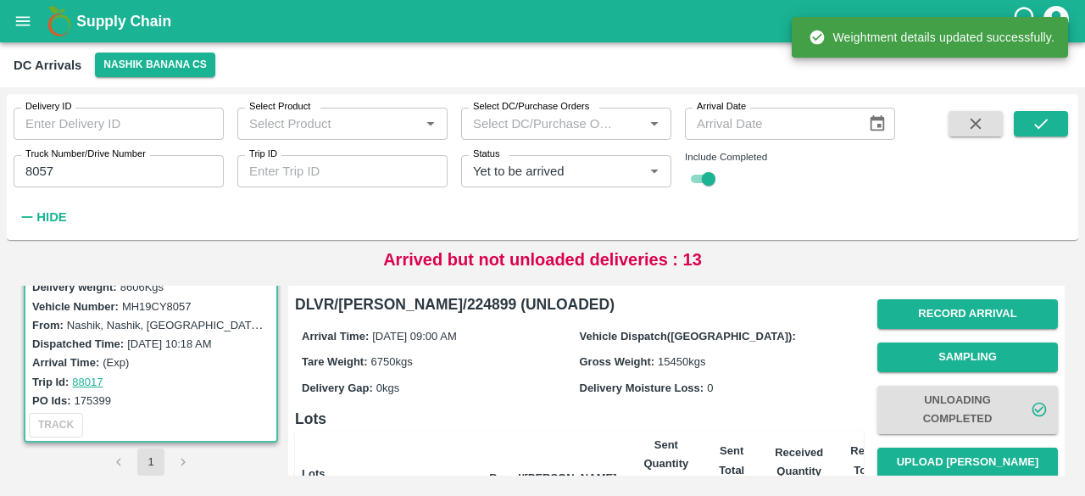
scroll to position [283, 0]
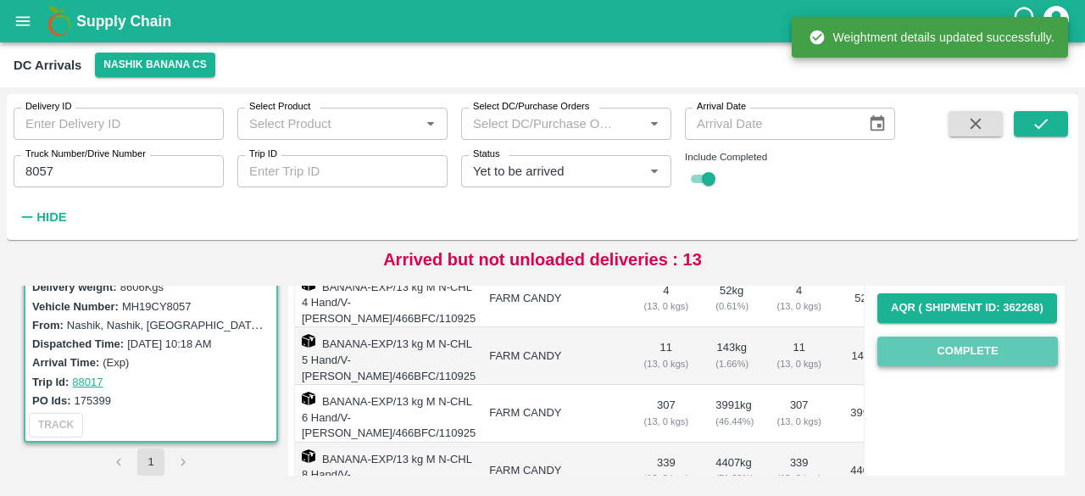
click at [955, 339] on button "Complete" at bounding box center [967, 352] width 181 height 30
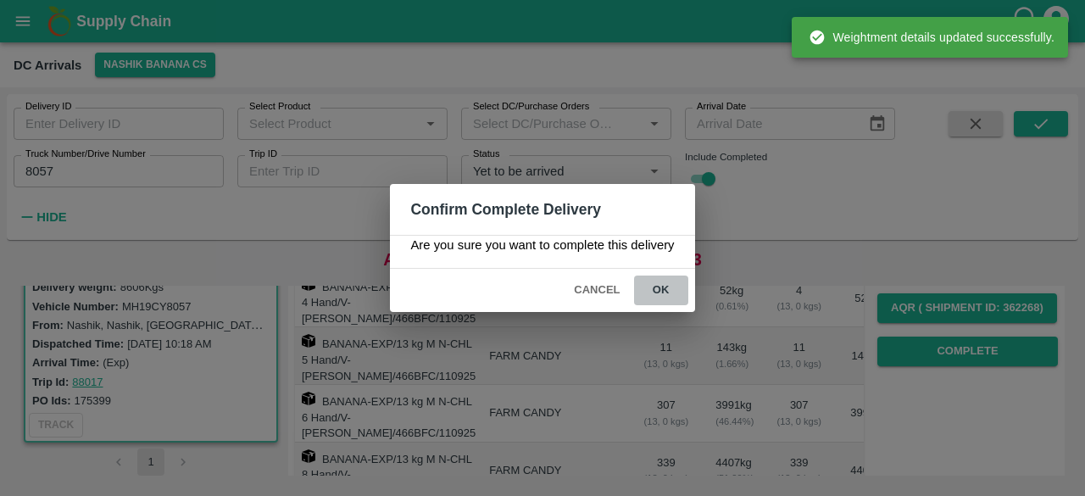
click at [658, 289] on button "ok" at bounding box center [661, 291] width 54 height 30
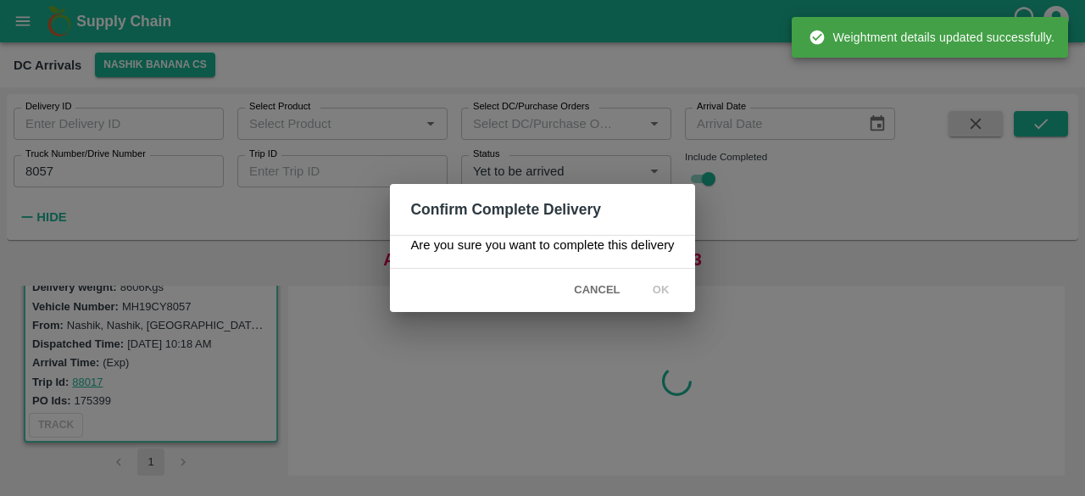
scroll to position [0, 0]
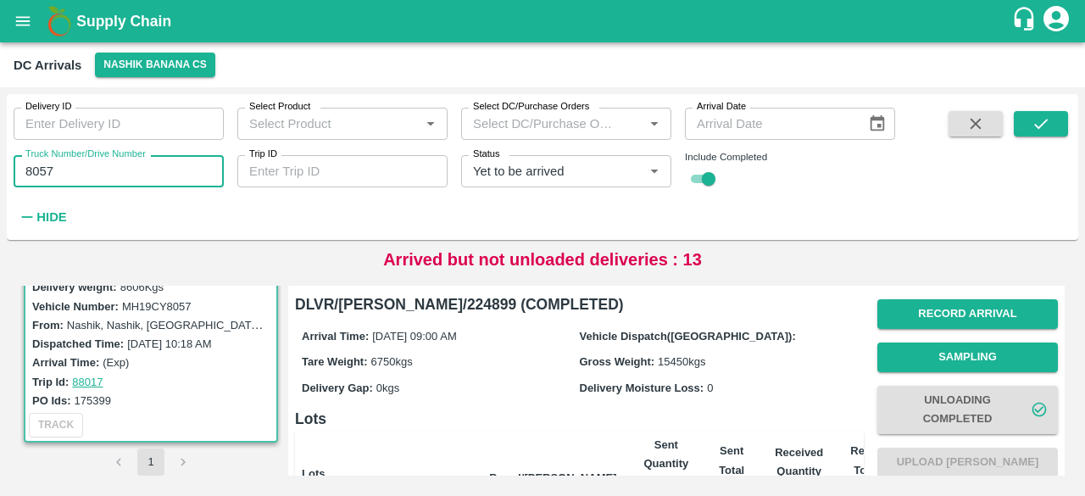
click at [36, 172] on input "8057" at bounding box center [119, 171] width 210 height 32
click at [1044, 116] on icon "submit" at bounding box center [1041, 123] width 19 height 19
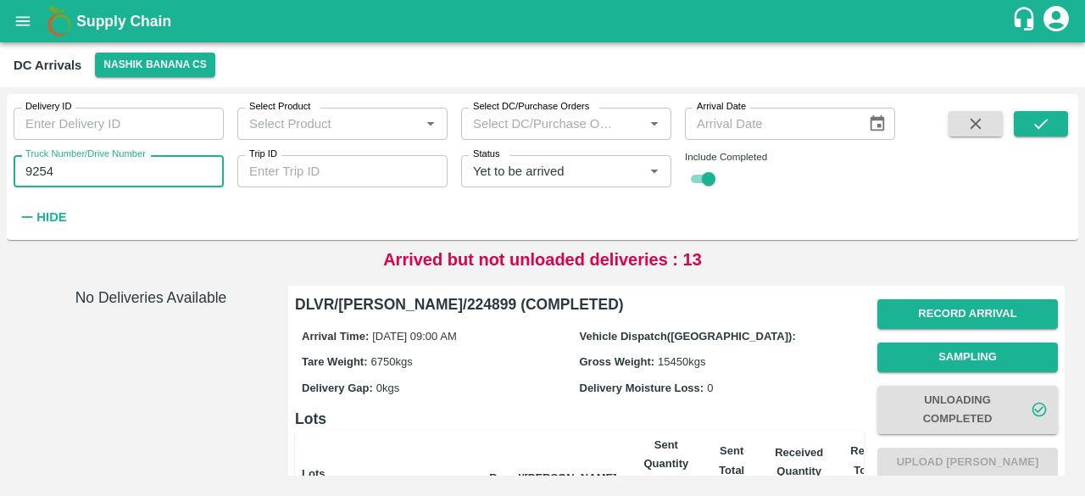
click at [102, 166] on input "9254" at bounding box center [119, 171] width 210 height 32
click at [1039, 136] on button "submit" at bounding box center [1041, 123] width 54 height 25
click at [990, 130] on button "button" at bounding box center [976, 123] width 54 height 25
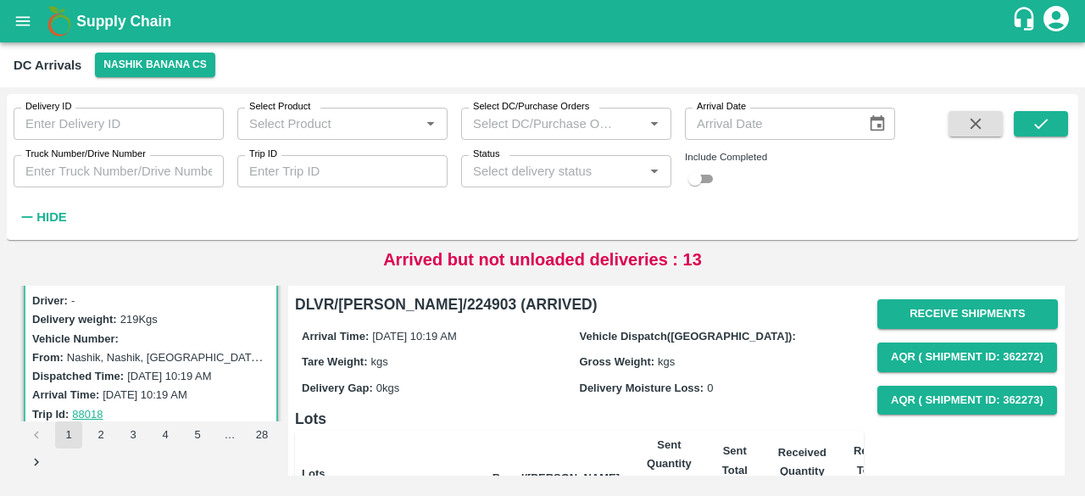
scroll to position [33, 0]
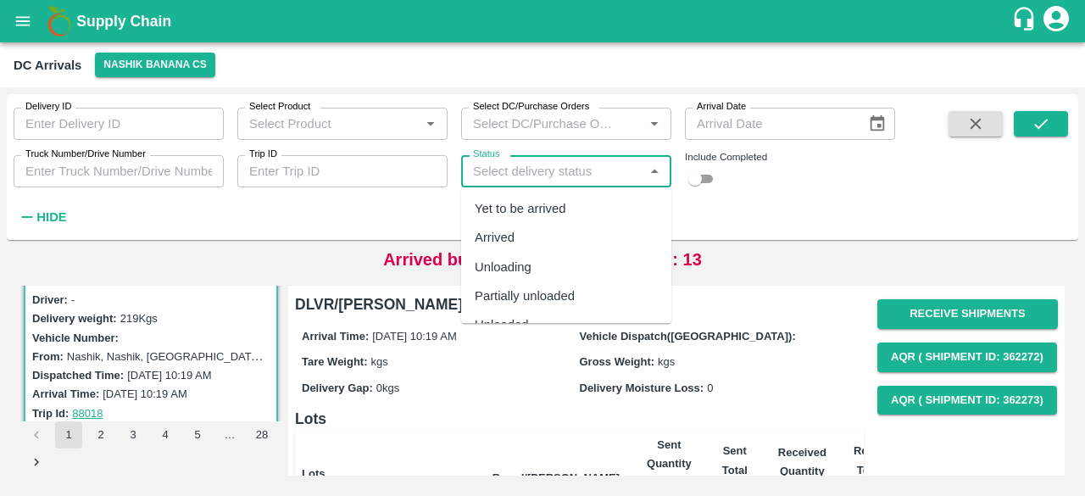
click at [571, 174] on input "Status" at bounding box center [552, 171] width 172 height 22
click at [547, 216] on div "Yet to be arrived" at bounding box center [521, 208] width 92 height 19
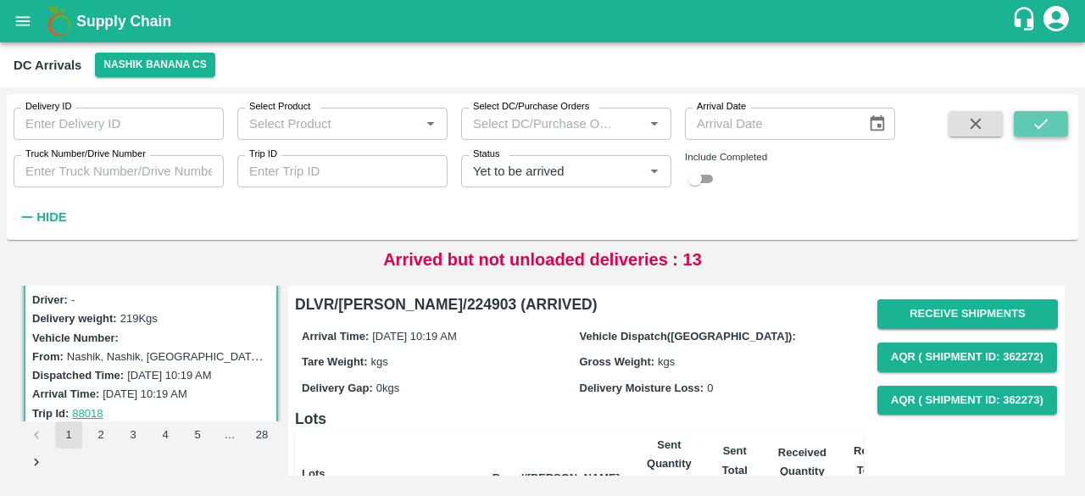
click at [1034, 119] on icon "submit" at bounding box center [1041, 123] width 19 height 19
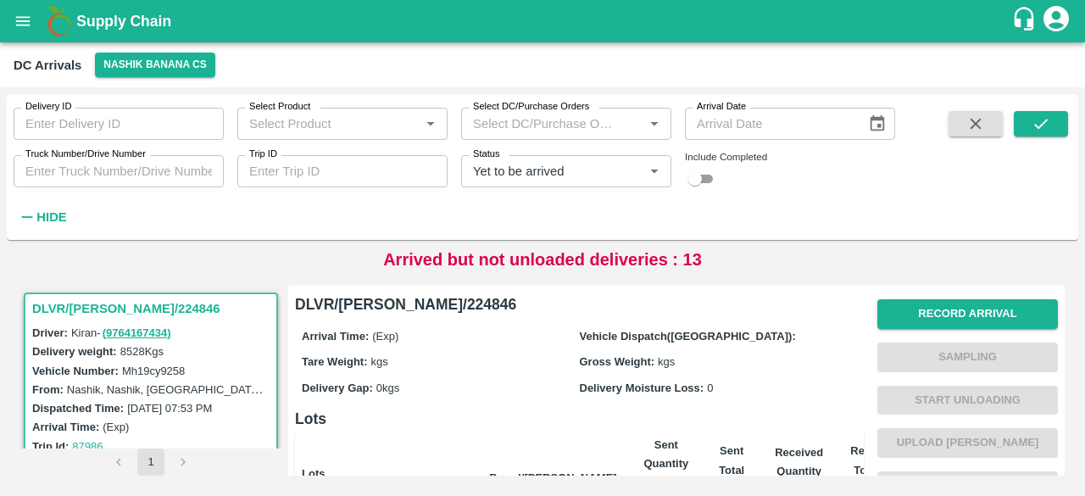
scroll to position [356, 0]
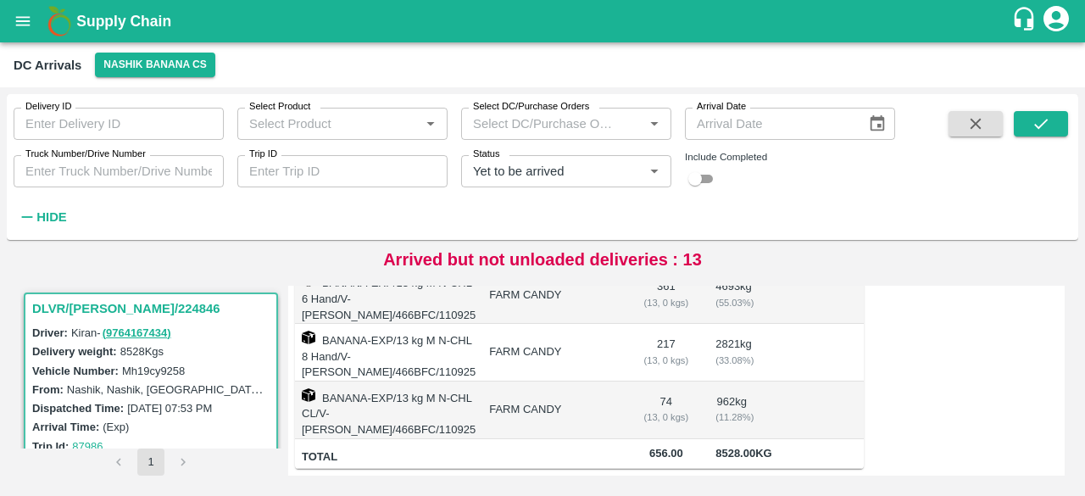
click at [138, 366] on label "Mh19cy9258" at bounding box center [153, 371] width 63 height 13
copy label "Mh19cy9258"
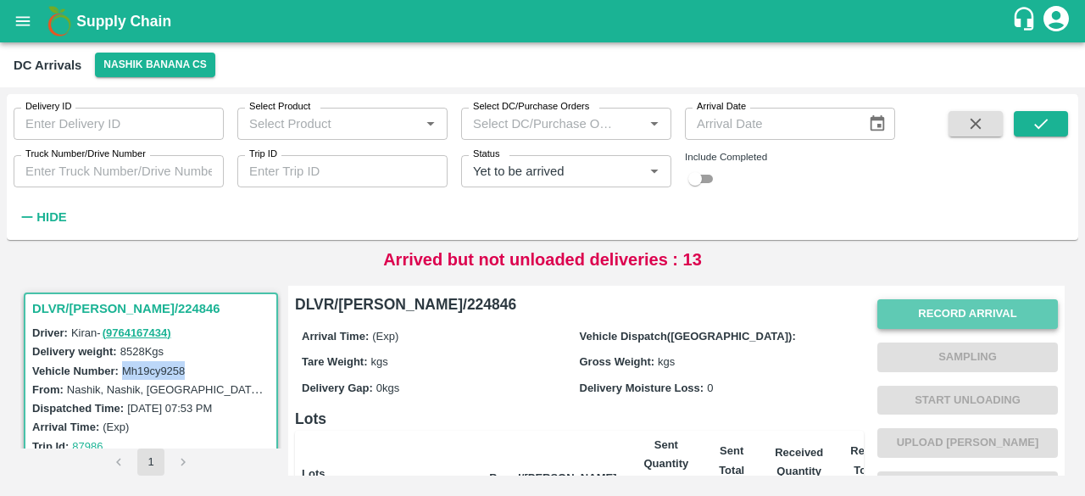
click at [949, 311] on button "Record Arrival" at bounding box center [967, 314] width 181 height 30
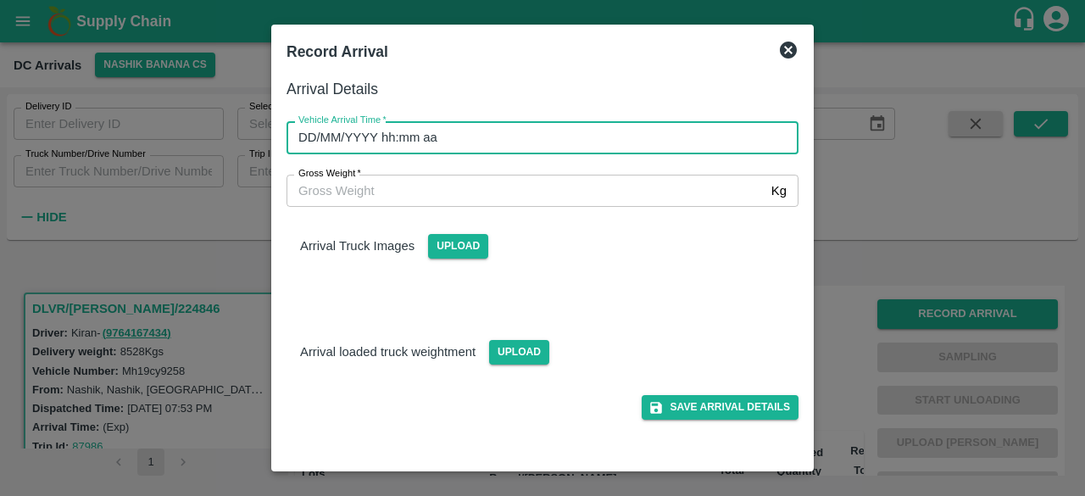
click at [561, 125] on input "DD/MM/YYYY hh:mm aa" at bounding box center [537, 137] width 500 height 32
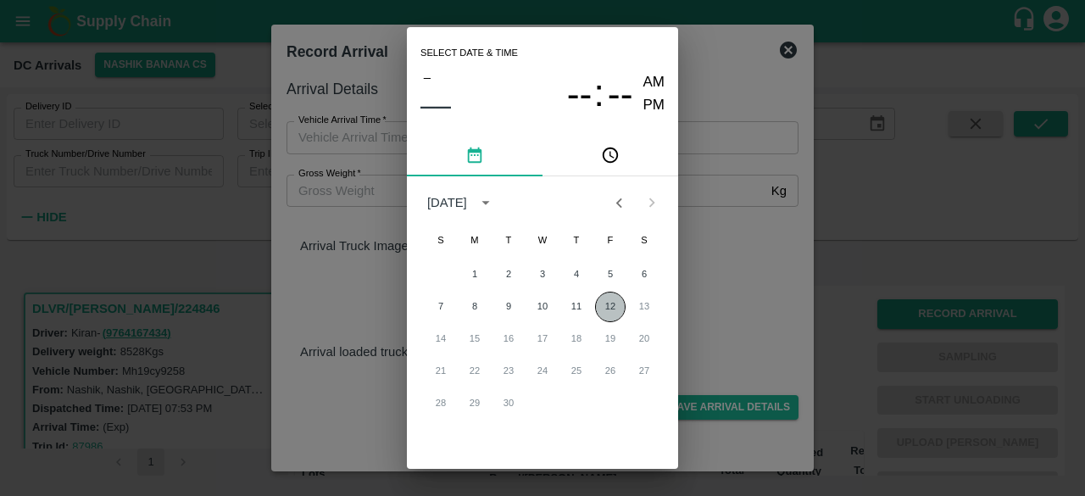
click at [611, 308] on button "12" at bounding box center [610, 307] width 31 height 31
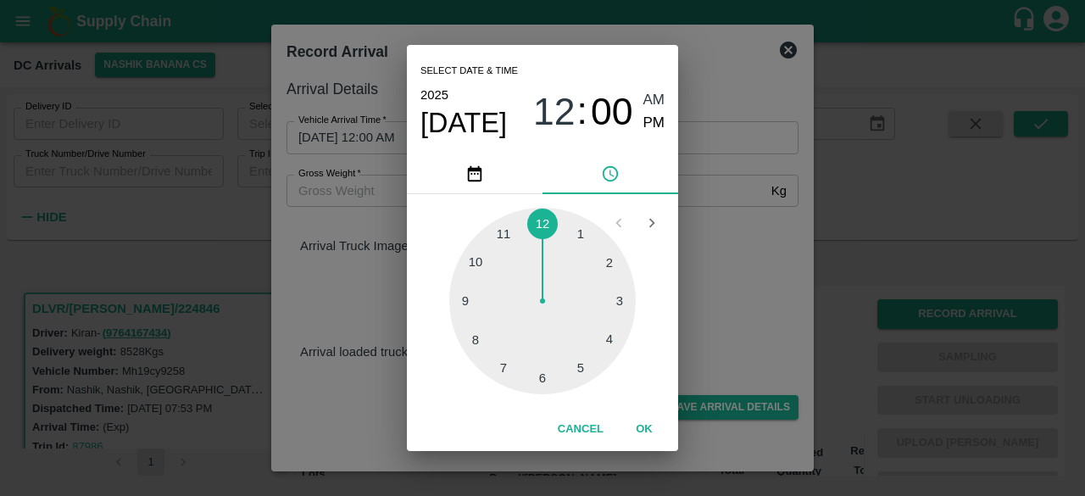
click at [487, 301] on div at bounding box center [542, 301] width 186 height 186
click at [541, 382] on div at bounding box center [542, 301] width 186 height 186
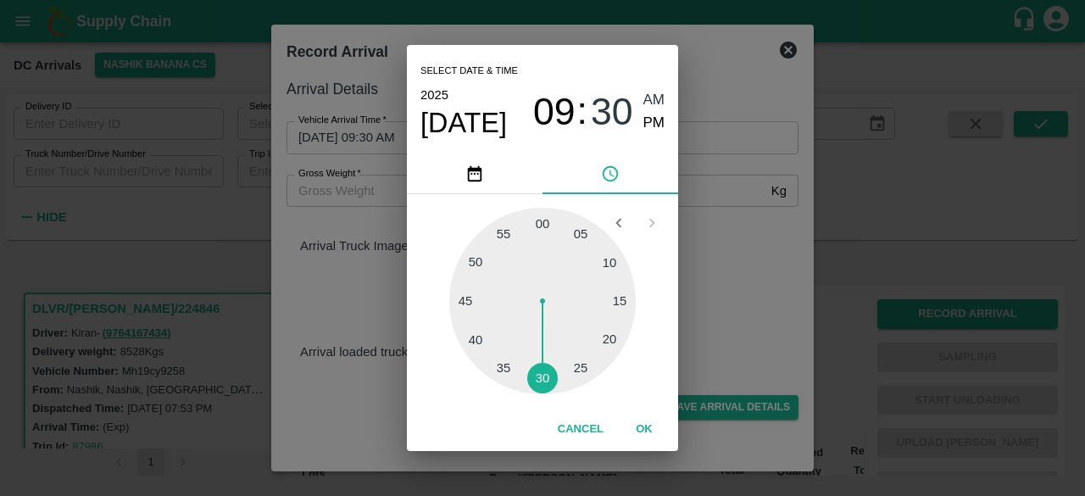
click at [739, 274] on div "Select date & time [DATE] 09 : 30 AM PM 05 10 15 20 25 30 35 40 45 50 55 00 Can…" at bounding box center [542, 248] width 1085 height 496
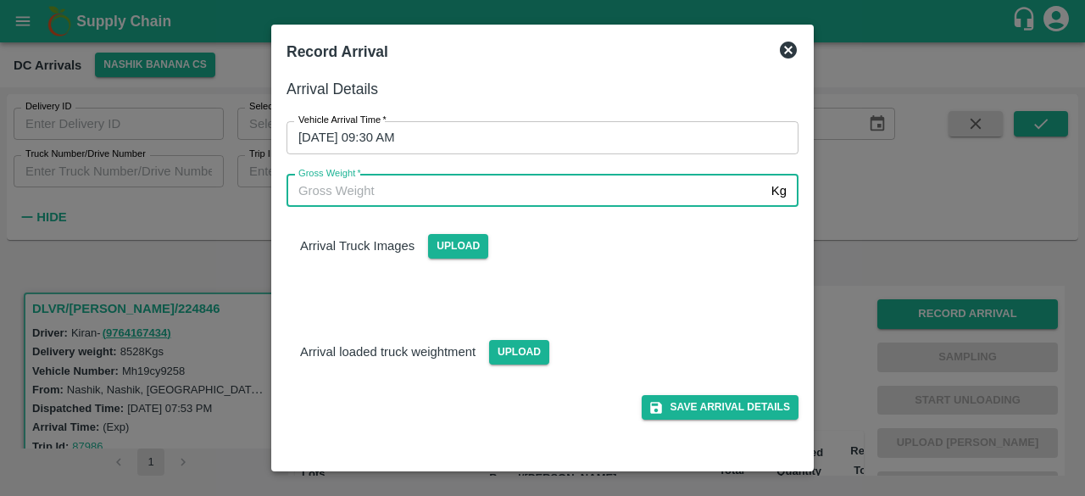
click at [331, 196] on input "Gross Weight   *" at bounding box center [526, 191] width 478 height 32
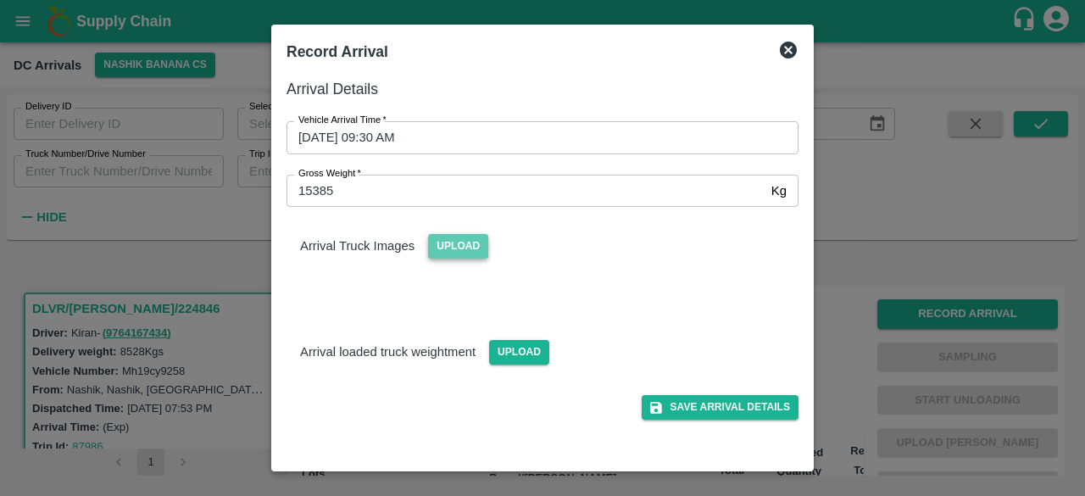
click at [448, 248] on span "Upload" at bounding box center [458, 246] width 60 height 25
click at [0, 0] on input "Upload" at bounding box center [0, 0] width 0 height 0
click at [509, 357] on span "Upload" at bounding box center [519, 352] width 60 height 25
click at [0, 0] on input "Upload" at bounding box center [0, 0] width 0 height 0
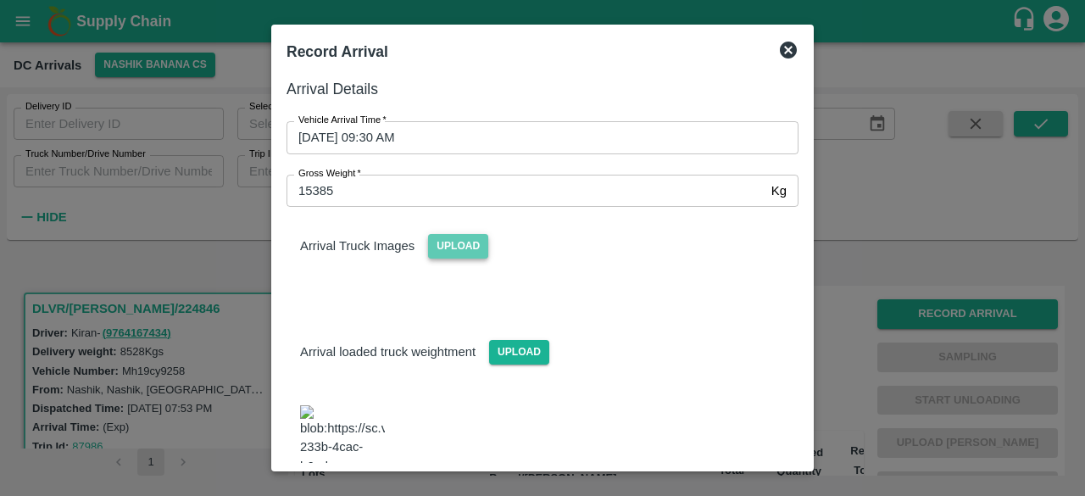
click at [446, 237] on span "Upload" at bounding box center [458, 246] width 60 height 25
click at [0, 0] on input "Upload" at bounding box center [0, 0] width 0 height 0
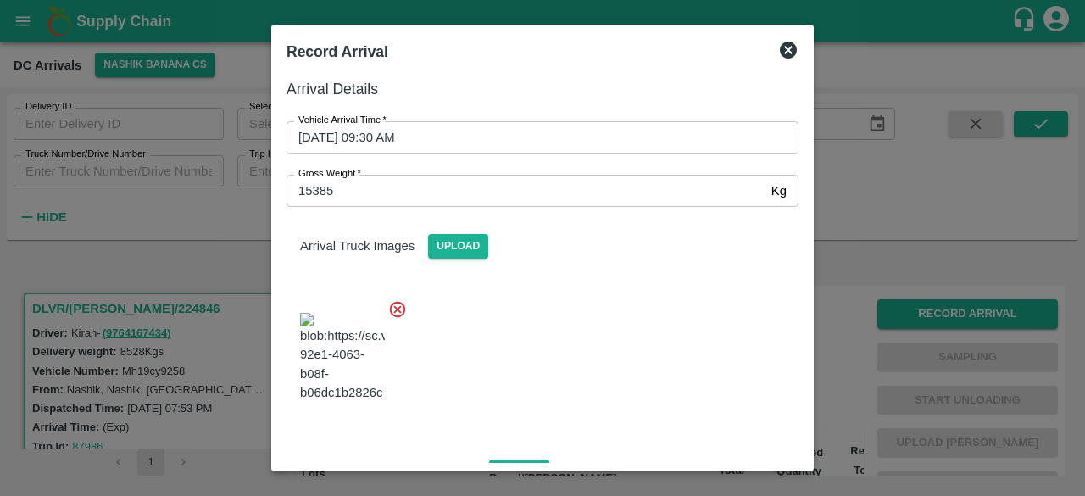
scroll to position [178, 0]
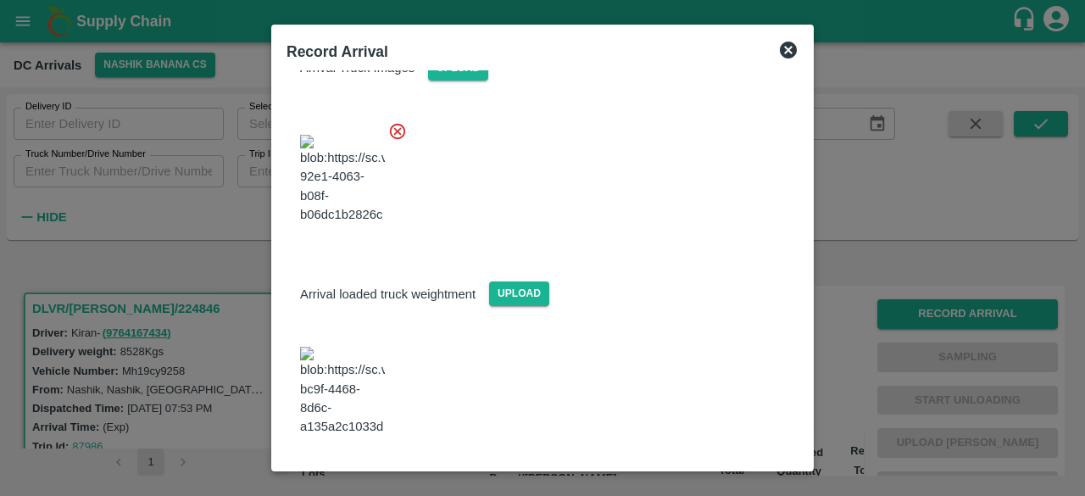
click at [712, 470] on button "Save Arrival Details" at bounding box center [720, 482] width 157 height 25
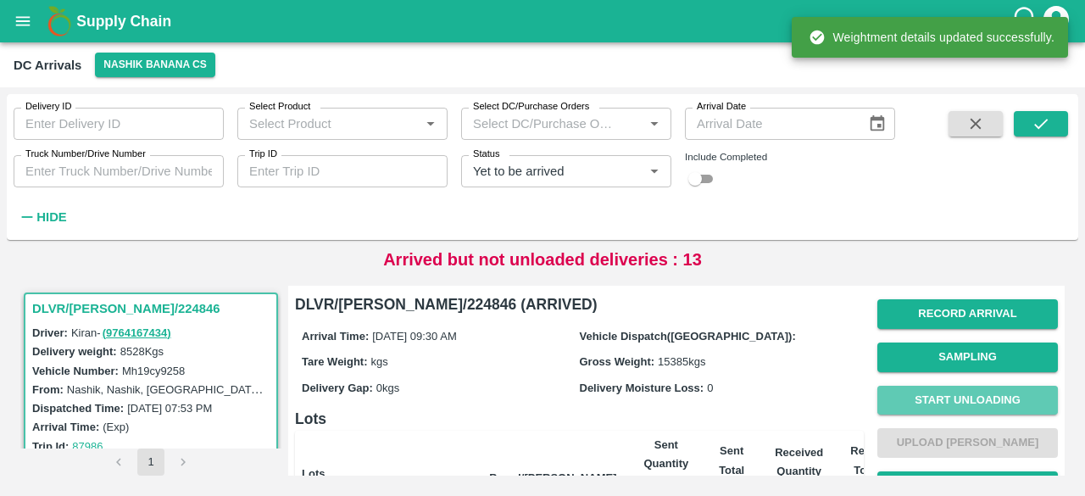
click at [964, 398] on button "Start Unloading" at bounding box center [967, 401] width 181 height 30
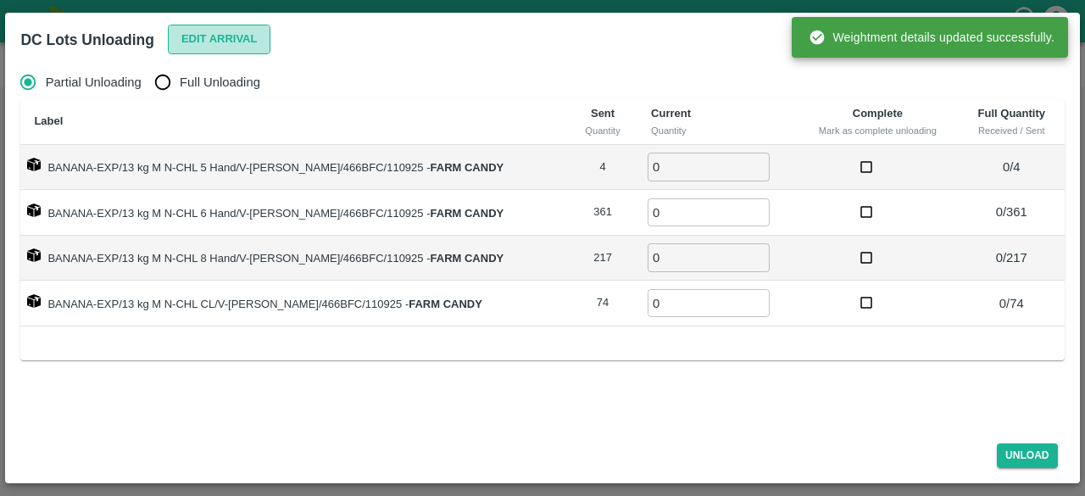
click at [208, 35] on button "Edit Arrival" at bounding box center [219, 40] width 103 height 30
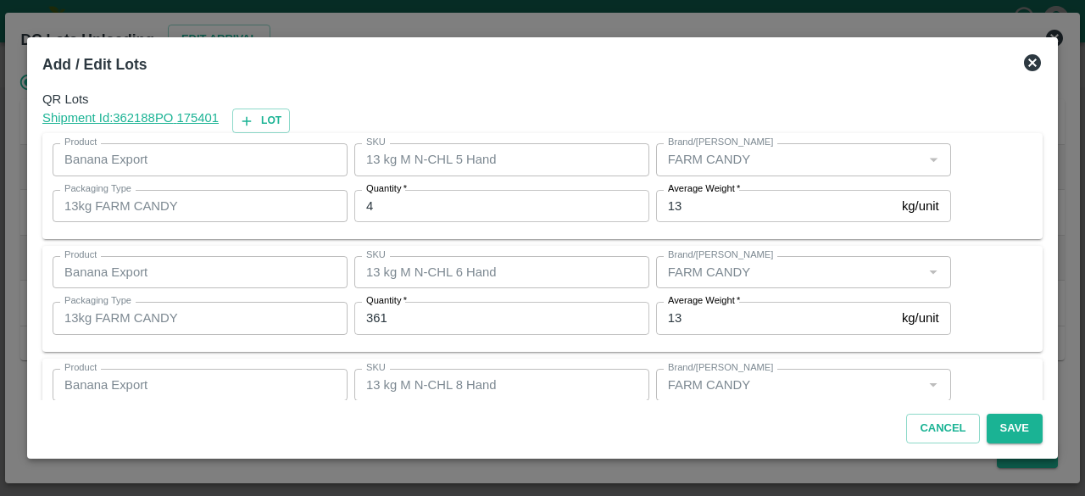
click at [426, 204] on input "4" at bounding box center [501, 206] width 295 height 32
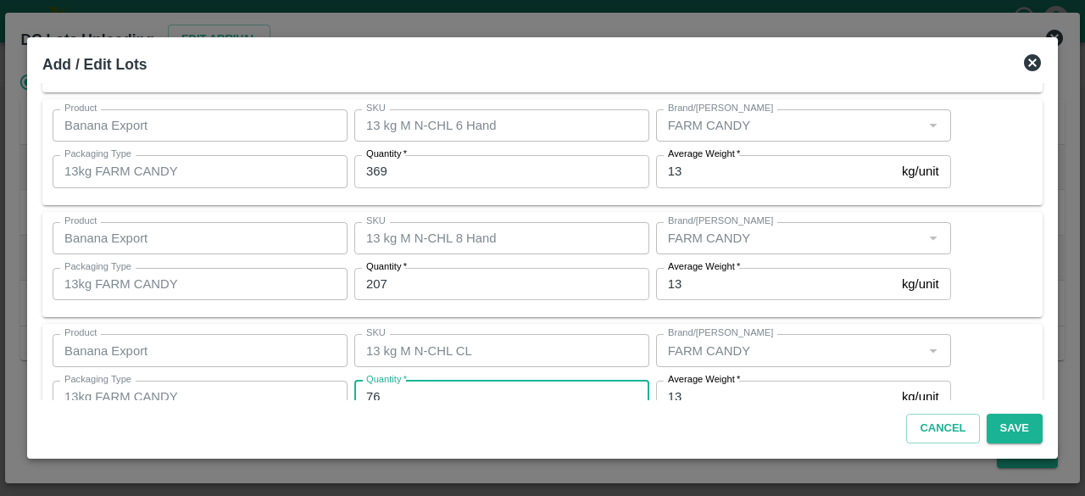
scroll to position [188, 0]
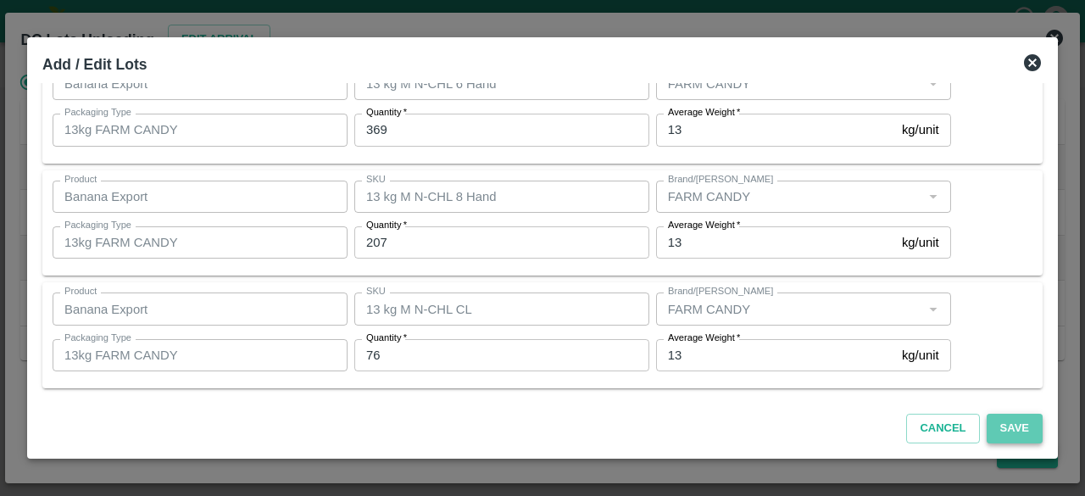
click at [1007, 431] on button "Save" at bounding box center [1015, 429] width 56 height 30
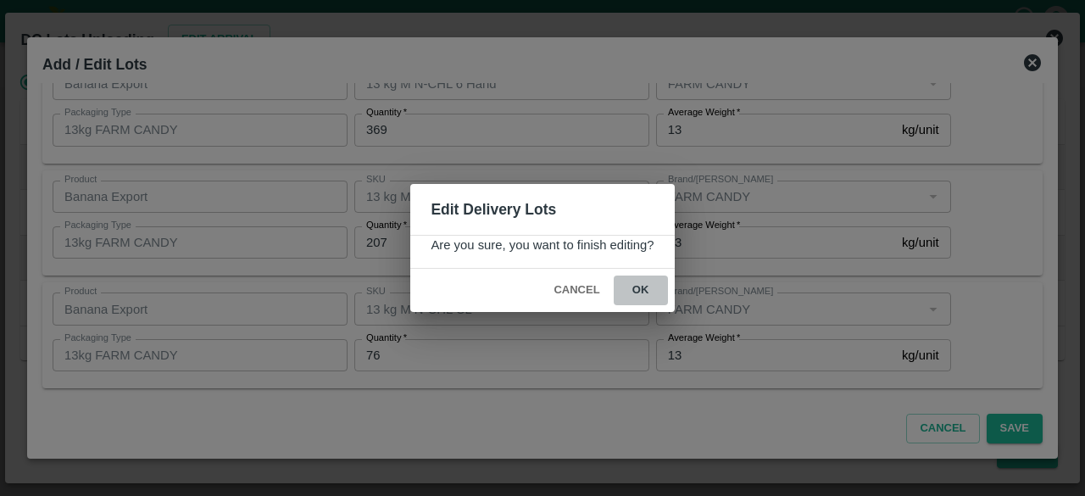
click at [636, 291] on button "ok" at bounding box center [641, 291] width 54 height 30
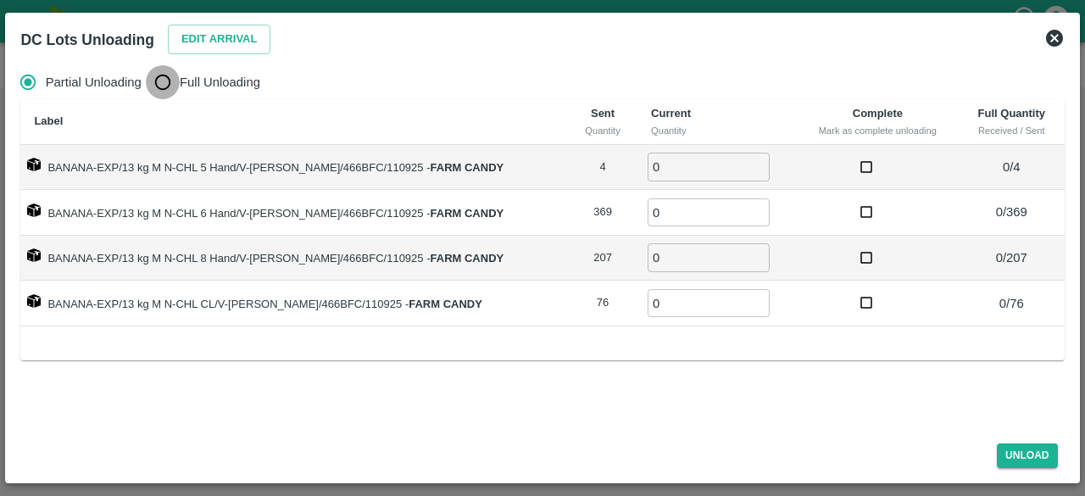
click at [156, 89] on input "Full Unloading" at bounding box center [163, 82] width 34 height 34
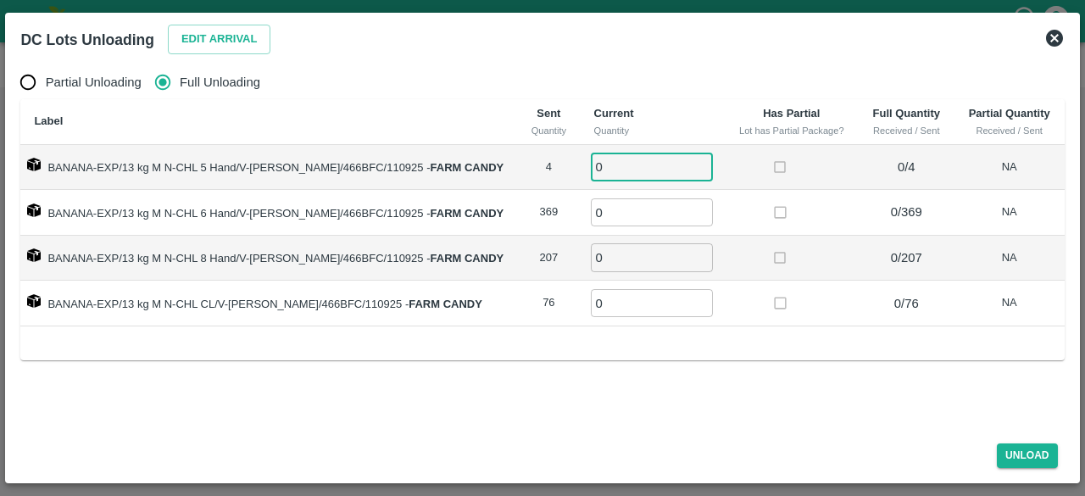
click at [610, 173] on input "0" at bounding box center [652, 167] width 122 height 28
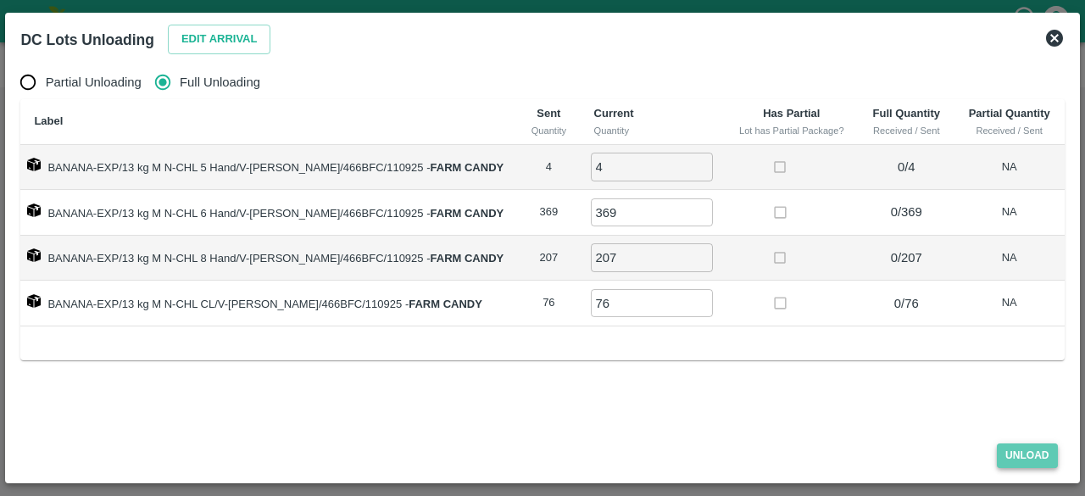
click at [1021, 455] on button "Unload" at bounding box center [1027, 455] width 61 height 25
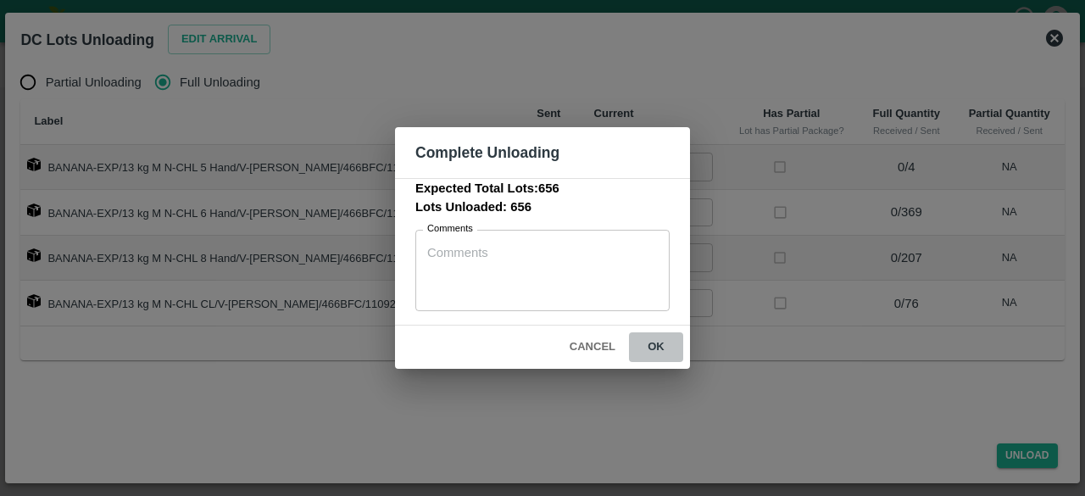
click at [655, 343] on button "ok" at bounding box center [656, 347] width 54 height 30
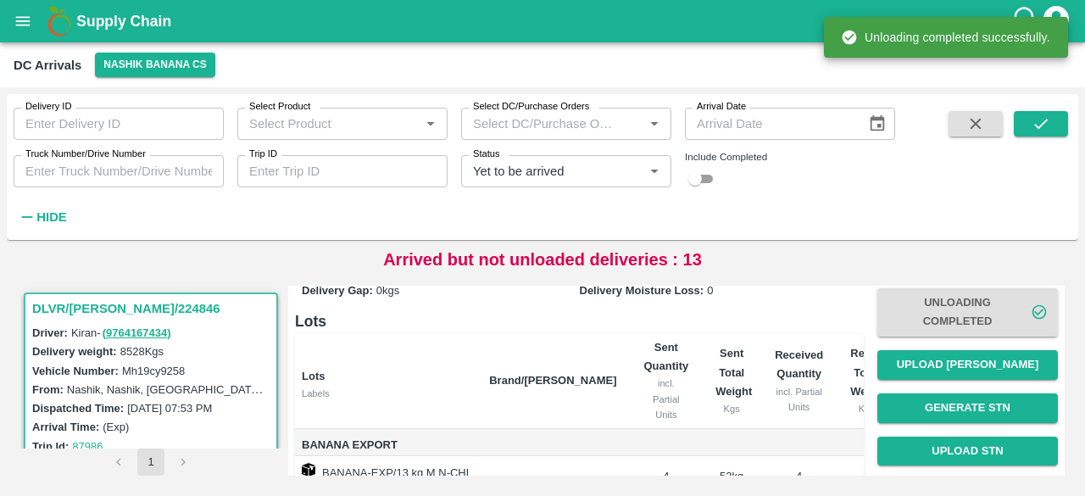
scroll to position [111, 0]
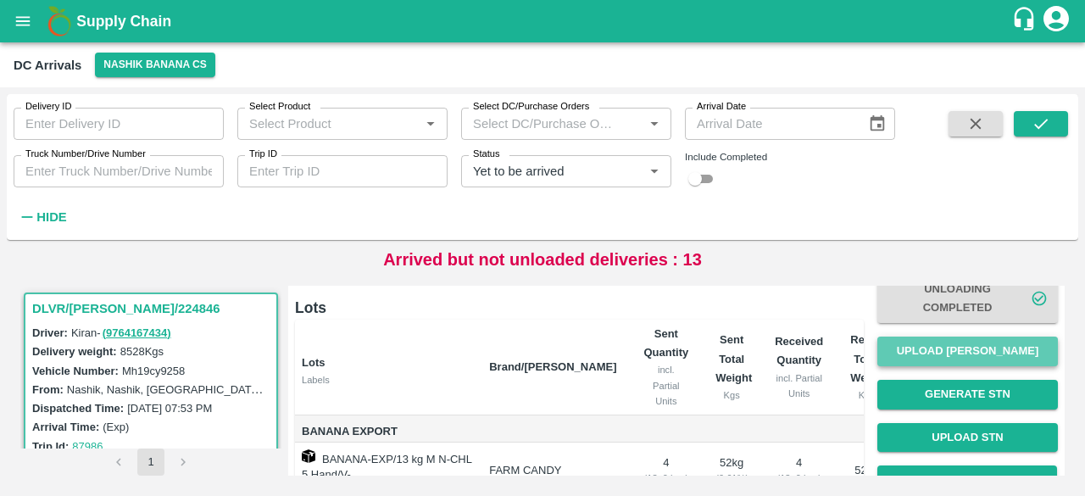
click at [970, 355] on button "Upload [PERSON_NAME]" at bounding box center [967, 352] width 181 height 30
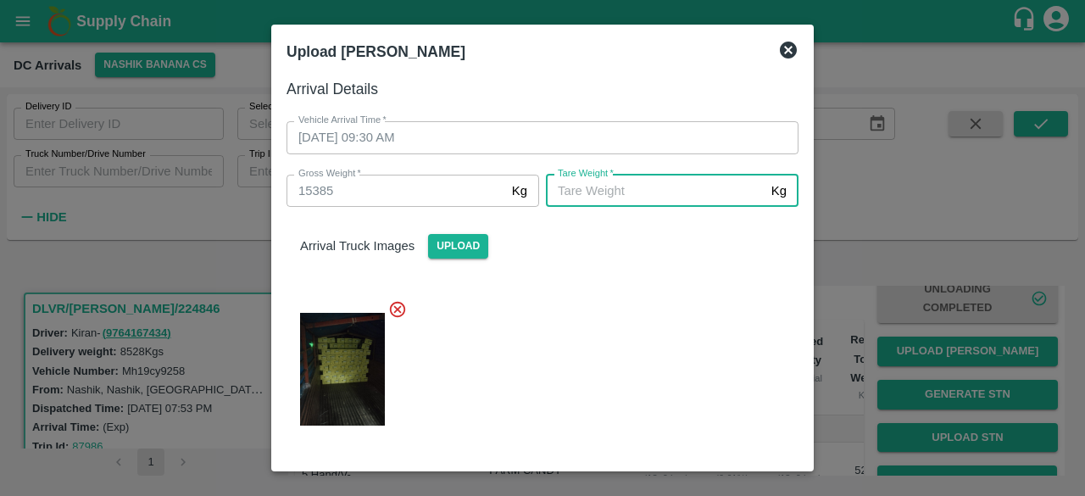
click at [649, 192] on input "[PERSON_NAME]   *" at bounding box center [655, 191] width 219 height 32
click at [663, 394] on div at bounding box center [536, 364] width 526 height 157
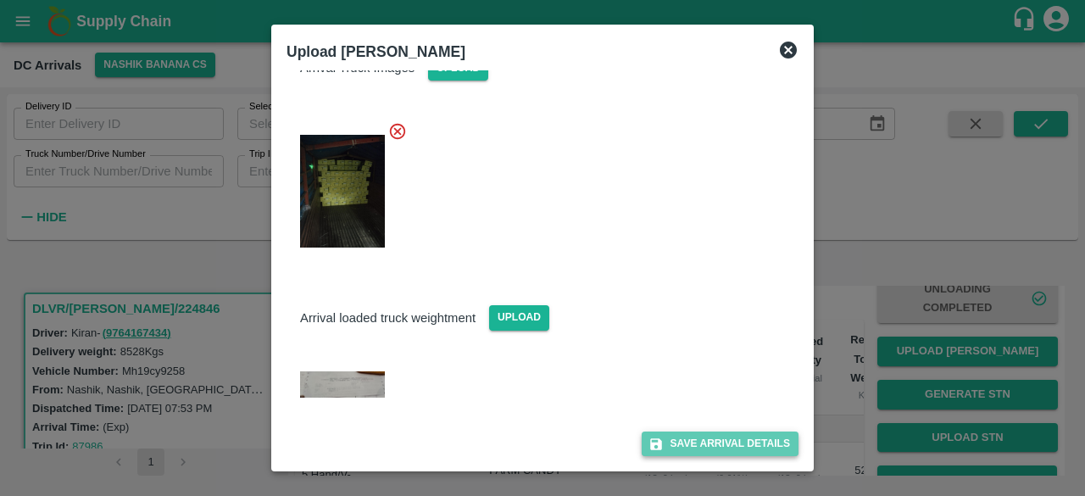
click at [718, 443] on button "Save Arrival Details" at bounding box center [720, 443] width 157 height 25
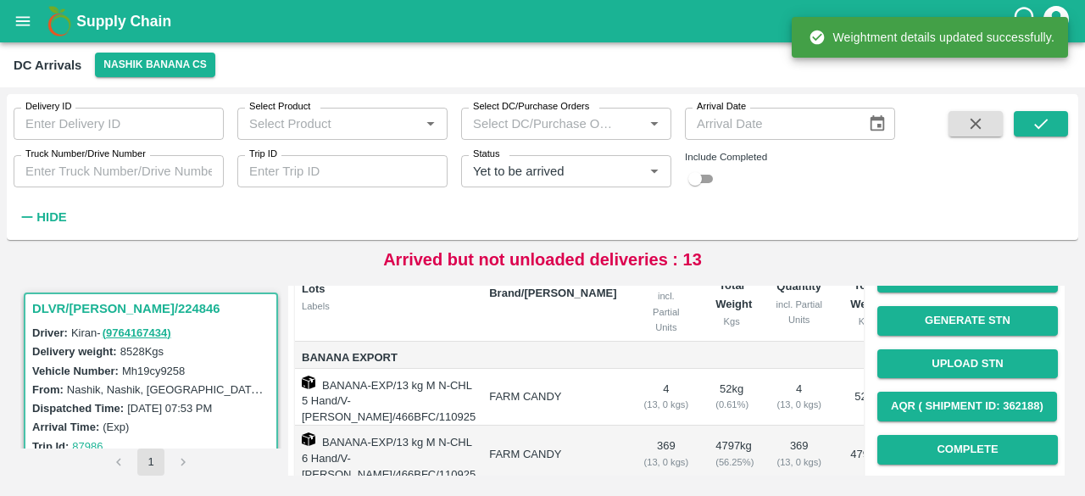
scroll to position [186, 0]
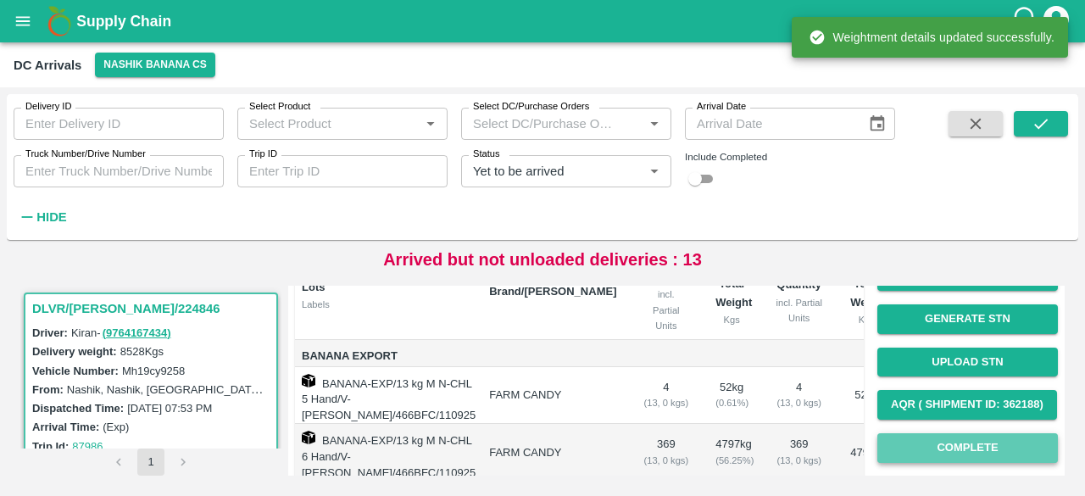
click at [971, 450] on button "Complete" at bounding box center [967, 448] width 181 height 30
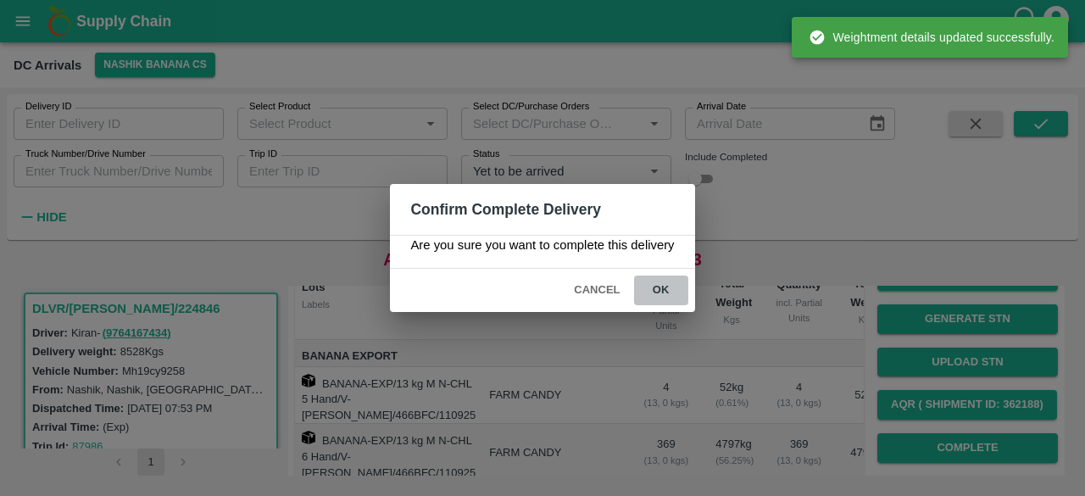
click at [654, 286] on button "ok" at bounding box center [661, 291] width 54 height 30
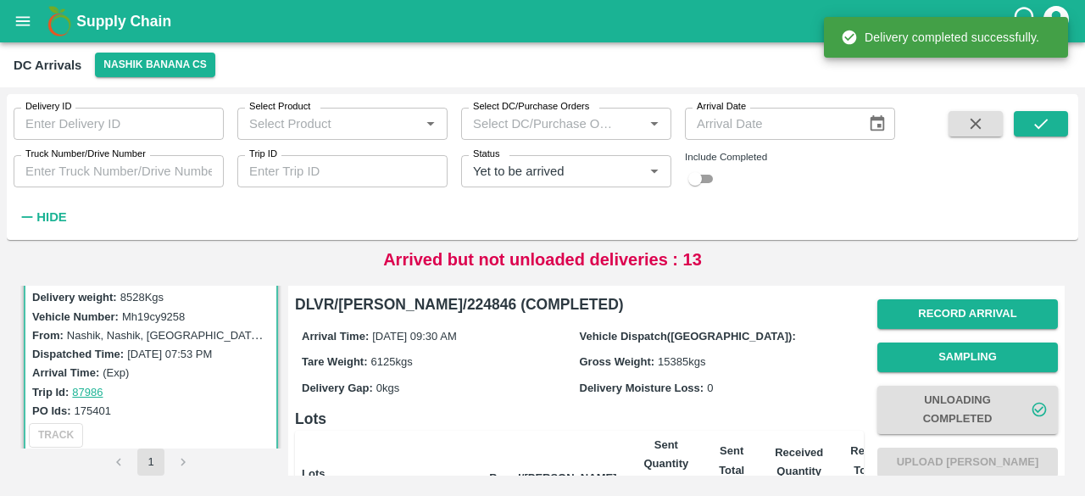
scroll to position [51, 0]
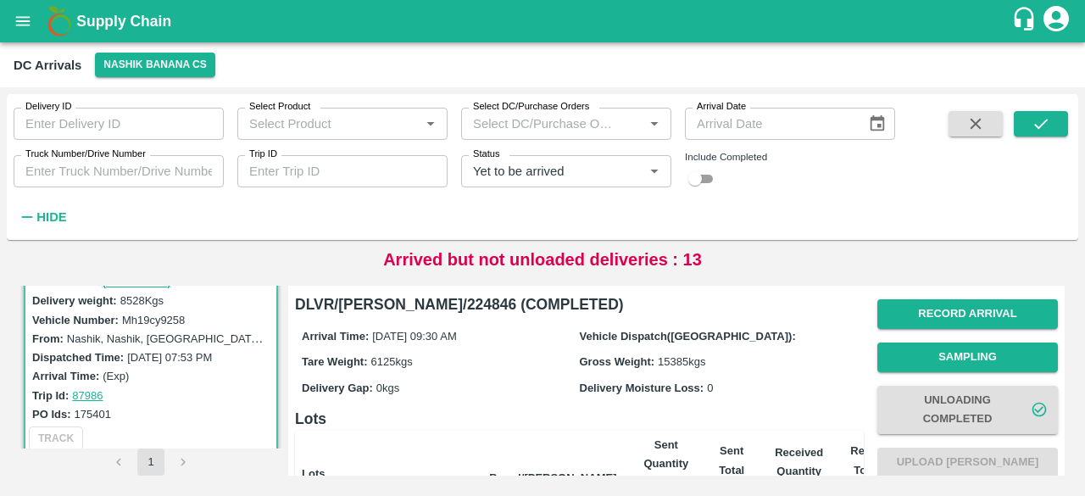
click at [1038, 137] on span at bounding box center [1041, 170] width 54 height 119
click at [1036, 124] on icon "submit" at bounding box center [1041, 123] width 19 height 19
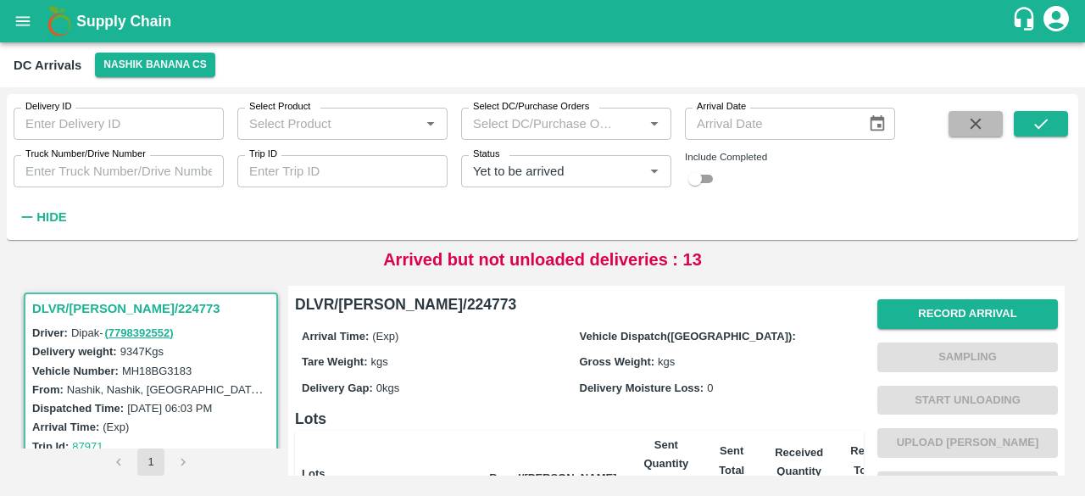
click at [960, 116] on button "button" at bounding box center [976, 123] width 54 height 25
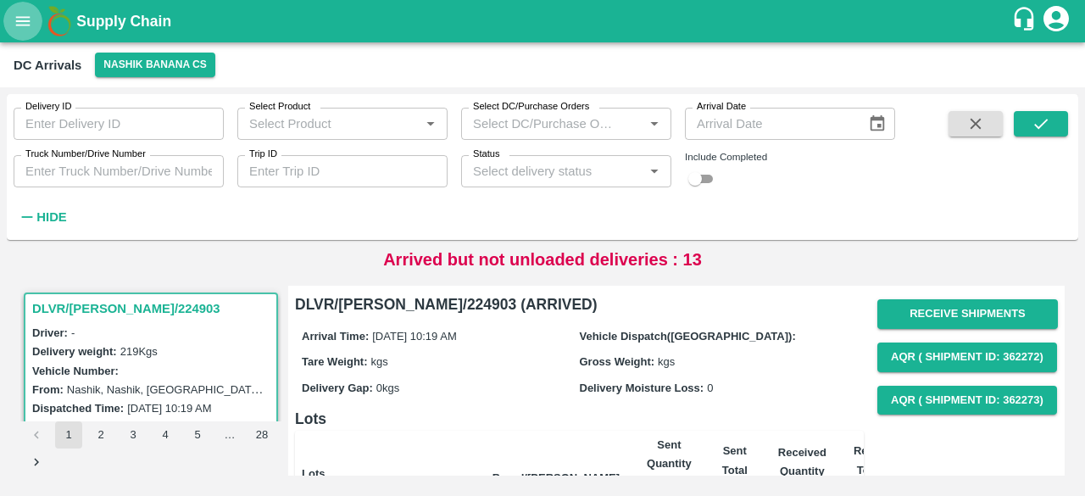
click at [24, 35] on button "open drawer" at bounding box center [22, 21] width 39 height 39
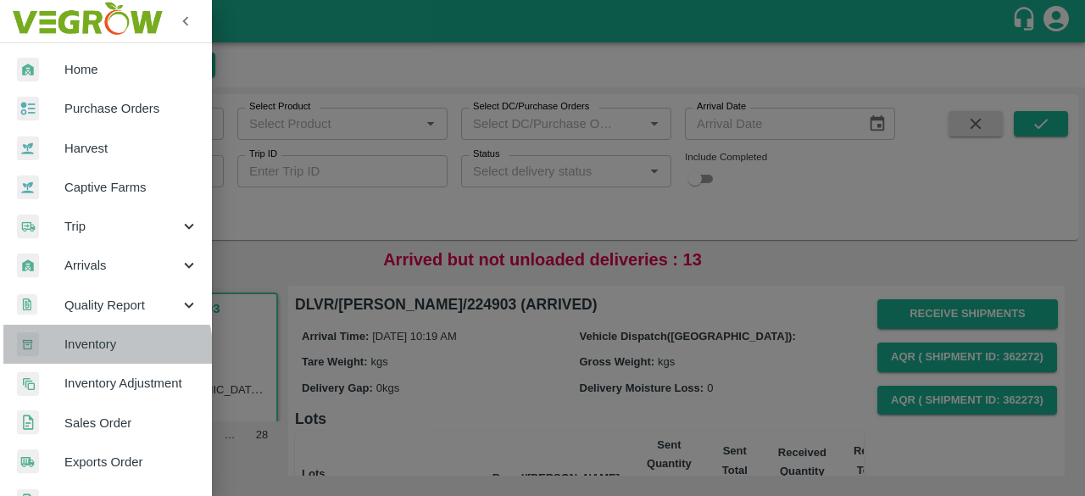
click at [100, 350] on span "Inventory" at bounding box center [131, 344] width 134 height 19
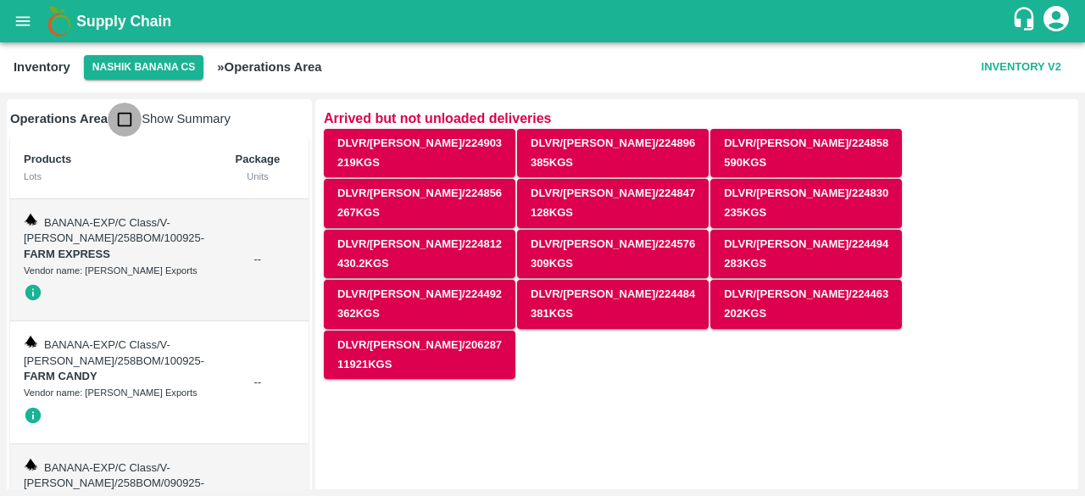
click at [120, 117] on input "checkbox" at bounding box center [125, 120] width 34 height 34
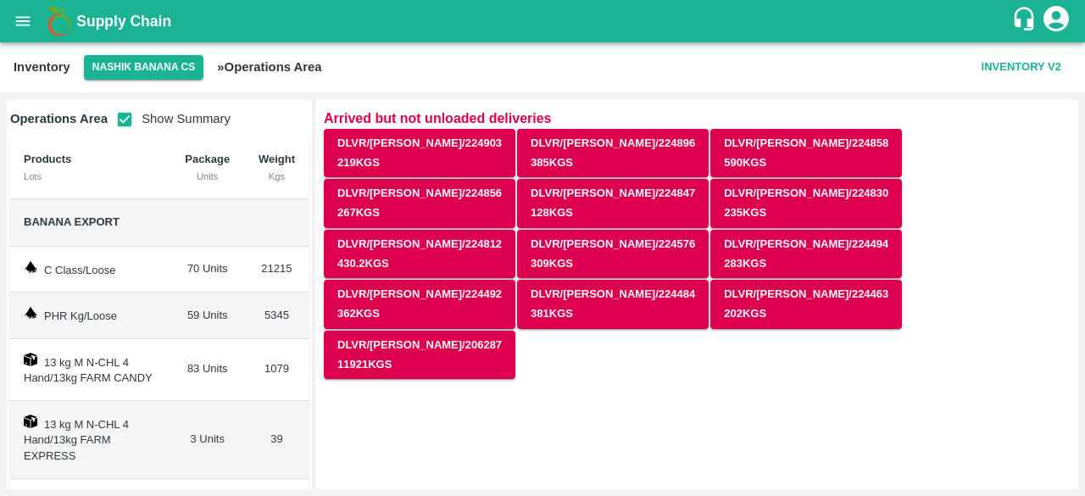
click at [131, 123] on input "checkbox" at bounding box center [125, 120] width 34 height 34
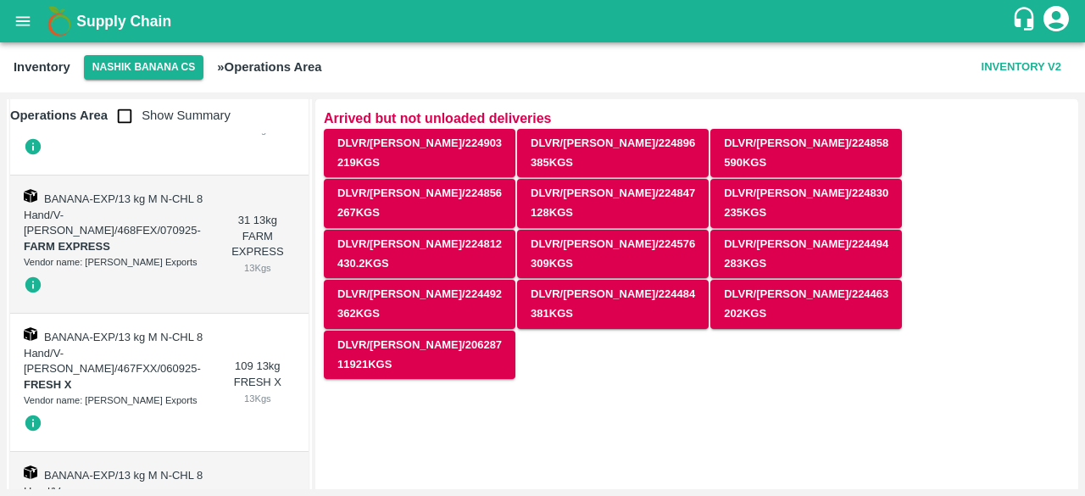
scroll to position [27854, 0]
click at [124, 61] on button "Nashik Banana CS" at bounding box center [144, 67] width 120 height 25
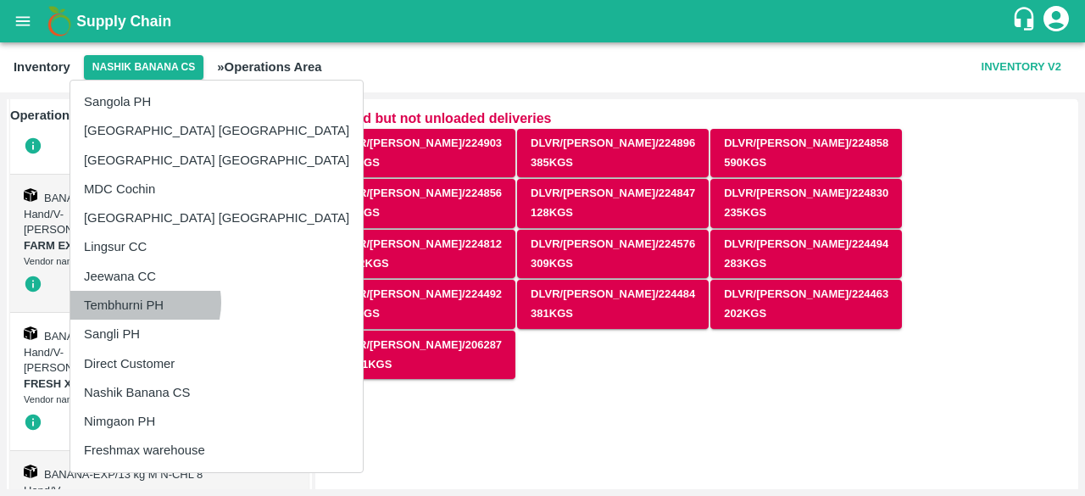
click at [140, 303] on li "Tembhurni PH" at bounding box center [216, 305] width 292 height 29
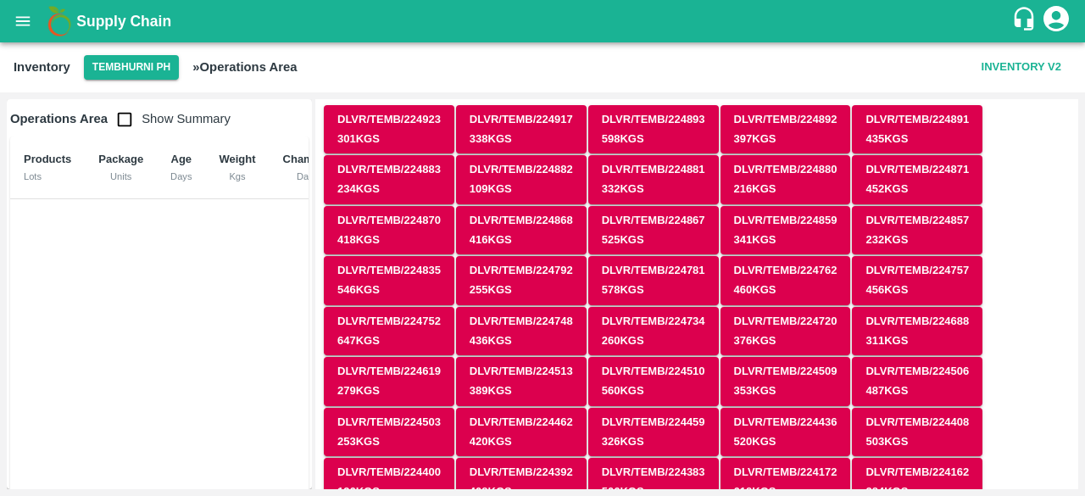
scroll to position [0, 0]
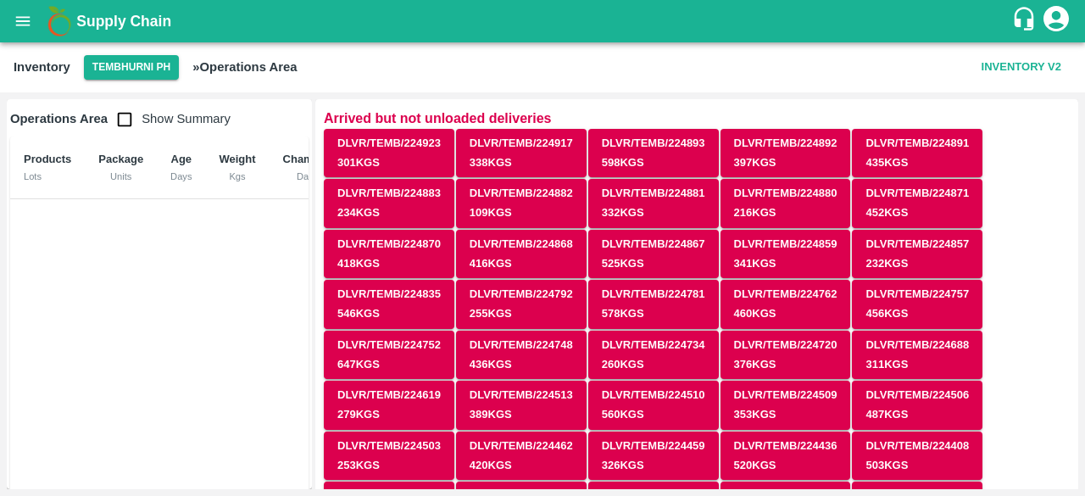
click at [28, 31] on button "open drawer" at bounding box center [22, 21] width 39 height 39
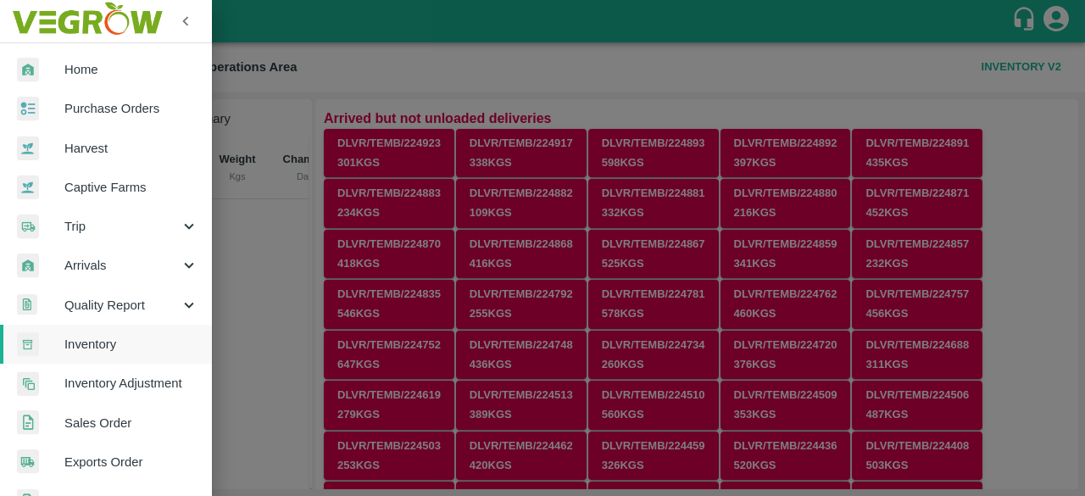
click at [180, 267] on icon at bounding box center [189, 265] width 19 height 19
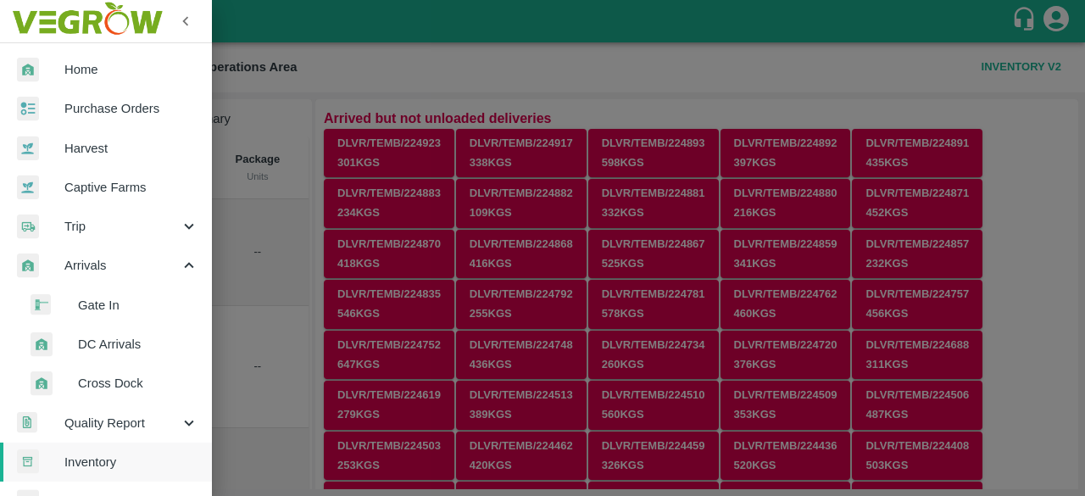
click at [121, 354] on li "DC Arrivals" at bounding box center [113, 344] width 198 height 39
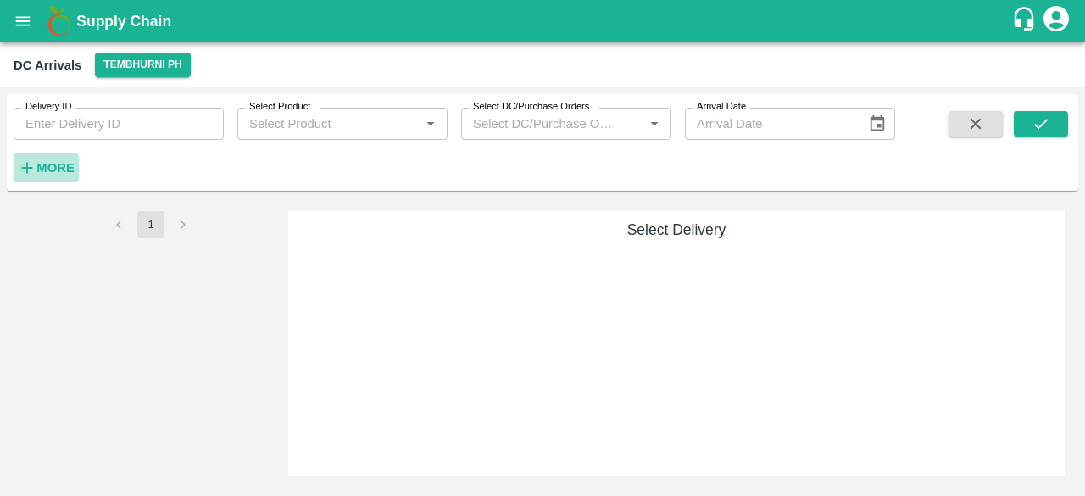
click at [64, 162] on strong "More" at bounding box center [55, 168] width 38 height 14
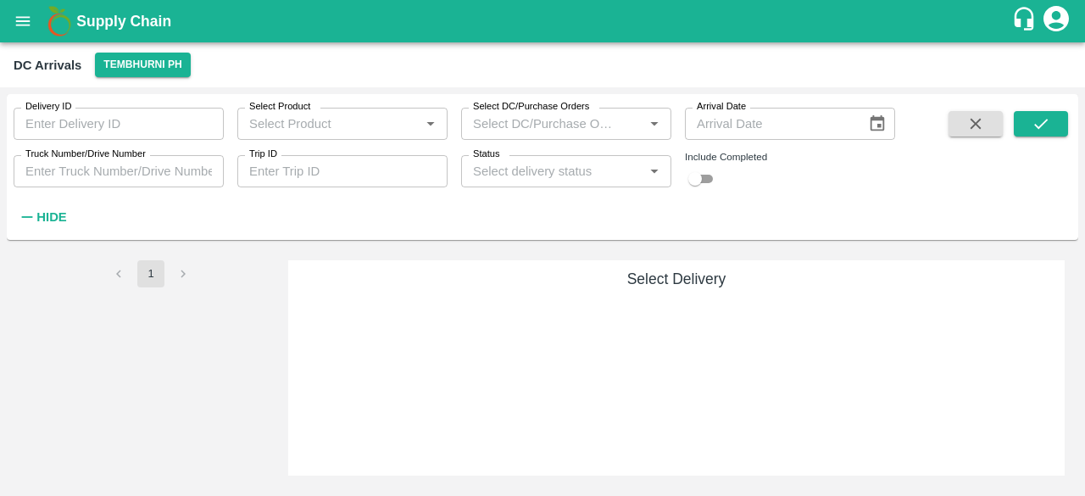
click at [705, 172] on input "checkbox" at bounding box center [695, 179] width 61 height 20
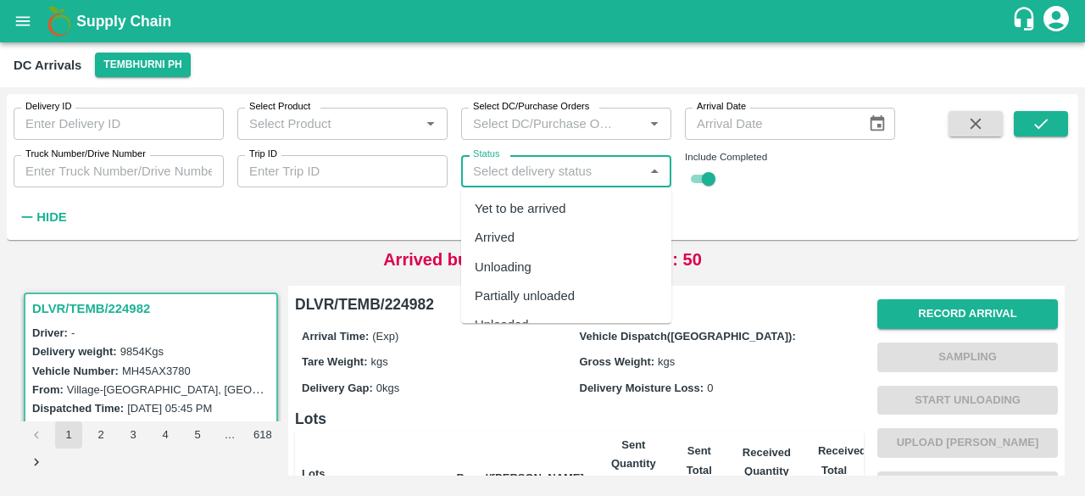
click at [597, 161] on input "Status" at bounding box center [552, 171] width 172 height 22
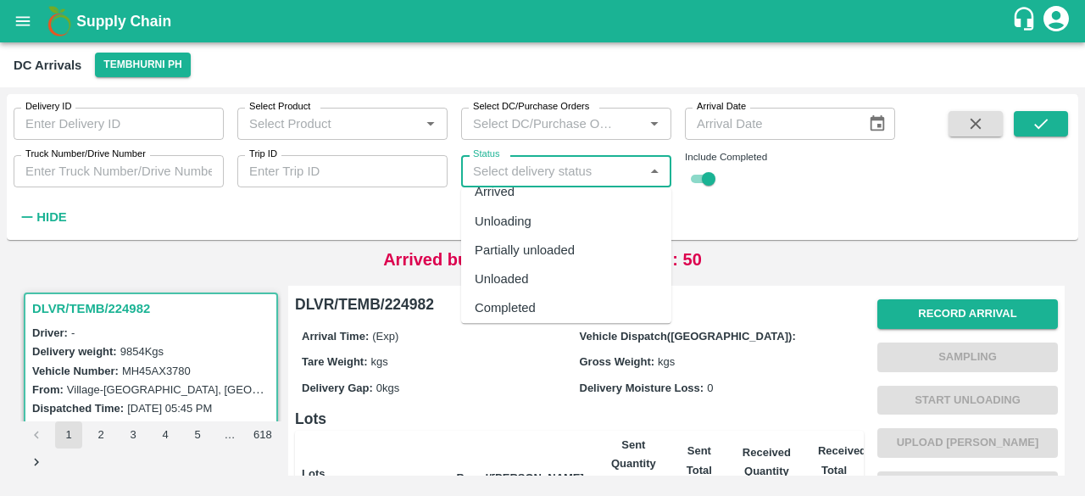
scroll to position [45, 0]
click at [534, 250] on div "Partially unloaded" at bounding box center [525, 251] width 100 height 19
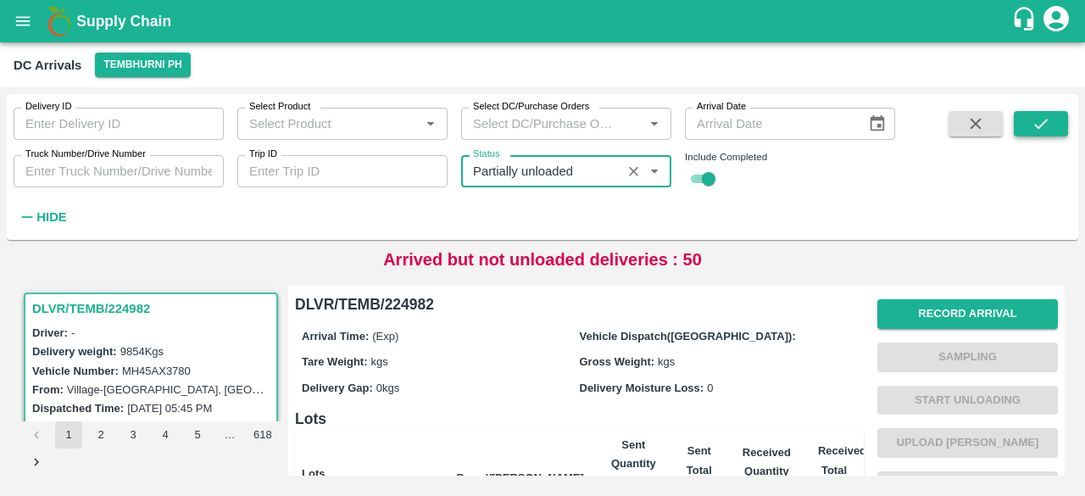
click at [1039, 124] on icon "submit" at bounding box center [1041, 123] width 19 height 19
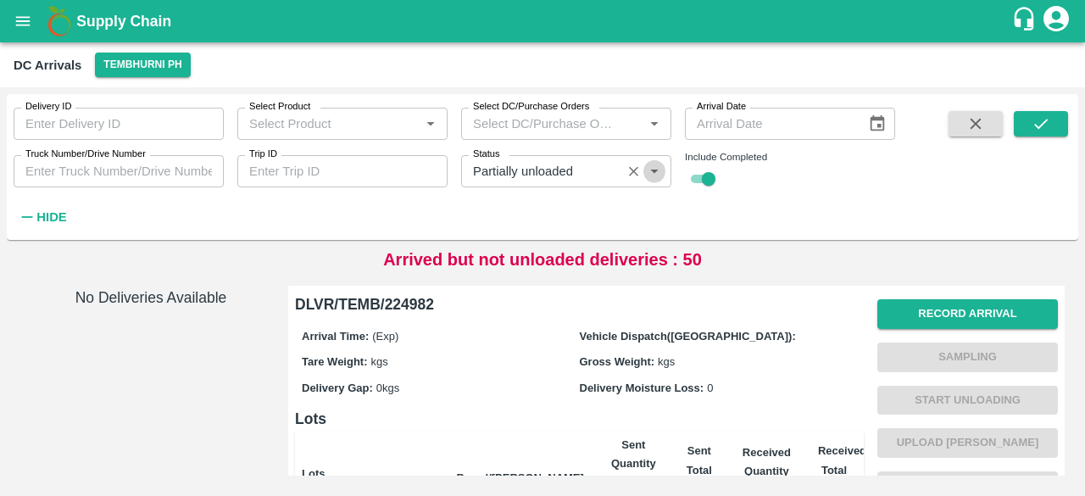
click at [650, 175] on icon "Open" at bounding box center [654, 171] width 19 height 19
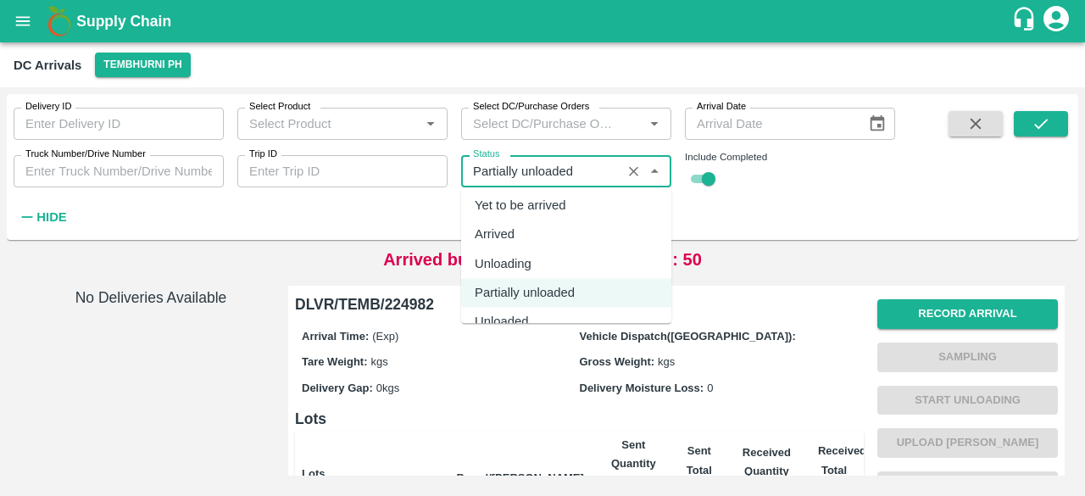
scroll to position [3, 0]
click at [510, 264] on div "Unloading" at bounding box center [503, 264] width 57 height 19
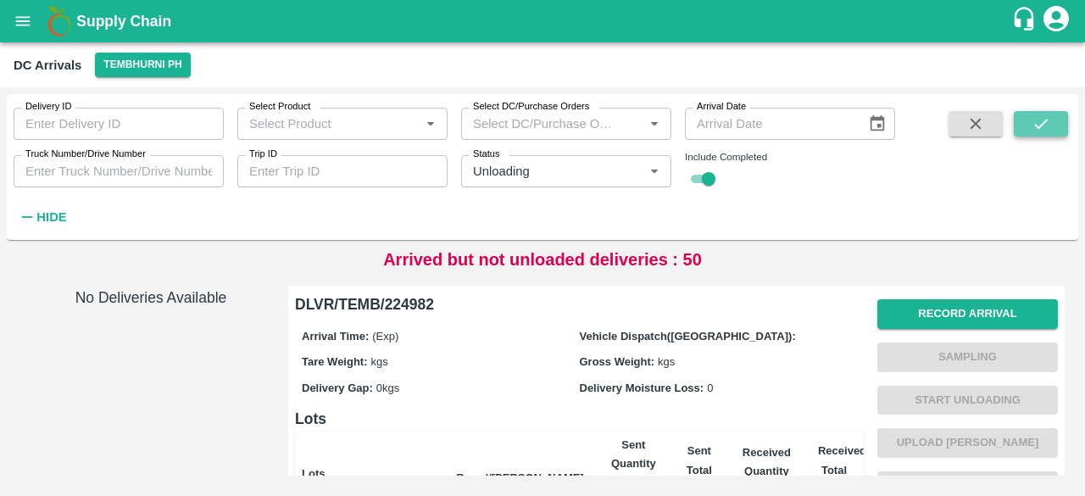
click at [1039, 118] on icon "submit" at bounding box center [1041, 123] width 19 height 19
click at [650, 169] on icon "Open" at bounding box center [654, 171] width 19 height 19
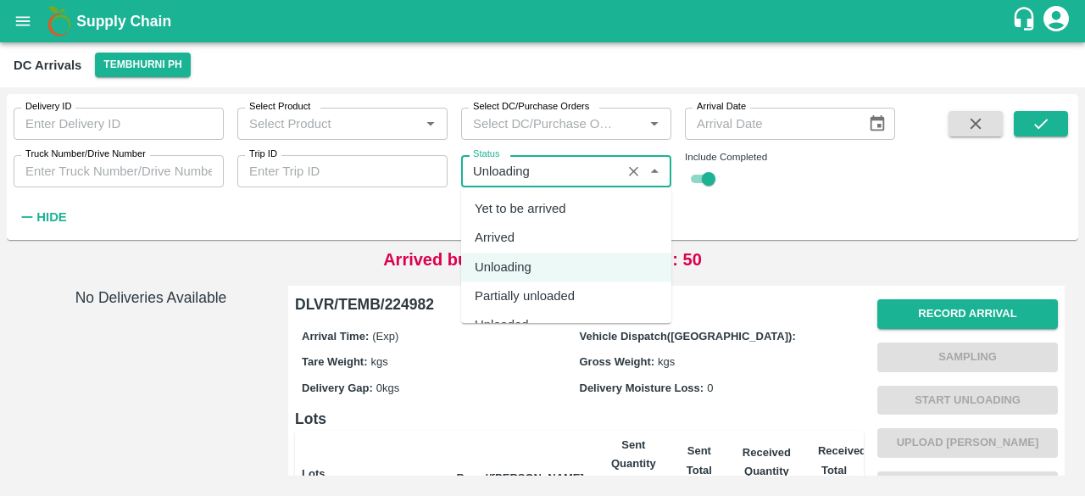
click at [554, 209] on div "Yet to be arrived" at bounding box center [521, 208] width 92 height 19
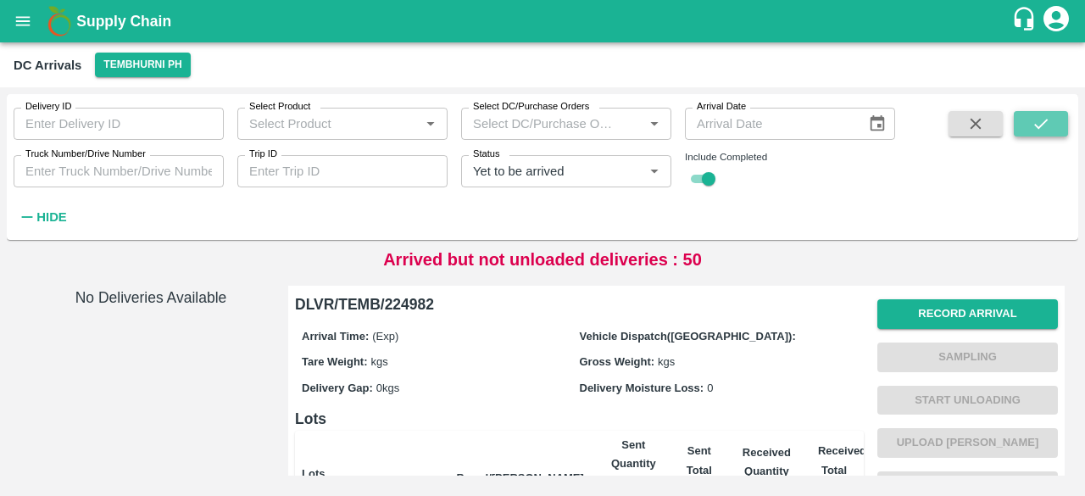
click at [1041, 121] on icon "submit" at bounding box center [1041, 123] width 19 height 19
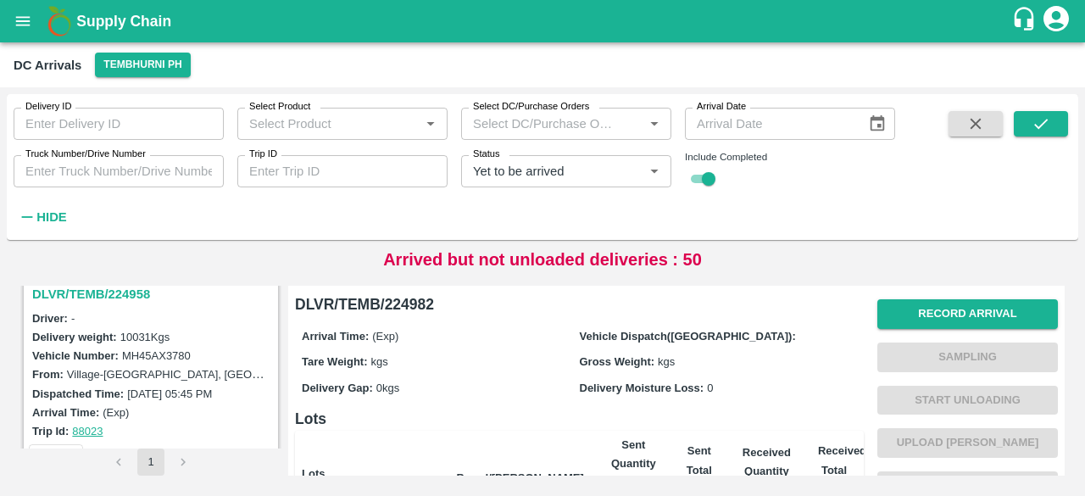
scroll to position [626, 0]
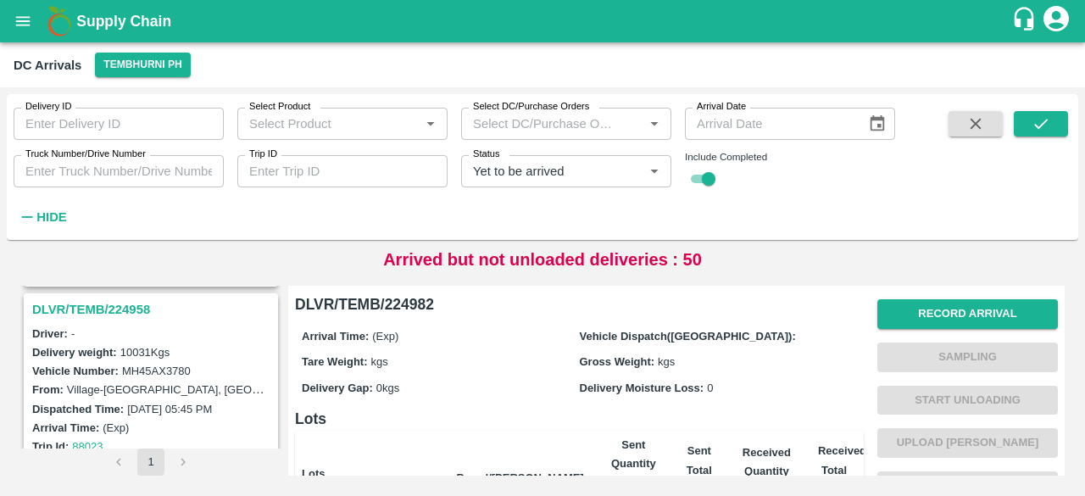
click at [100, 309] on h3 "DLVR/TEMB/224958" at bounding box center [153, 309] width 242 height 22
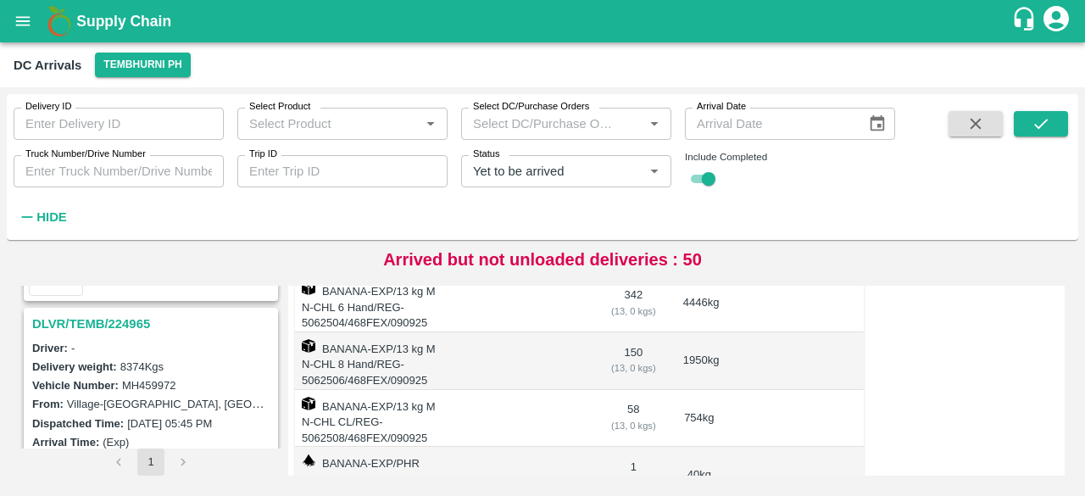
scroll to position [407, 0]
click at [127, 323] on h3 "DLVR/TEMB/224965" at bounding box center [153, 326] width 242 height 22
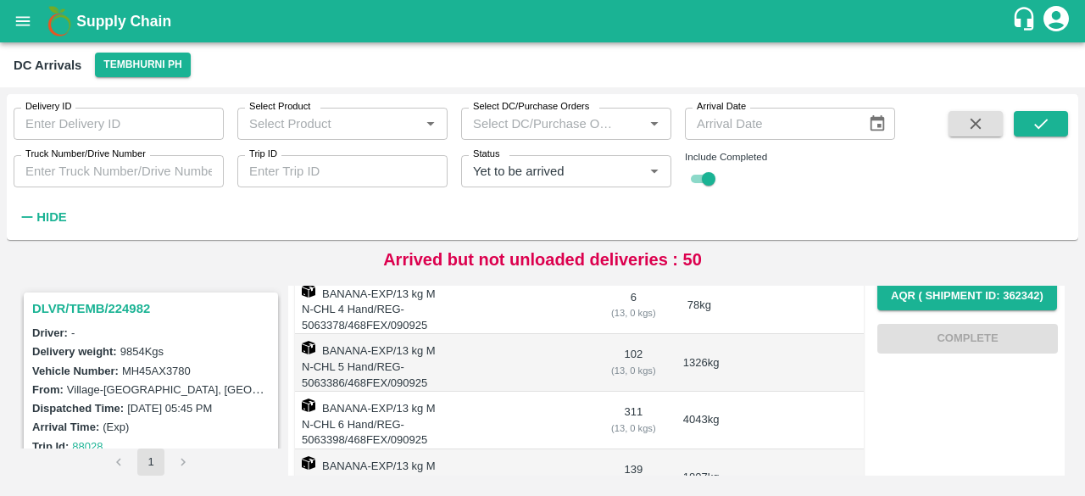
scroll to position [1, 0]
click at [115, 314] on h3 "DLVR/TEMB/224982" at bounding box center [153, 308] width 242 height 22
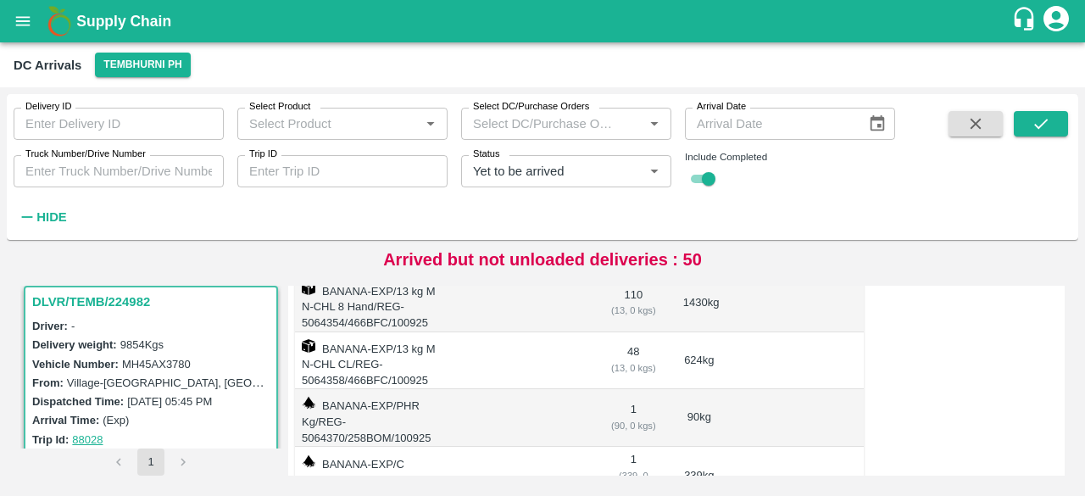
scroll to position [156, 0]
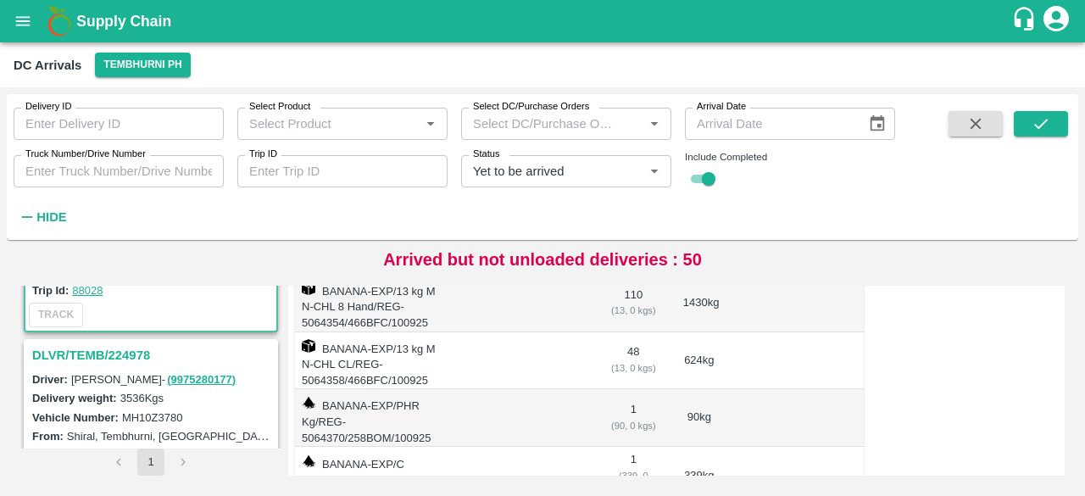
click at [131, 359] on h3 "DLVR/TEMB/224978" at bounding box center [153, 355] width 242 height 22
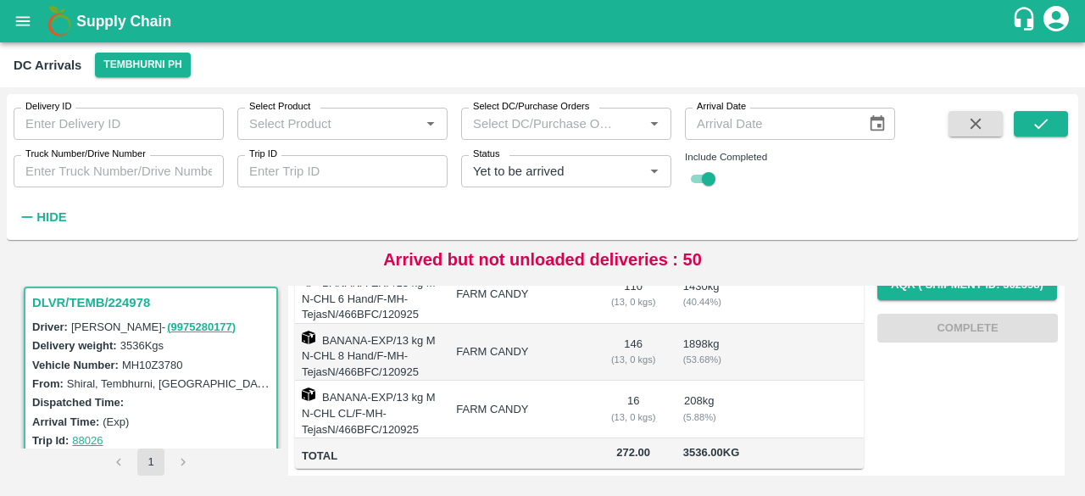
scroll to position [370, 0]
